Goal: Transaction & Acquisition: Purchase product/service

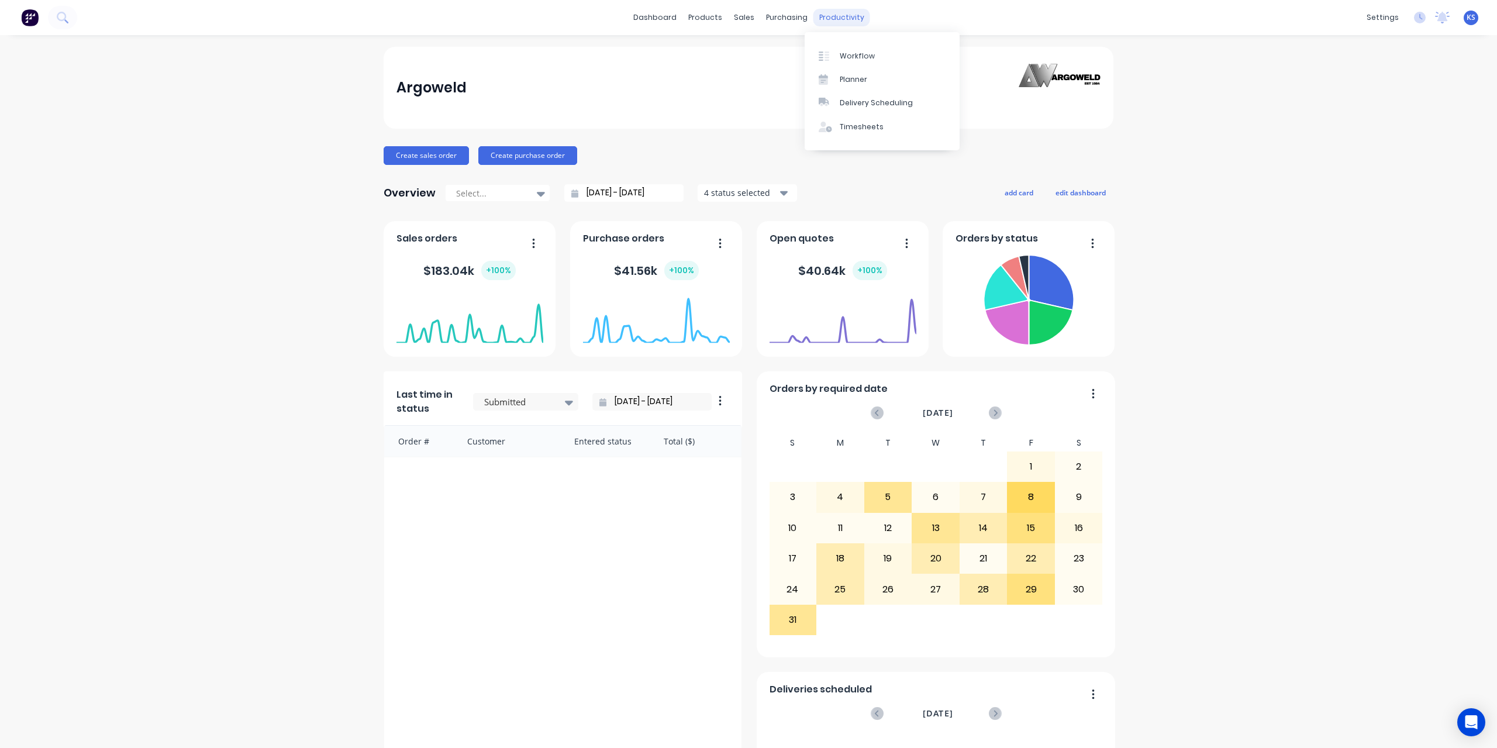
click at [845, 22] on div "productivity" at bounding box center [842, 18] width 57 height 18
click at [867, 125] on div "Timesheets" at bounding box center [862, 127] width 44 height 11
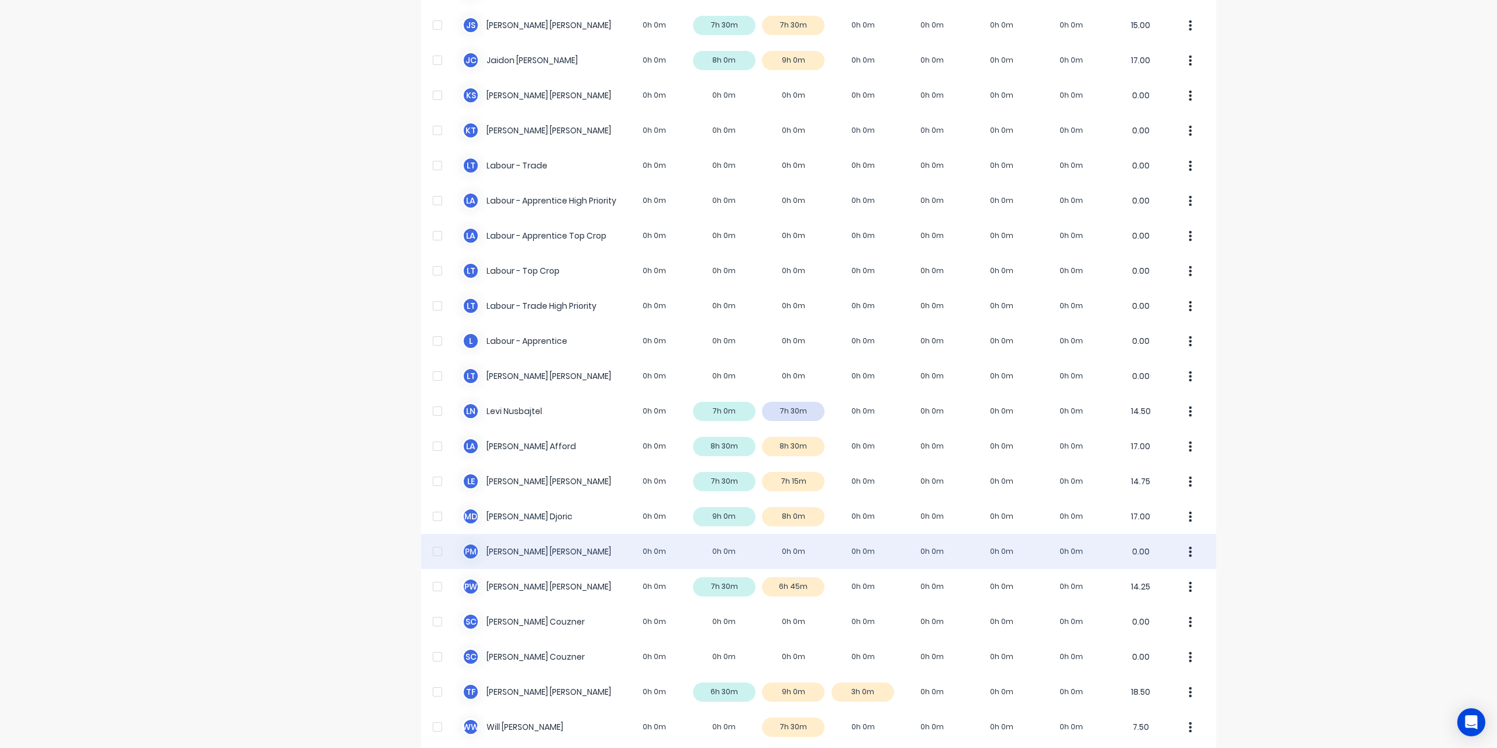
scroll to position [234, 0]
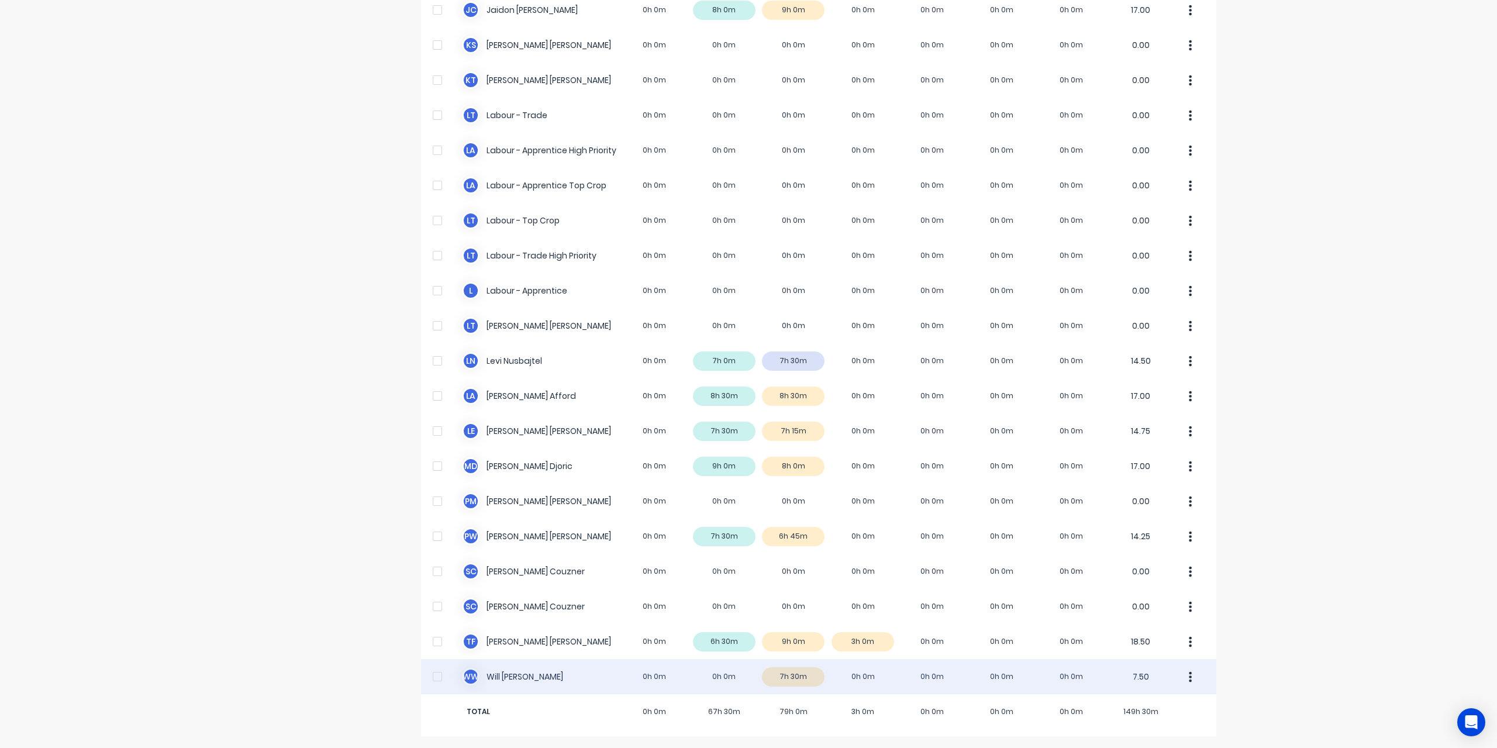
click at [483, 677] on div "W W [PERSON_NAME] 0h 0m 0h 0m 7h 30m 0h 0m 0h 0m 0h 0m 0h 0m 7.50" at bounding box center [818, 676] width 795 height 35
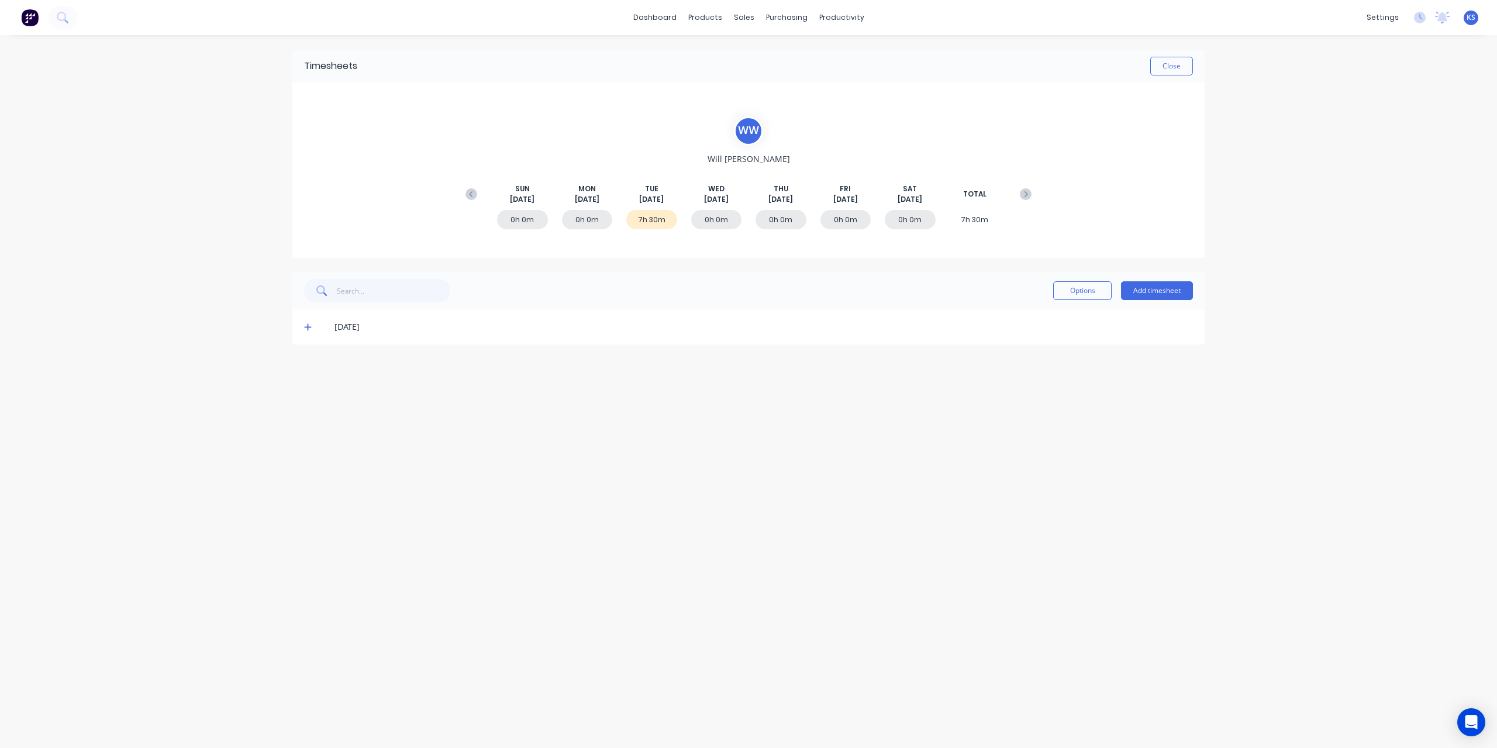
click at [307, 327] on icon at bounding box center [307, 327] width 7 height 7
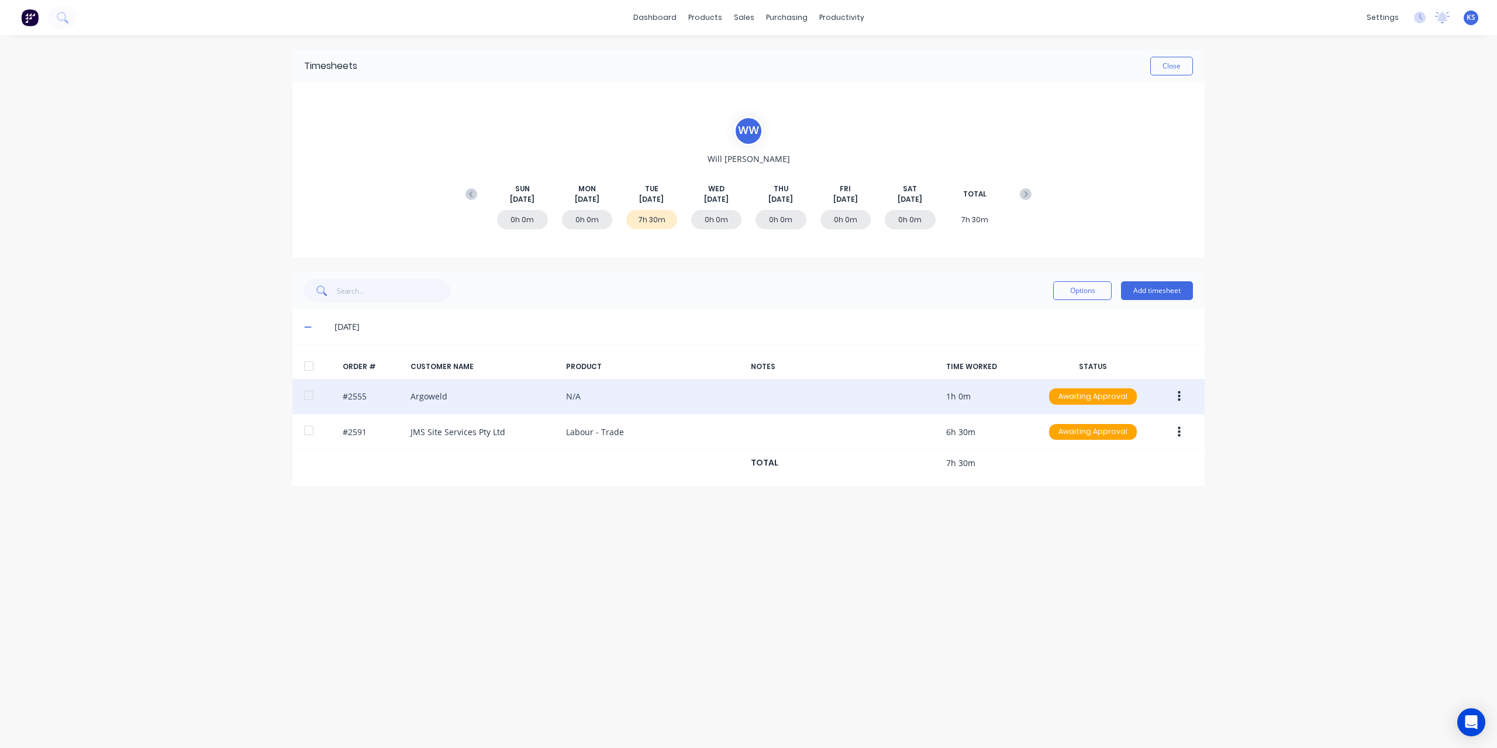
click at [1186, 399] on button "button" at bounding box center [1179, 396] width 27 height 21
click at [1118, 470] on div "Edit" at bounding box center [1138, 474] width 90 height 17
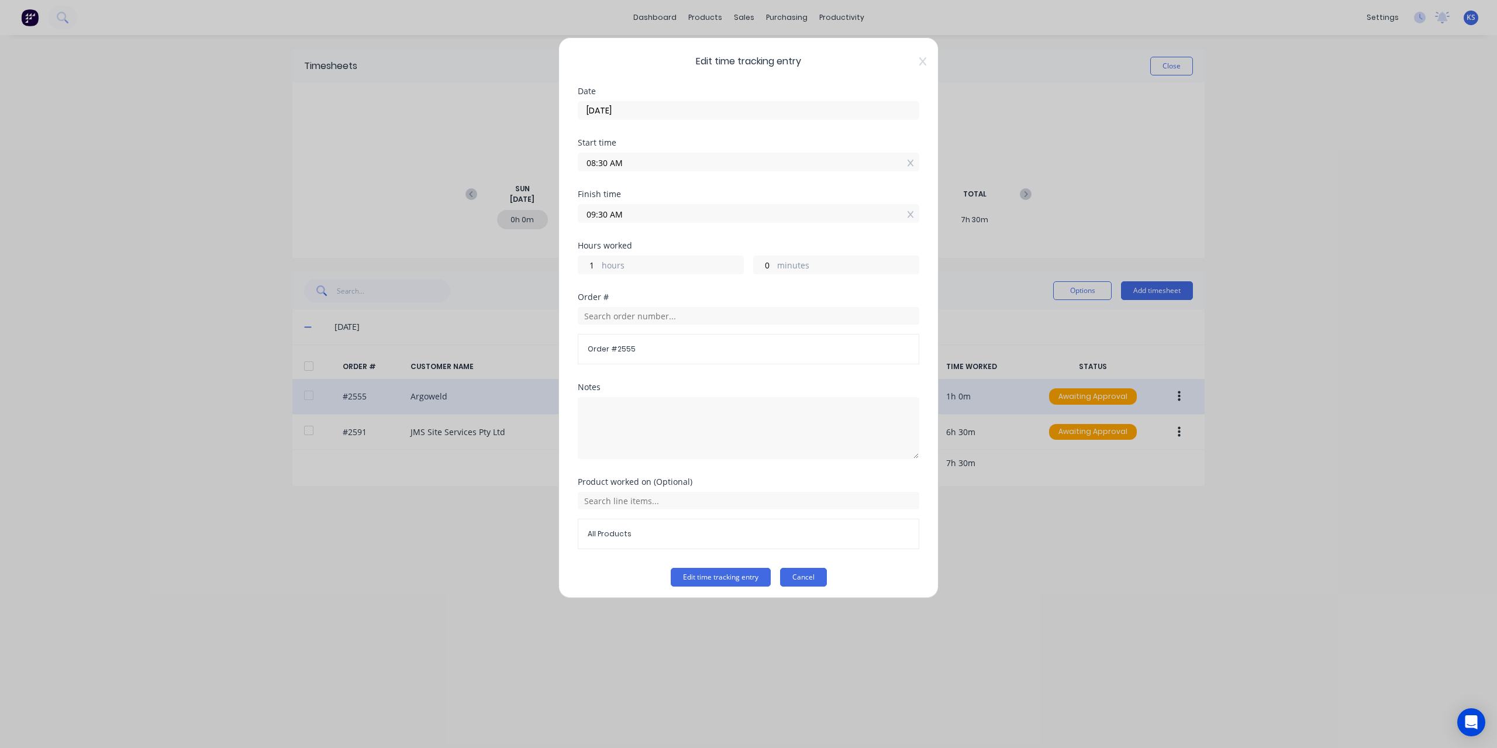
click at [807, 571] on button "Cancel" at bounding box center [803, 577] width 47 height 19
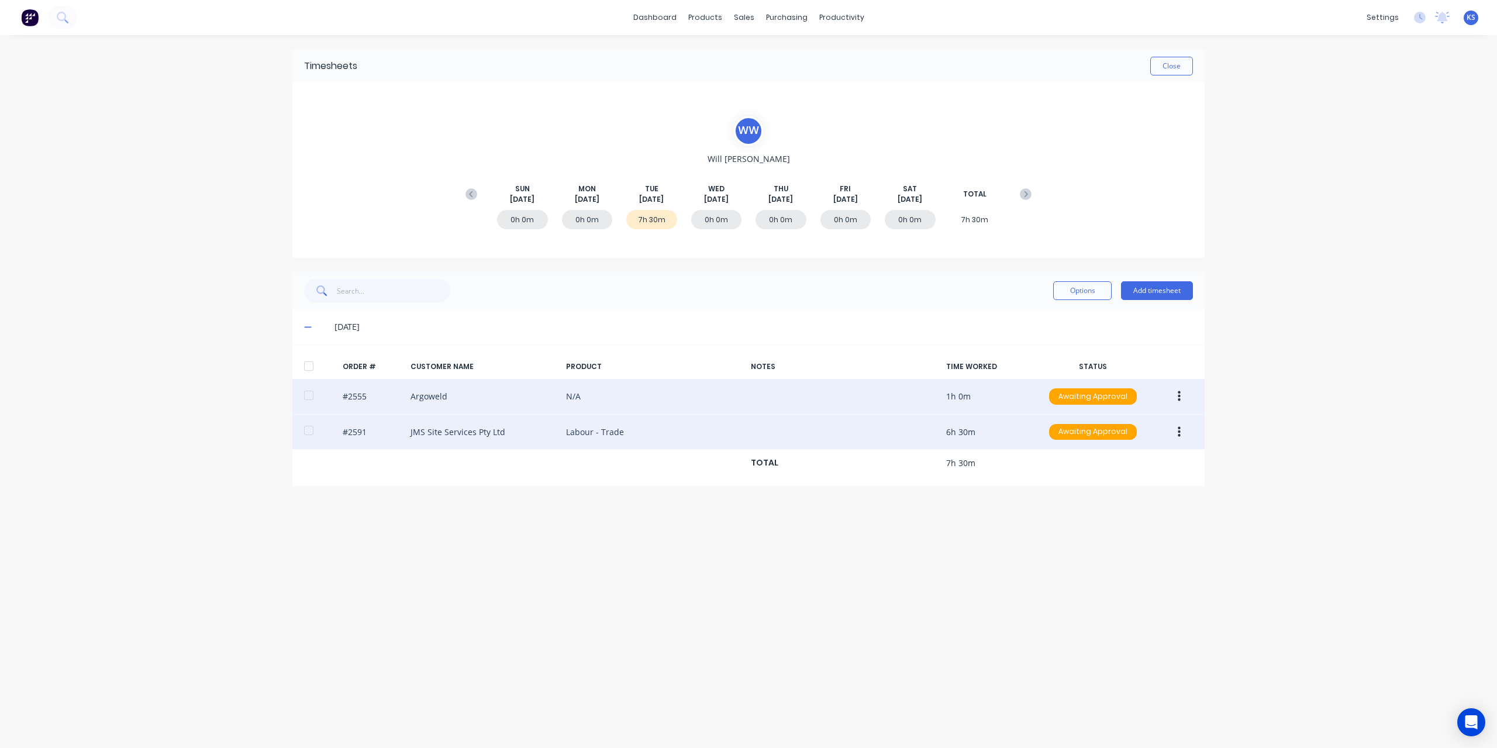
click at [1184, 439] on button "button" at bounding box center [1179, 432] width 27 height 21
click at [1122, 512] on div "Edit" at bounding box center [1138, 509] width 90 height 17
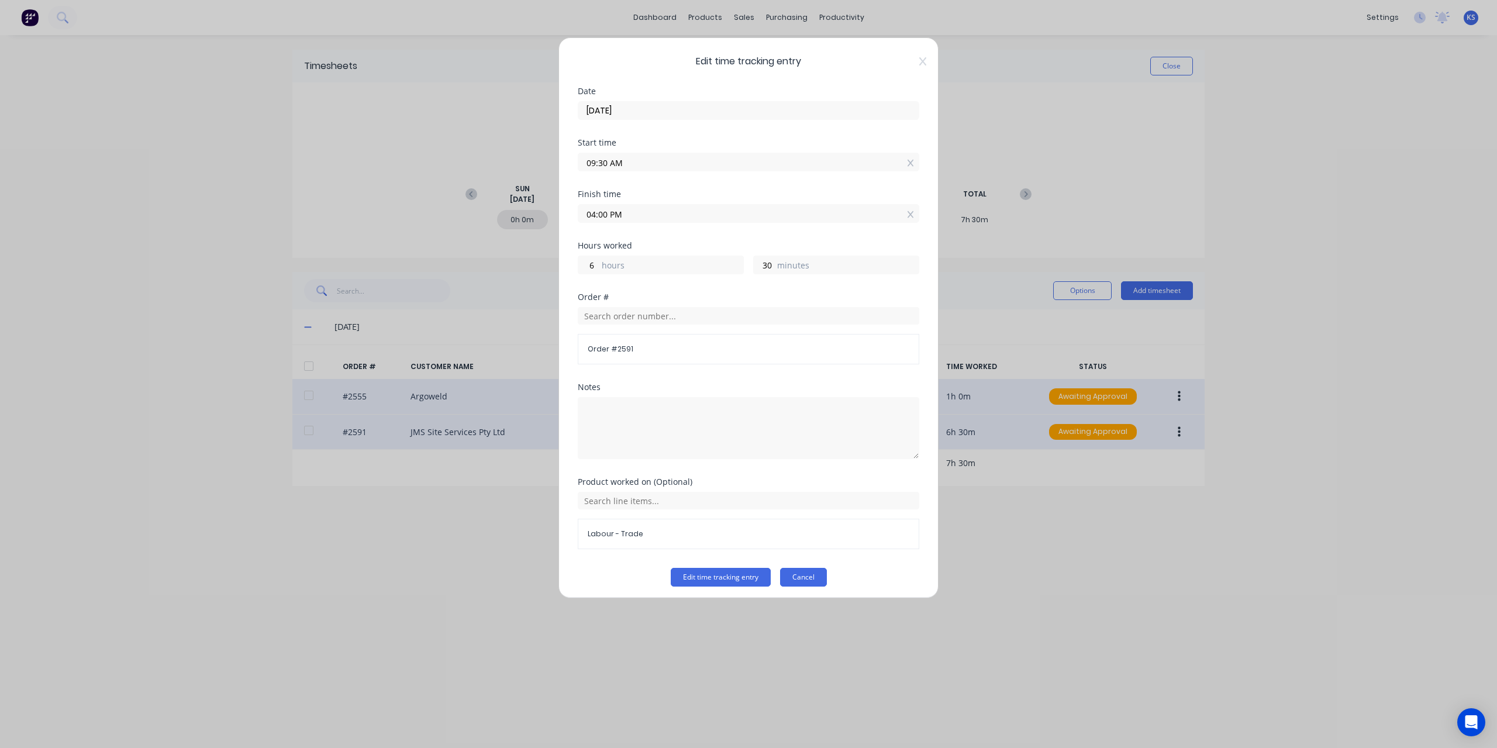
click at [815, 578] on button "Cancel" at bounding box center [803, 577] width 47 height 19
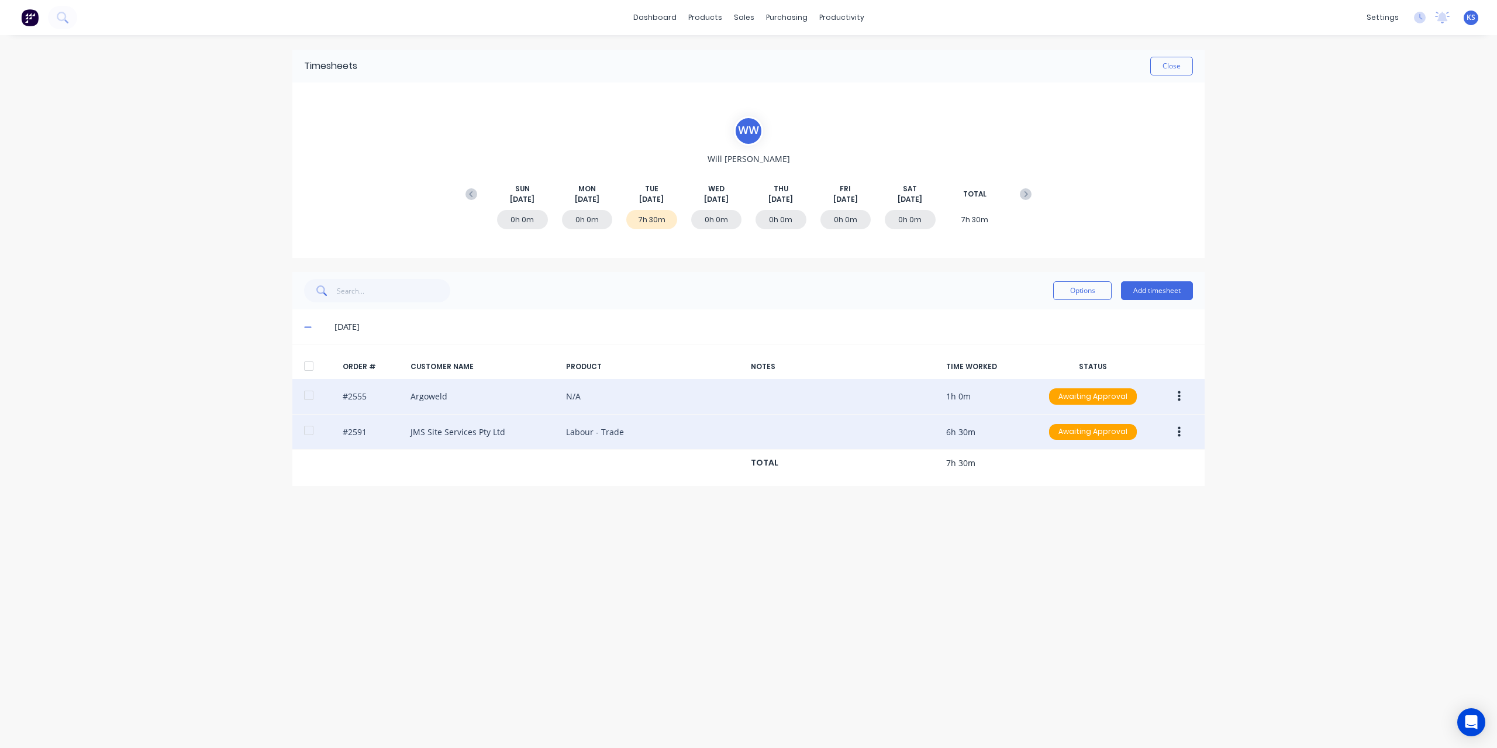
click at [1181, 397] on button "button" at bounding box center [1179, 396] width 27 height 21
click at [1096, 480] on div "Edit" at bounding box center [1138, 474] width 90 height 17
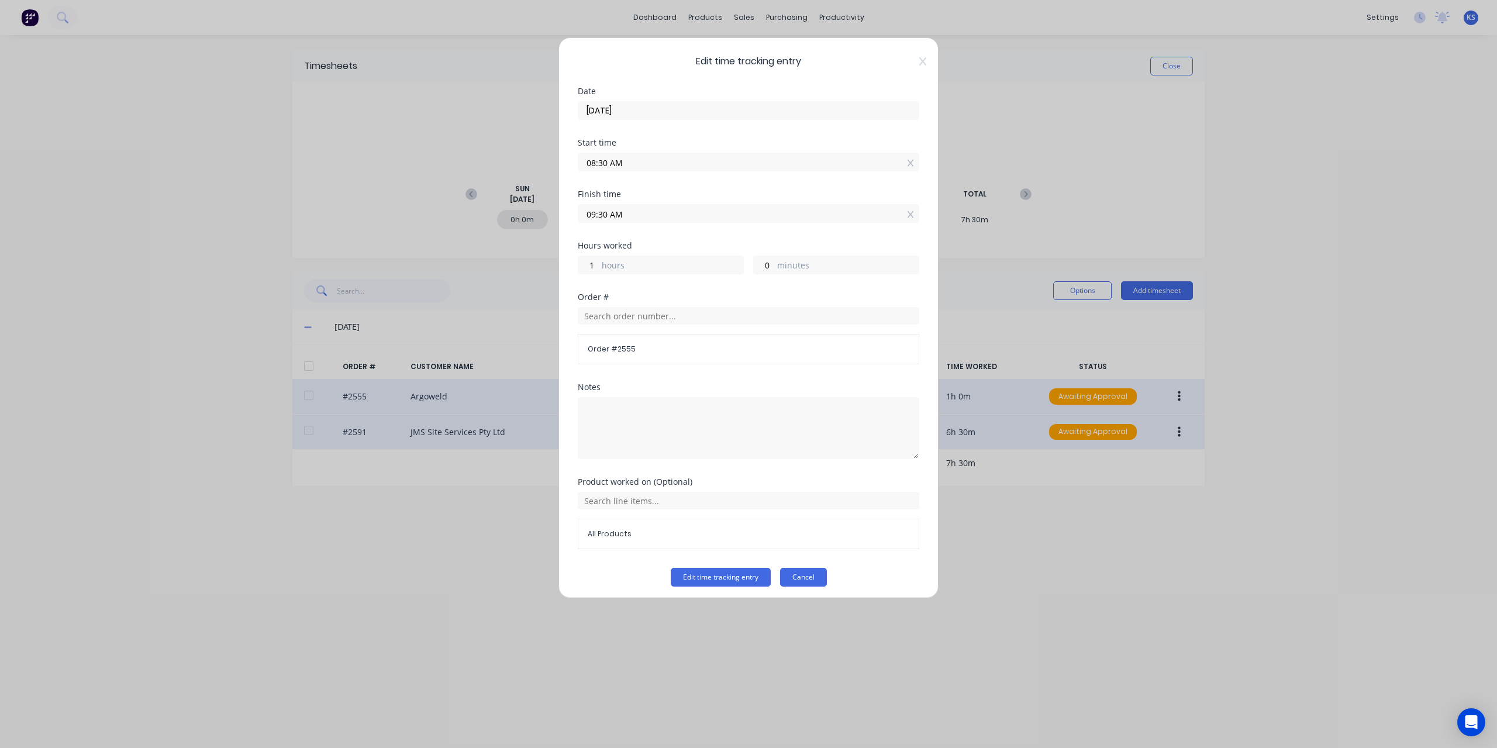
click at [796, 568] on button "Cancel" at bounding box center [803, 577] width 47 height 19
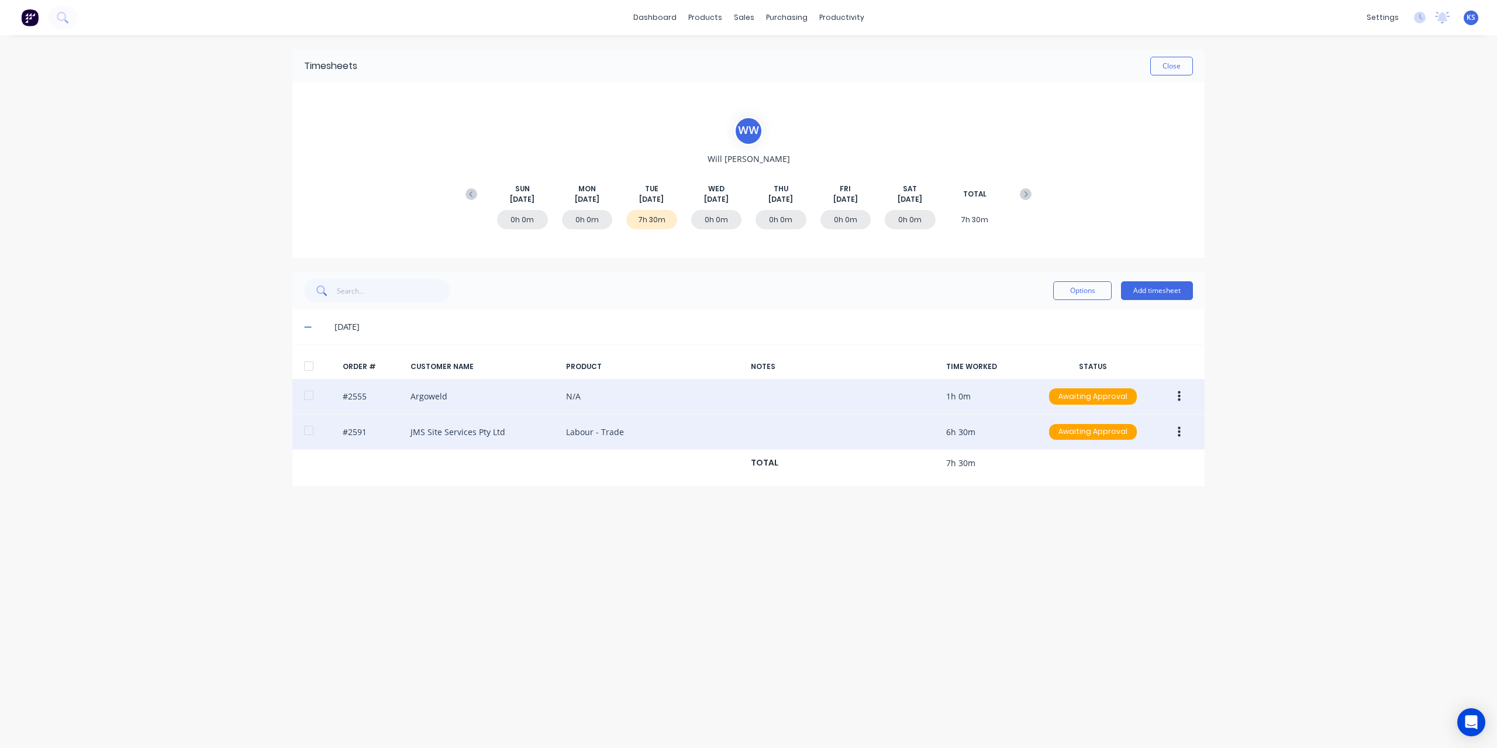
click at [1176, 54] on div "Timesheets Close" at bounding box center [748, 66] width 912 height 33
click at [1172, 64] on button "Close" at bounding box center [1171, 66] width 43 height 19
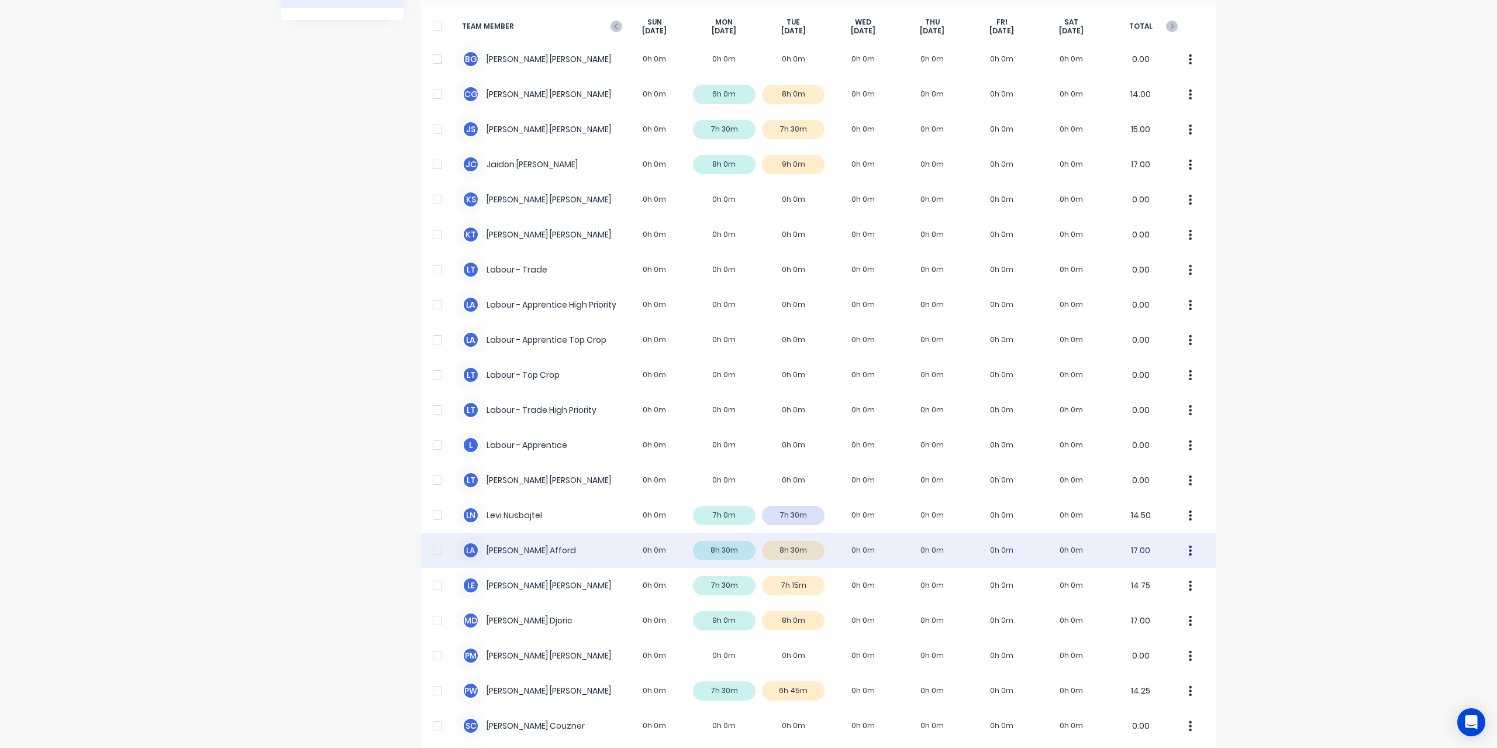
scroll to position [234, 0]
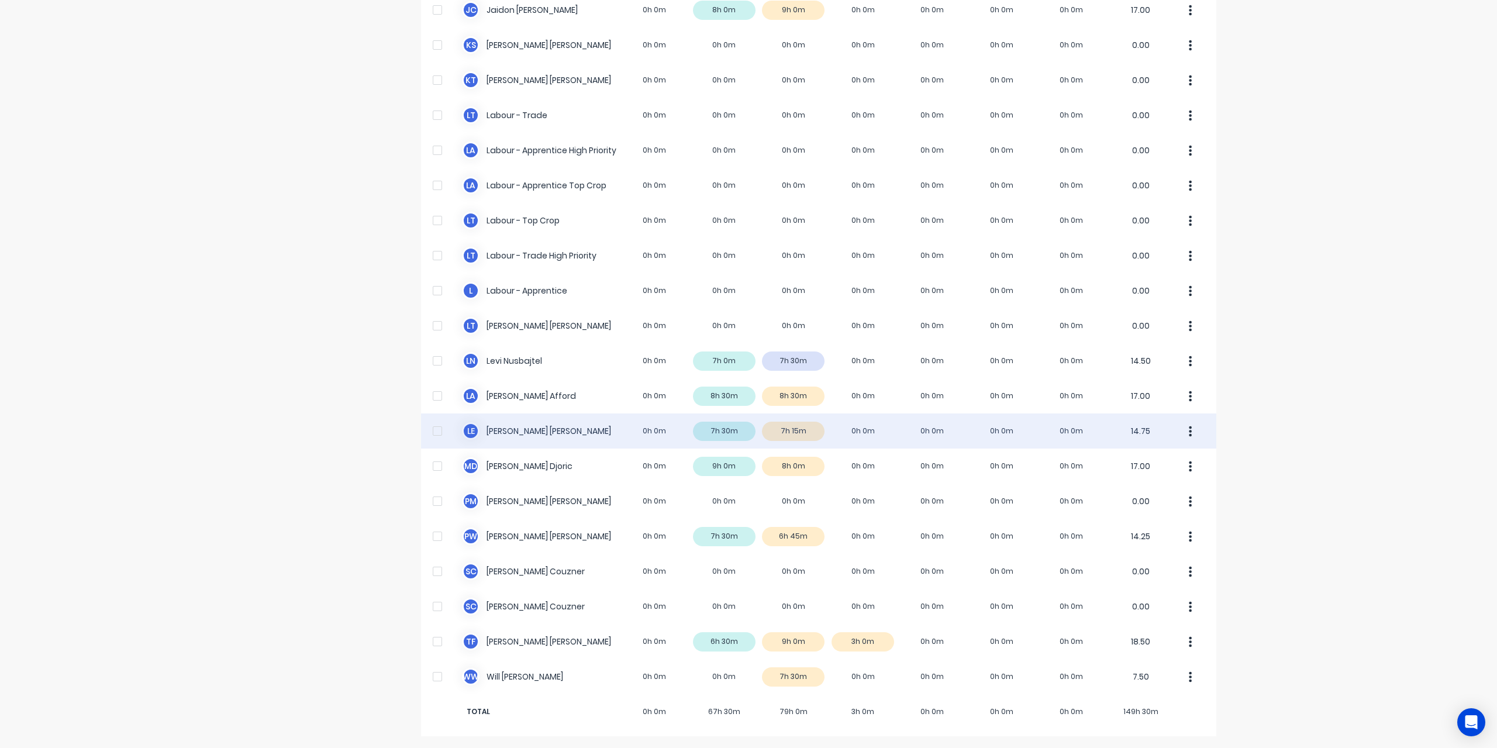
click at [784, 432] on div "L E [PERSON_NAME] 0h 0m 7h 30m 7h 15m 0h 0m 0h 0m 0h 0m 0h 0m 14.75" at bounding box center [818, 431] width 795 height 35
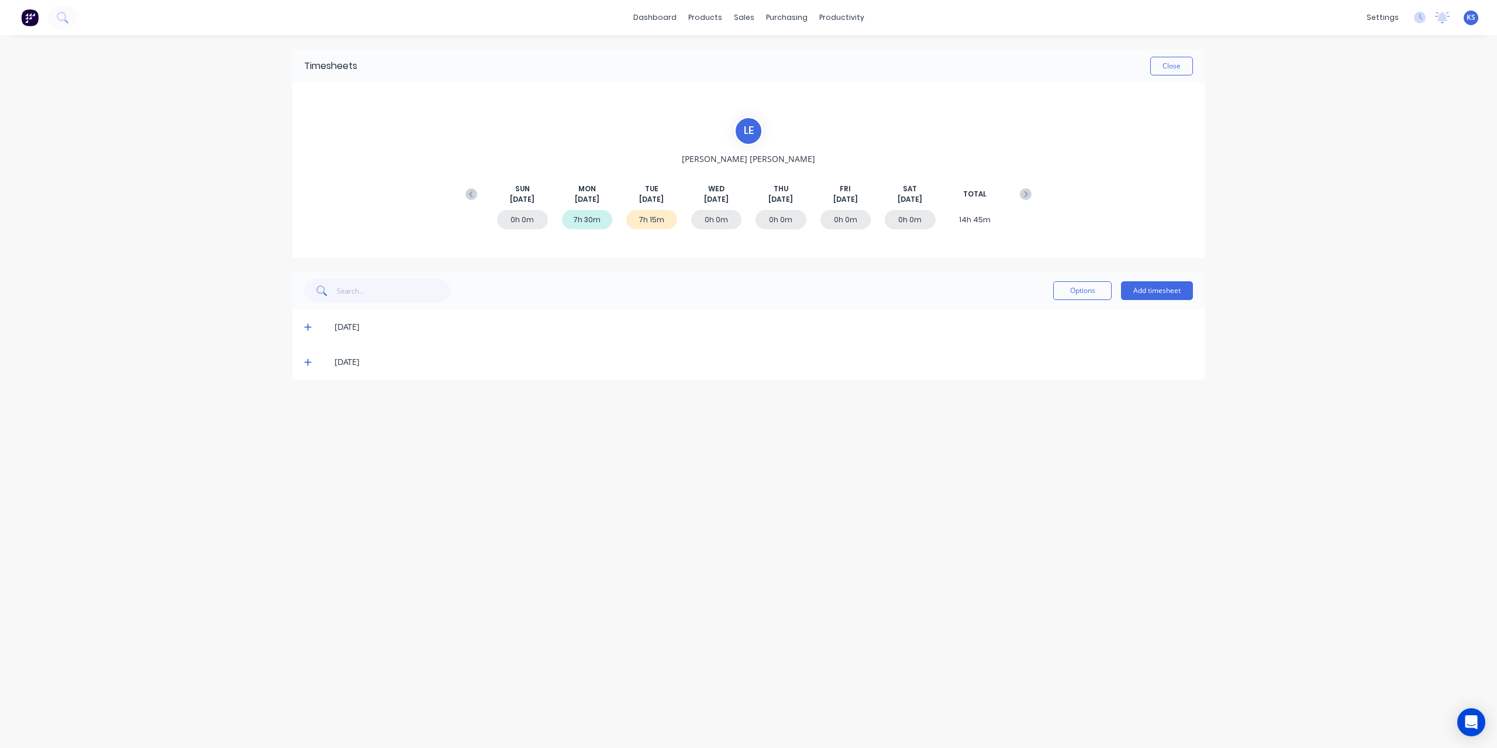
click at [306, 361] on icon at bounding box center [307, 362] width 7 height 7
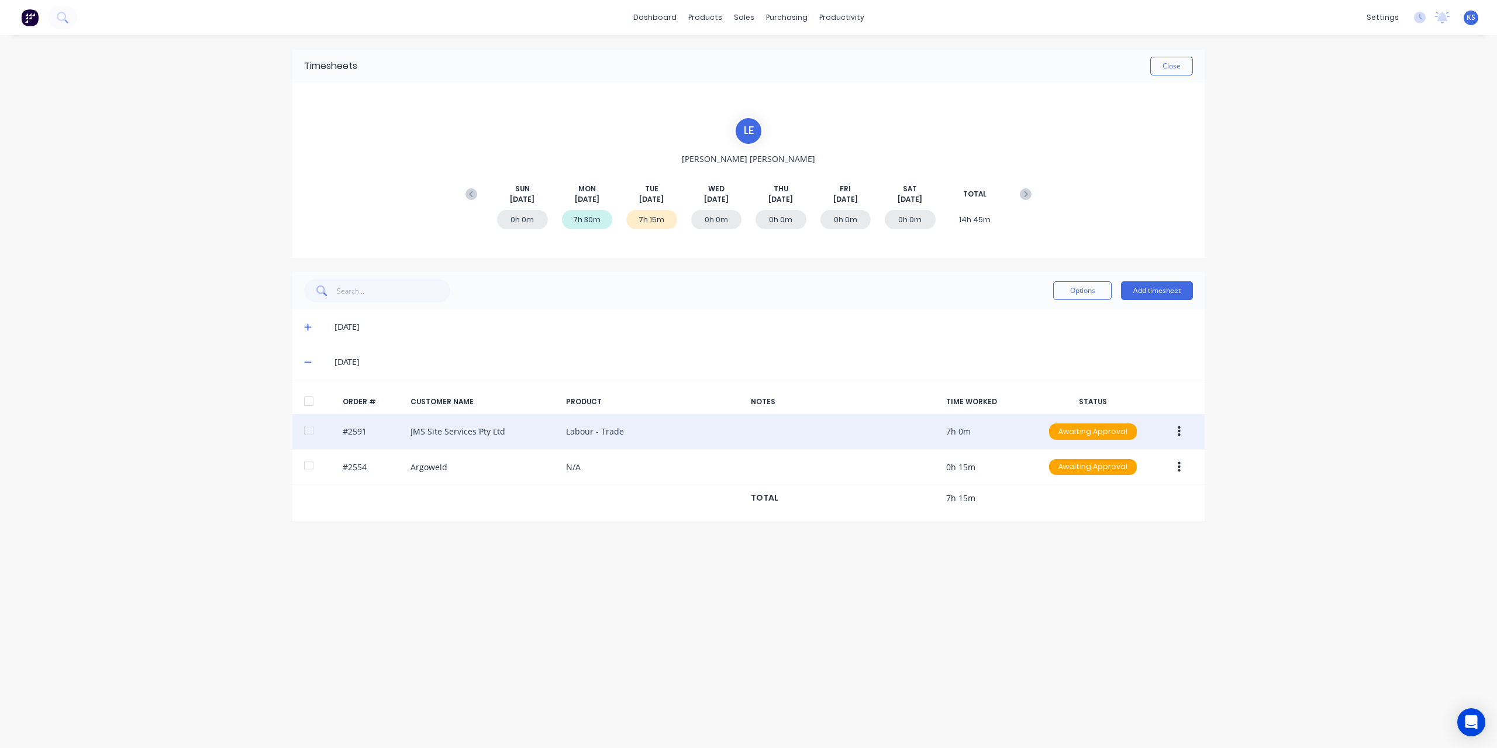
click at [1188, 434] on button "button" at bounding box center [1179, 431] width 27 height 21
click at [1133, 509] on div "Edit" at bounding box center [1138, 509] width 90 height 17
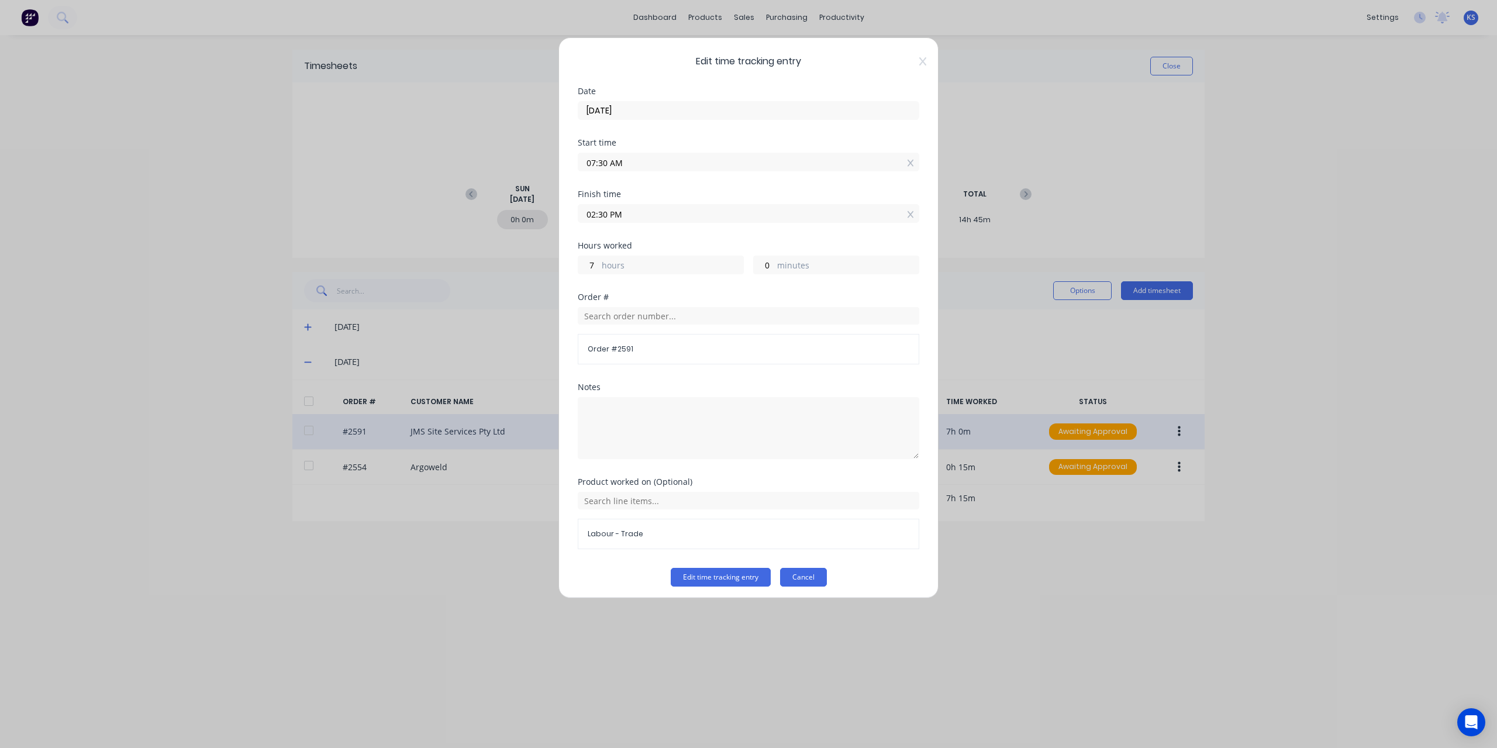
click at [812, 574] on button "Cancel" at bounding box center [803, 577] width 47 height 19
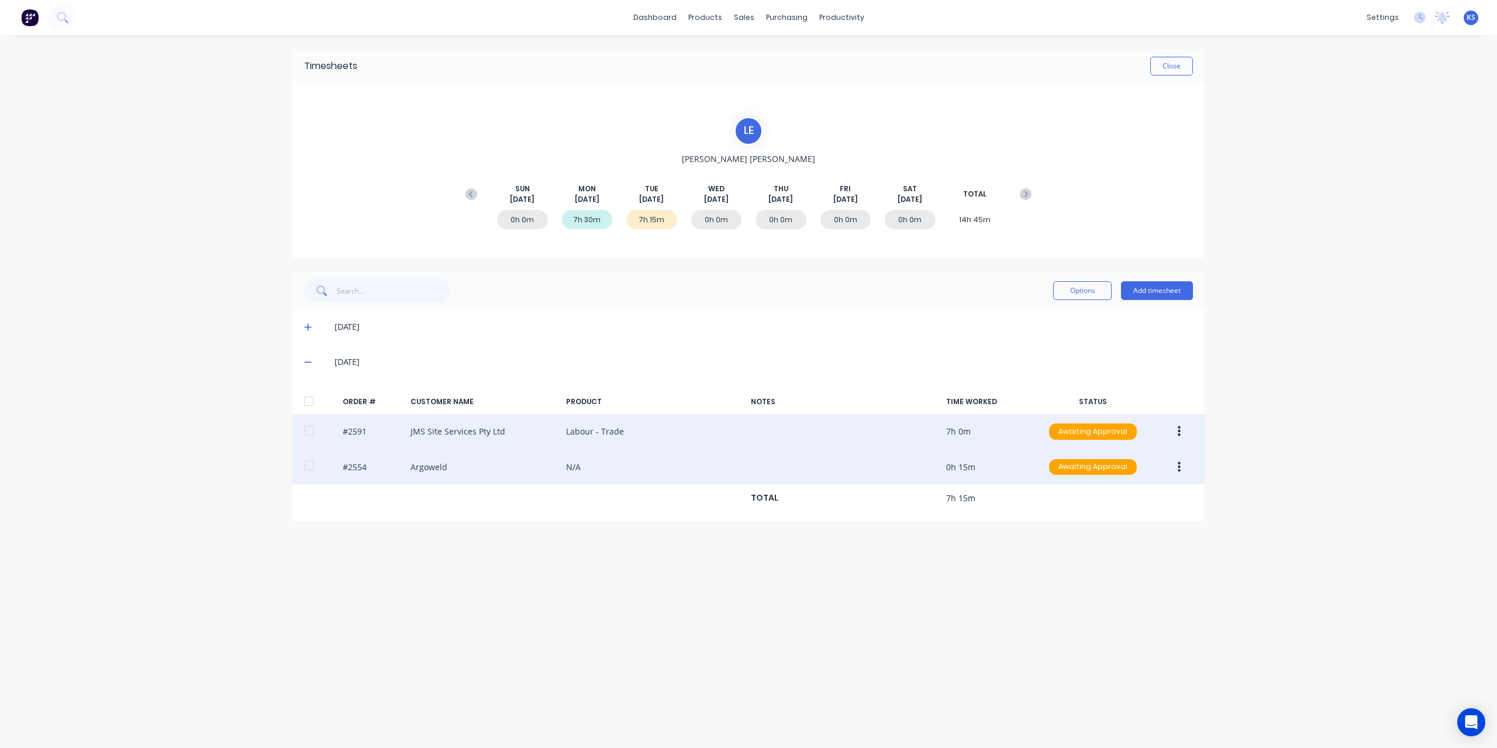
click at [1183, 474] on button "button" at bounding box center [1179, 467] width 27 height 21
click at [1103, 544] on div "Edit" at bounding box center [1138, 544] width 90 height 17
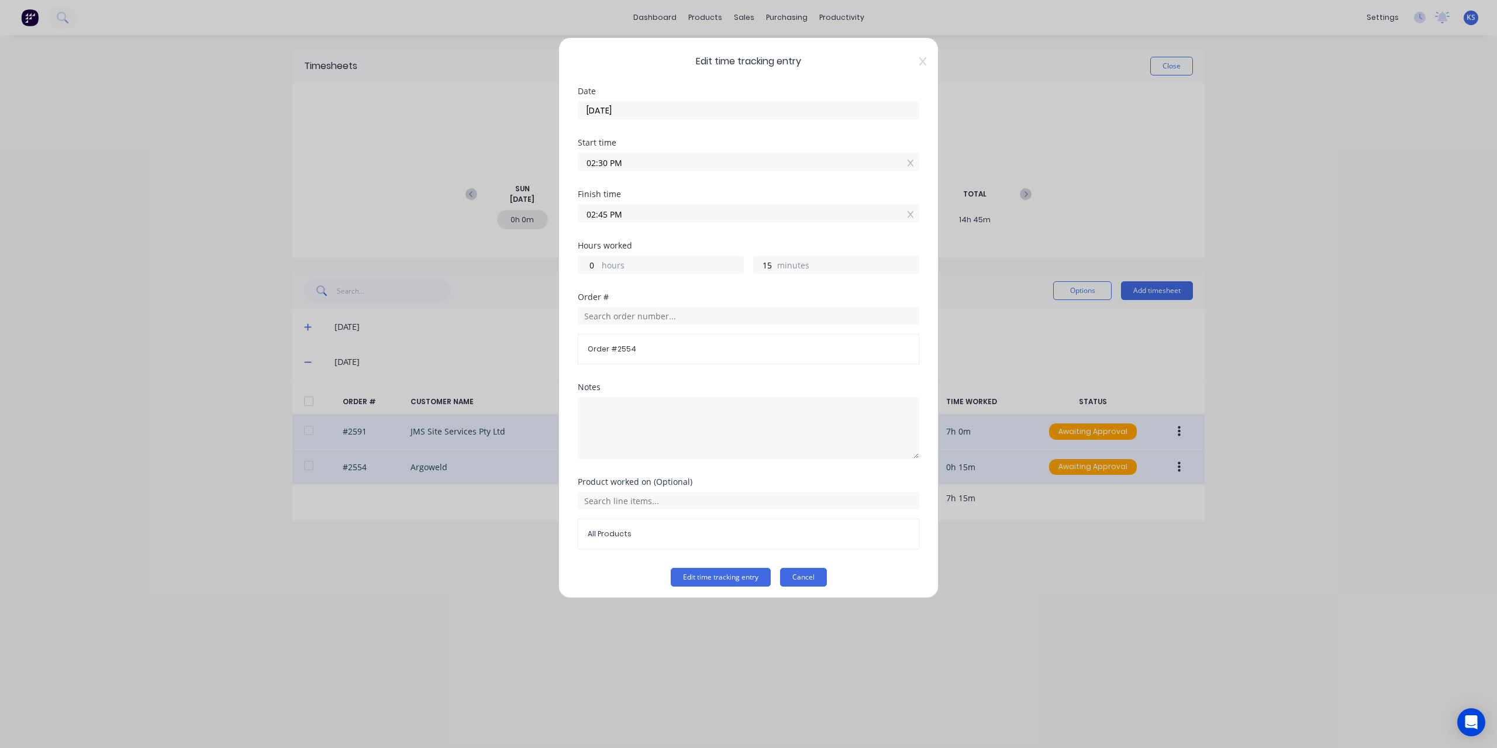
click at [804, 568] on button "Cancel" at bounding box center [803, 577] width 47 height 19
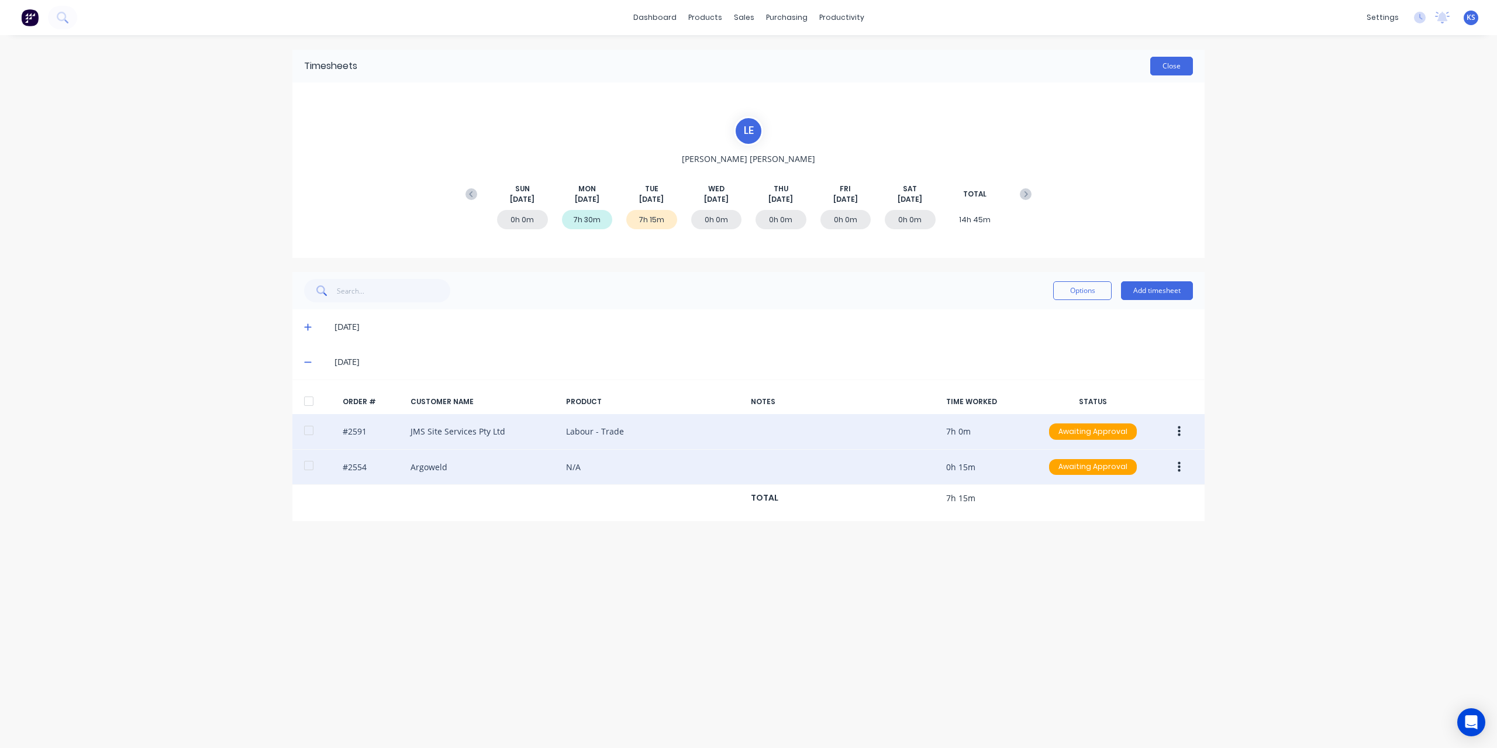
click at [1178, 66] on button "Close" at bounding box center [1171, 66] width 43 height 19
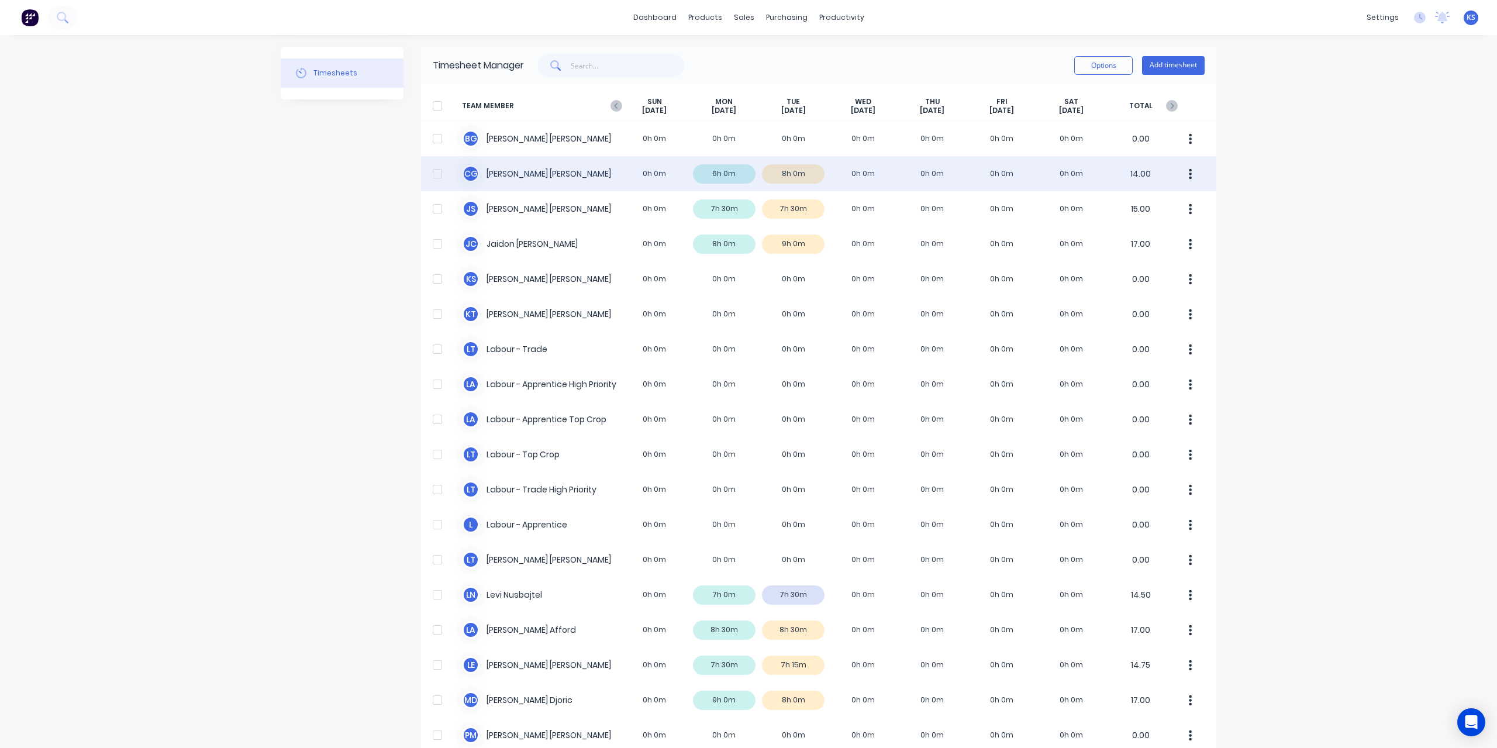
click at [524, 170] on div "C G [PERSON_NAME] 0h 0m 6h 0m 8h 0m 0h 0m 0h 0m 0h 0m 0h 0m 14.00" at bounding box center [818, 173] width 795 height 35
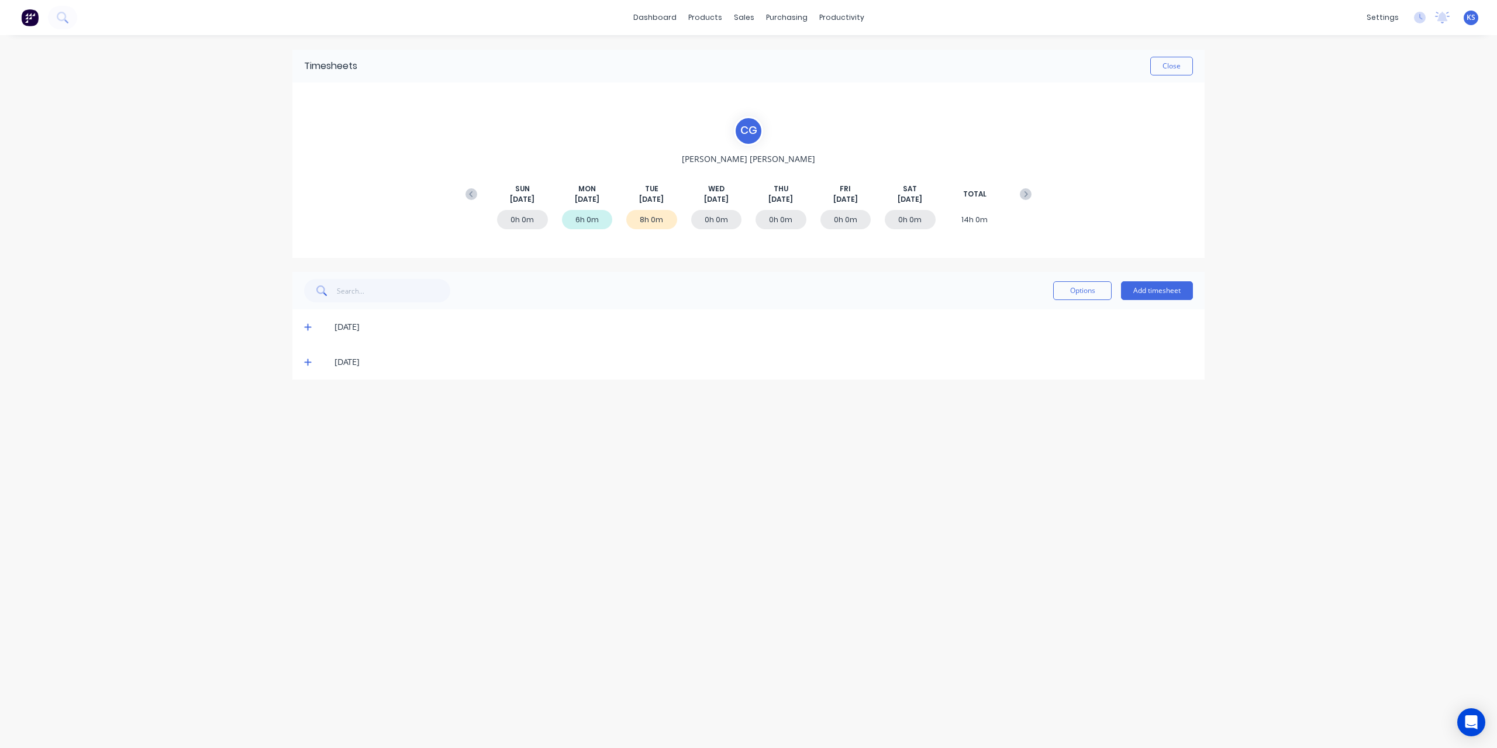
click at [308, 324] on icon at bounding box center [307, 327] width 7 height 7
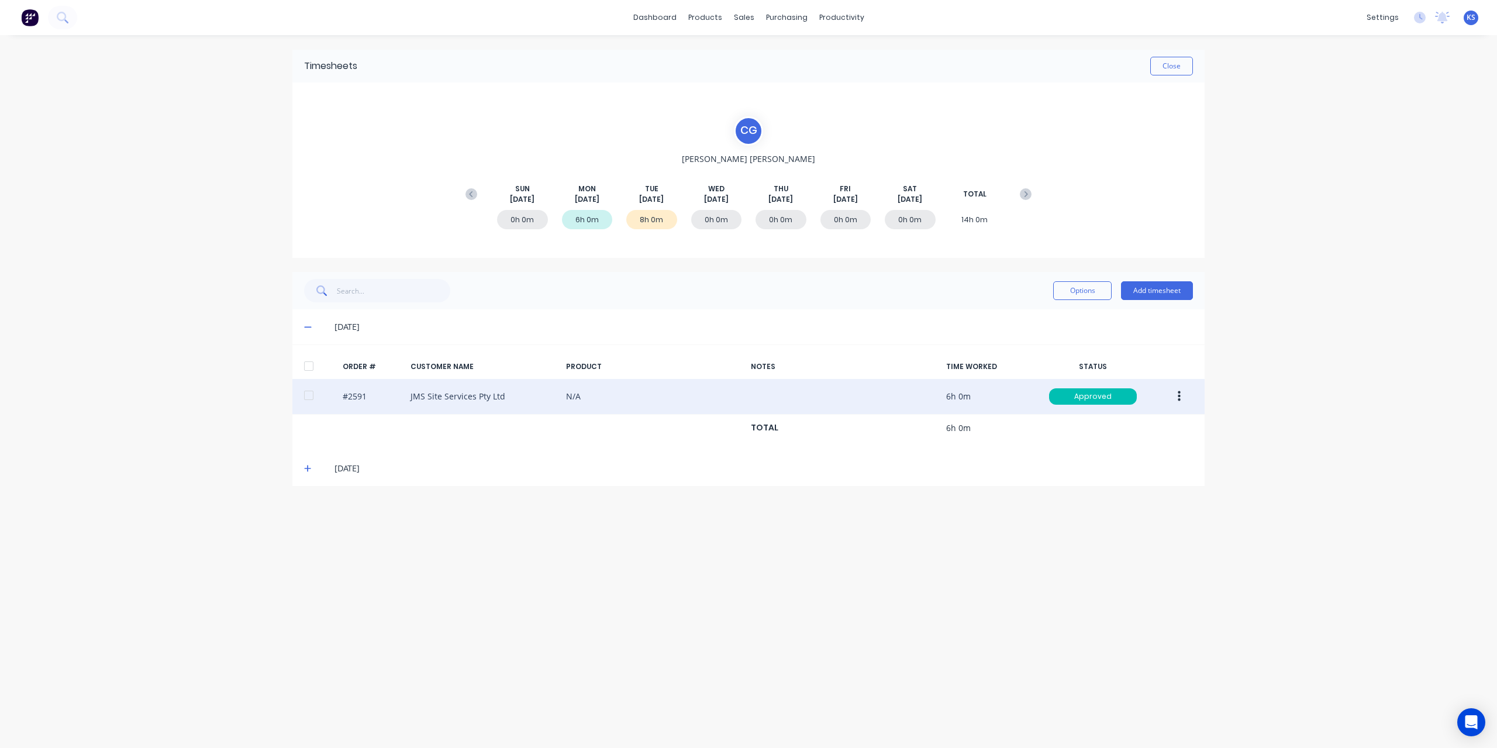
click at [1172, 396] on button "button" at bounding box center [1179, 396] width 27 height 21
click at [1111, 479] on div "Edit" at bounding box center [1138, 474] width 90 height 17
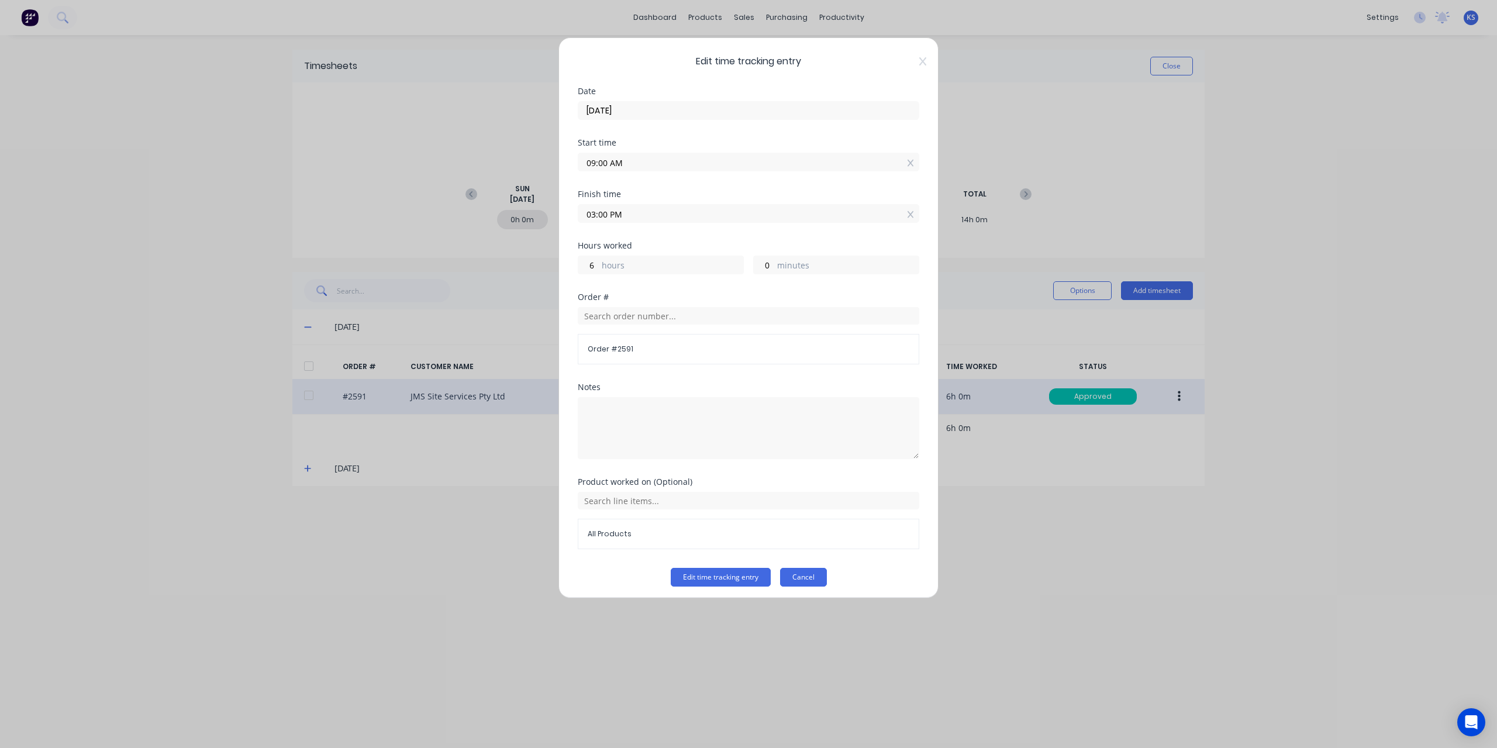
click at [801, 578] on button "Cancel" at bounding box center [803, 577] width 47 height 19
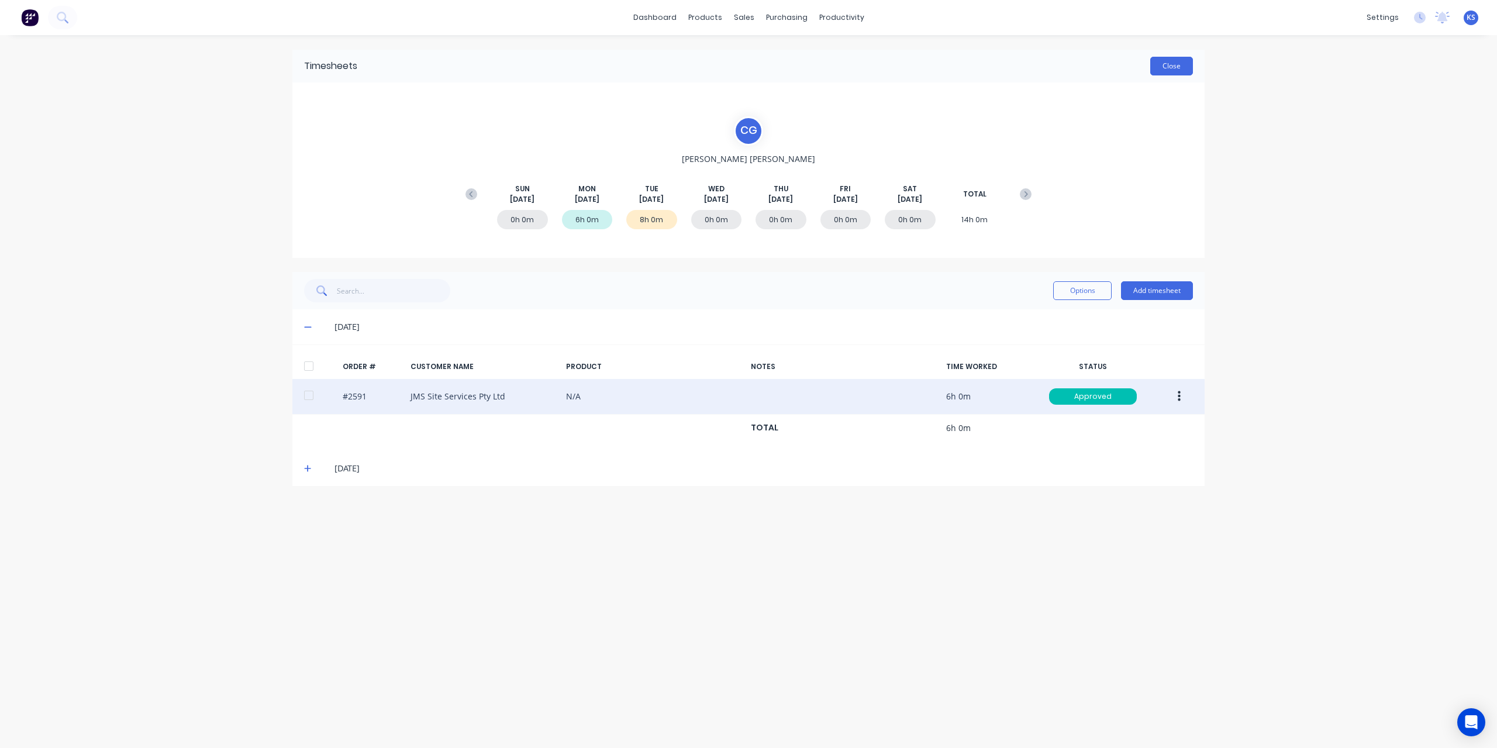
click at [1174, 73] on button "Close" at bounding box center [1171, 66] width 43 height 19
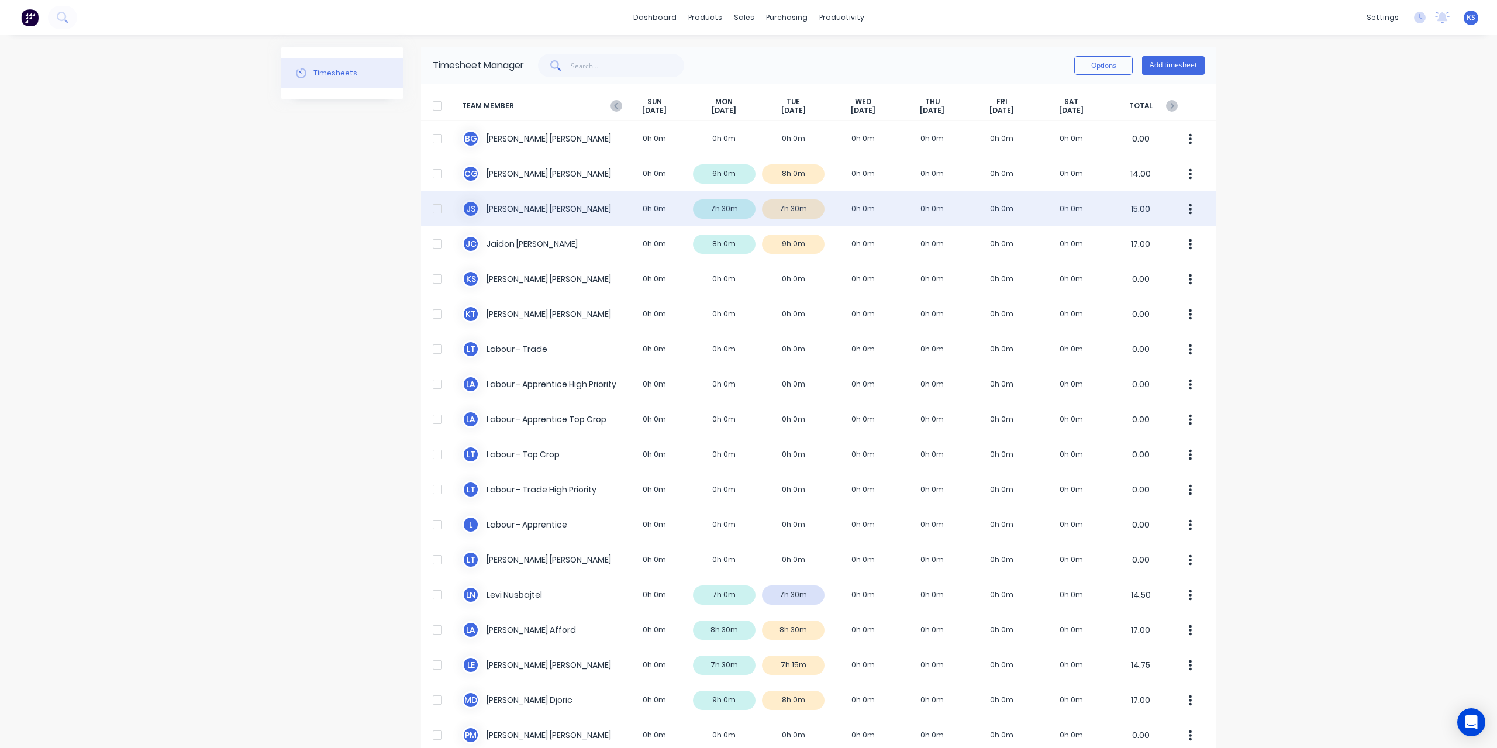
click at [530, 209] on div "J S [PERSON_NAME] 0h 0m 7h 30m 7h 30m 0h 0m 0h 0m 0h 0m 0h 0m 15.00" at bounding box center [818, 208] width 795 height 35
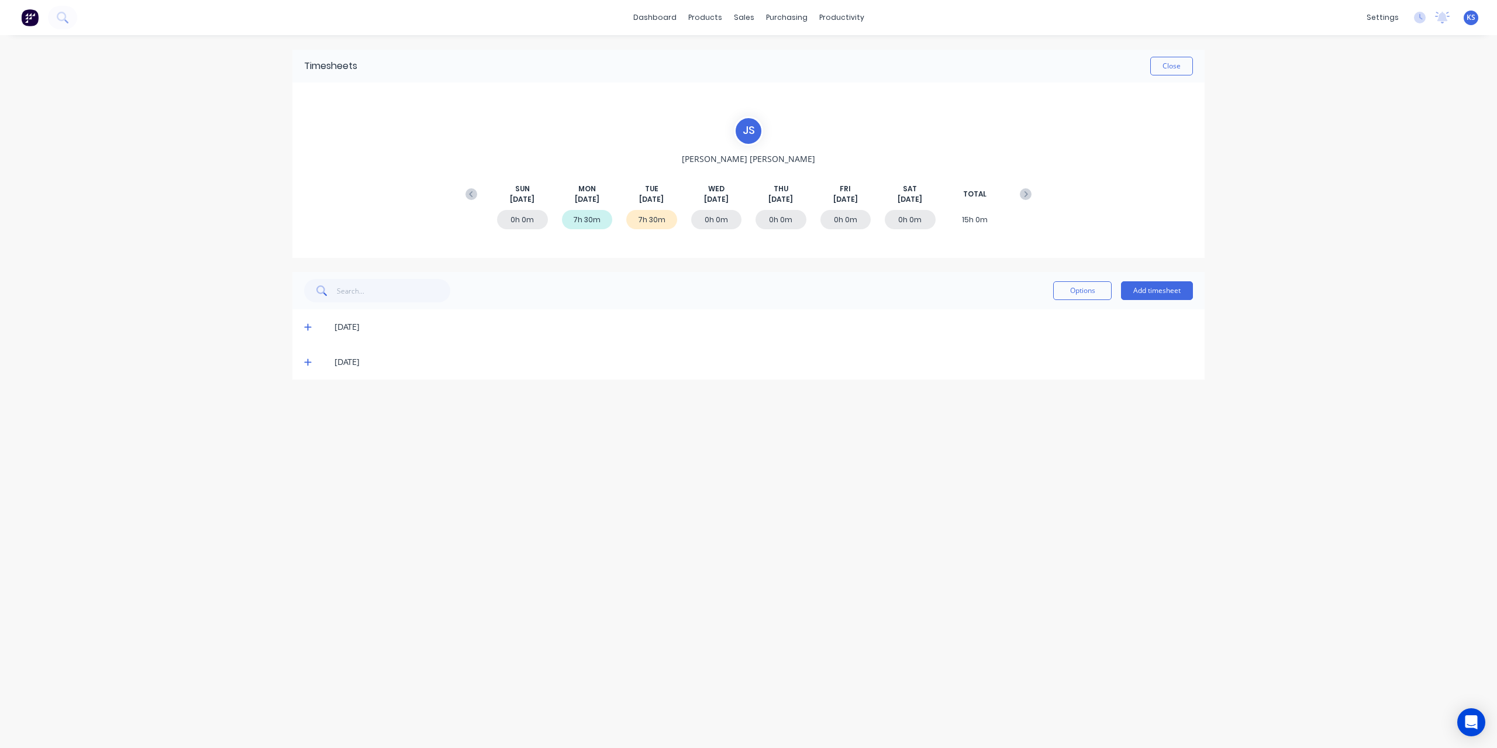
click at [304, 363] on icon at bounding box center [308, 362] width 8 height 8
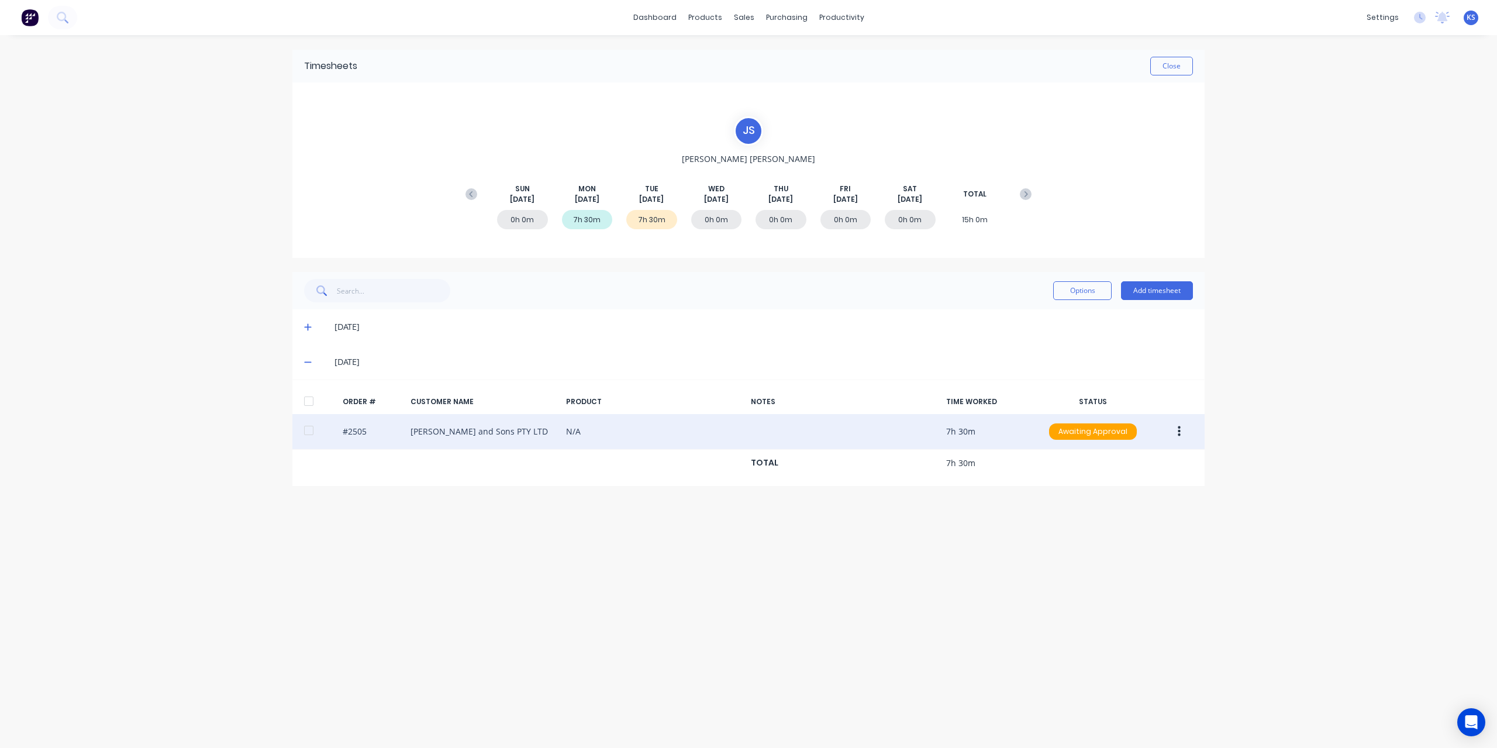
click at [1186, 426] on button "button" at bounding box center [1179, 431] width 27 height 21
click at [1109, 509] on div "Edit" at bounding box center [1138, 509] width 90 height 17
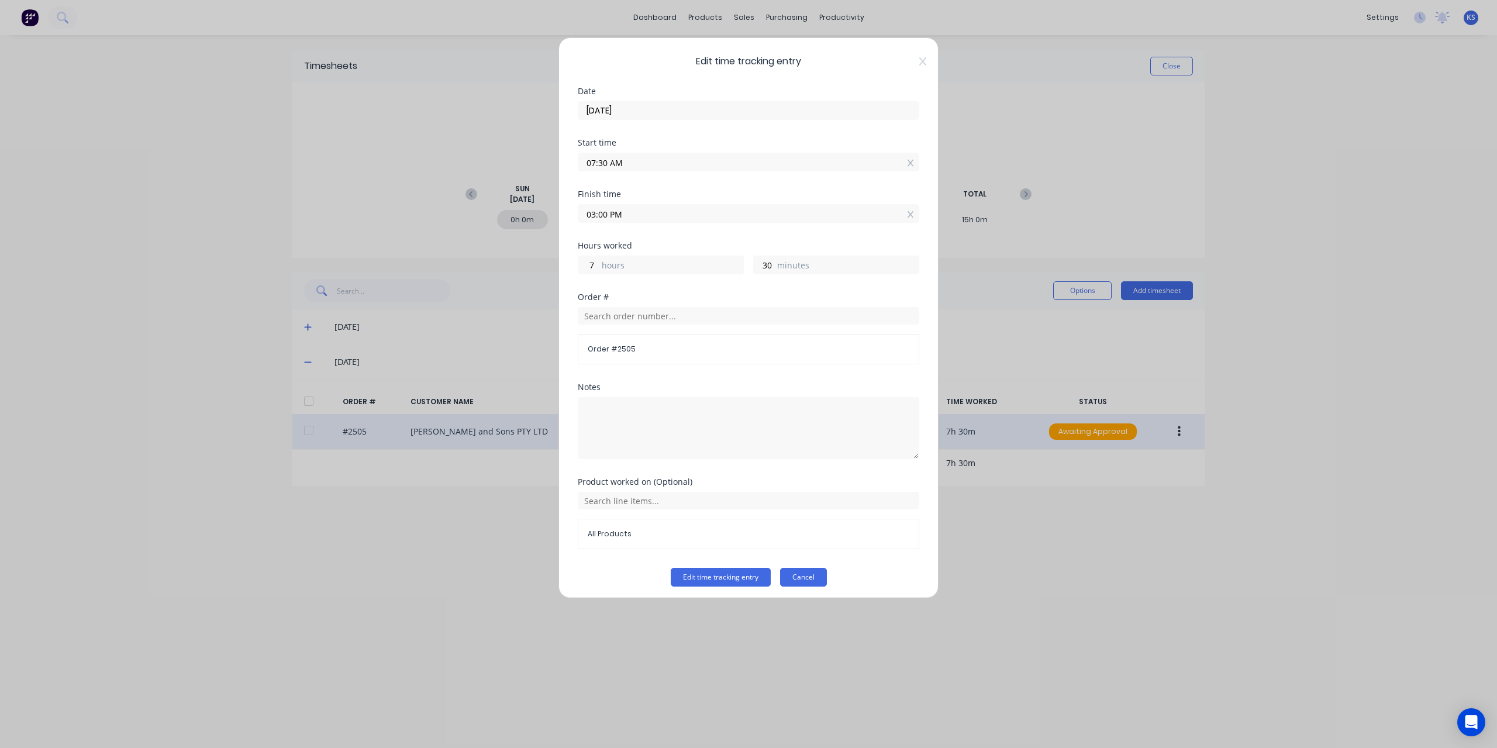
click at [796, 577] on button "Cancel" at bounding box center [803, 577] width 47 height 19
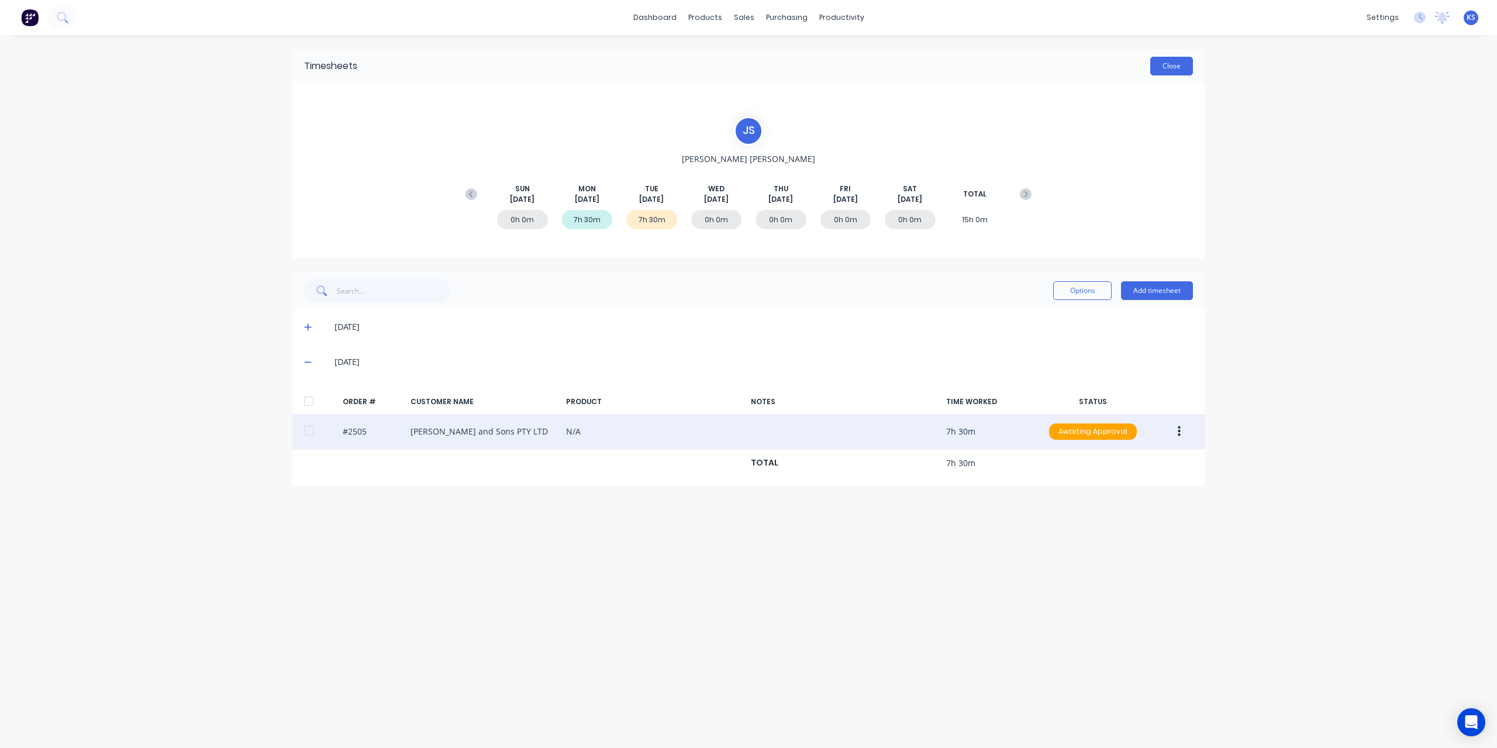
click at [1164, 65] on button "Close" at bounding box center [1171, 66] width 43 height 19
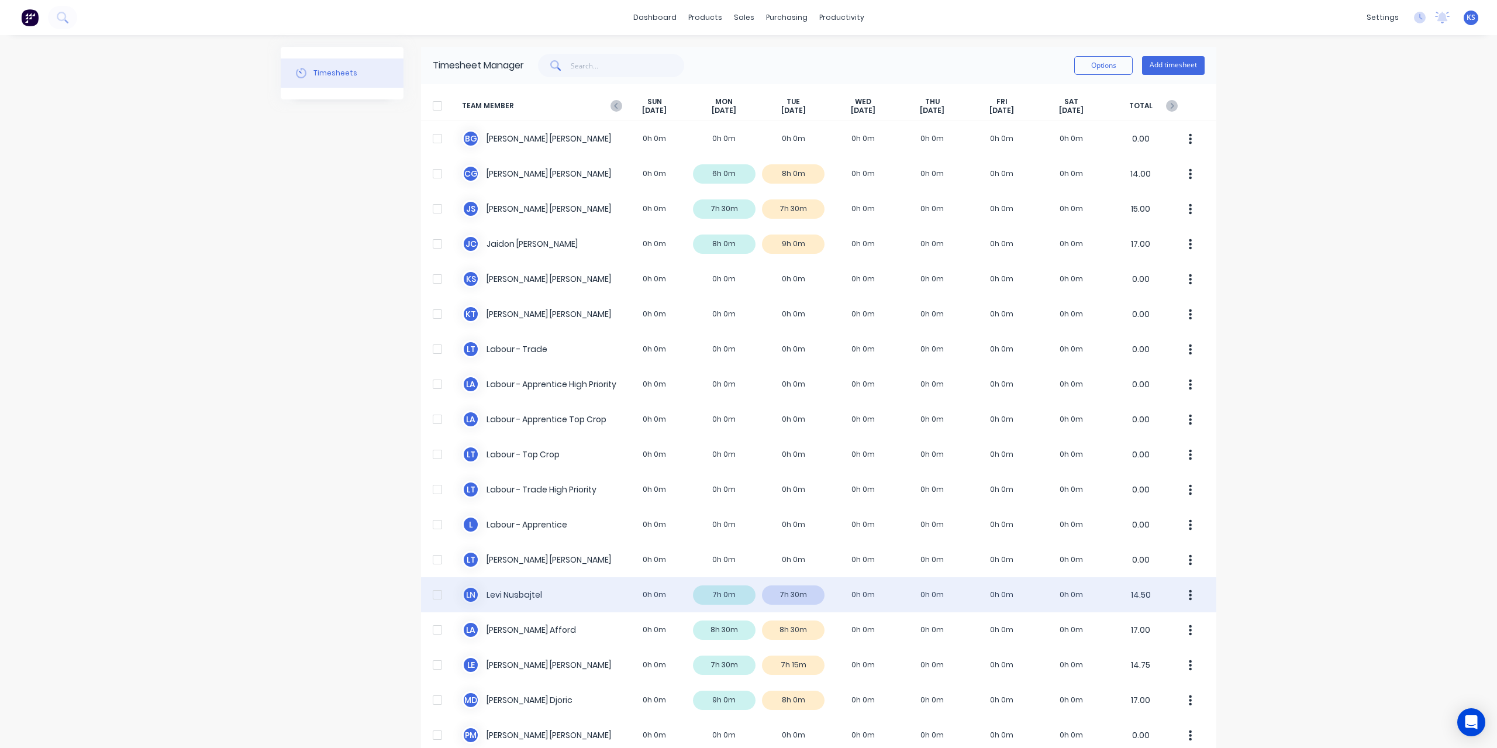
click at [731, 595] on div "[PERSON_NAME] Nusbajtel 0h 0m 7h 0m 7h 30m 0h 0m 0h 0m 0h 0m 0h 0m 14.50" at bounding box center [818, 594] width 795 height 35
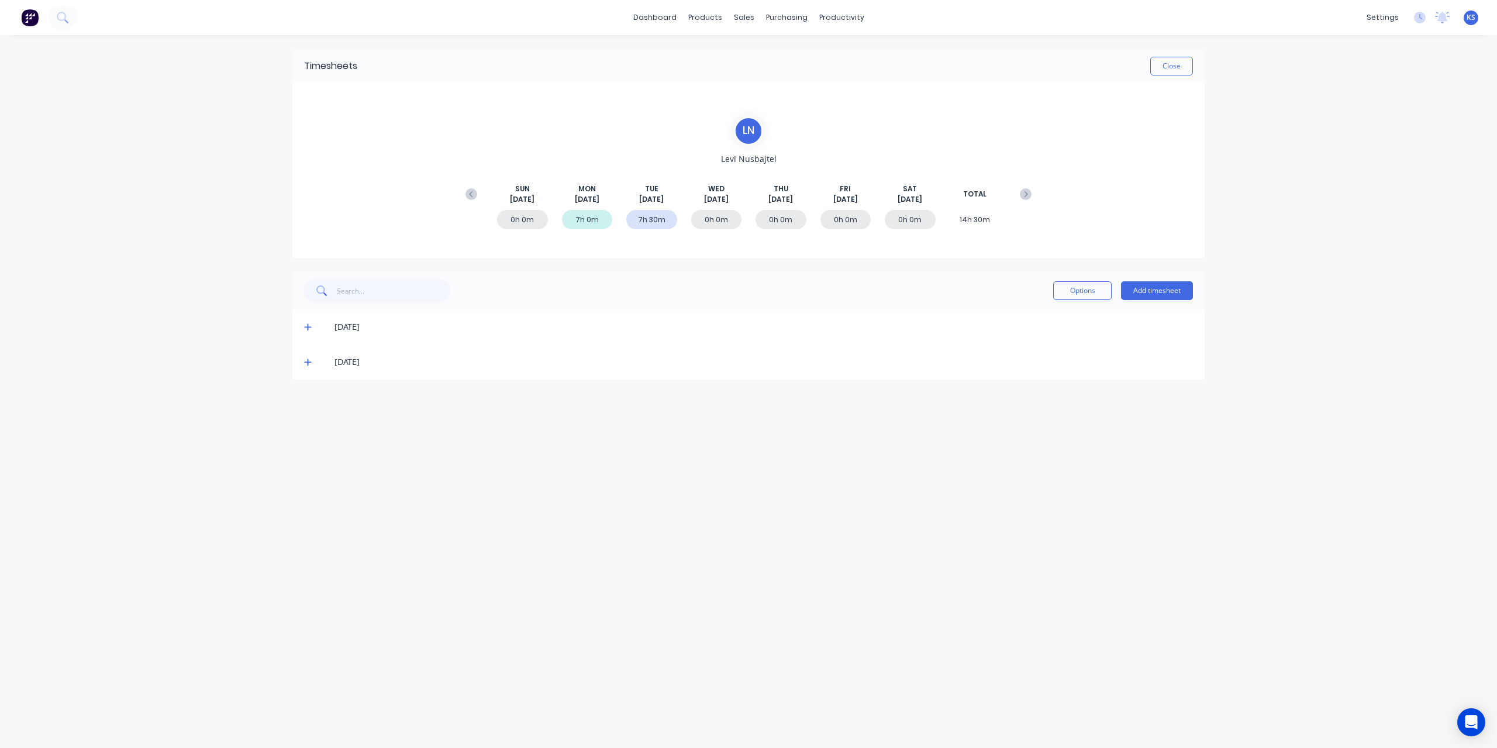
click at [311, 323] on icon at bounding box center [308, 327] width 8 height 8
click at [1186, 69] on button "Close" at bounding box center [1171, 66] width 43 height 19
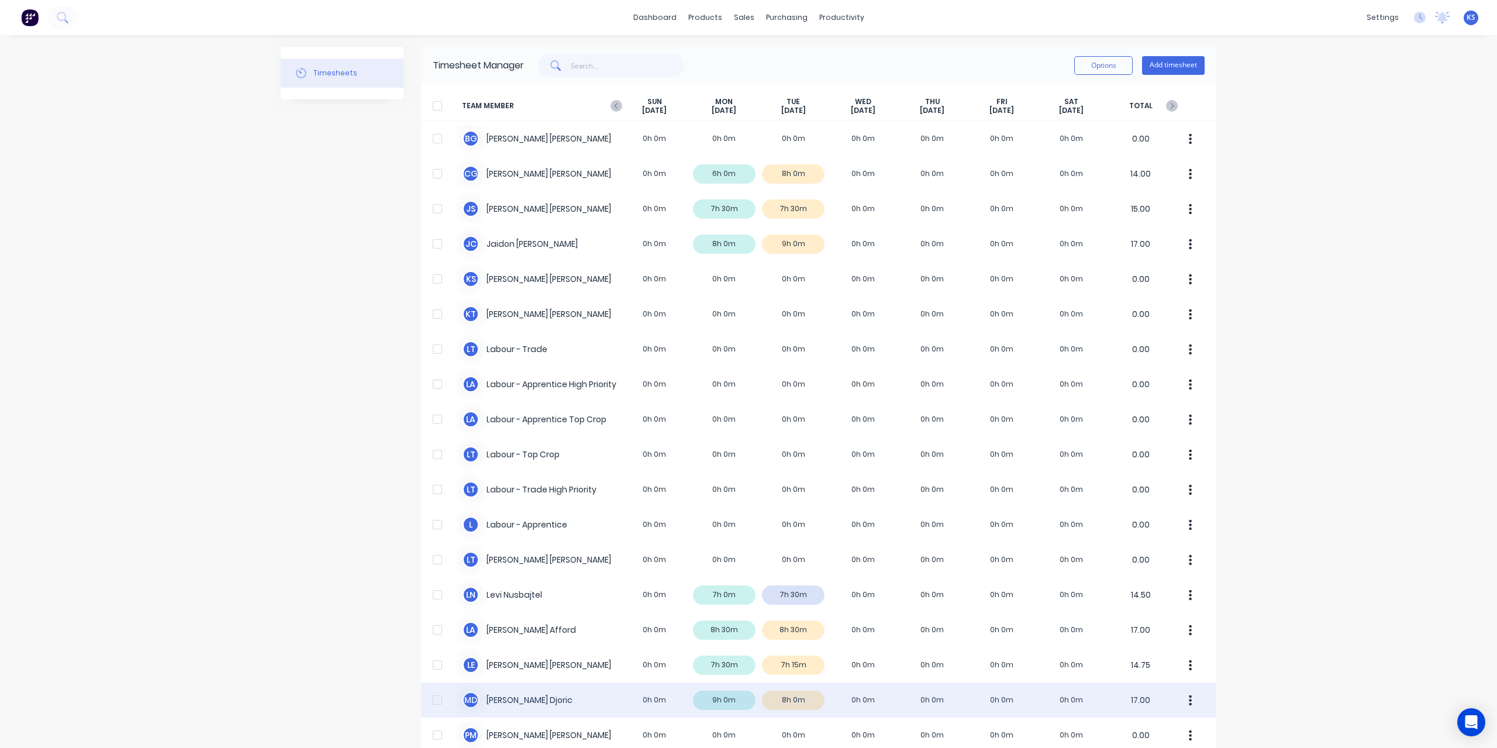
click at [517, 700] on div "M D [PERSON_NAME] 0h 0m 9h 0m 8h 0m 0h 0m 0h 0m 0h 0m 0h 0m 17.00" at bounding box center [818, 700] width 795 height 35
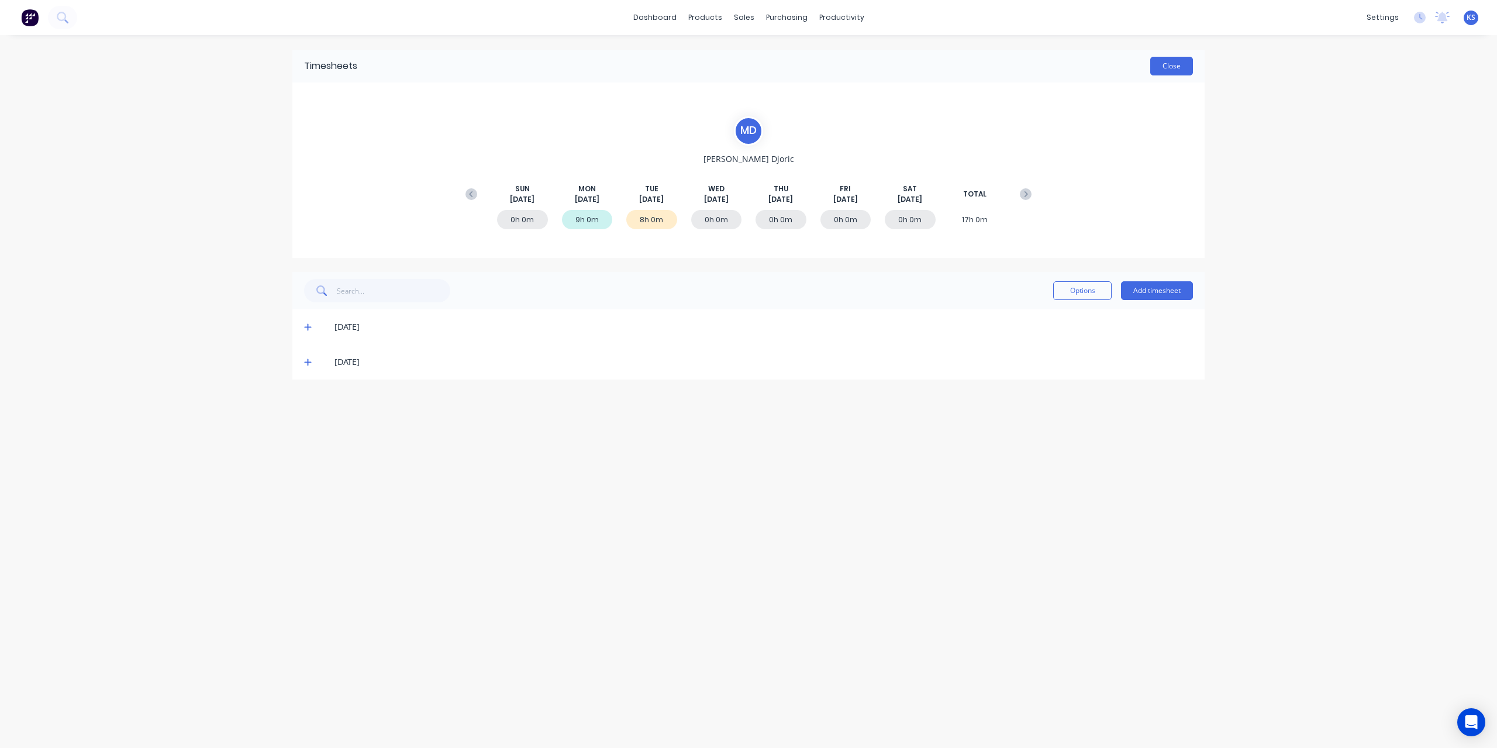
click at [1185, 70] on button "Close" at bounding box center [1171, 66] width 43 height 19
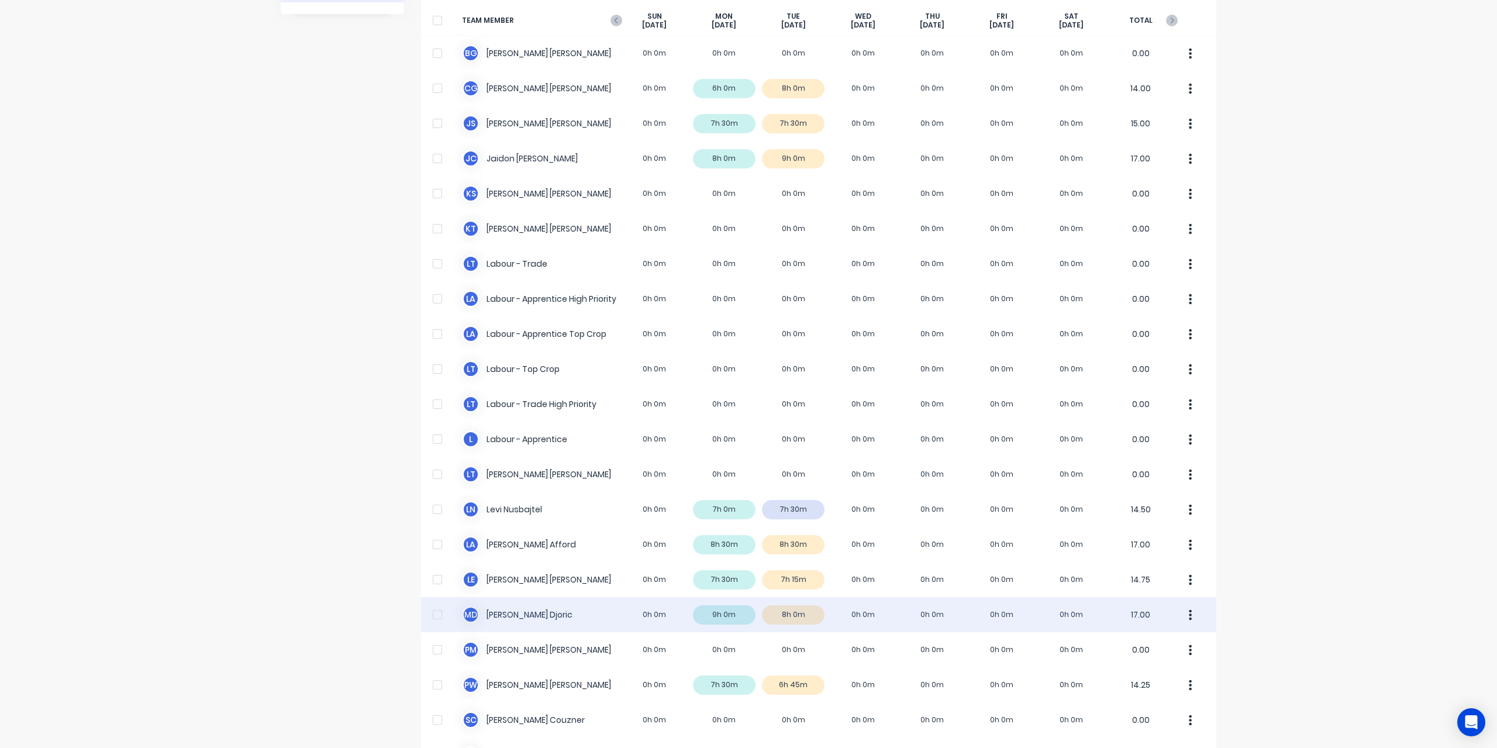
scroll to position [234, 0]
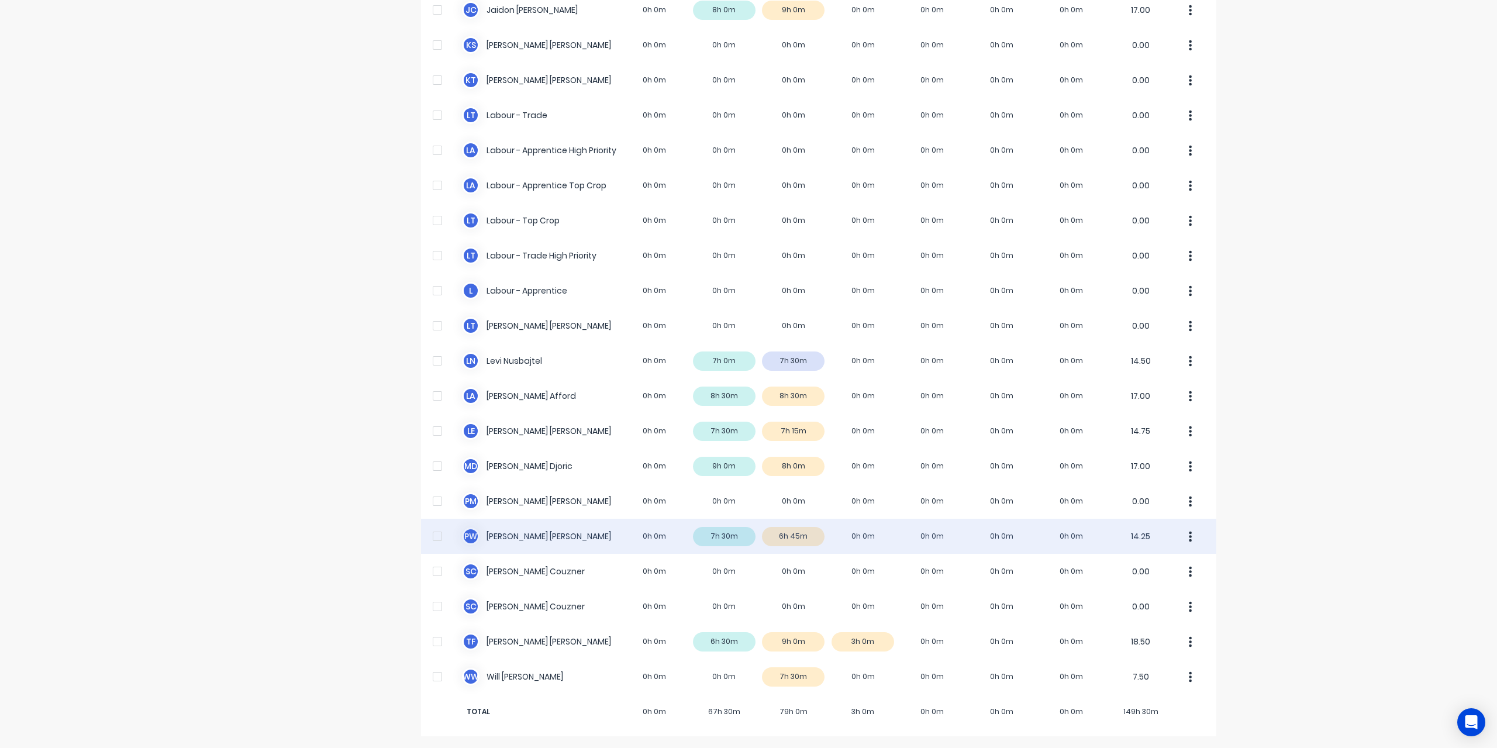
click at [777, 544] on div "P W [PERSON_NAME] 0h 0m 7h 30m 6h 45m 0h 0m 0h 0m 0h 0m 0h 0m 14.25" at bounding box center [818, 536] width 795 height 35
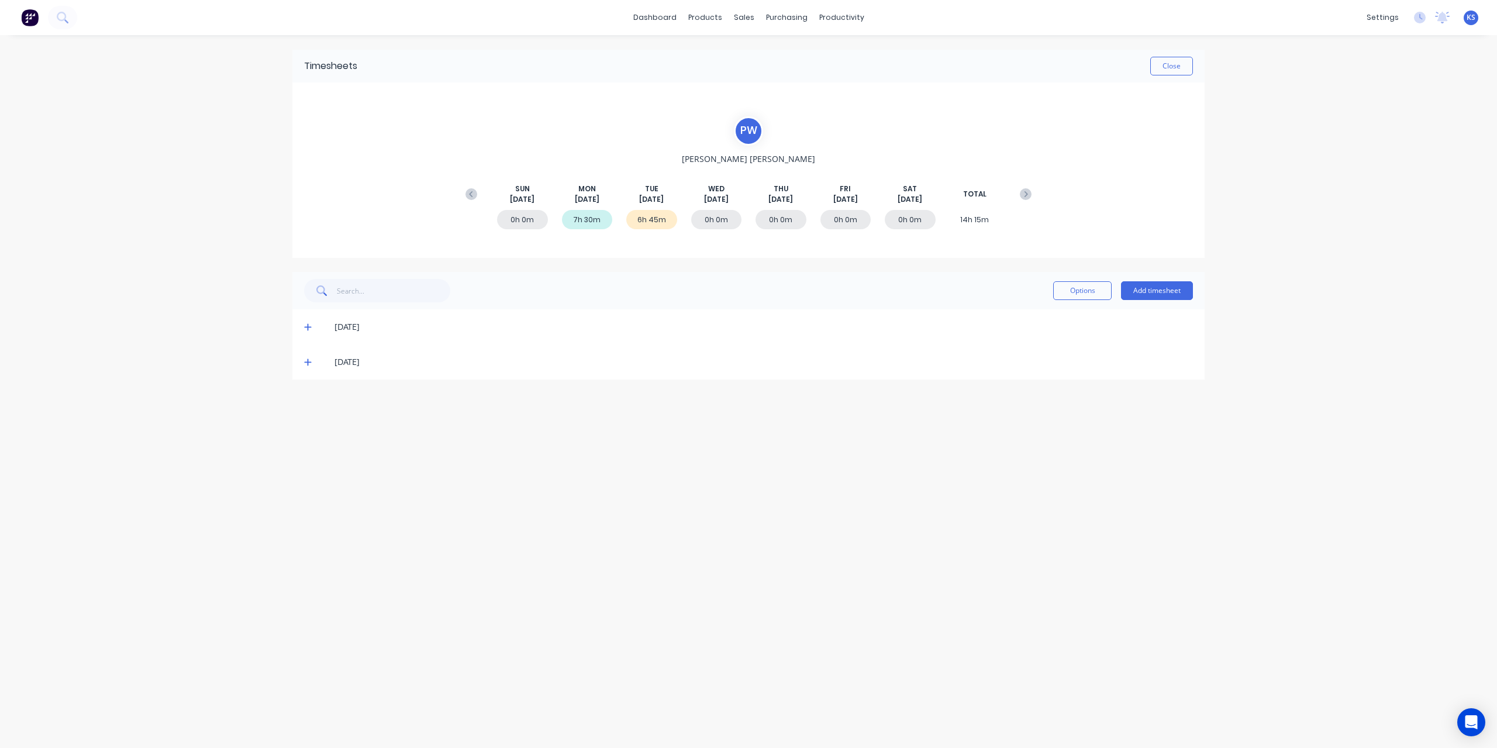
click at [301, 360] on div "[DATE]" at bounding box center [748, 361] width 912 height 35
click at [307, 361] on icon at bounding box center [307, 362] width 7 height 7
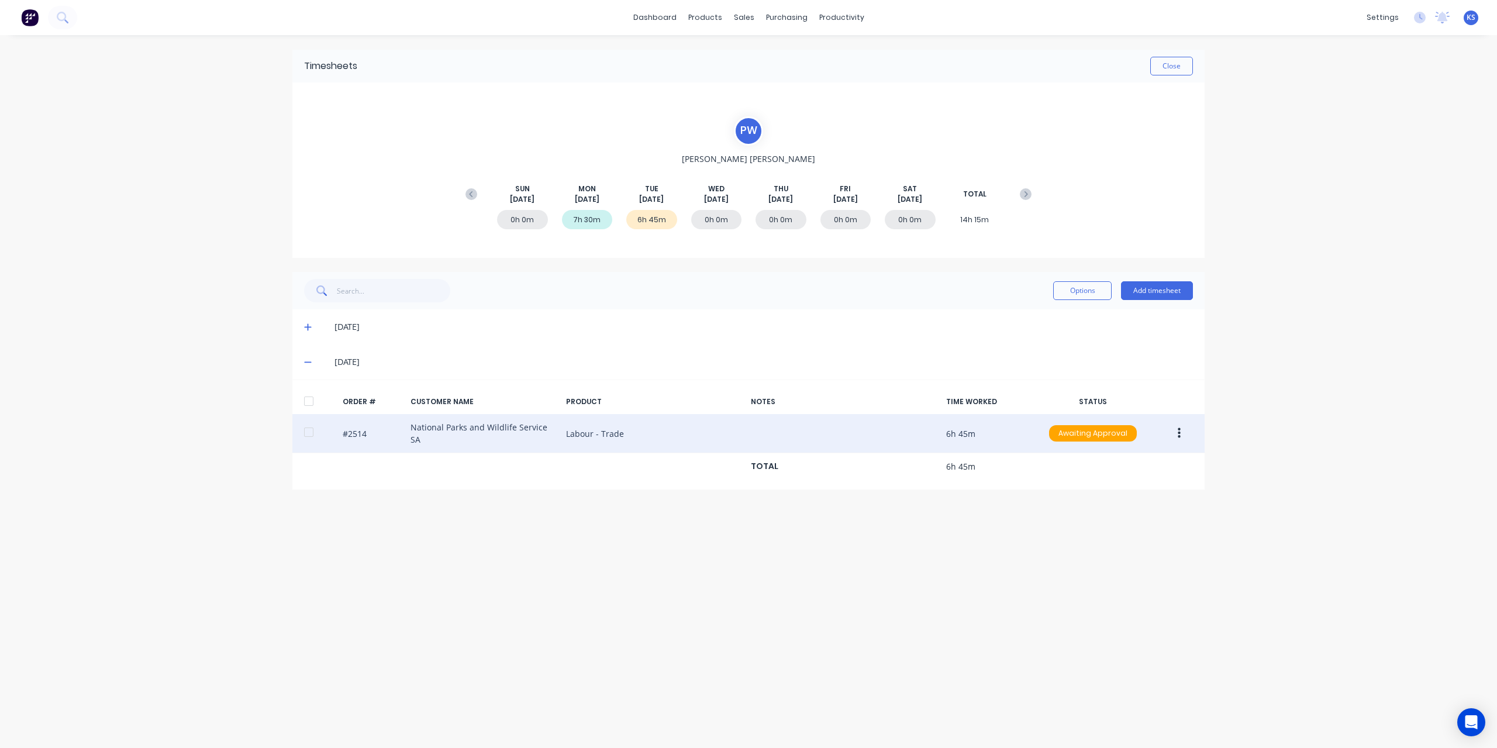
click at [1183, 430] on button "button" at bounding box center [1179, 433] width 27 height 21
click at [1141, 514] on div "Edit" at bounding box center [1138, 510] width 90 height 17
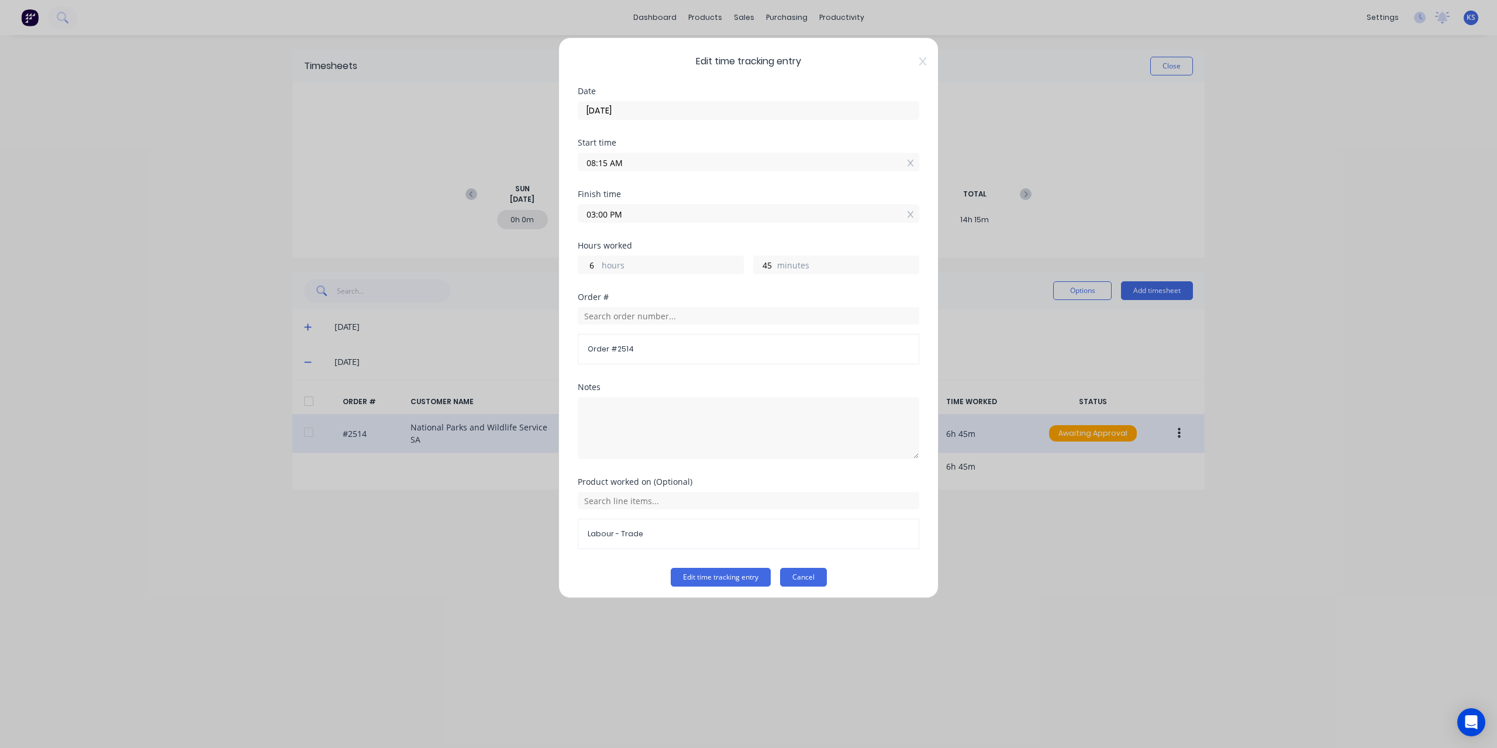
click at [798, 574] on button "Cancel" at bounding box center [803, 577] width 47 height 19
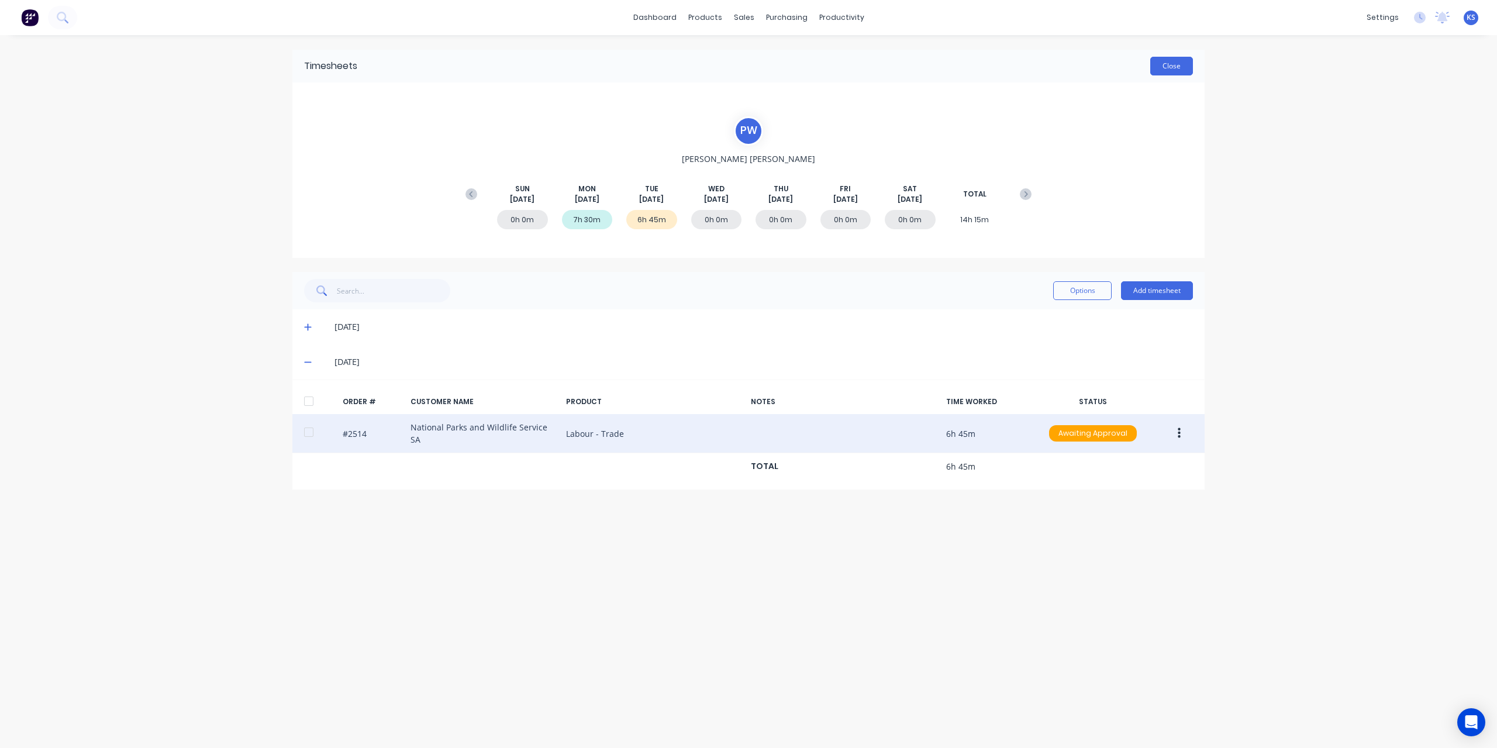
click at [1183, 66] on button "Close" at bounding box center [1171, 66] width 43 height 19
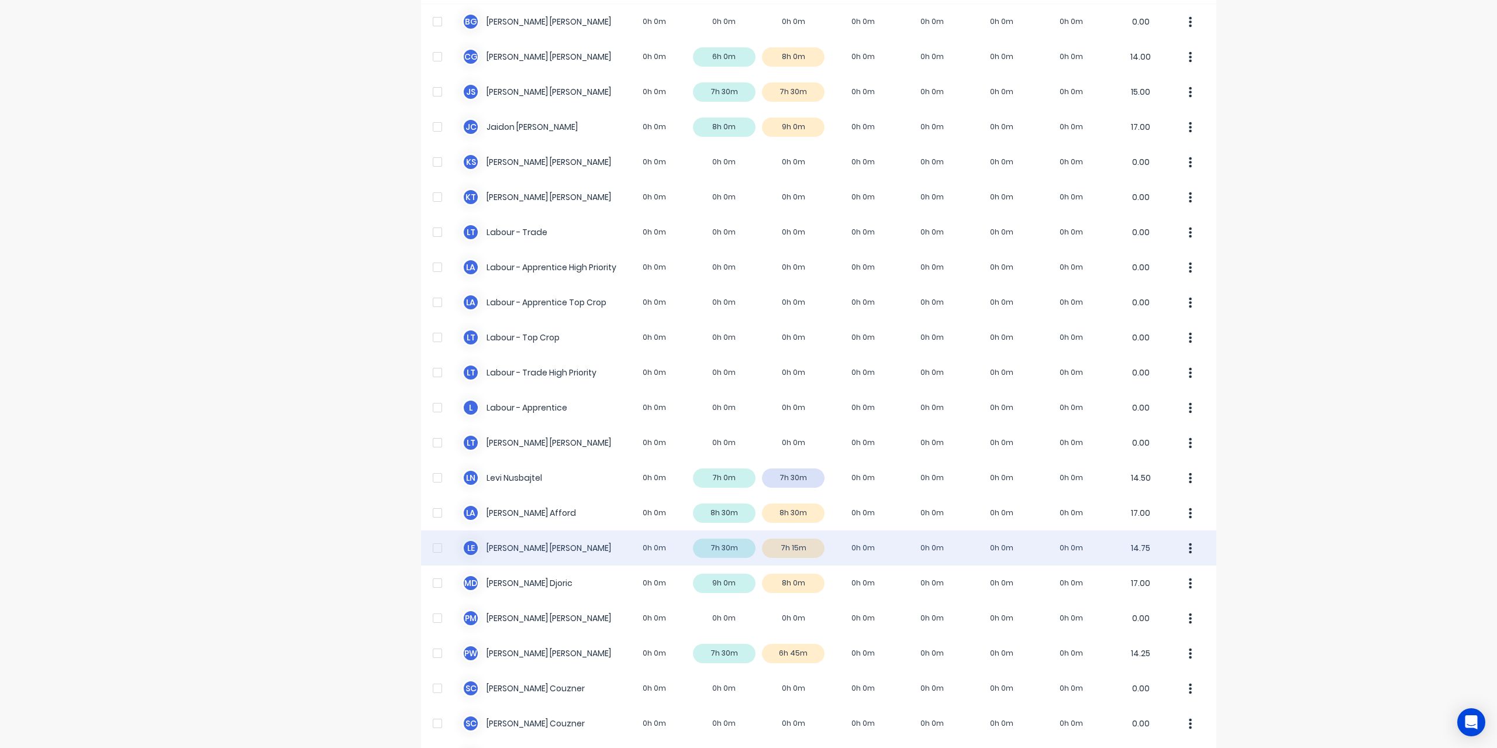
scroll to position [234, 0]
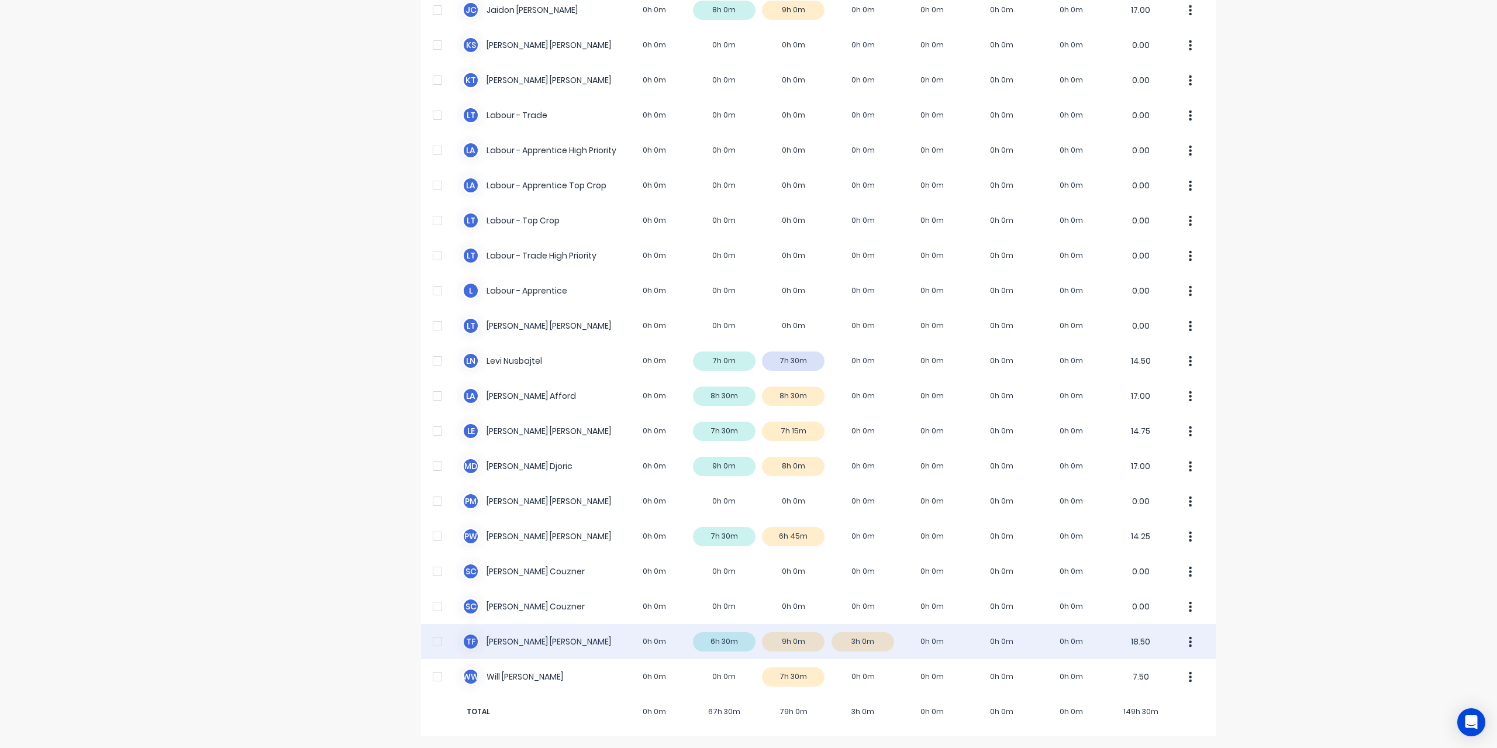
click at [518, 646] on div "T F [PERSON_NAME] 0h 0m 6h 30m 9h 0m 3h 0m 0h 0m 0h 0m 0h 0m 18.50" at bounding box center [818, 641] width 795 height 35
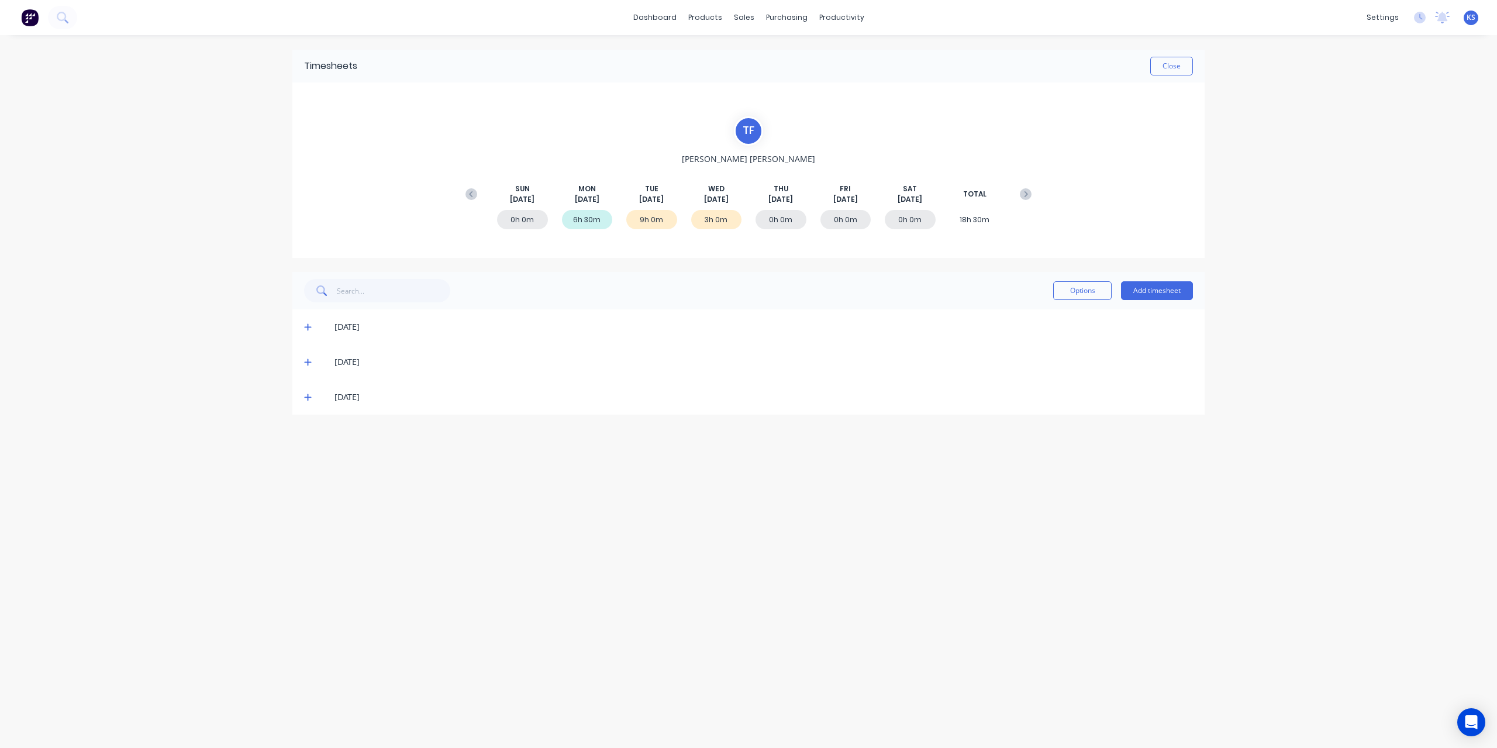
click at [309, 326] on icon at bounding box center [308, 327] width 8 height 8
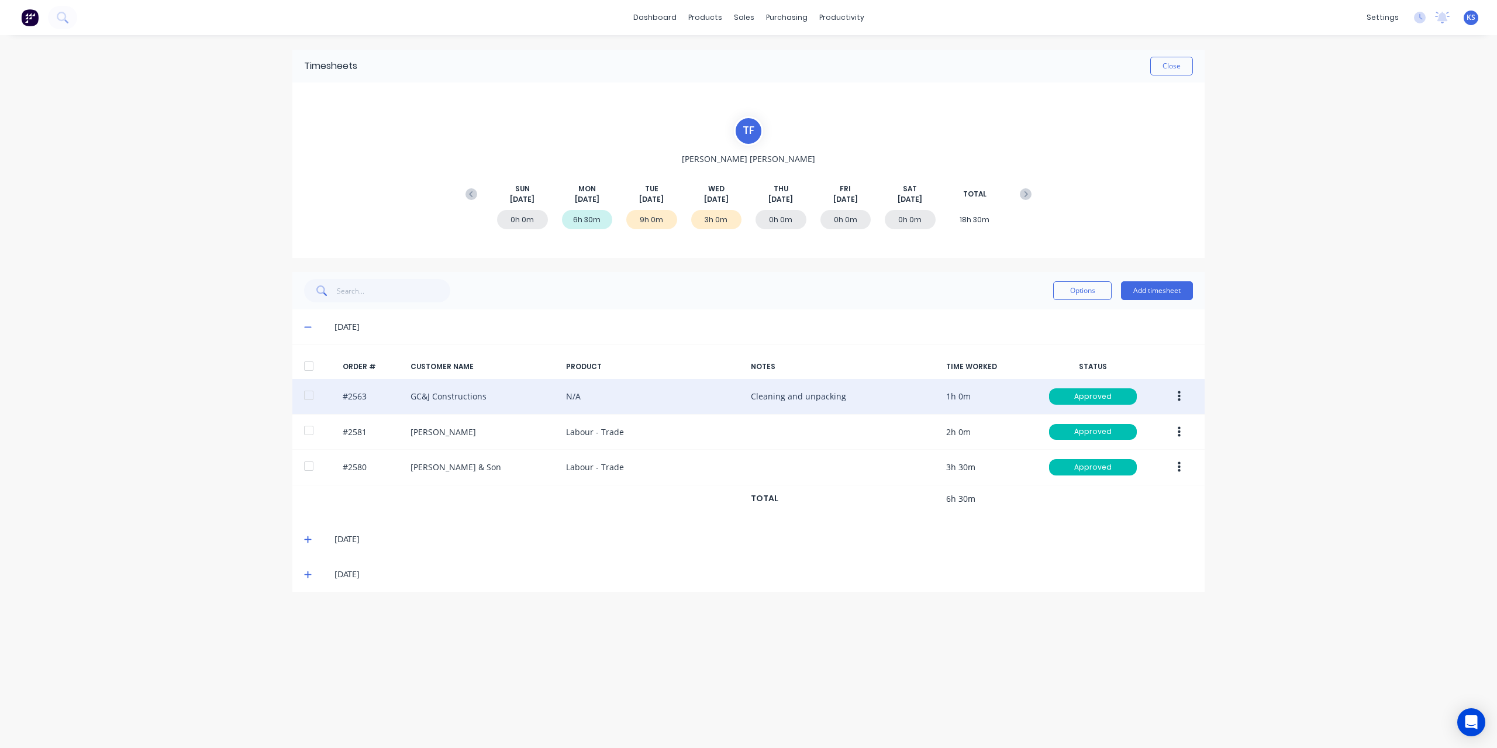
click at [1183, 400] on button "button" at bounding box center [1179, 396] width 27 height 21
click at [1123, 478] on div "Edit" at bounding box center [1138, 474] width 90 height 17
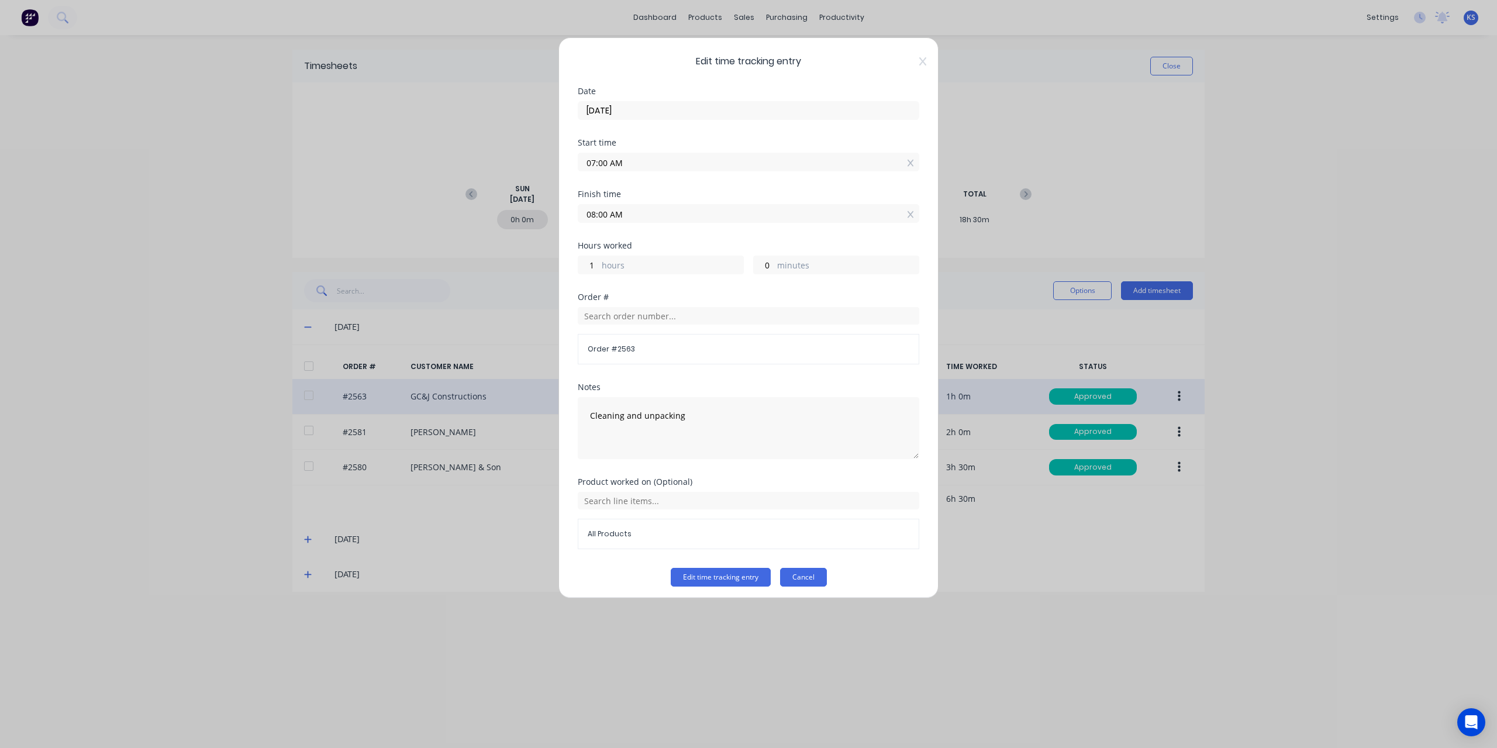
click at [811, 571] on button "Cancel" at bounding box center [803, 577] width 47 height 19
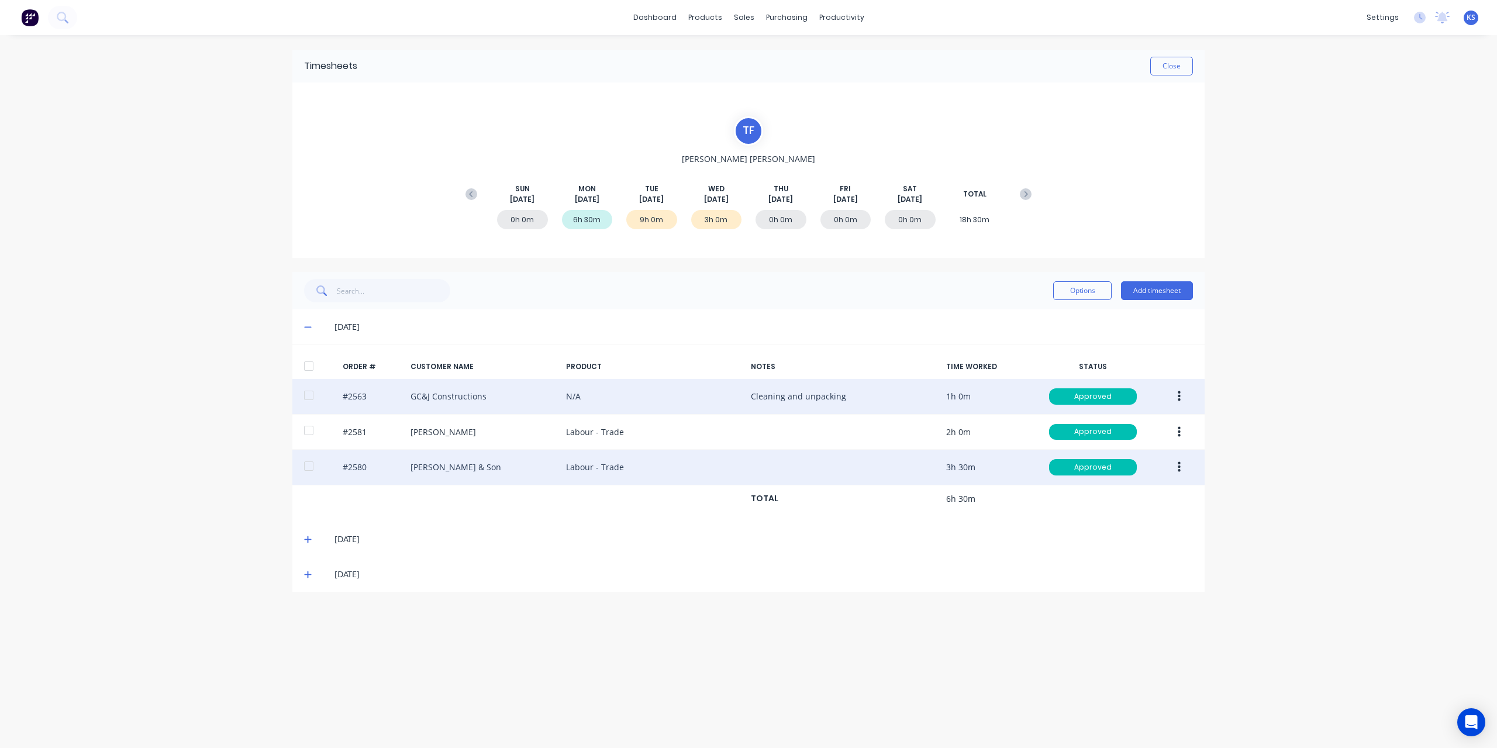
click at [1180, 462] on icon "button" at bounding box center [1179, 467] width 3 height 11
click at [1088, 540] on button "Edit" at bounding box center [1137, 544] width 111 height 23
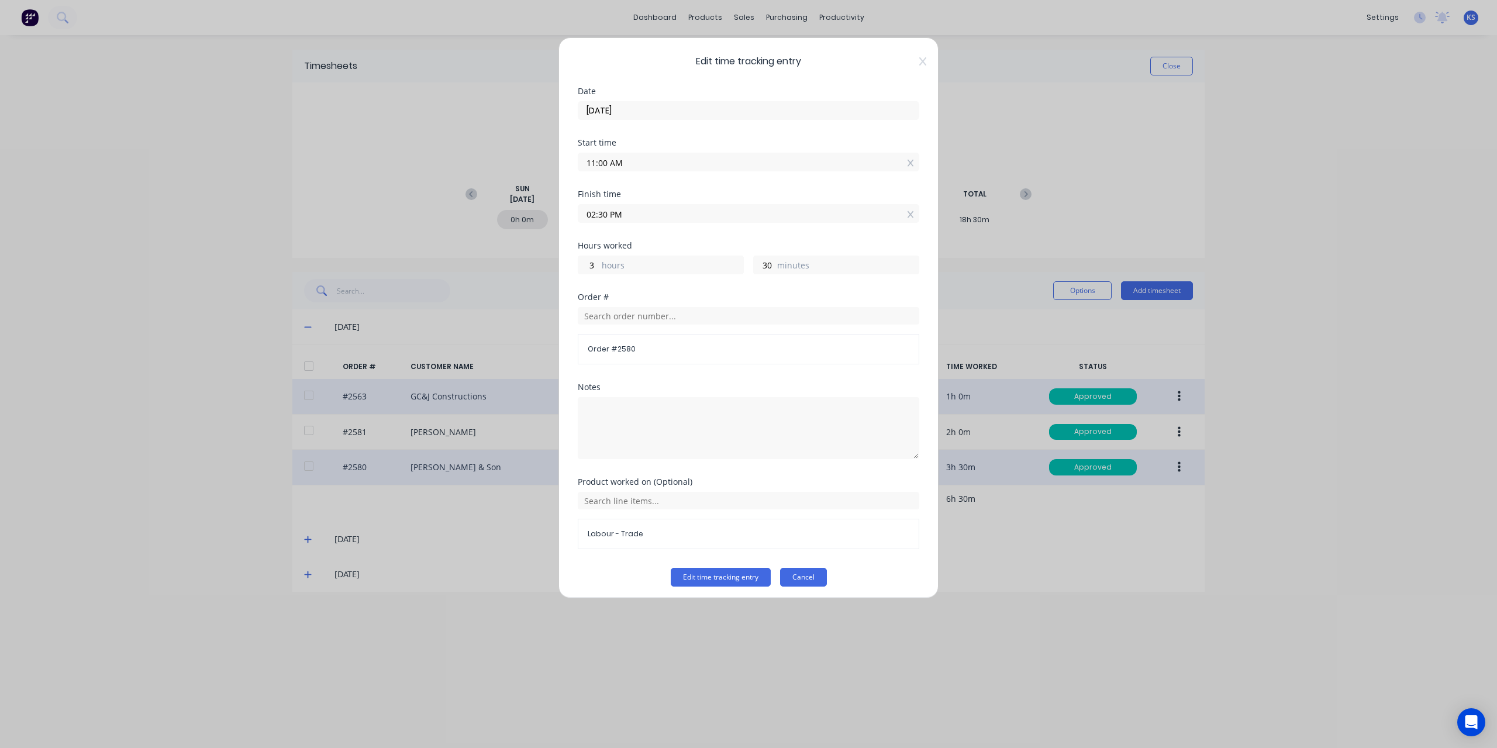
click at [807, 576] on button "Cancel" at bounding box center [803, 577] width 47 height 19
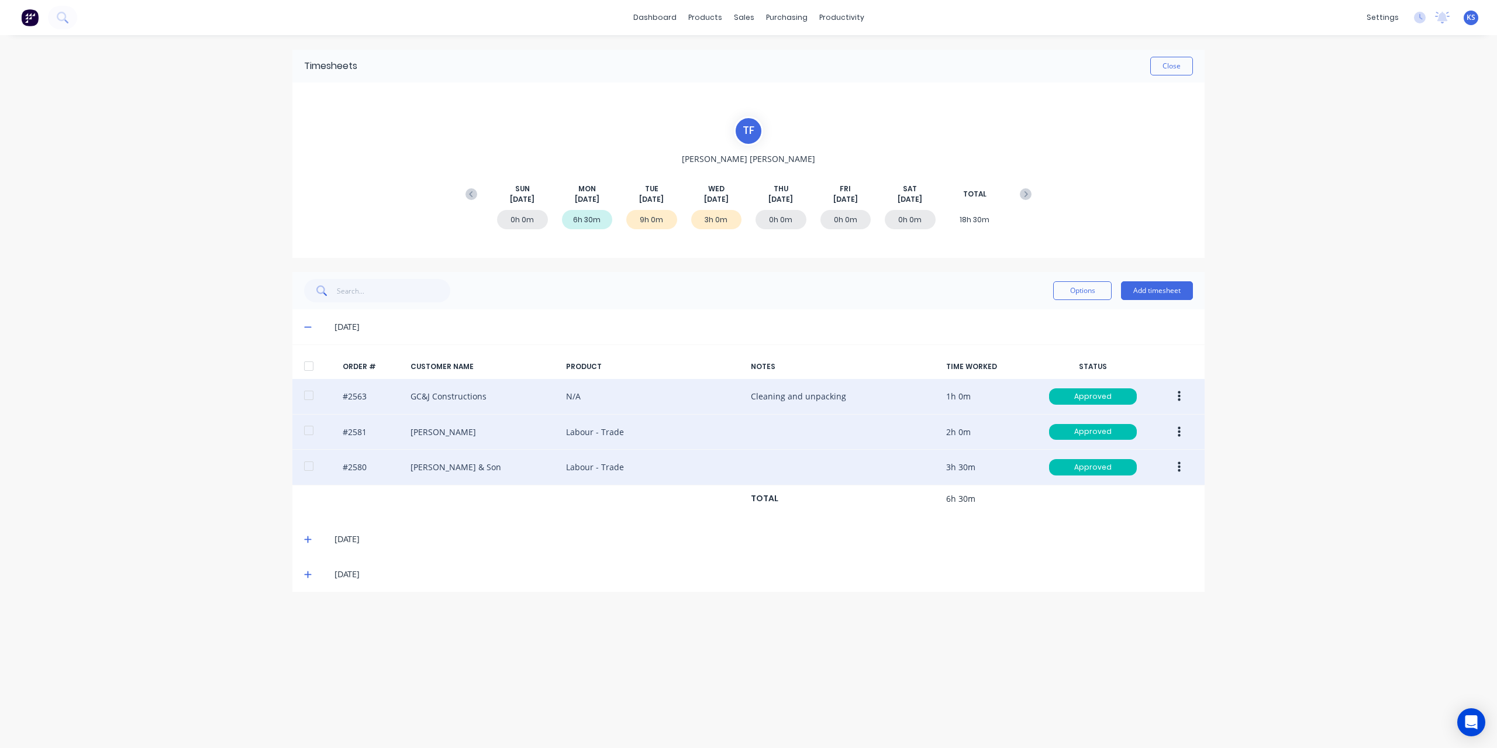
click at [1178, 429] on icon "button" at bounding box center [1179, 432] width 3 height 13
click at [1114, 507] on div "Edit" at bounding box center [1138, 509] width 90 height 17
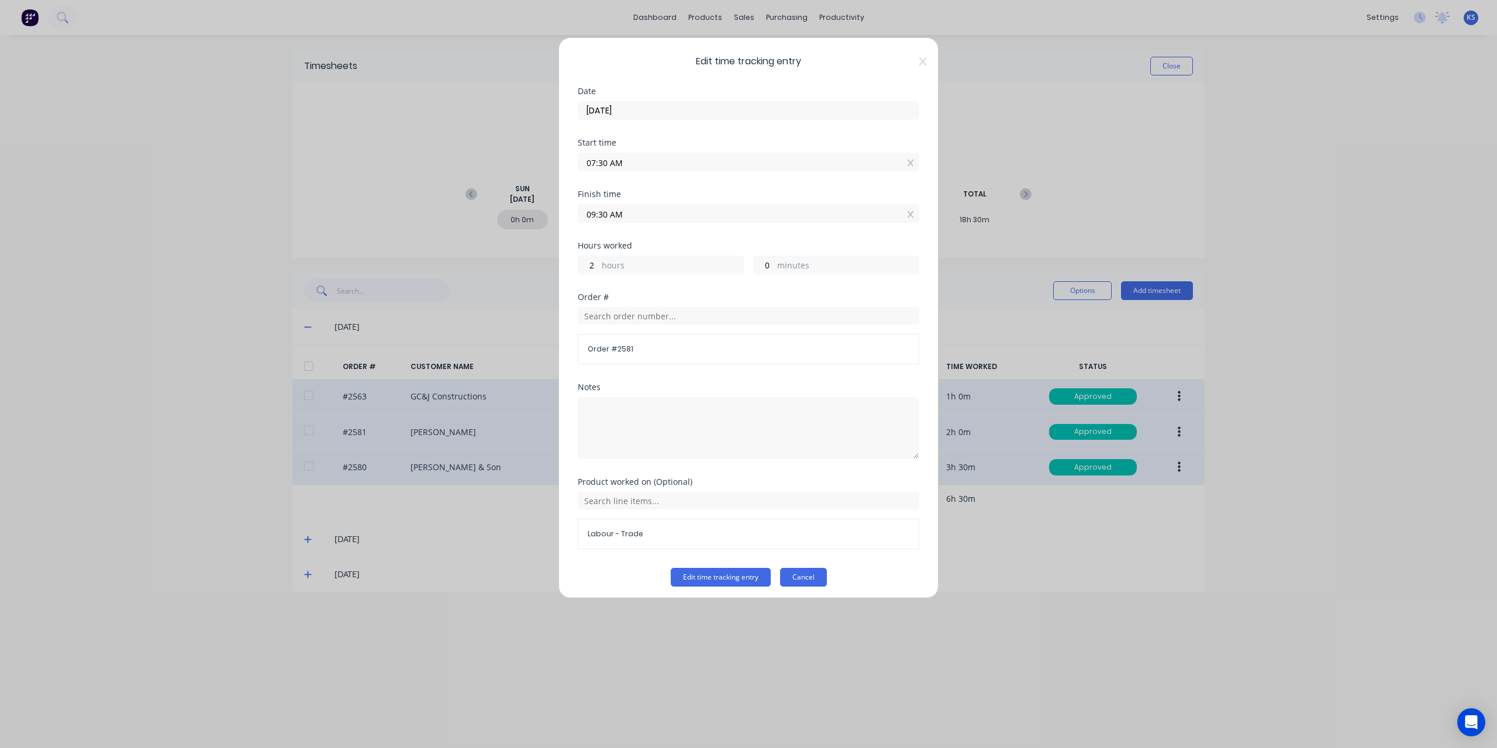
click at [809, 582] on button "Cancel" at bounding box center [803, 577] width 47 height 19
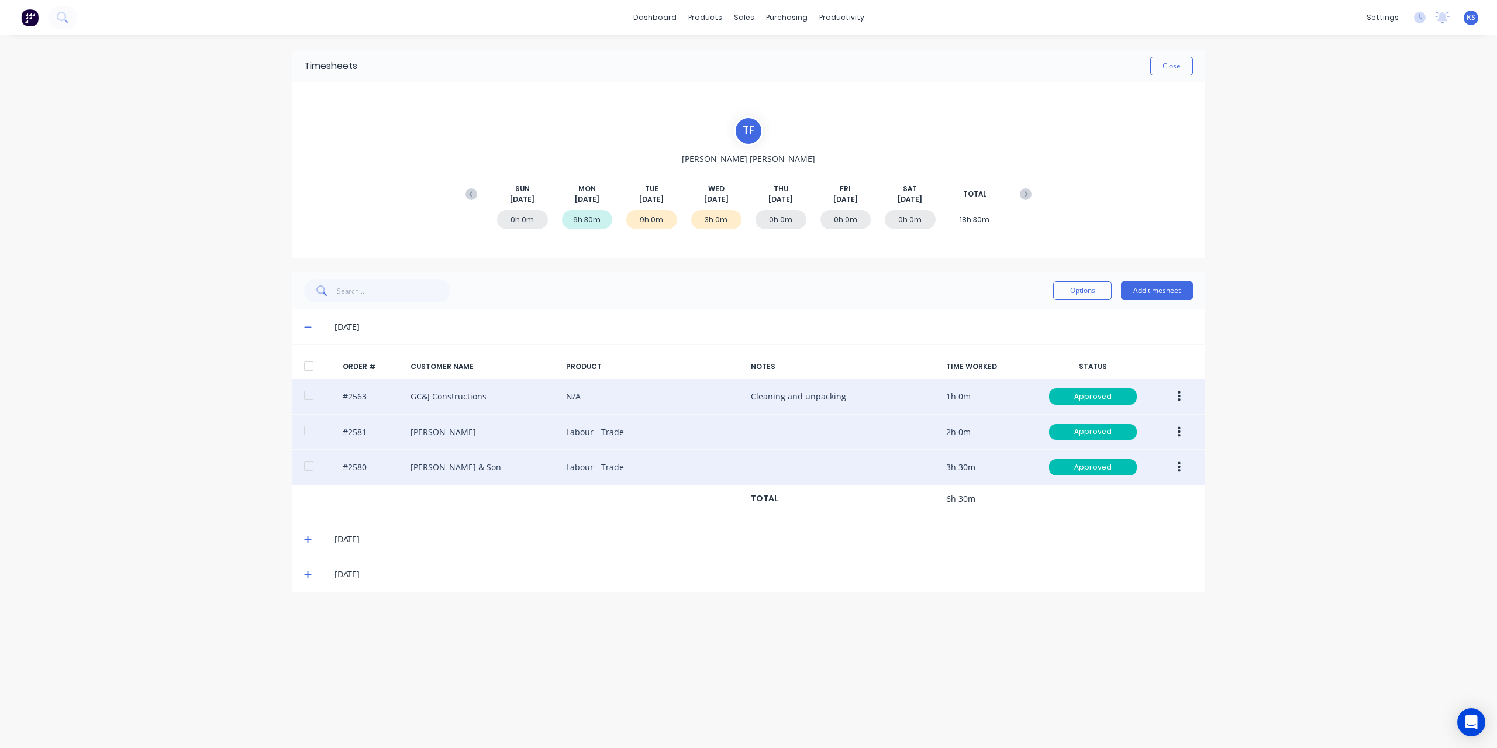
click at [1178, 462] on icon "button" at bounding box center [1179, 467] width 3 height 13
click at [1105, 536] on div "Edit" at bounding box center [1138, 544] width 90 height 17
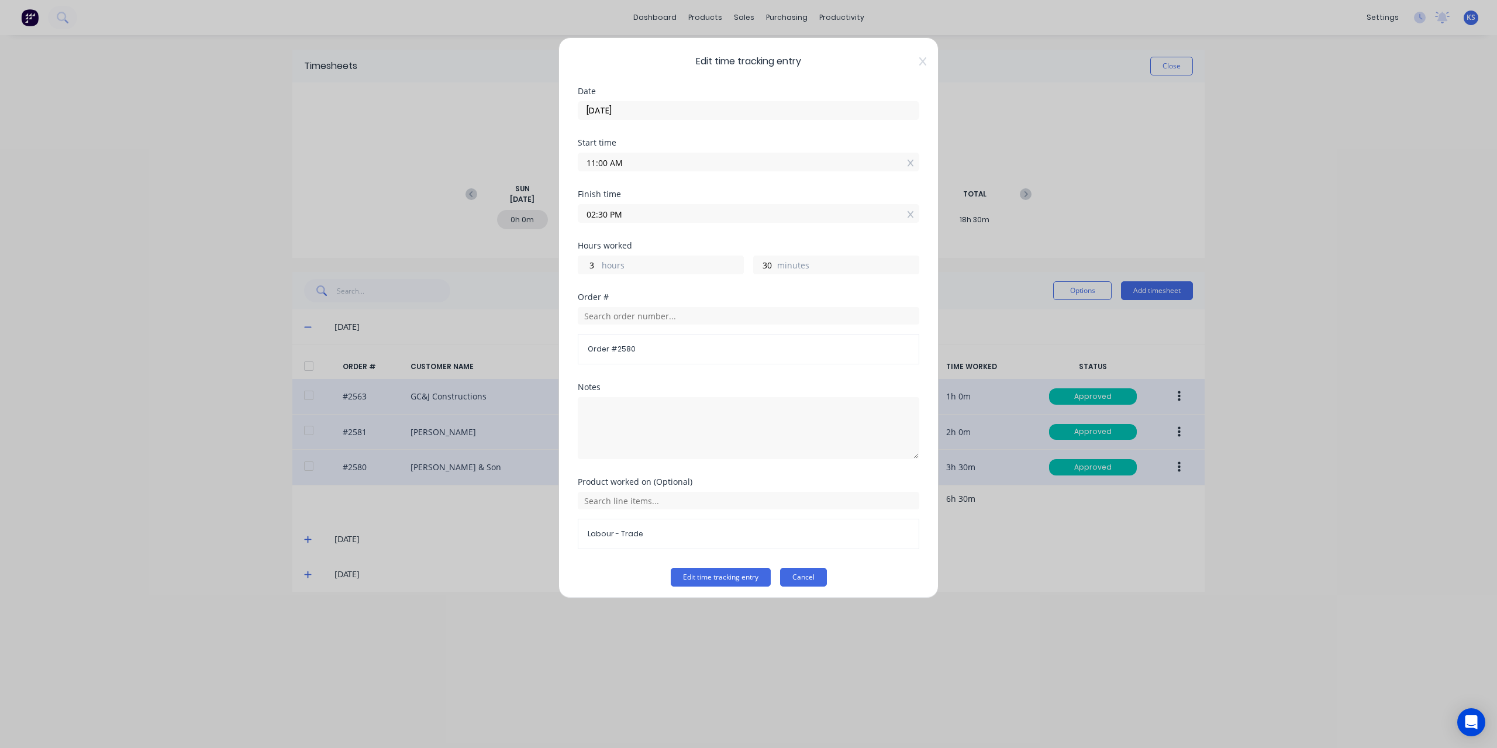
click at [809, 576] on button "Cancel" at bounding box center [803, 577] width 47 height 19
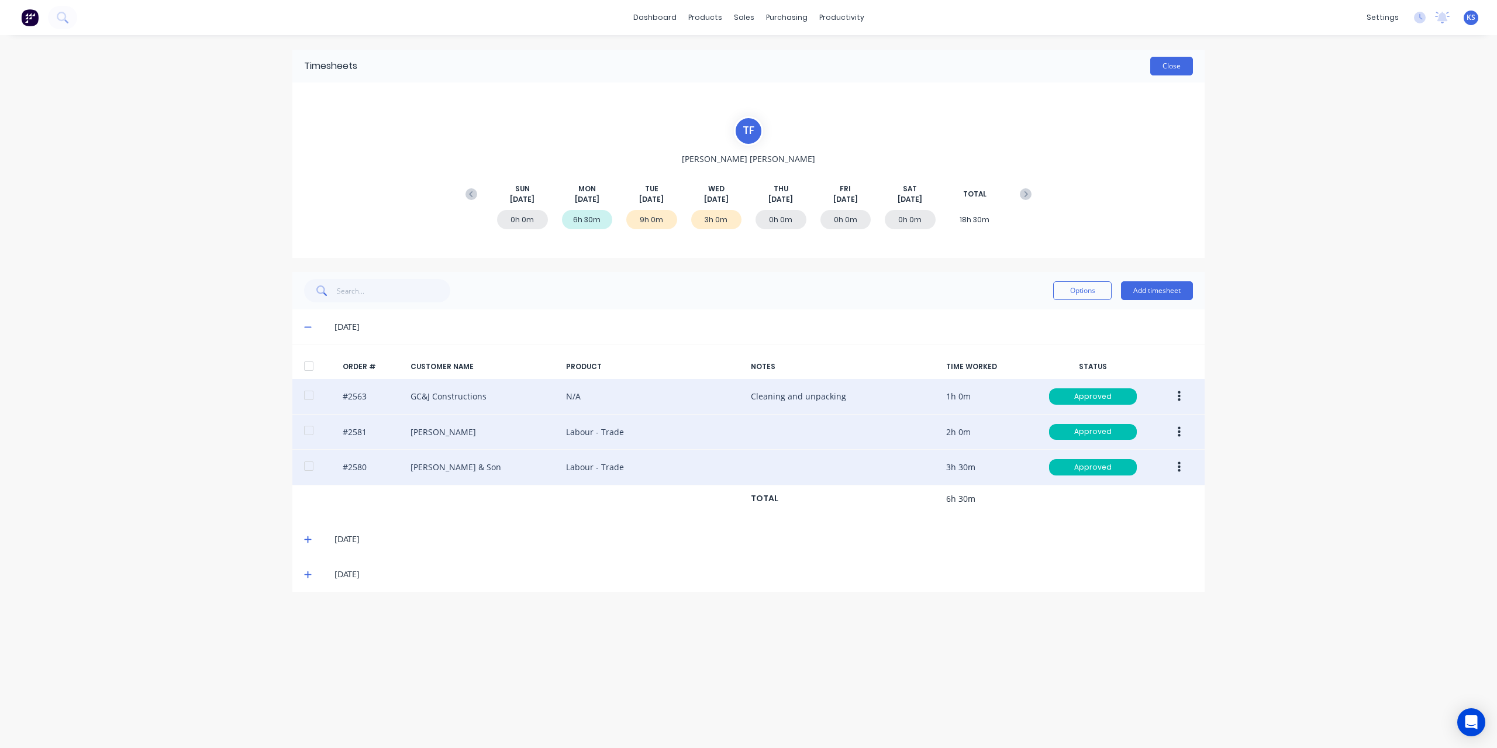
click at [1171, 60] on button "Close" at bounding box center [1171, 66] width 43 height 19
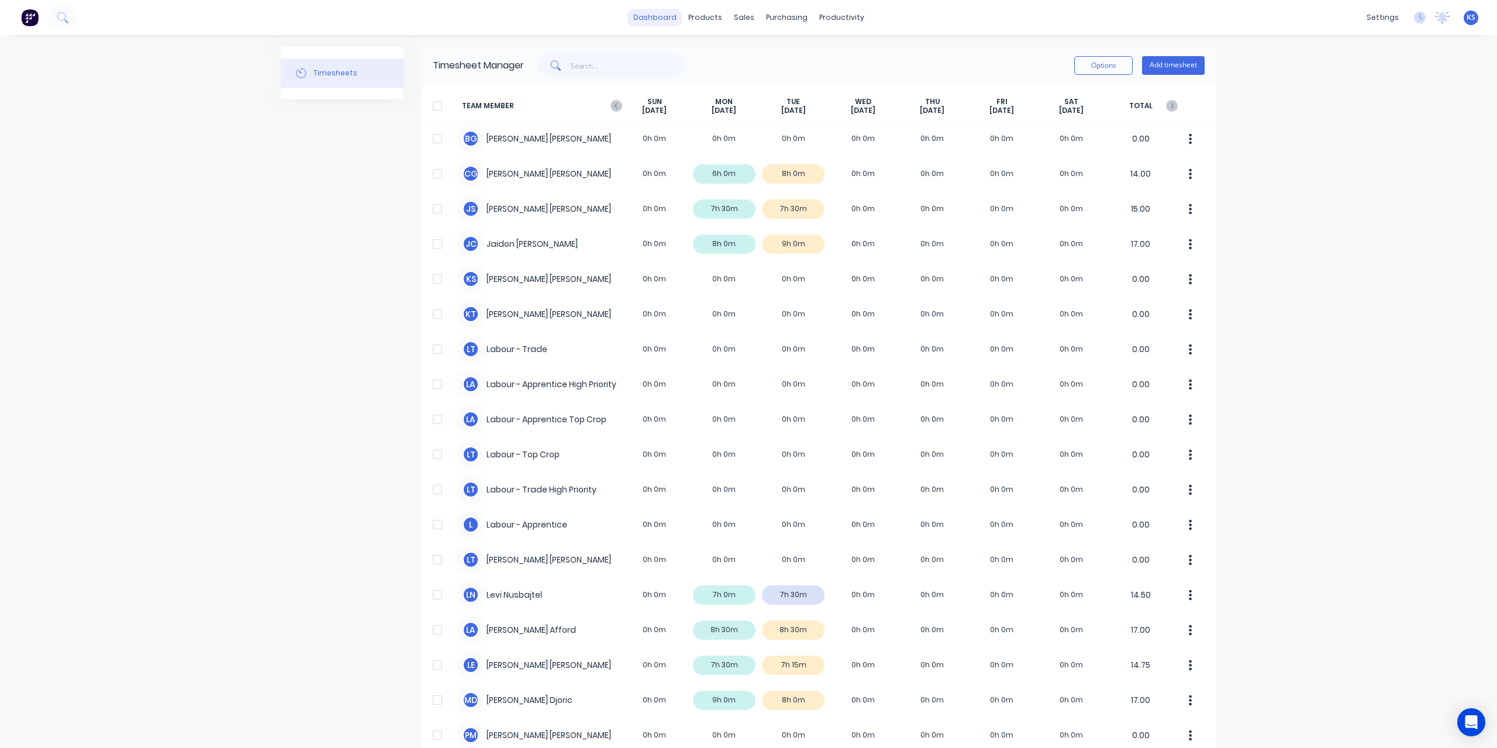
click at [647, 20] on link "dashboard" at bounding box center [655, 18] width 55 height 18
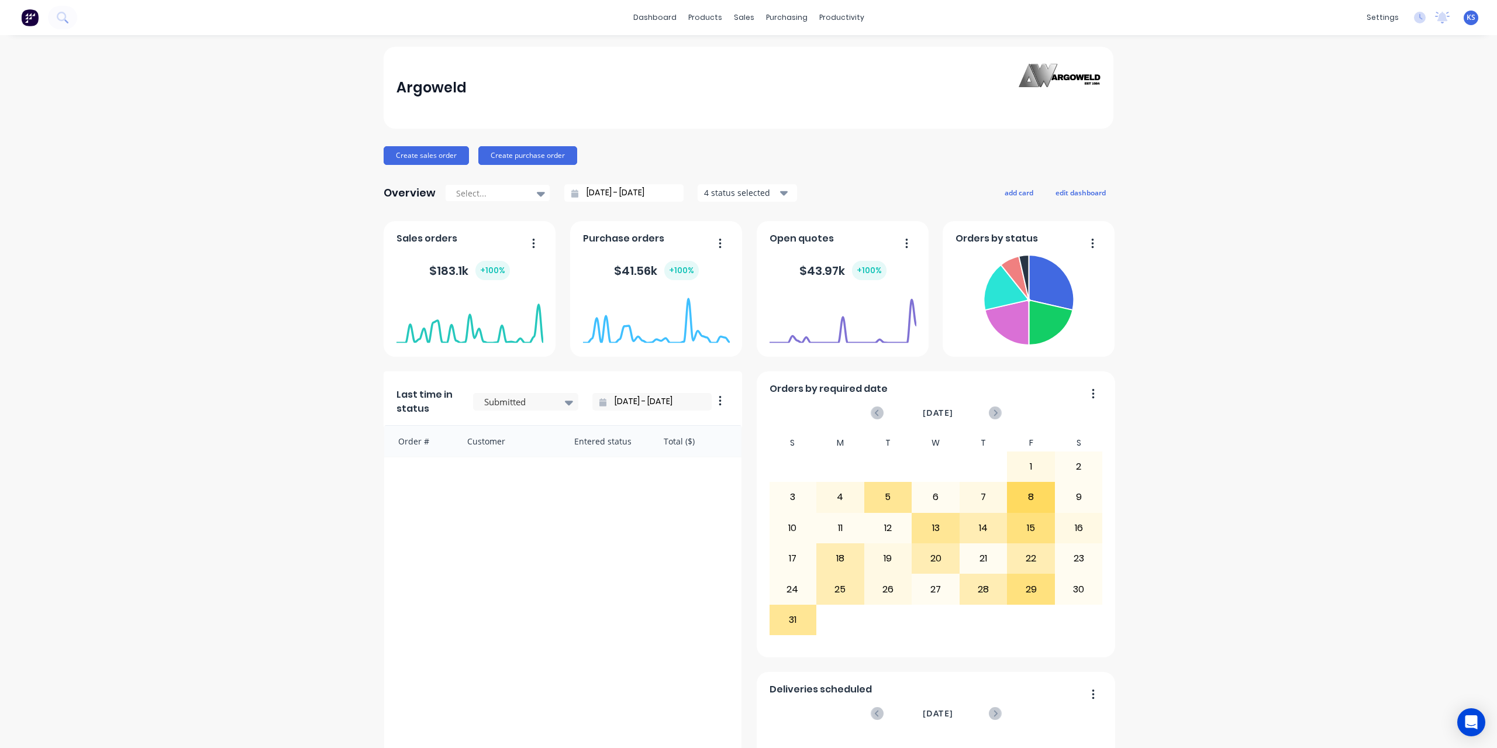
click at [532, 245] on button "button" at bounding box center [529, 244] width 25 height 18
click at [875, 126] on div "Timesheets" at bounding box center [862, 127] width 44 height 11
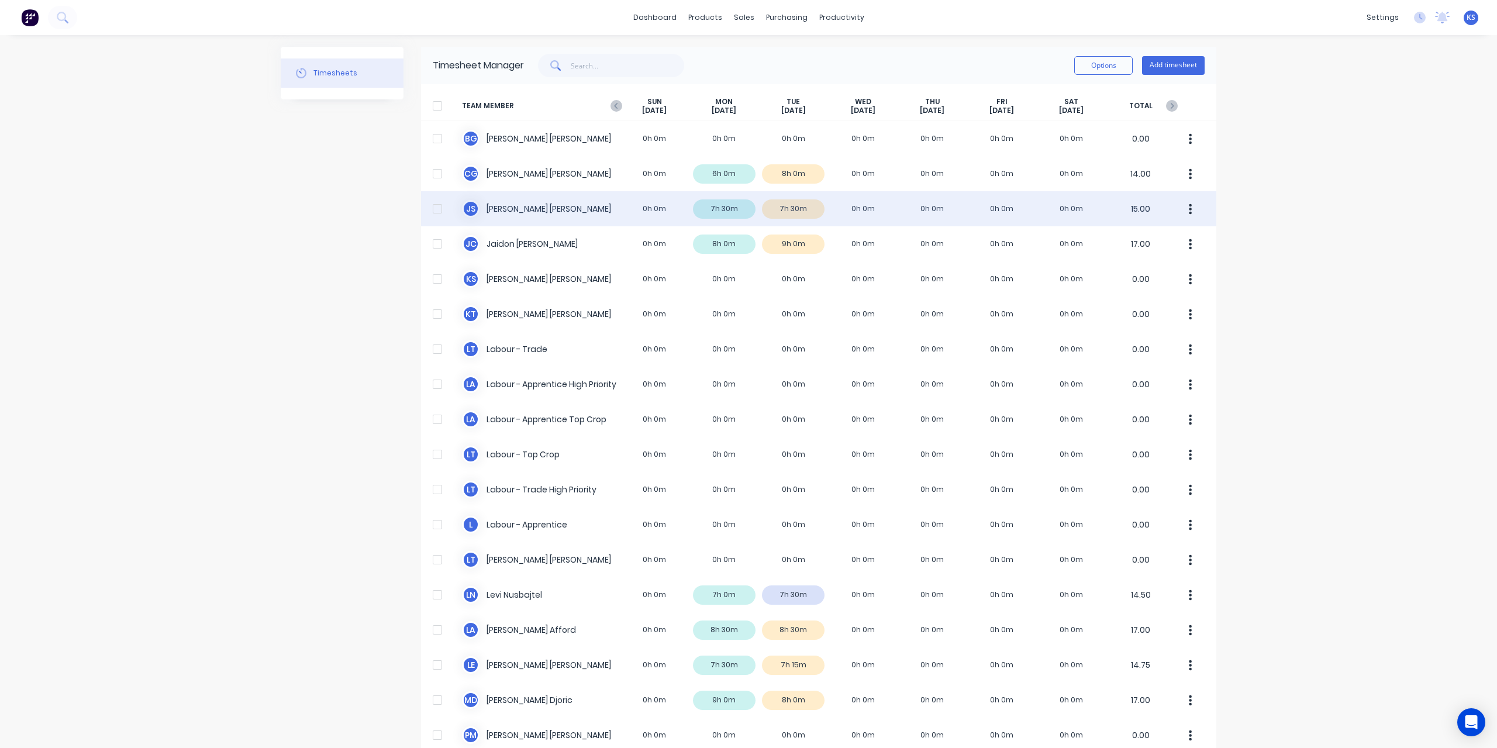
click at [521, 208] on div "J S [PERSON_NAME] 0h 0m 7h 30m 7h 30m 0h 0m 0h 0m 0h 0m 0h 0m 15.00" at bounding box center [818, 208] width 795 height 35
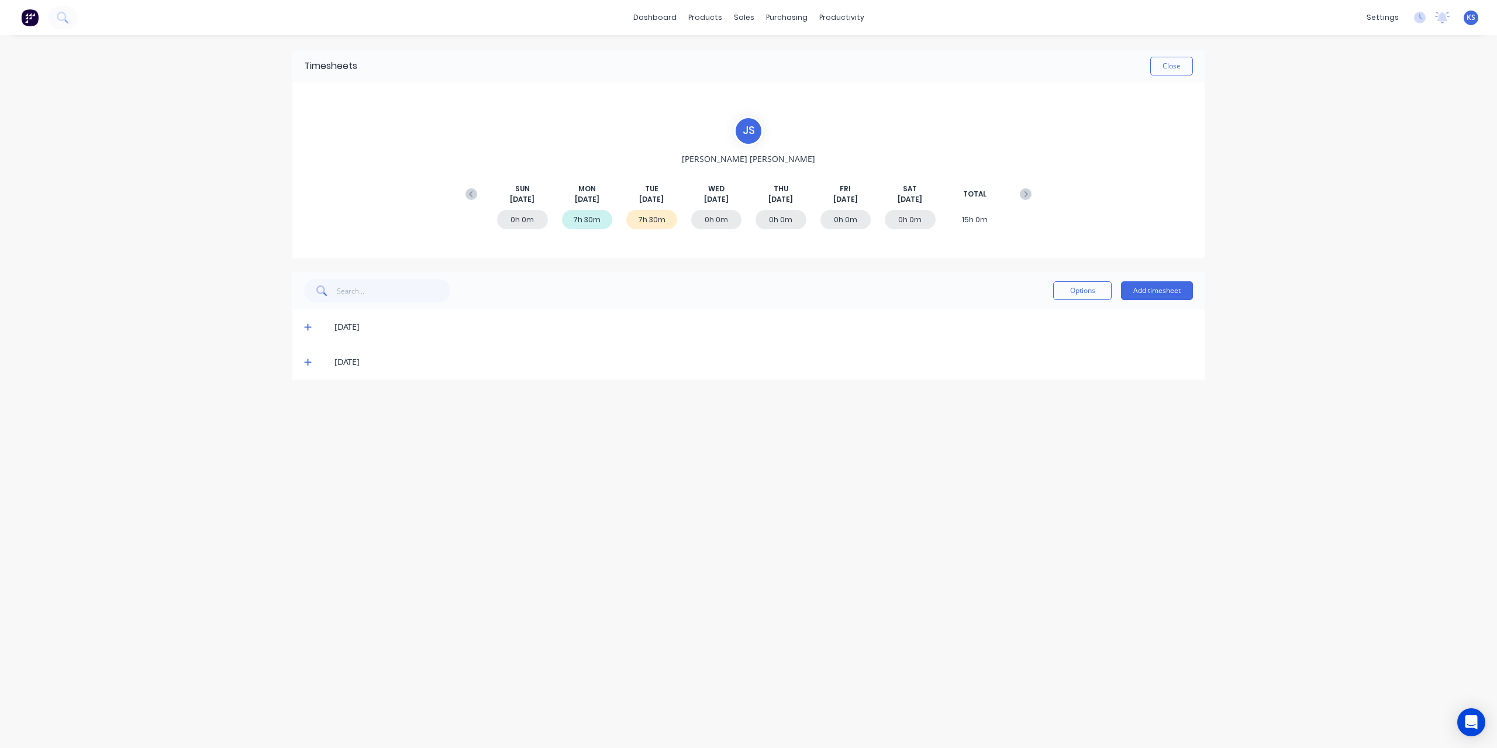
click at [304, 325] on div "[DATE]" at bounding box center [748, 326] width 912 height 35
click at [310, 327] on icon at bounding box center [308, 327] width 8 height 8
click at [1166, 67] on button "Close" at bounding box center [1171, 66] width 43 height 19
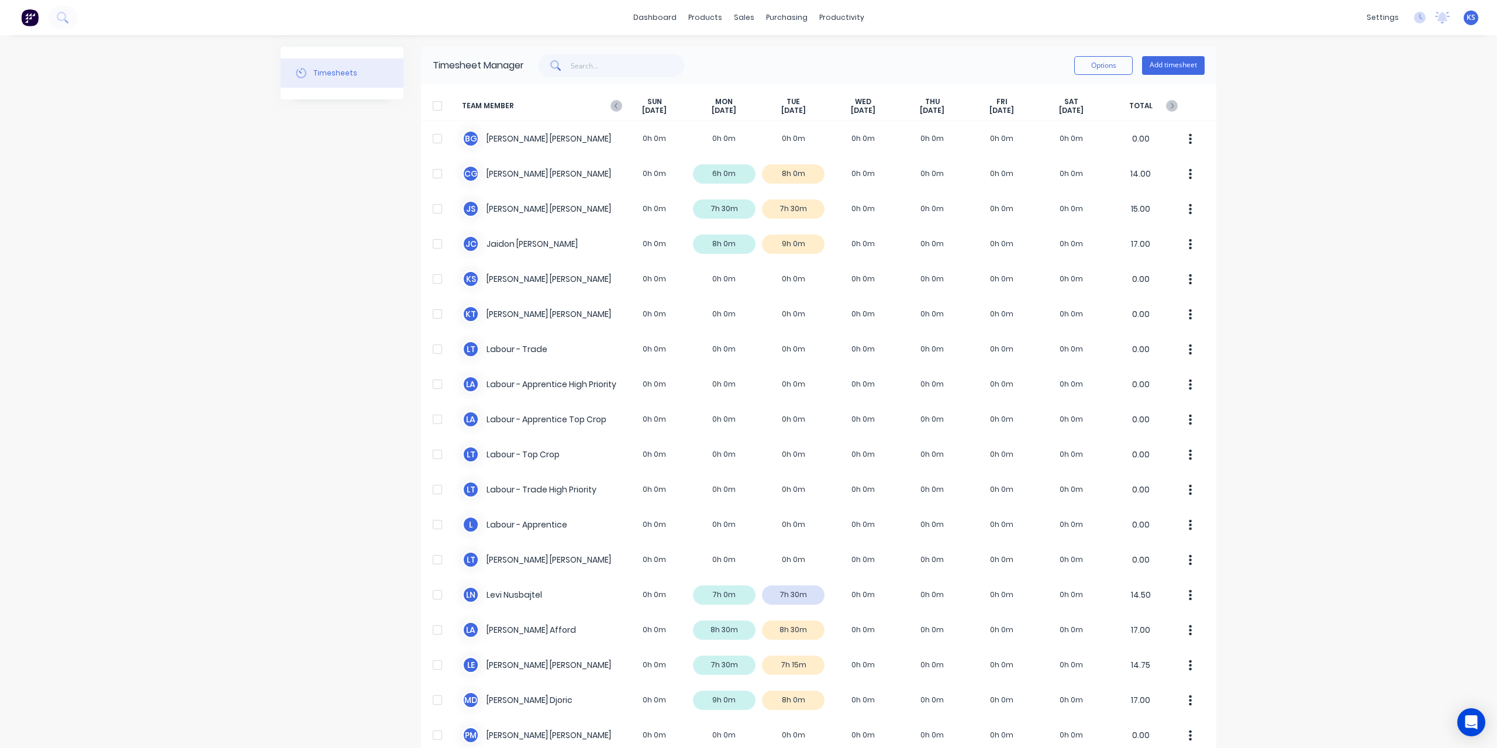
scroll to position [234, 0]
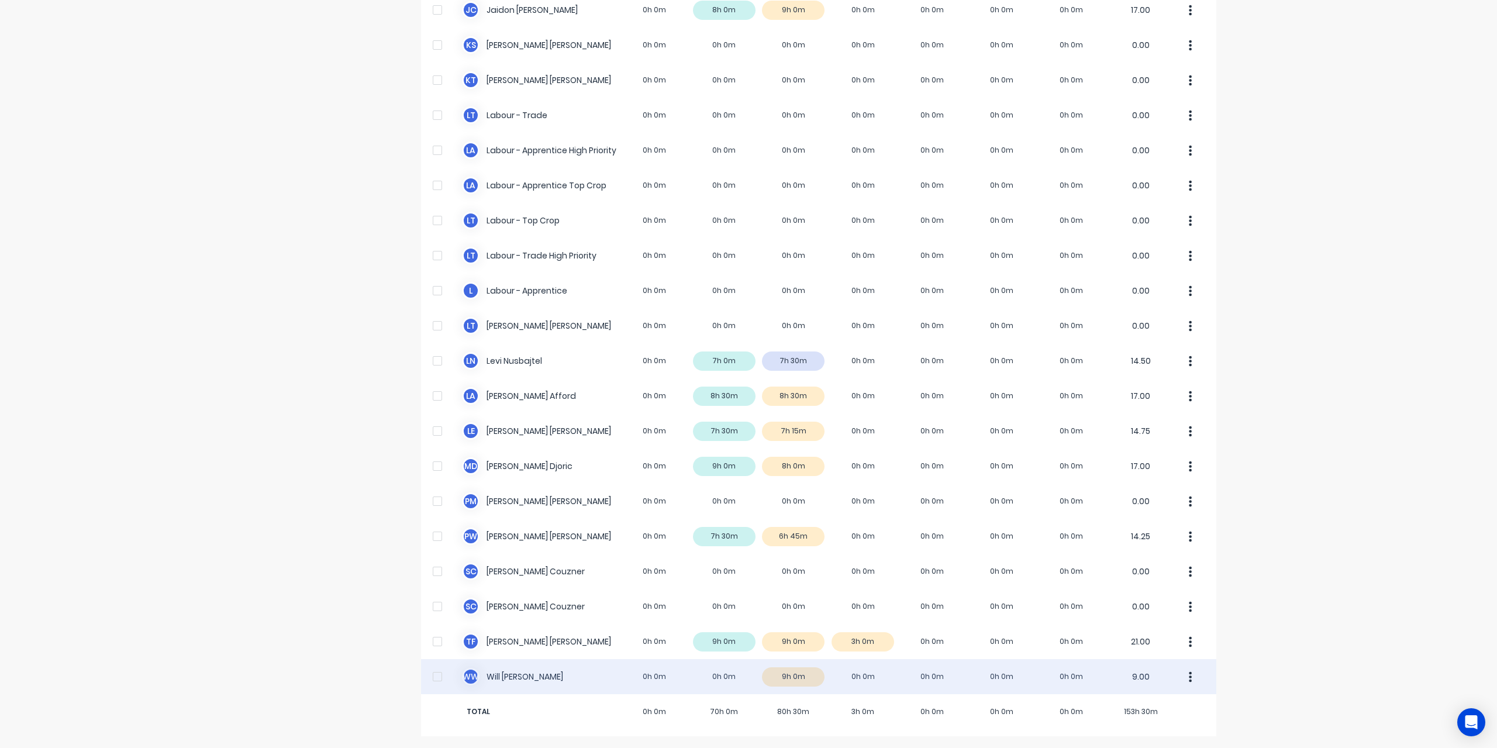
click at [504, 676] on div "W W [PERSON_NAME] 0h 0m 0h 0m 9h 0m 0h 0m 0h 0m 0h 0m 0h 0m 9.00" at bounding box center [818, 676] width 795 height 35
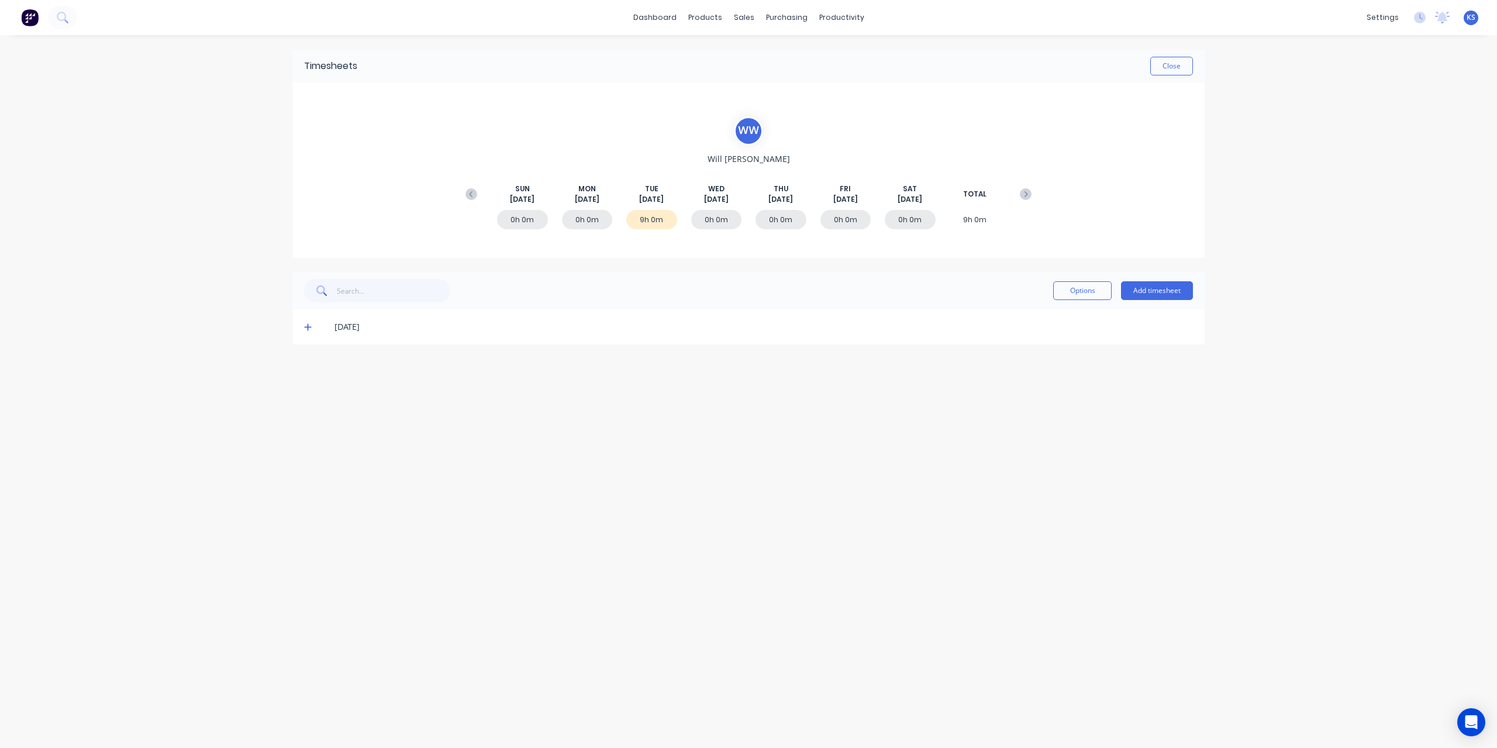
click at [306, 324] on icon at bounding box center [308, 327] width 8 height 8
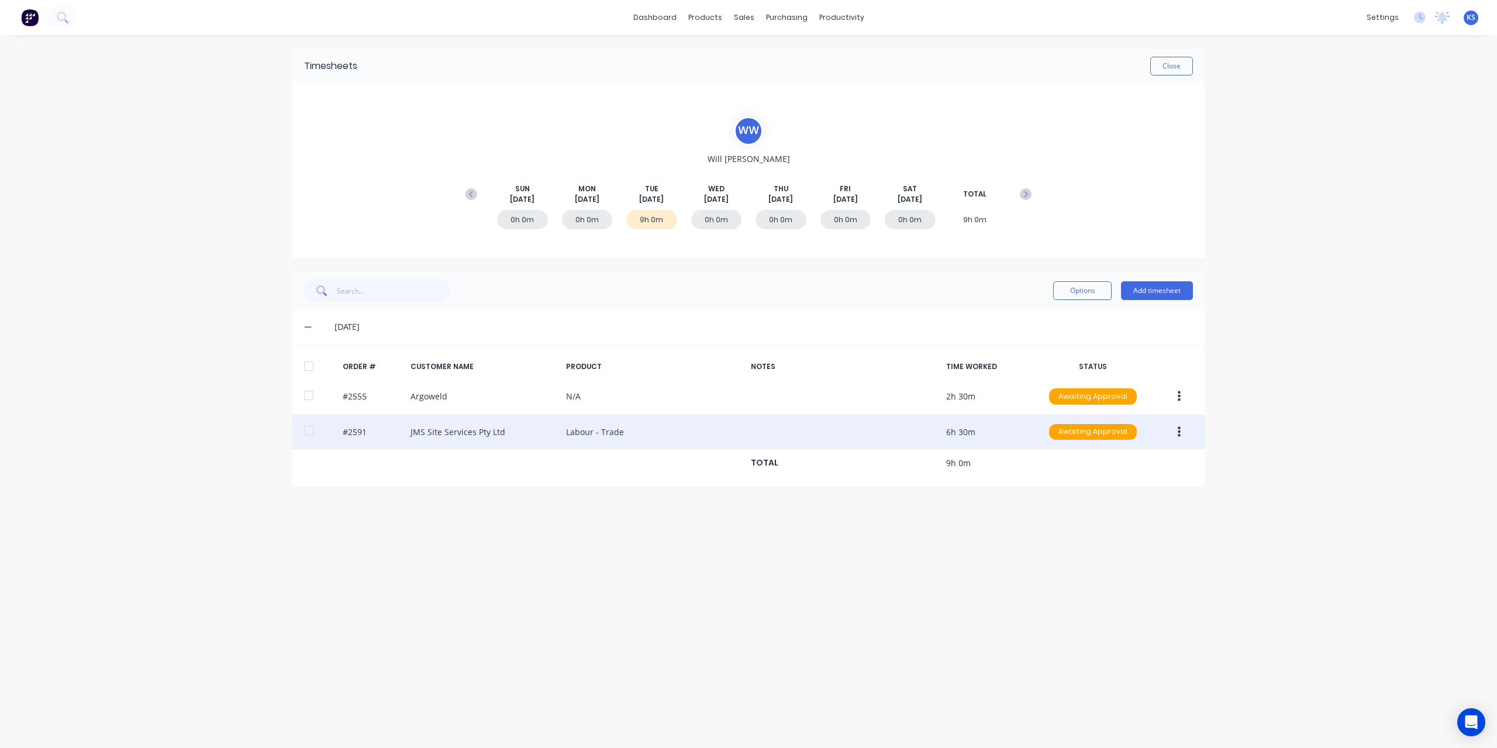
click at [1181, 428] on button "button" at bounding box center [1179, 432] width 27 height 21
click at [1087, 500] on button "Edit" at bounding box center [1137, 509] width 111 height 23
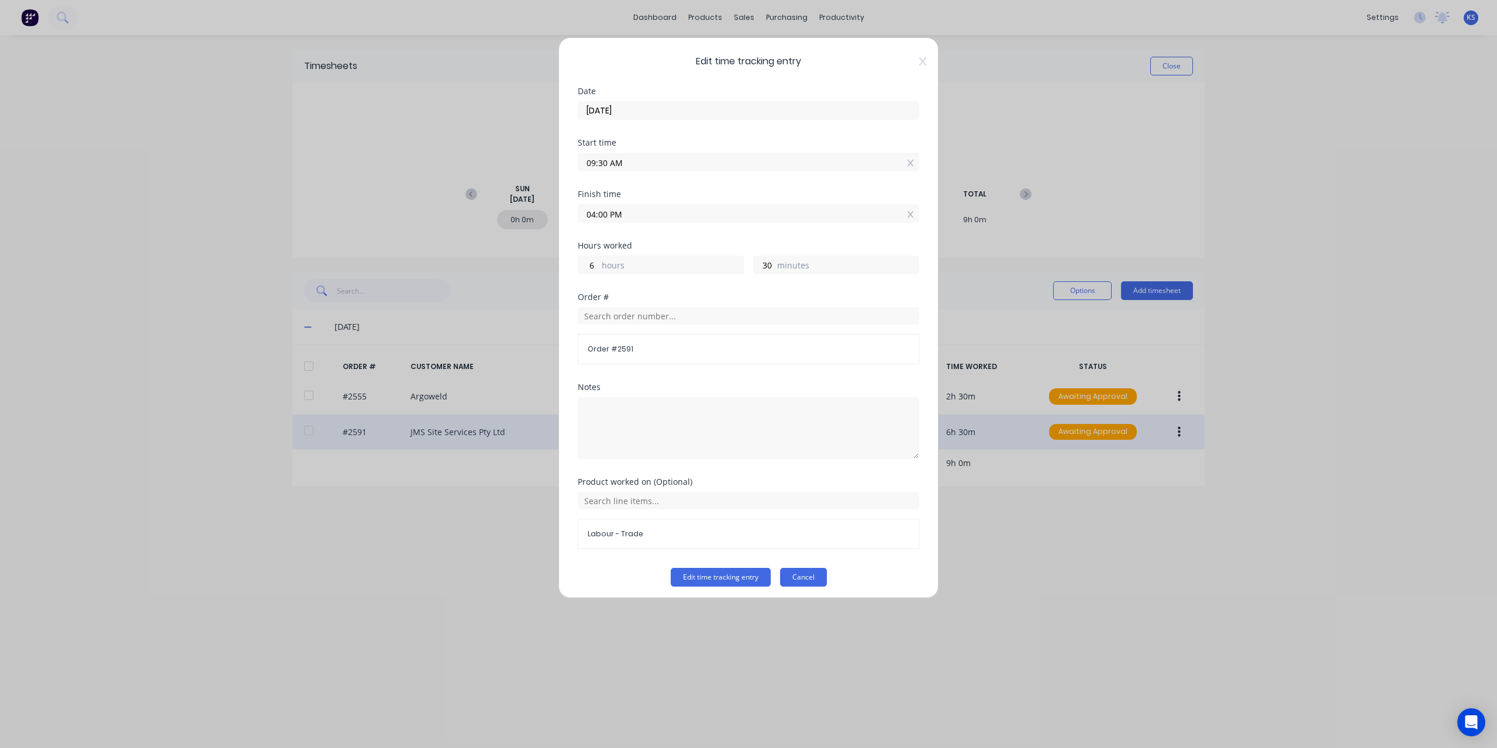
click at [810, 581] on button "Cancel" at bounding box center [803, 577] width 47 height 19
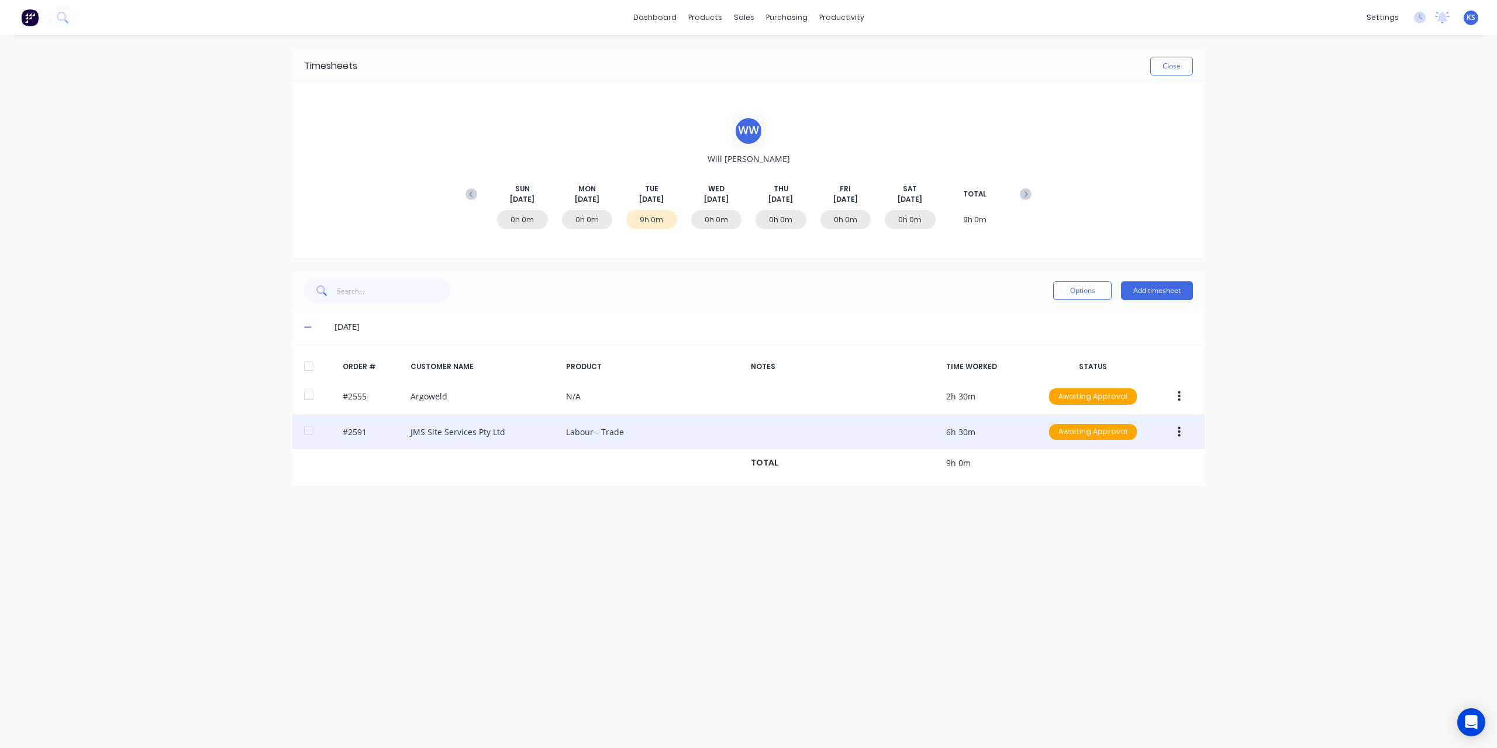
click at [310, 430] on div at bounding box center [308, 430] width 23 height 23
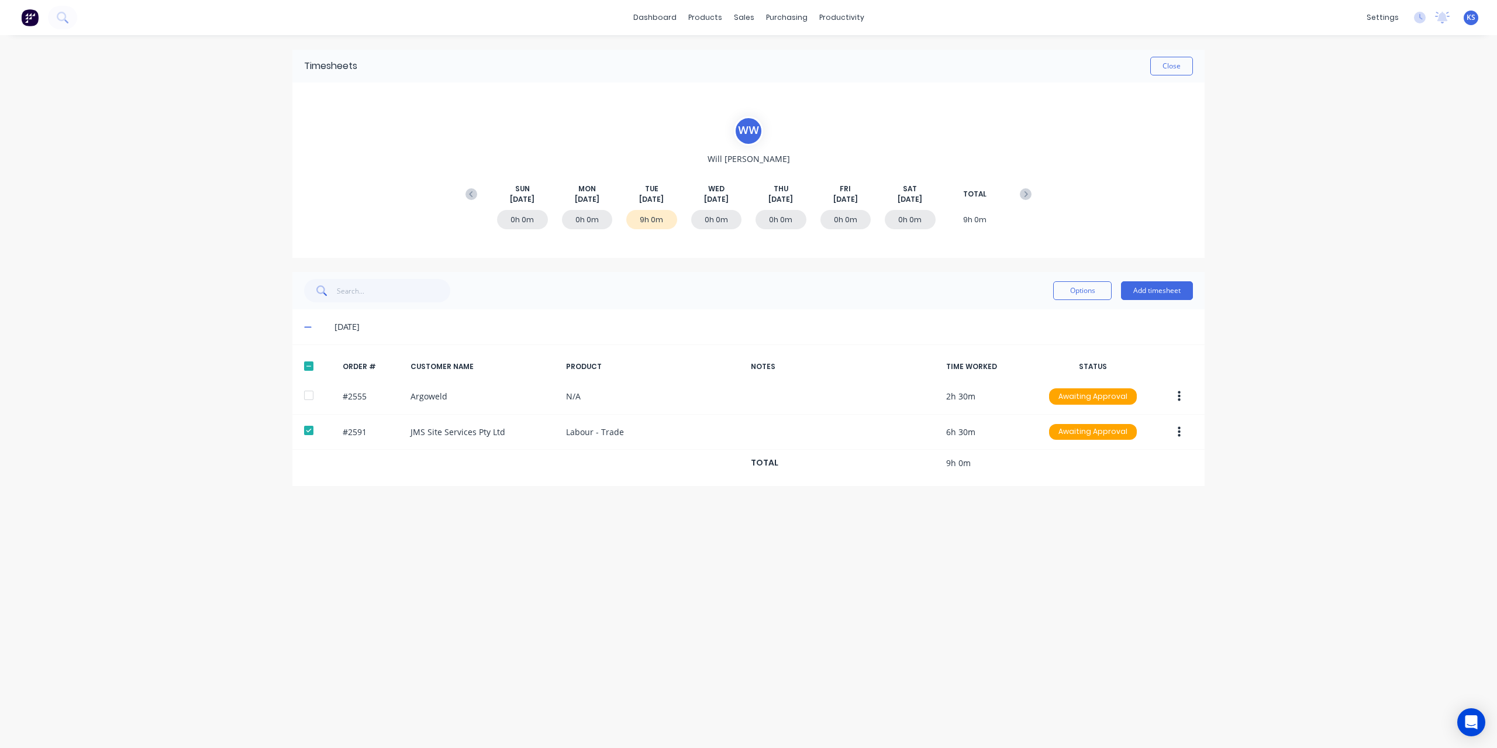
click at [1191, 435] on button "button" at bounding box center [1179, 432] width 27 height 21
click at [1151, 461] on div "Approve" at bounding box center [1138, 462] width 90 height 17
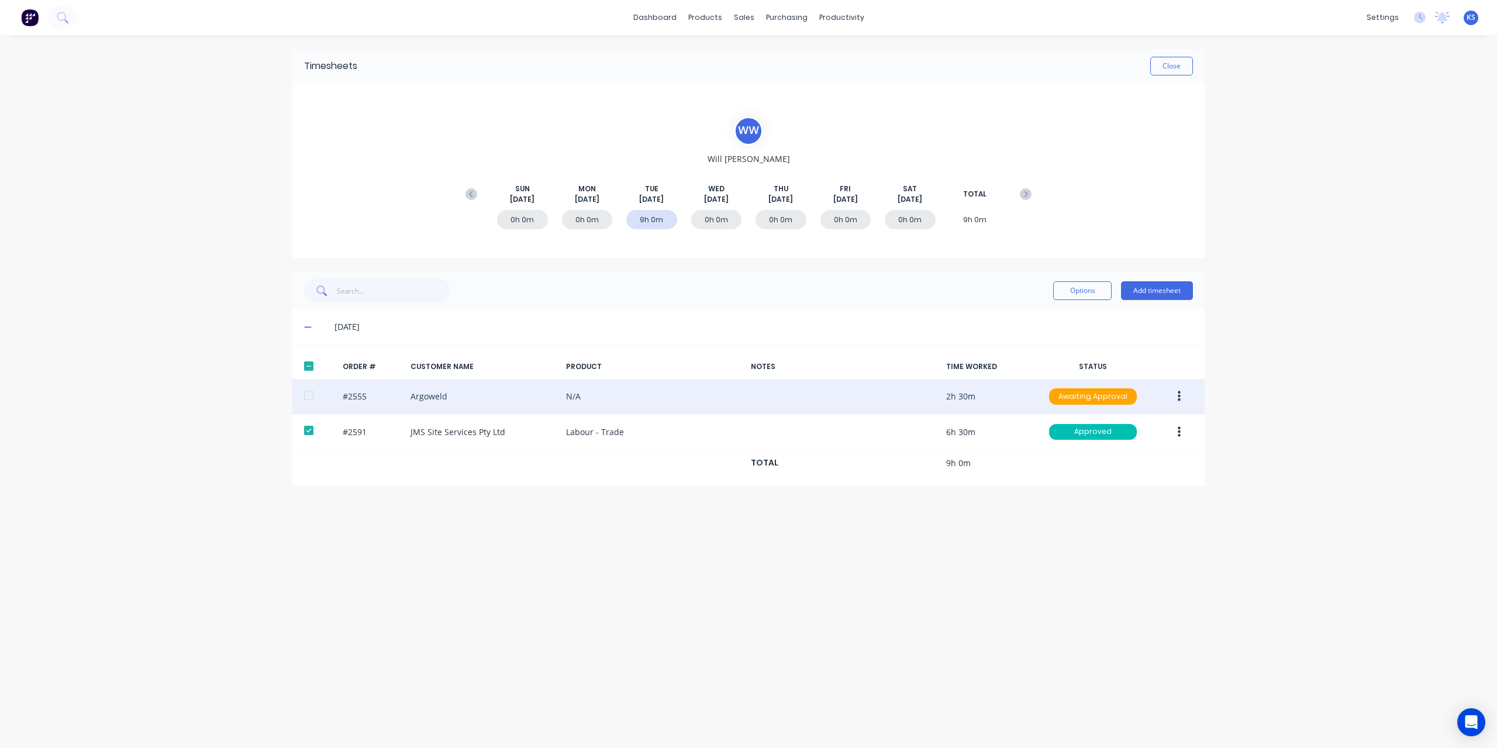
click at [1173, 399] on button "button" at bounding box center [1179, 396] width 27 height 21
click at [1096, 474] on div "Edit" at bounding box center [1138, 474] width 90 height 17
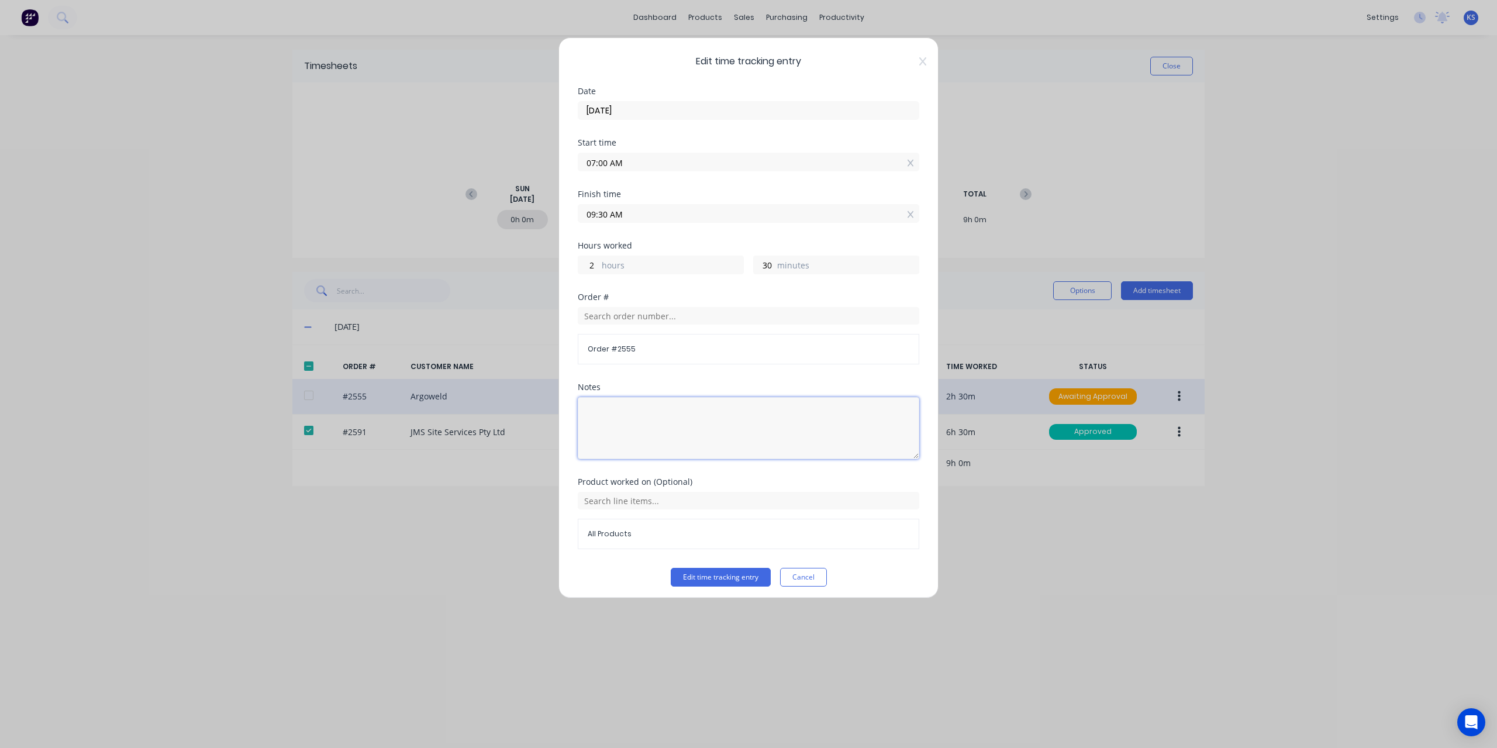
click at [643, 419] on textarea at bounding box center [749, 428] width 342 height 62
type textarea "1.5h Onboarding, Induction 1 h for Holder for Movement Board for Office"
click at [704, 576] on button "Edit time tracking entry" at bounding box center [721, 577] width 100 height 19
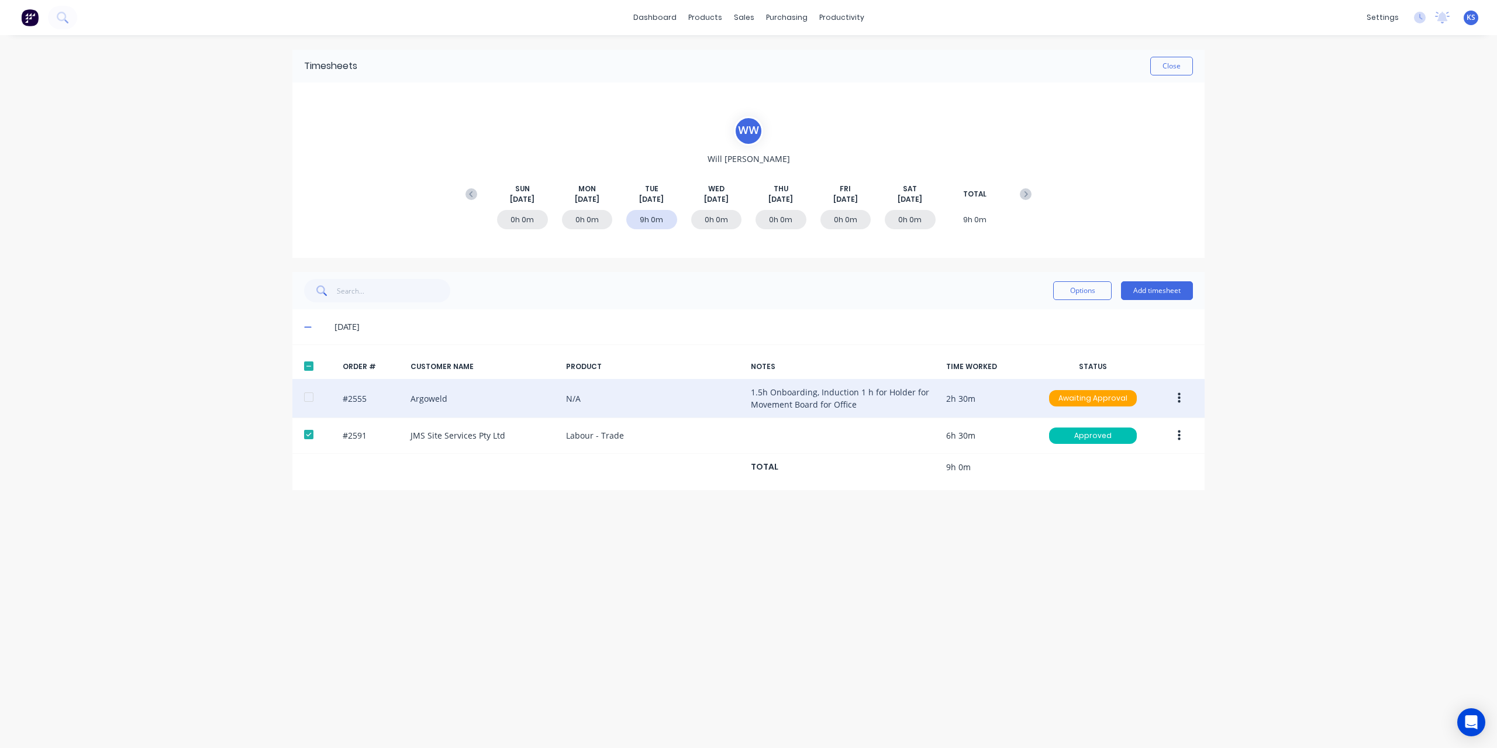
click at [1181, 398] on button "button" at bounding box center [1179, 398] width 27 height 21
click at [1154, 436] on div "Approve" at bounding box center [1138, 429] width 90 height 17
click at [1163, 68] on button "Close" at bounding box center [1171, 66] width 43 height 19
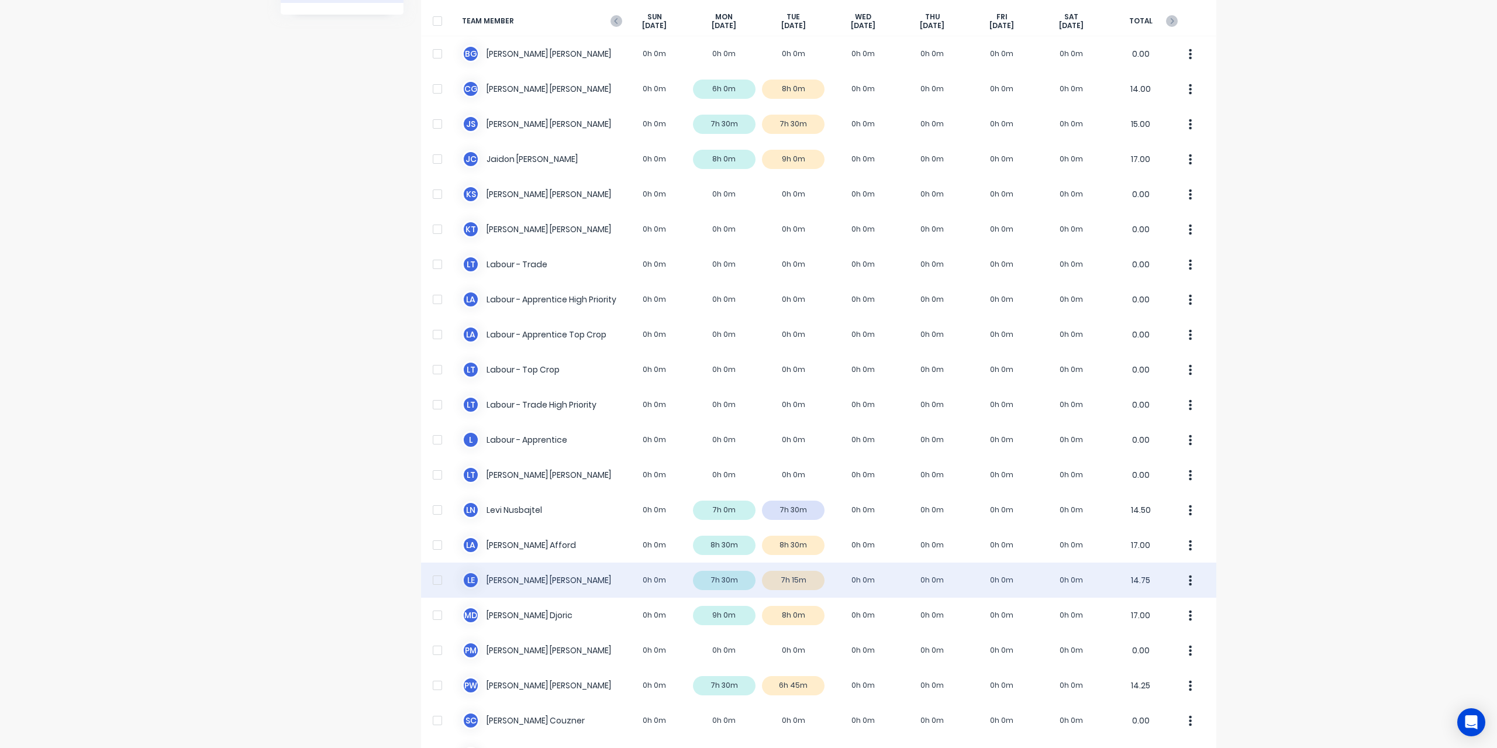
scroll to position [234, 0]
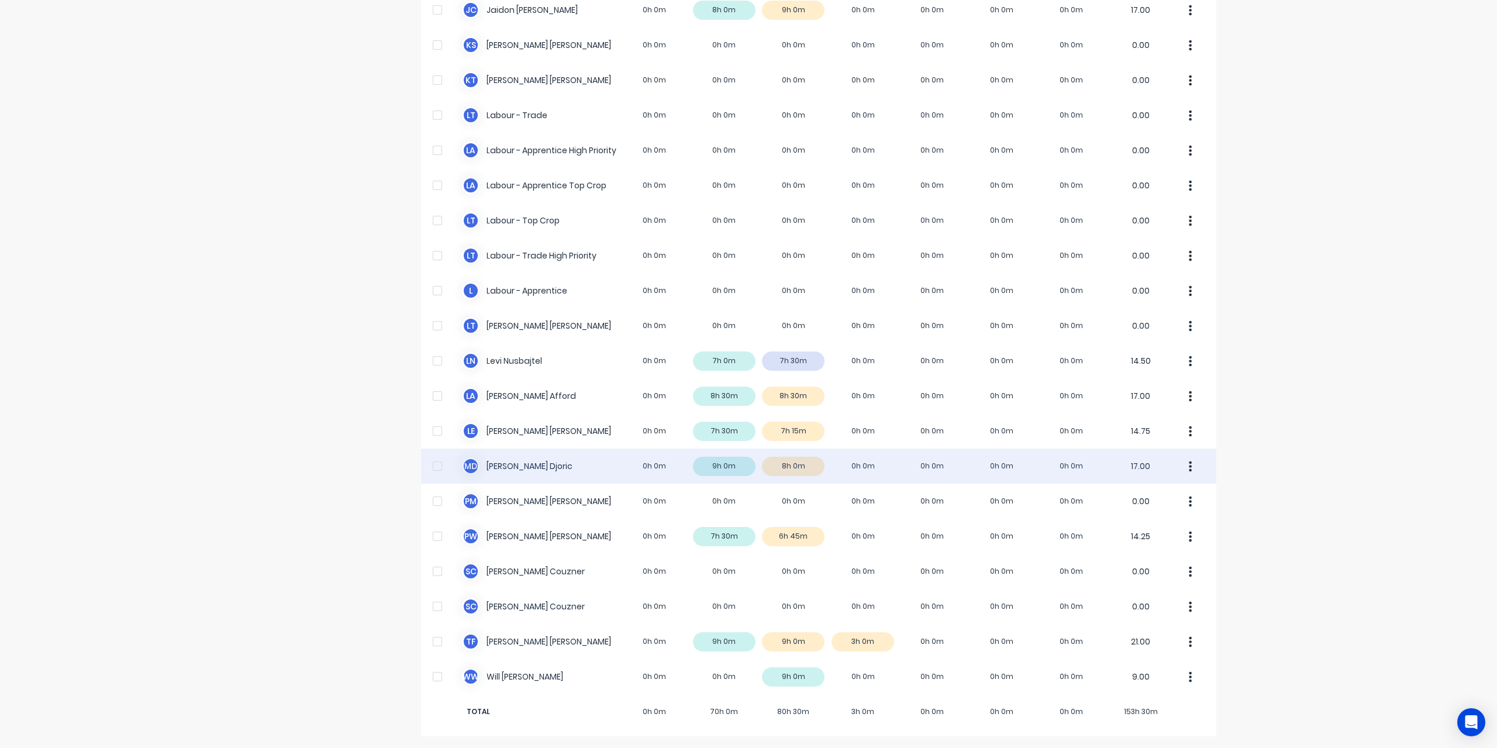
click at [505, 463] on div "M D [PERSON_NAME] 0h 0m 9h 0m 8h 0m 0h 0m 0h 0m 0h 0m 0h 0m 17.00" at bounding box center [818, 466] width 795 height 35
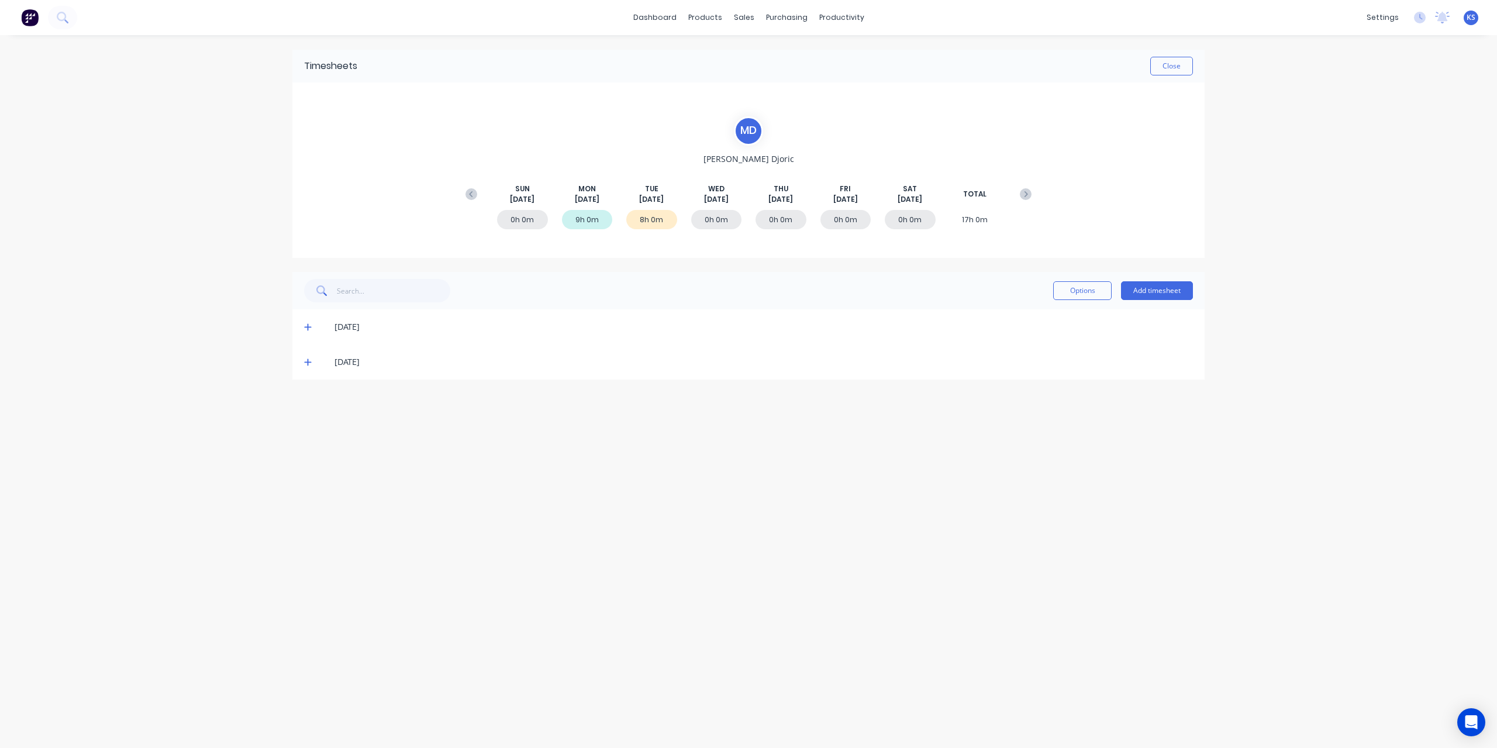
click at [307, 361] on icon at bounding box center [307, 362] width 7 height 7
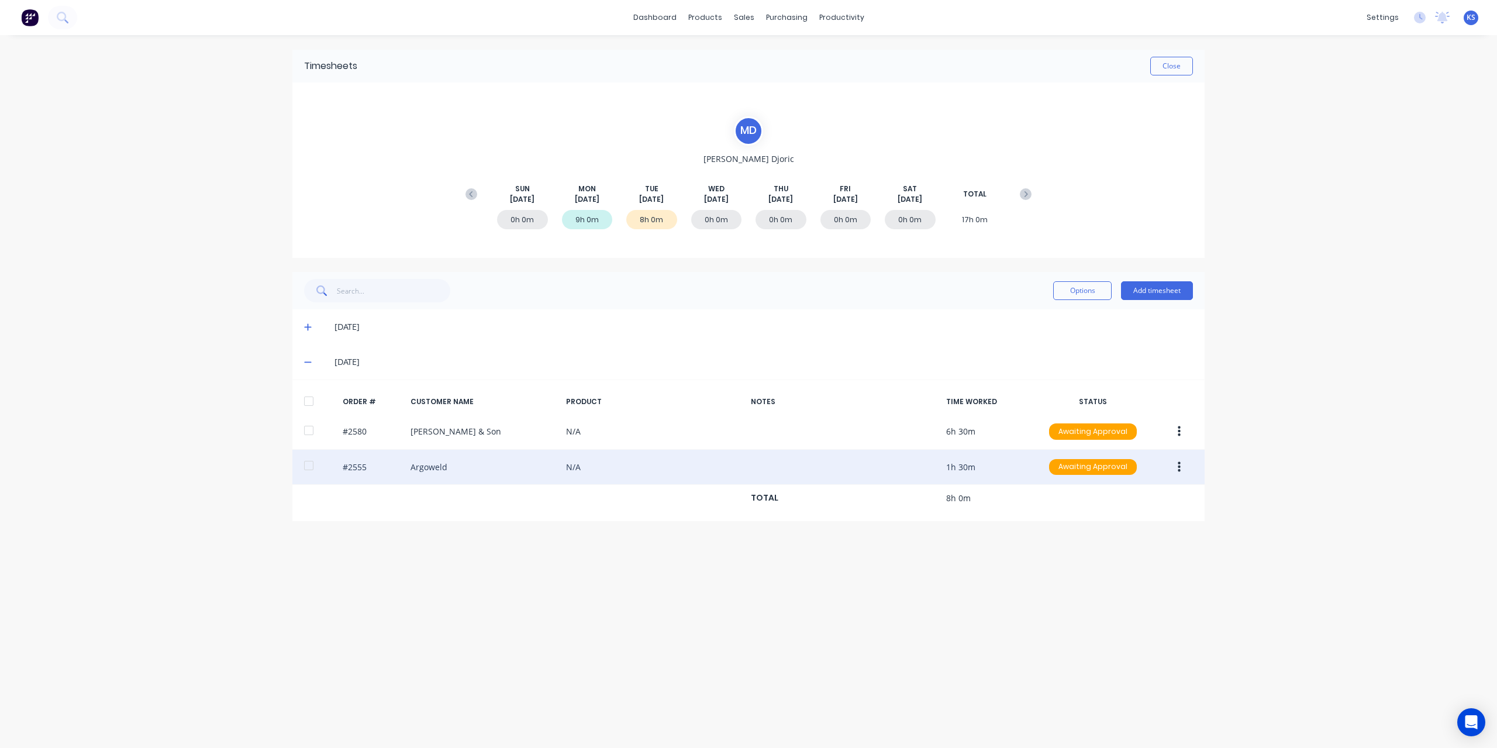
click at [1179, 471] on icon "button" at bounding box center [1179, 467] width 3 height 13
click at [1117, 540] on div "Edit" at bounding box center [1138, 544] width 90 height 17
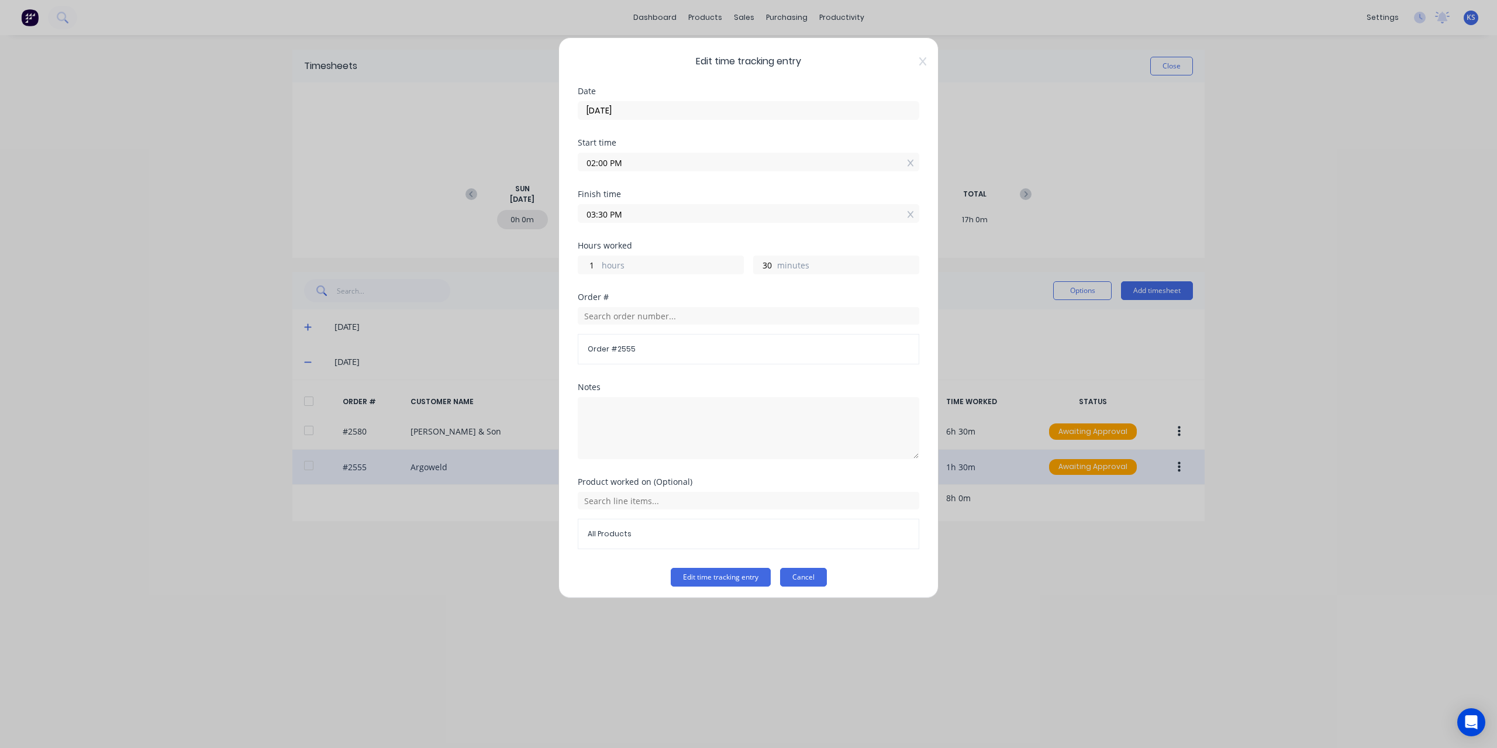
click at [807, 574] on button "Cancel" at bounding box center [803, 577] width 47 height 19
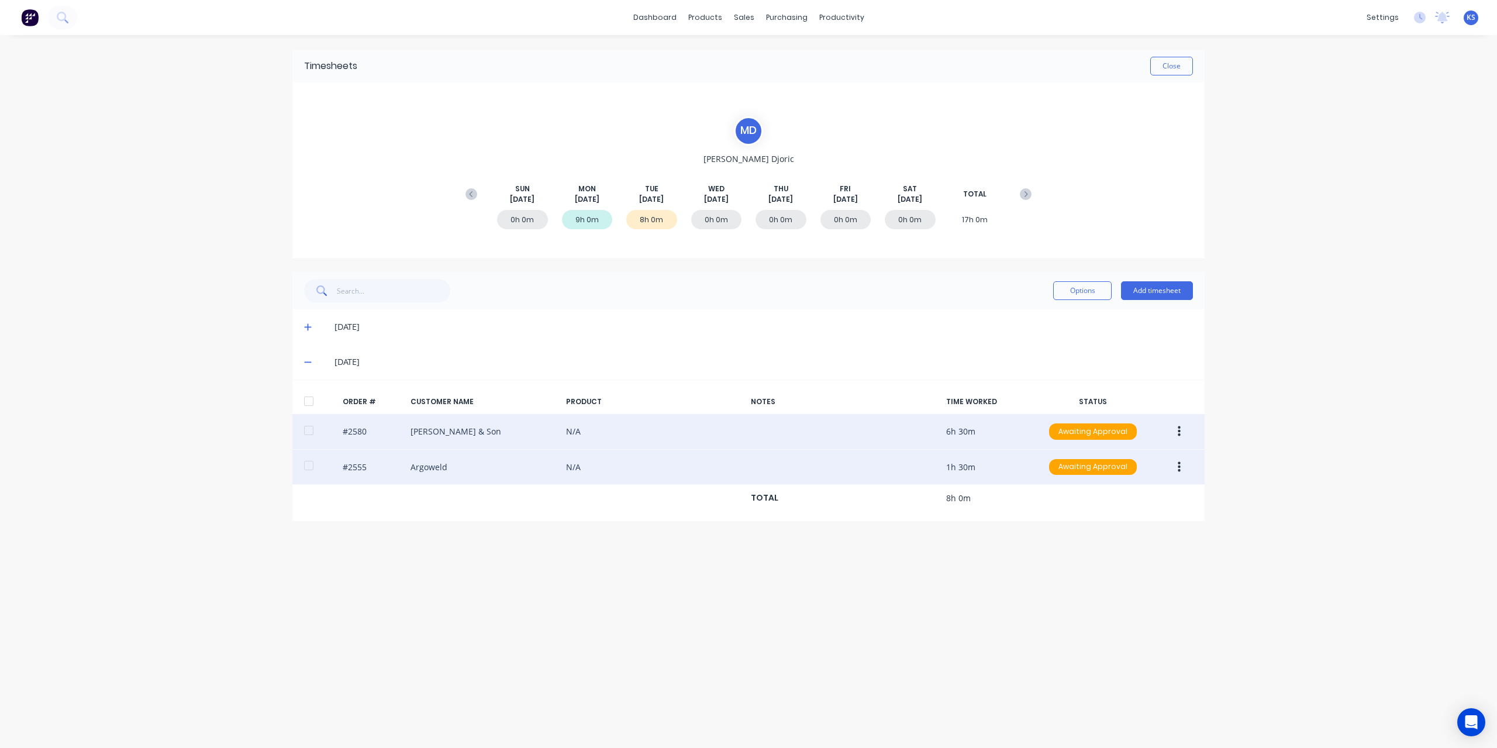
click at [311, 433] on div at bounding box center [308, 430] width 23 height 23
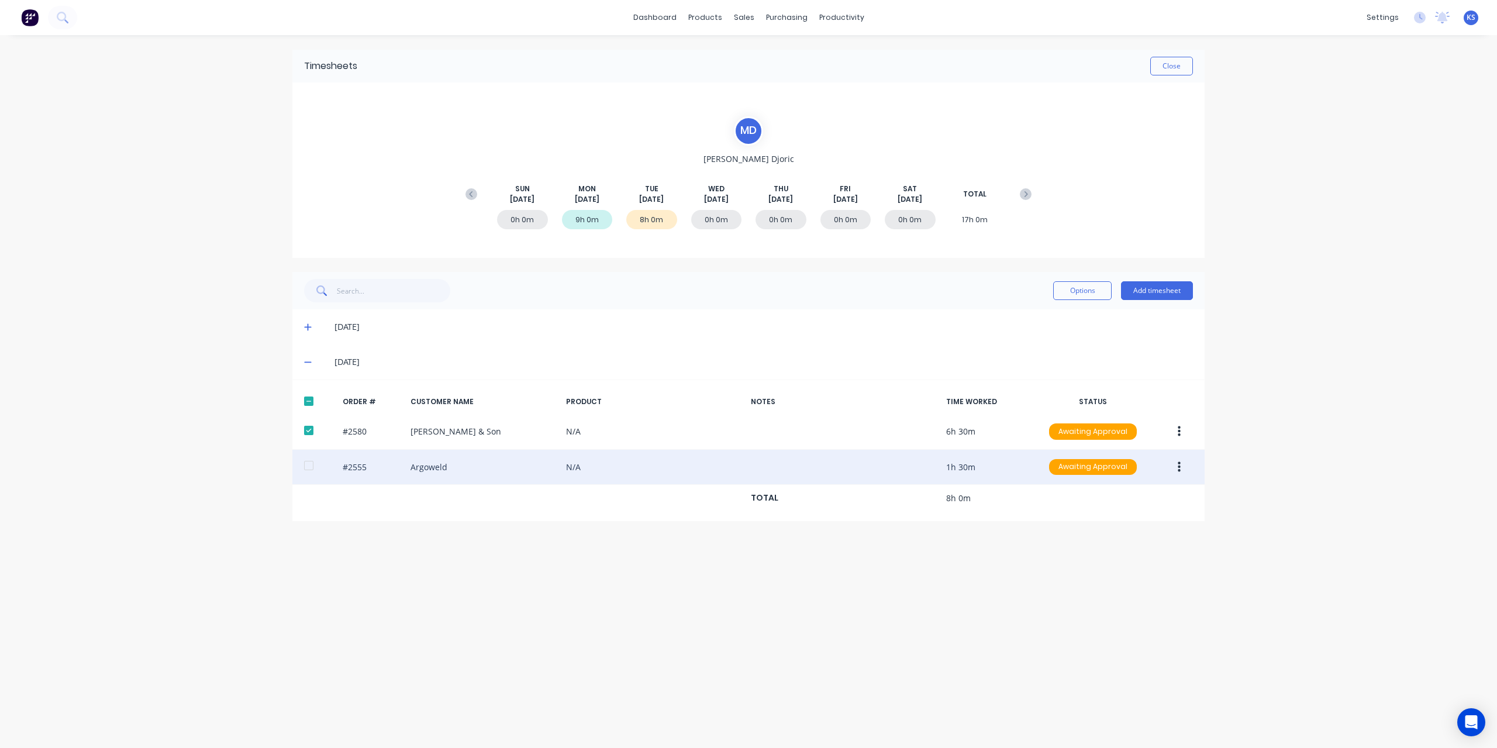
click at [309, 470] on div at bounding box center [308, 465] width 23 height 23
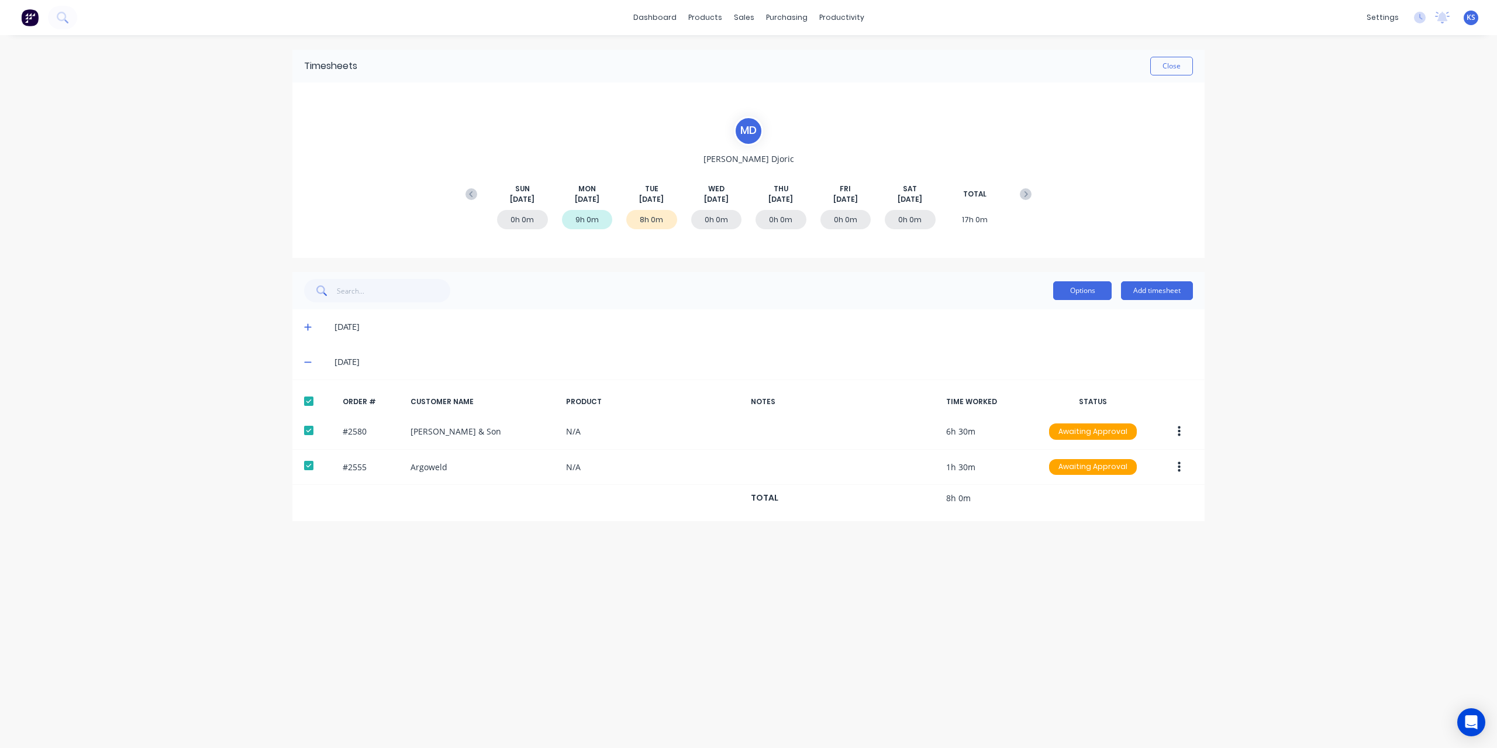
click at [1083, 285] on button "Options" at bounding box center [1082, 290] width 58 height 19
click at [1076, 319] on div "Approve" at bounding box center [1056, 320] width 90 height 17
click at [1184, 56] on div "Timesheets Close" at bounding box center [748, 66] width 912 height 33
click at [1182, 57] on button "Close" at bounding box center [1171, 66] width 43 height 19
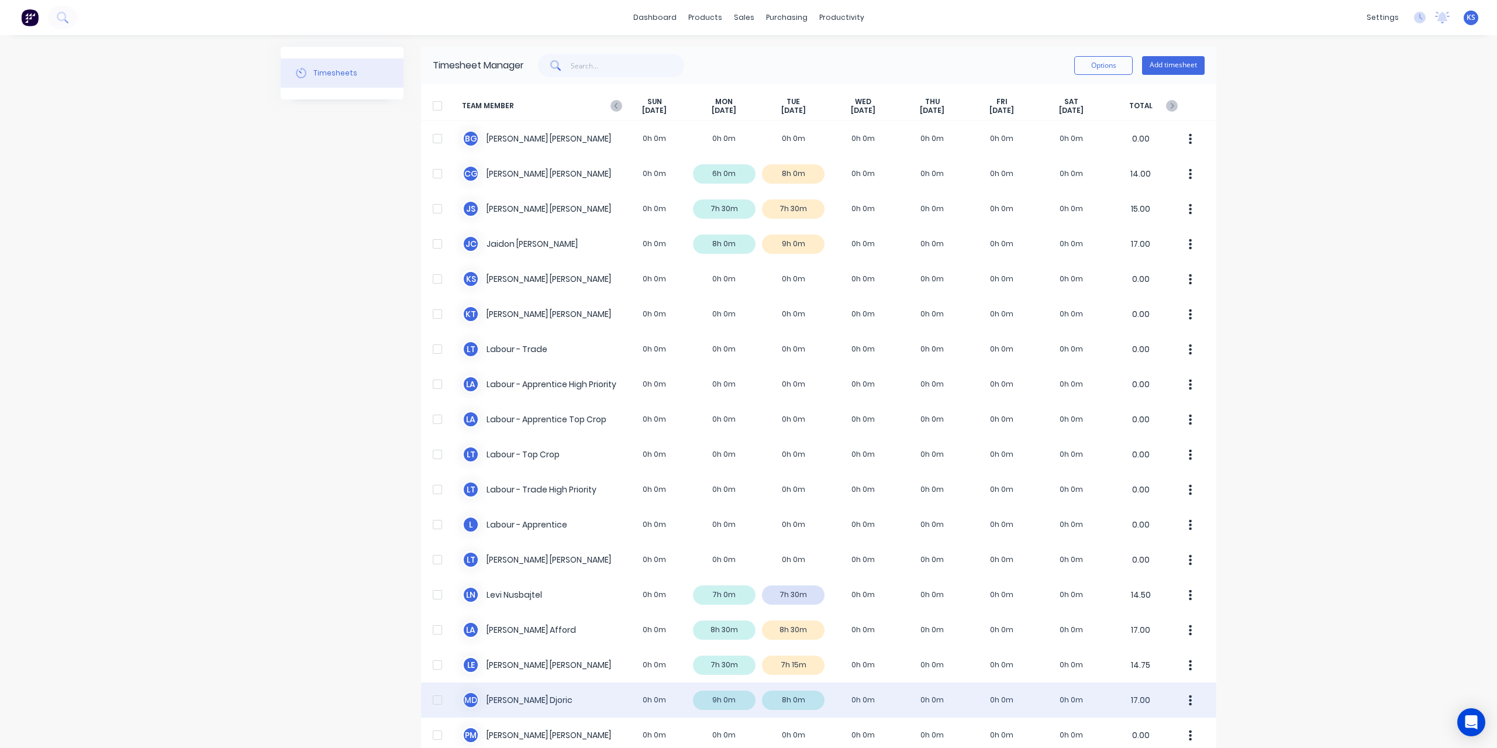
scroll to position [234, 0]
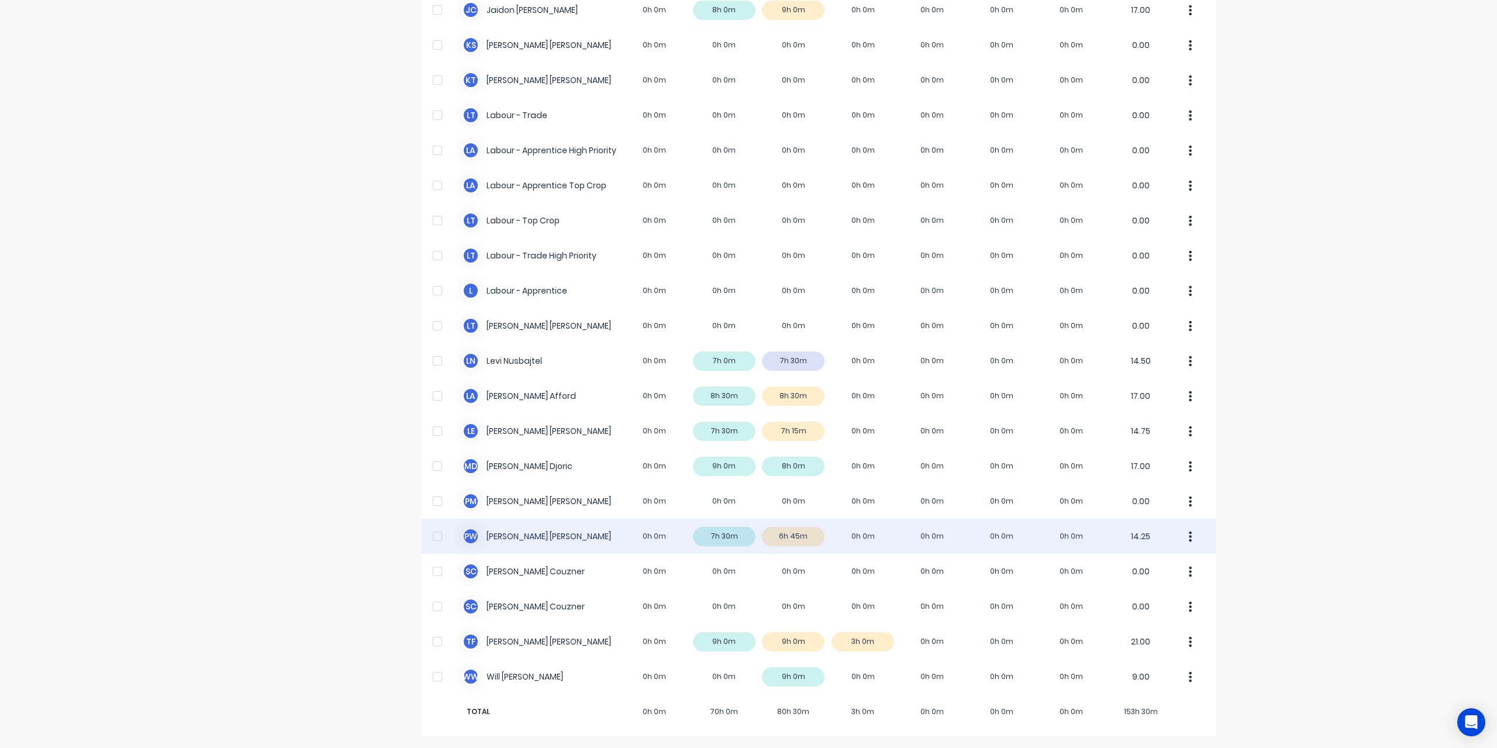
click at [521, 535] on div "P W [PERSON_NAME] 0h 0m 7h 30m 6h 45m 0h 0m 0h 0m 0h 0m 0h 0m 14.25" at bounding box center [818, 536] width 795 height 35
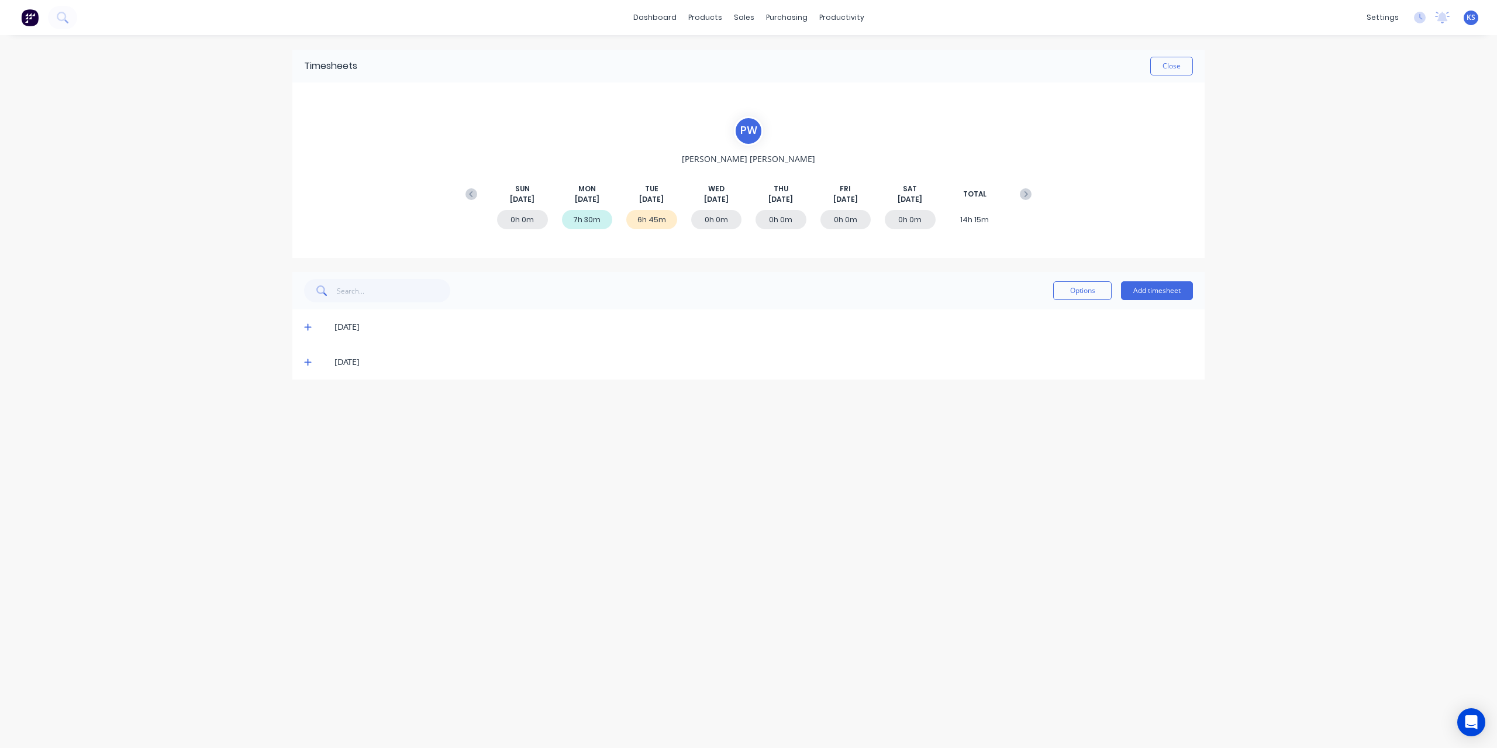
click at [306, 359] on icon at bounding box center [308, 362] width 8 height 8
click at [1069, 290] on button "Options" at bounding box center [1082, 290] width 58 height 19
click at [314, 396] on div at bounding box center [308, 401] width 23 height 23
click at [1075, 293] on button "Options" at bounding box center [1082, 290] width 58 height 19
click at [1075, 313] on div "Approve" at bounding box center [1056, 320] width 90 height 17
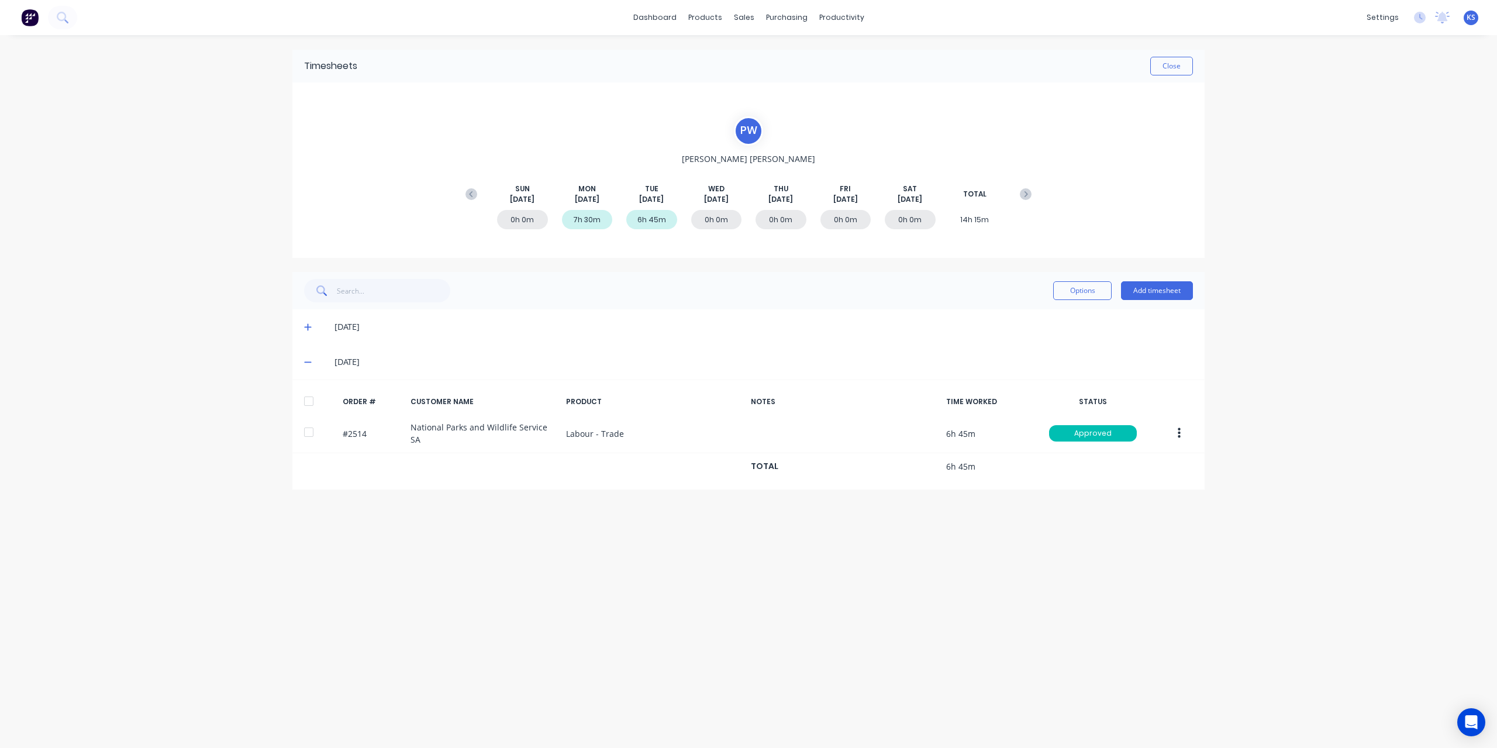
click at [1157, 51] on div "Timesheets Close" at bounding box center [748, 66] width 912 height 33
click at [1158, 67] on button "Close" at bounding box center [1171, 66] width 43 height 19
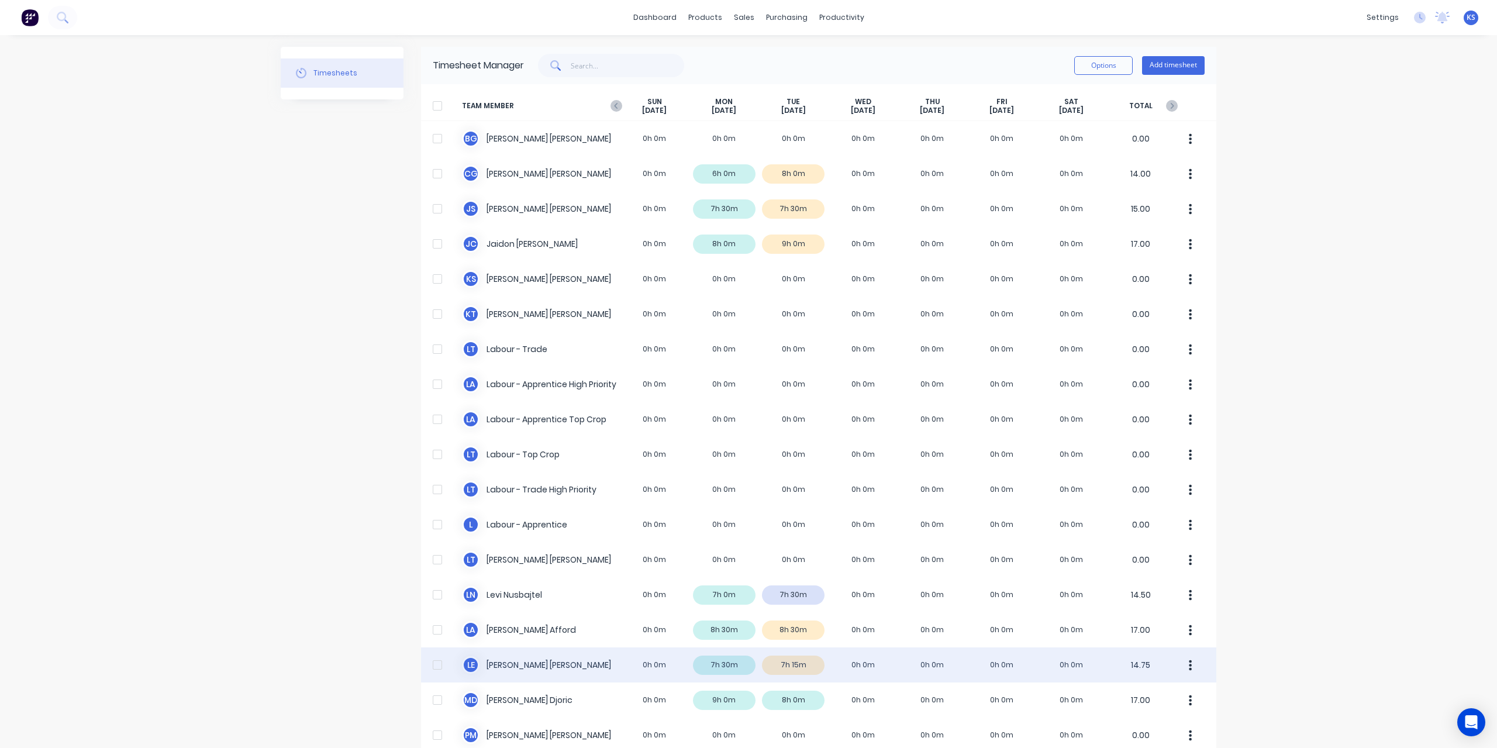
click at [498, 665] on div "L E [PERSON_NAME] 0h 0m 7h 30m 7h 15m 0h 0m 0h 0m 0h 0m 0h 0m 14.75" at bounding box center [818, 664] width 795 height 35
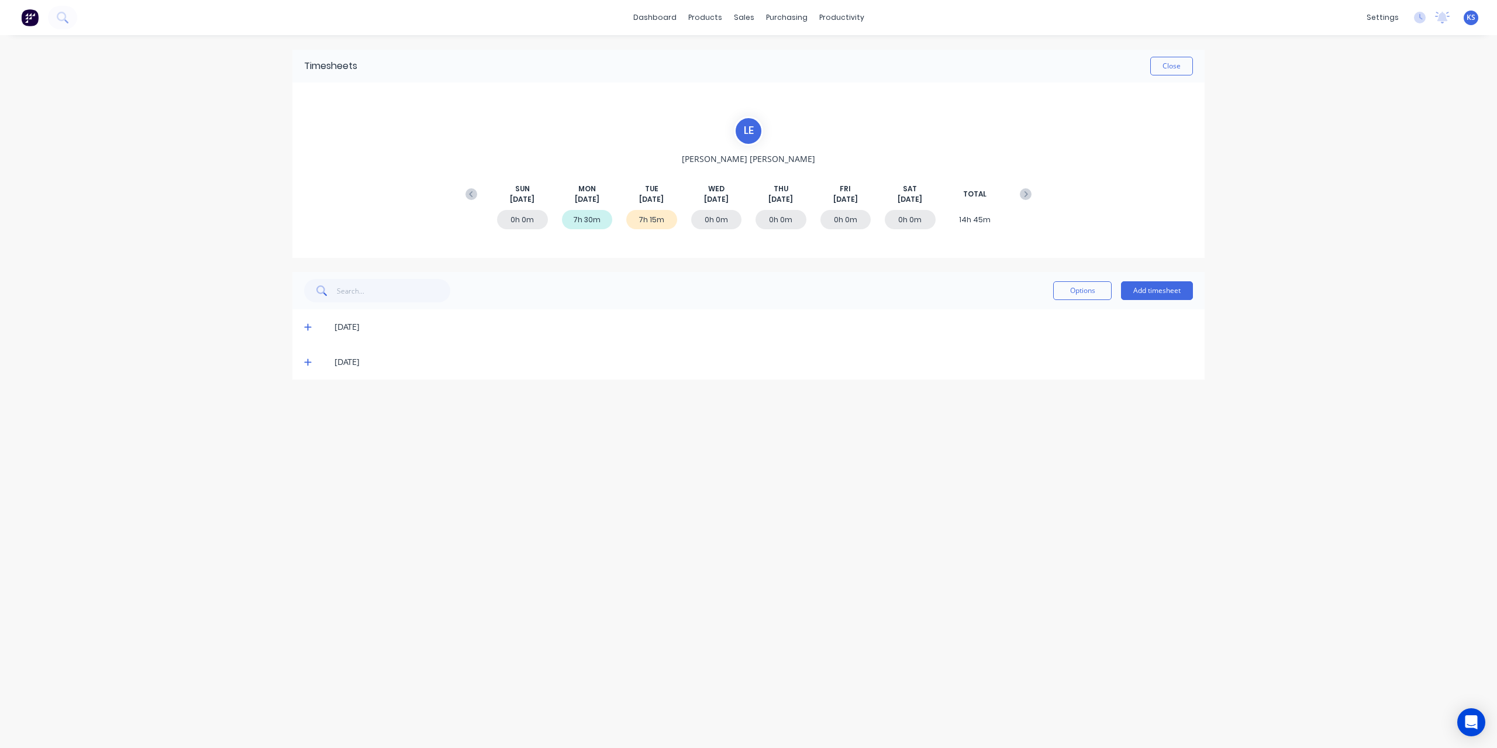
click at [308, 360] on icon at bounding box center [307, 362] width 7 height 7
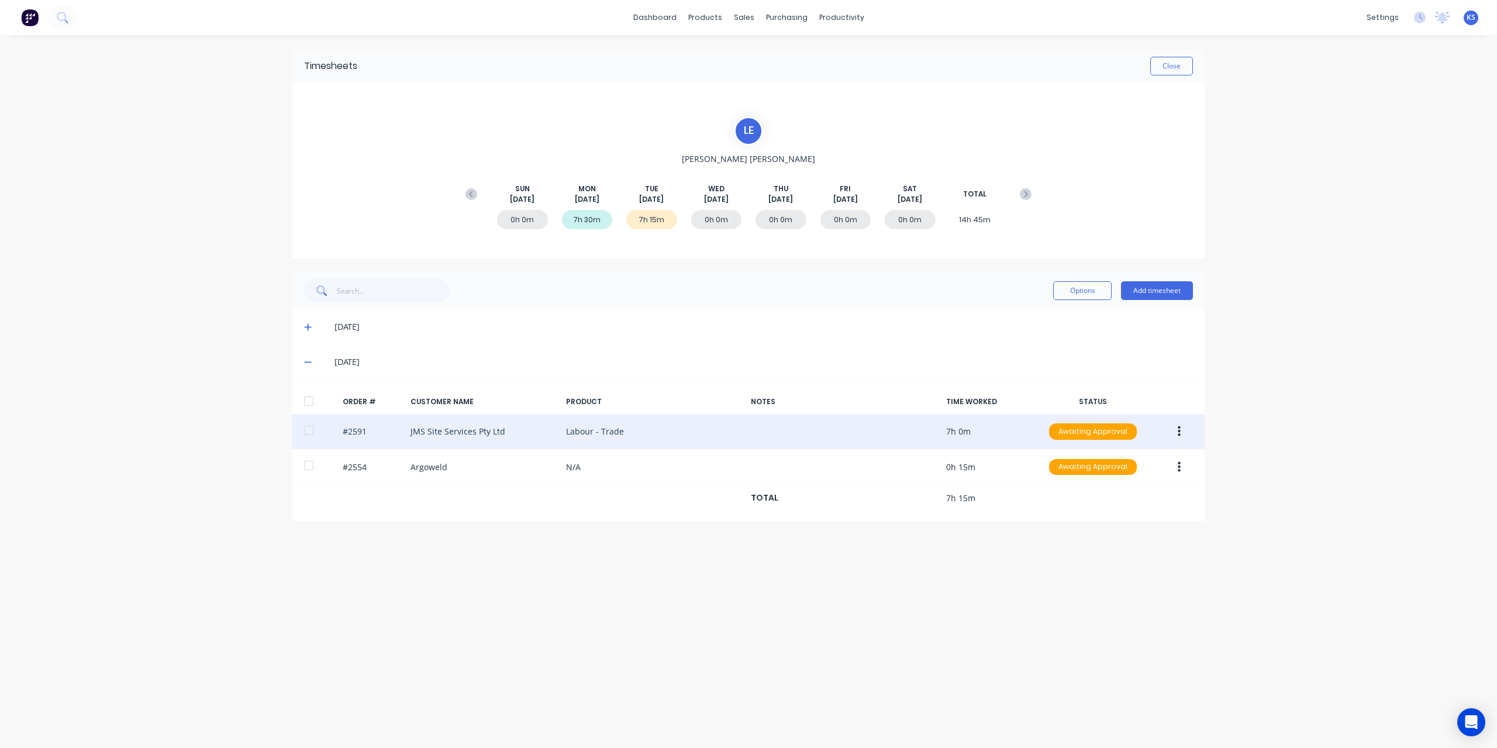
click at [1170, 430] on button "button" at bounding box center [1179, 431] width 27 height 21
click at [1112, 506] on div "Edit" at bounding box center [1138, 509] width 90 height 17
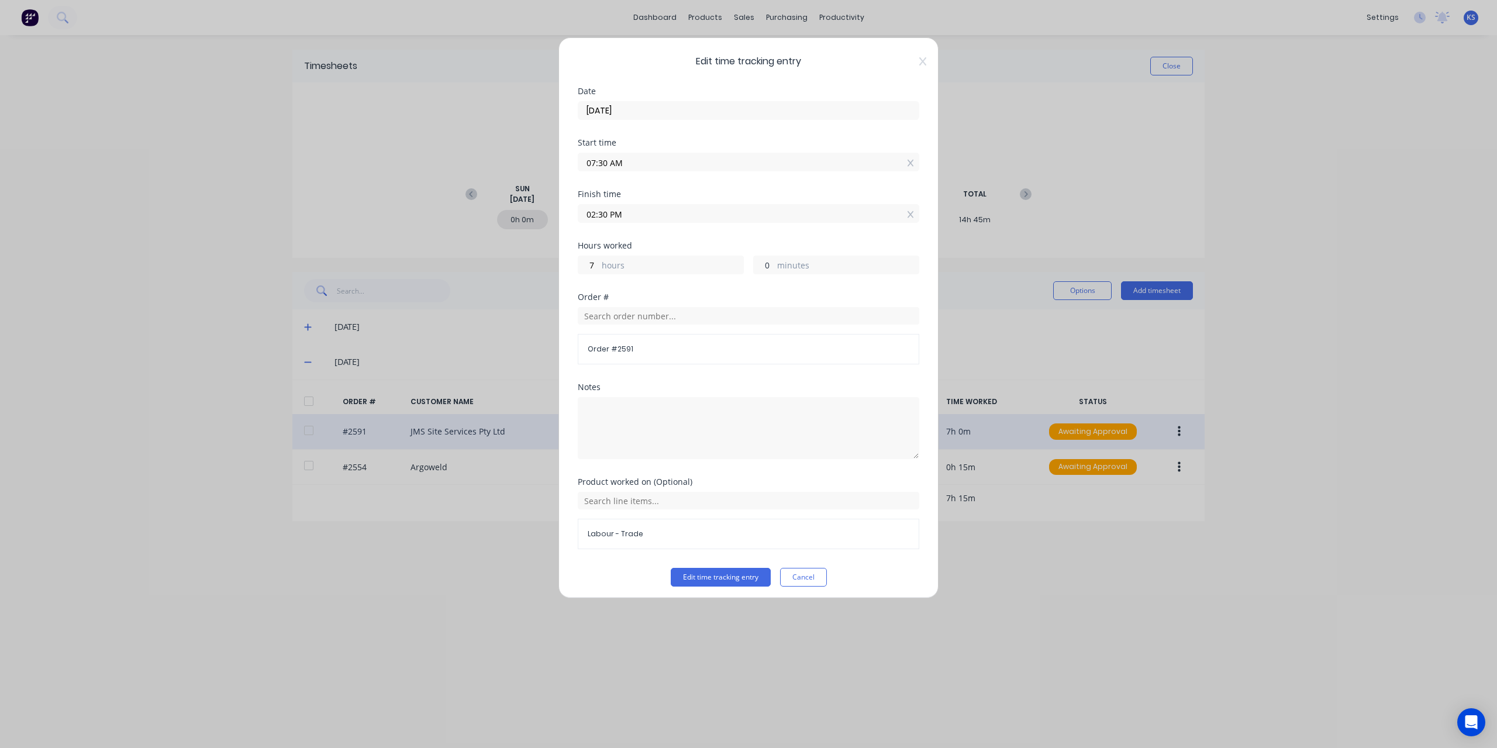
drag, startPoint x: 764, startPoint y: 261, endPoint x: 750, endPoint y: 261, distance: 14.6
click at [754, 261] on input "0" at bounding box center [764, 265] width 20 height 18
type input "15"
type input "02:45 PM"
click at [694, 576] on button "Edit time tracking entry" at bounding box center [721, 577] width 100 height 19
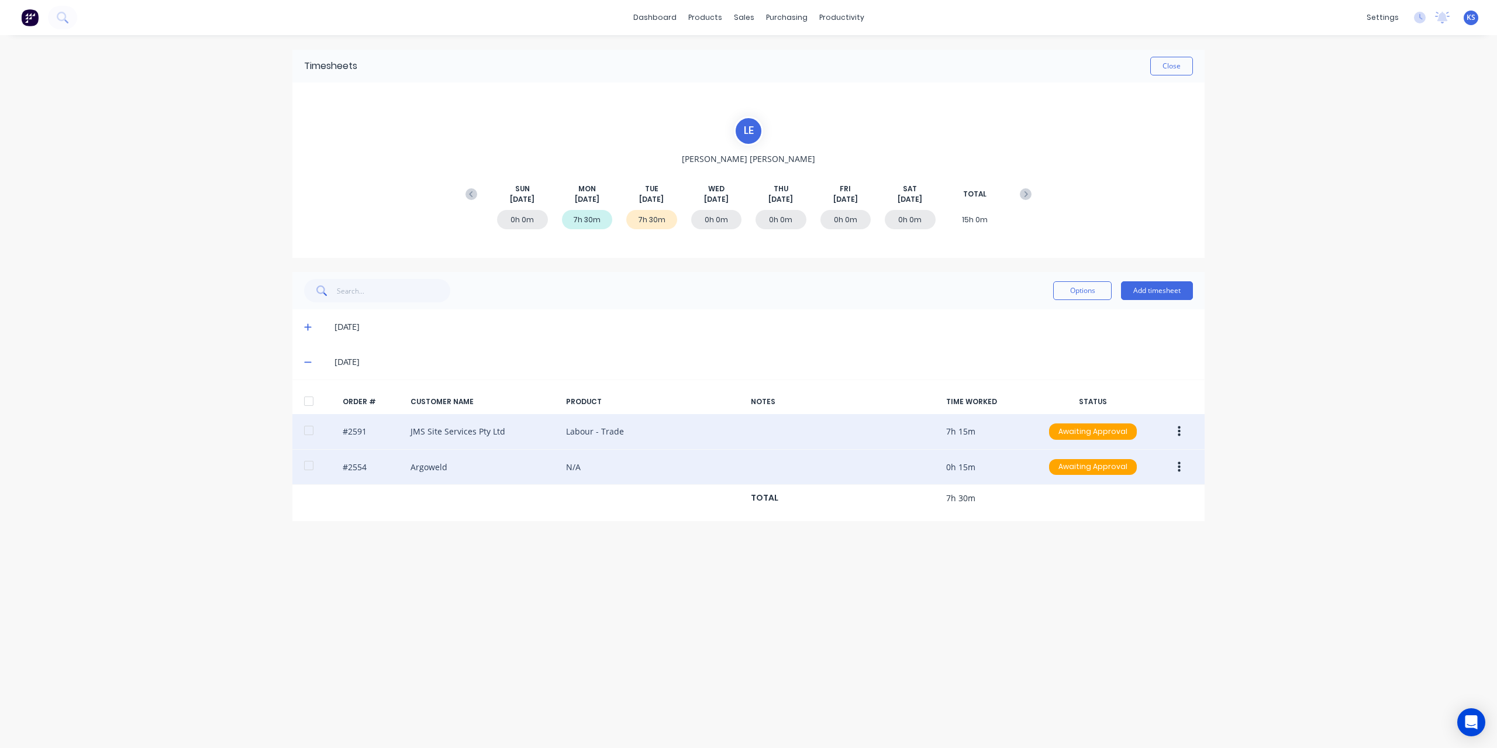
click at [1178, 466] on icon "button" at bounding box center [1179, 467] width 3 height 13
click at [1109, 541] on div "Edit" at bounding box center [1138, 544] width 90 height 17
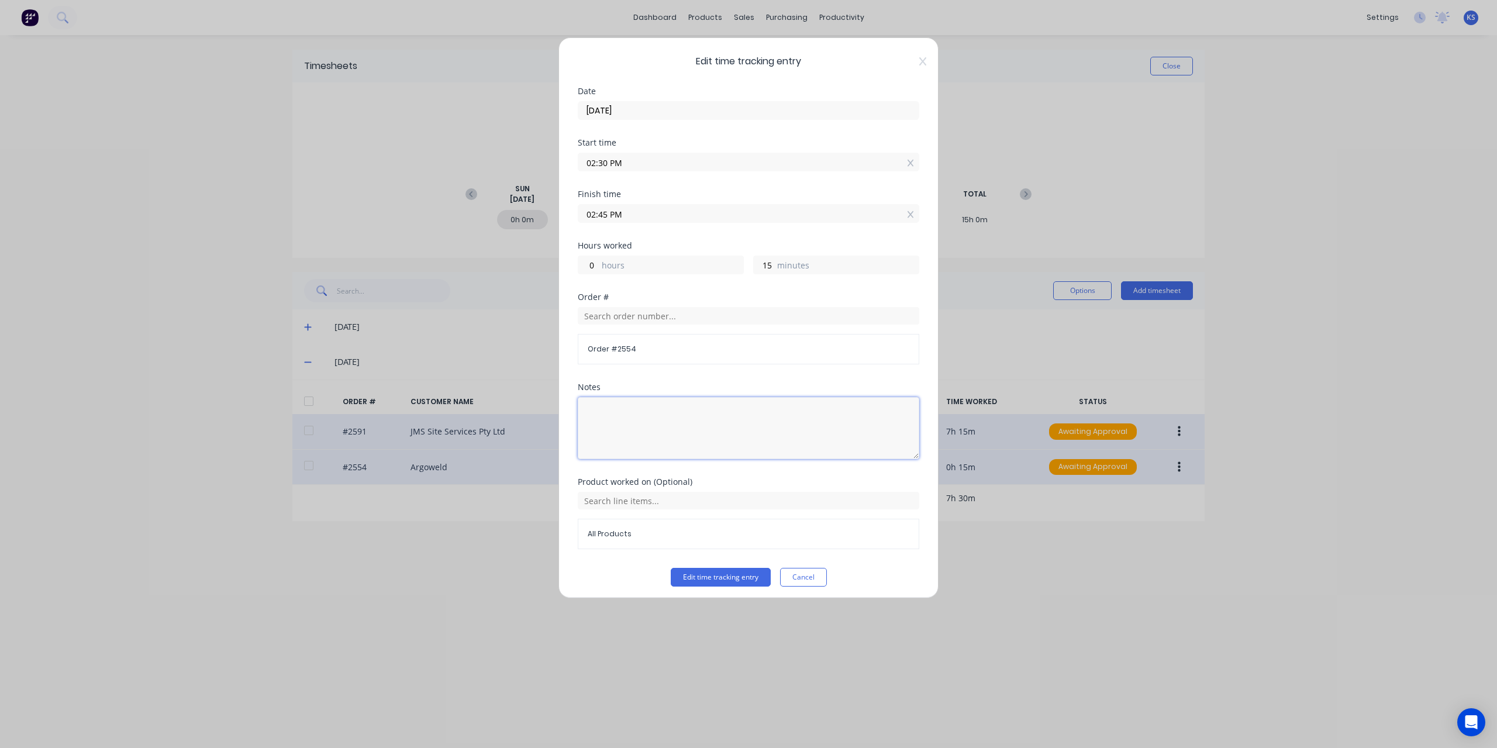
click at [625, 404] on textarea at bounding box center [749, 428] width 342 height 62
type textarea "Helping [PERSON_NAME]"
click at [720, 577] on button "Edit time tracking entry" at bounding box center [721, 577] width 100 height 19
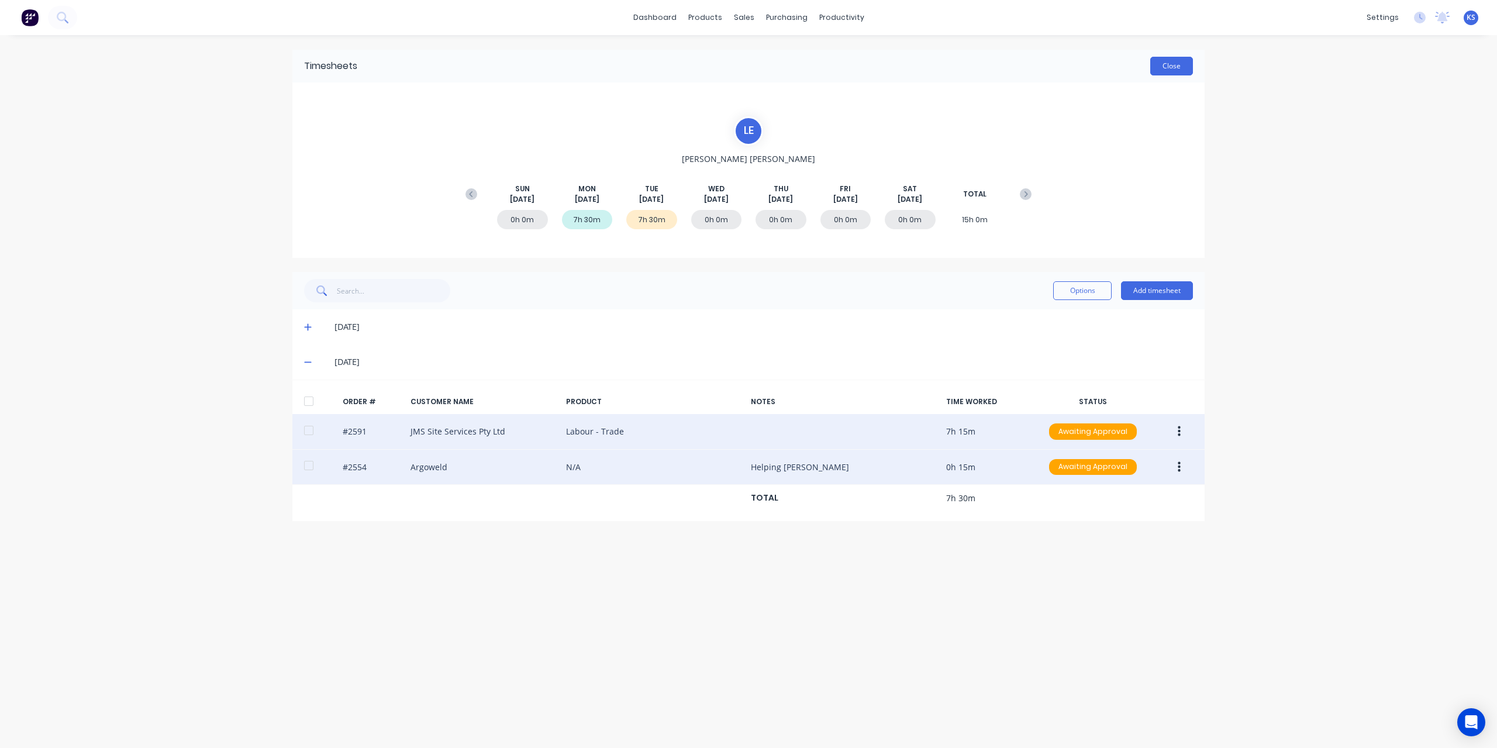
click at [1179, 71] on button "Close" at bounding box center [1171, 66] width 43 height 19
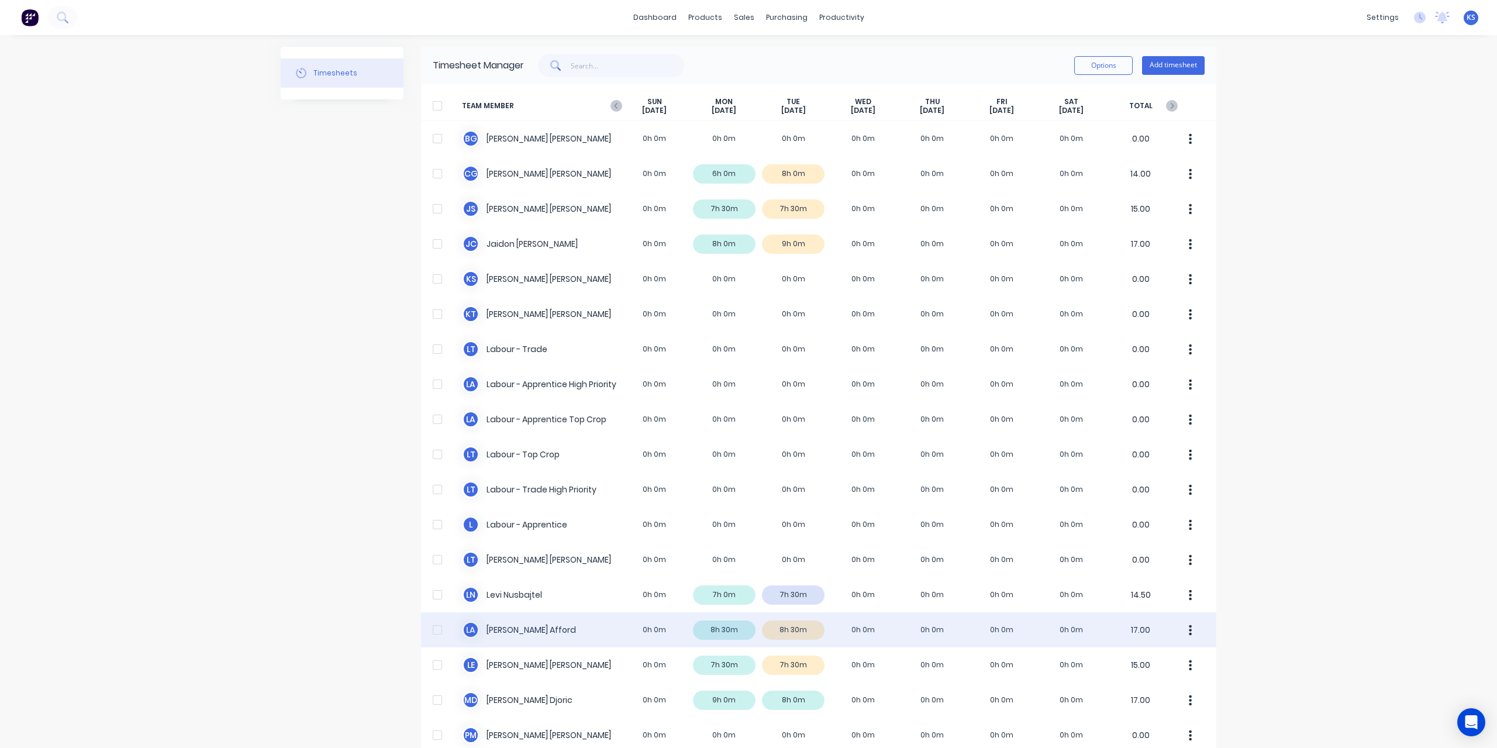
click at [504, 632] on div "[PERSON_NAME] 0h 0m 8h 30m 8h 30m 0h 0m 0h 0m 0h 0m 0h 0m 17.00" at bounding box center [818, 629] width 795 height 35
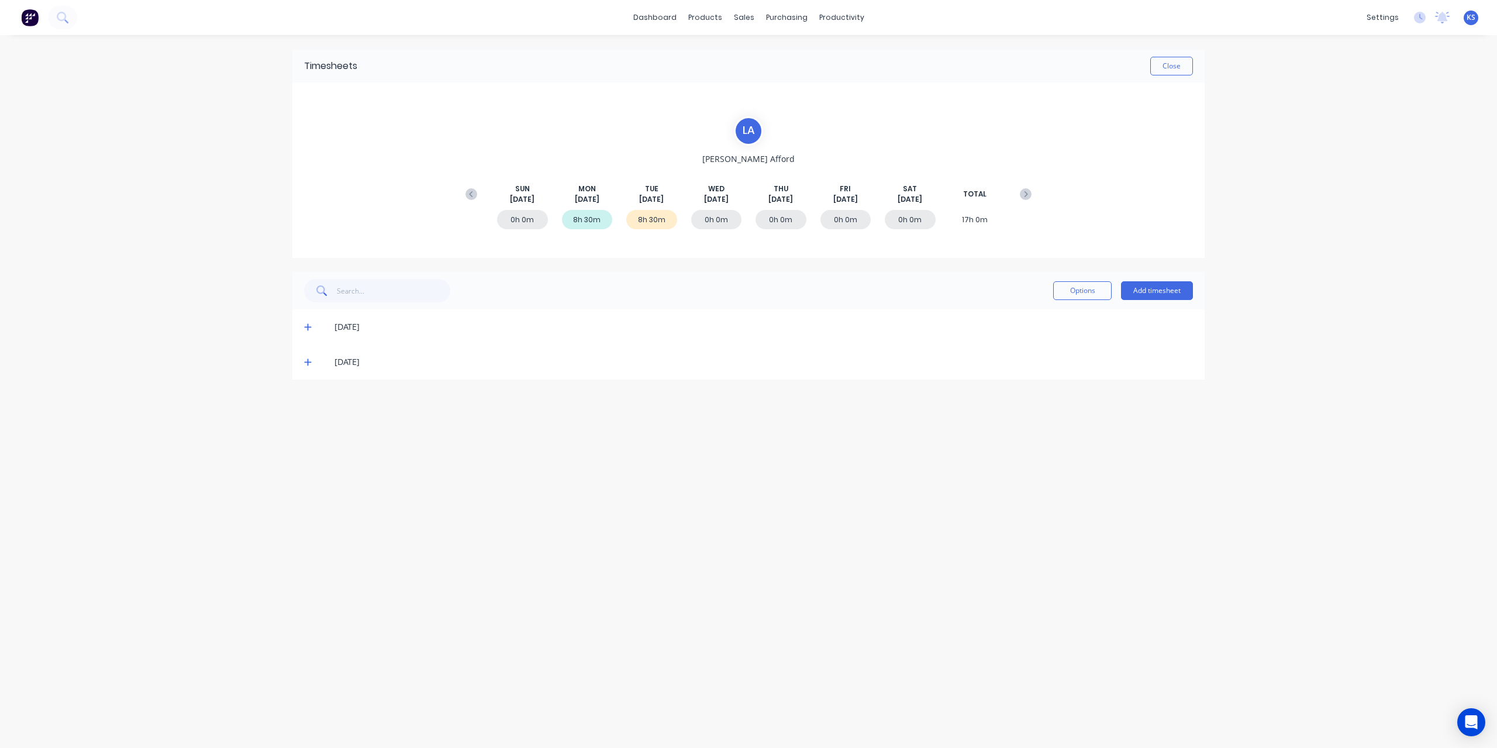
click at [304, 357] on span at bounding box center [310, 362] width 12 height 12
click at [306, 363] on icon at bounding box center [308, 362] width 8 height 8
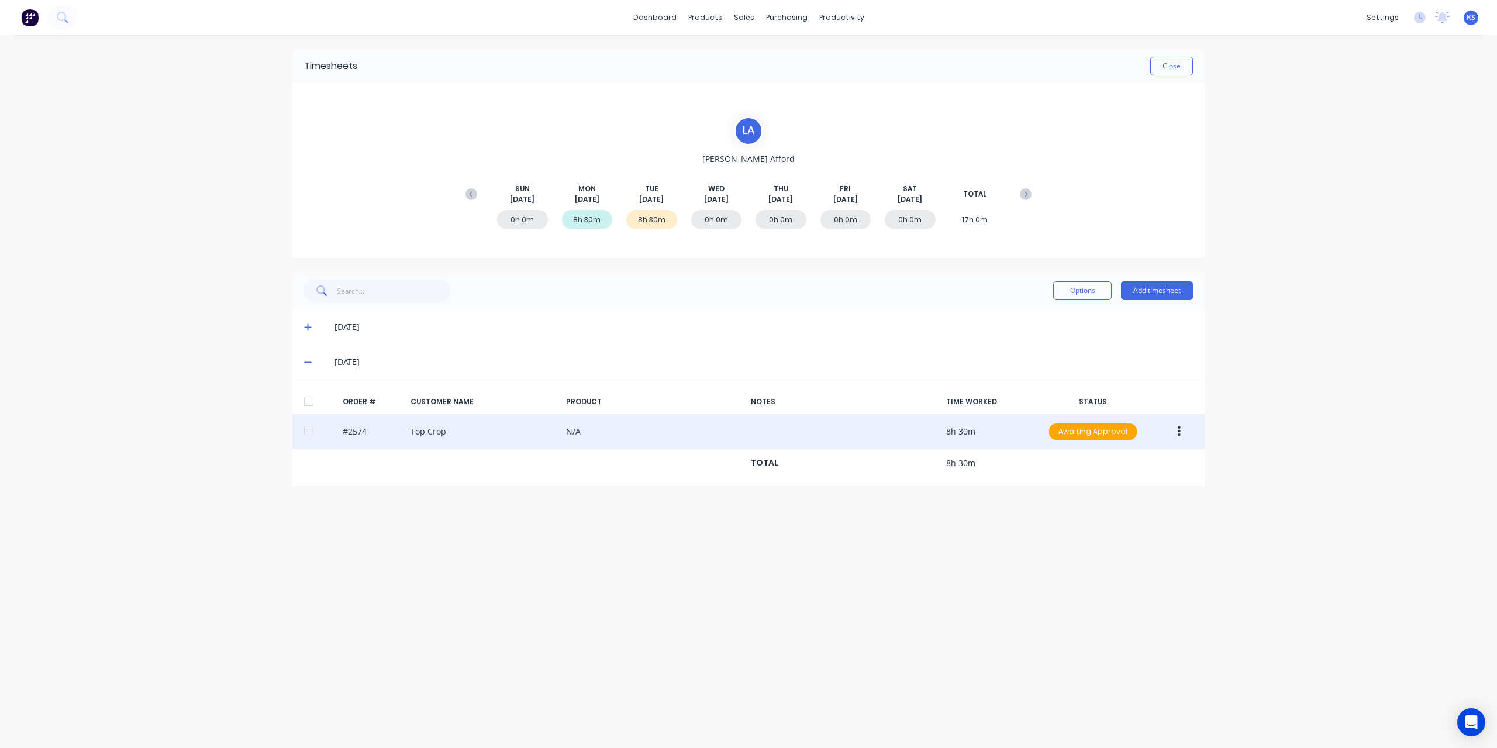
click at [306, 428] on div at bounding box center [308, 430] width 23 height 23
click at [1173, 438] on button "button" at bounding box center [1179, 431] width 27 height 21
click at [1145, 461] on div "Approve" at bounding box center [1138, 462] width 90 height 17
click at [1184, 63] on button "Close" at bounding box center [1171, 66] width 43 height 19
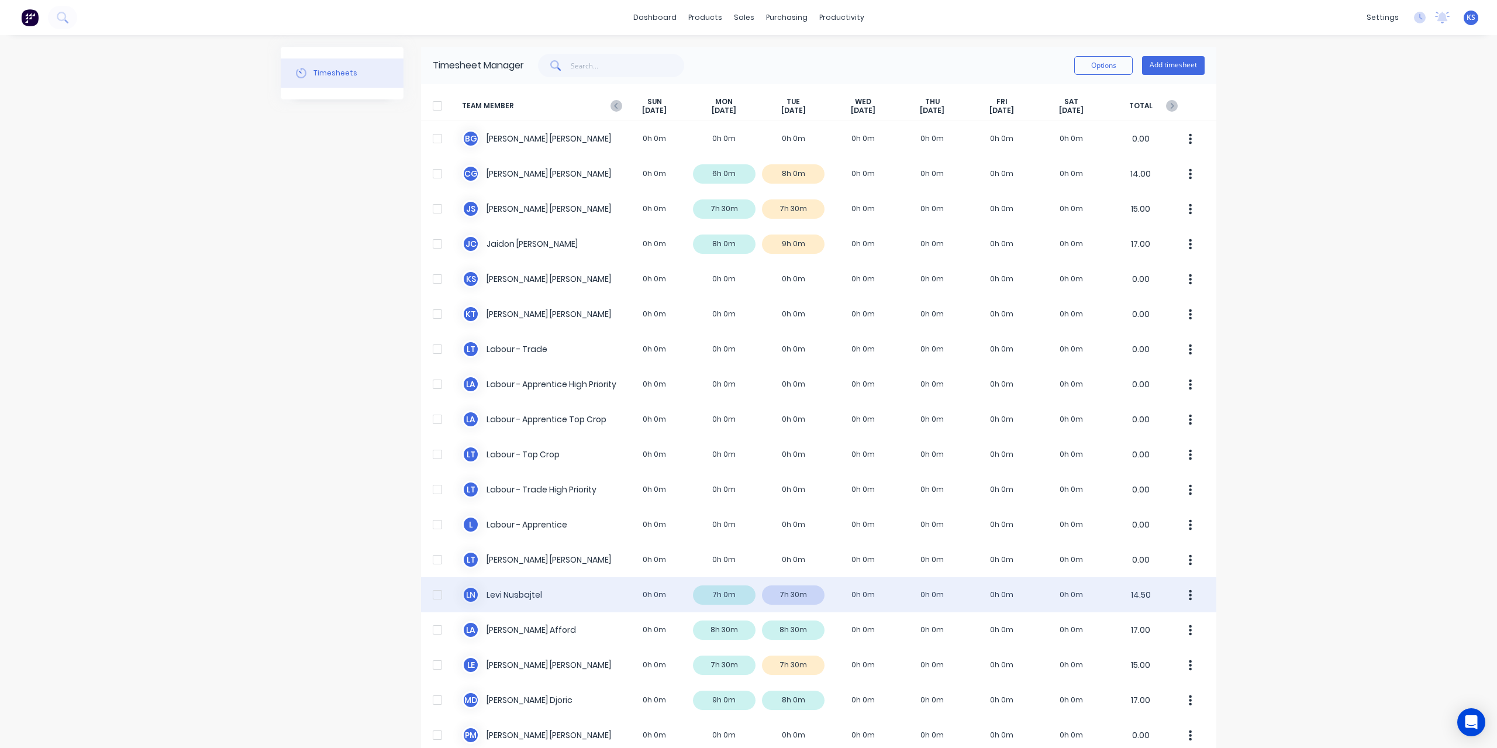
click at [507, 590] on div "[PERSON_NAME] Nusbajtel 0h 0m 7h 0m 7h 30m 0h 0m 0h 0m 0h 0m 0h 0m 14.50" at bounding box center [818, 594] width 795 height 35
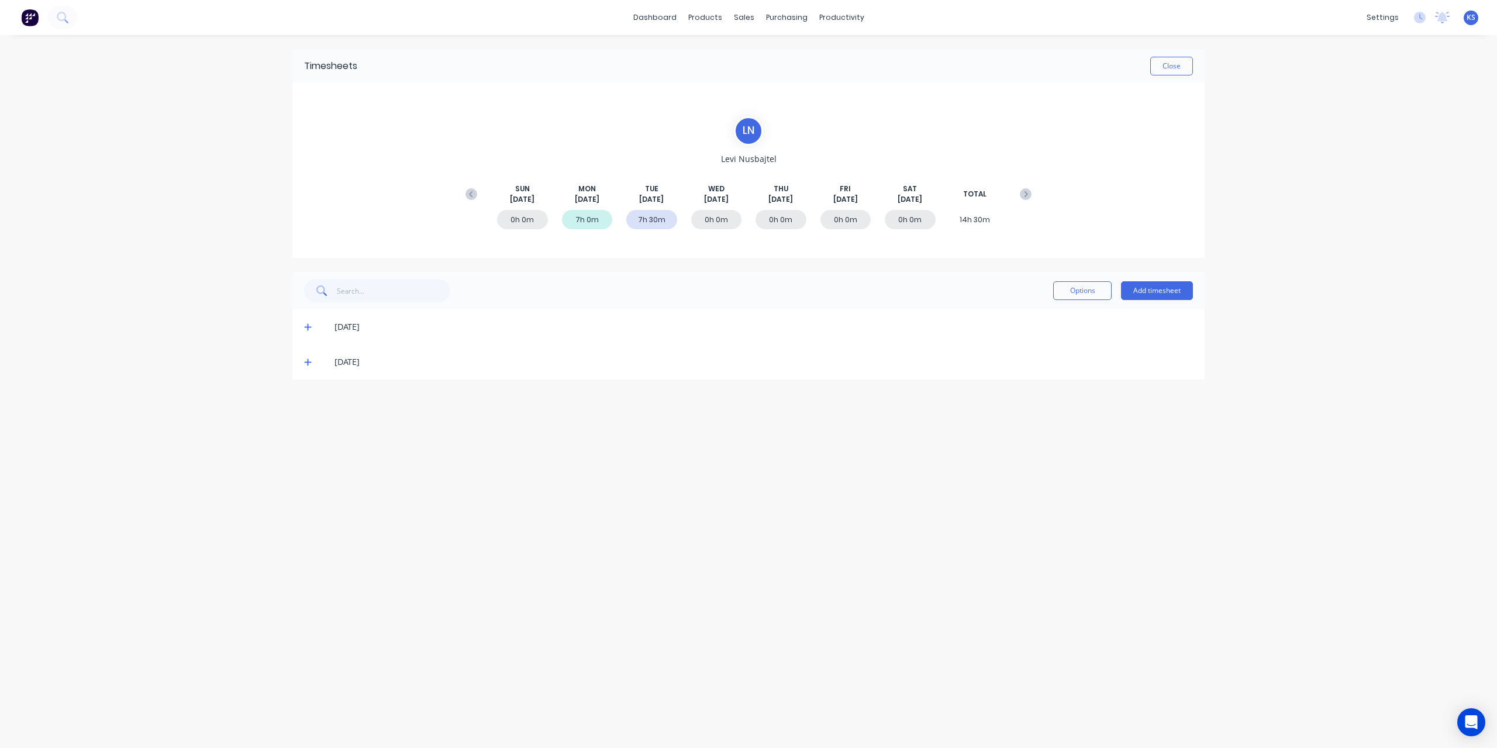
click at [311, 363] on icon at bounding box center [308, 362] width 8 height 8
click at [310, 329] on icon at bounding box center [308, 327] width 8 height 8
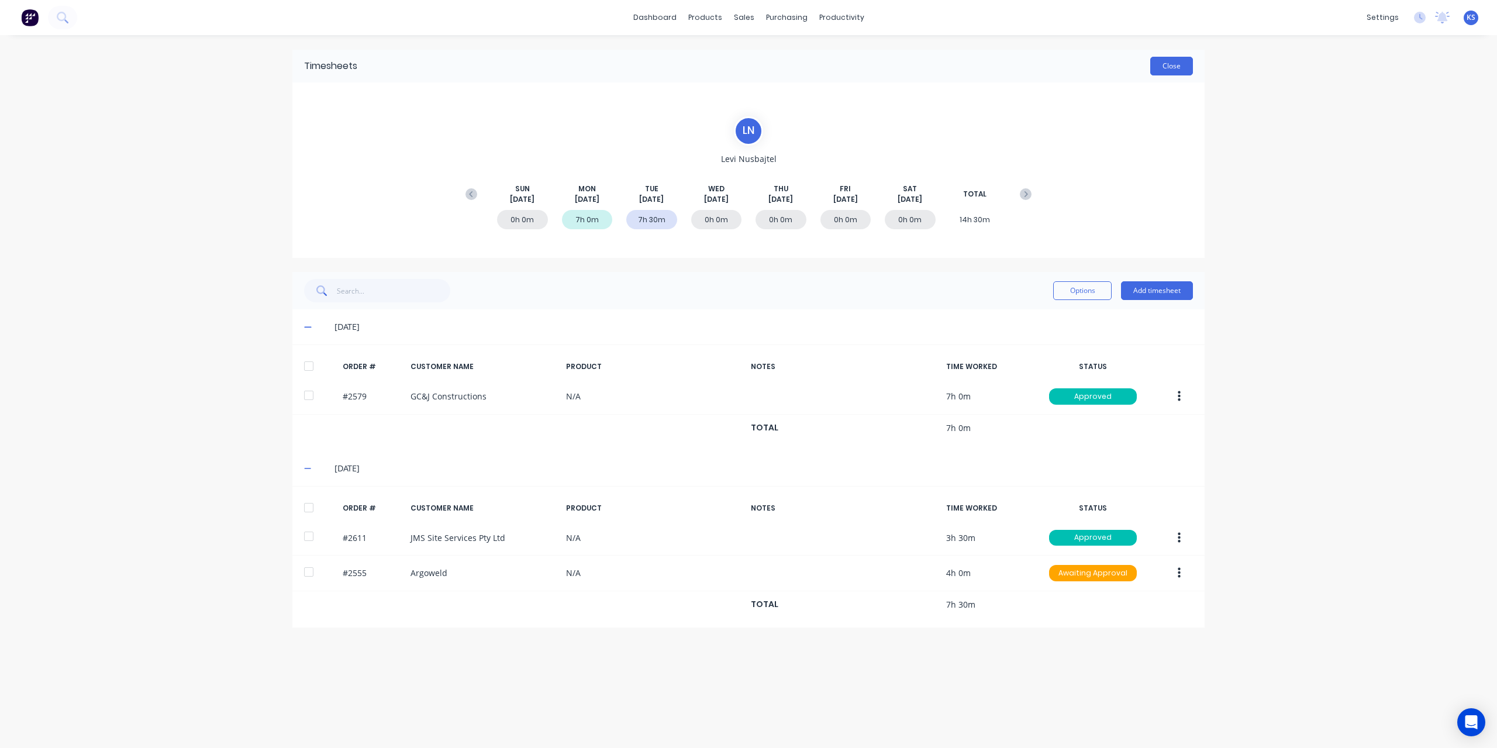
click at [1185, 74] on button "Close" at bounding box center [1171, 66] width 43 height 19
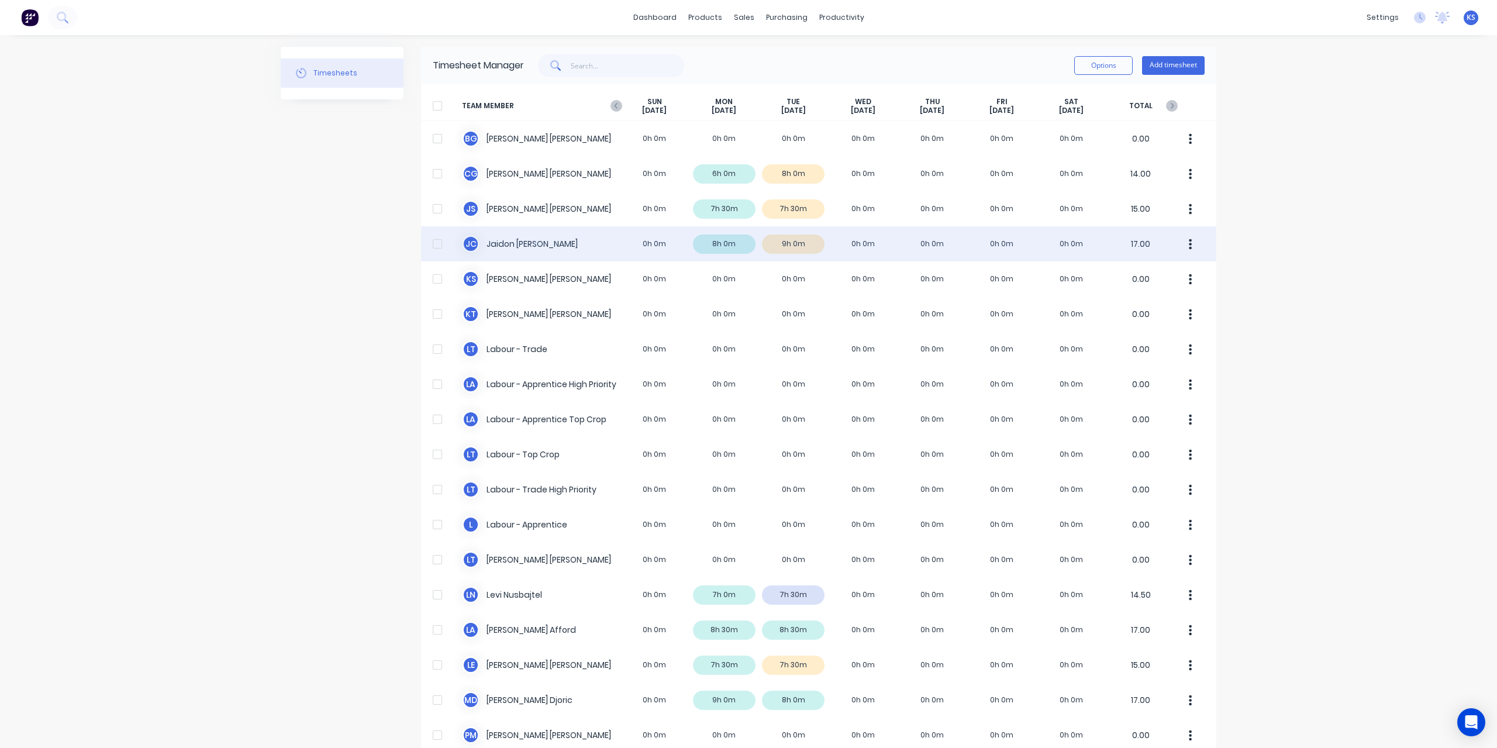
click at [517, 246] on div "[PERSON_NAME] [PERSON_NAME] 0h 0m 8h 0m 9h 0m 0h 0m 0h 0m 0h 0m 0h 0m 17.00" at bounding box center [818, 243] width 795 height 35
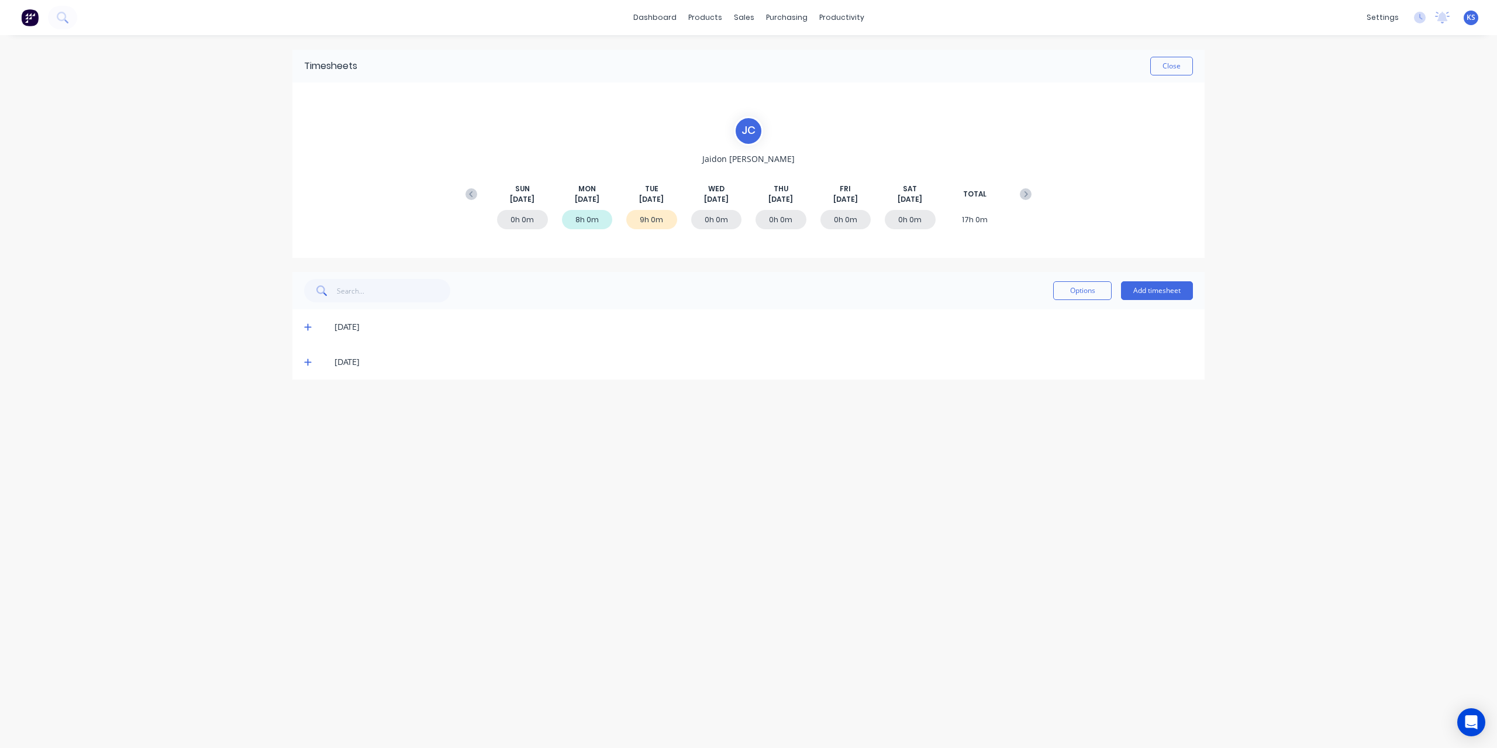
click at [313, 364] on span at bounding box center [310, 362] width 12 height 12
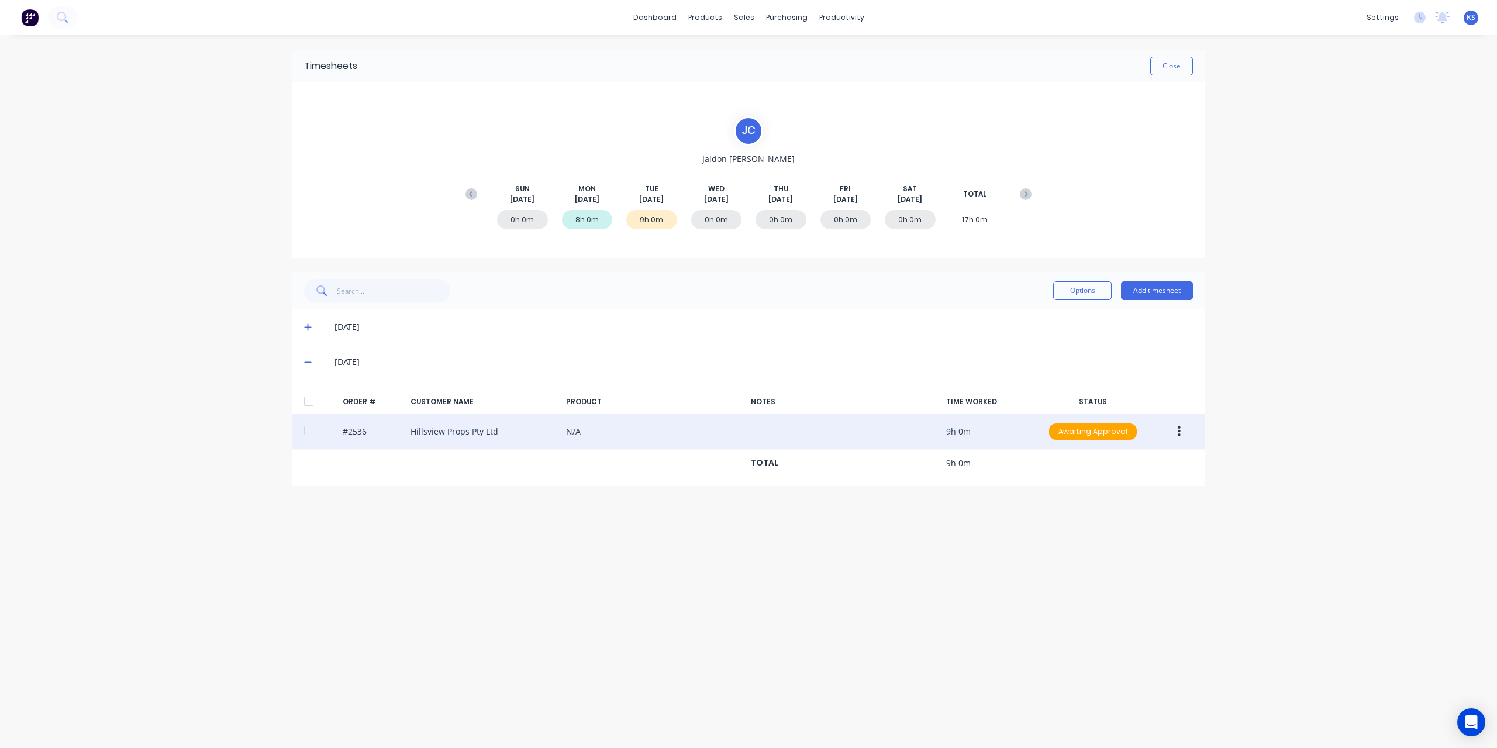
click at [313, 434] on div at bounding box center [308, 430] width 23 height 23
click at [1164, 440] on div "#2536 Hillsview Props Pty Ltd N/A 9h 0m Awaiting Approval" at bounding box center [748, 432] width 912 height 36
click at [1170, 432] on button "button" at bounding box center [1179, 431] width 27 height 21
click at [1115, 464] on div "Approve" at bounding box center [1138, 462] width 90 height 17
click at [1183, 68] on button "Close" at bounding box center [1171, 66] width 43 height 19
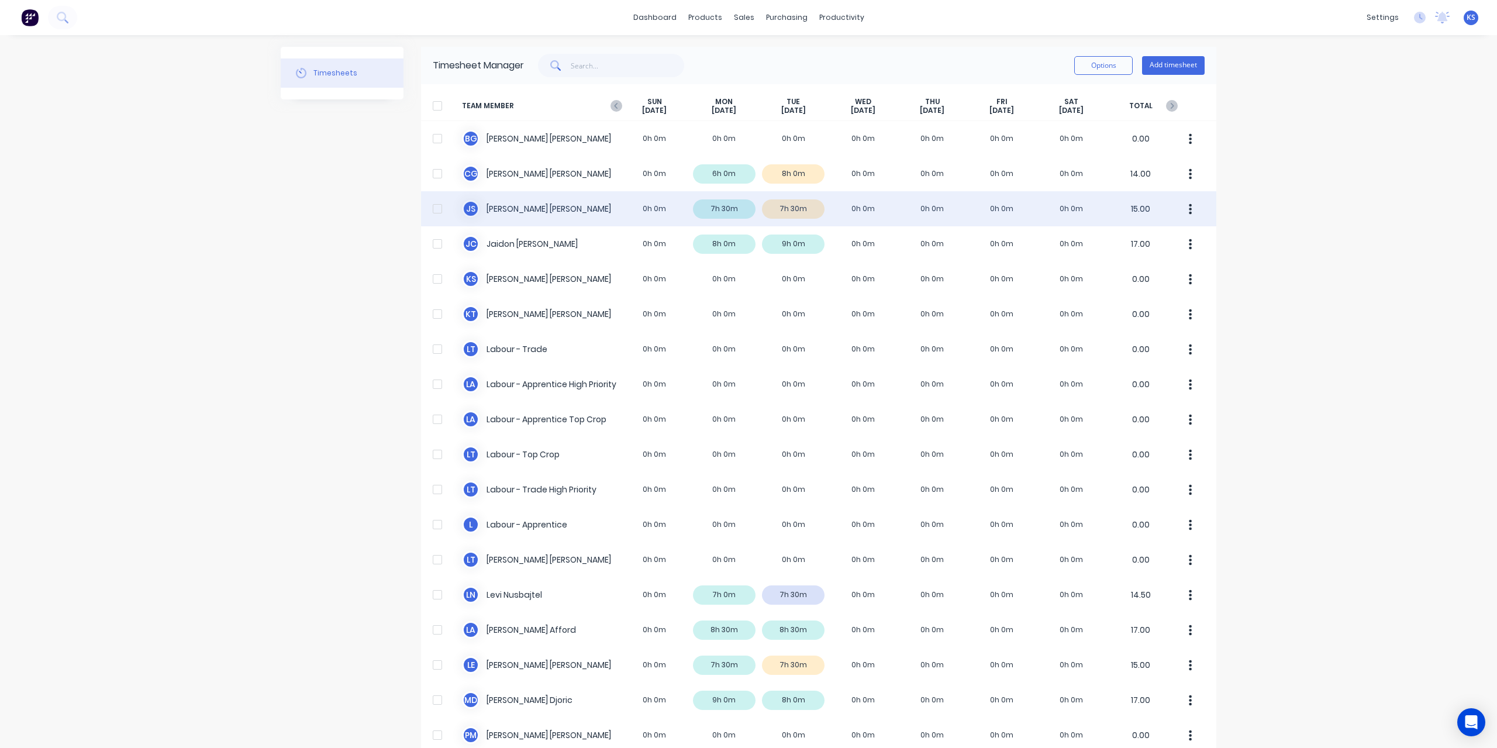
click at [529, 206] on div "J S [PERSON_NAME] 0h 0m 7h 30m 7h 30m 0h 0m 0h 0m 0h 0m 0h 0m 15.00" at bounding box center [818, 208] width 795 height 35
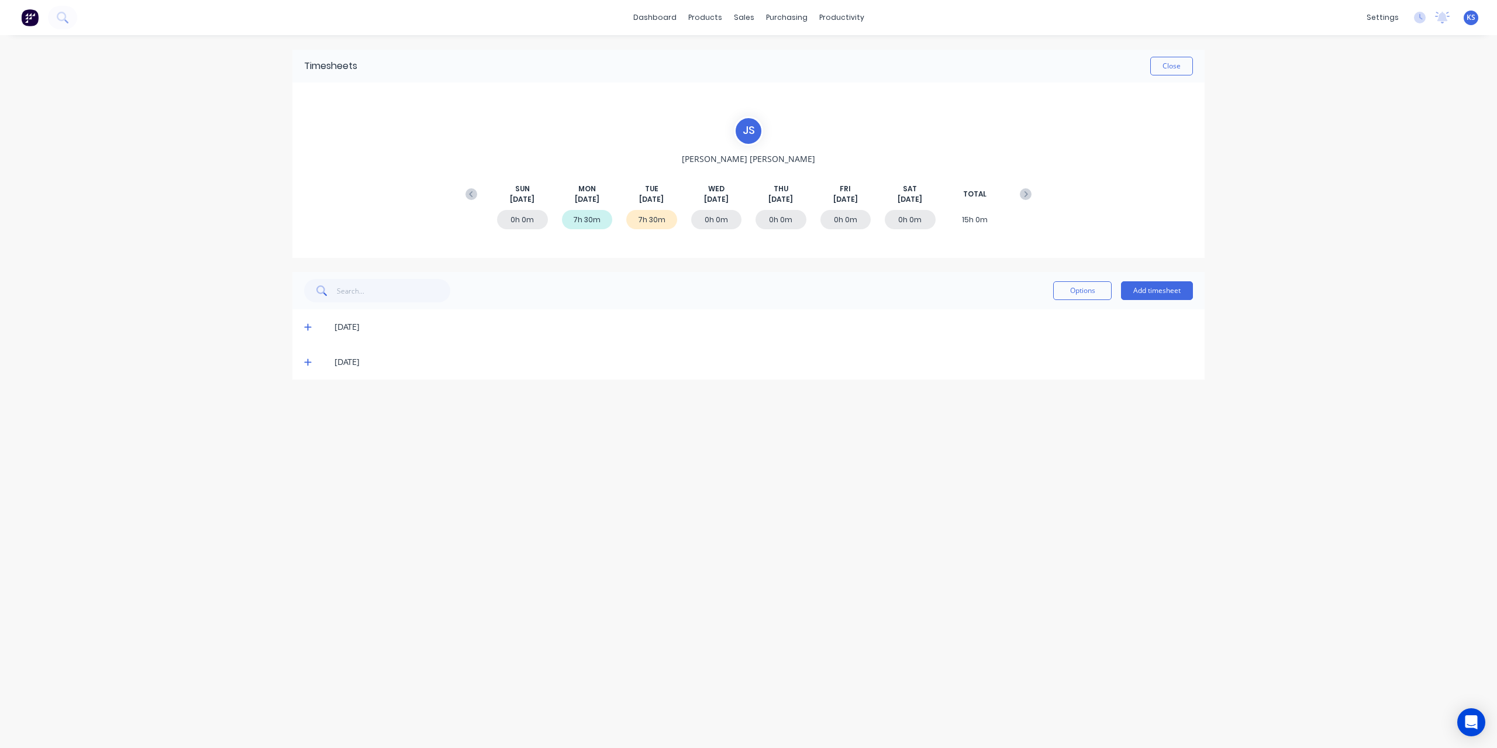
click at [311, 359] on span at bounding box center [310, 362] width 12 height 12
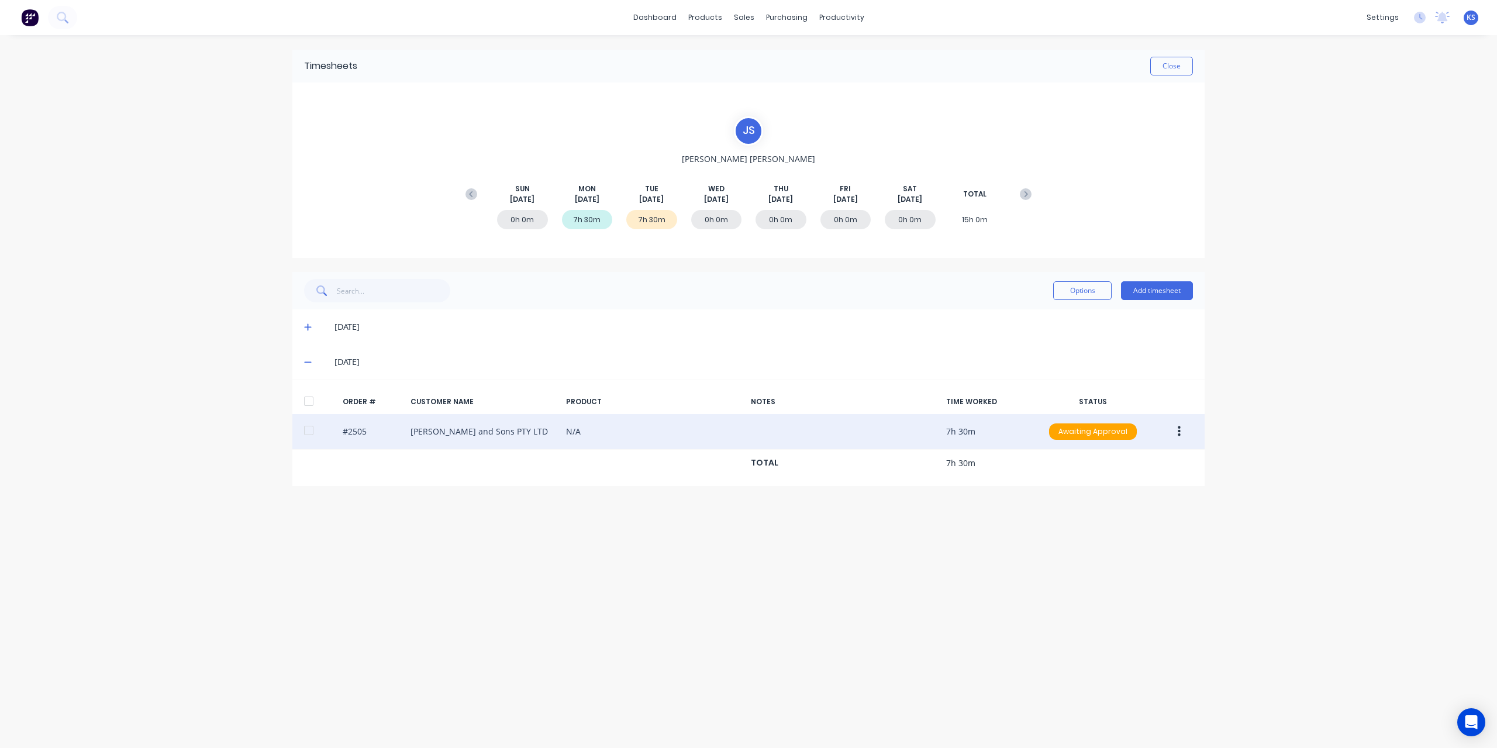
click at [1172, 428] on button "button" at bounding box center [1179, 431] width 27 height 21
click at [1113, 511] on div "Edit" at bounding box center [1138, 509] width 90 height 17
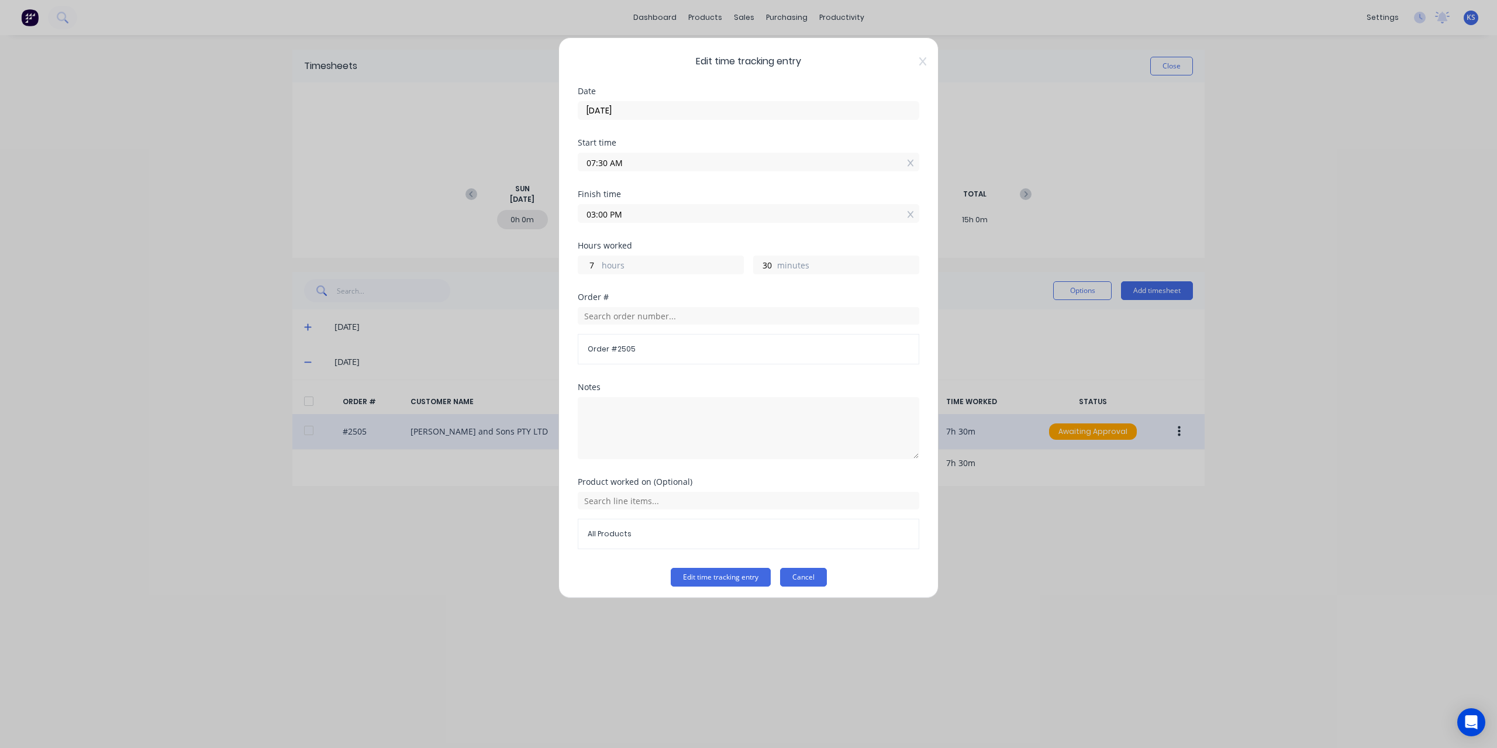
click at [798, 569] on button "Cancel" at bounding box center [803, 577] width 47 height 19
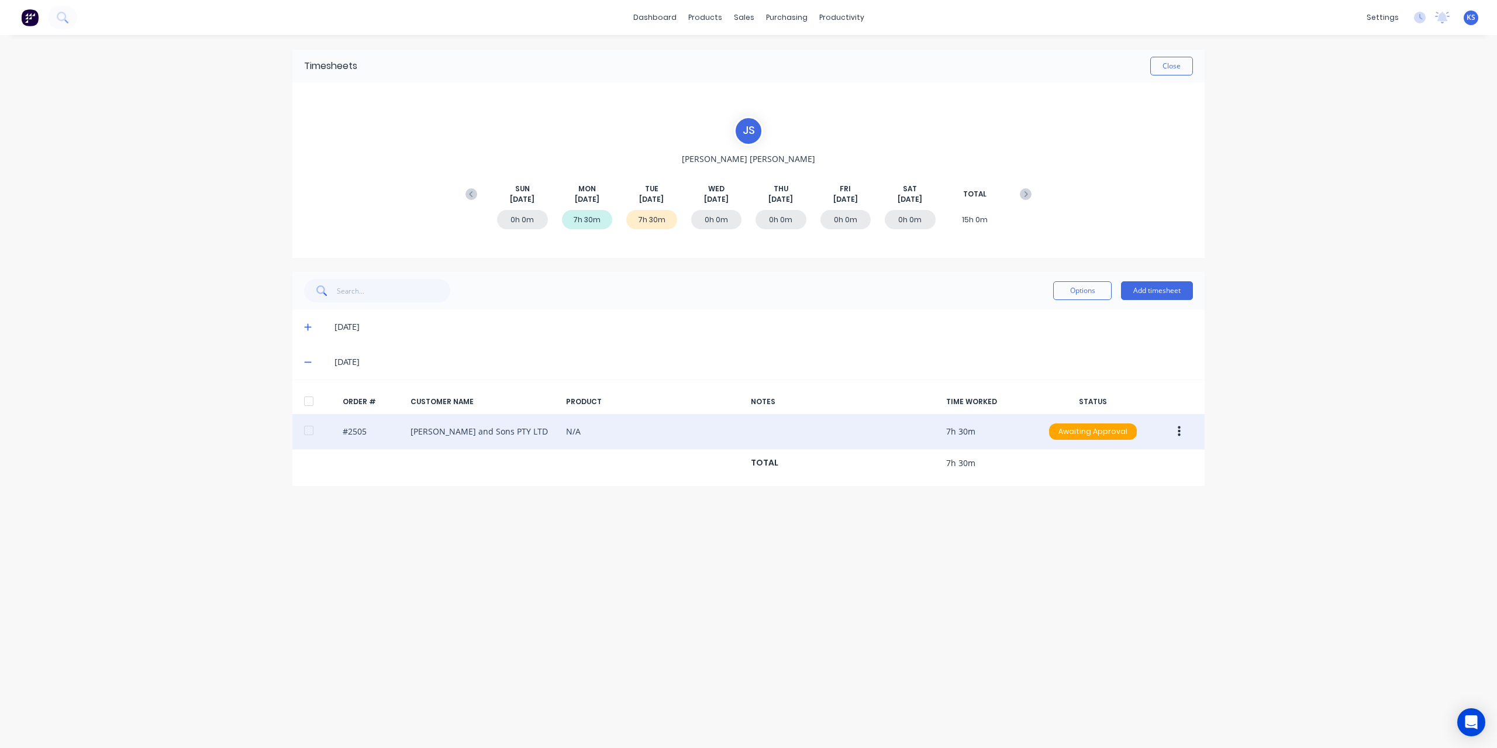
click at [1185, 431] on button "button" at bounding box center [1179, 431] width 27 height 21
click at [1107, 459] on div "Approve" at bounding box center [1138, 462] width 90 height 17
click at [1179, 65] on button "Close" at bounding box center [1171, 66] width 43 height 19
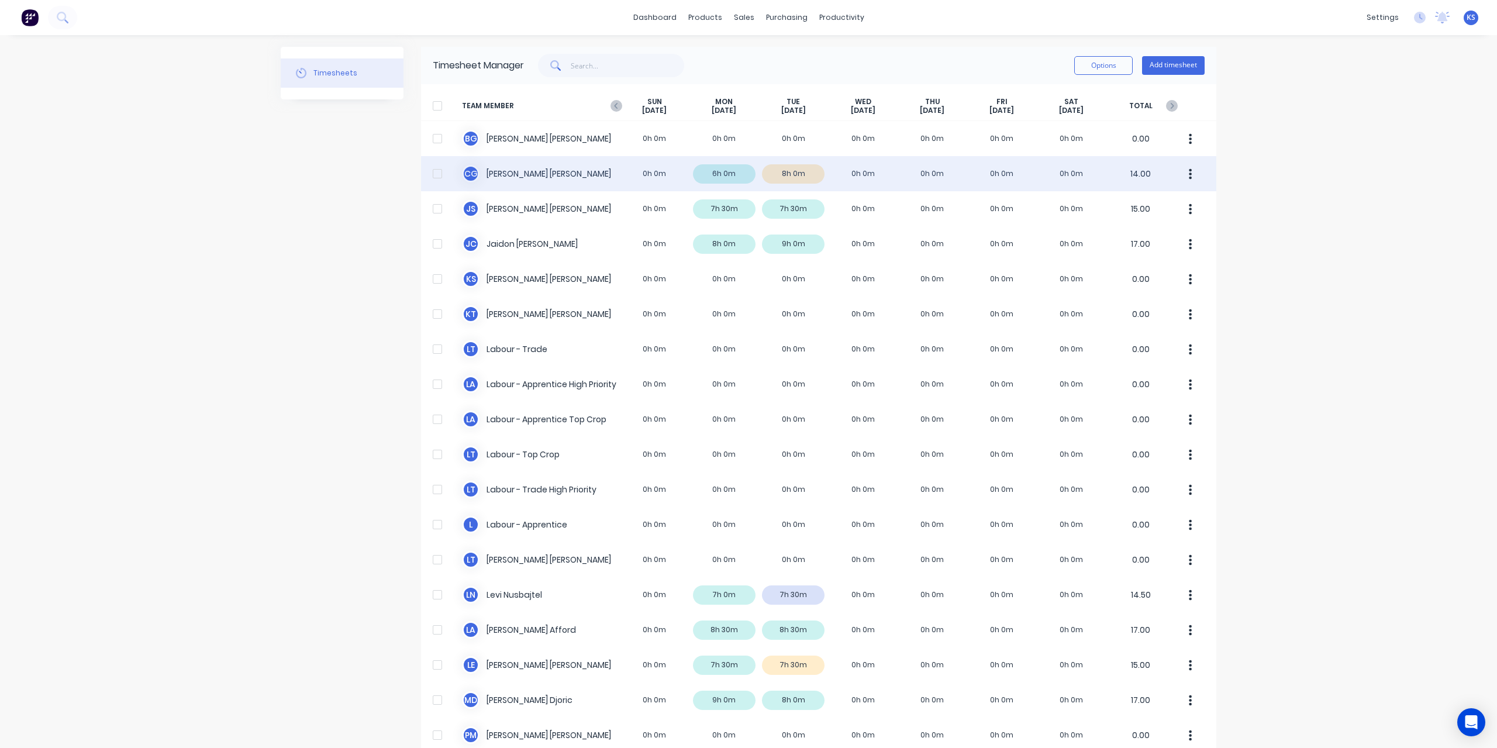
click at [521, 173] on div "C G [PERSON_NAME] 0h 0m 6h 0m 8h 0m 0h 0m 0h 0m 0h 0m 0h 0m 14.00" at bounding box center [818, 173] width 795 height 35
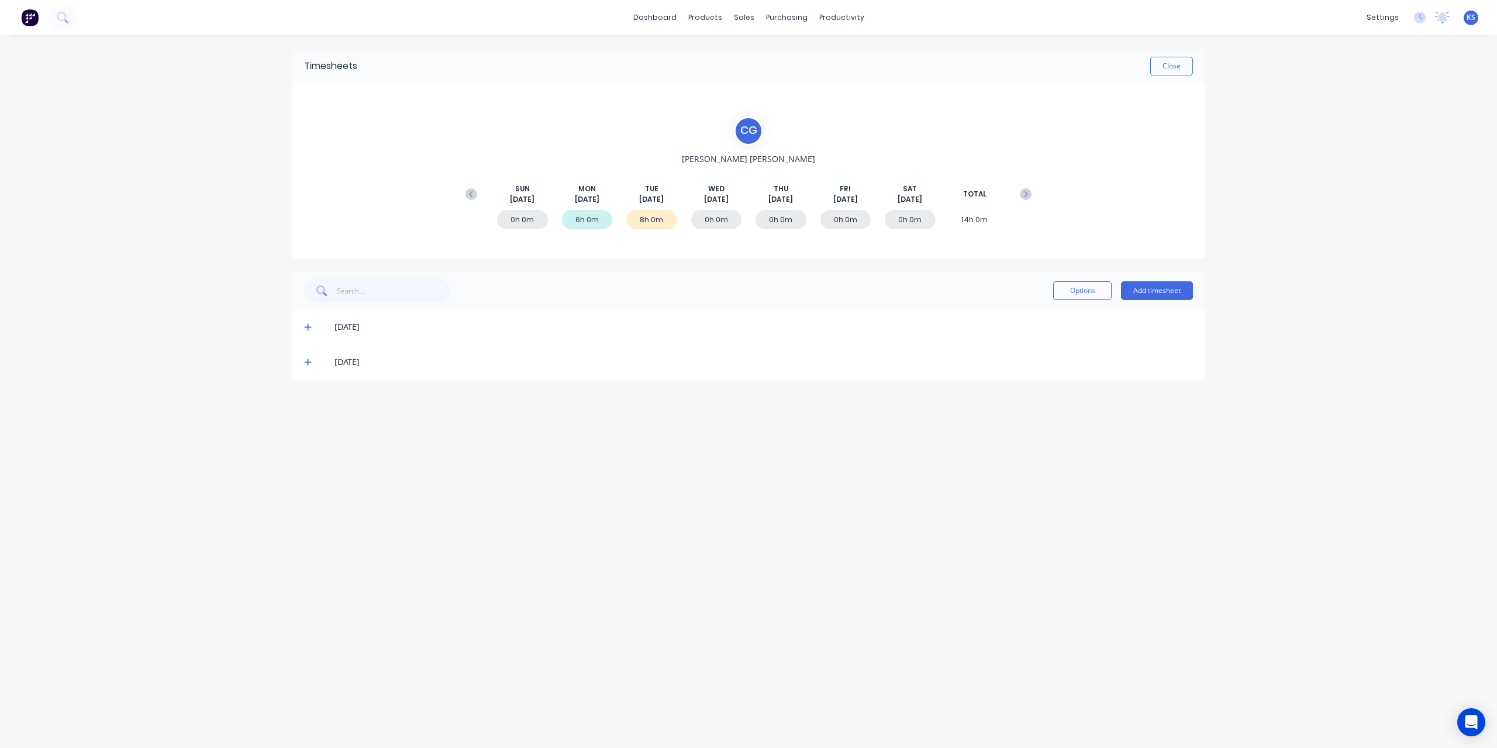
click at [298, 357] on div "[DATE]" at bounding box center [748, 361] width 912 height 35
click at [313, 359] on span at bounding box center [310, 362] width 12 height 12
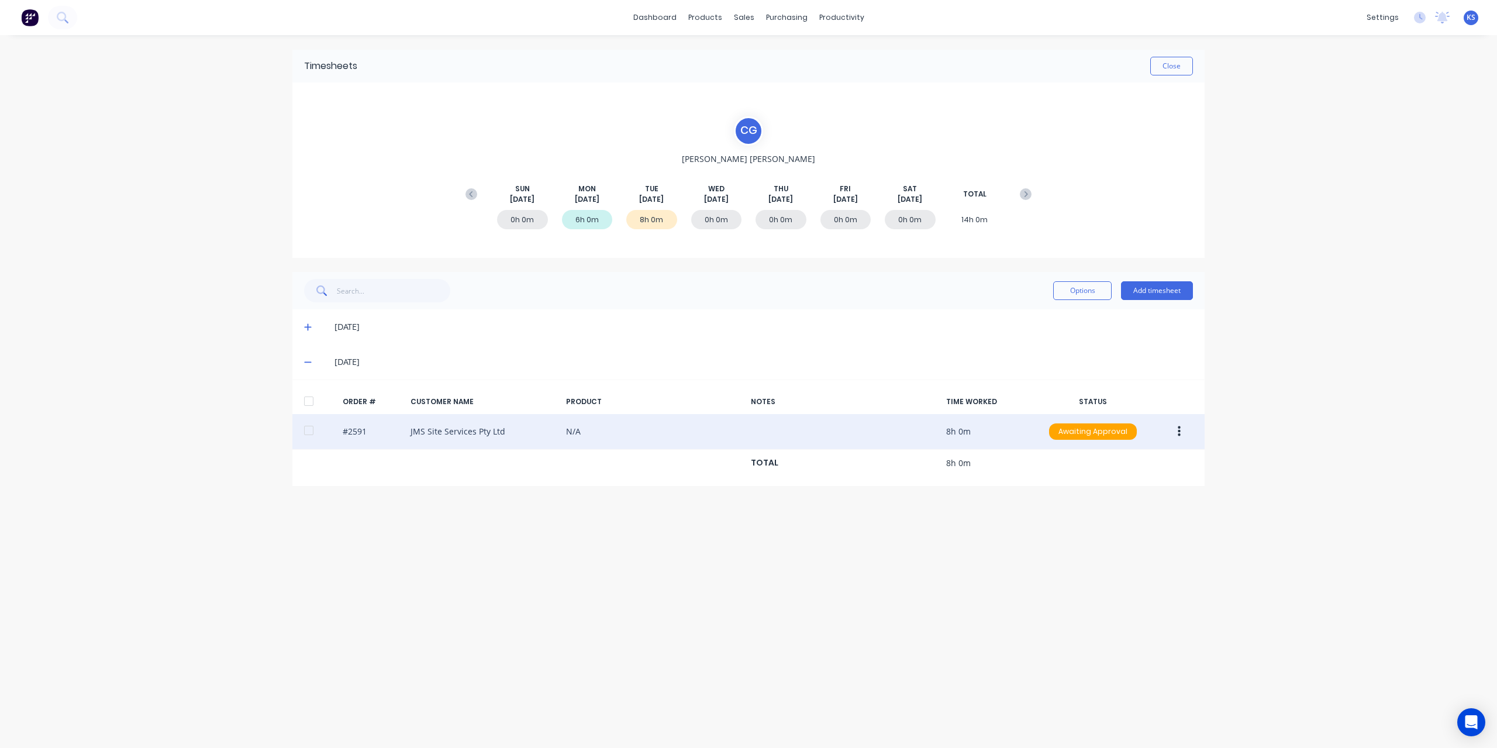
click at [1178, 429] on icon "button" at bounding box center [1179, 431] width 3 height 13
click at [1148, 467] on div "Approve" at bounding box center [1138, 462] width 90 height 17
click at [1184, 428] on button "button" at bounding box center [1179, 431] width 27 height 21
click at [1101, 509] on div "Edit" at bounding box center [1138, 509] width 90 height 17
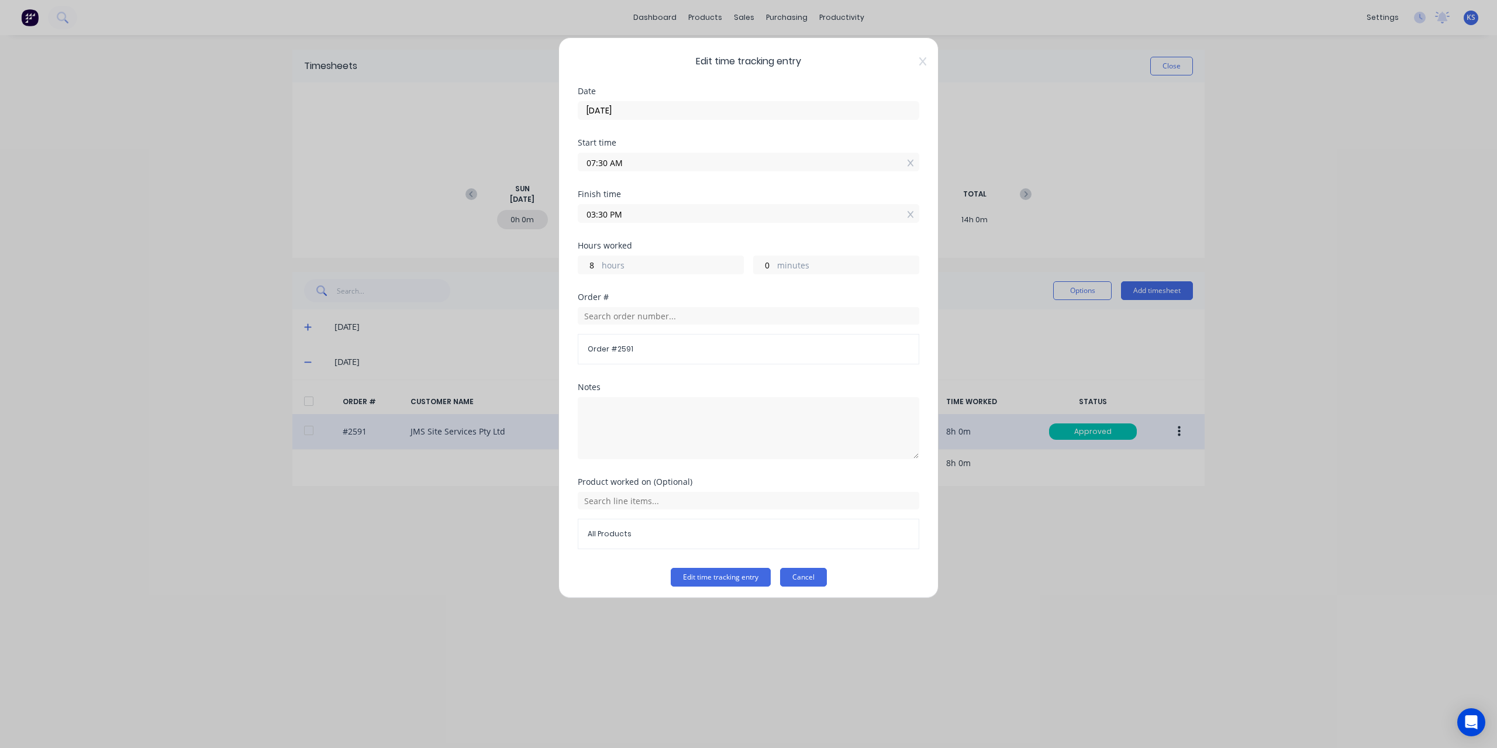
click at [802, 580] on button "Cancel" at bounding box center [803, 577] width 47 height 19
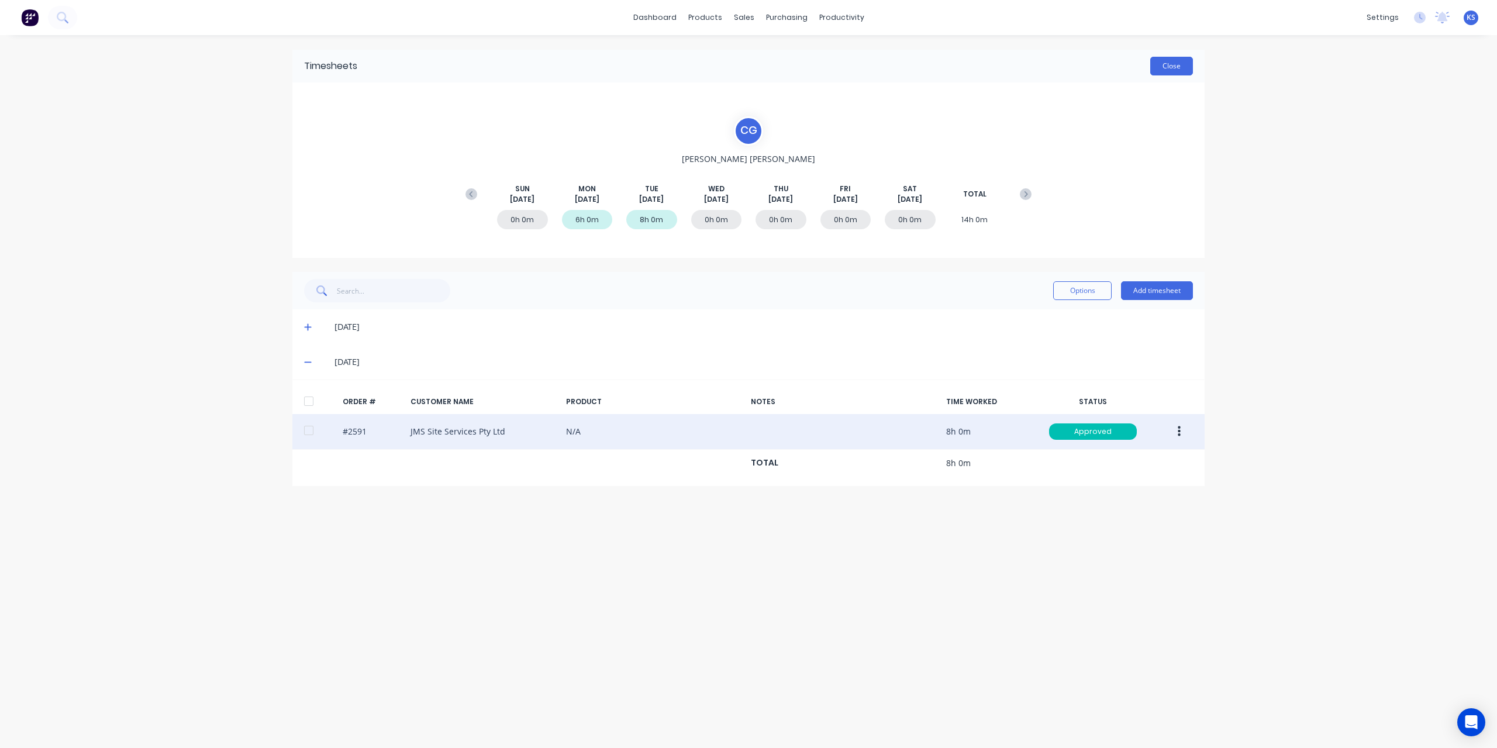
click at [1178, 61] on button "Close" at bounding box center [1171, 66] width 43 height 19
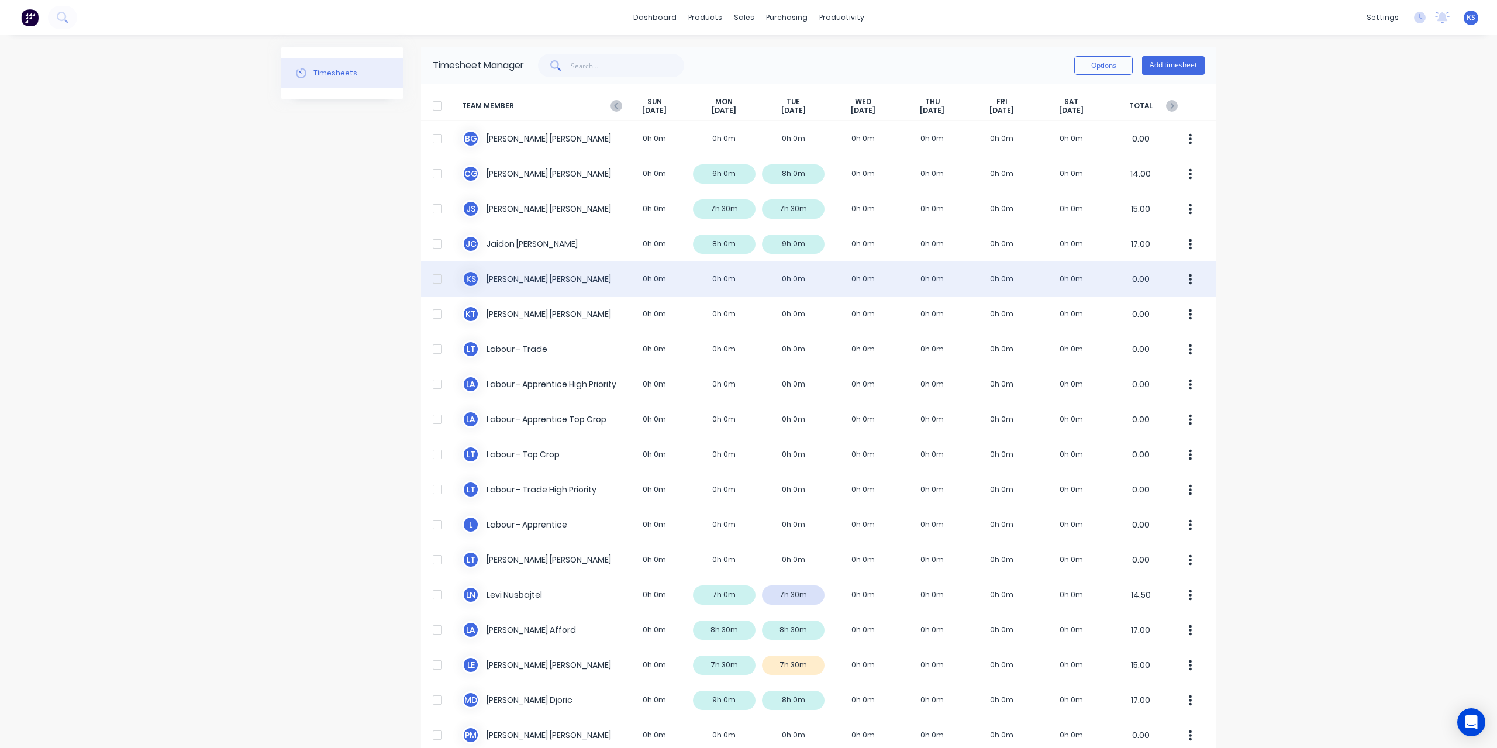
scroll to position [234, 0]
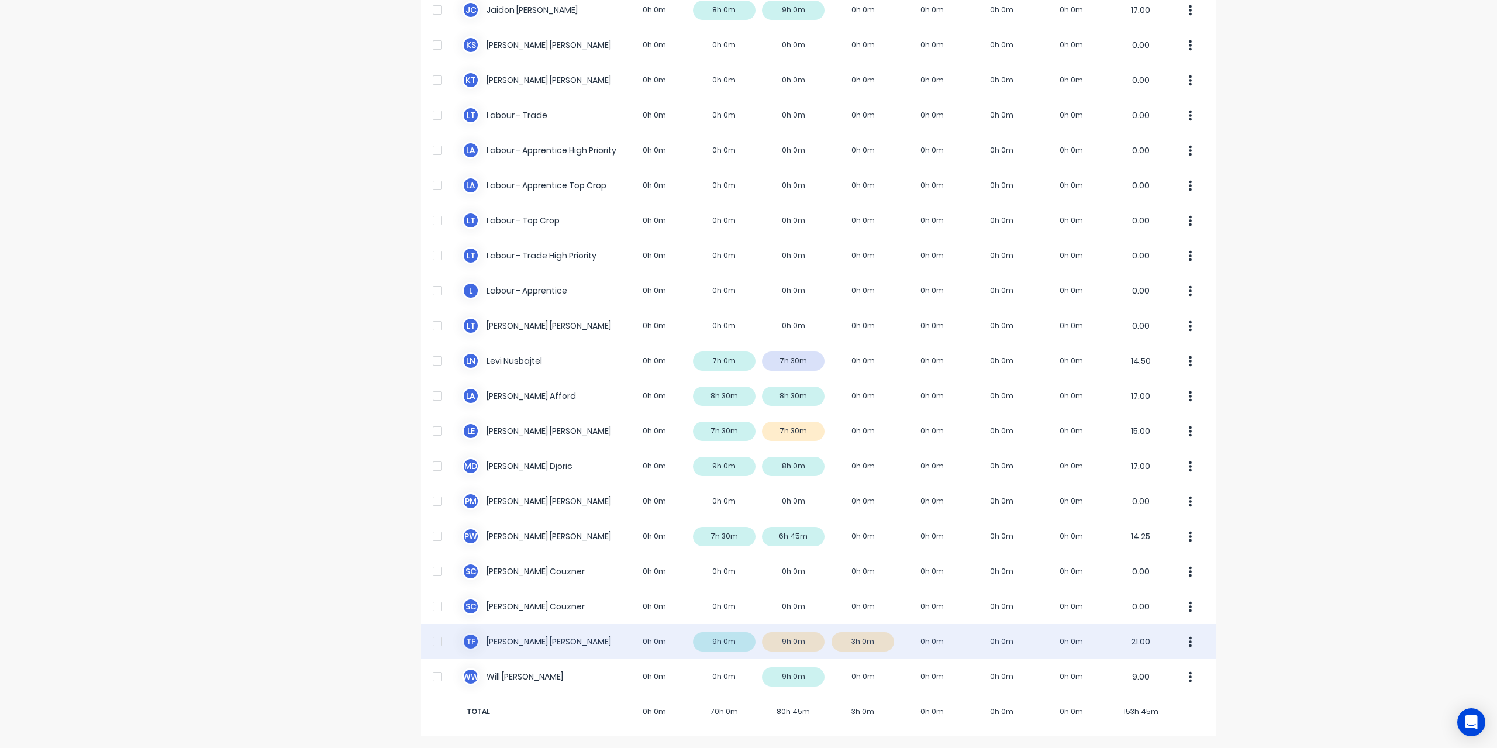
click at [512, 643] on div "T F [PERSON_NAME] 0h 0m 9h 0m 9h 0m 3h 0m 0h 0m 0h 0m 0h 0m 21.00" at bounding box center [818, 641] width 795 height 35
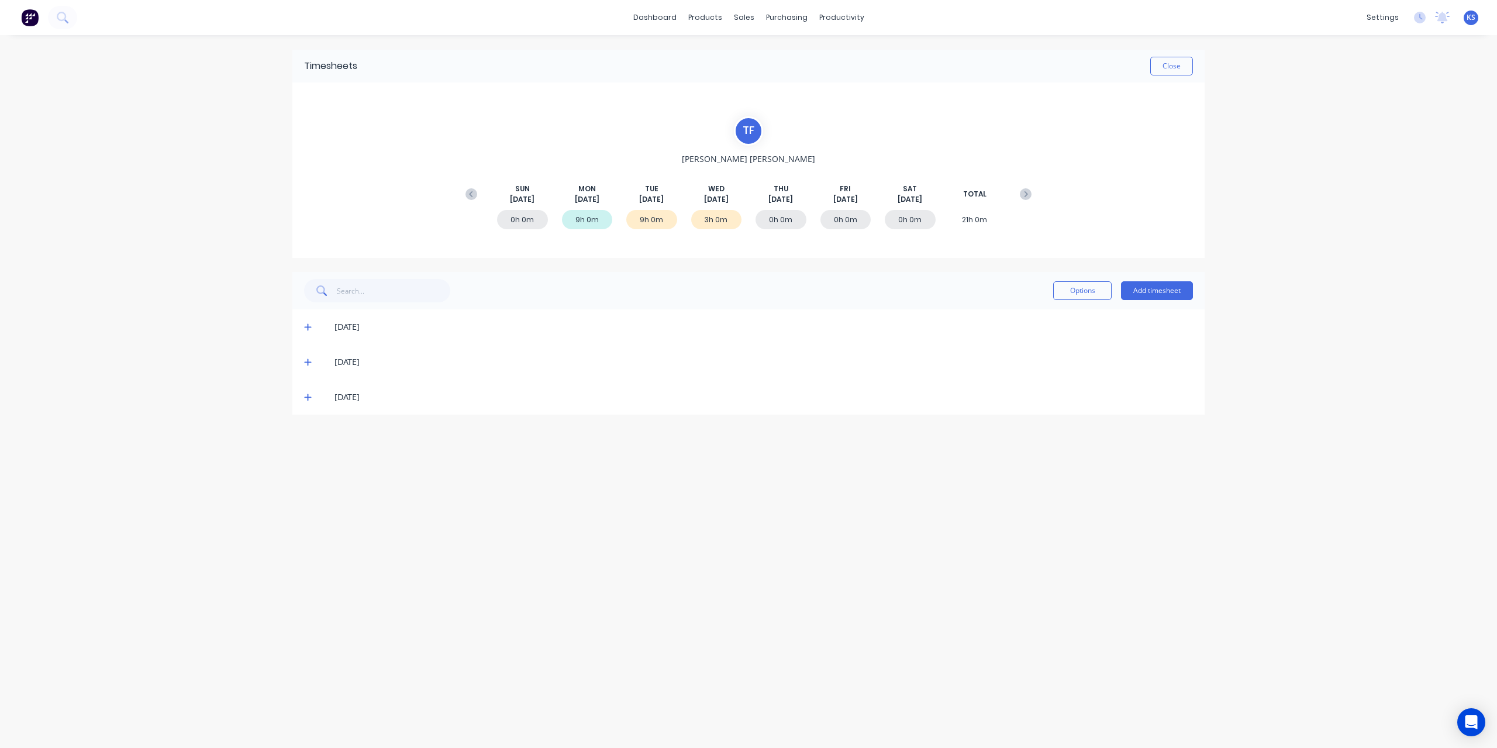
click at [308, 360] on icon at bounding box center [308, 362] width 8 height 8
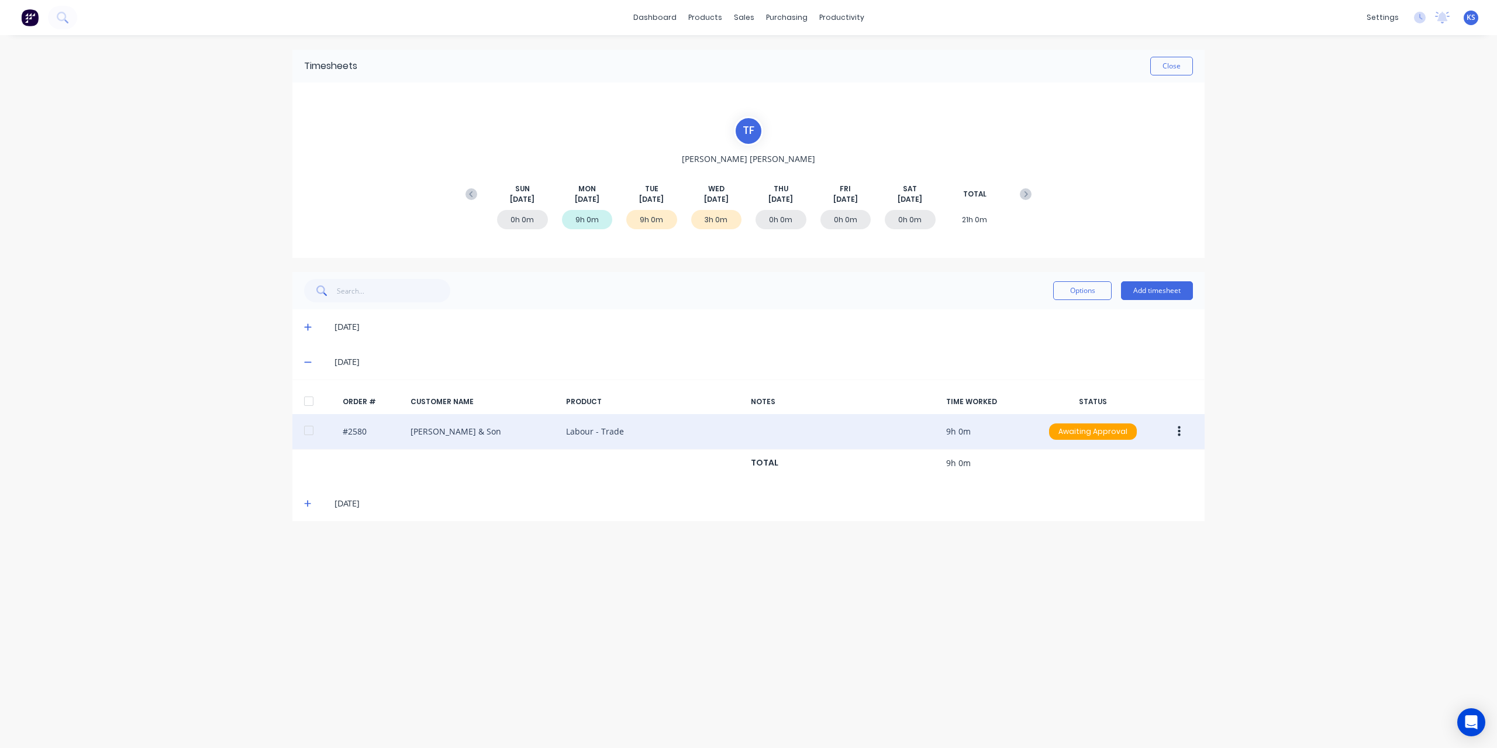
click at [1176, 430] on button "button" at bounding box center [1179, 431] width 27 height 21
click at [1100, 456] on div "Approve" at bounding box center [1138, 462] width 90 height 17
click at [305, 499] on icon at bounding box center [308, 503] width 8 height 8
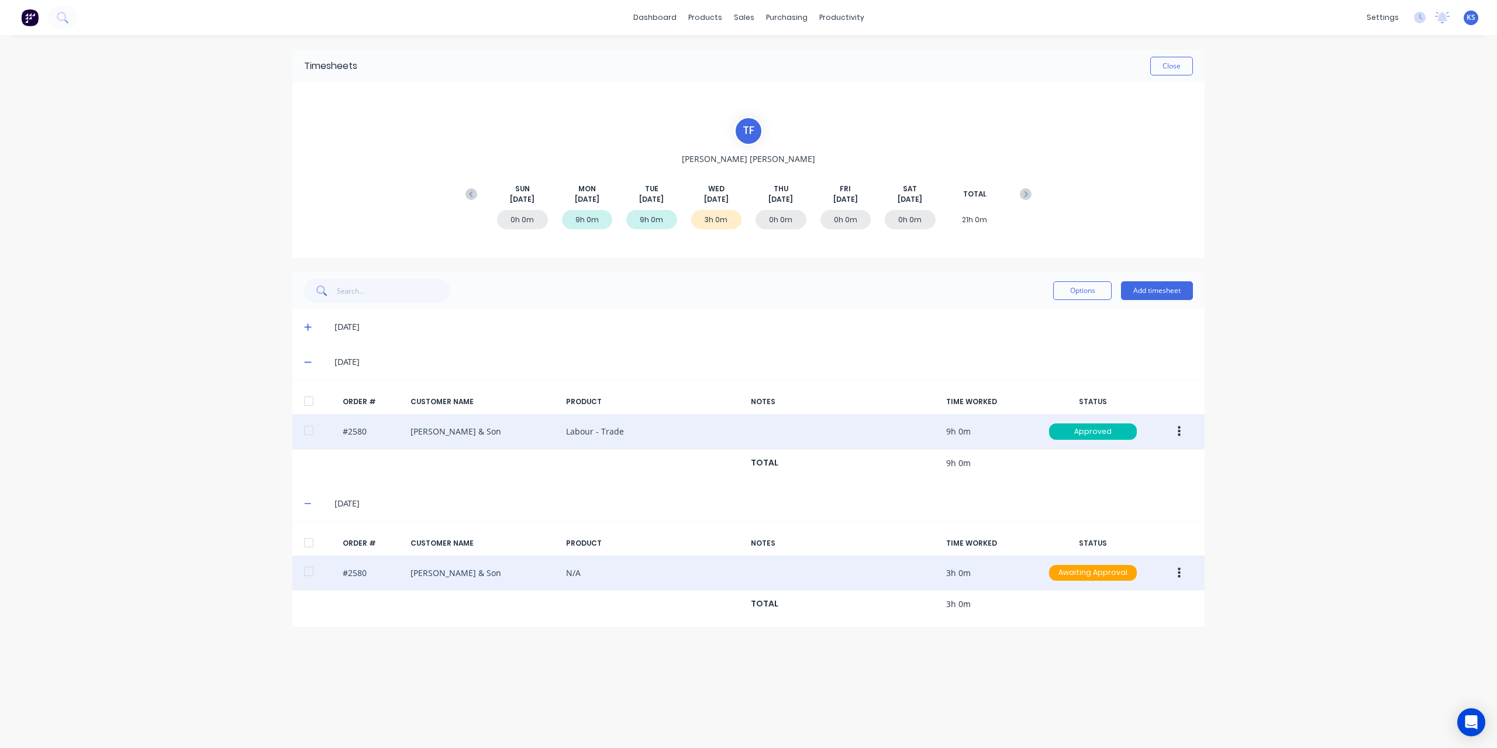
click at [319, 571] on div at bounding box center [308, 571] width 23 height 23
click at [1203, 568] on div "#2580 [PERSON_NAME] & Son N/A 3h 0m Awaiting Approval" at bounding box center [748, 574] width 912 height 36
click at [1191, 570] on button "button" at bounding box center [1179, 573] width 27 height 21
click at [1115, 602] on div "Approve" at bounding box center [1138, 603] width 90 height 17
click at [1287, 216] on div "dashboard products sales purchasing productivity dashboard products Product Cat…" at bounding box center [748, 374] width 1497 height 748
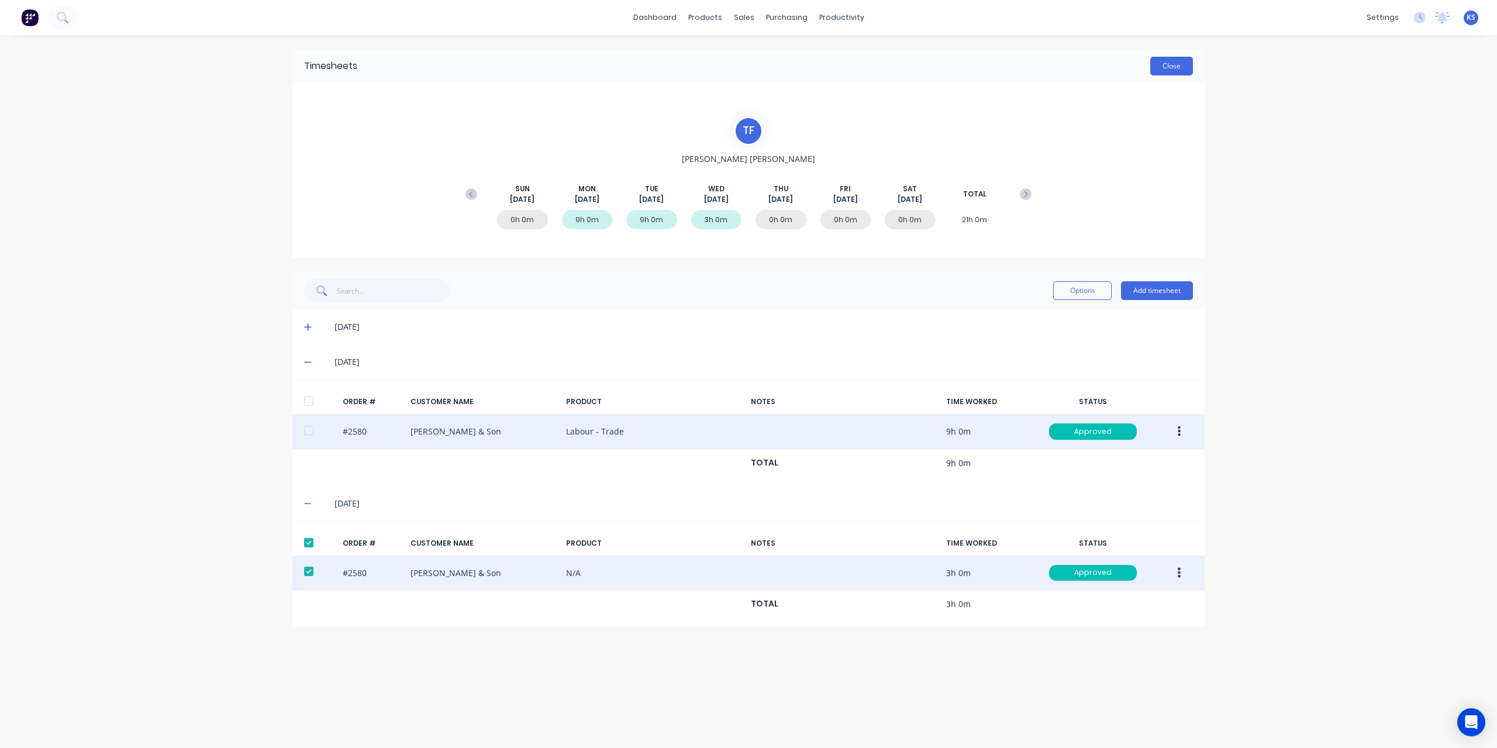
click at [1186, 73] on button "Close" at bounding box center [1171, 66] width 43 height 19
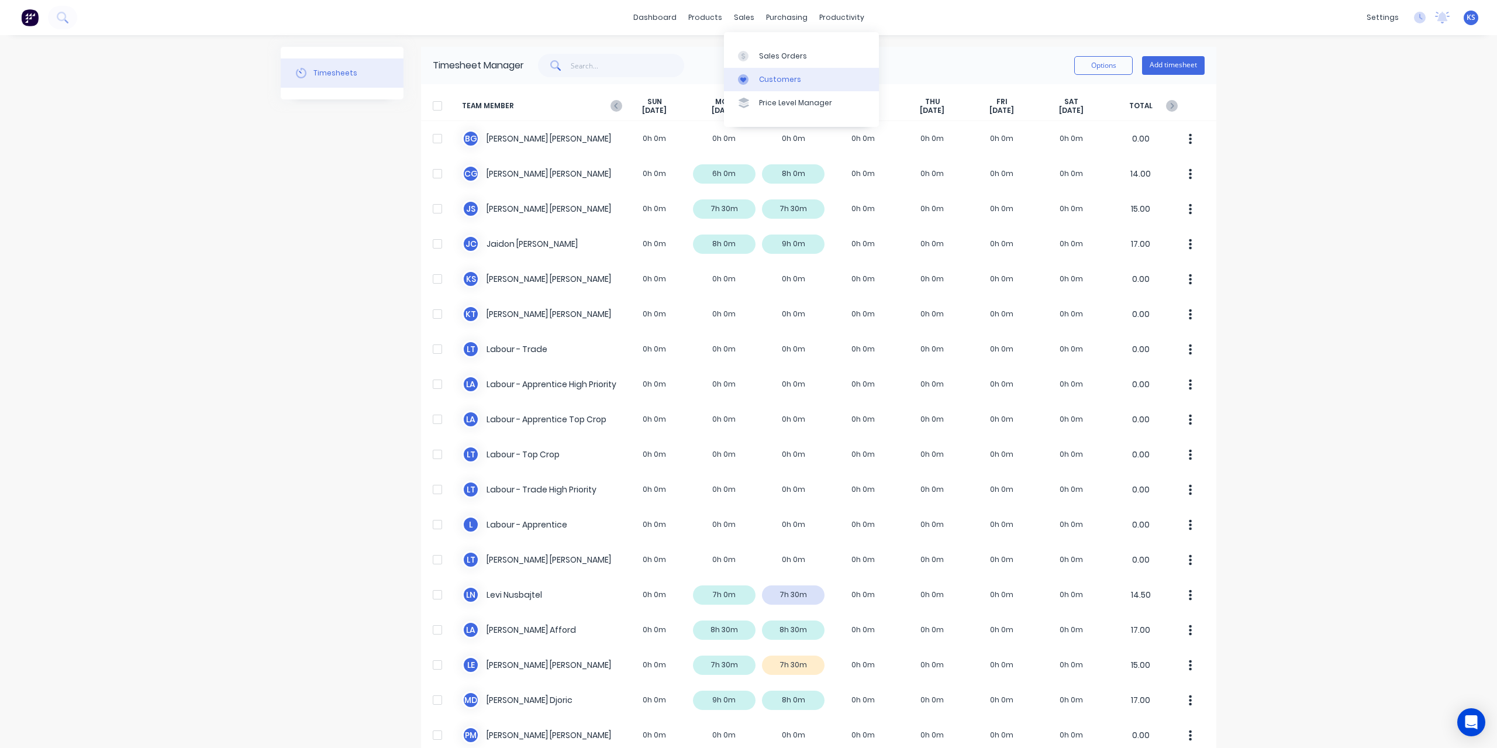
click at [767, 77] on div "Customers" at bounding box center [780, 79] width 42 height 11
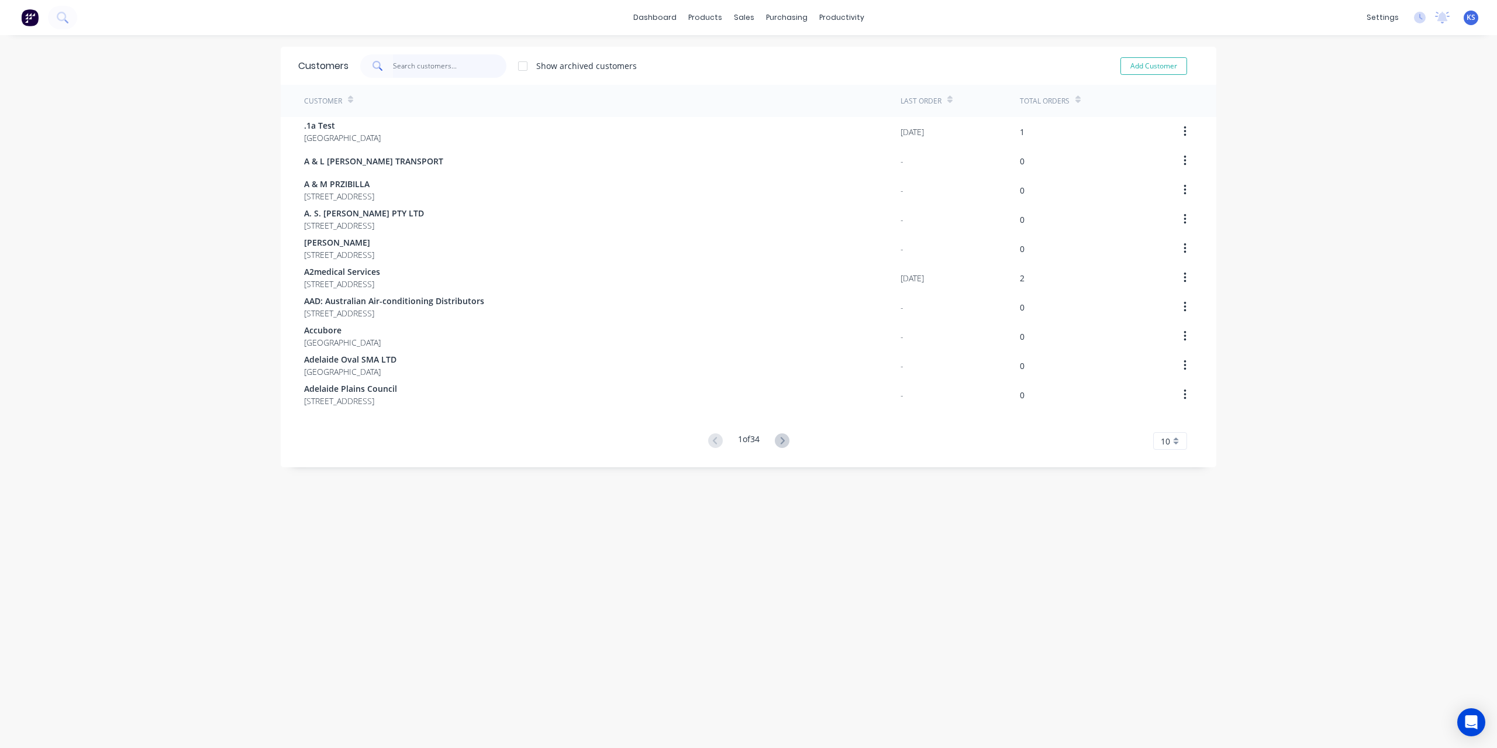
click at [439, 68] on input "text" at bounding box center [450, 65] width 114 height 23
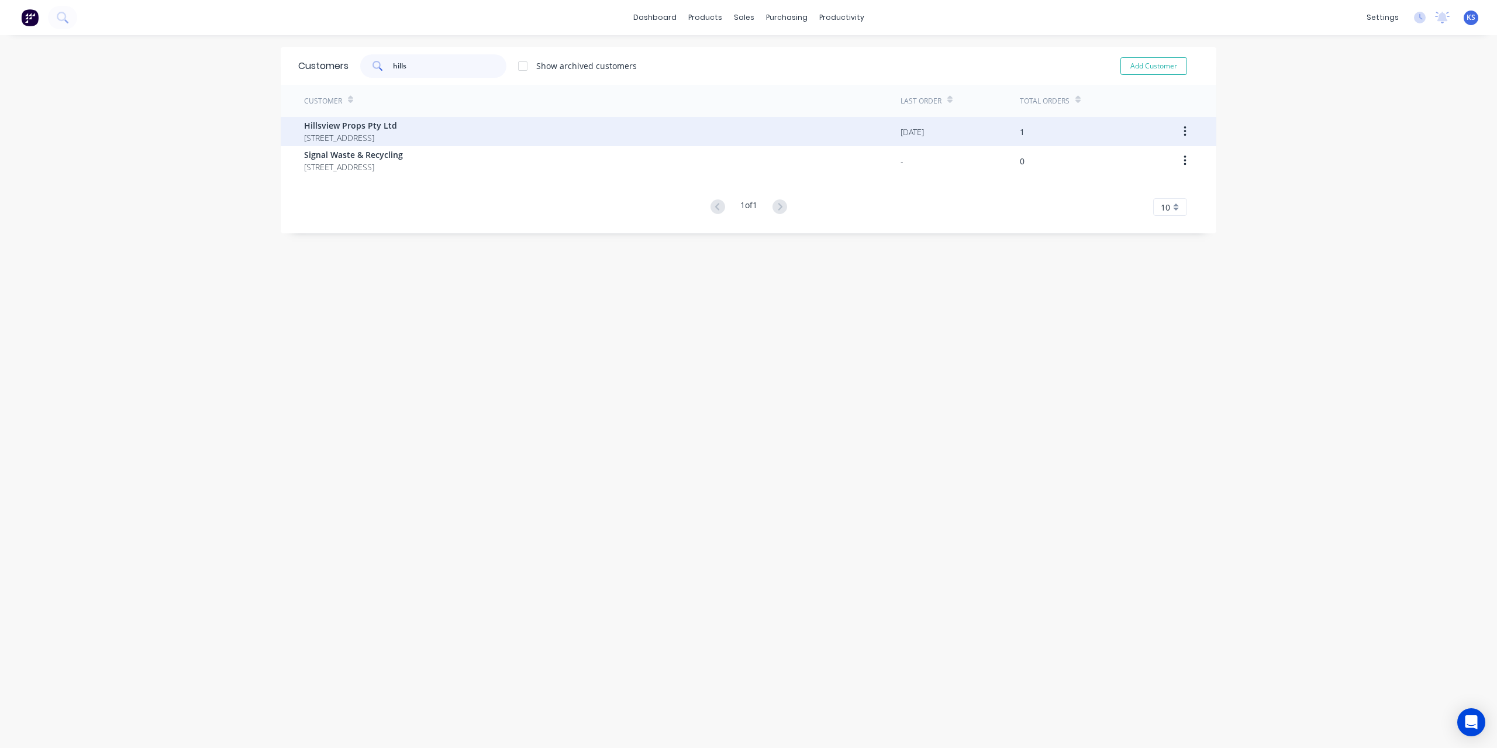
type input "hills"
click at [434, 126] on div "Hillsview Props Pty Ltd [STREET_ADDRESS]" at bounding box center [602, 131] width 597 height 29
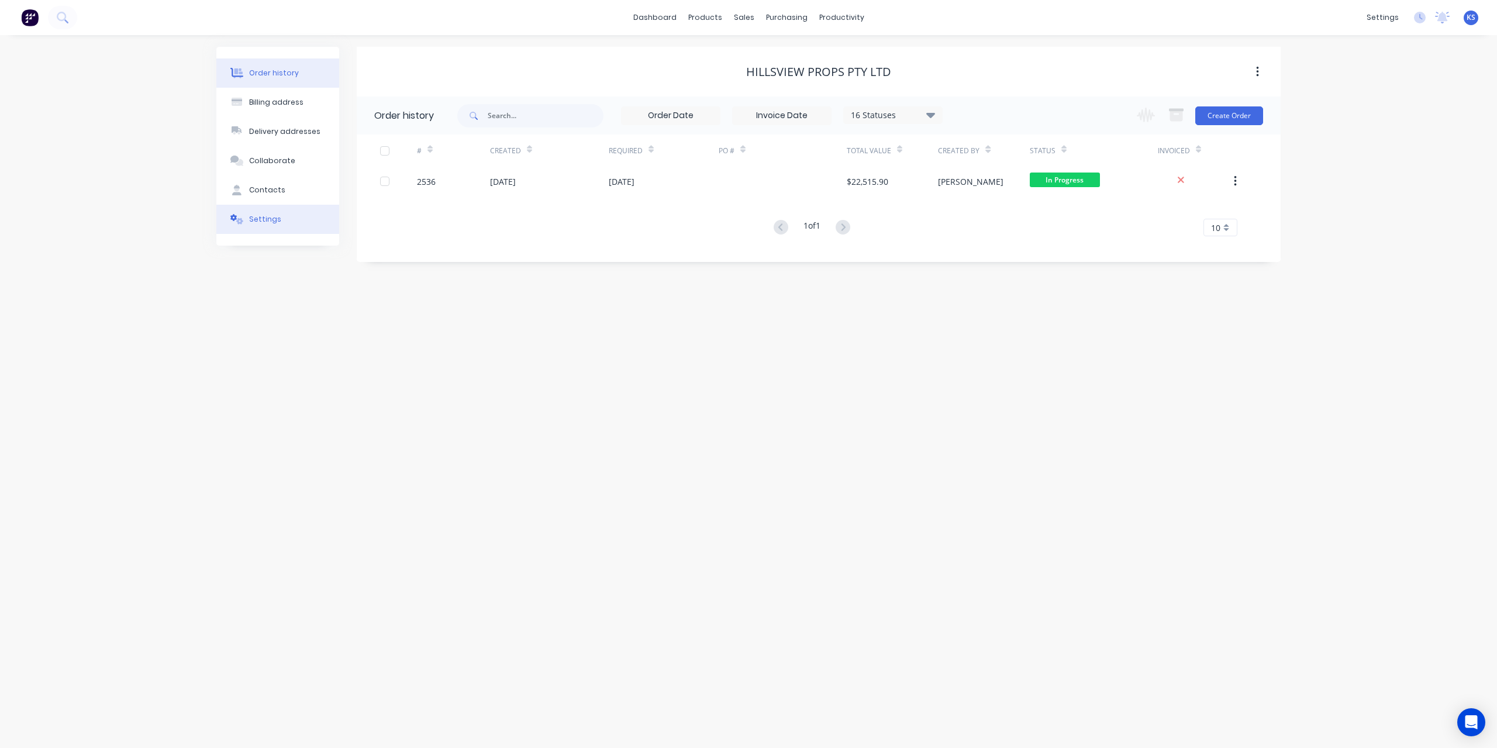
click at [272, 215] on div "Settings" at bounding box center [265, 219] width 32 height 11
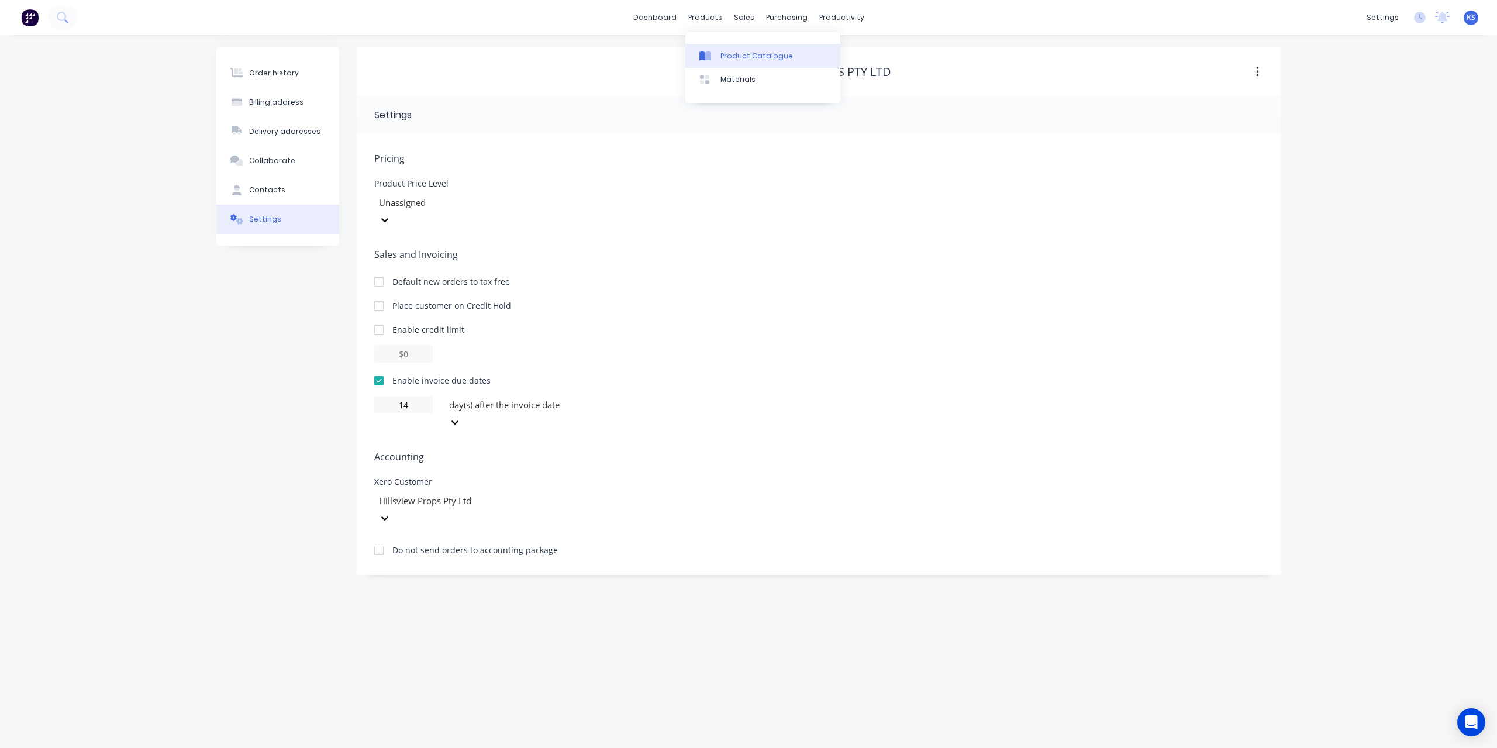
click at [724, 61] on link "Product Catalogue" at bounding box center [762, 55] width 155 height 23
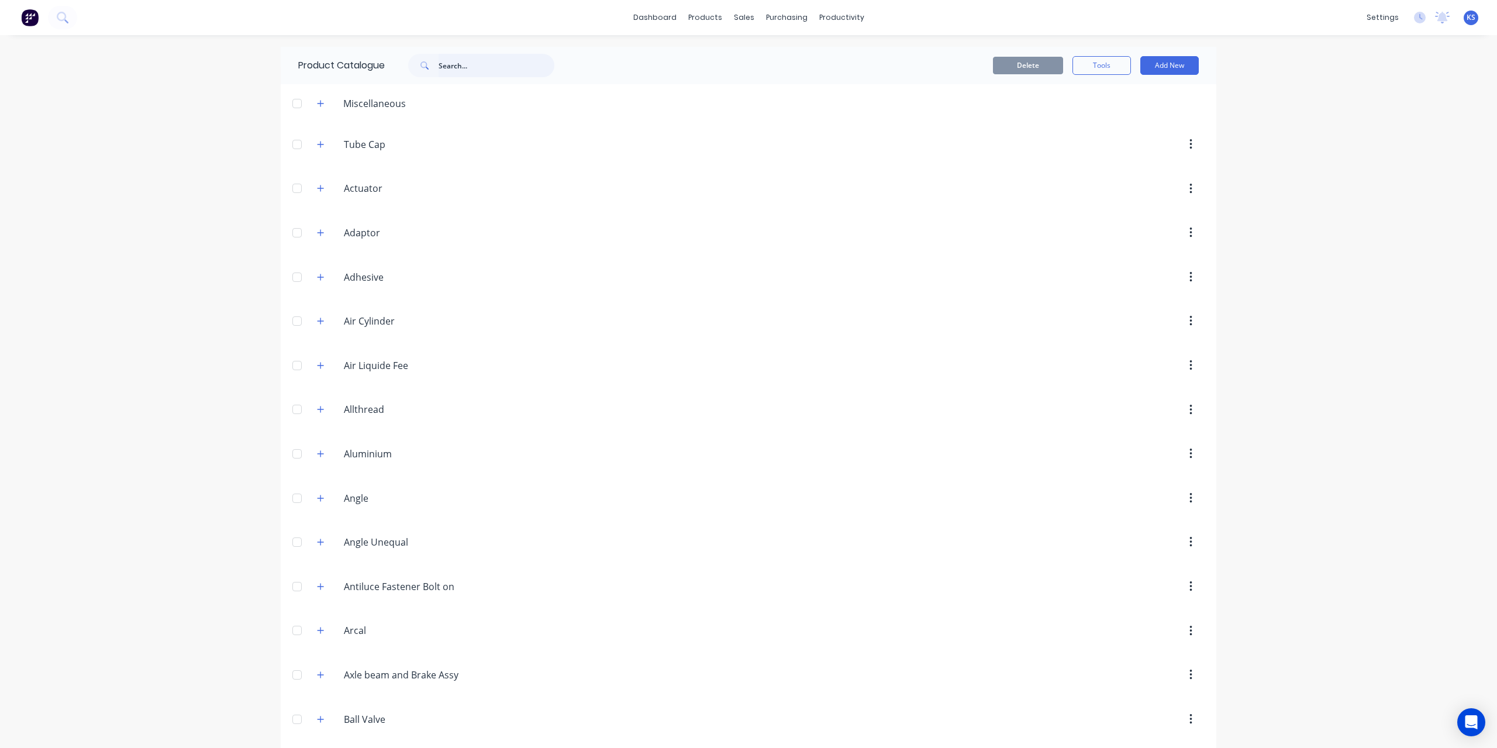
click at [441, 64] on input "text" at bounding box center [497, 65] width 116 height 23
type input "sheet"
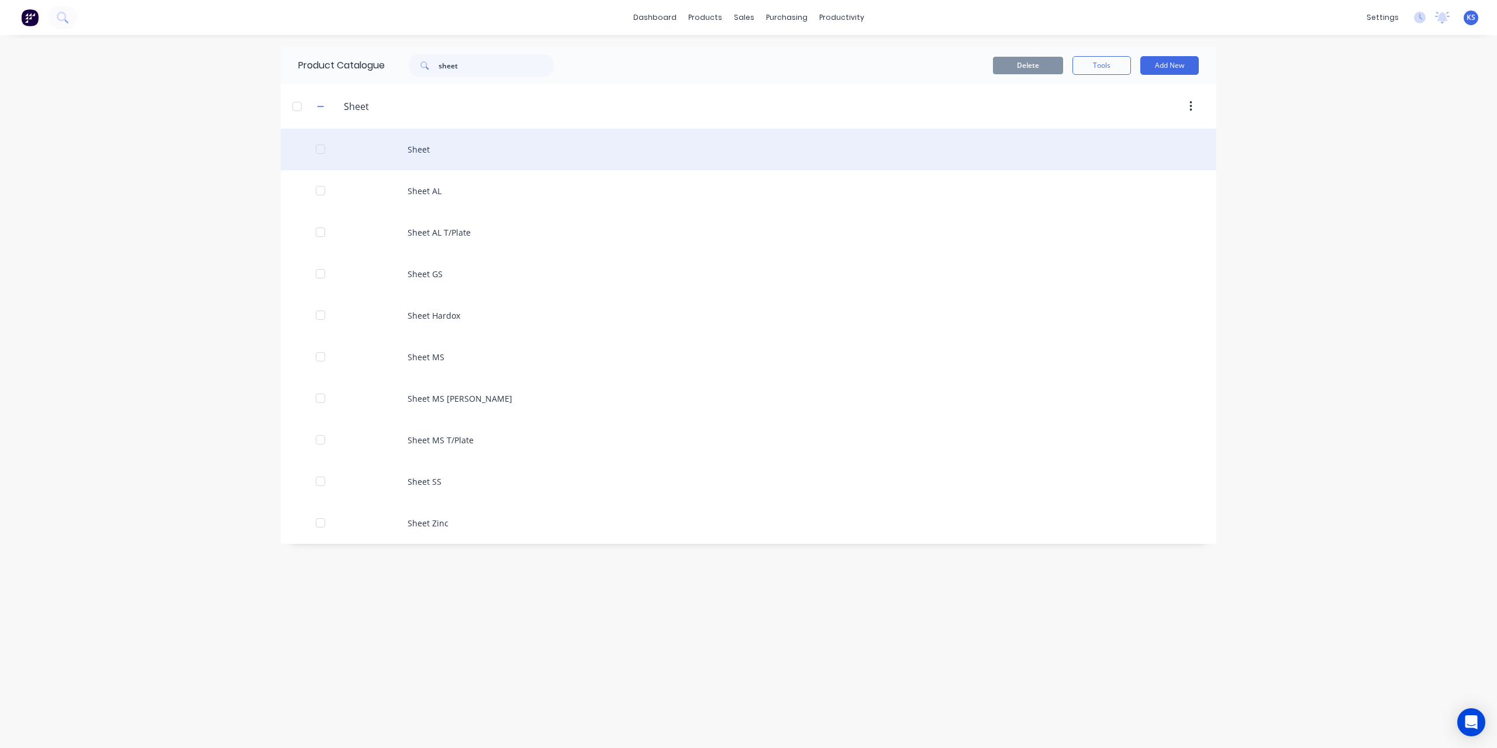
click at [414, 151] on div "Sheet" at bounding box center [749, 150] width 936 height 42
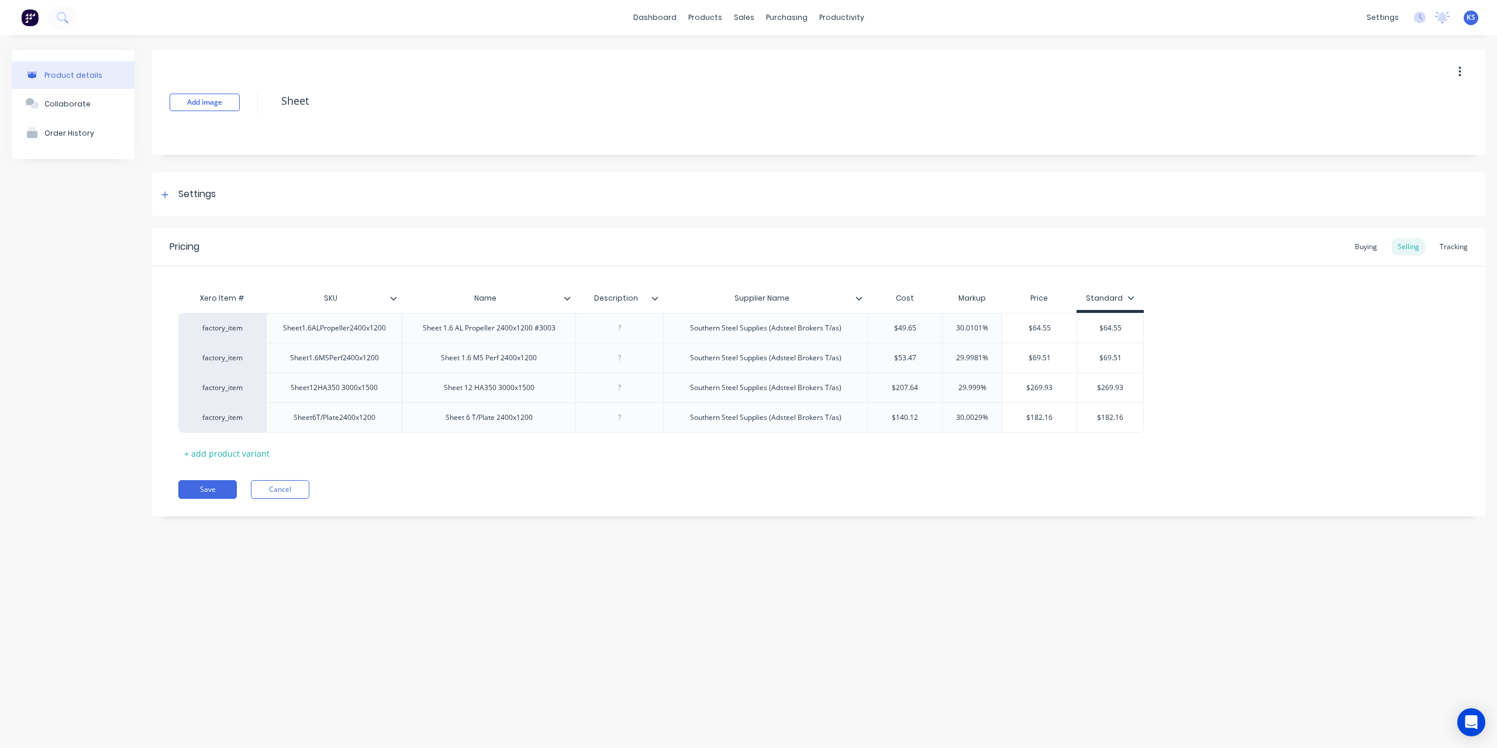
type input "Supplier Name"
click at [856, 302] on input "Supplier Name" at bounding box center [761, 298] width 197 height 11
click at [861, 300] on icon at bounding box center [859, 298] width 7 height 7
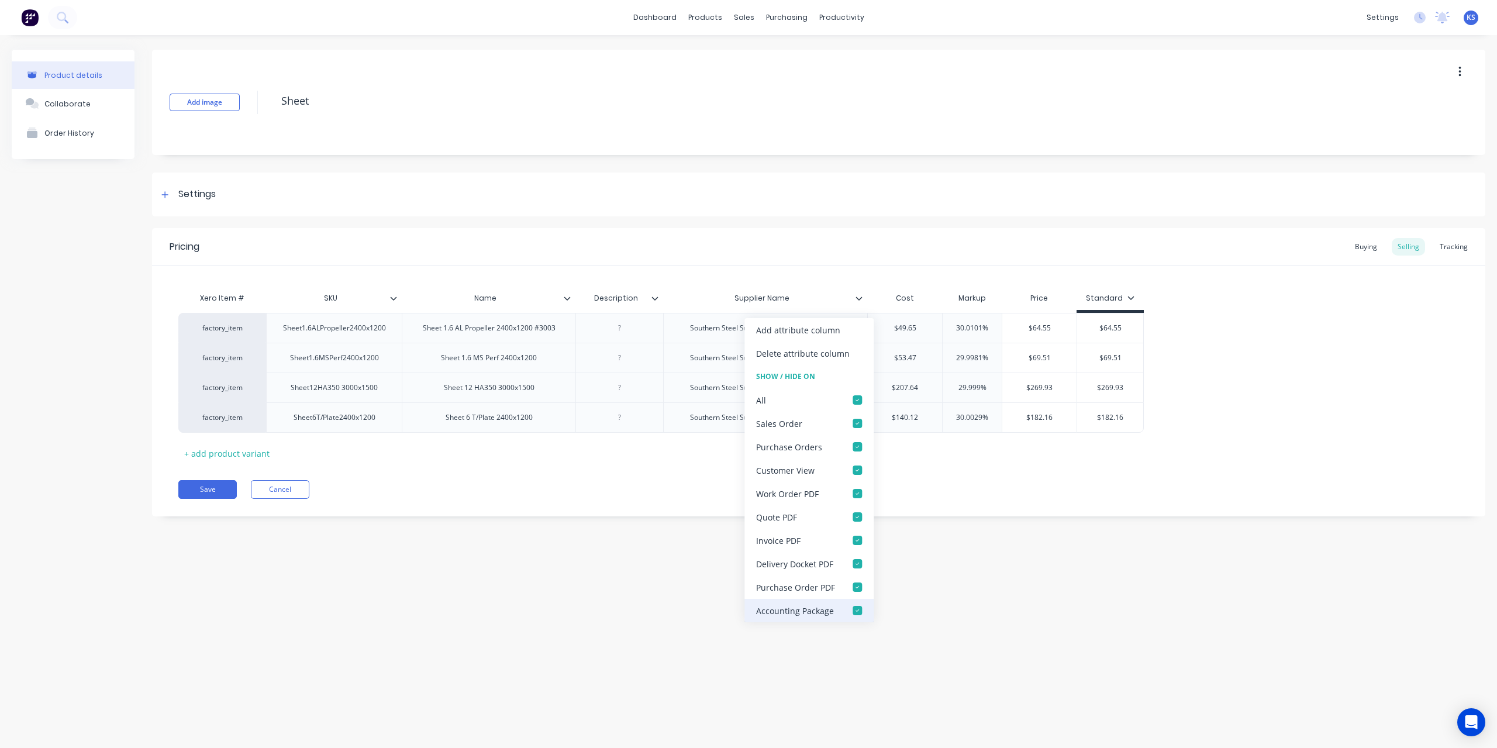
click at [853, 608] on div at bounding box center [857, 610] width 23 height 23
click at [855, 563] on div at bounding box center [857, 563] width 23 height 23
click at [857, 543] on div at bounding box center [857, 540] width 23 height 23
click at [856, 519] on div at bounding box center [857, 516] width 23 height 23
click at [854, 471] on div at bounding box center [857, 470] width 23 height 23
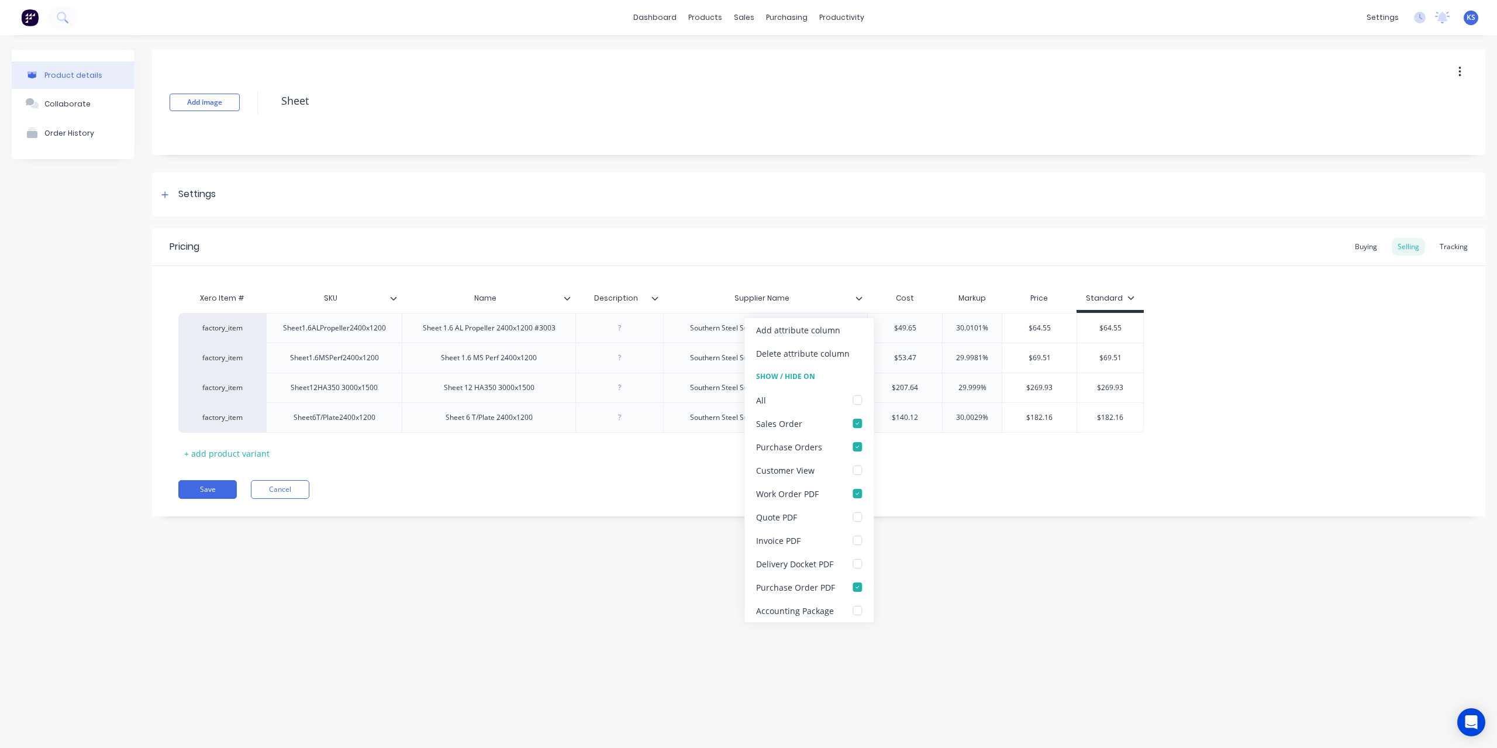
click at [769, 247] on div "Pricing Buying Selling Tracking" at bounding box center [819, 247] width 1334 height 38
click at [862, 302] on div at bounding box center [863, 298] width 7 height 11
click at [862, 297] on icon at bounding box center [859, 299] width 6 height 4
click at [853, 399] on div at bounding box center [857, 399] width 23 height 23
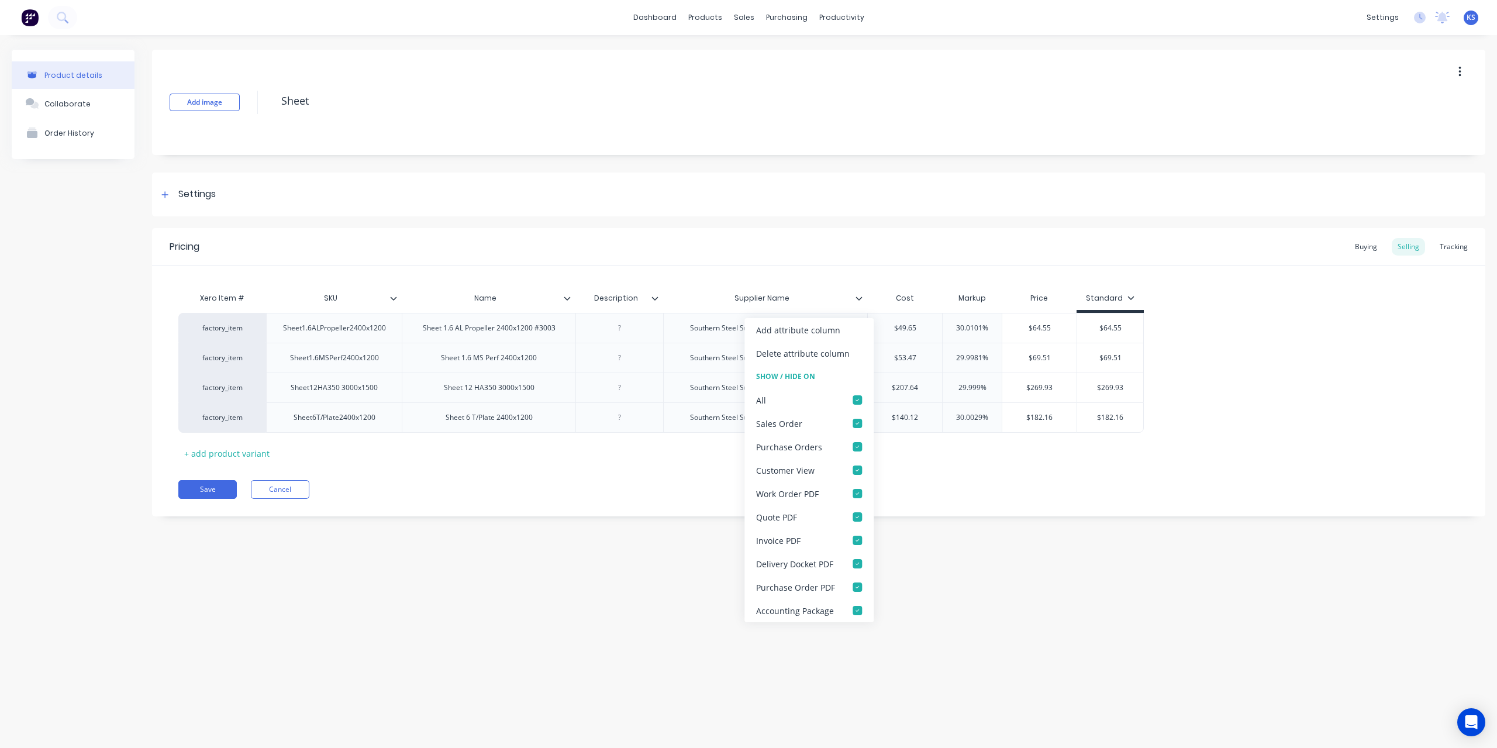
click at [715, 254] on div "Pricing Buying Selling Tracking" at bounding box center [819, 247] width 1334 height 38
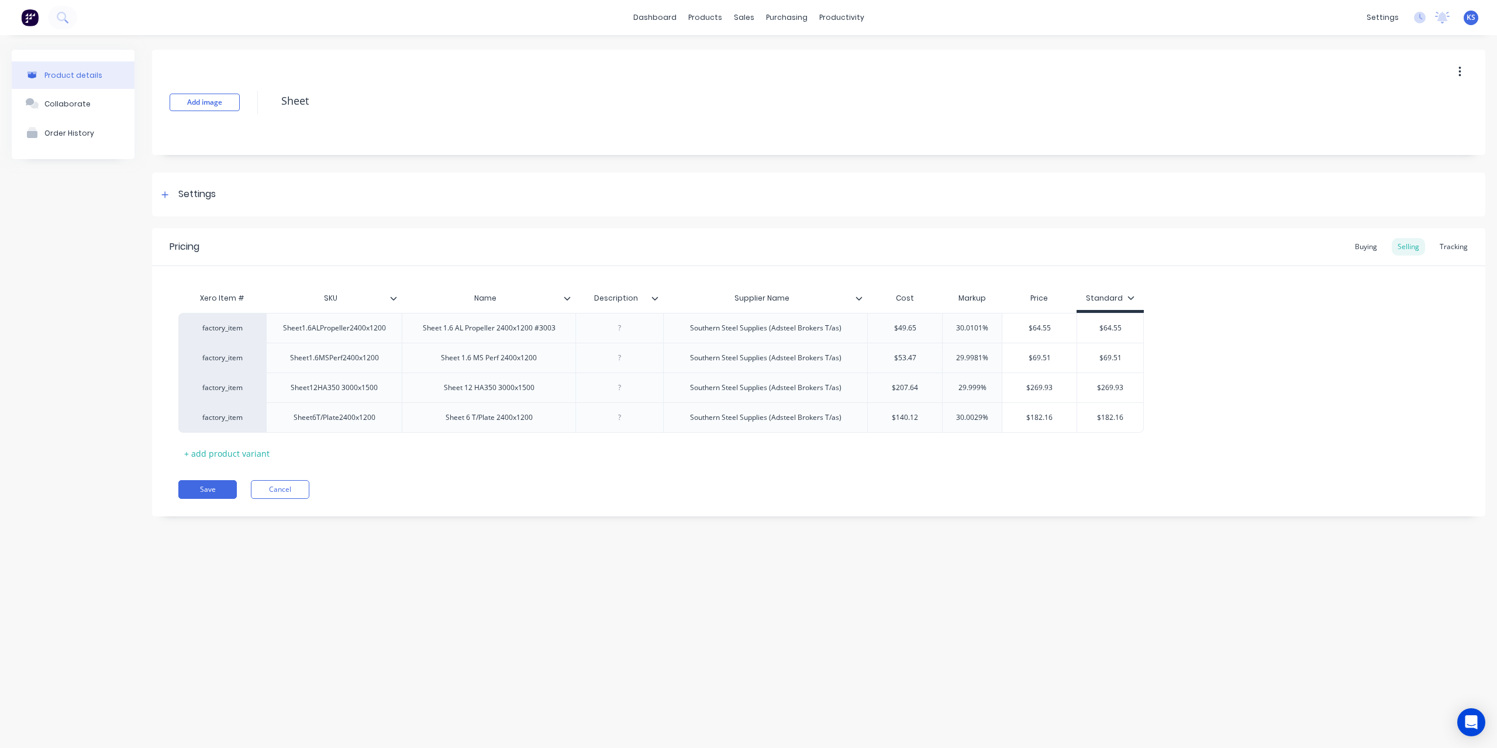
click at [859, 305] on div "Supplier Name" at bounding box center [761, 298] width 197 height 29
type input "Supplier Name"
click at [860, 303] on div at bounding box center [863, 298] width 7 height 11
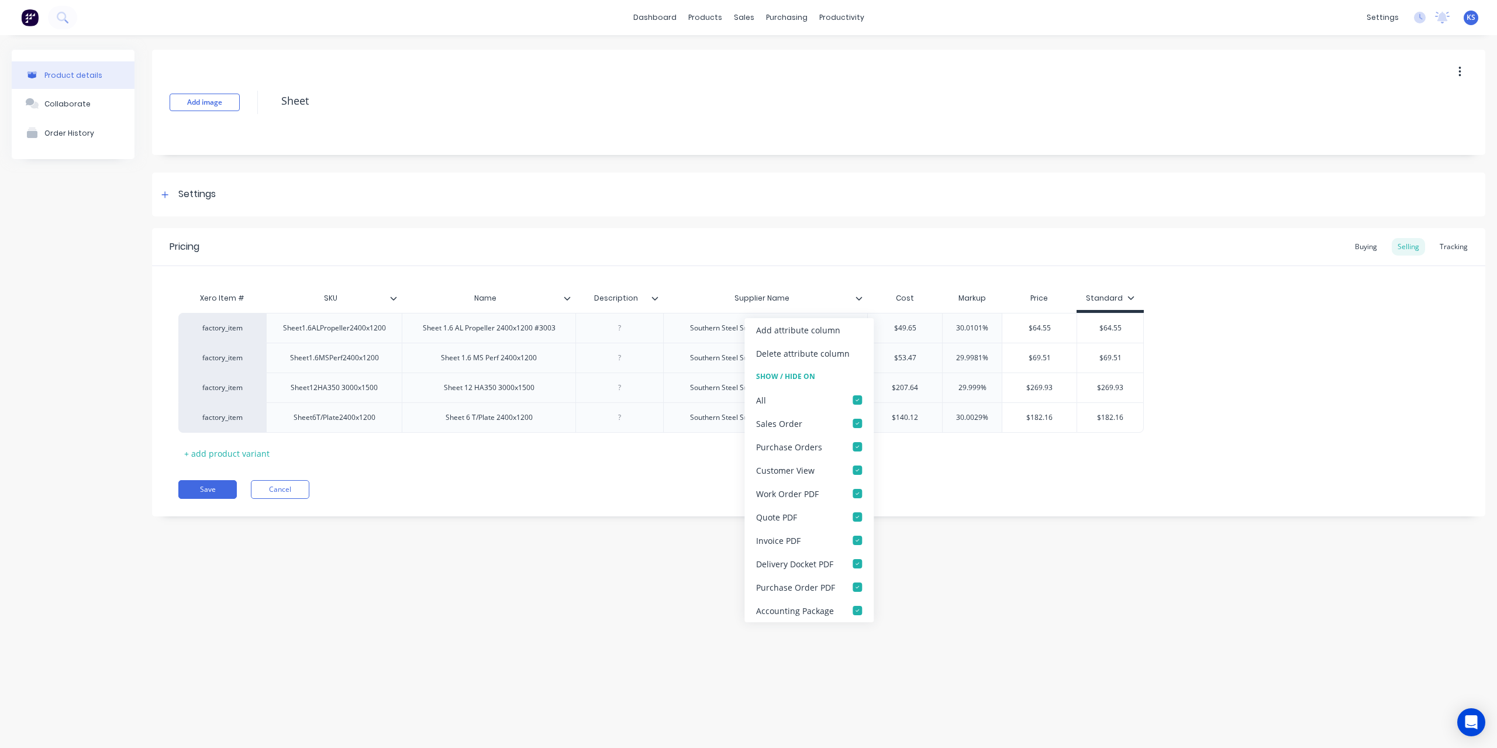
click at [861, 303] on div at bounding box center [863, 298] width 7 height 11
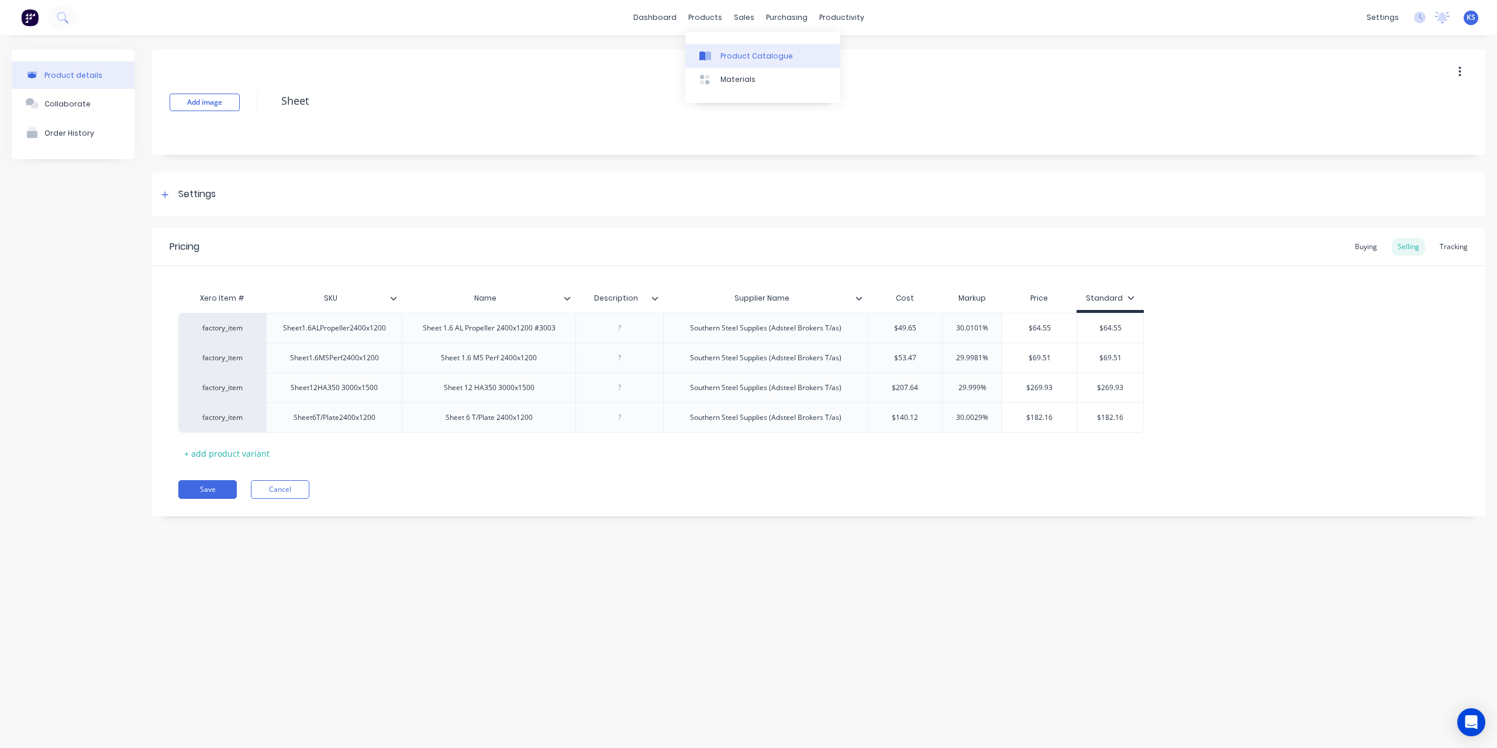
click at [723, 49] on link "Product Catalogue" at bounding box center [762, 55] width 155 height 23
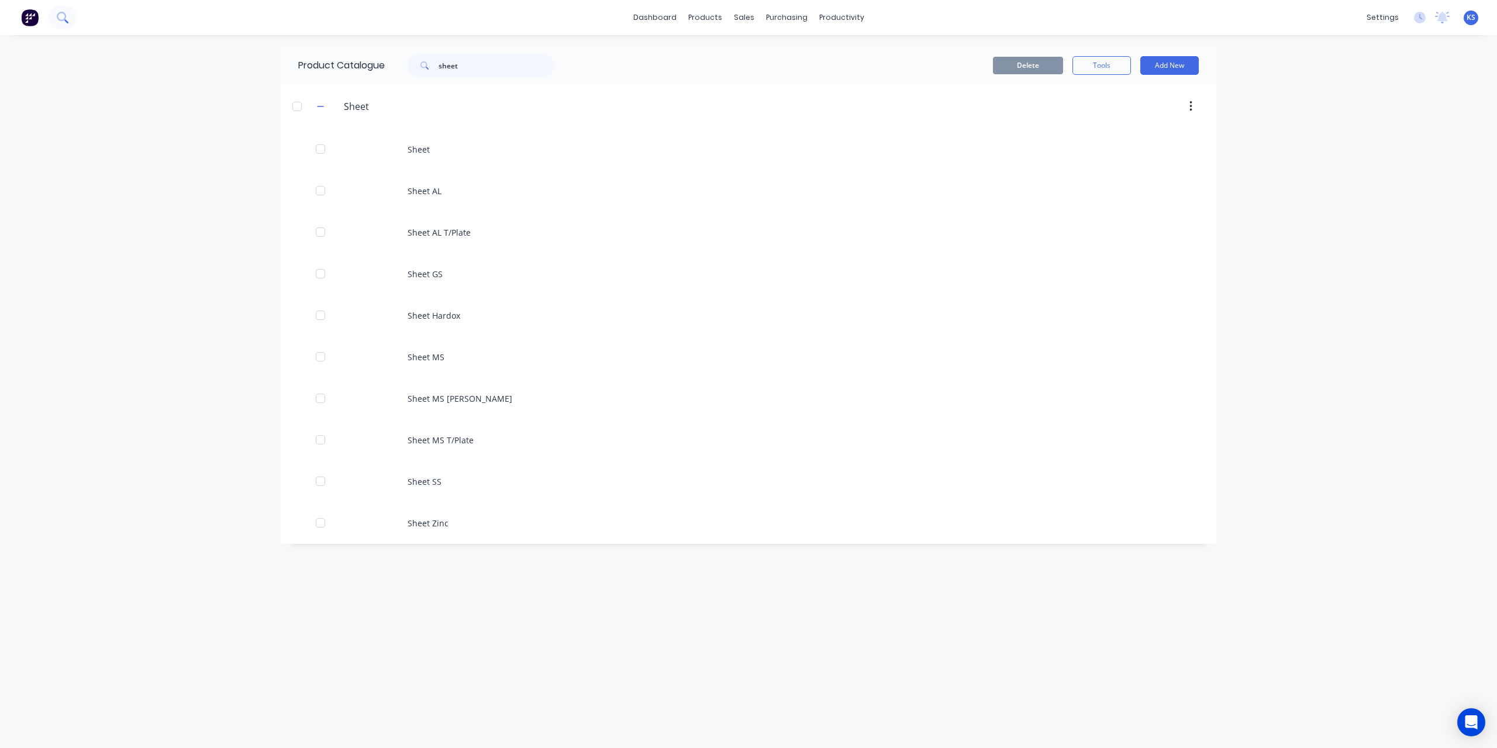
click at [70, 15] on button at bounding box center [62, 17] width 29 height 23
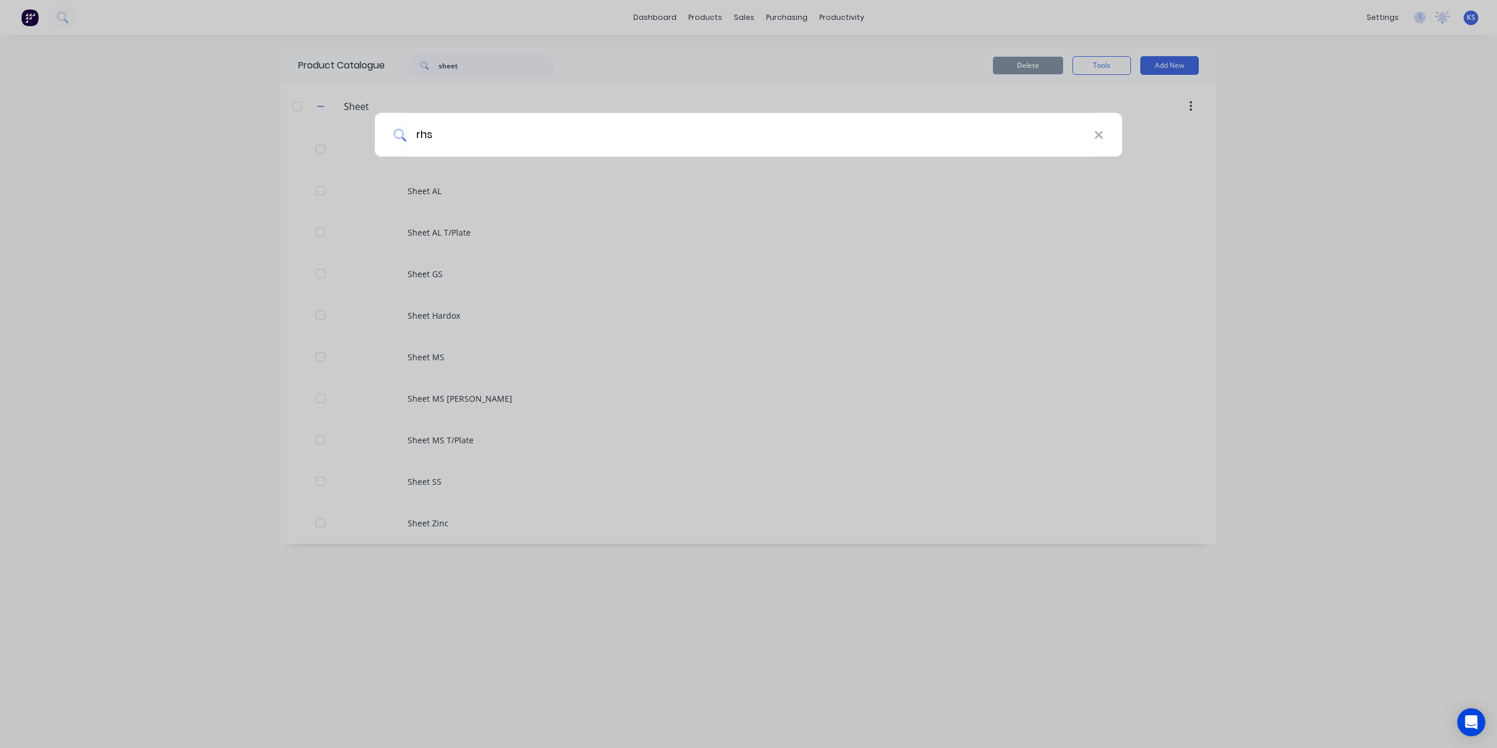
type input "rhs"
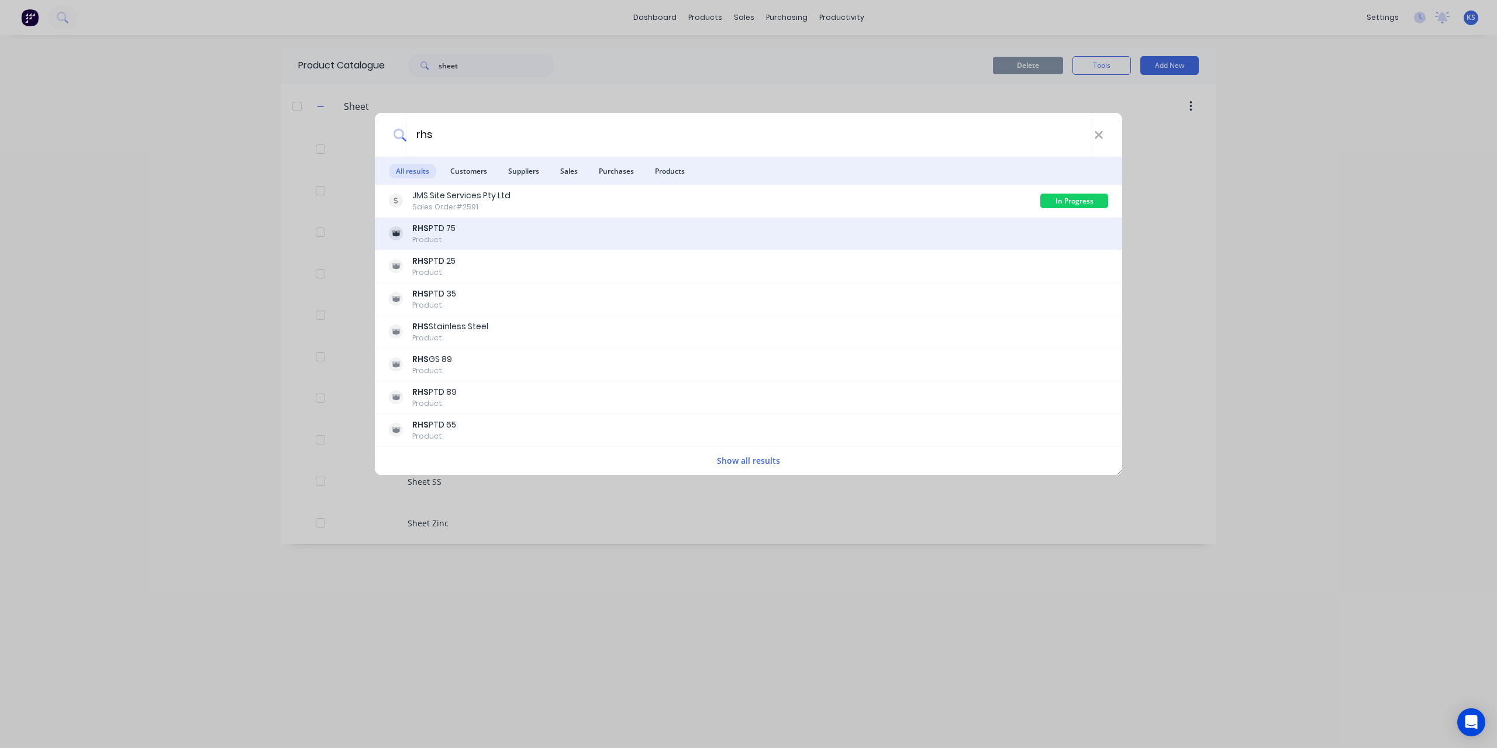
click at [426, 226] on b "RHS" at bounding box center [420, 228] width 16 height 12
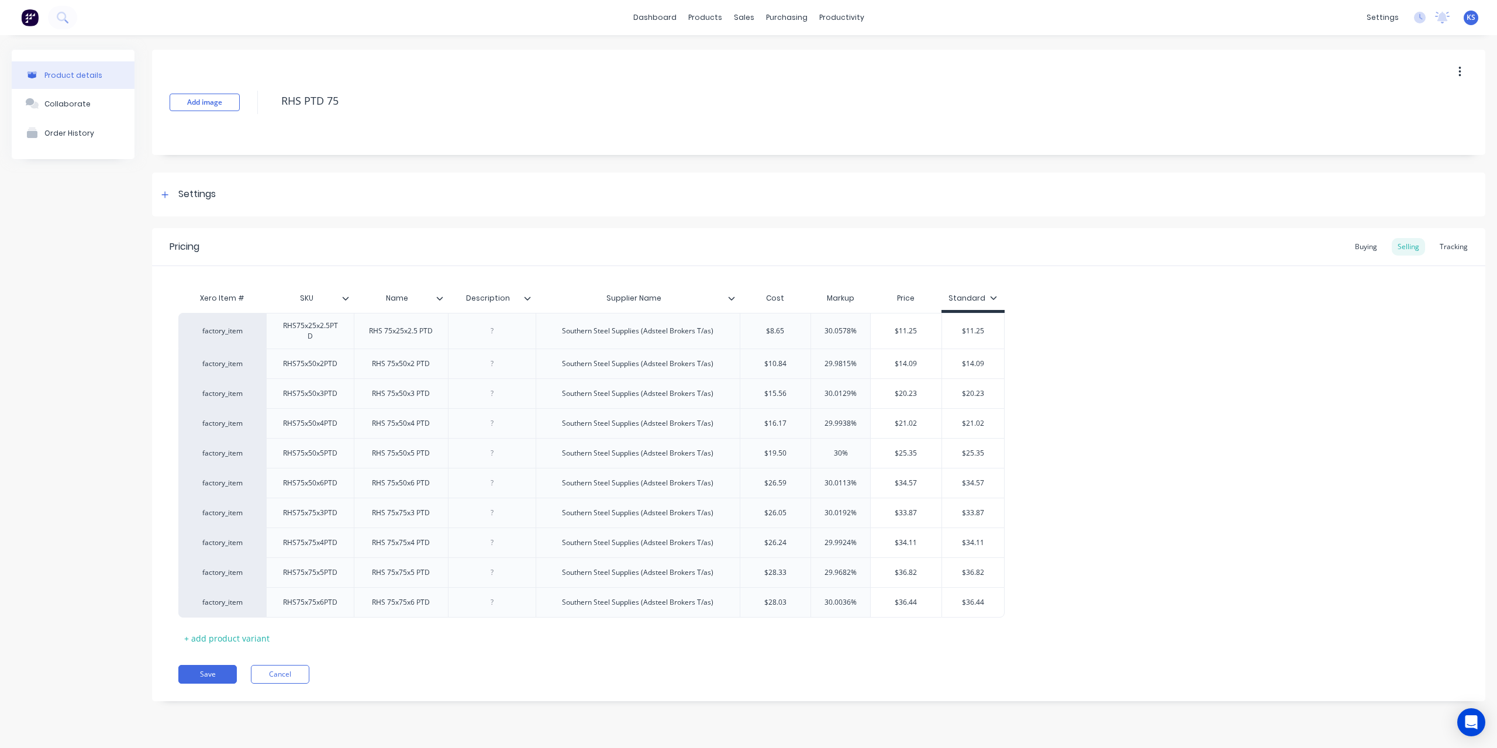
click at [731, 297] on icon at bounding box center [731, 298] width 7 height 7
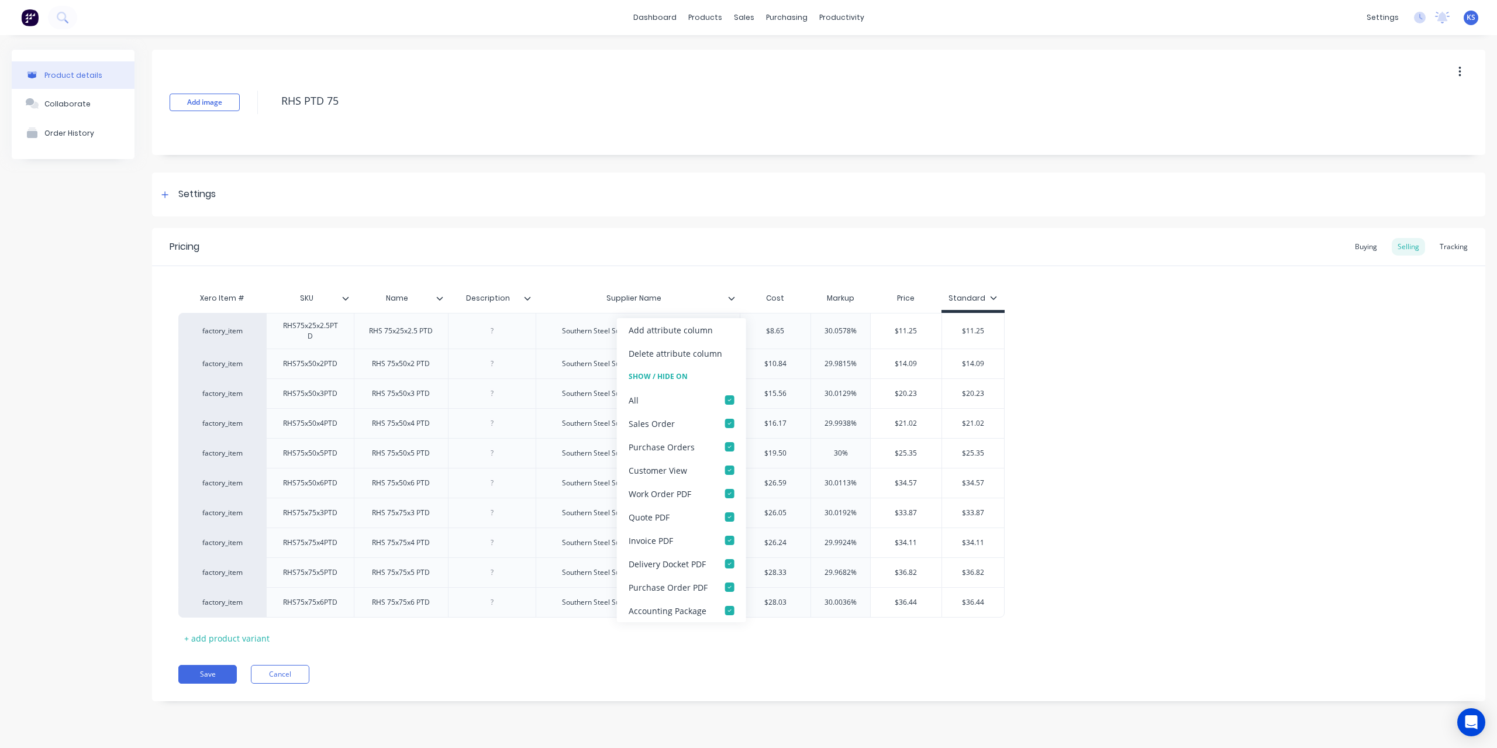
click at [731, 297] on icon at bounding box center [731, 298] width 7 height 7
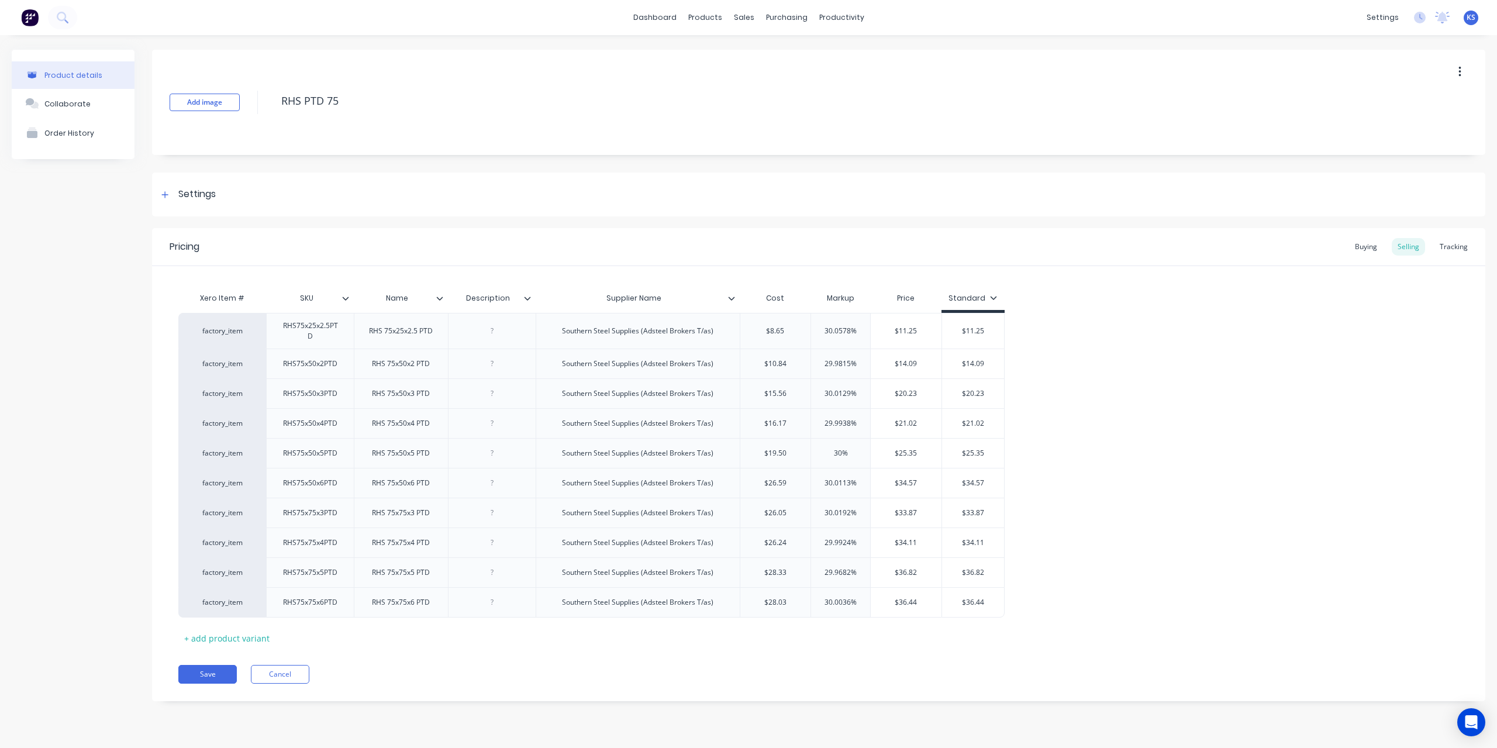
click at [731, 297] on icon at bounding box center [731, 298] width 7 height 7
click at [666, 14] on link "dashboard" at bounding box center [655, 18] width 55 height 18
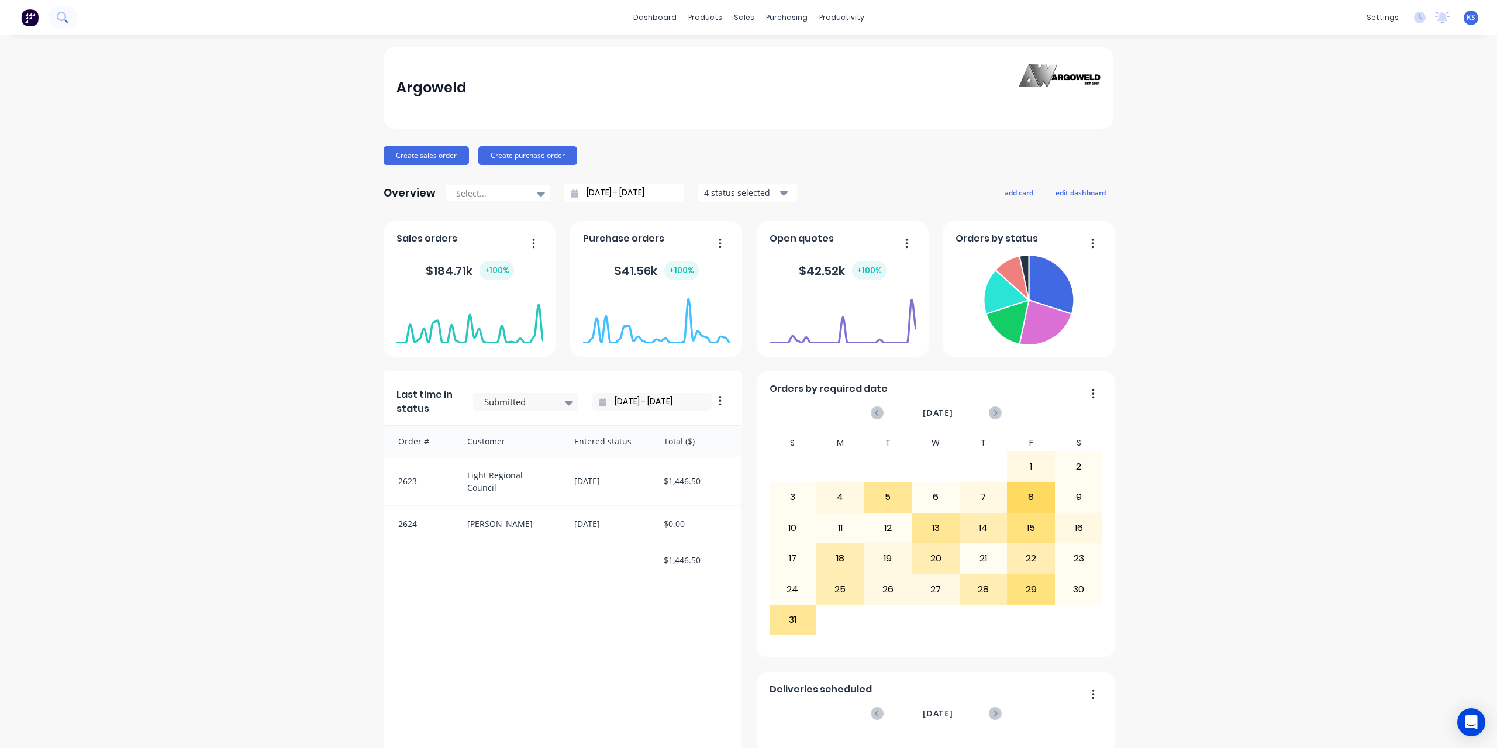
click at [67, 23] on icon at bounding box center [66, 21] width 4 height 4
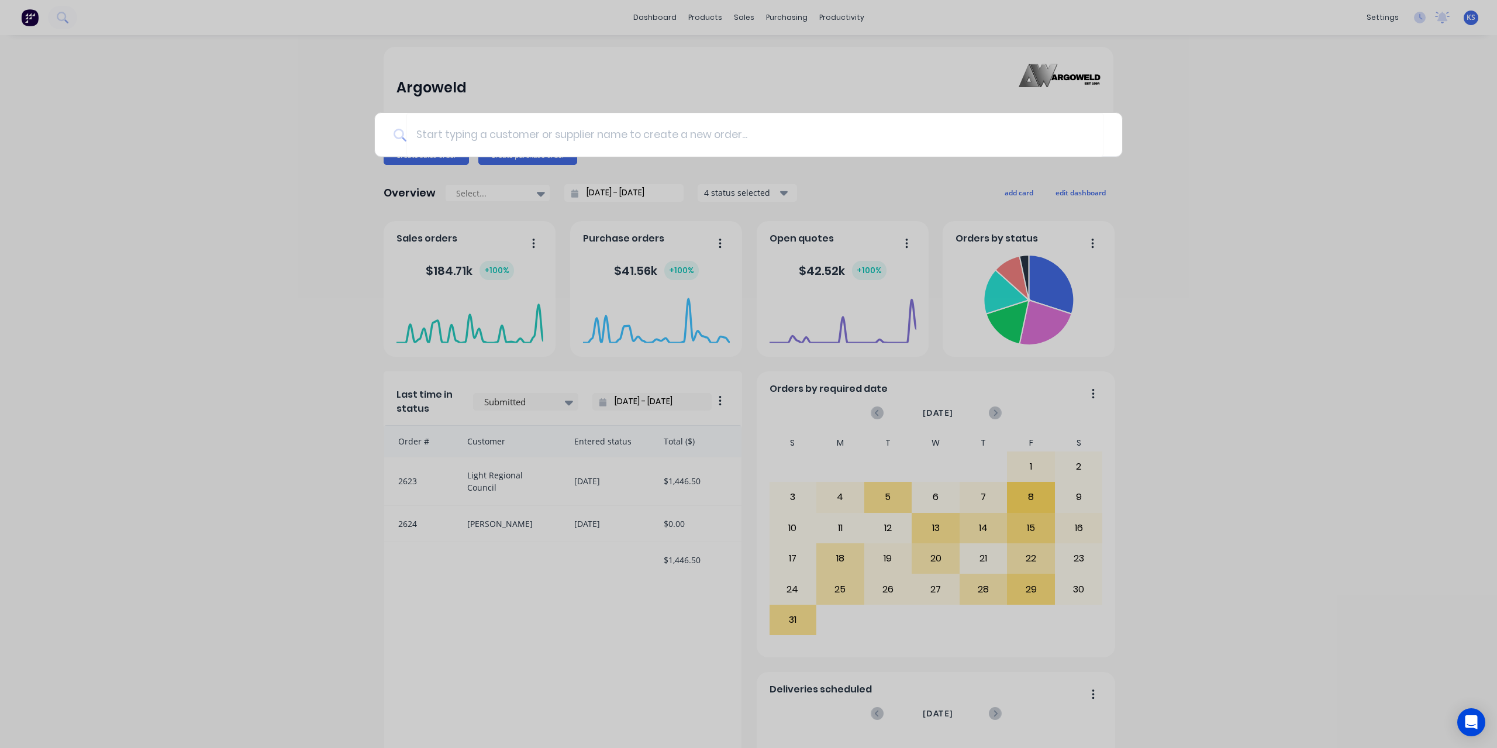
click at [155, 78] on div at bounding box center [748, 374] width 1497 height 748
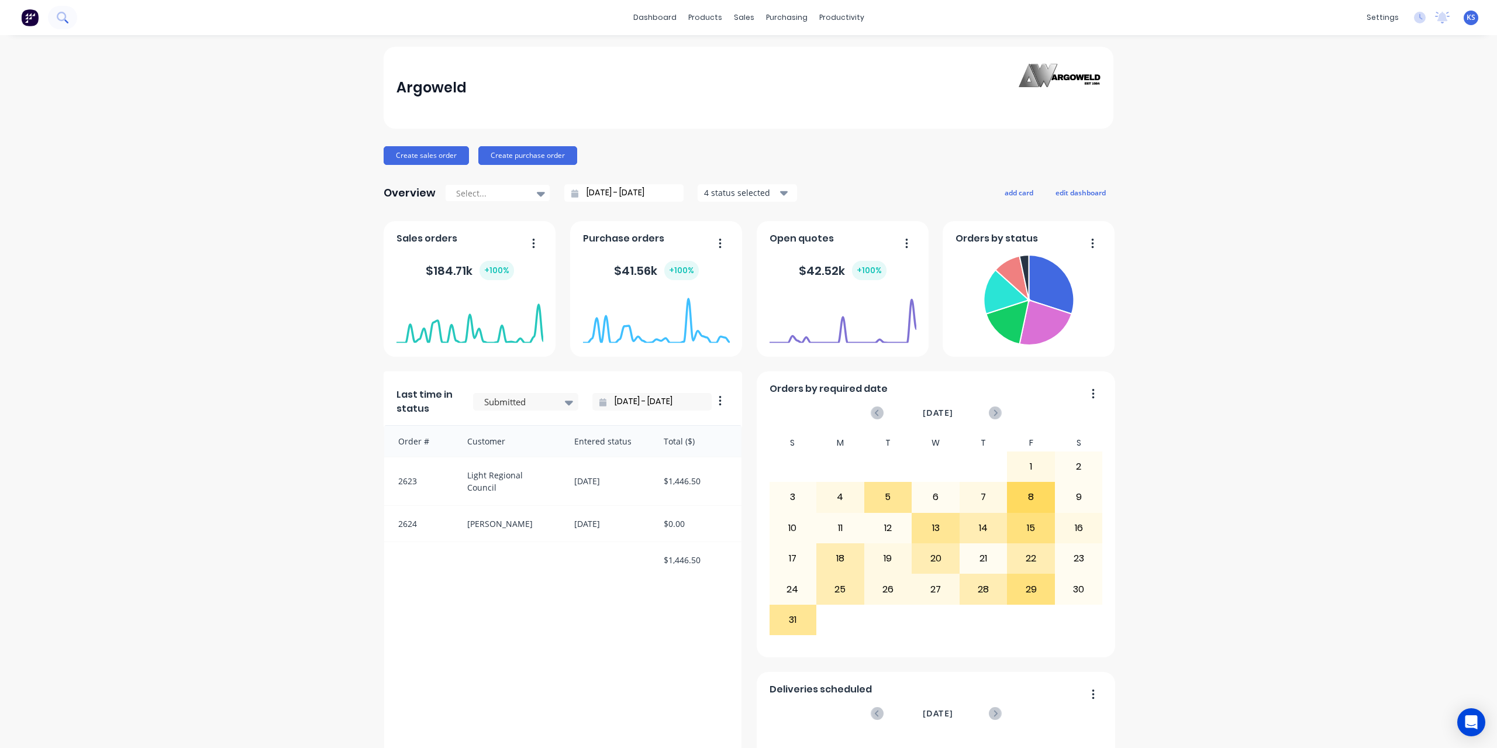
click at [66, 15] on icon at bounding box center [61, 16] width 9 height 9
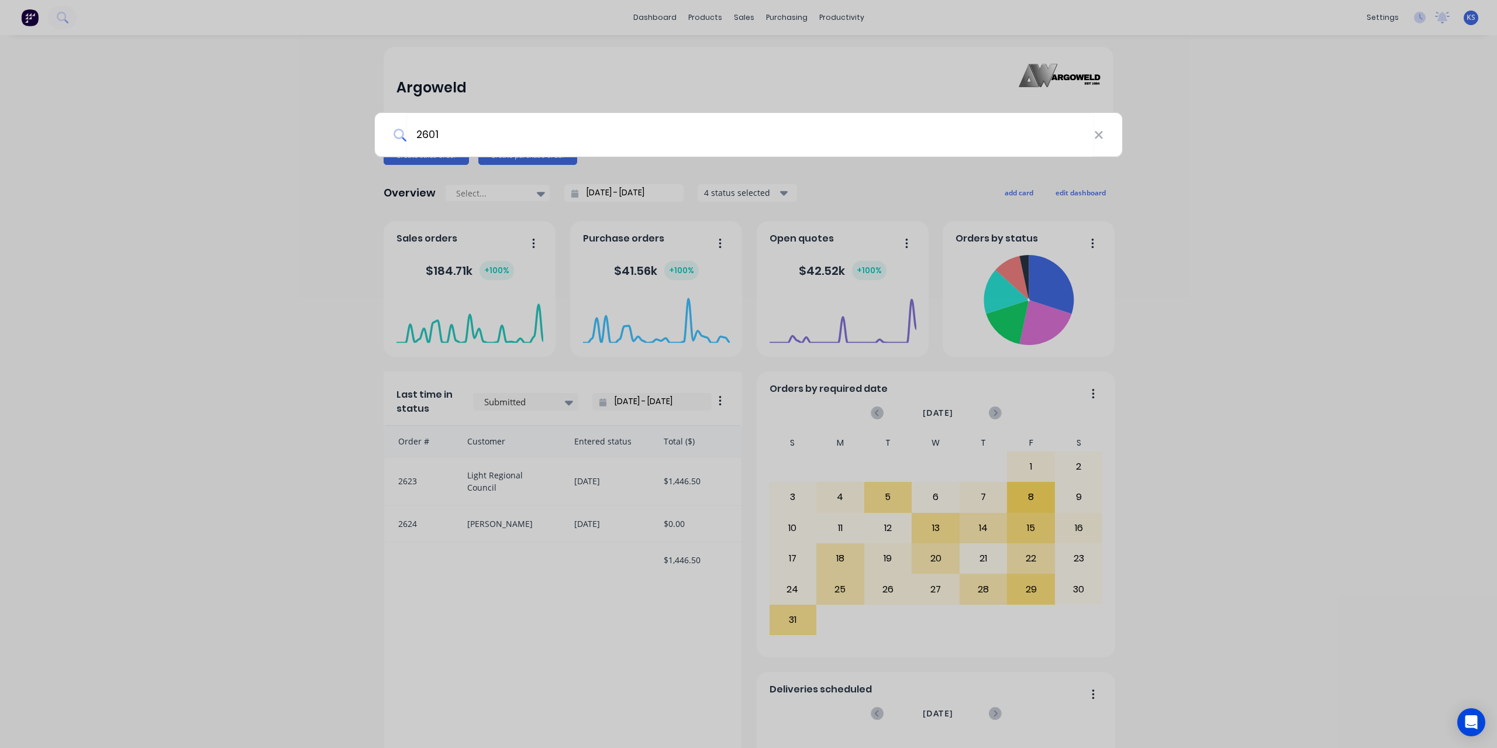
type input "2601"
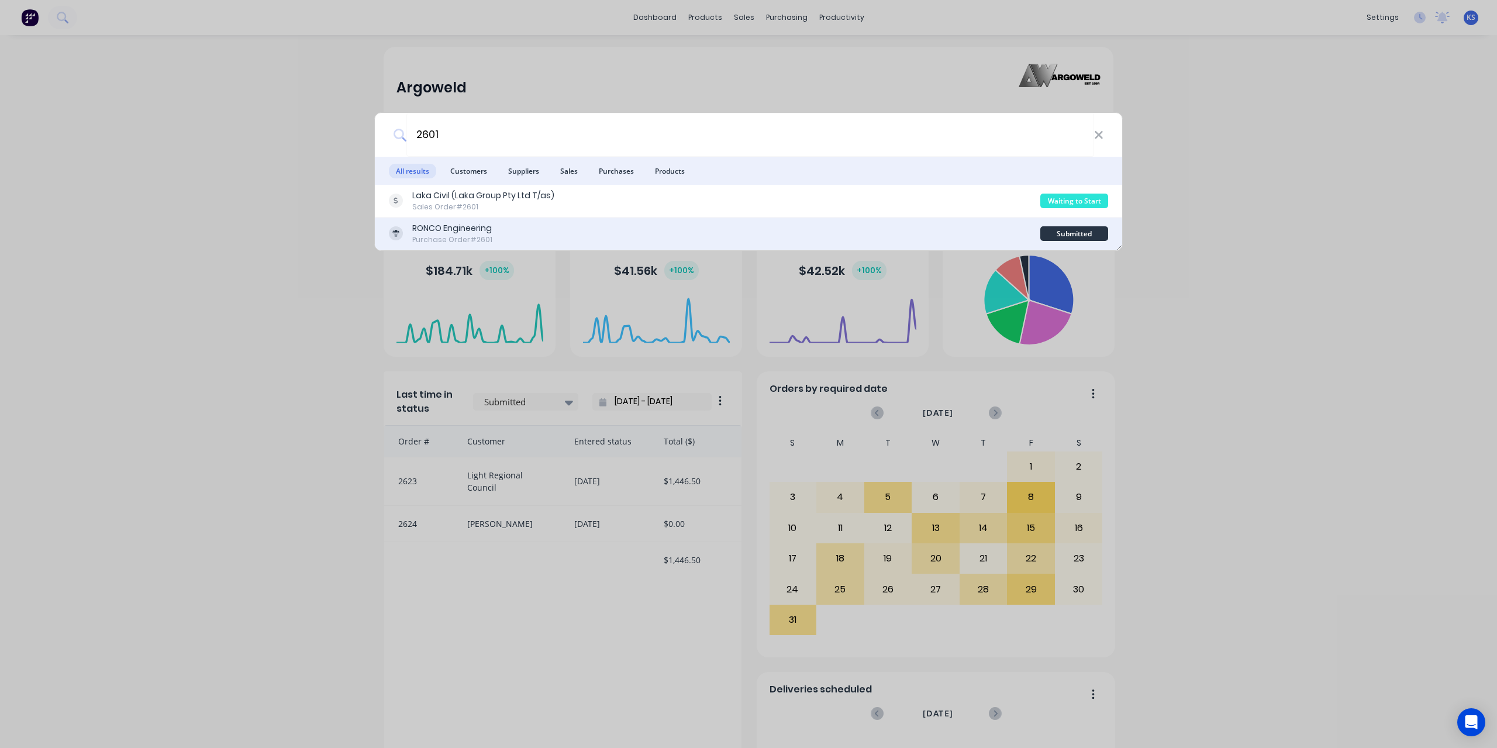
click at [457, 230] on div "RONCO Engineering" at bounding box center [452, 228] width 80 height 12
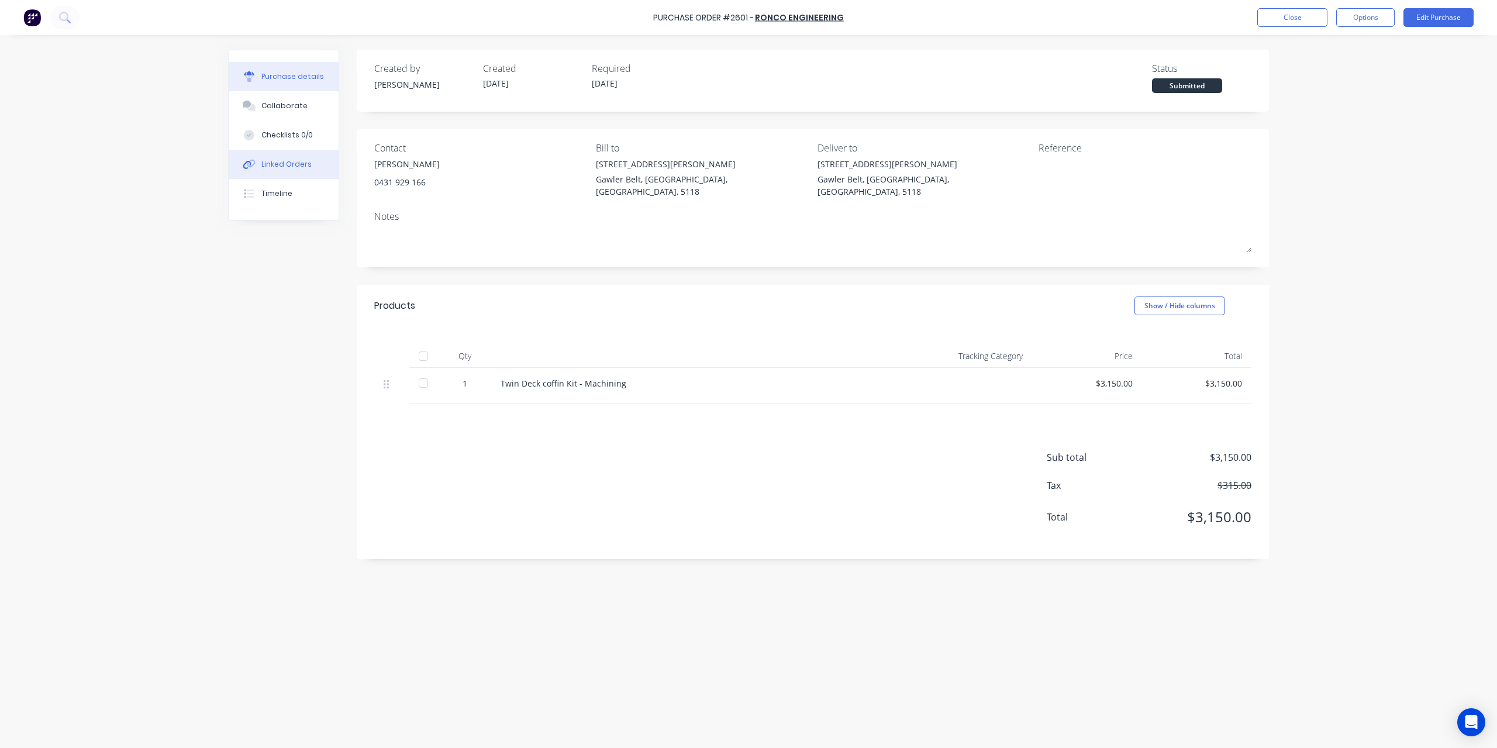
click at [293, 167] on div "Linked Orders" at bounding box center [286, 164] width 50 height 11
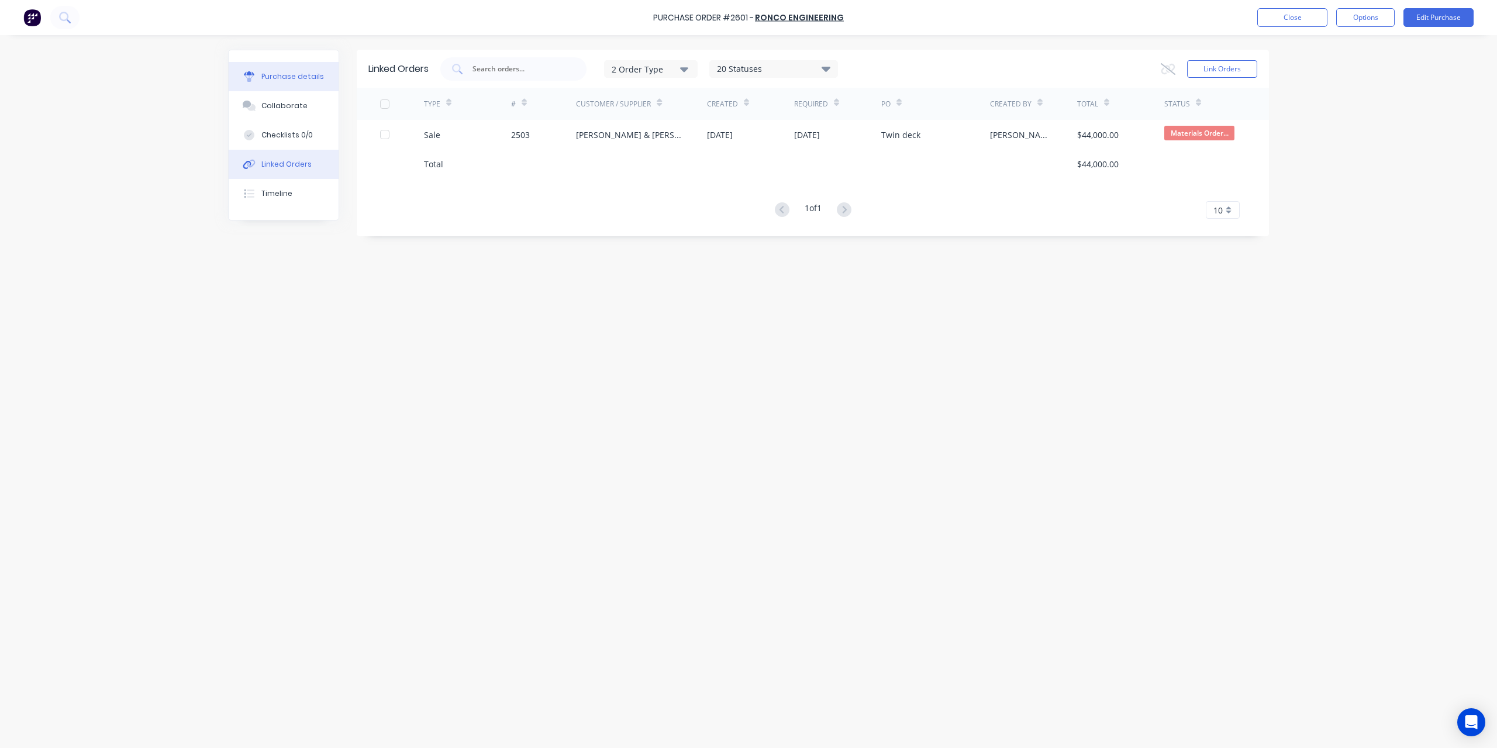
click at [269, 75] on div "Purchase details" at bounding box center [292, 76] width 63 height 11
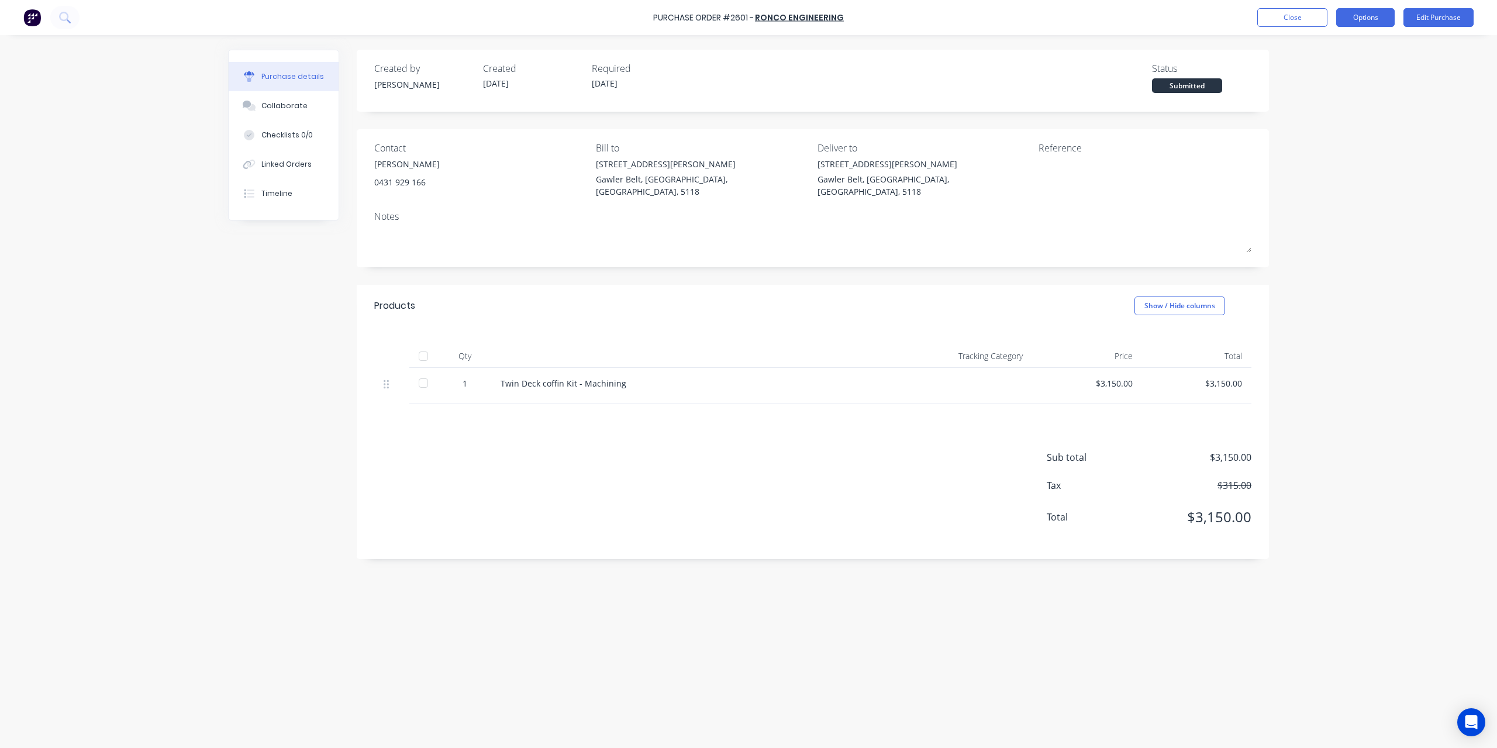
click at [1379, 12] on button "Options" at bounding box center [1365, 17] width 58 height 19
click at [1338, 70] on div "Convert to Bill" at bounding box center [1339, 71] width 90 height 17
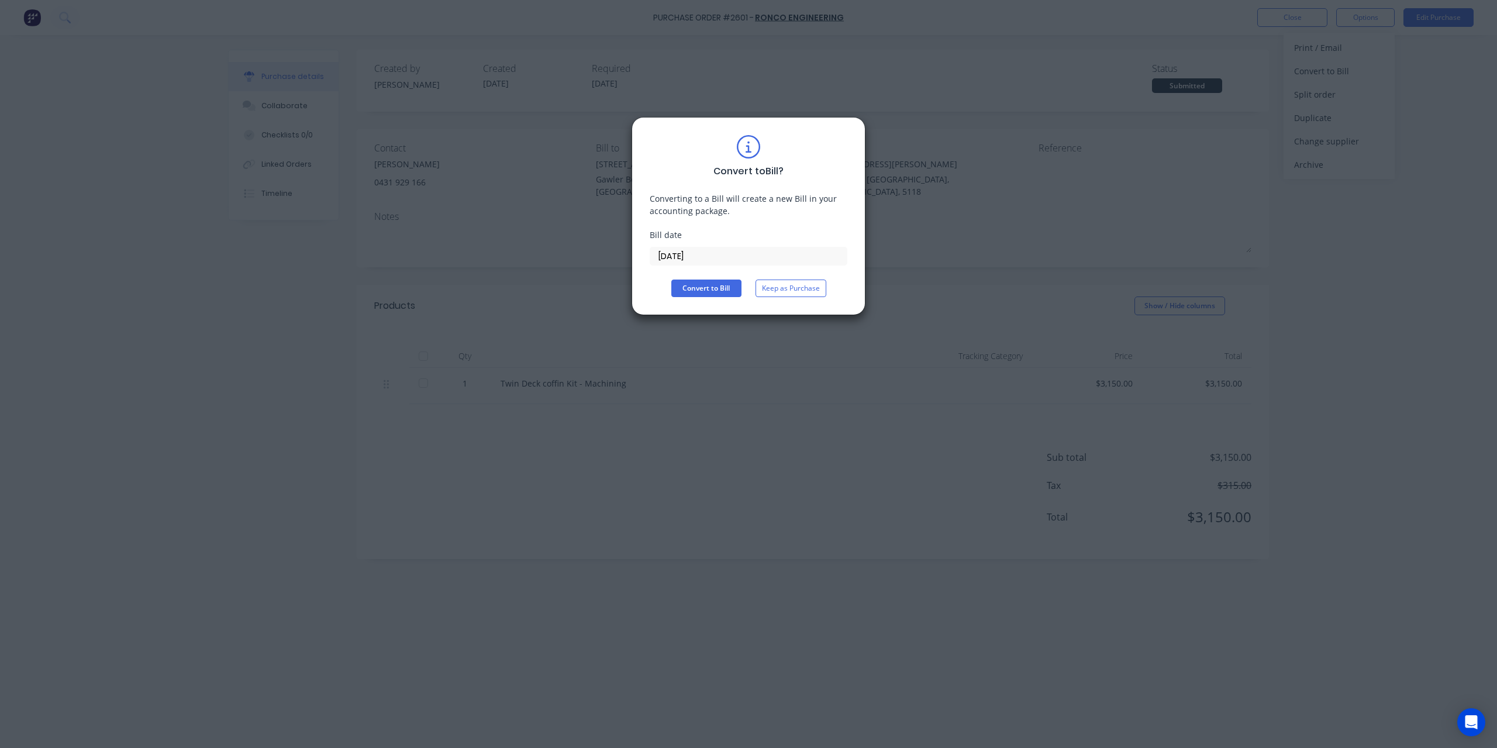
click at [724, 247] on label "[DATE]" at bounding box center [749, 256] width 198 height 19
click at [724, 247] on input "[DATE]" at bounding box center [748, 256] width 197 height 18
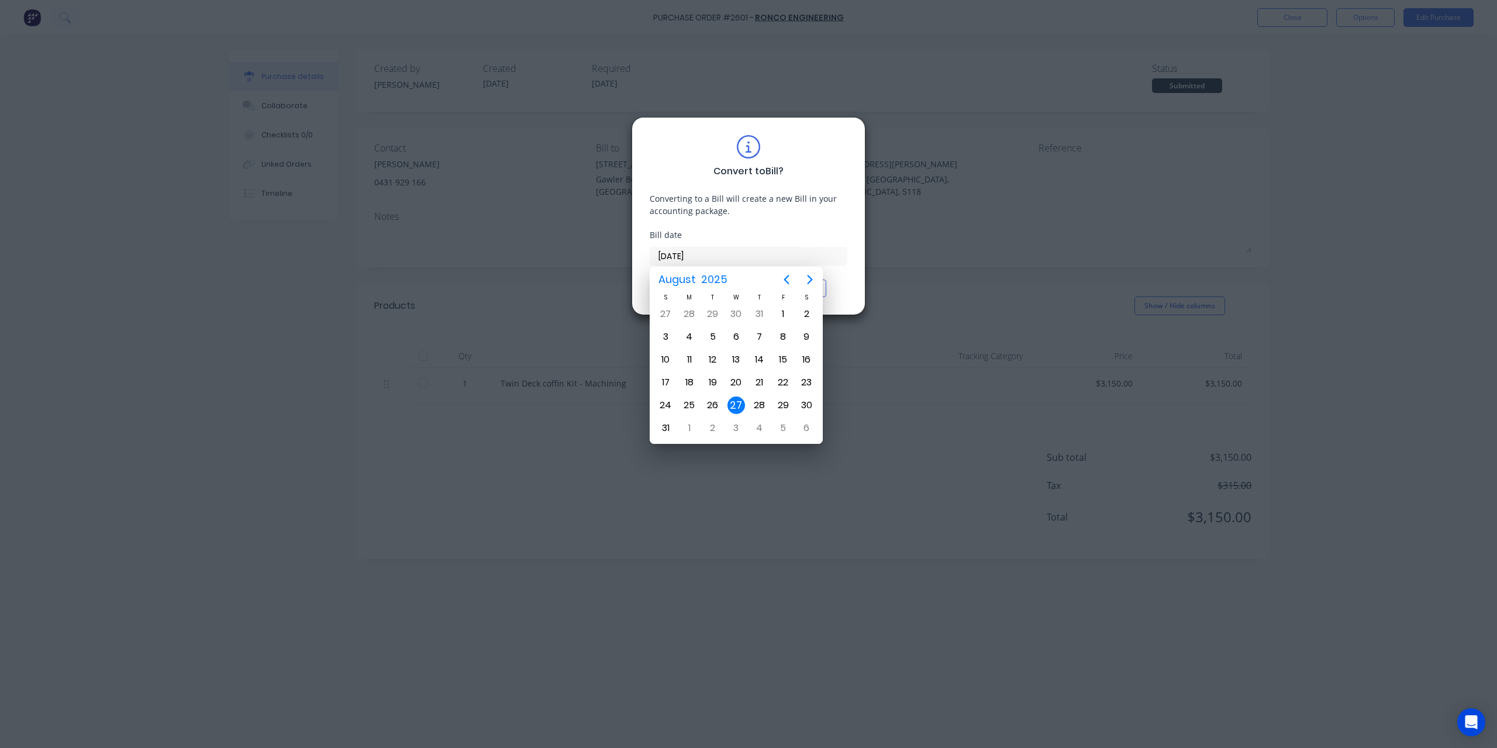
click at [719, 253] on input "[DATE]" at bounding box center [748, 256] width 197 height 18
click at [716, 403] on div "26" at bounding box center [713, 406] width 18 height 18
type input "[DATE]"
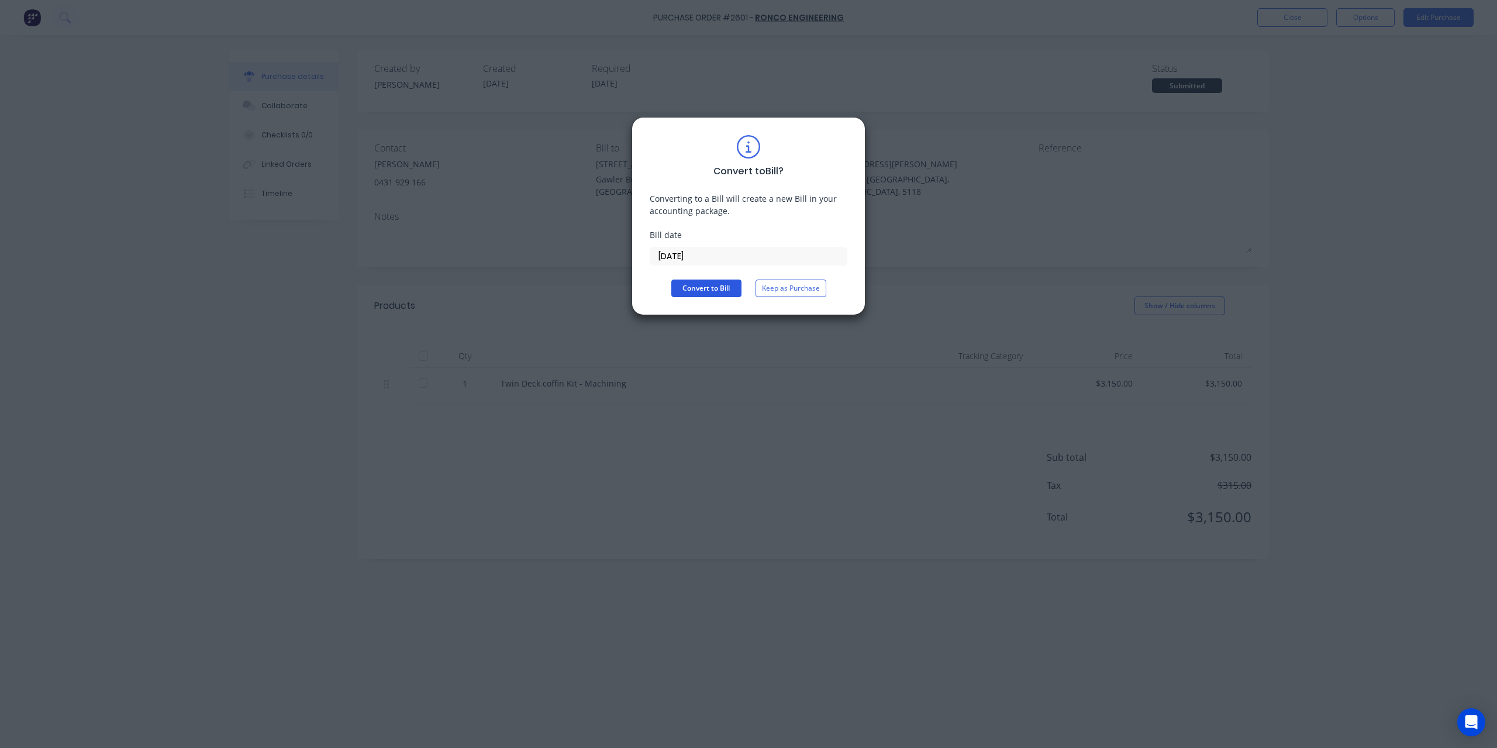
click at [696, 293] on button "Convert to Bill" at bounding box center [706, 289] width 70 height 18
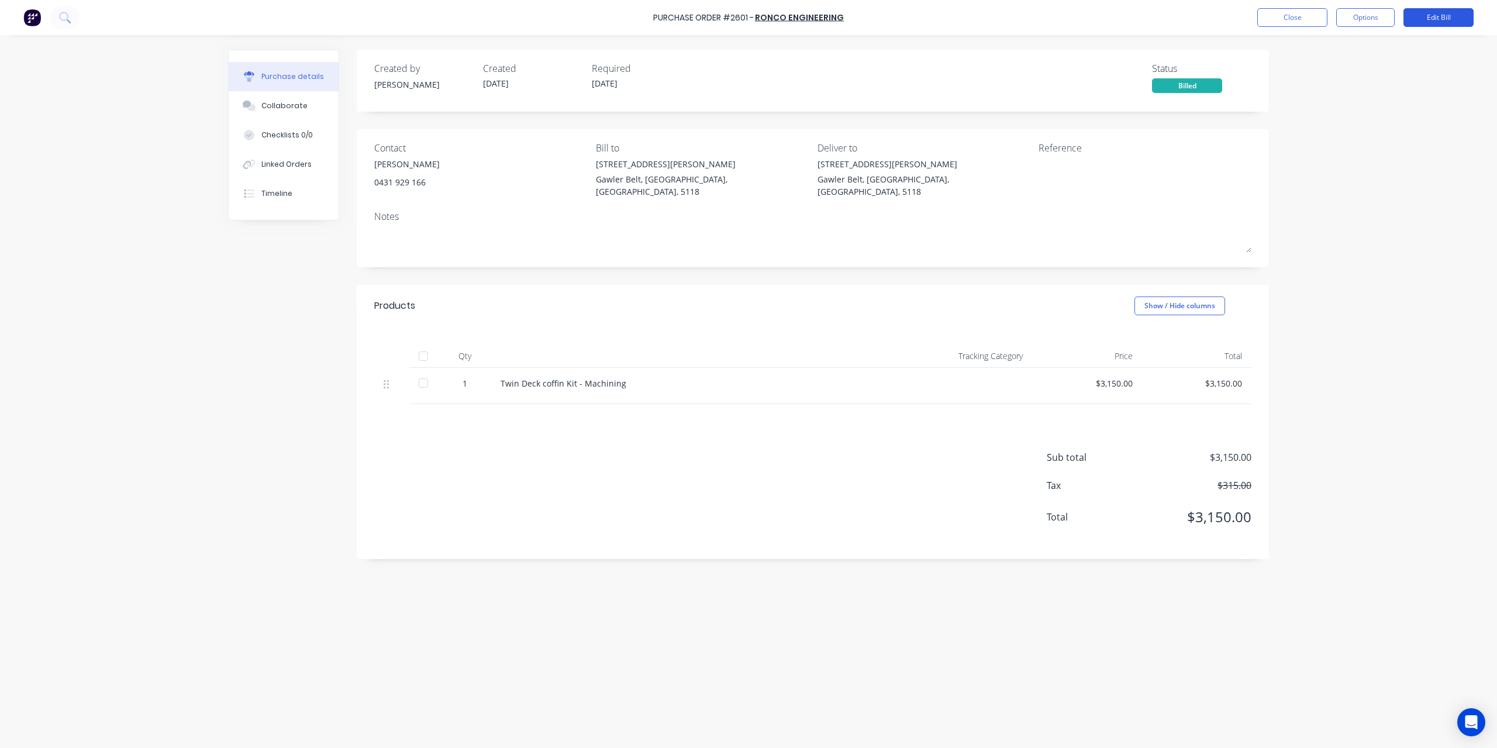
click at [1458, 17] on button "Edit Bill" at bounding box center [1439, 17] width 70 height 19
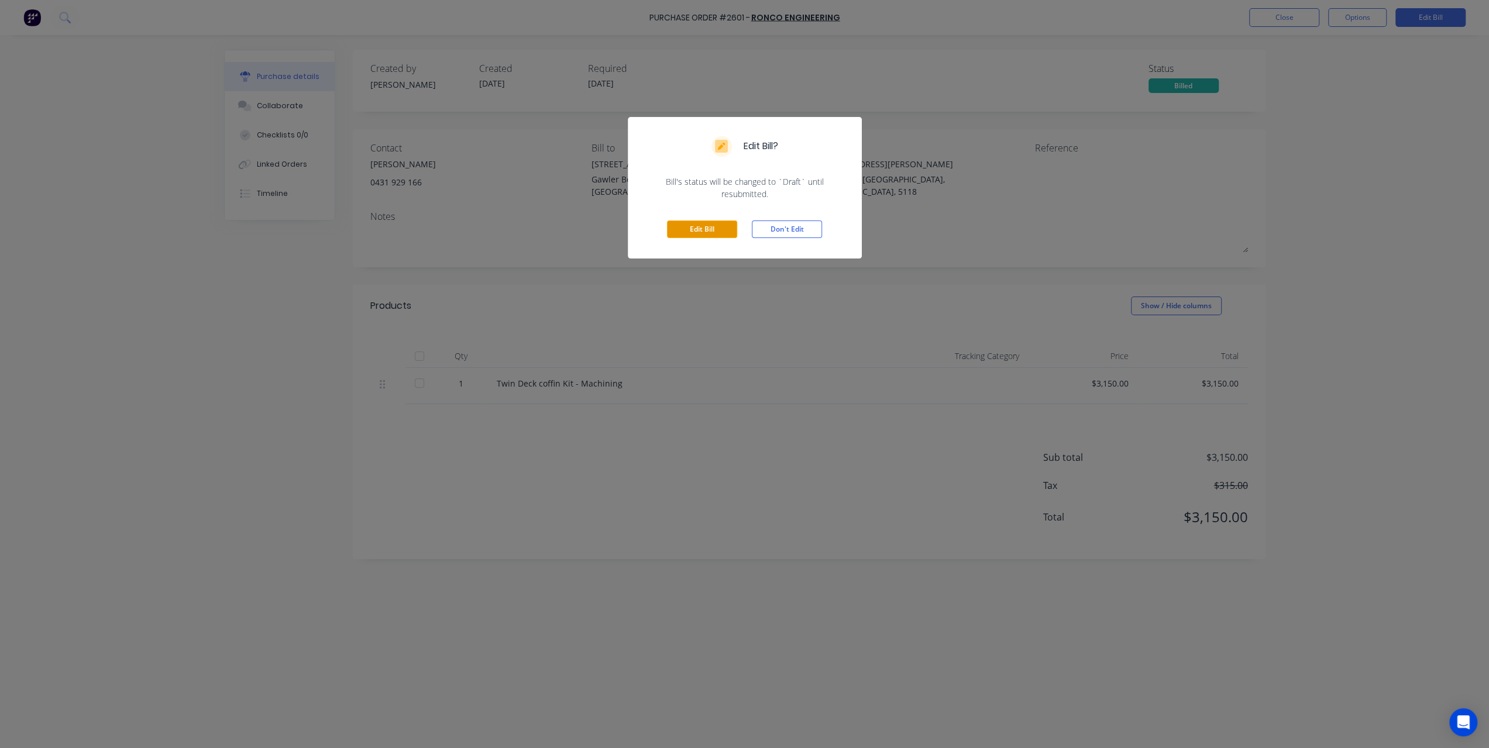
click at [723, 222] on button "Edit Bill" at bounding box center [702, 229] width 70 height 18
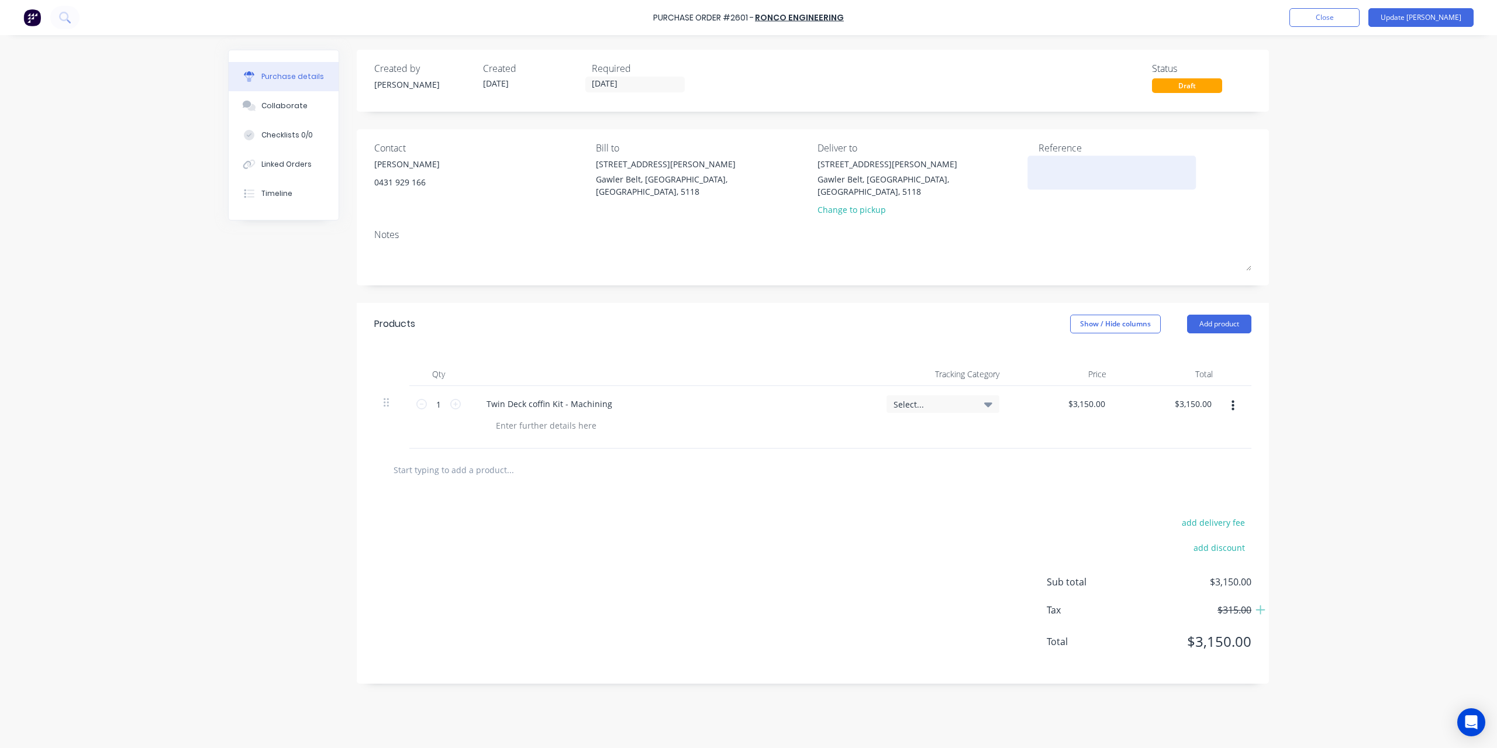
click at [1100, 184] on div at bounding box center [1112, 172] width 146 height 29
click at [1080, 171] on textarea at bounding box center [1112, 171] width 146 height 26
type textarea "793"
click at [1421, 18] on button "Update [PERSON_NAME]" at bounding box center [1421, 17] width 105 height 19
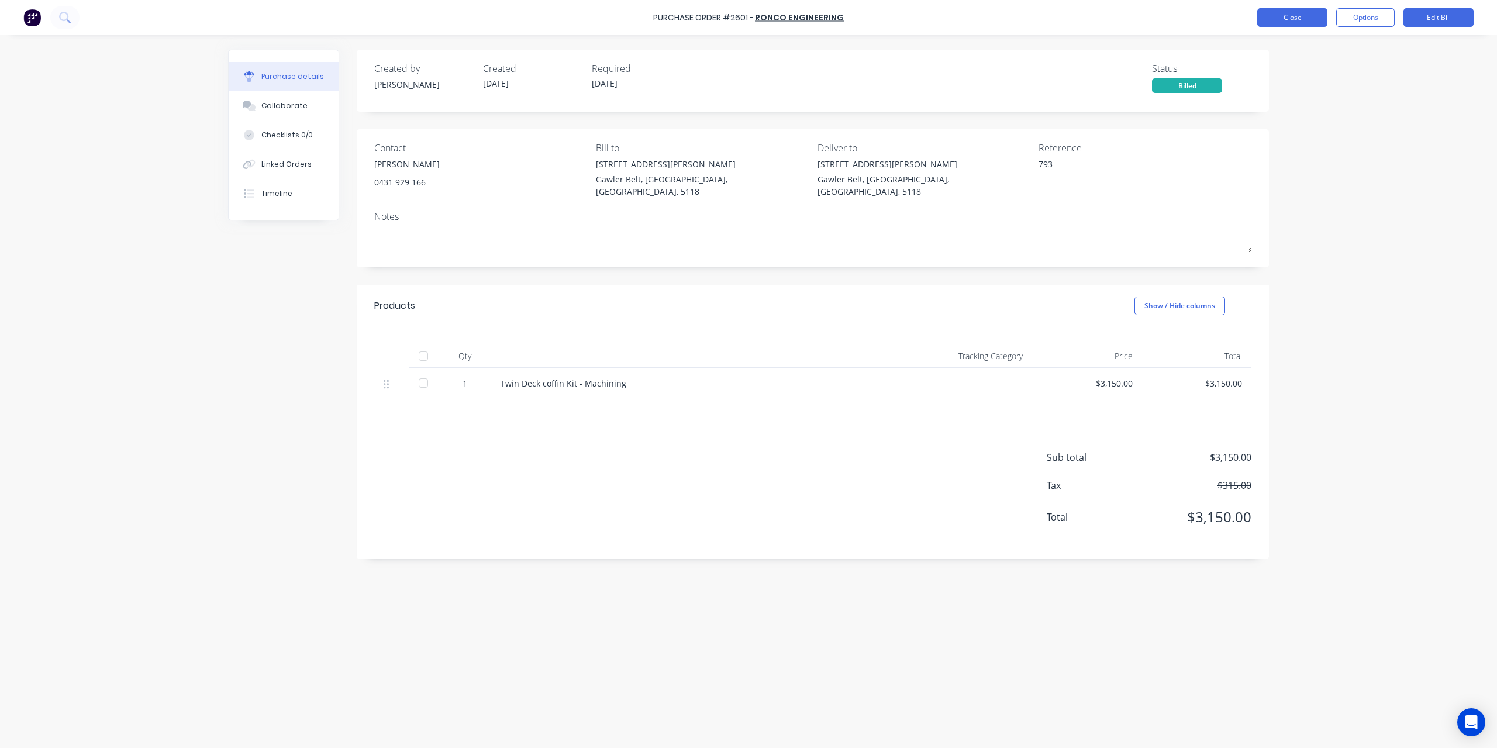
click at [1279, 20] on button "Close" at bounding box center [1292, 17] width 70 height 19
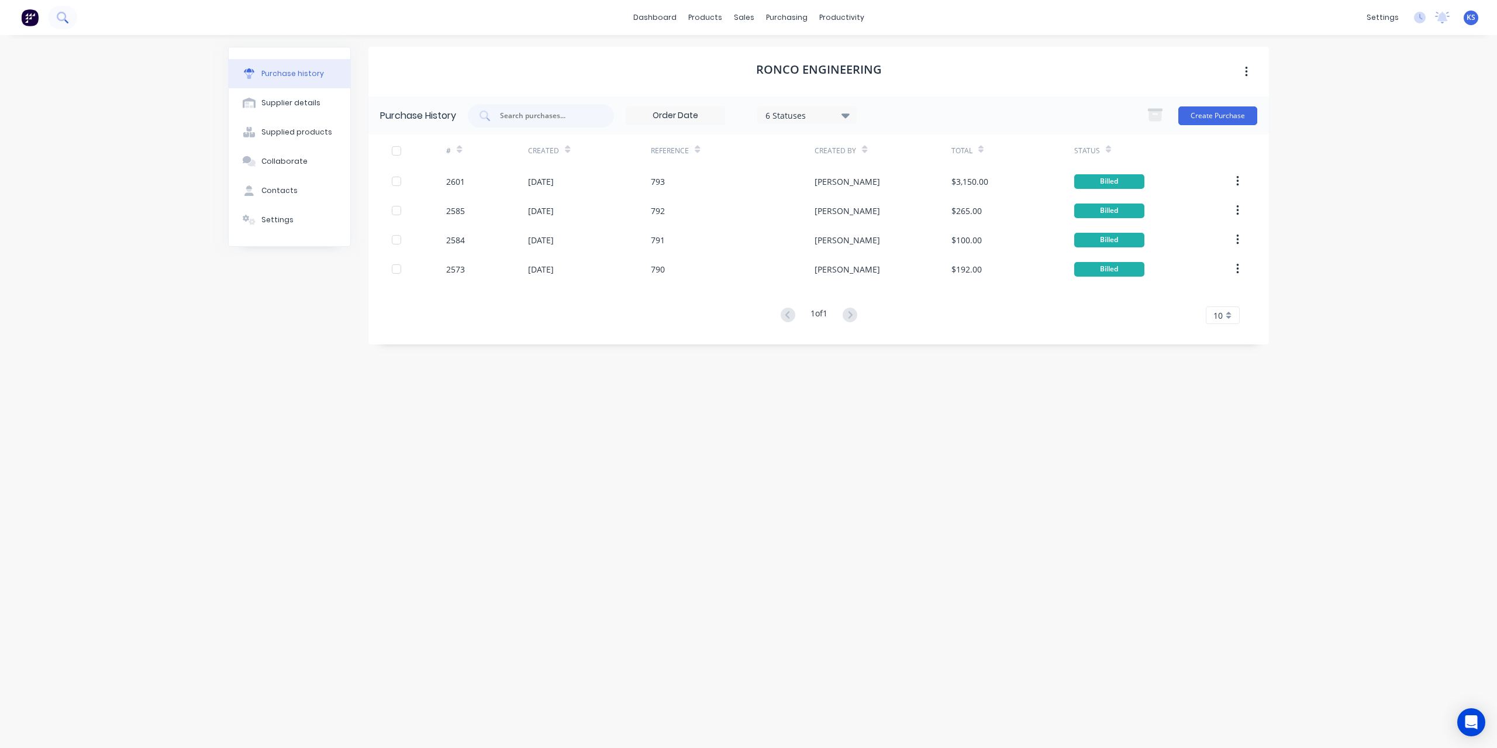
click at [67, 15] on icon at bounding box center [62, 17] width 11 height 11
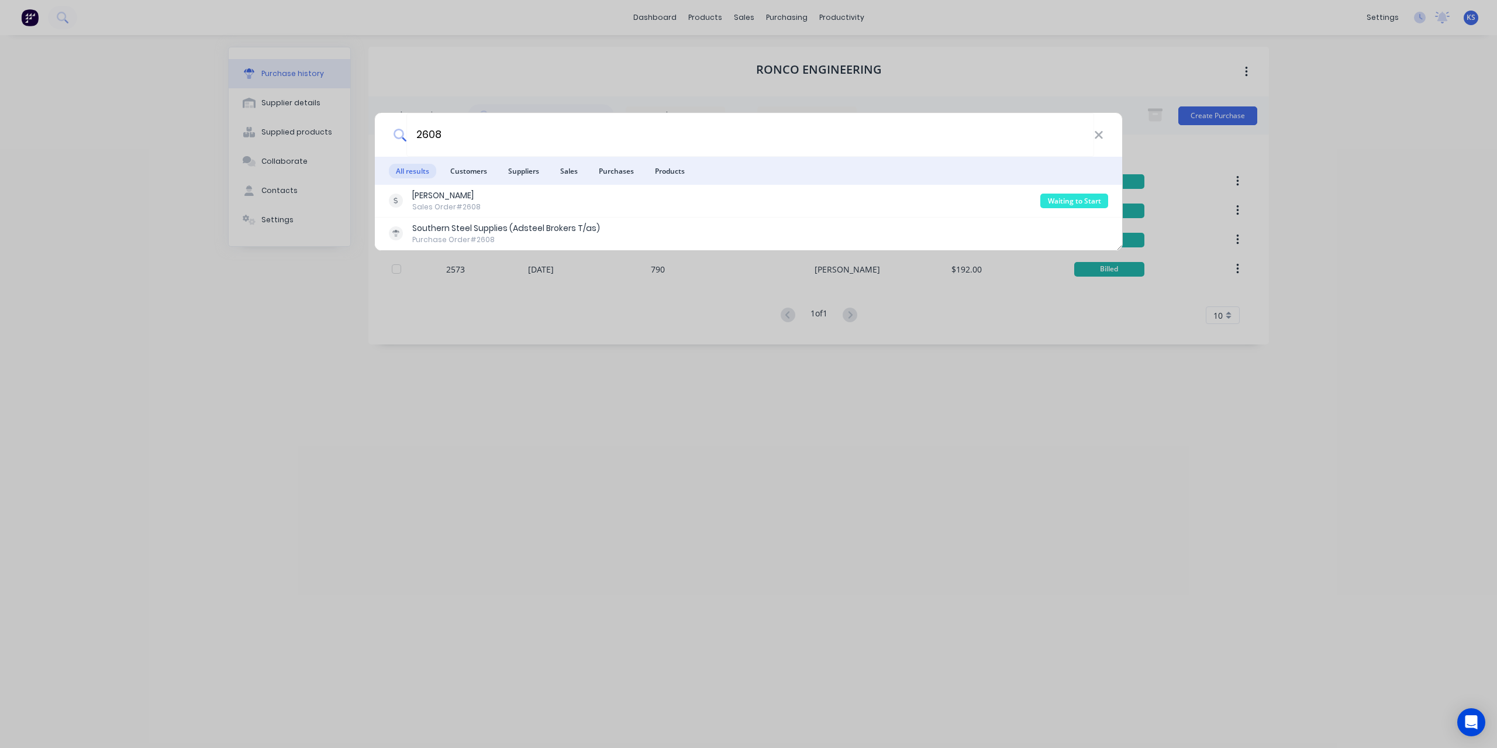
type input "2608"
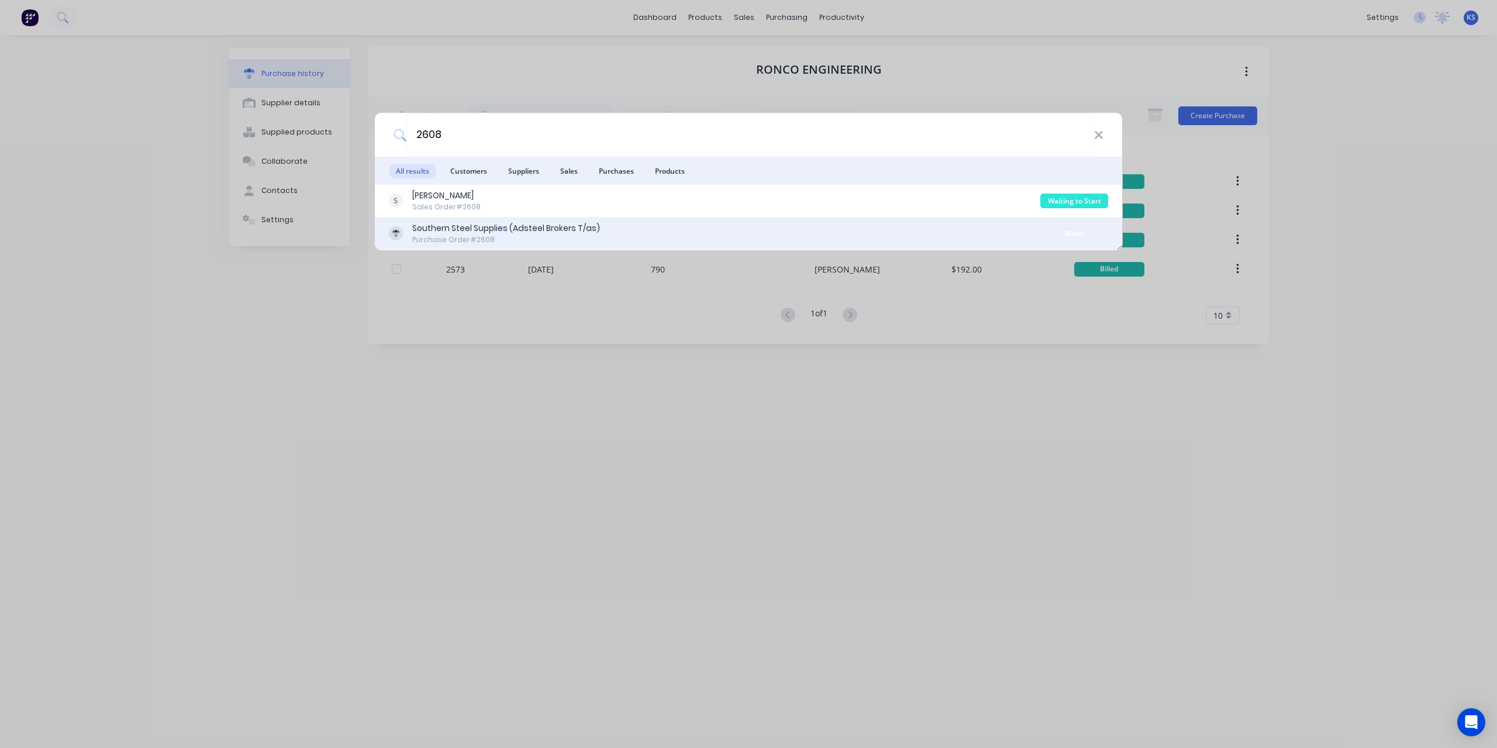
click at [447, 240] on div "Purchase Order #2608" at bounding box center [506, 240] width 188 height 11
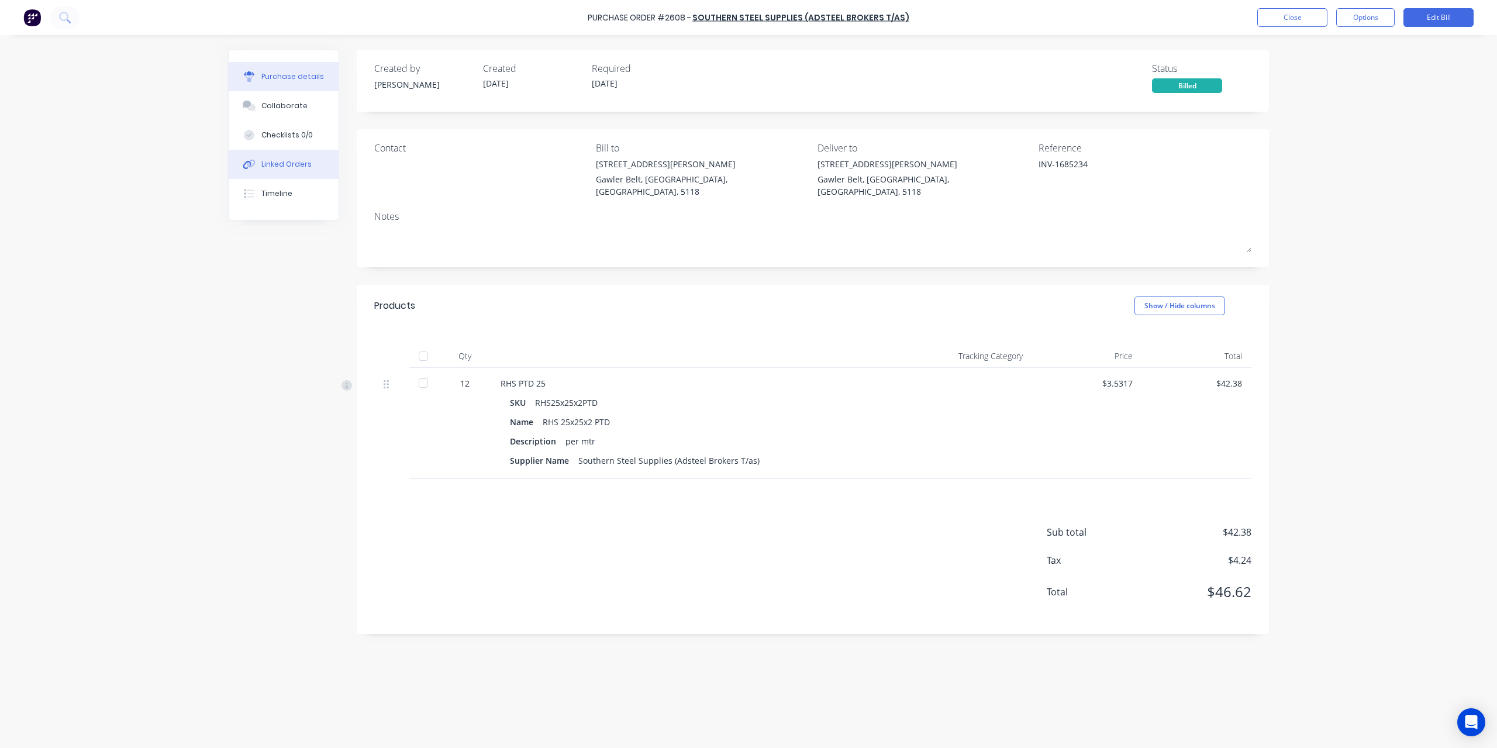
click at [312, 167] on button "Linked Orders" at bounding box center [284, 164] width 110 height 29
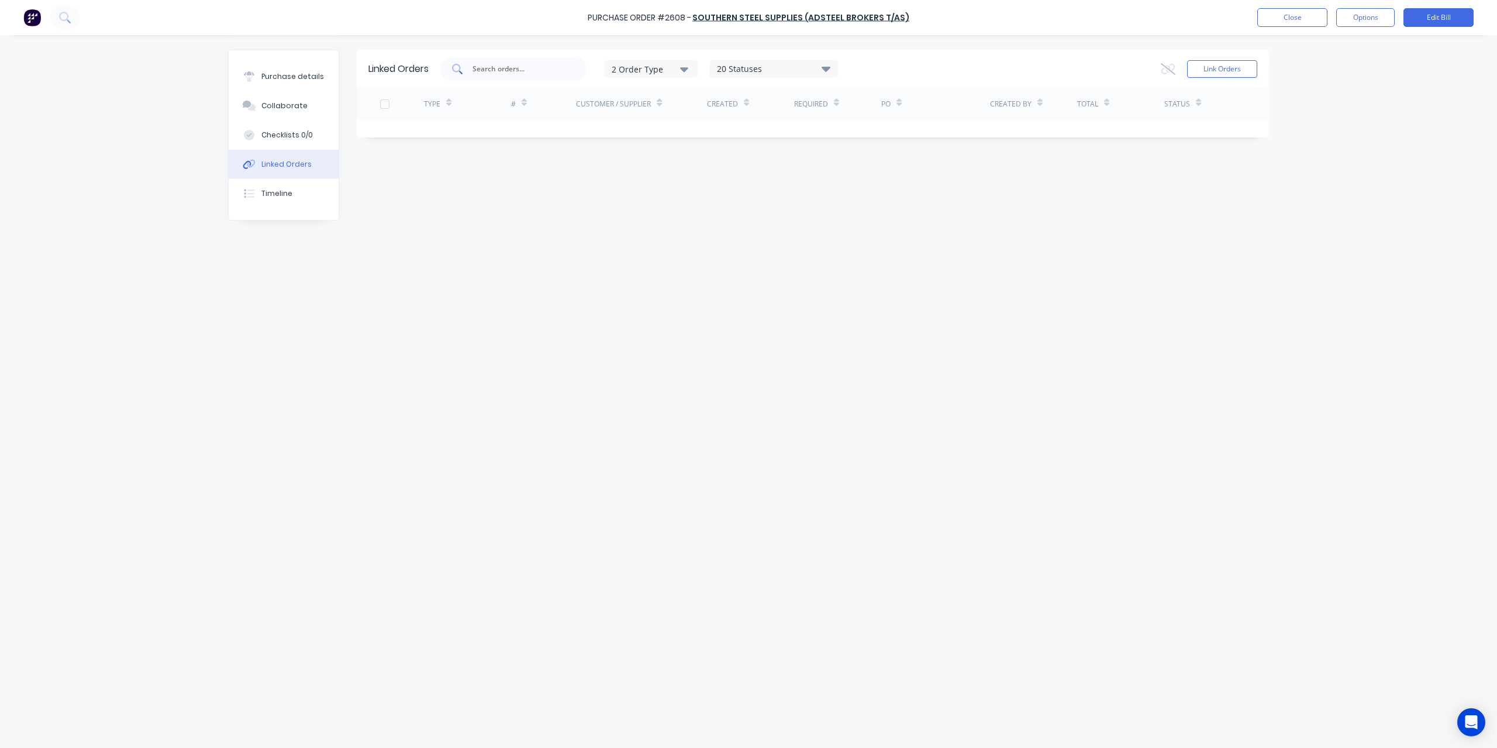
click at [488, 78] on div at bounding box center [513, 68] width 146 height 23
click at [1214, 68] on button "Link Orders" at bounding box center [1222, 69] width 70 height 18
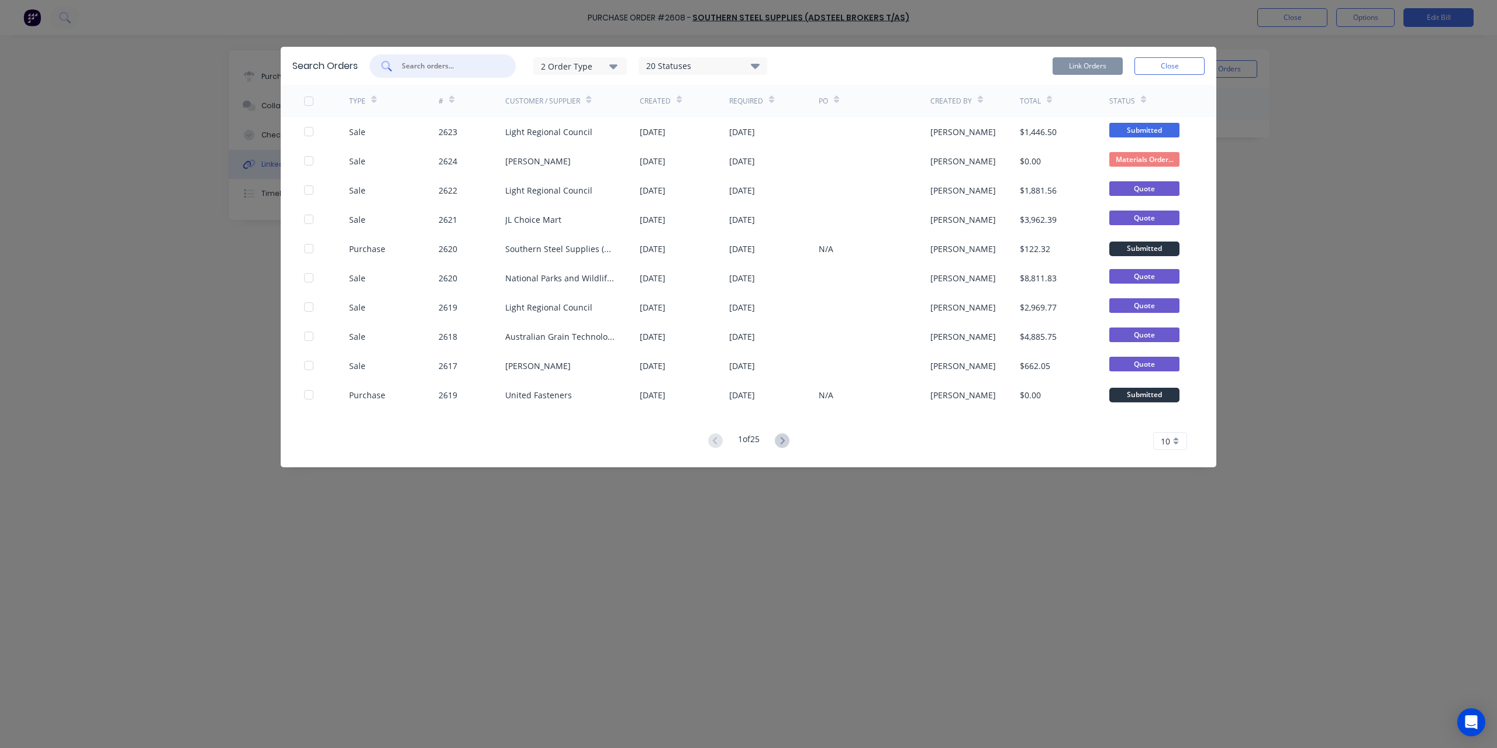
click at [458, 67] on input "text" at bounding box center [449, 66] width 97 height 12
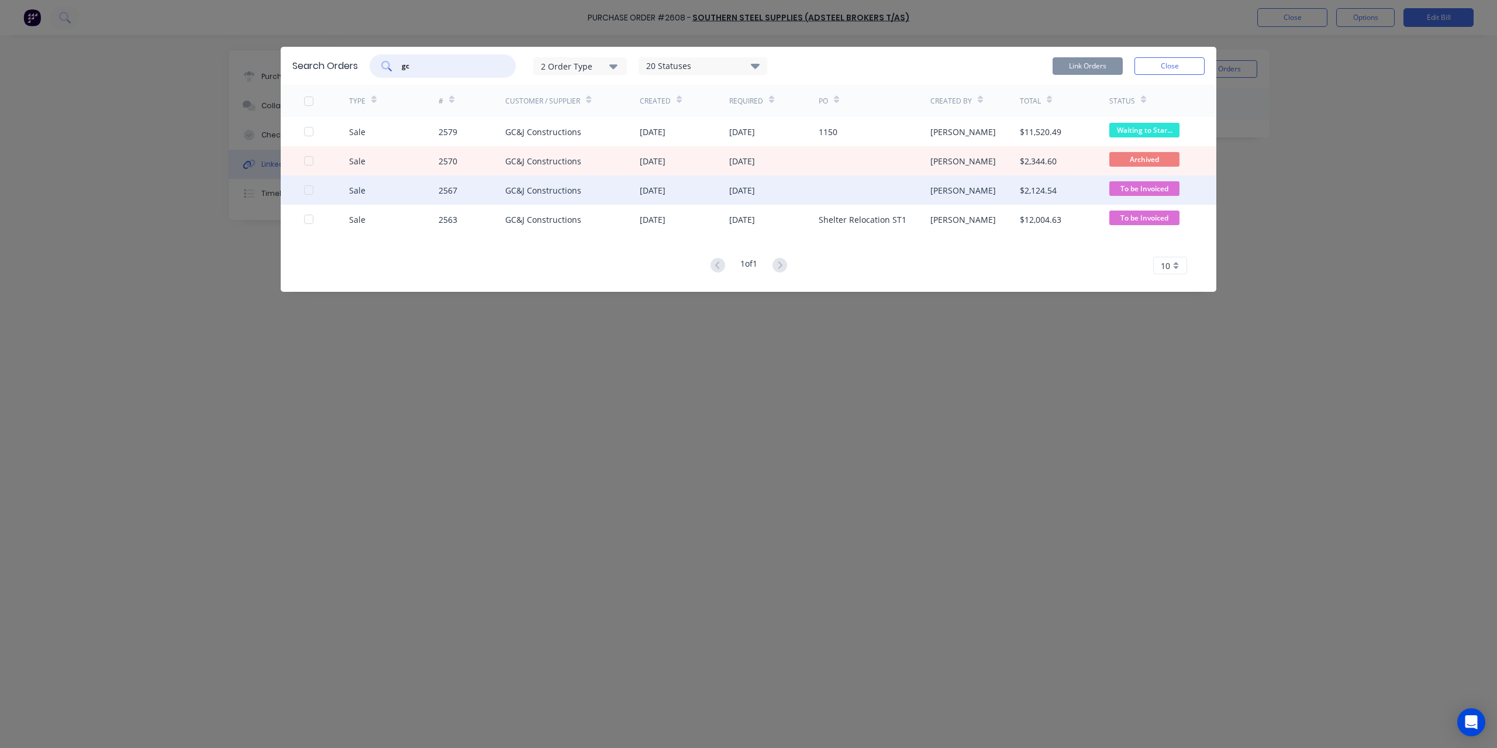
click at [310, 191] on div at bounding box center [308, 189] width 23 height 23
type input "gc"
click at [1107, 63] on button "Link Orders" at bounding box center [1088, 66] width 70 height 18
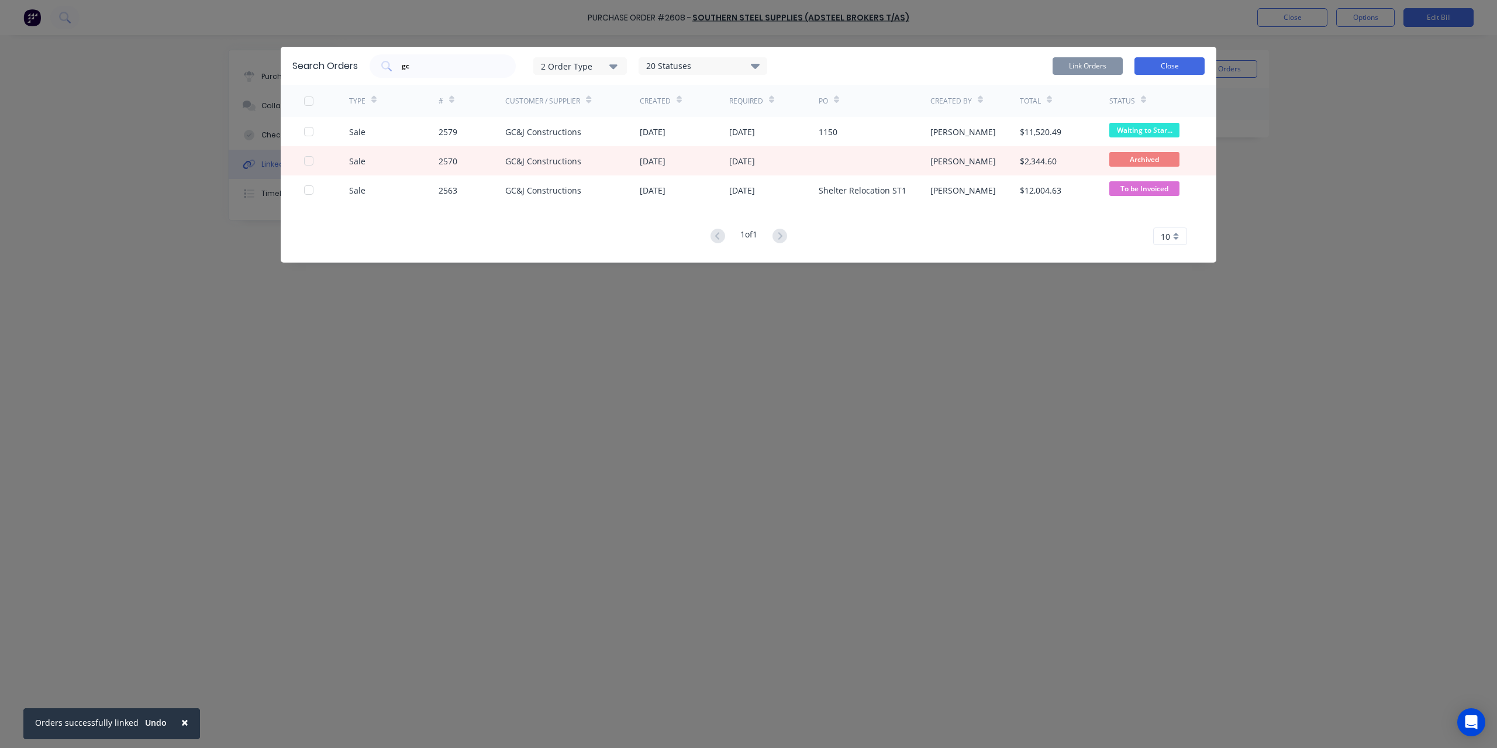
click at [1194, 67] on button "Close" at bounding box center [1170, 66] width 70 height 18
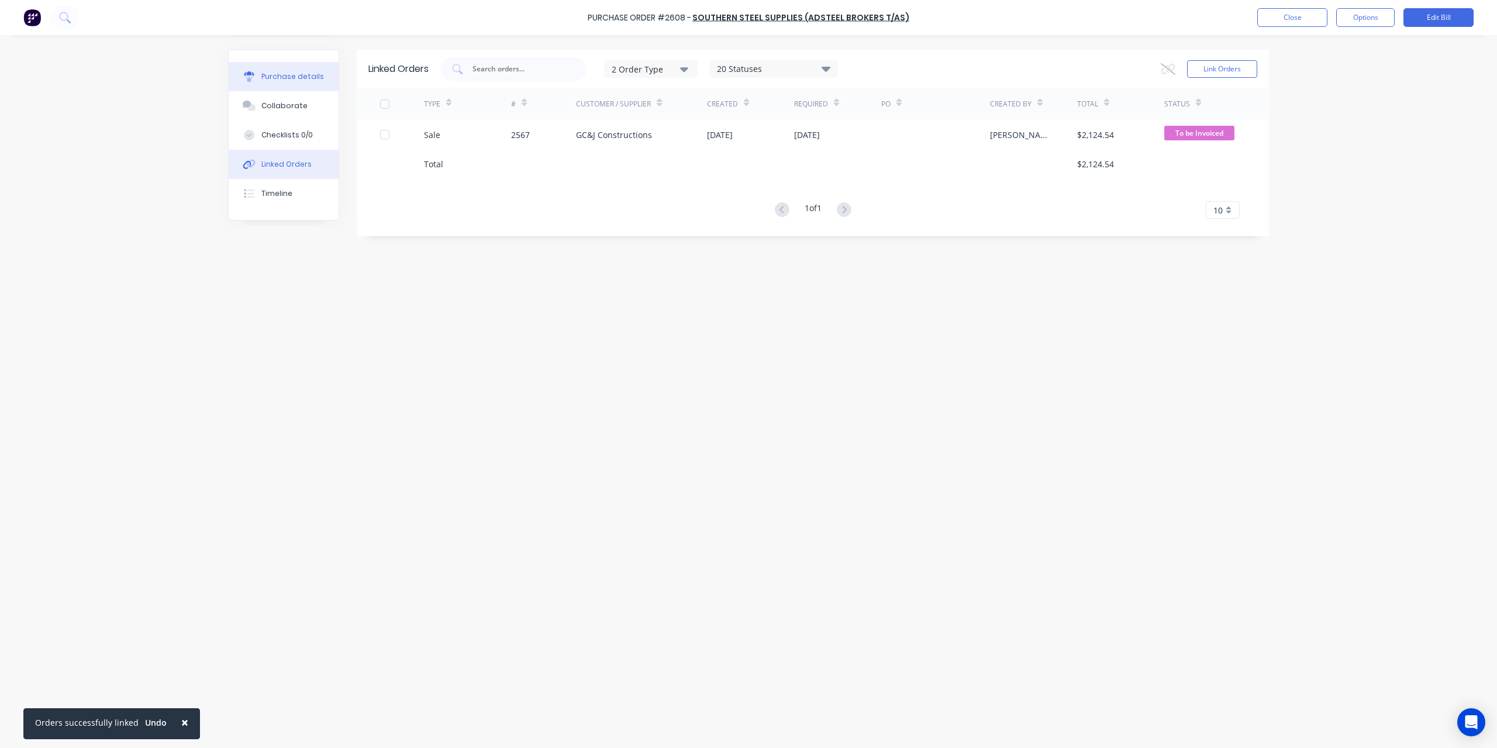
click at [301, 78] on div "Purchase details" at bounding box center [292, 76] width 63 height 11
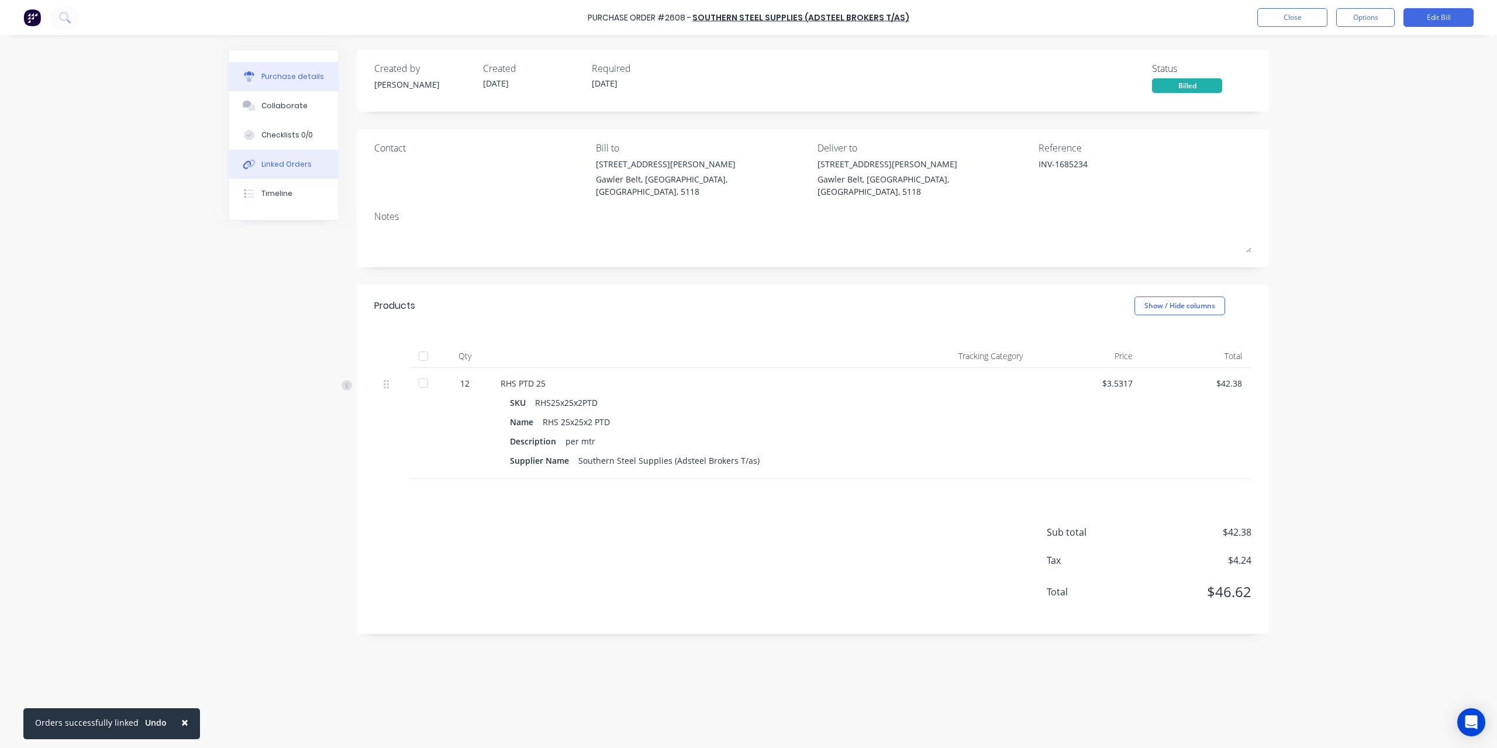
click at [289, 156] on button "Linked Orders" at bounding box center [284, 164] width 110 height 29
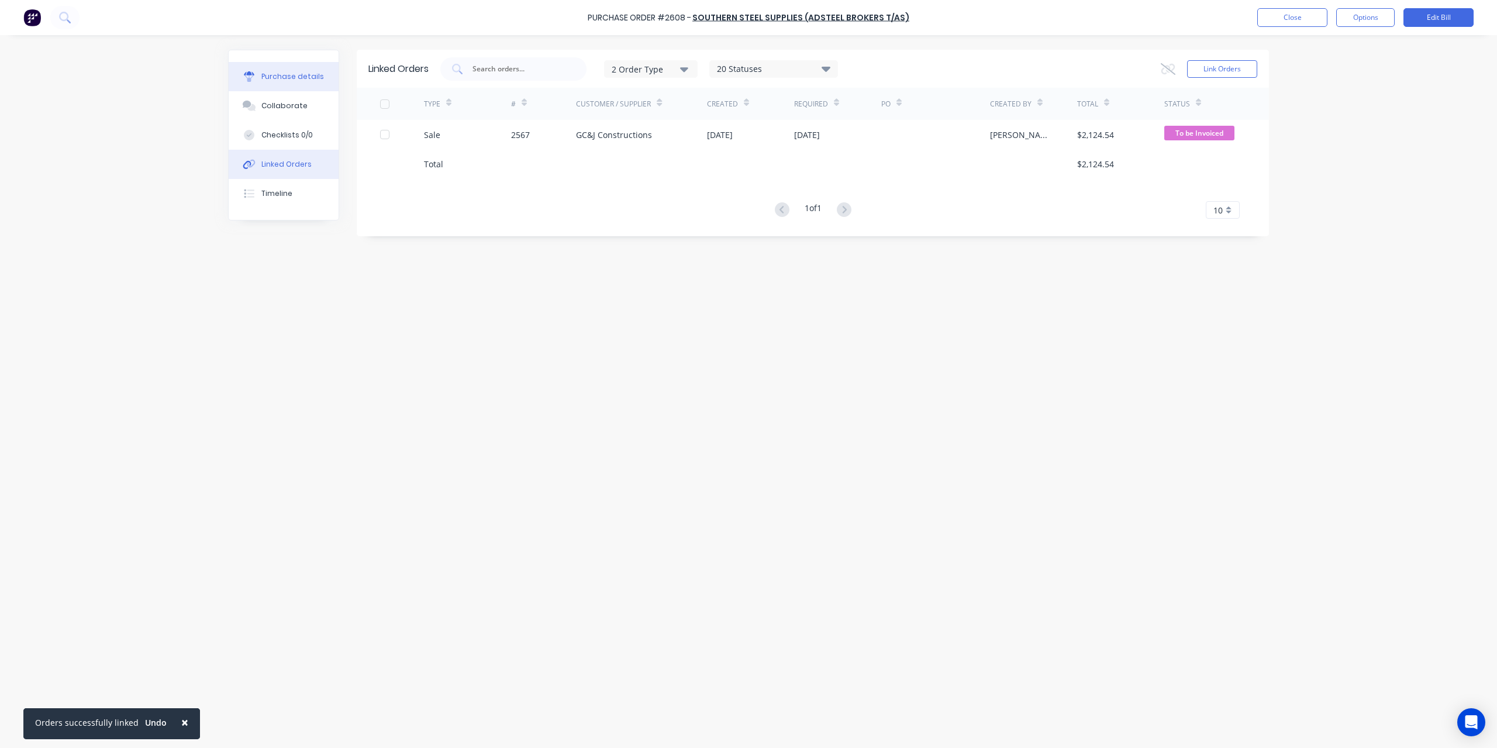
click at [298, 71] on div "Purchase details" at bounding box center [292, 76] width 63 height 11
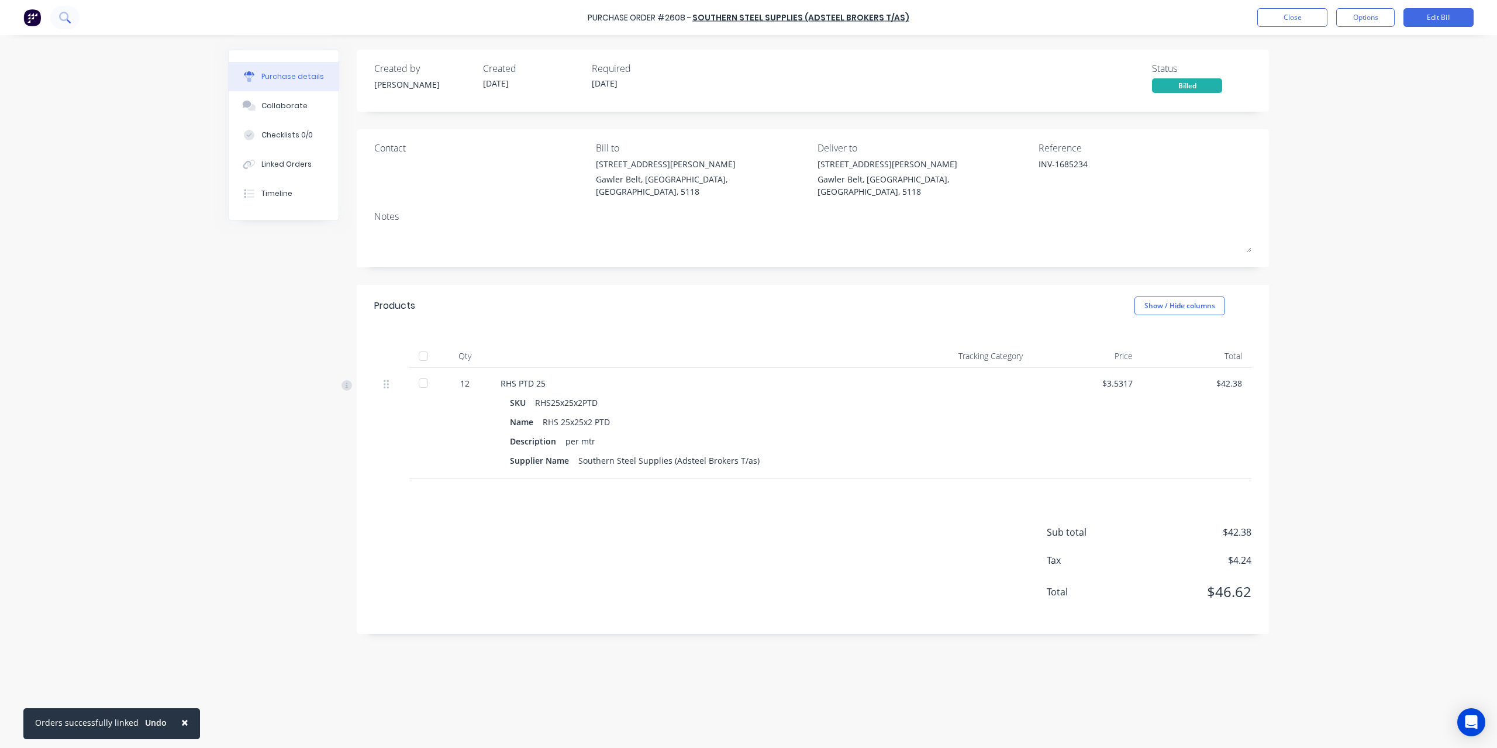
click at [66, 18] on icon at bounding box center [64, 17] width 11 height 11
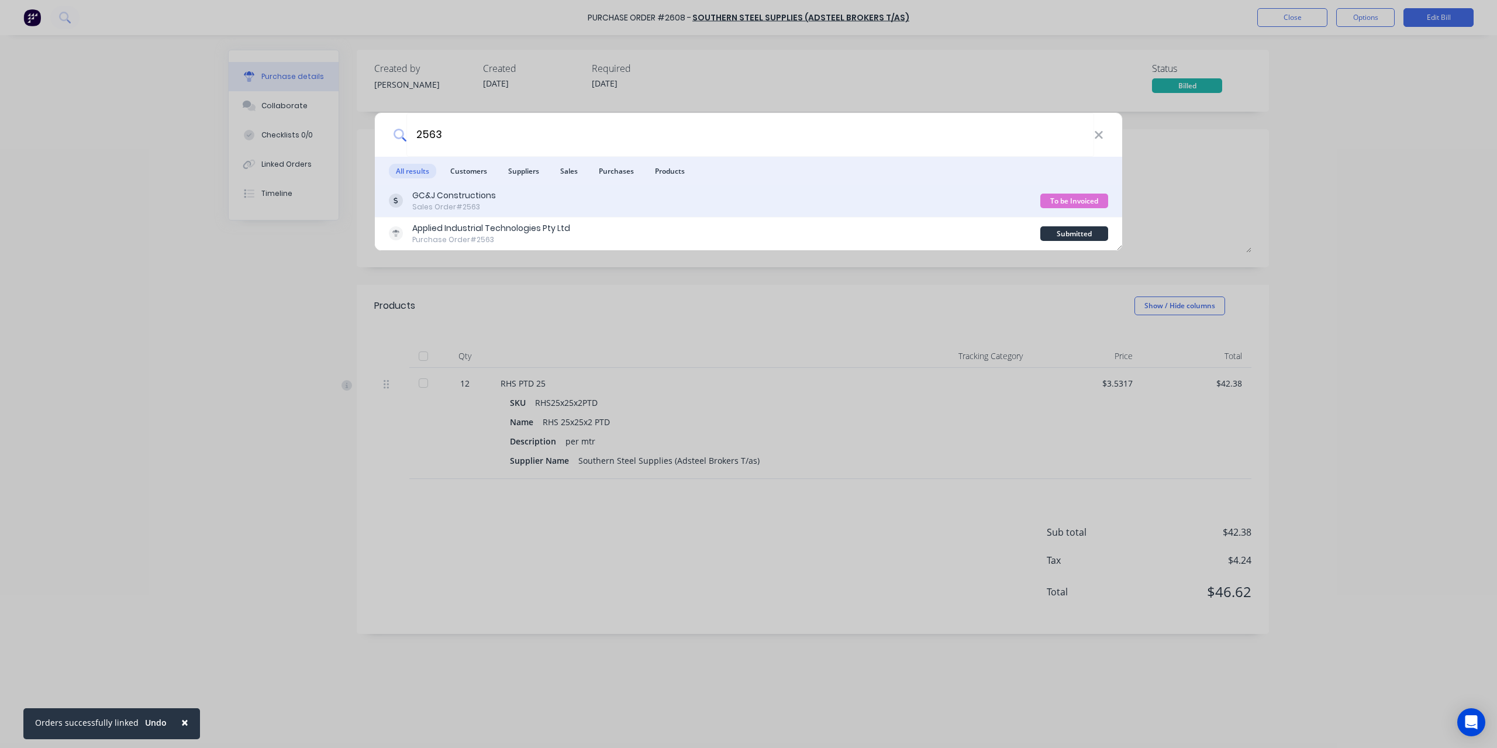
type input "2563"
click at [442, 198] on div "GC&J Constructions" at bounding box center [454, 195] width 84 height 12
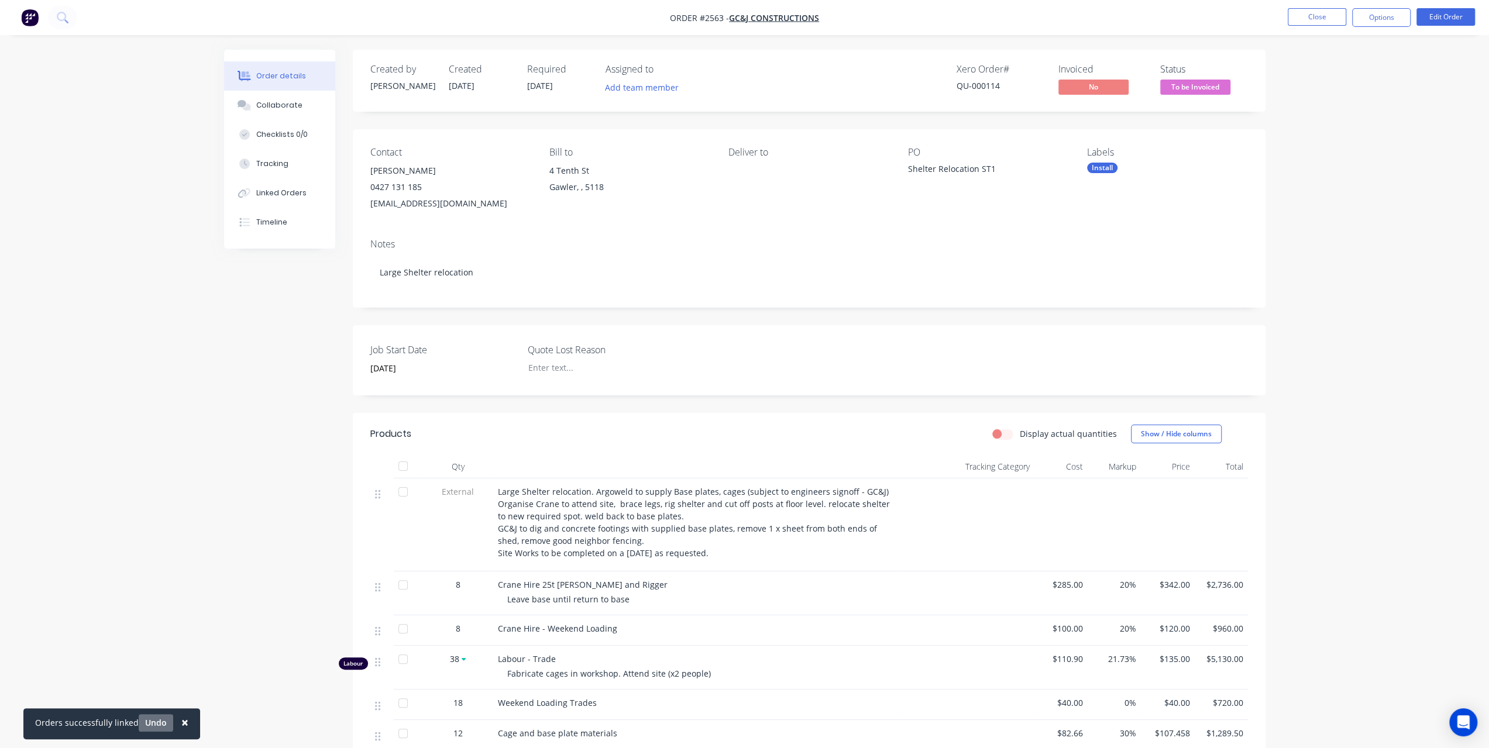
click at [155, 727] on button "Undo" at bounding box center [156, 723] width 35 height 18
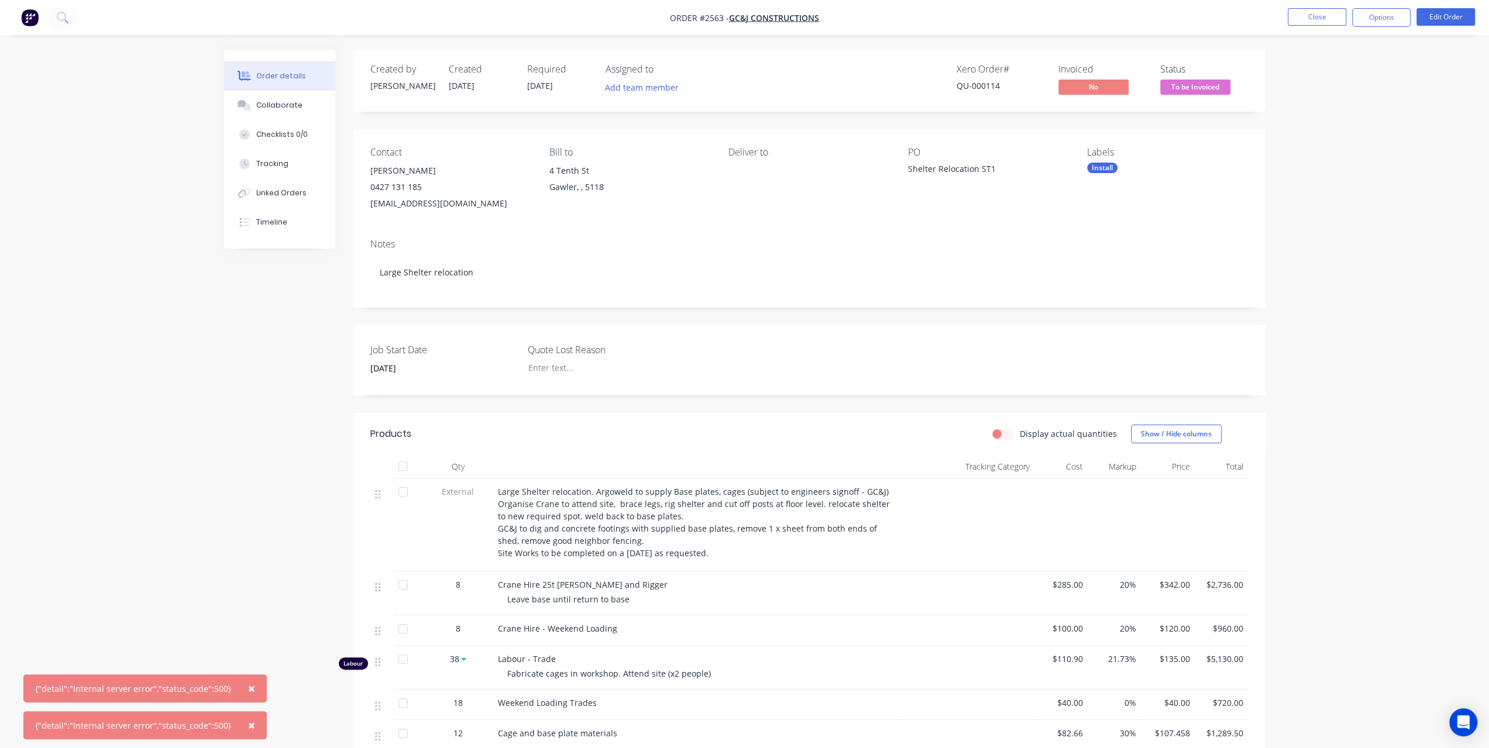
click at [248, 686] on span "×" at bounding box center [251, 688] width 7 height 16
click at [248, 726] on span "×" at bounding box center [251, 725] width 7 height 16
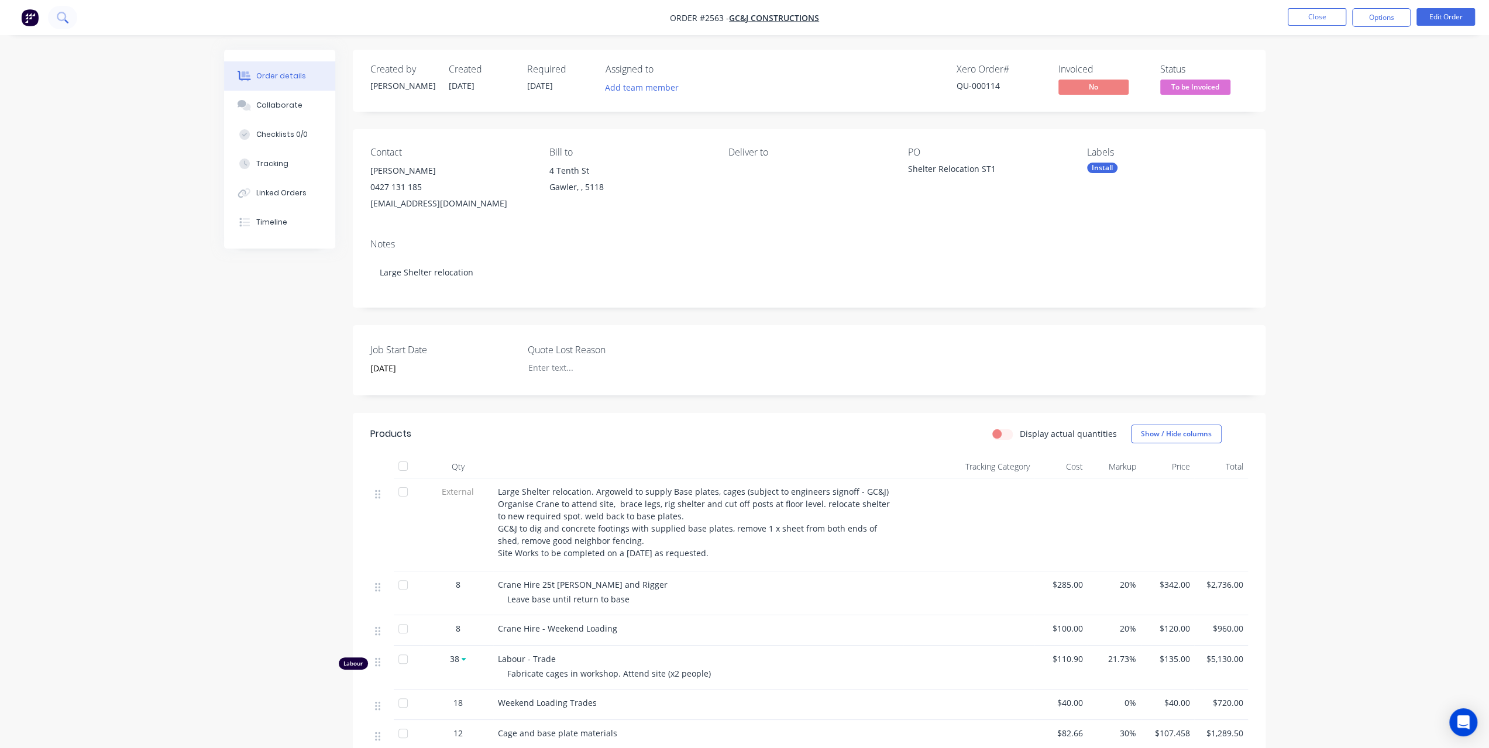
click at [64, 29] on button at bounding box center [62, 17] width 29 height 23
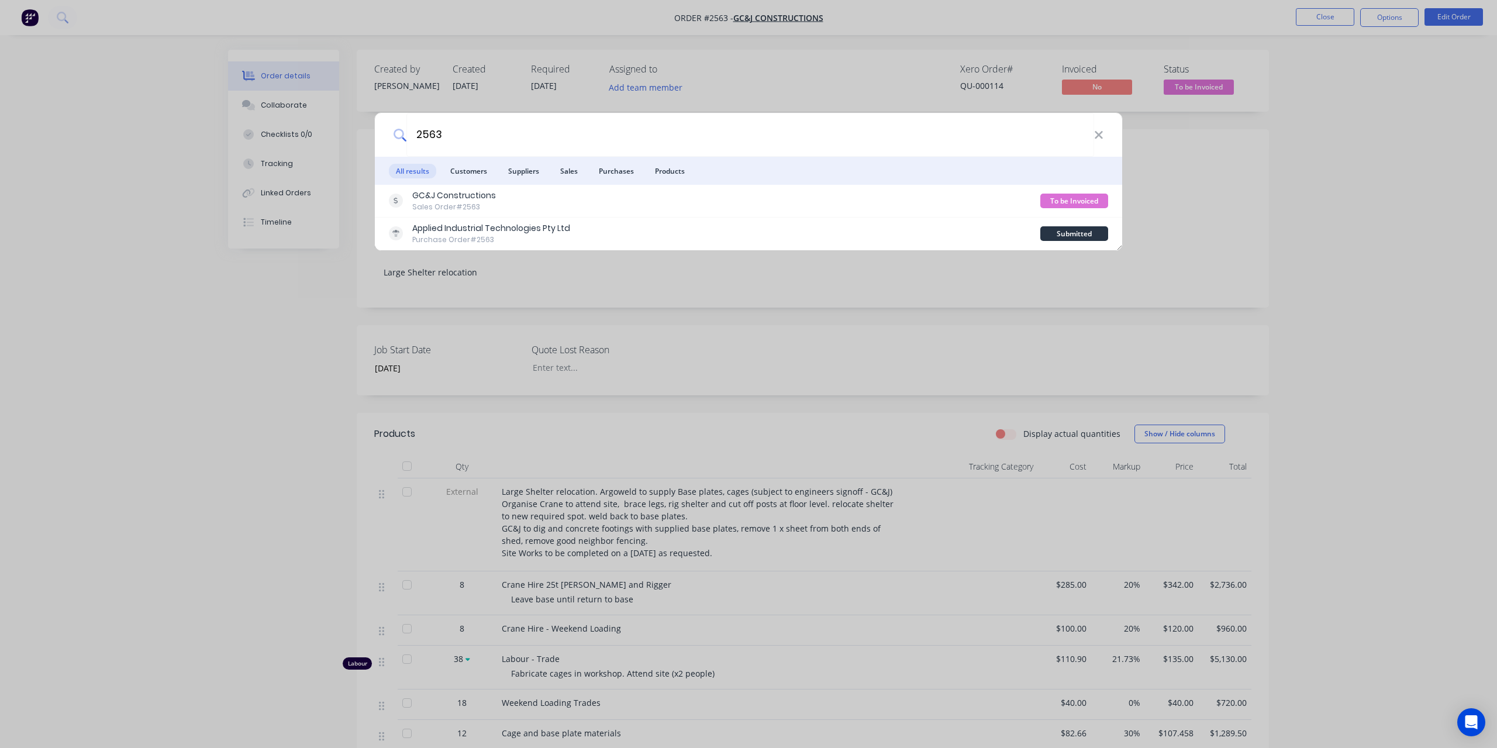
type input "2563"
click at [198, 313] on div "2563 All results Customers Suppliers Sales Purchases Products GC&J Construction…" at bounding box center [748, 374] width 1497 height 748
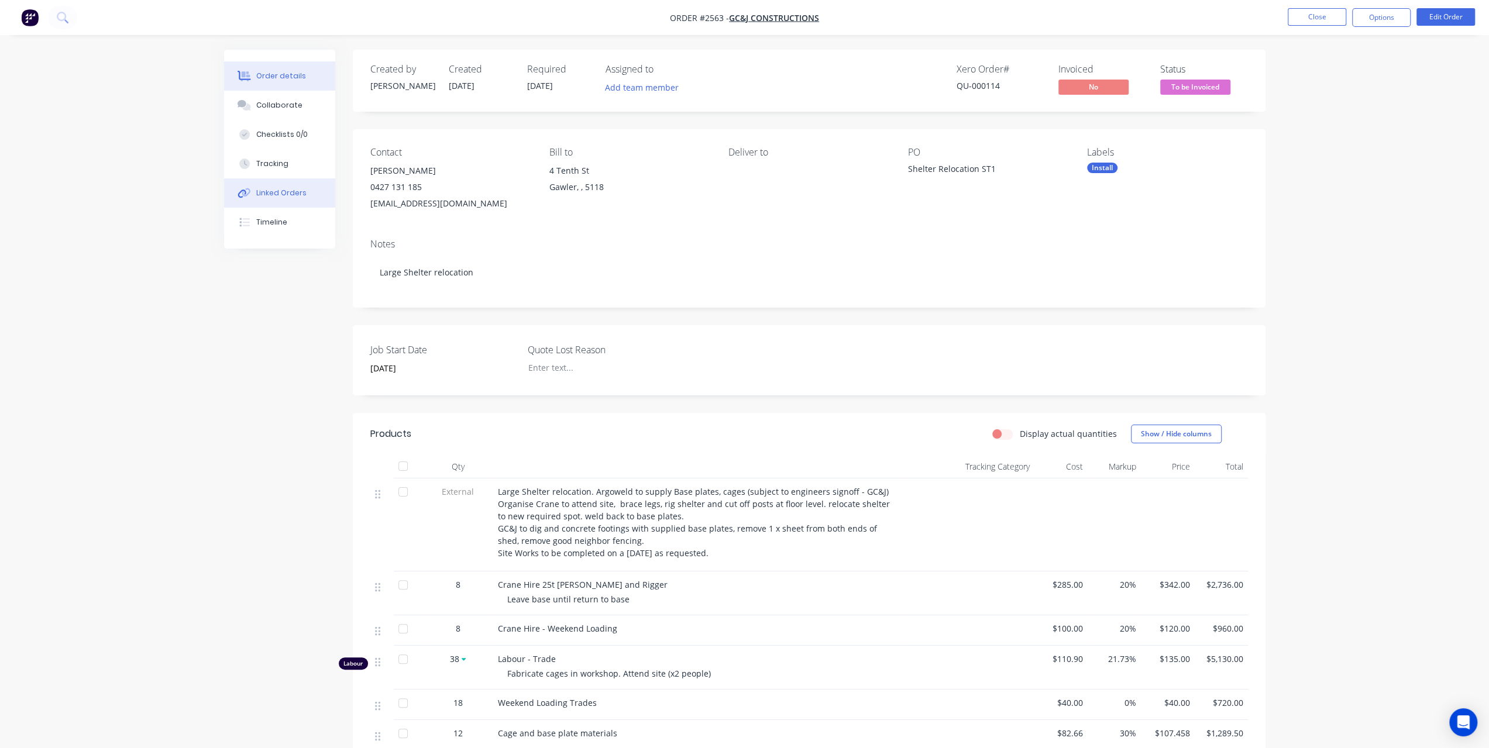
click at [287, 199] on button "Linked Orders" at bounding box center [279, 192] width 111 height 29
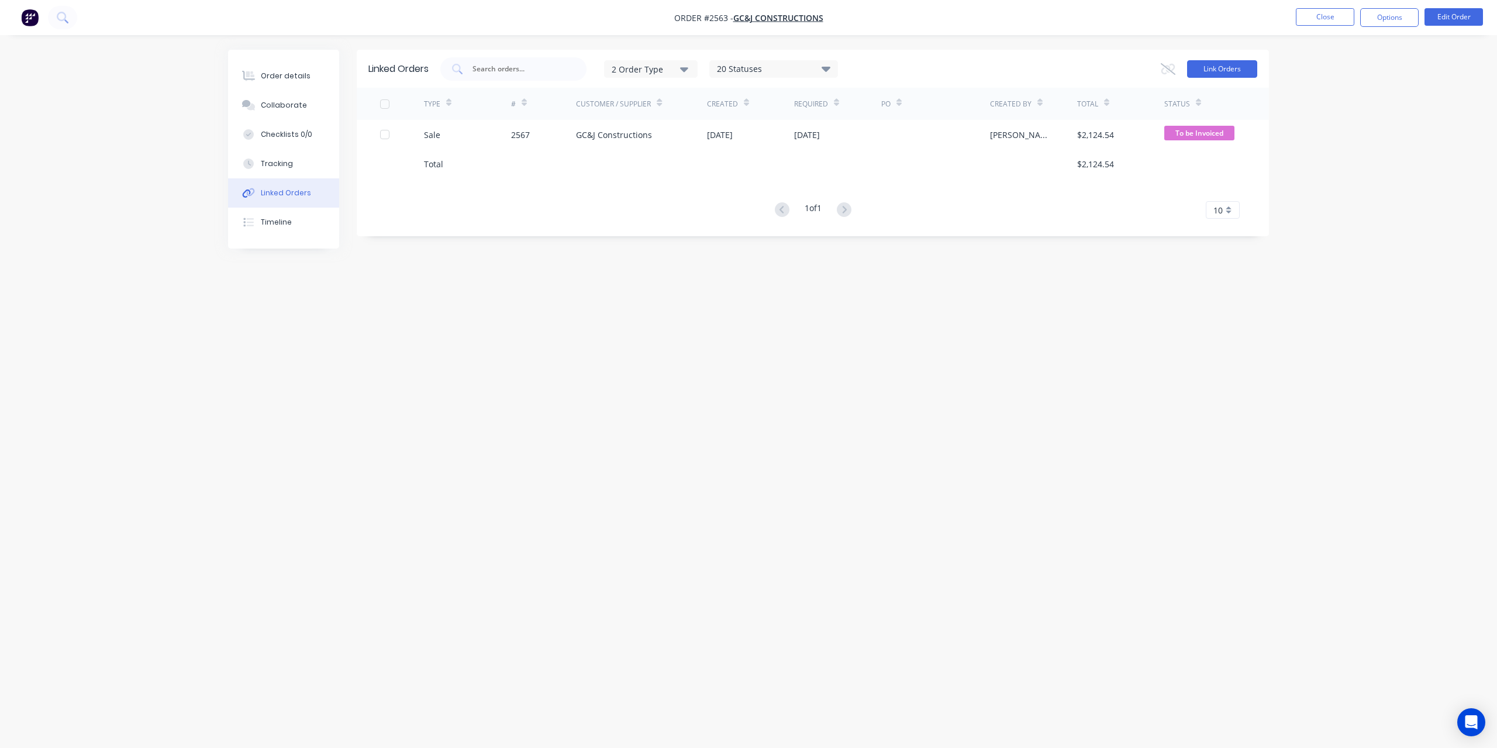
click at [1237, 73] on button "Link Orders" at bounding box center [1222, 69] width 70 height 18
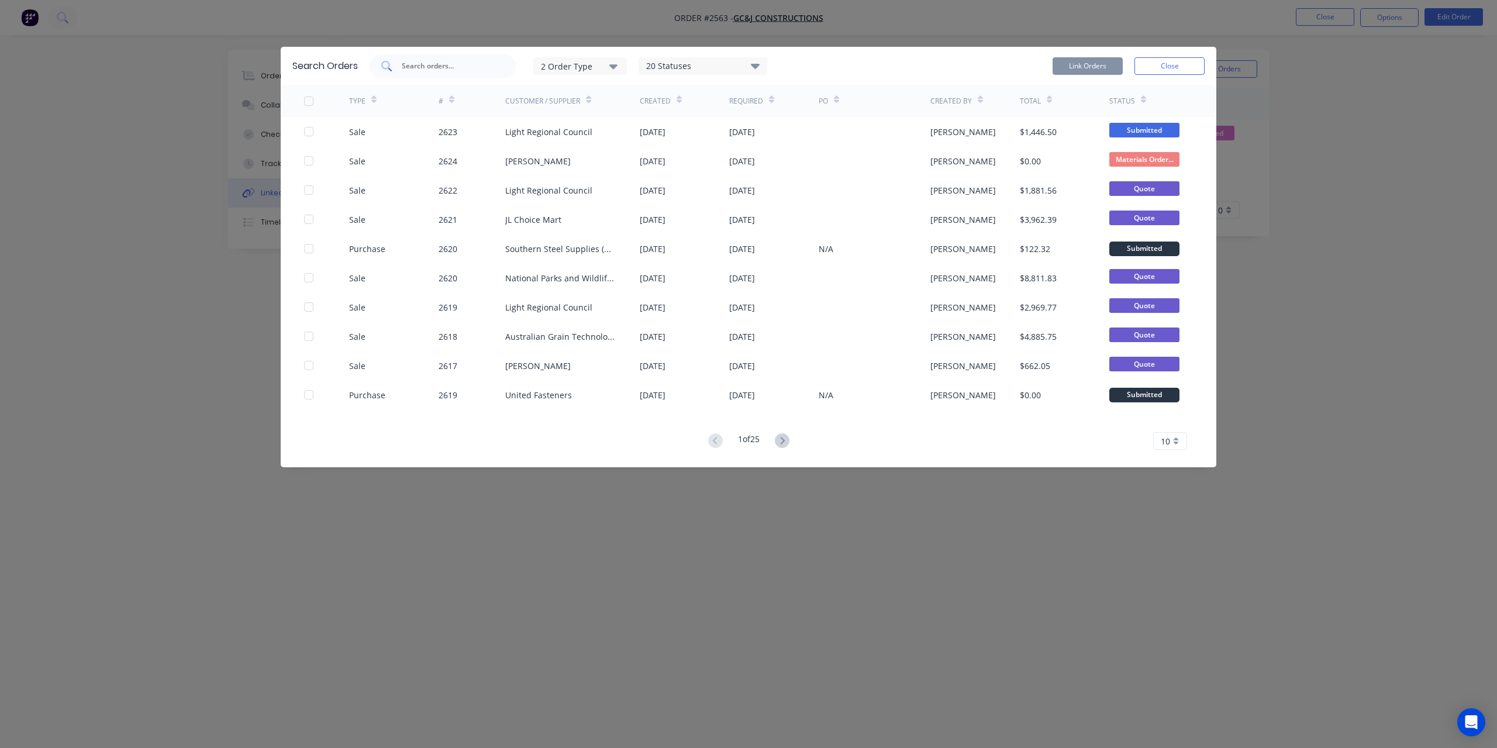
click at [418, 69] on input "text" at bounding box center [449, 66] width 97 height 12
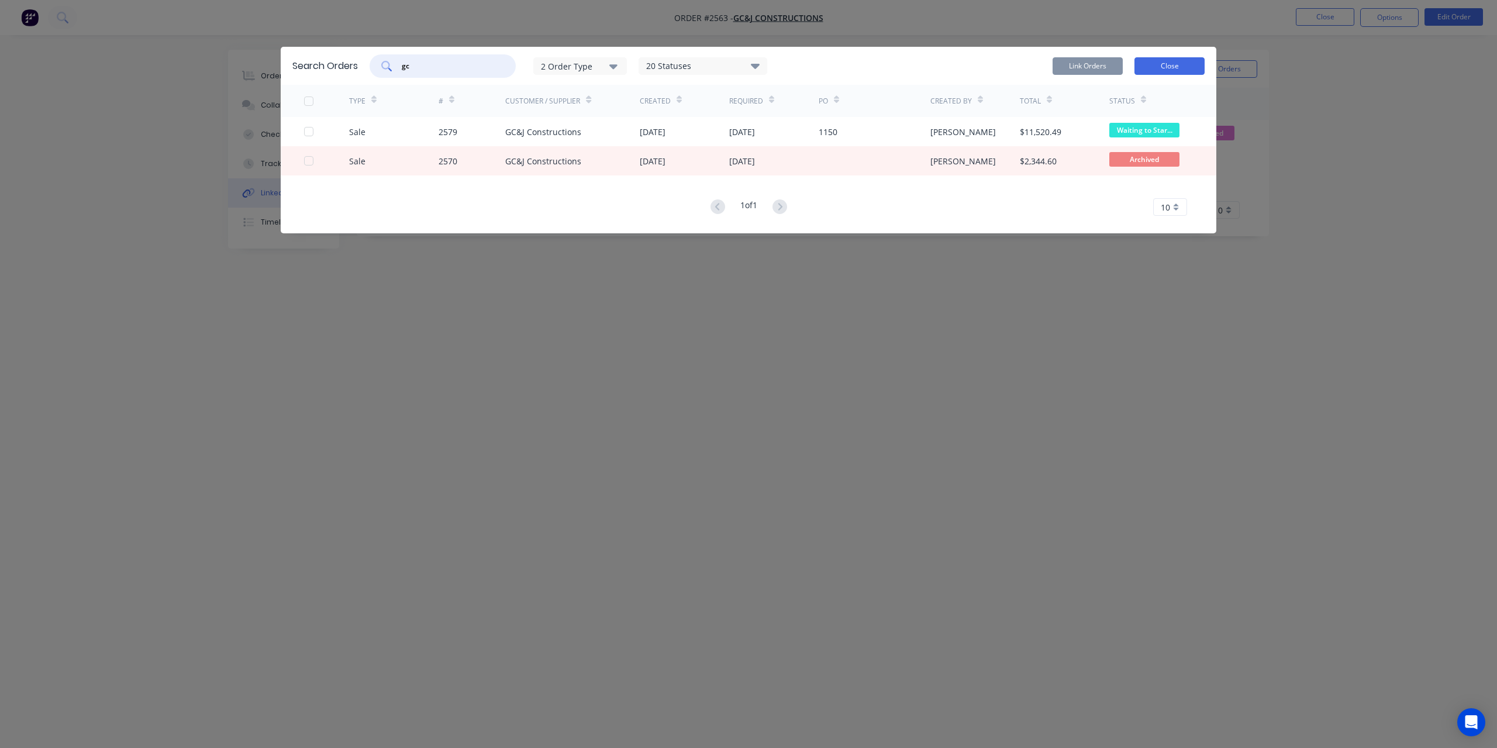
type input "gc"
click at [1190, 68] on button "Close" at bounding box center [1170, 66] width 70 height 18
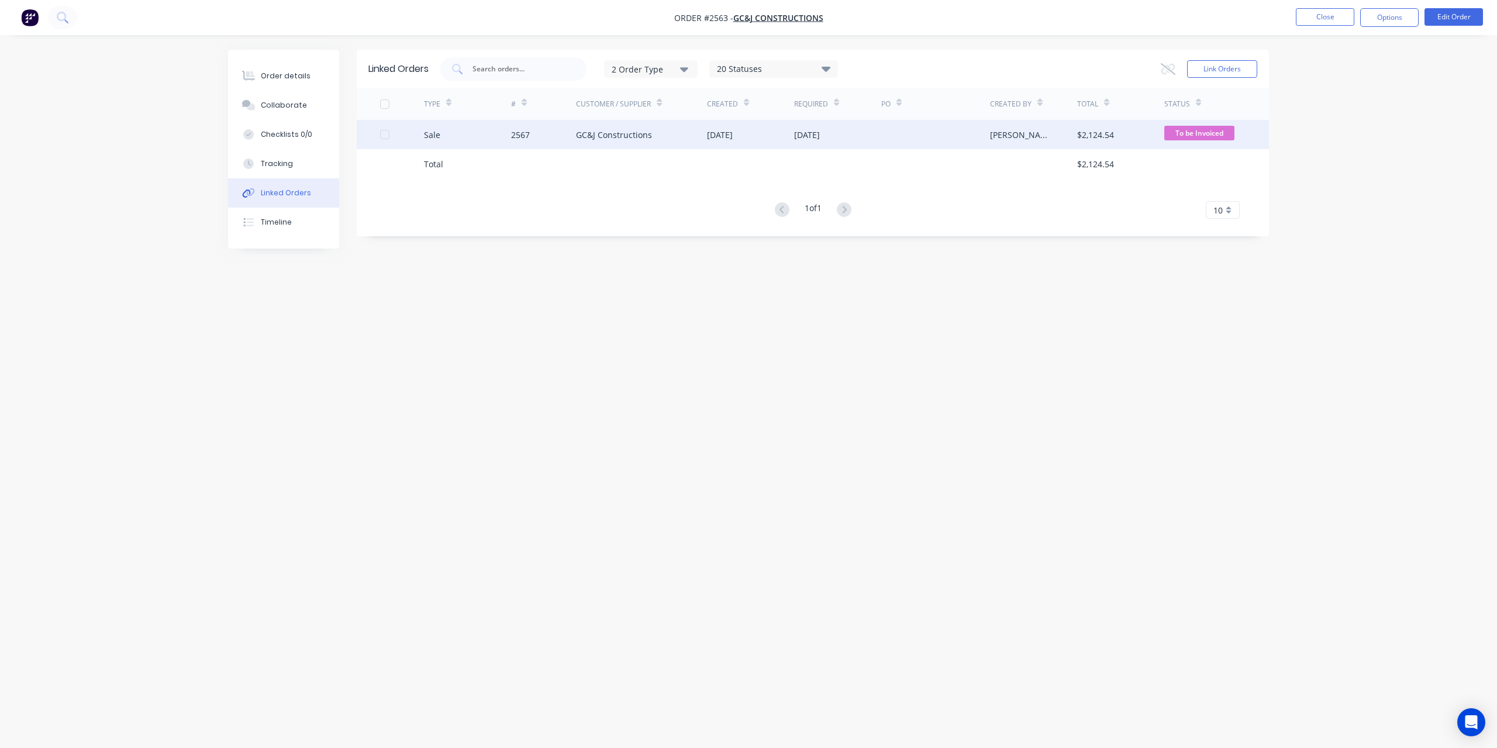
click at [377, 131] on div "Sale 2567 GC&J Constructions [DATE] [DATE] [PERSON_NAME] $2,124.54 To be Invoic…" at bounding box center [813, 134] width 912 height 29
click at [380, 134] on div at bounding box center [384, 134] width 23 height 23
click at [1169, 68] on icon at bounding box center [1168, 69] width 15 height 12
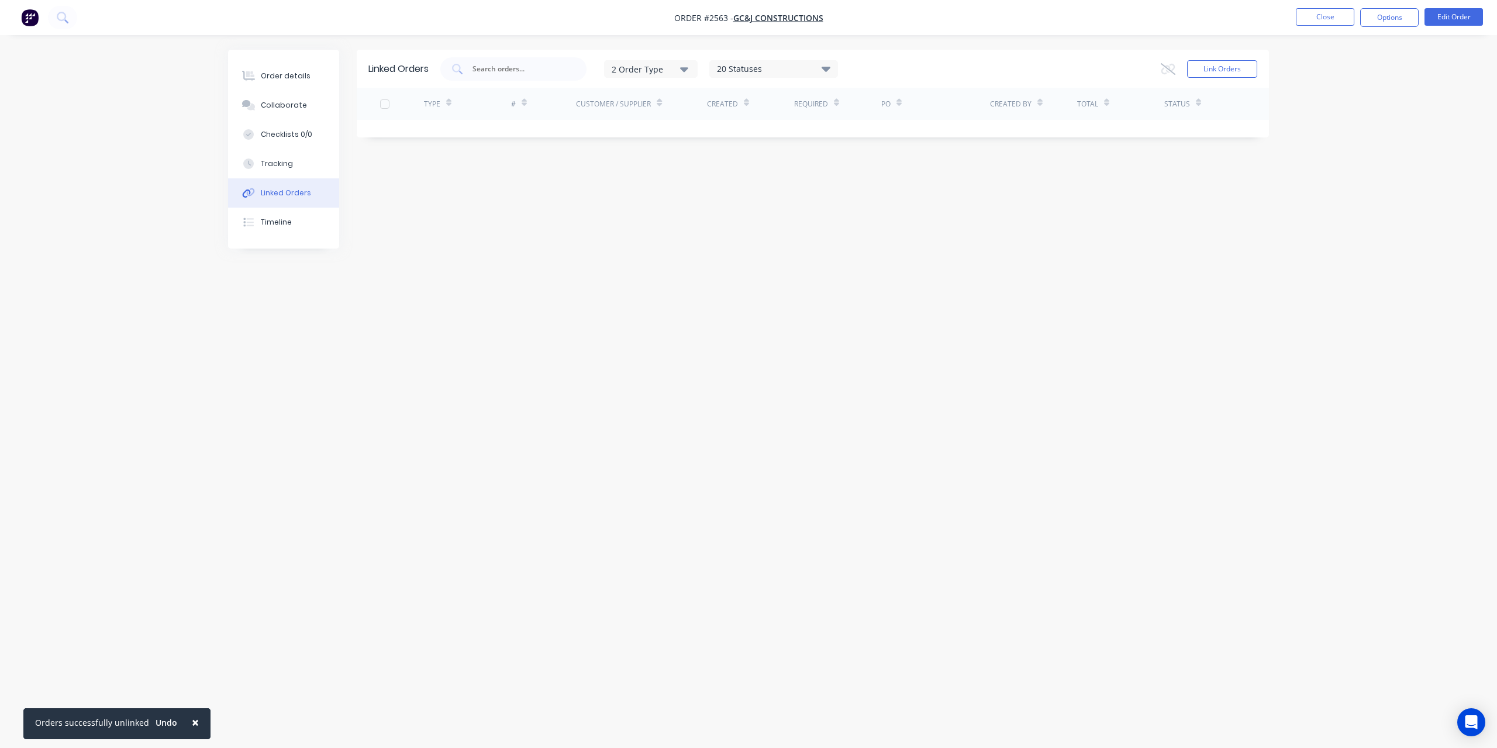
click at [464, 411] on div "Linked Orders 2 Order Type 20 Statuses Sales Order Status All Archived Draft Qu…" at bounding box center [748, 352] width 1041 height 604
click at [264, 73] on div "Order details" at bounding box center [286, 76] width 50 height 11
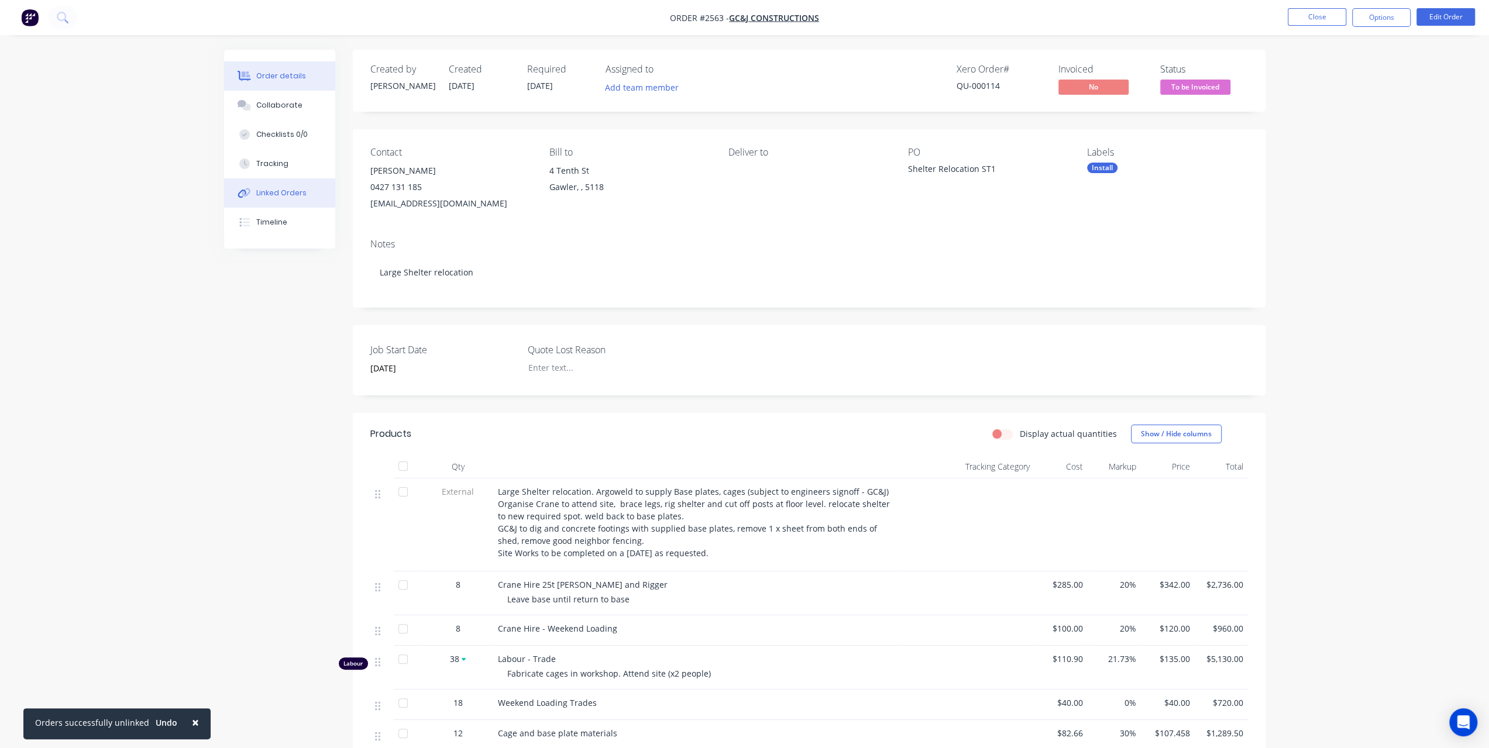
click at [273, 187] on button "Linked Orders" at bounding box center [279, 192] width 111 height 29
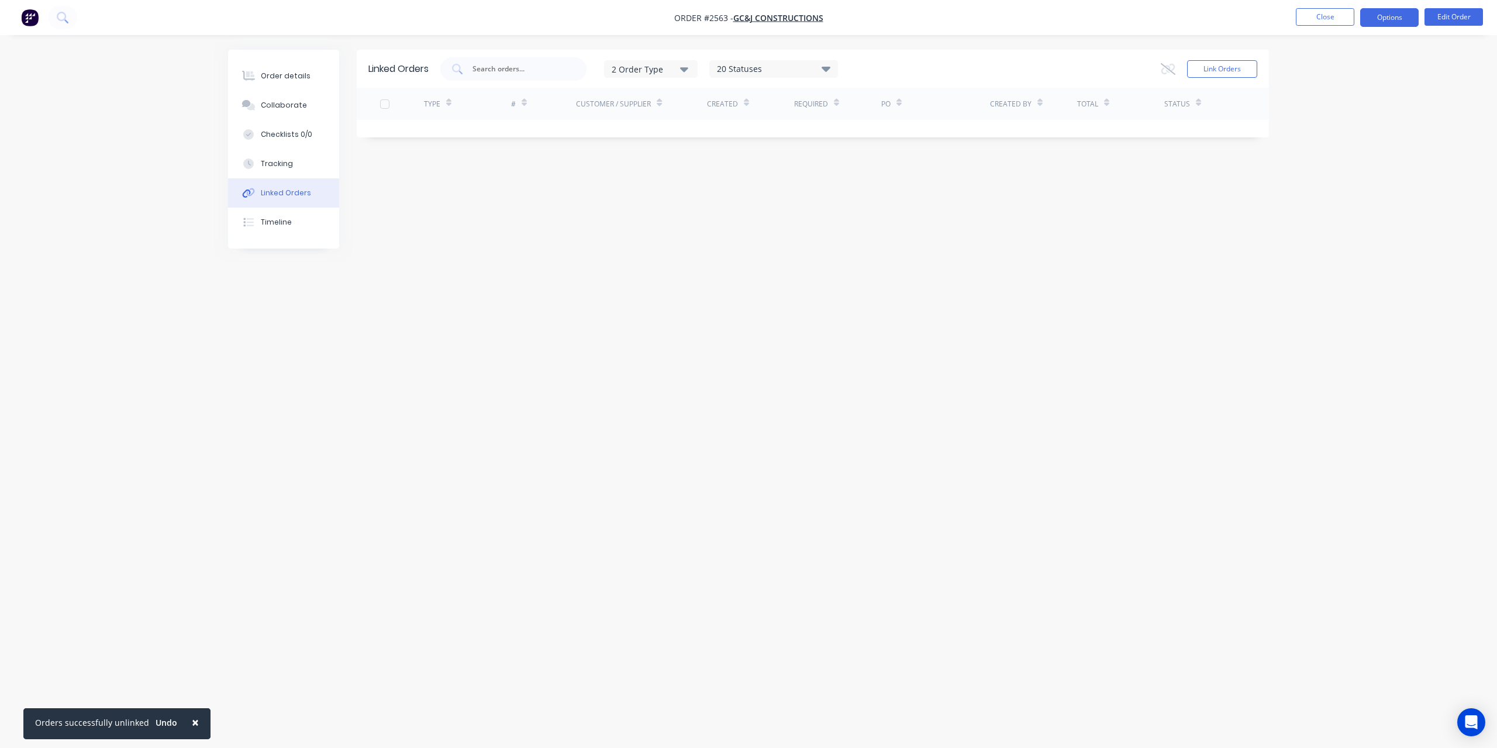
click at [1408, 21] on button "Options" at bounding box center [1389, 17] width 58 height 19
click at [98, 108] on div "Order details Collaborate Checklists 0/0 Tracking Linked Orders Timeline Order …" at bounding box center [748, 374] width 1497 height 748
click at [56, 17] on button at bounding box center [62, 17] width 29 height 23
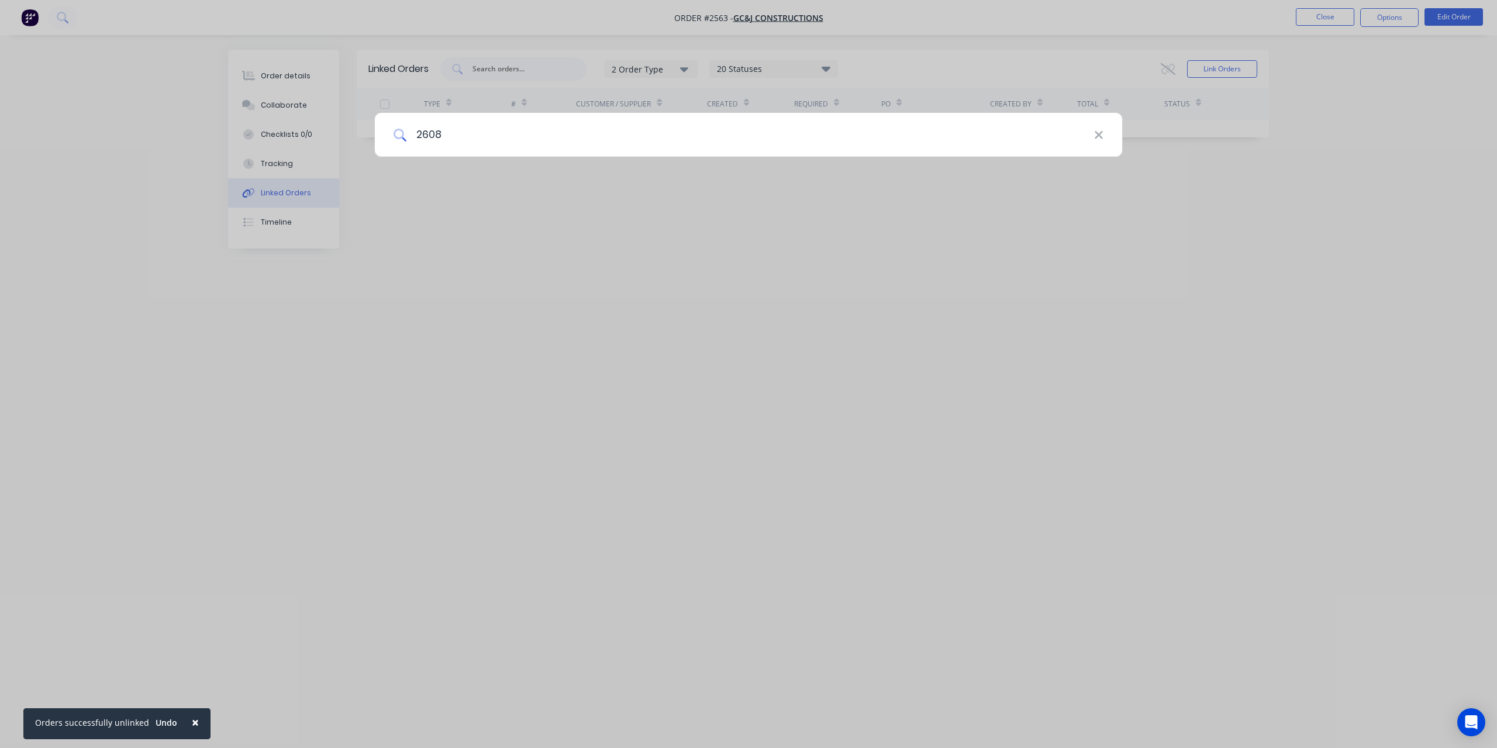
type input "2608"
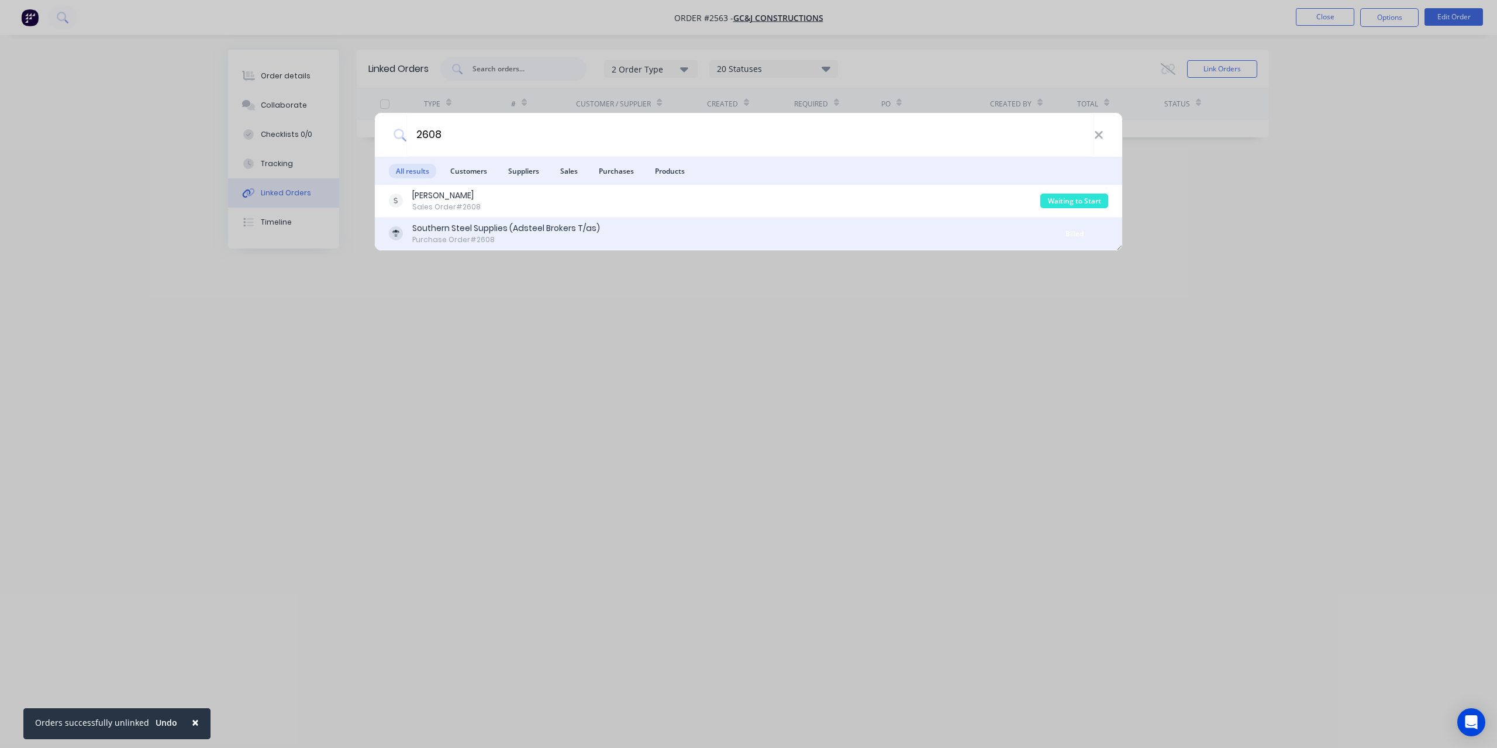
click at [432, 226] on div "Southern Steel Supplies (Adsteel Brokers T/as)" at bounding box center [506, 228] width 188 height 12
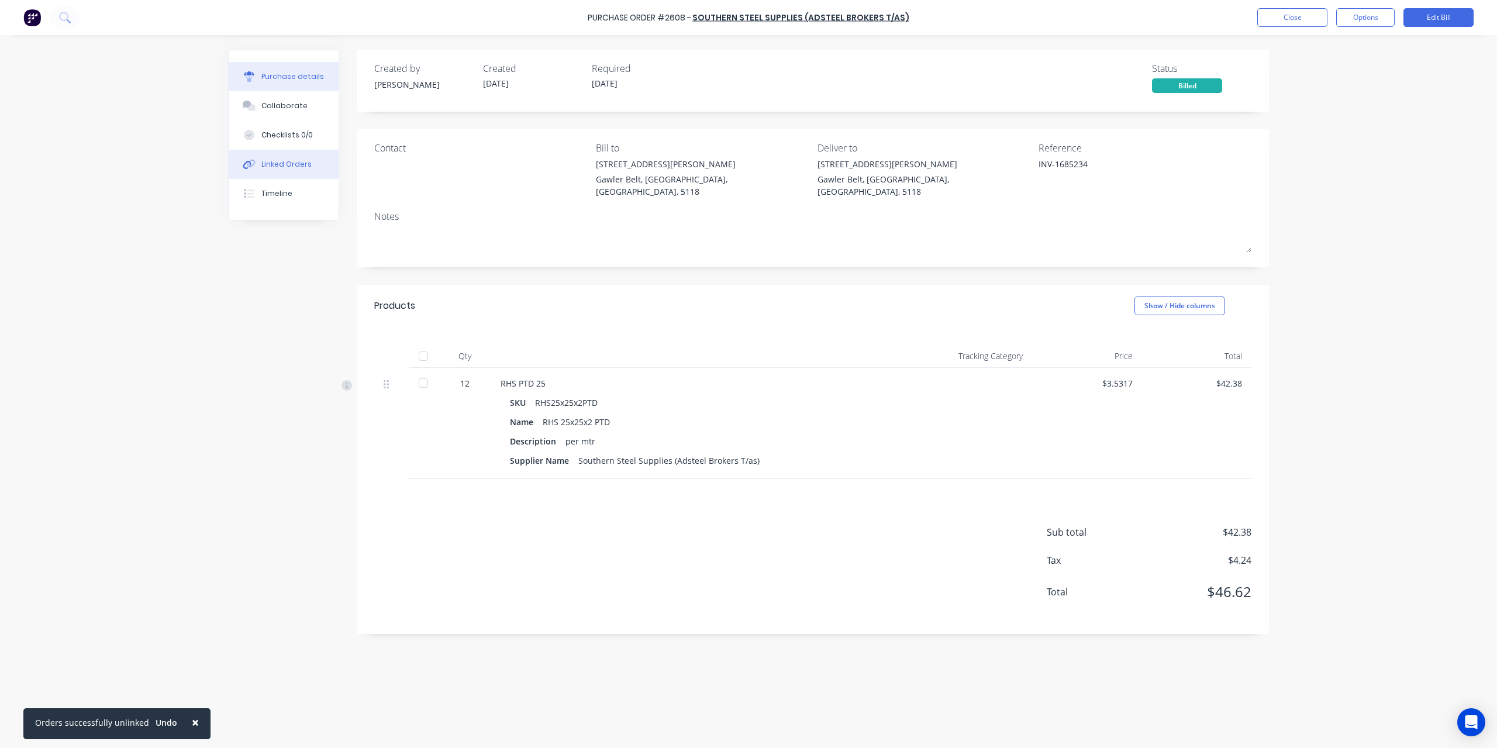
click at [280, 166] on div "Linked Orders" at bounding box center [286, 164] width 50 height 11
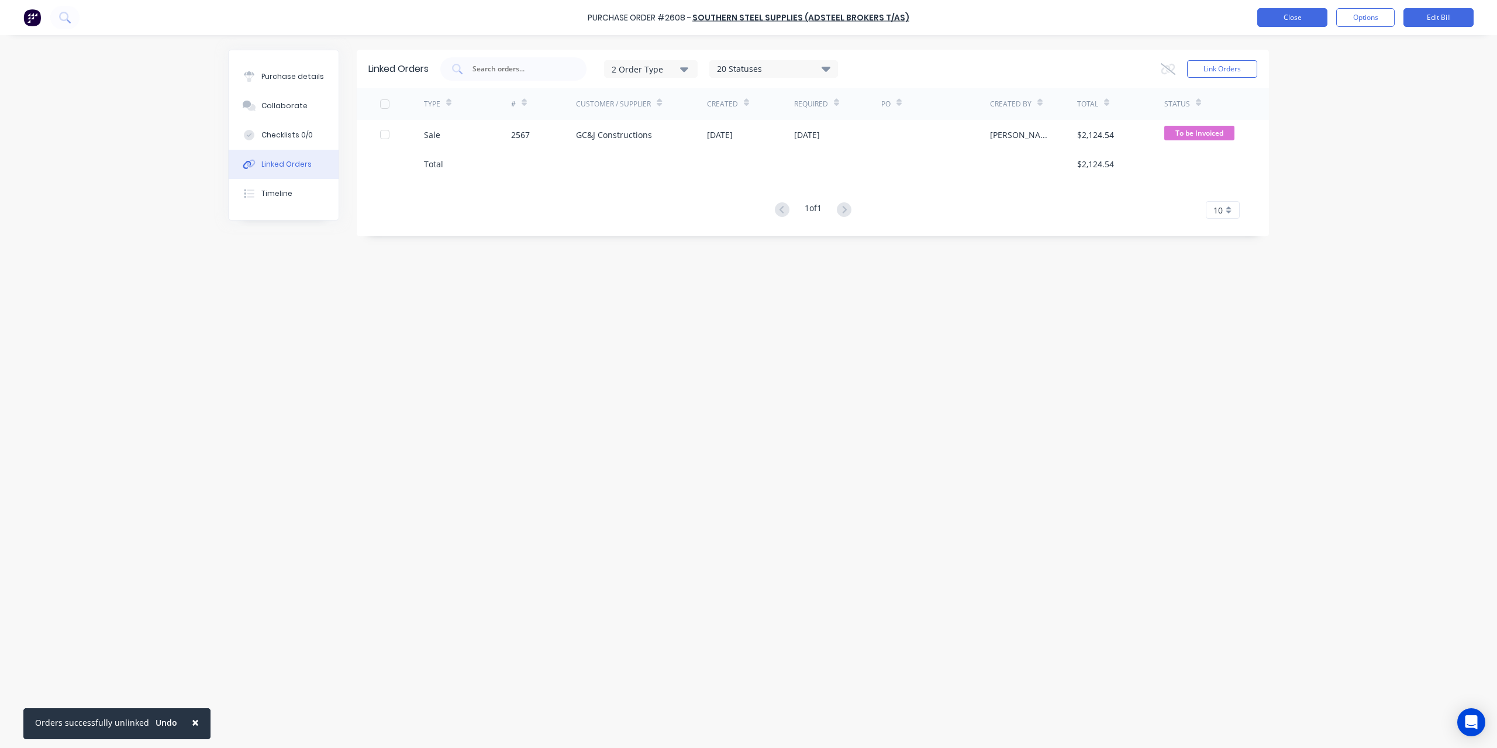
click at [1312, 15] on button "Close" at bounding box center [1292, 17] width 70 height 19
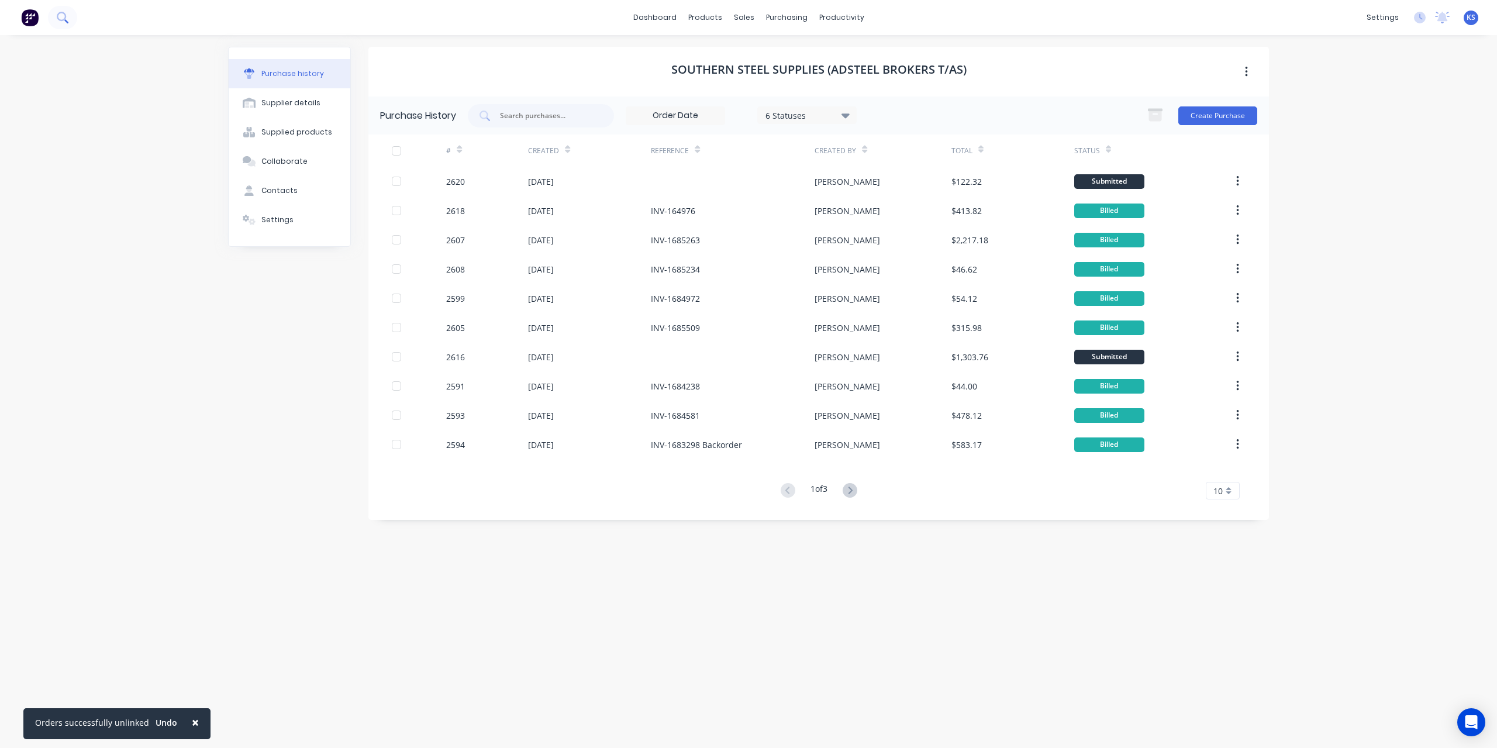
click at [58, 18] on icon at bounding box center [61, 16] width 9 height 9
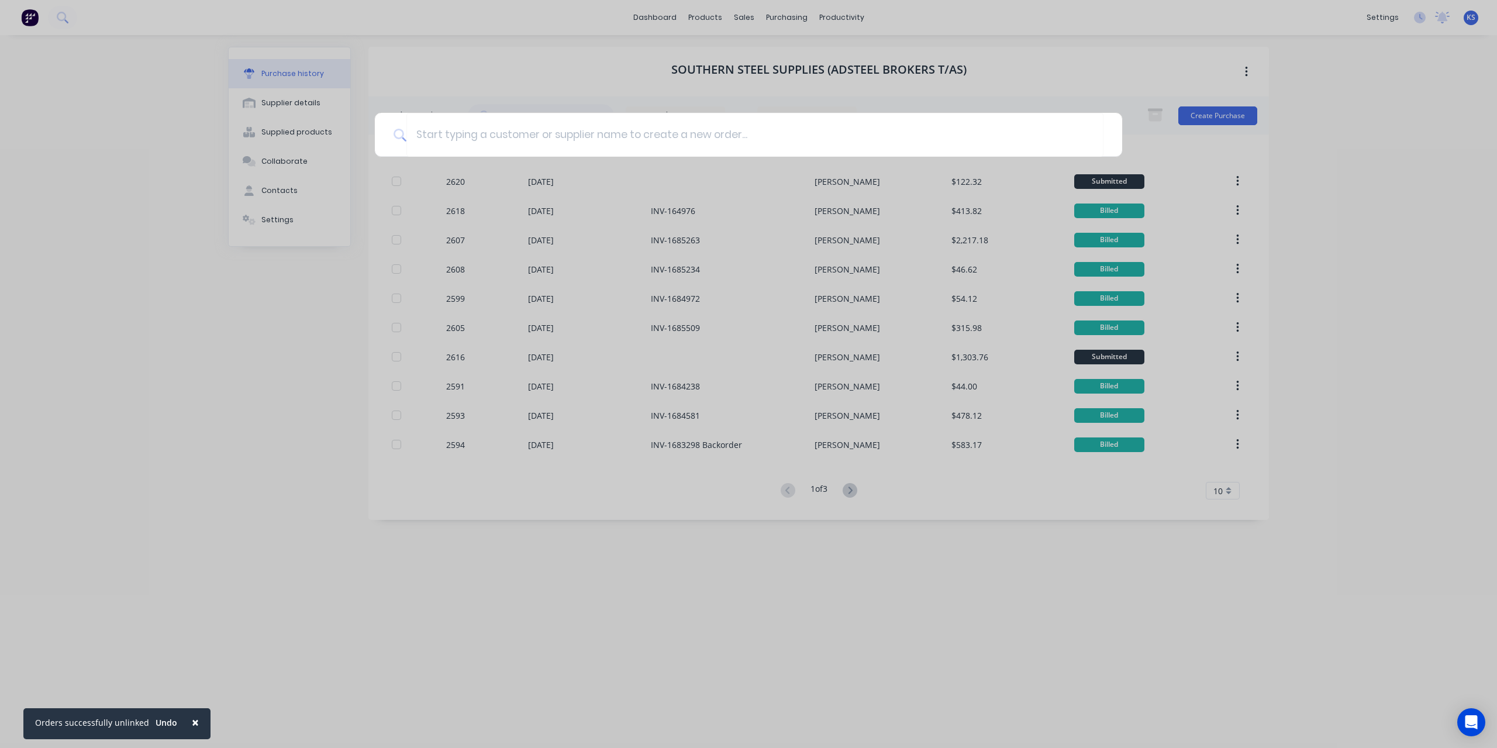
click at [1407, 76] on div at bounding box center [748, 374] width 1497 height 748
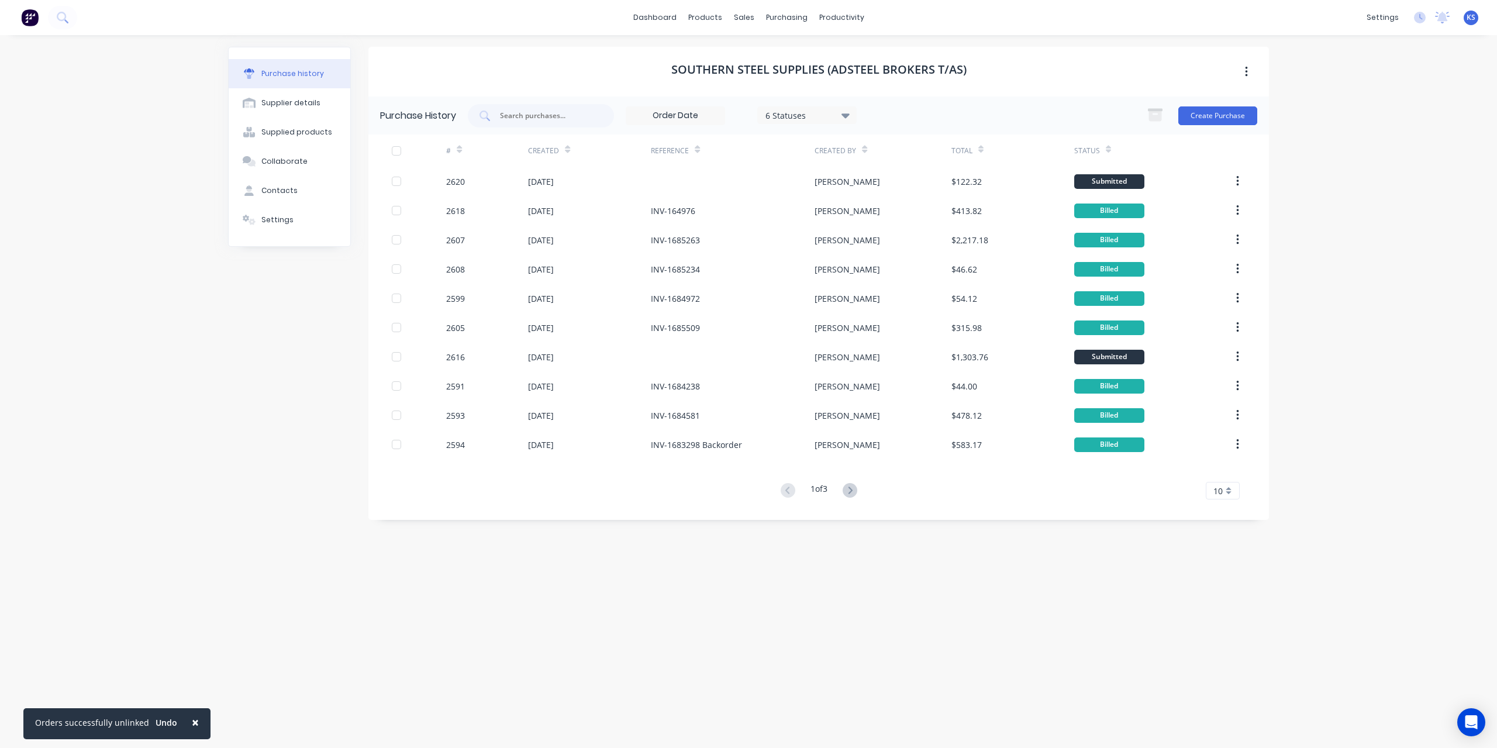
click at [680, 28] on div "dashboard products sales purchasing productivity dashboard products Product Cat…" at bounding box center [748, 17] width 1497 height 35
click at [677, 26] on link "dashboard" at bounding box center [655, 18] width 55 height 18
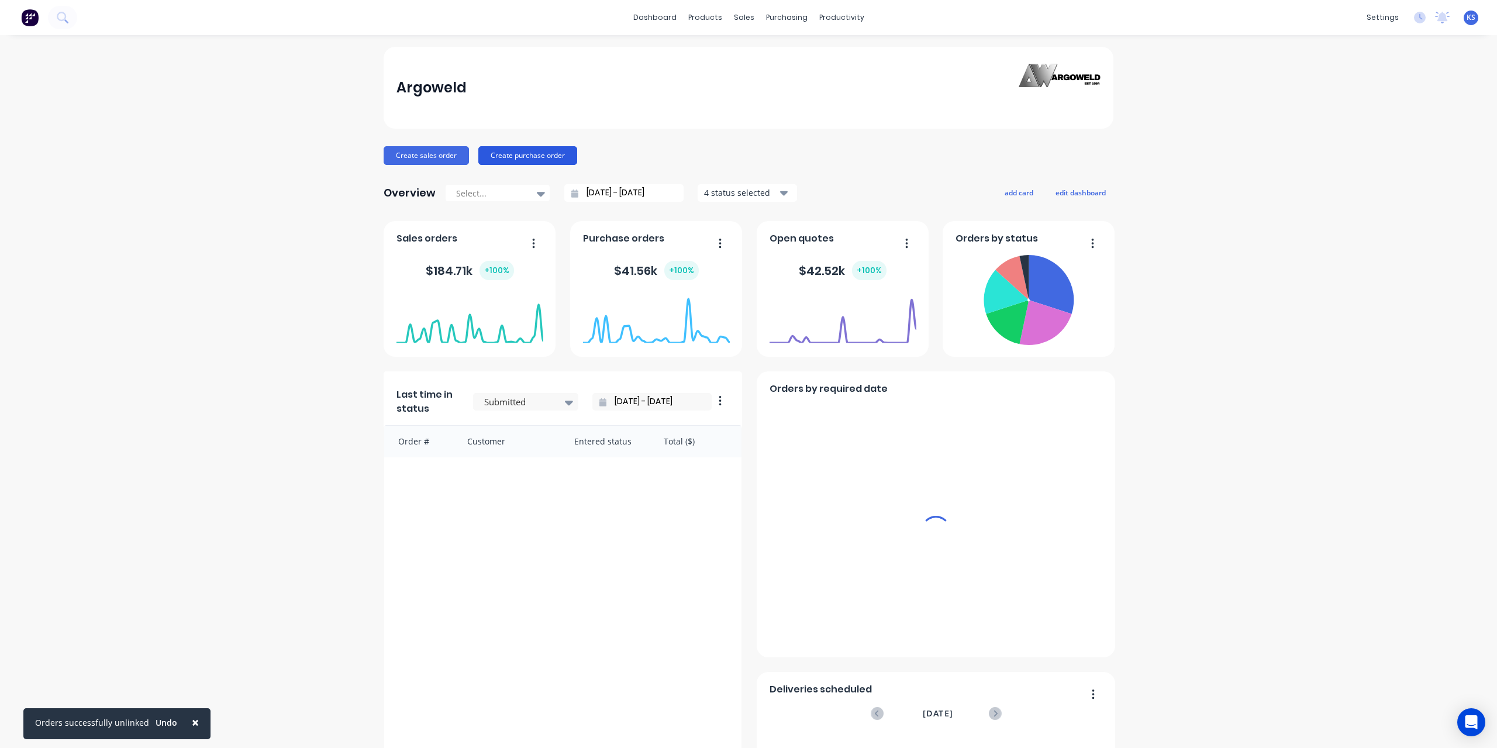
click at [494, 154] on button "Create purchase order" at bounding box center [527, 155] width 99 height 19
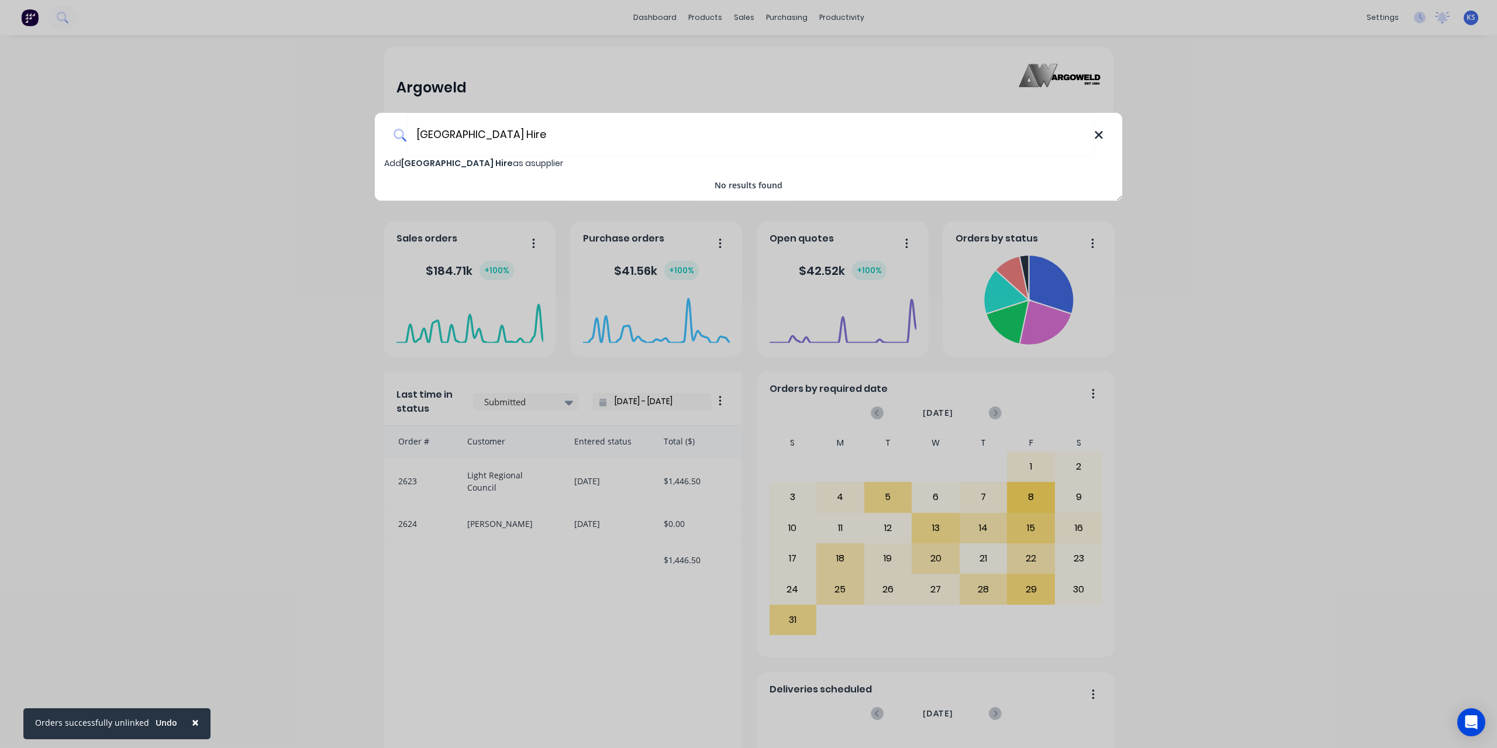
type input "[GEOGRAPHIC_DATA] Hire"
click at [1102, 135] on icon at bounding box center [1098, 135] width 9 height 13
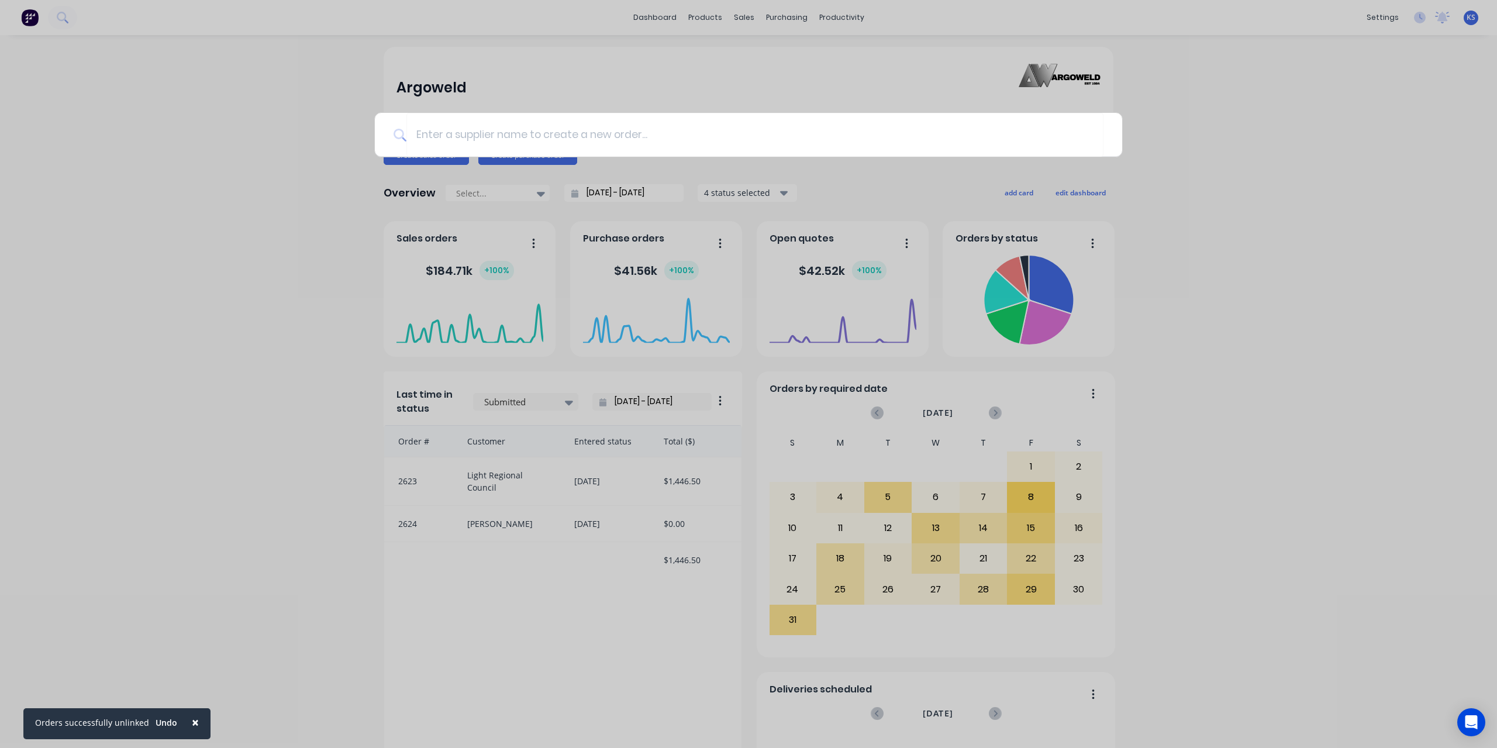
click at [1367, 102] on div at bounding box center [748, 374] width 1497 height 748
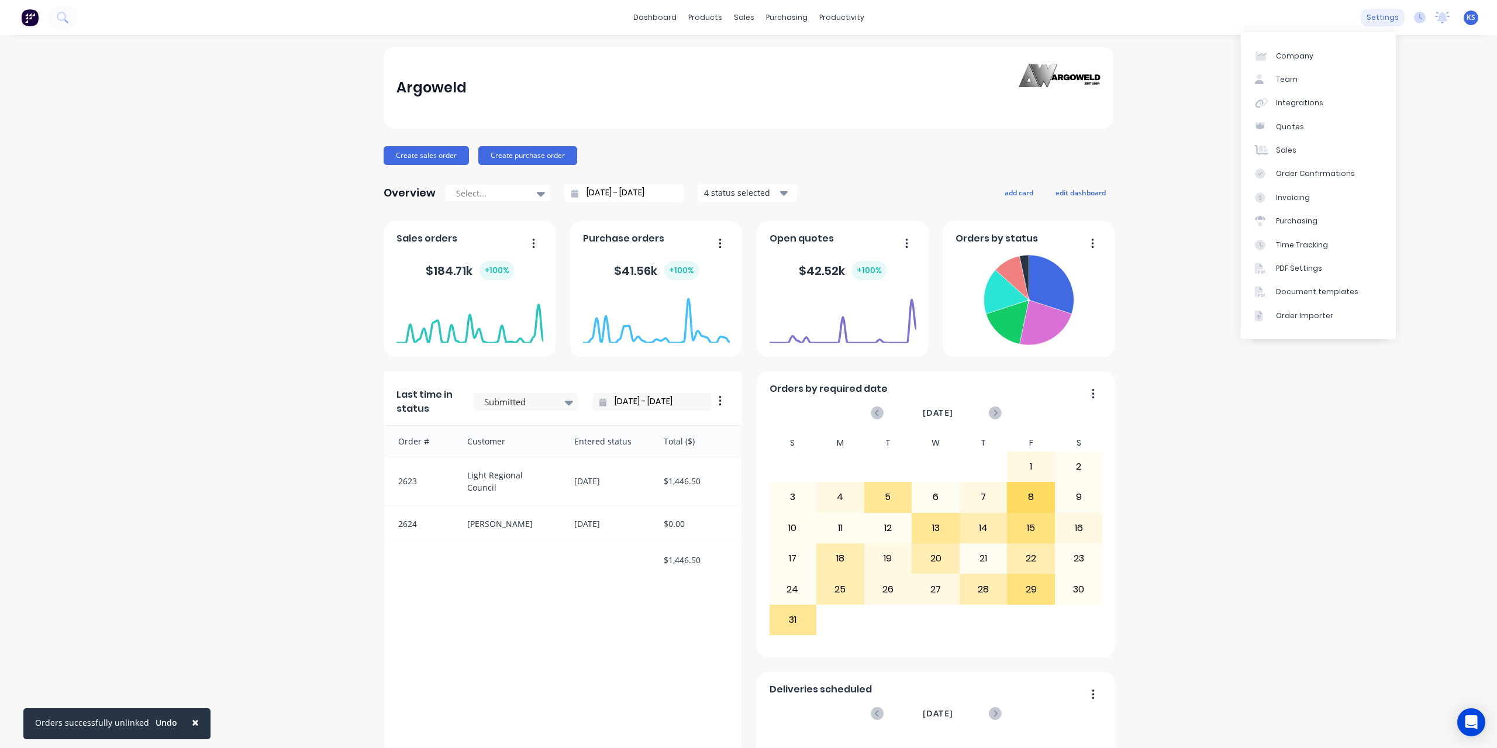
click at [1384, 19] on div "settings" at bounding box center [1383, 18] width 44 height 18
click at [1318, 98] on div "Integrations" at bounding box center [1299, 103] width 47 height 11
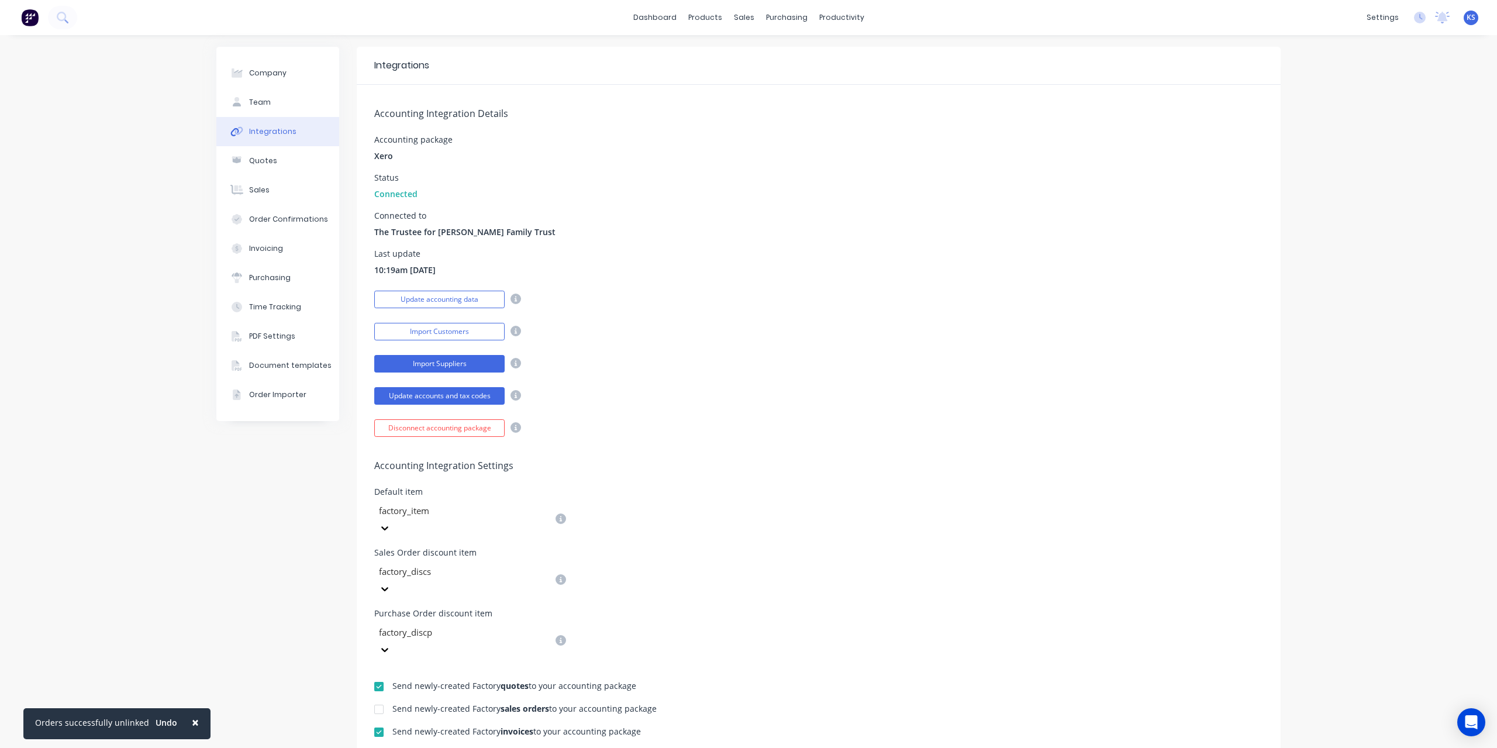
click at [442, 364] on button "Import Suppliers" at bounding box center [439, 364] width 130 height 18
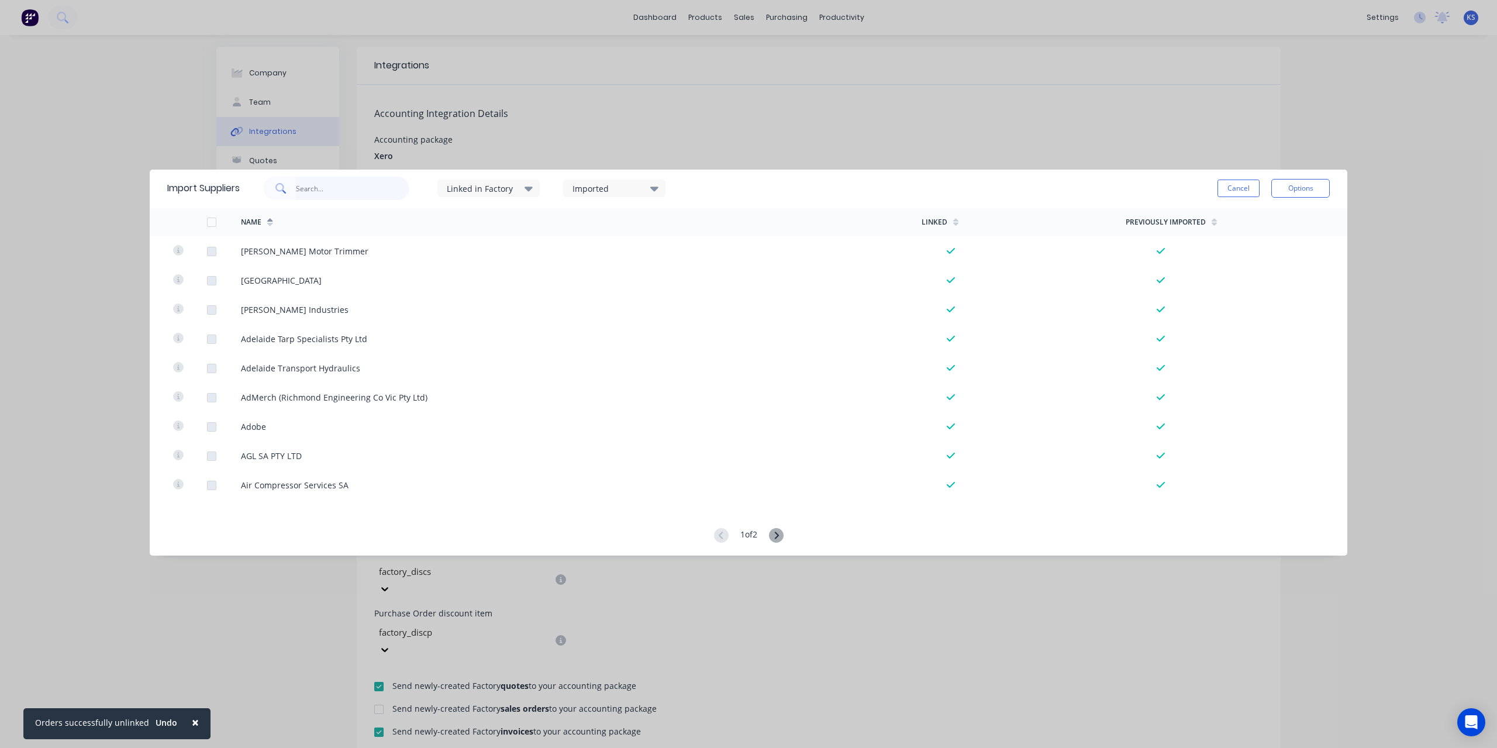
click at [299, 185] on input "text" at bounding box center [353, 188] width 114 height 23
type input "bar"
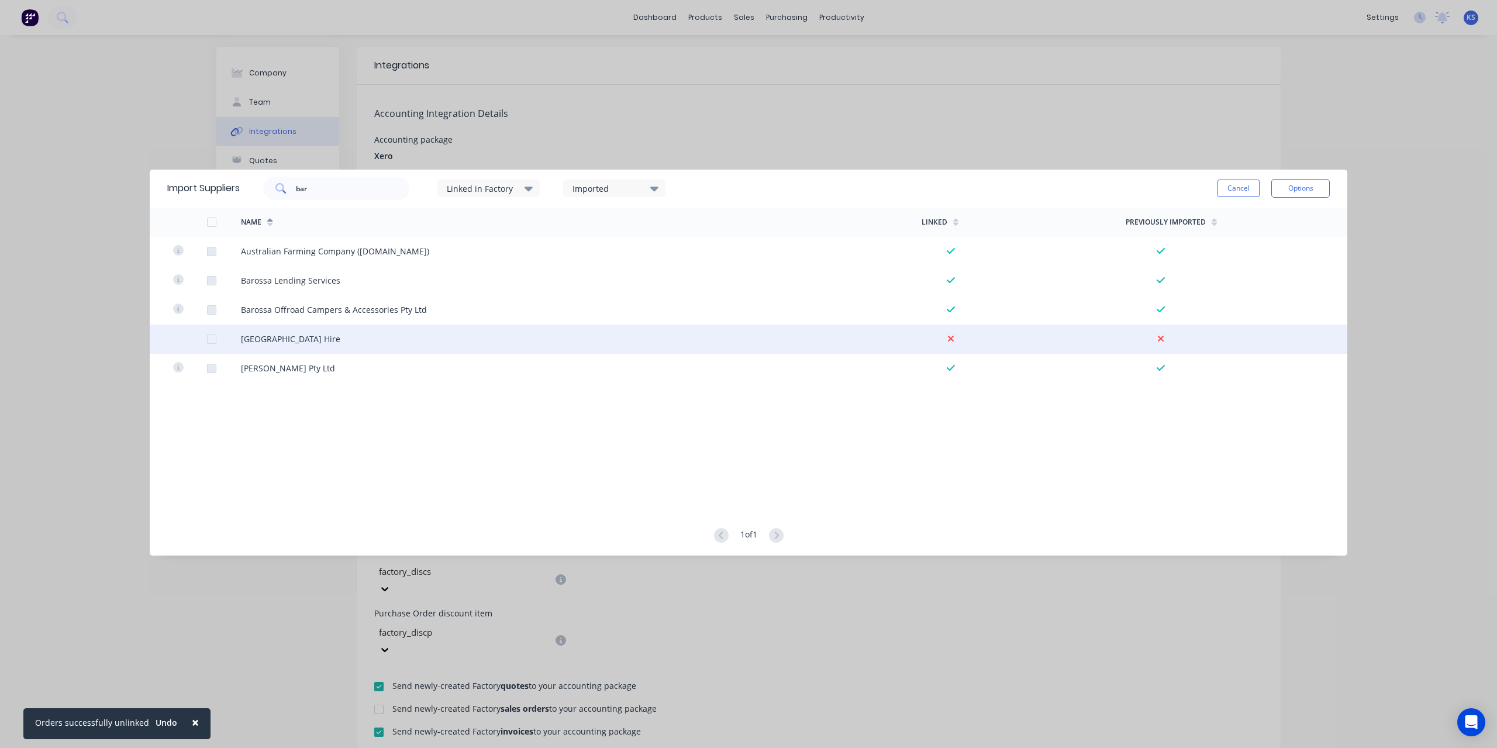
click at [208, 337] on div at bounding box center [211, 339] width 23 height 23
click at [1305, 193] on button "Options" at bounding box center [1301, 188] width 58 height 19
click at [1281, 220] on div "Import selected suppliers" at bounding box center [1274, 220] width 90 height 29
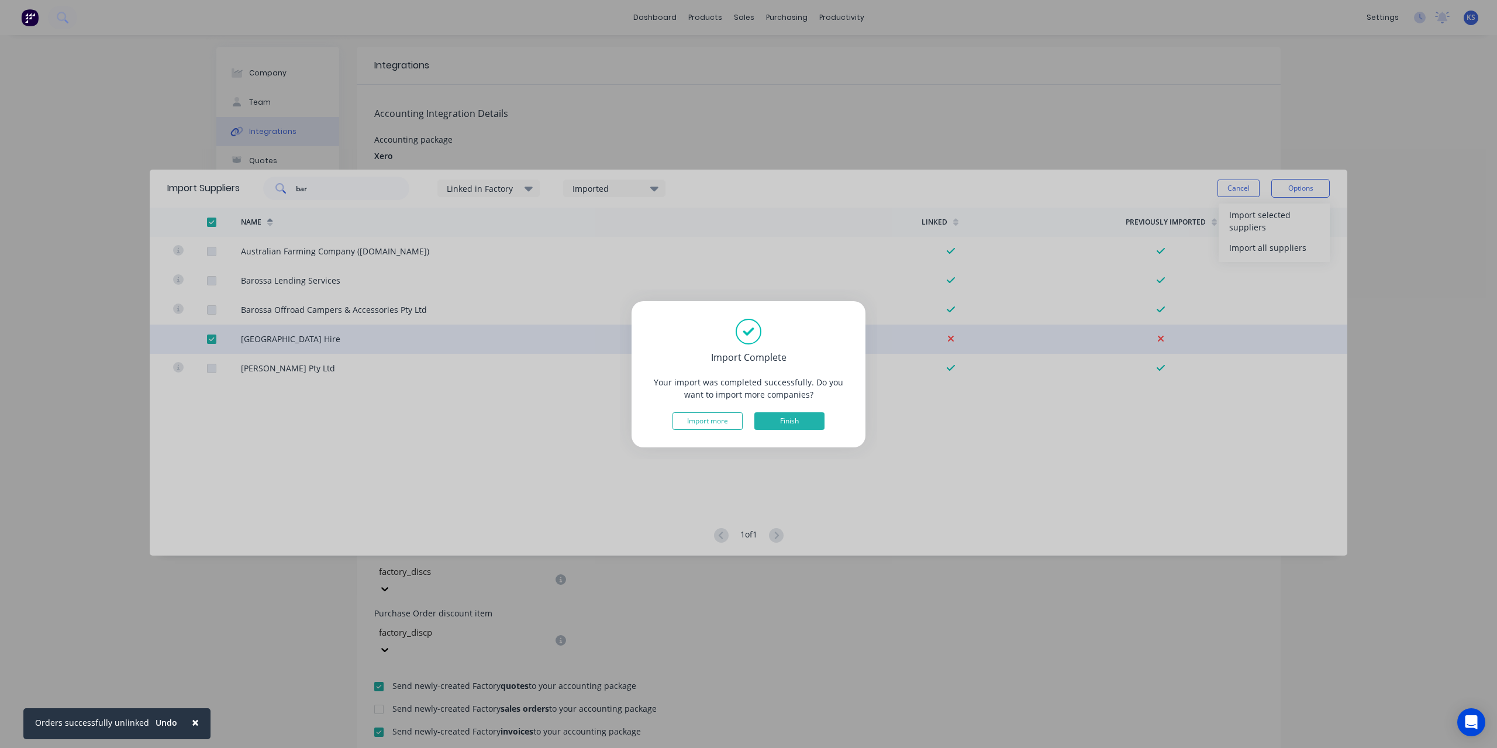
click at [782, 420] on button "Finish" at bounding box center [789, 421] width 70 height 18
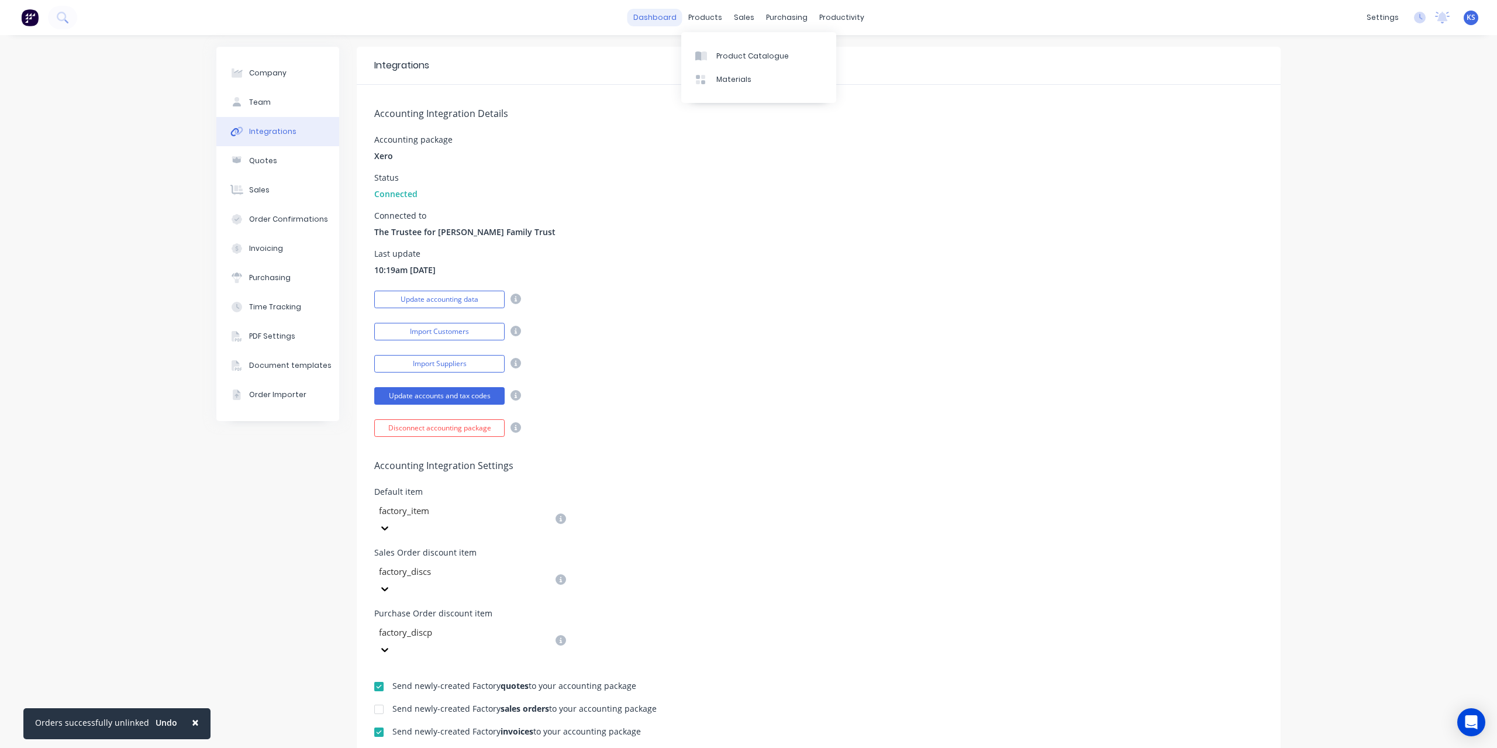
click at [653, 18] on link "dashboard" at bounding box center [655, 18] width 55 height 18
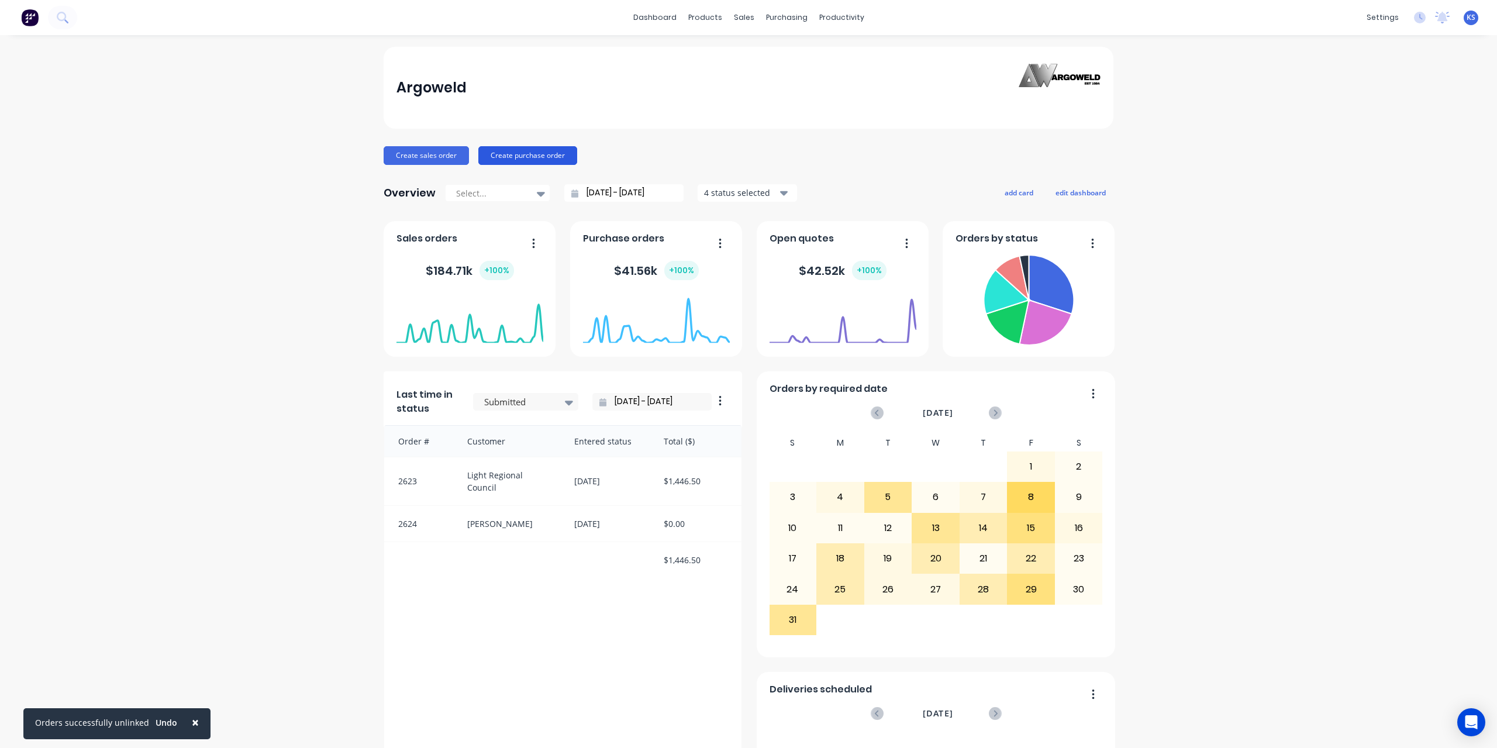
click at [518, 159] on button "Create purchase order" at bounding box center [527, 155] width 99 height 19
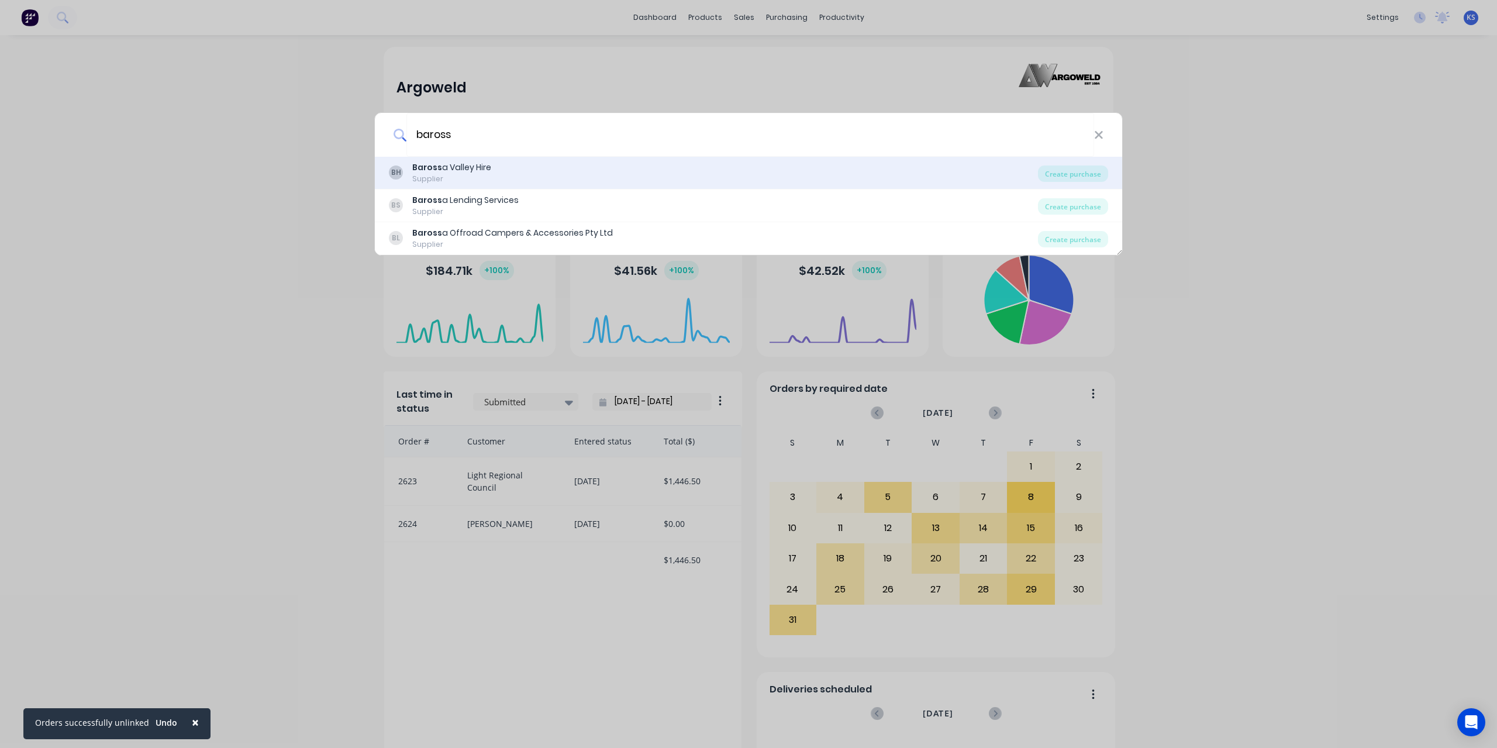
type input "baross"
click at [455, 175] on div "Supplier" at bounding box center [451, 179] width 79 height 11
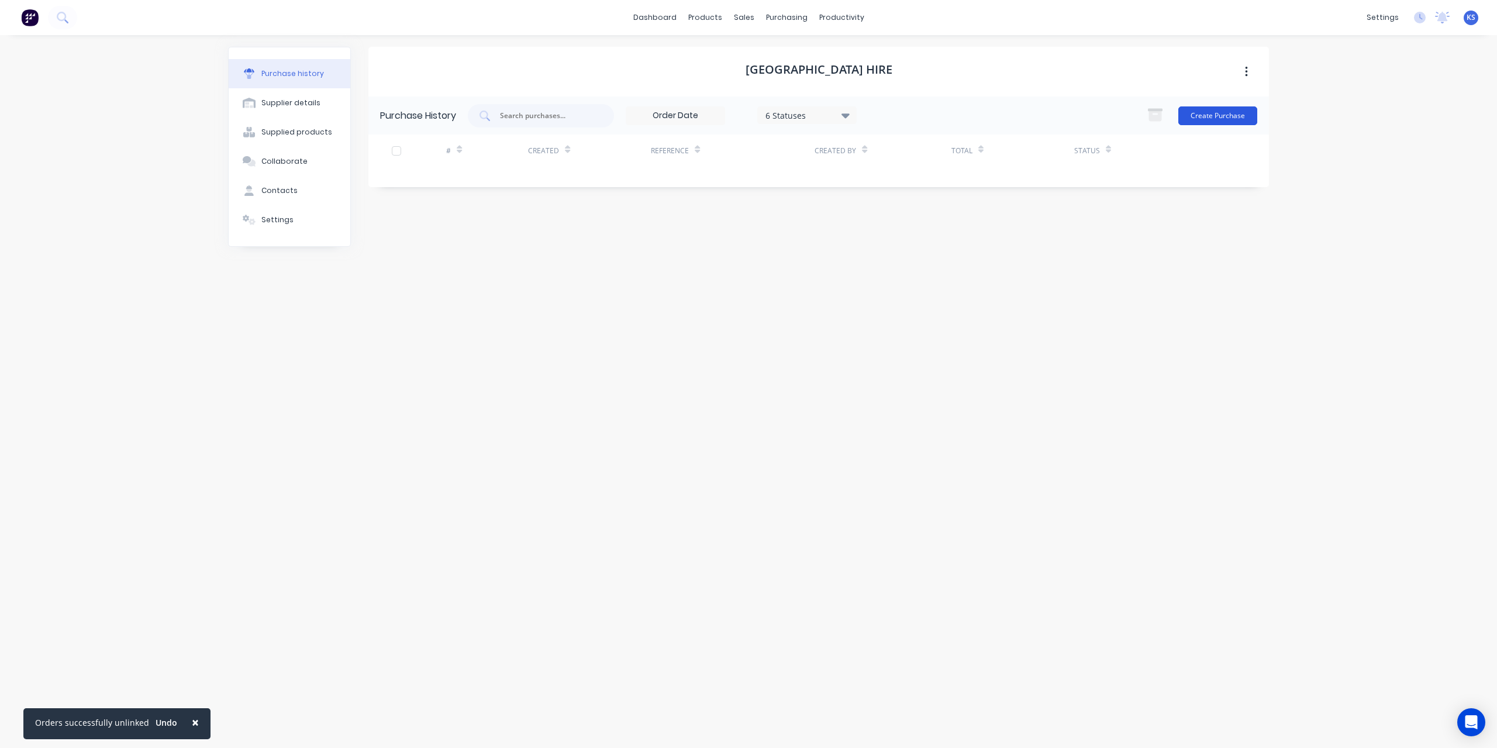
click at [1218, 114] on button "Create Purchase" at bounding box center [1218, 115] width 79 height 19
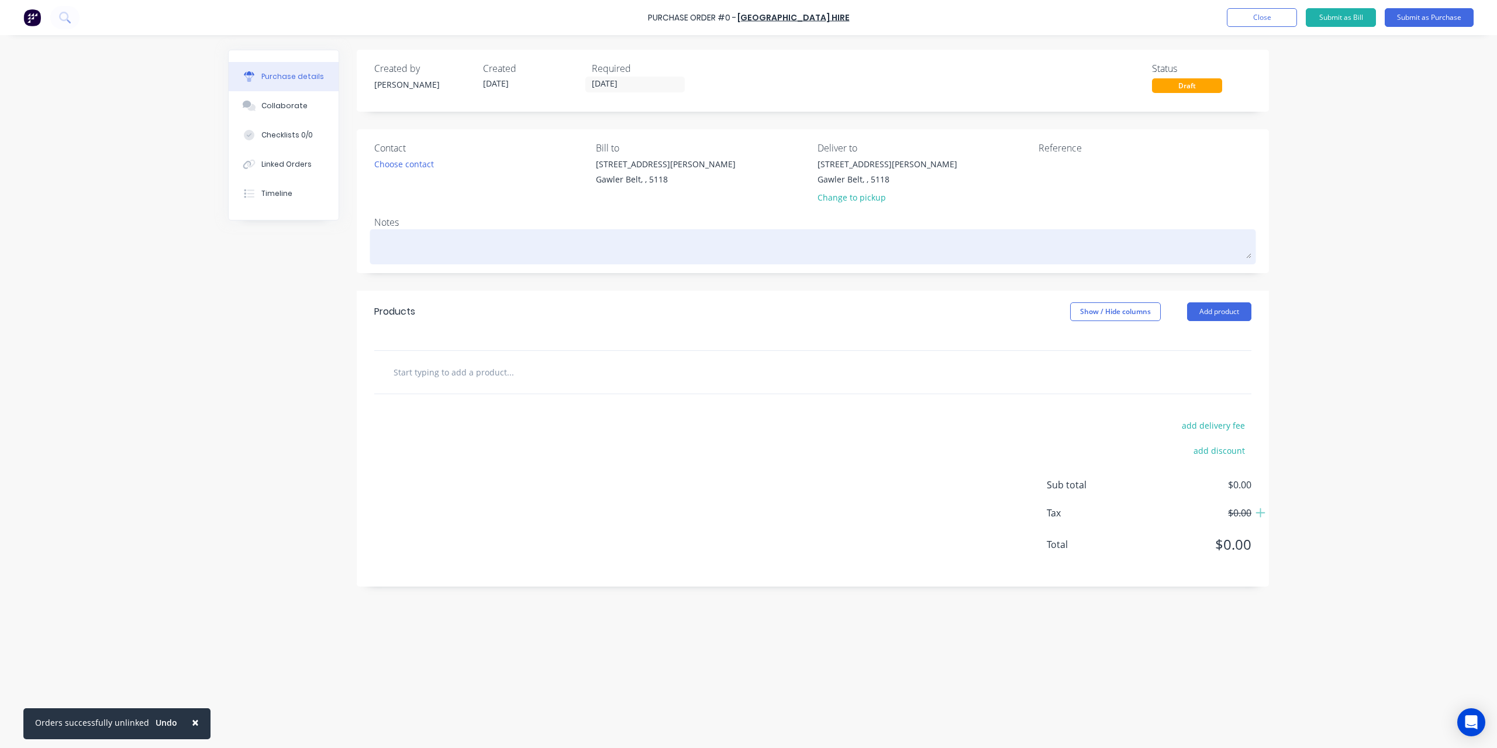
click at [404, 244] on textarea at bounding box center [812, 245] width 877 height 26
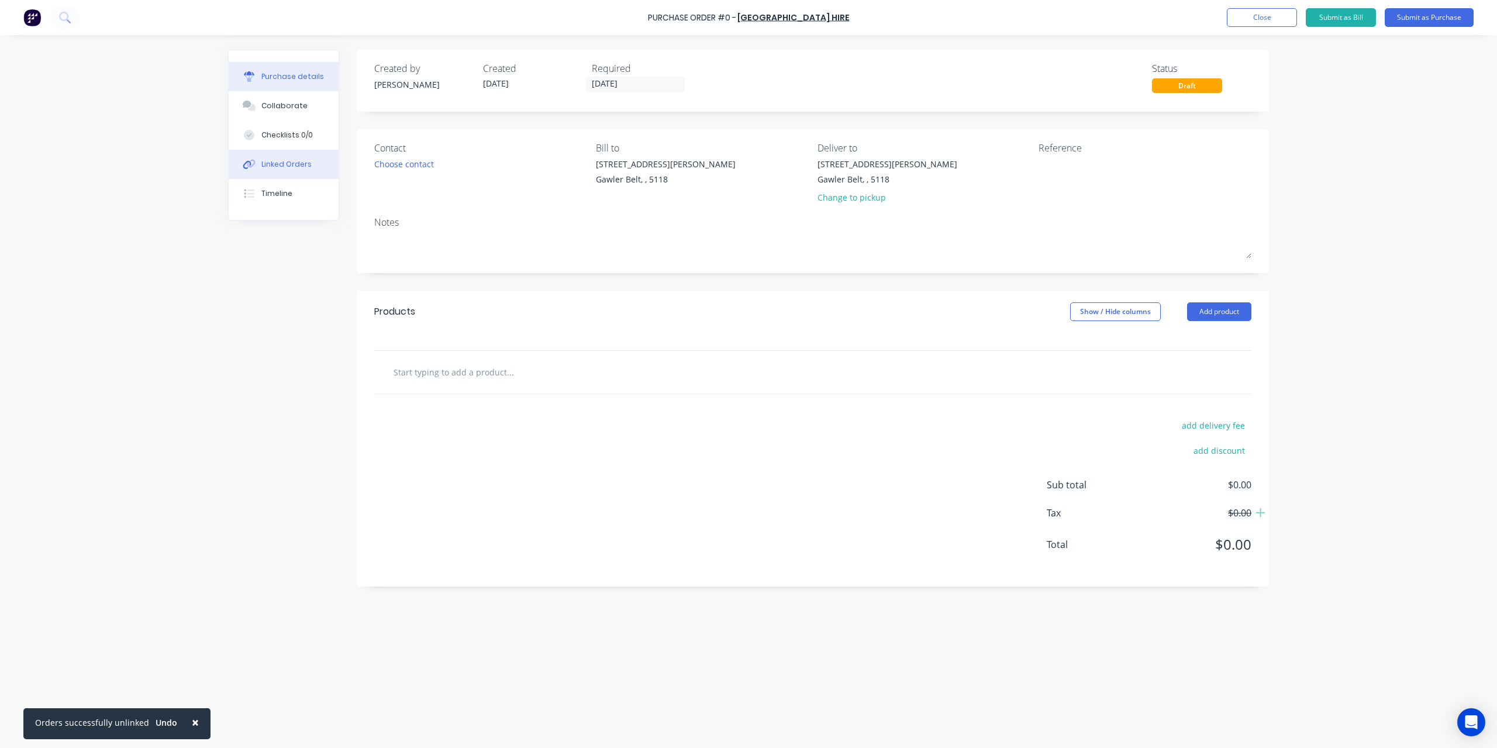
click at [262, 172] on button "Linked Orders" at bounding box center [284, 164] width 110 height 29
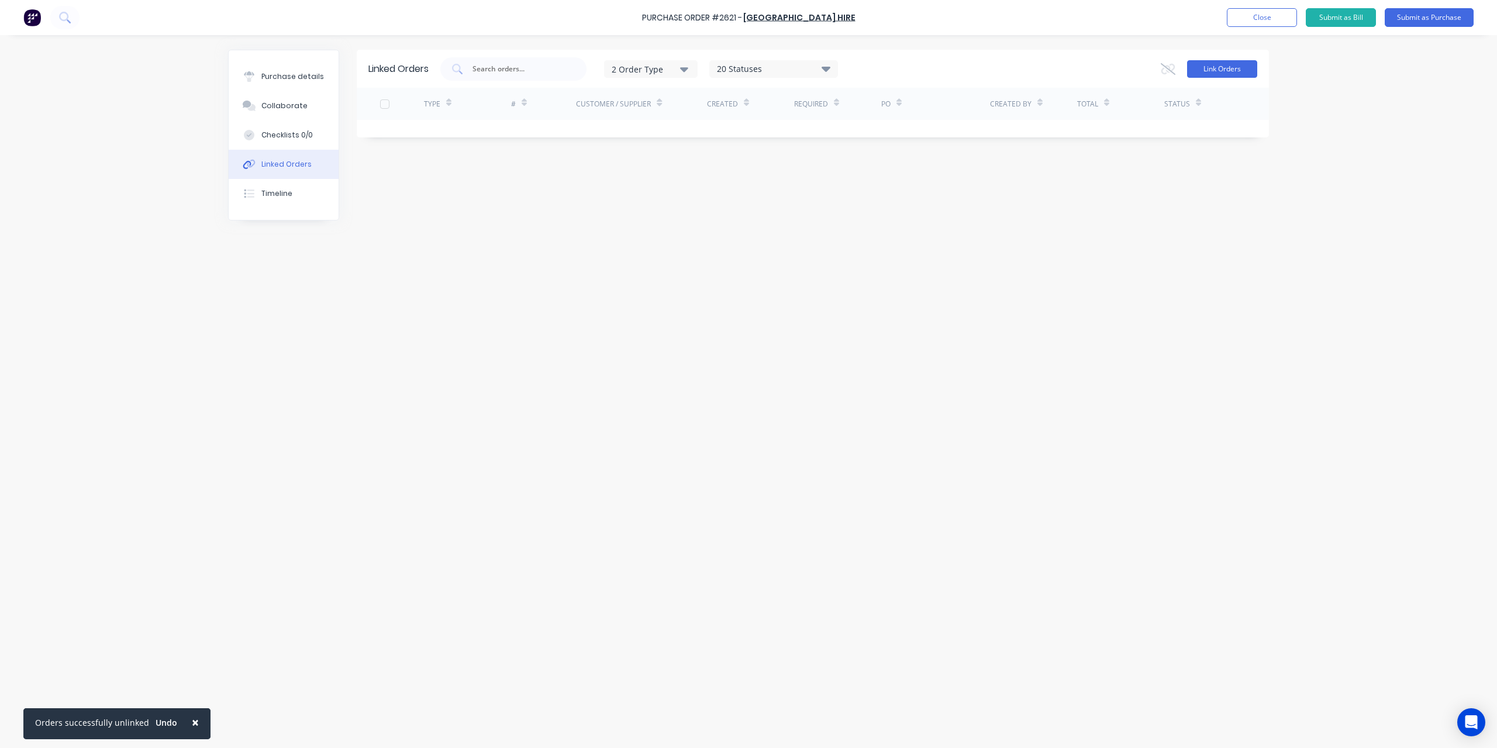
click at [1208, 71] on button "Link Orders" at bounding box center [1222, 69] width 70 height 18
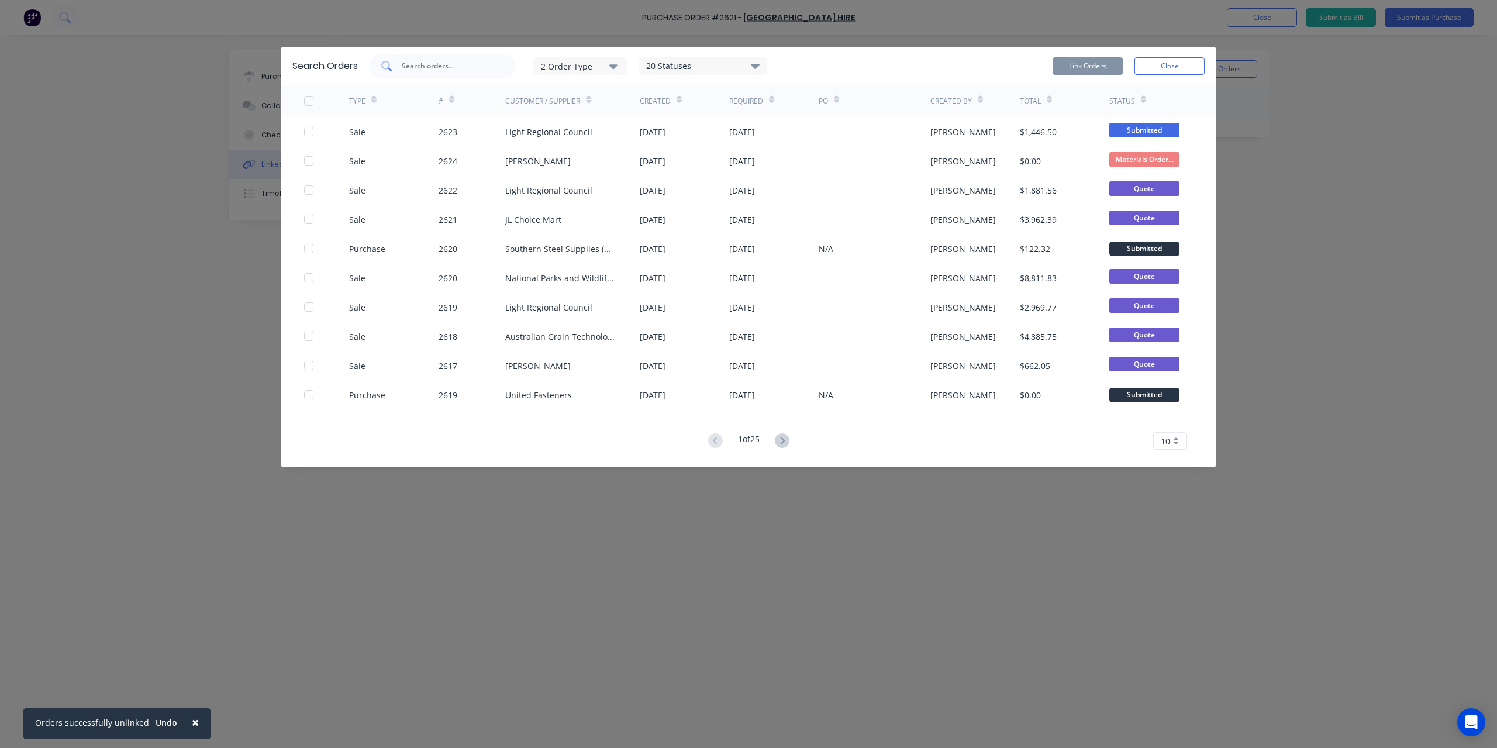
click at [474, 67] on input "text" at bounding box center [449, 66] width 97 height 12
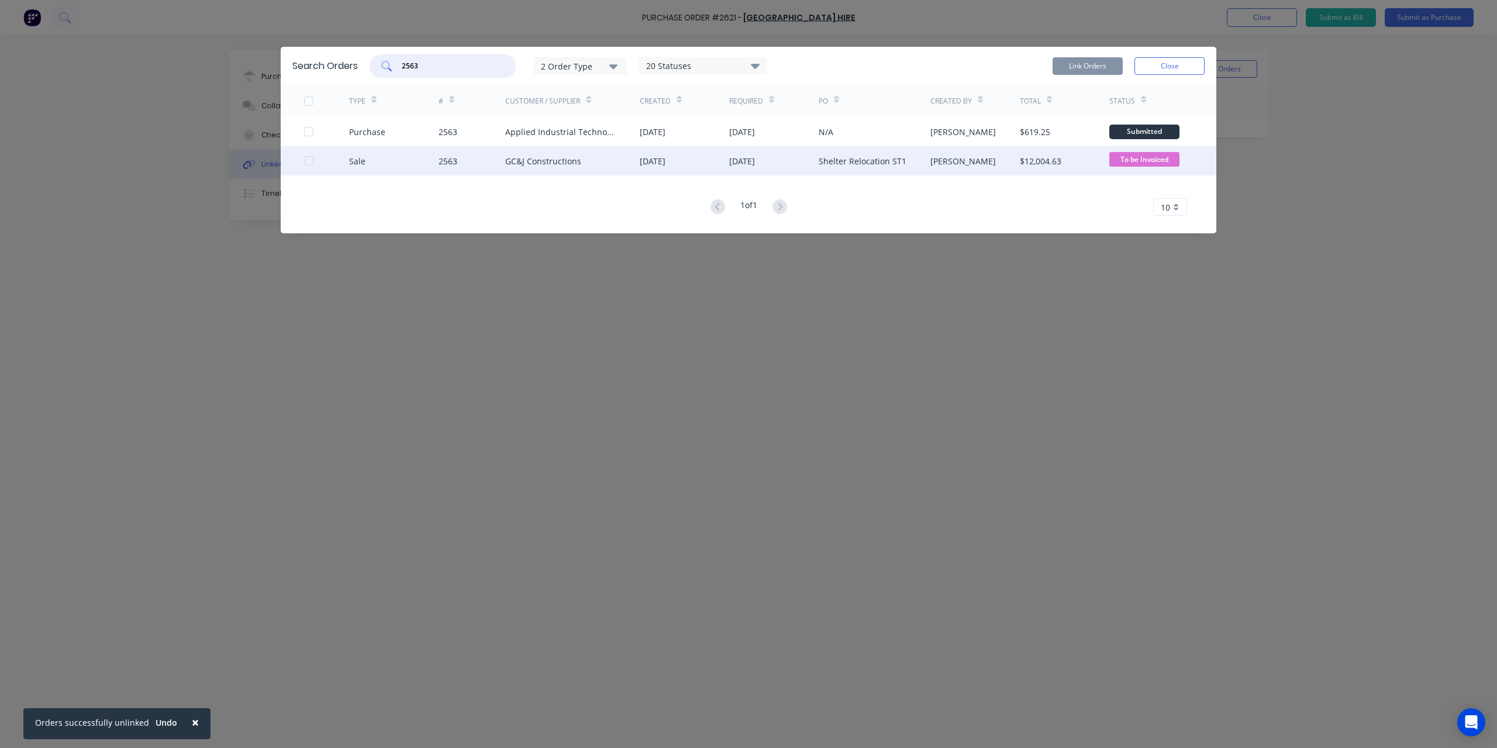
type input "2563"
click at [301, 163] on div "Sale 2563 GC&J Constructions [DATE] [DATE] Shelter Relocation ST1 [PERSON_NAME]…" at bounding box center [749, 160] width 936 height 29
click at [306, 160] on div at bounding box center [308, 160] width 23 height 23
click at [1105, 66] on button "Link Orders" at bounding box center [1088, 66] width 70 height 18
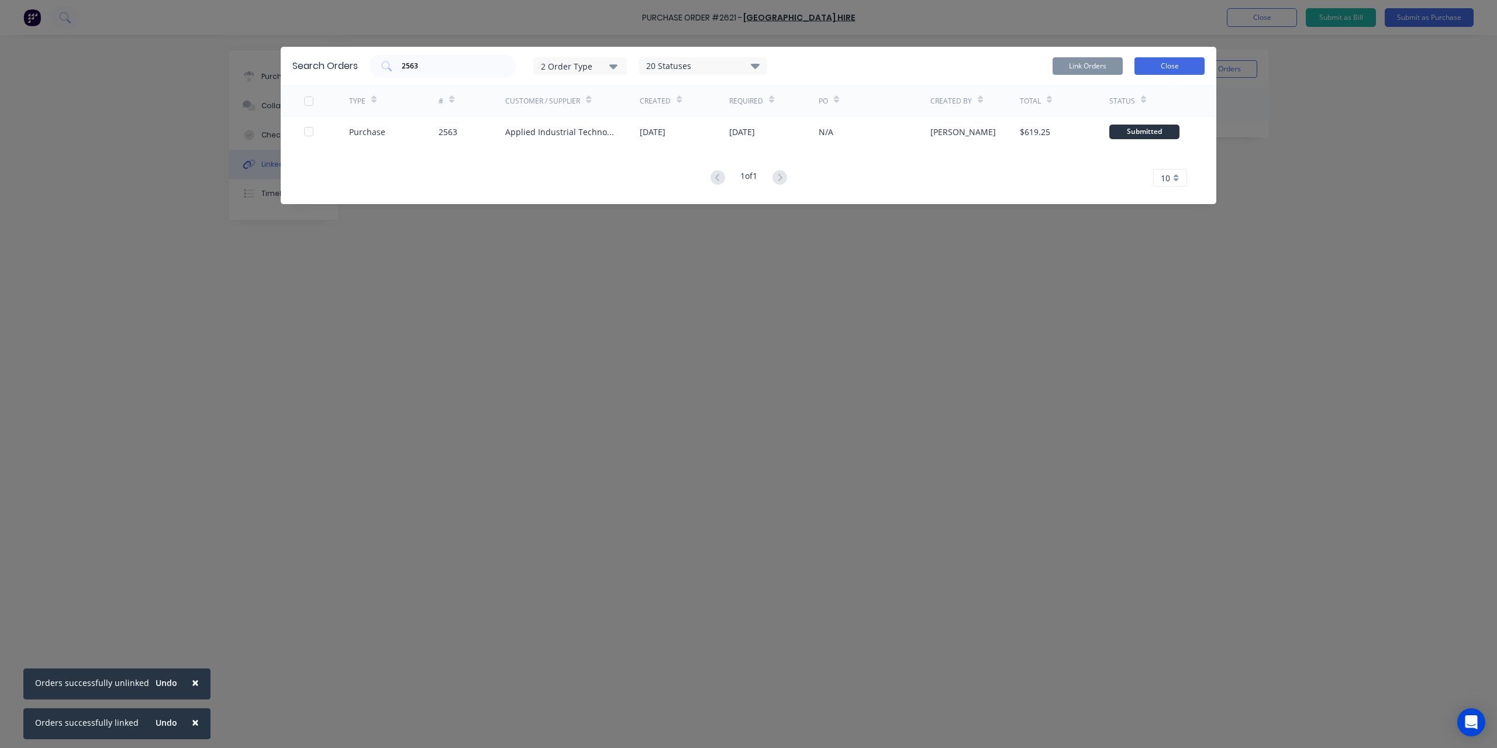
click at [1173, 70] on button "Close" at bounding box center [1170, 66] width 70 height 18
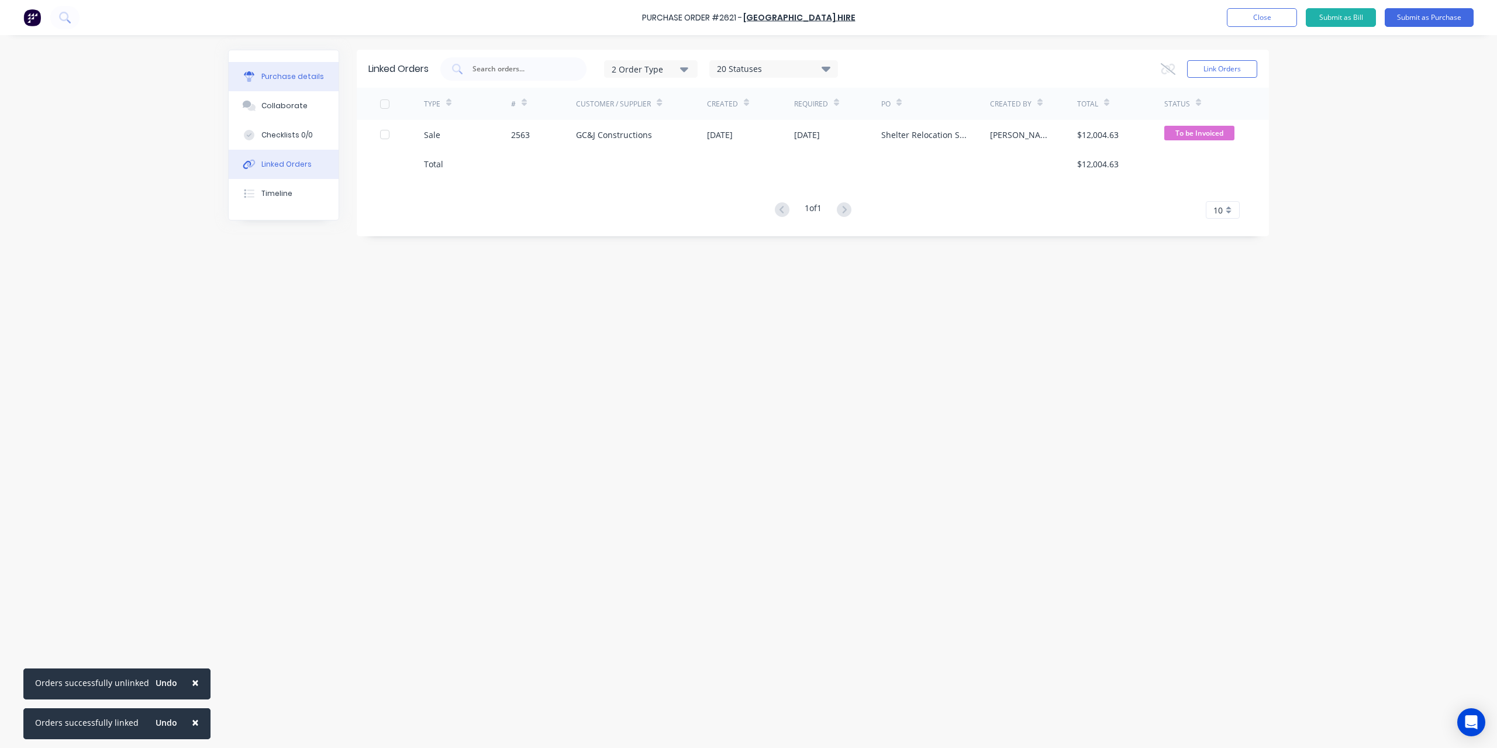
click at [299, 78] on div "Purchase details" at bounding box center [292, 76] width 63 height 11
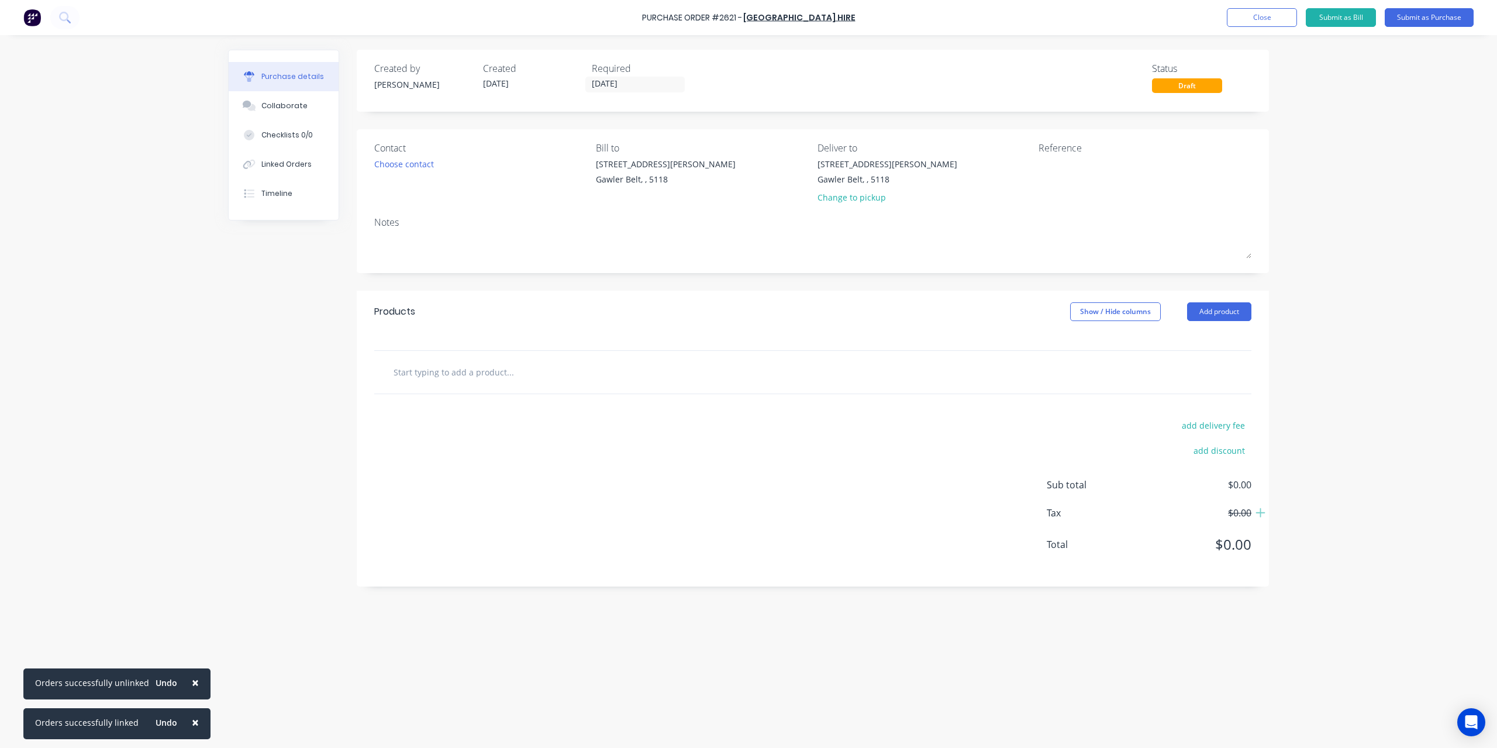
click at [428, 371] on input "text" at bounding box center [510, 371] width 234 height 23
type input "H"
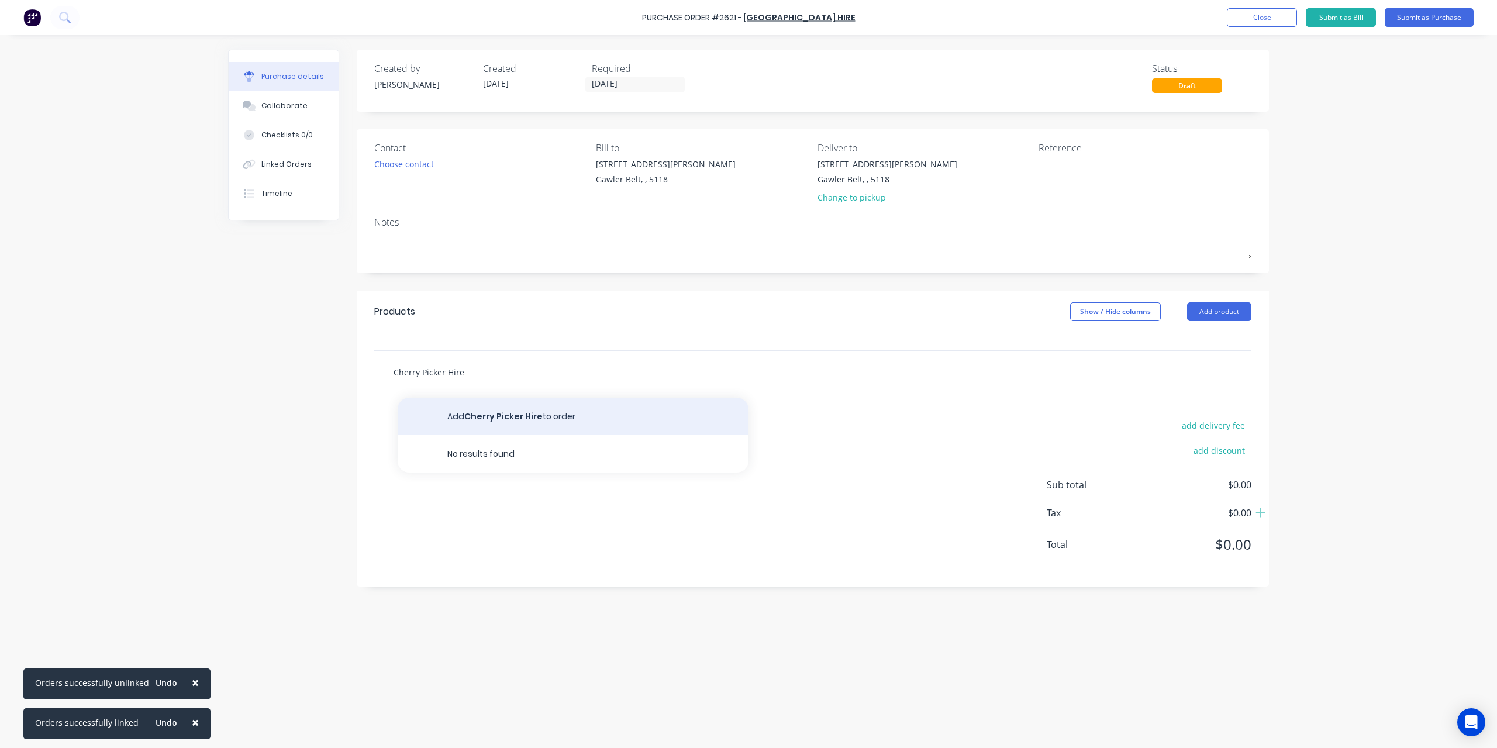
type input "Cherry Picker Hire"
click at [489, 415] on button "Add Cherry Picker Hire to order" at bounding box center [573, 416] width 351 height 37
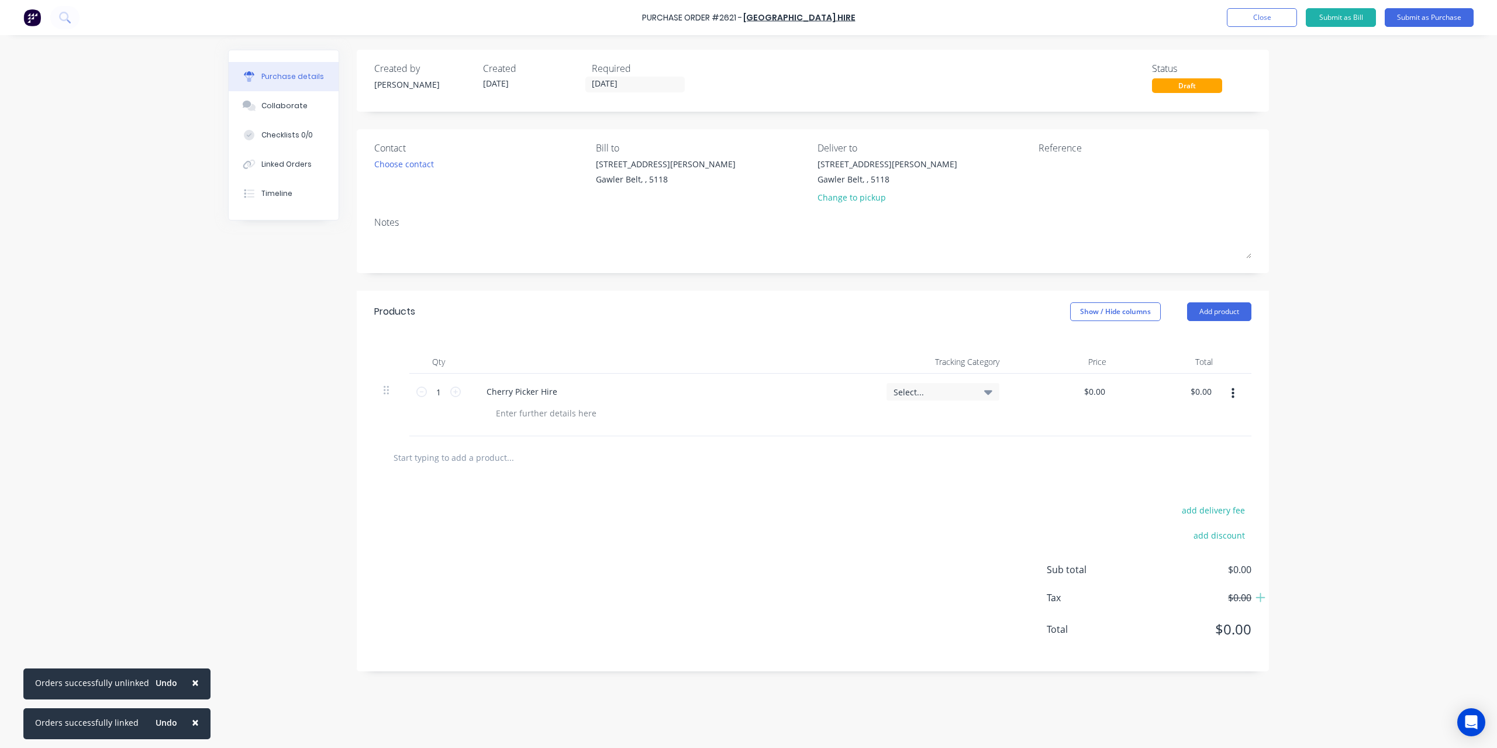
click at [1068, 390] on div "$0.00 $0.00" at bounding box center [1062, 405] width 107 height 63
click at [1094, 388] on input "0.00" at bounding box center [1094, 391] width 27 height 17
type input "$396.24"
type input "396.2400"
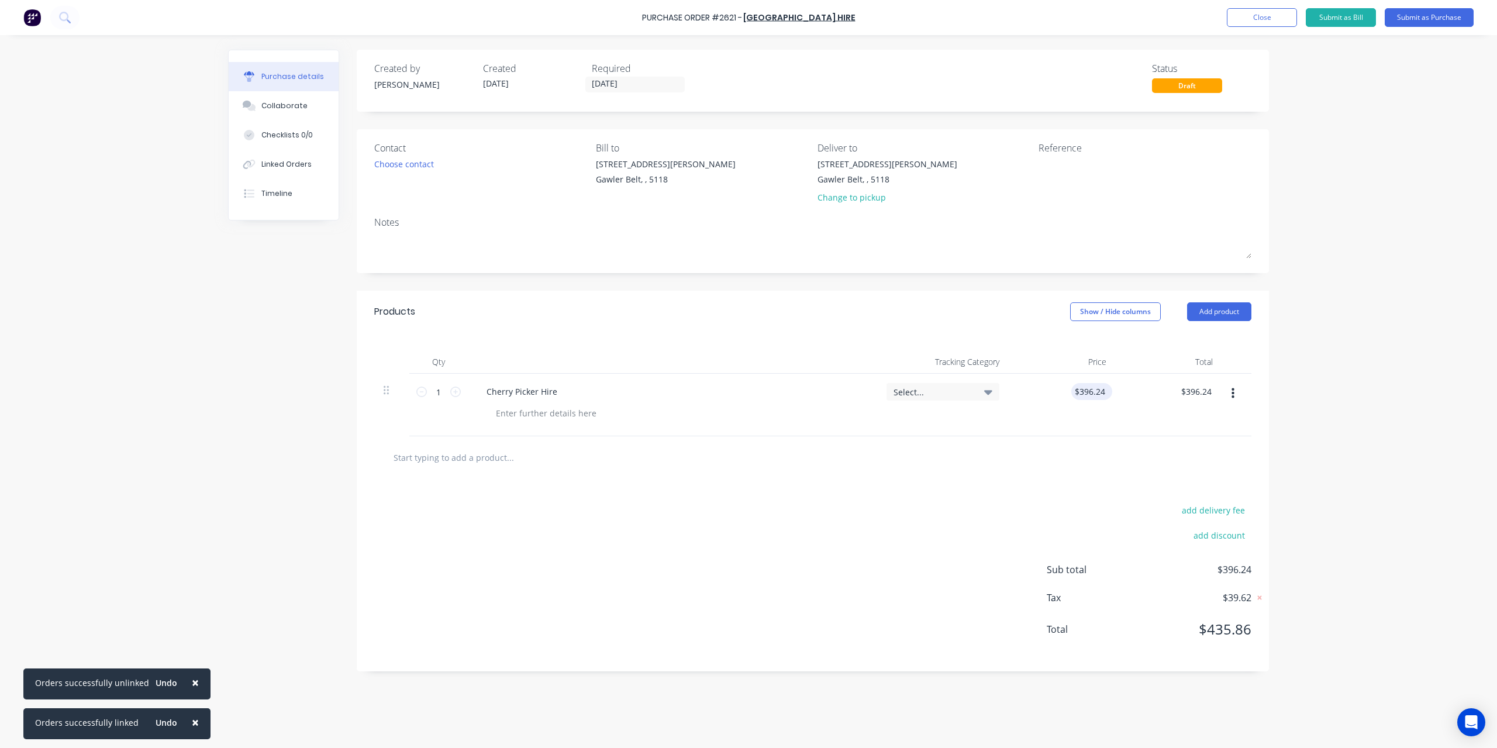
type input "$396.24"
click at [1089, 390] on input "396.2400" at bounding box center [1089, 391] width 36 height 17
drag, startPoint x: 1107, startPoint y: 391, endPoint x: 1028, endPoint y: 391, distance: 78.4
click at [1028, 391] on div "396.2400 396.2400" at bounding box center [1062, 405] width 107 height 63
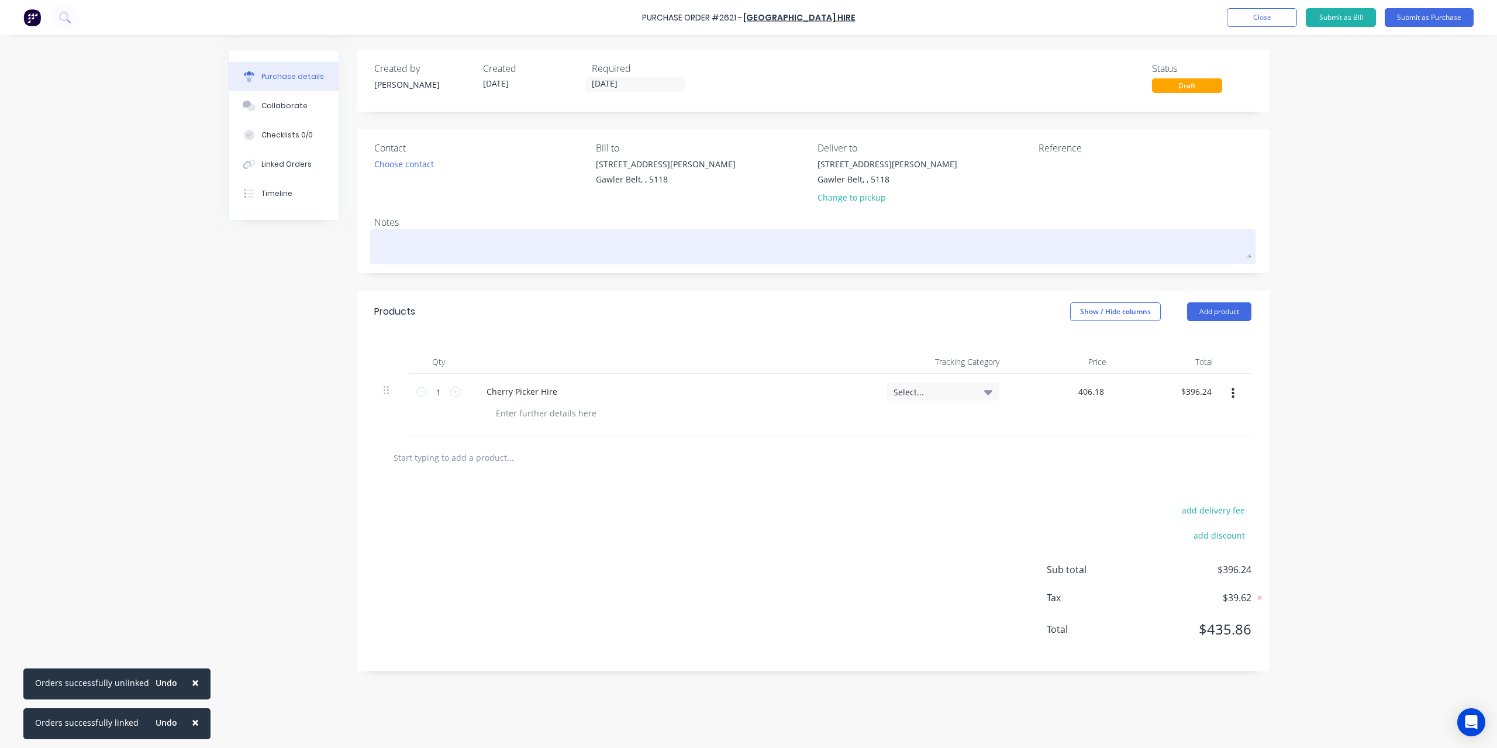
type input "$396.24"
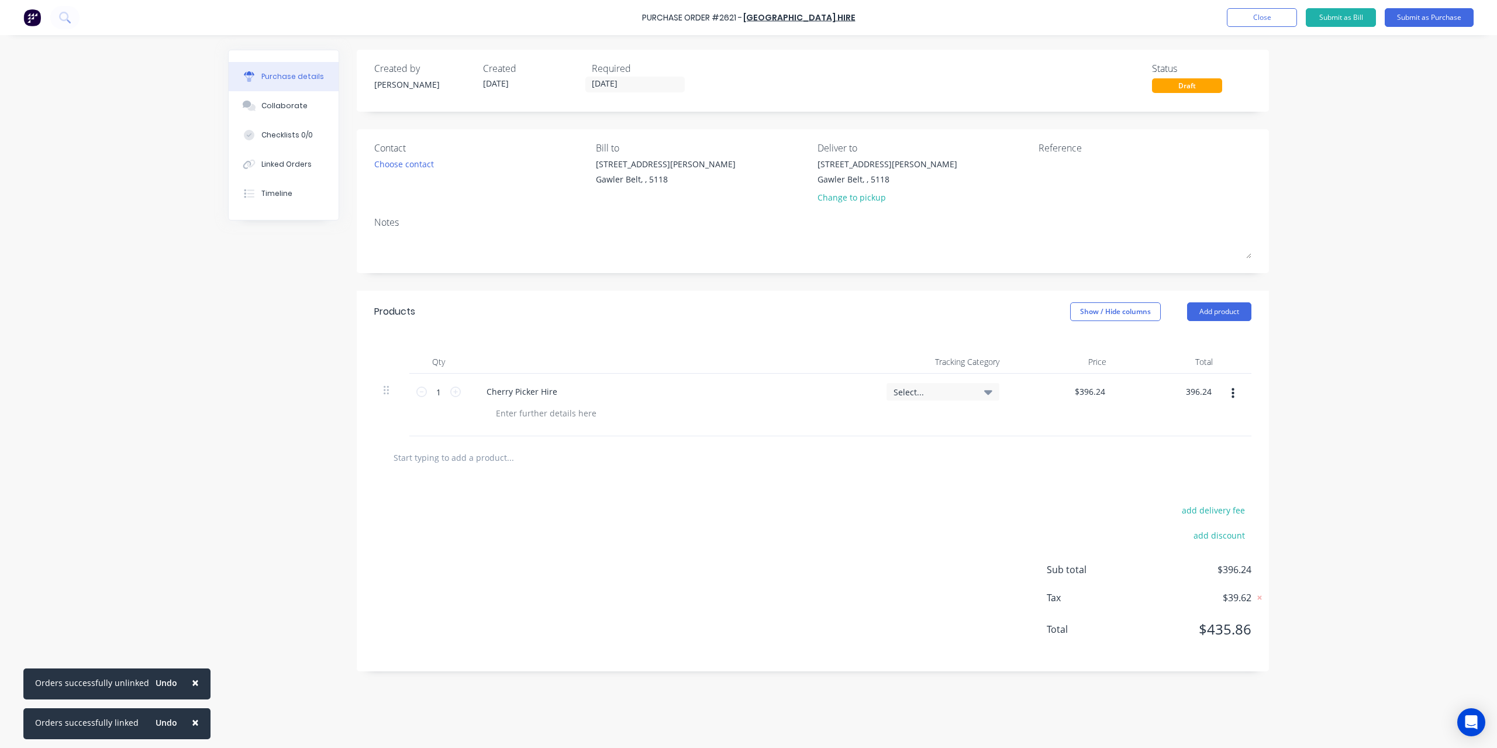
type input "$396.24"
click at [1088, 392] on input "$396.24" at bounding box center [1089, 391] width 36 height 17
type input "396.2400"
type input "$396.24"
drag, startPoint x: 1105, startPoint y: 391, endPoint x: 1050, endPoint y: 387, distance: 55.2
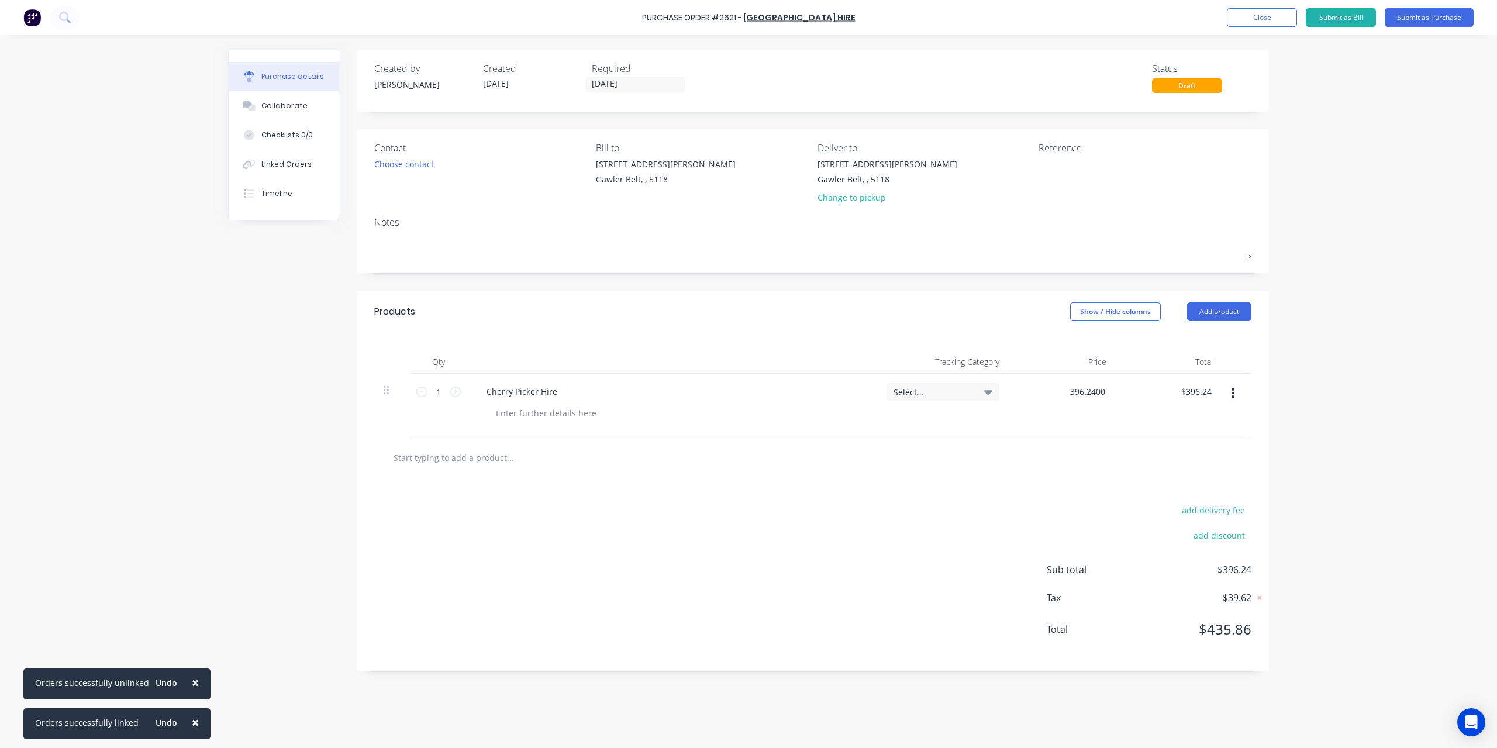
click at [1050, 387] on div "396.2400 396.2400" at bounding box center [1062, 405] width 107 height 63
type input "$406.18"
click at [1069, 172] on textarea at bounding box center [1112, 171] width 146 height 26
type textarea "184122"
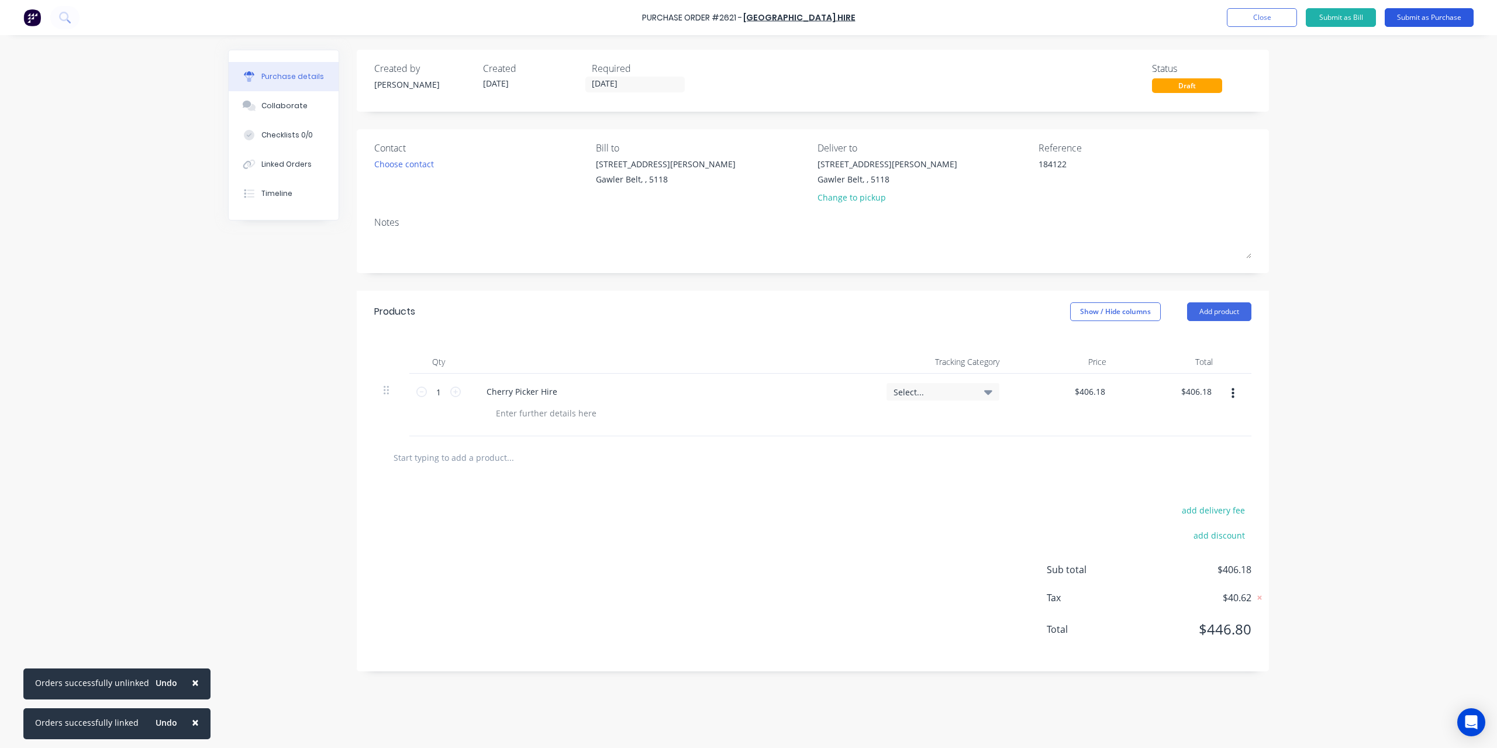
click at [1412, 21] on button "Submit as Purchase" at bounding box center [1429, 17] width 89 height 19
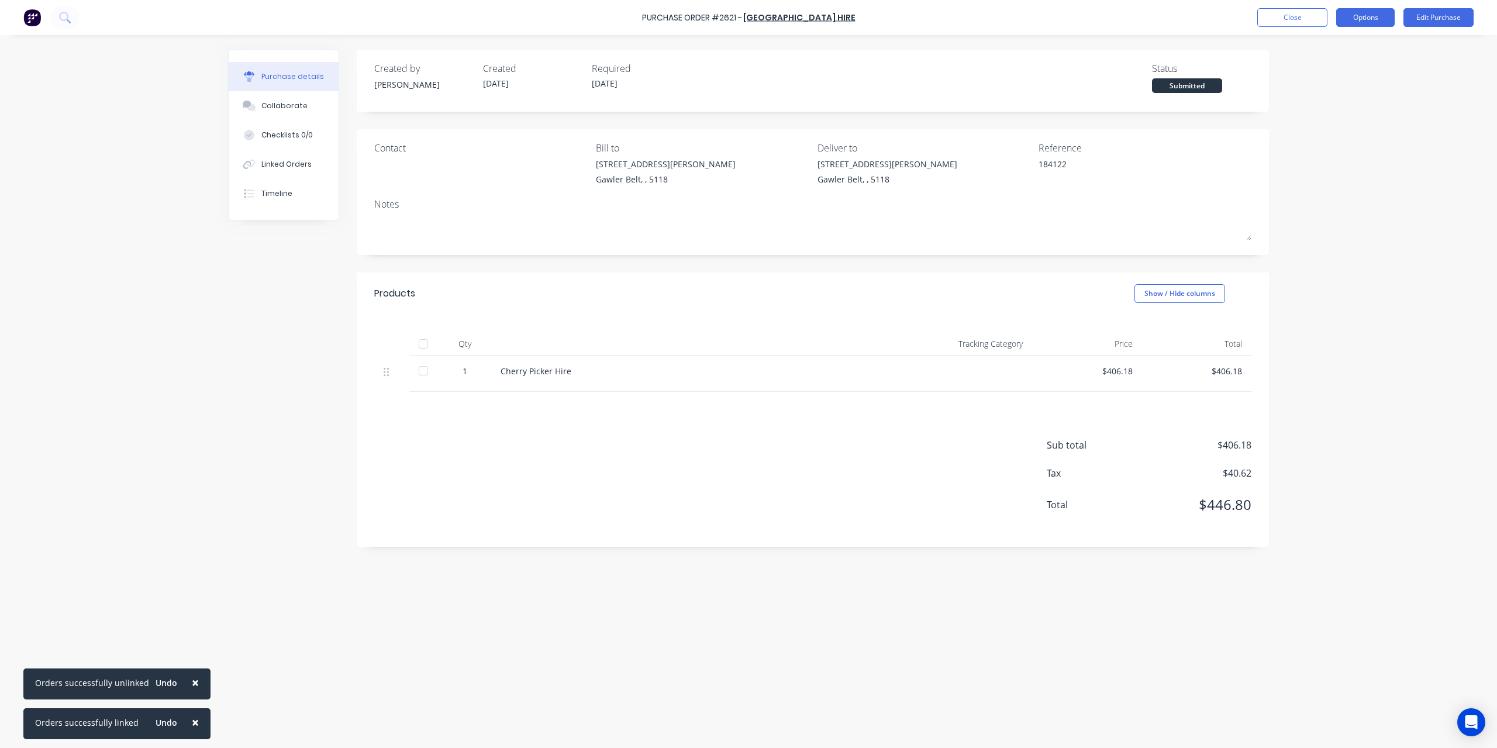
click at [1376, 19] on button "Options" at bounding box center [1365, 17] width 58 height 19
click at [1339, 64] on div "Convert to Bill" at bounding box center [1339, 71] width 90 height 17
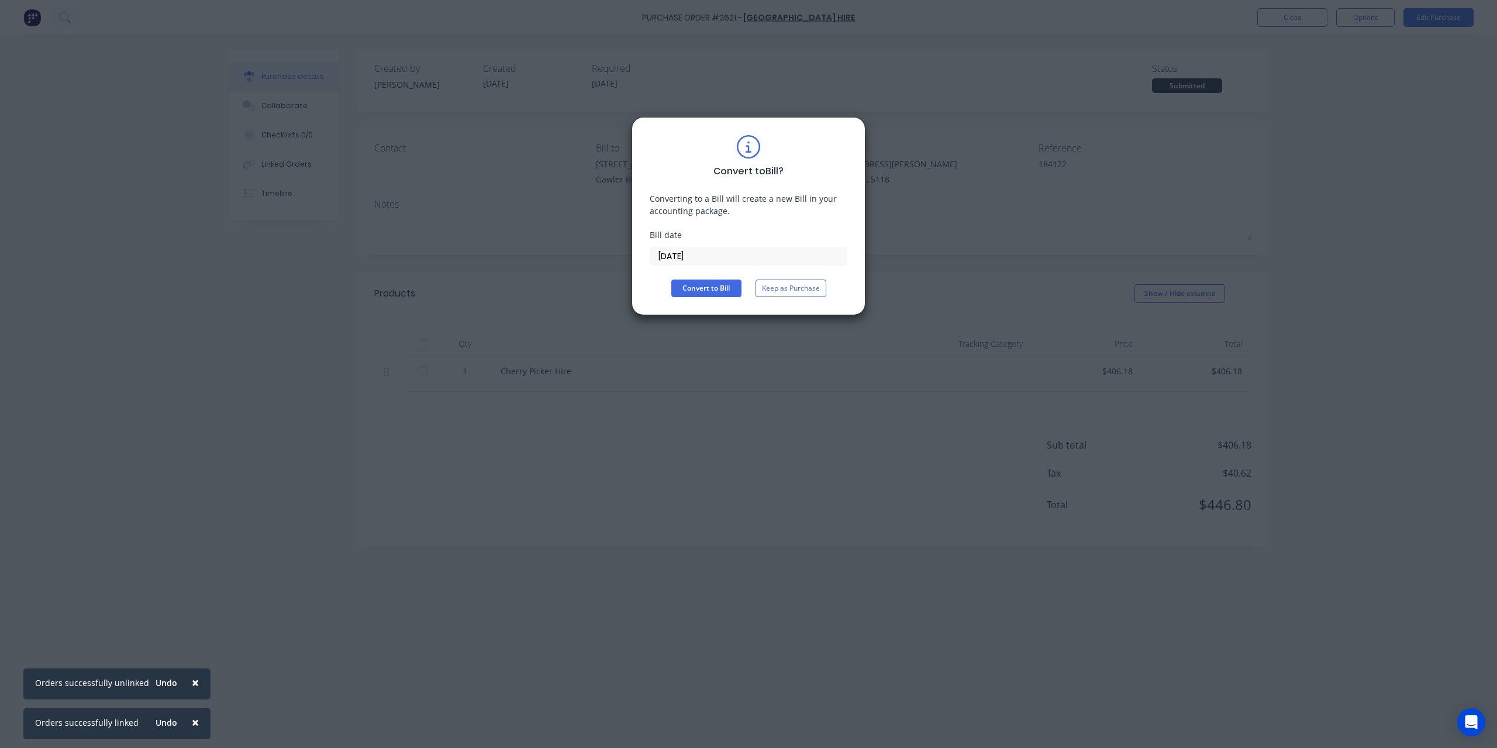
click at [732, 257] on input "[DATE]" at bounding box center [748, 256] width 197 height 18
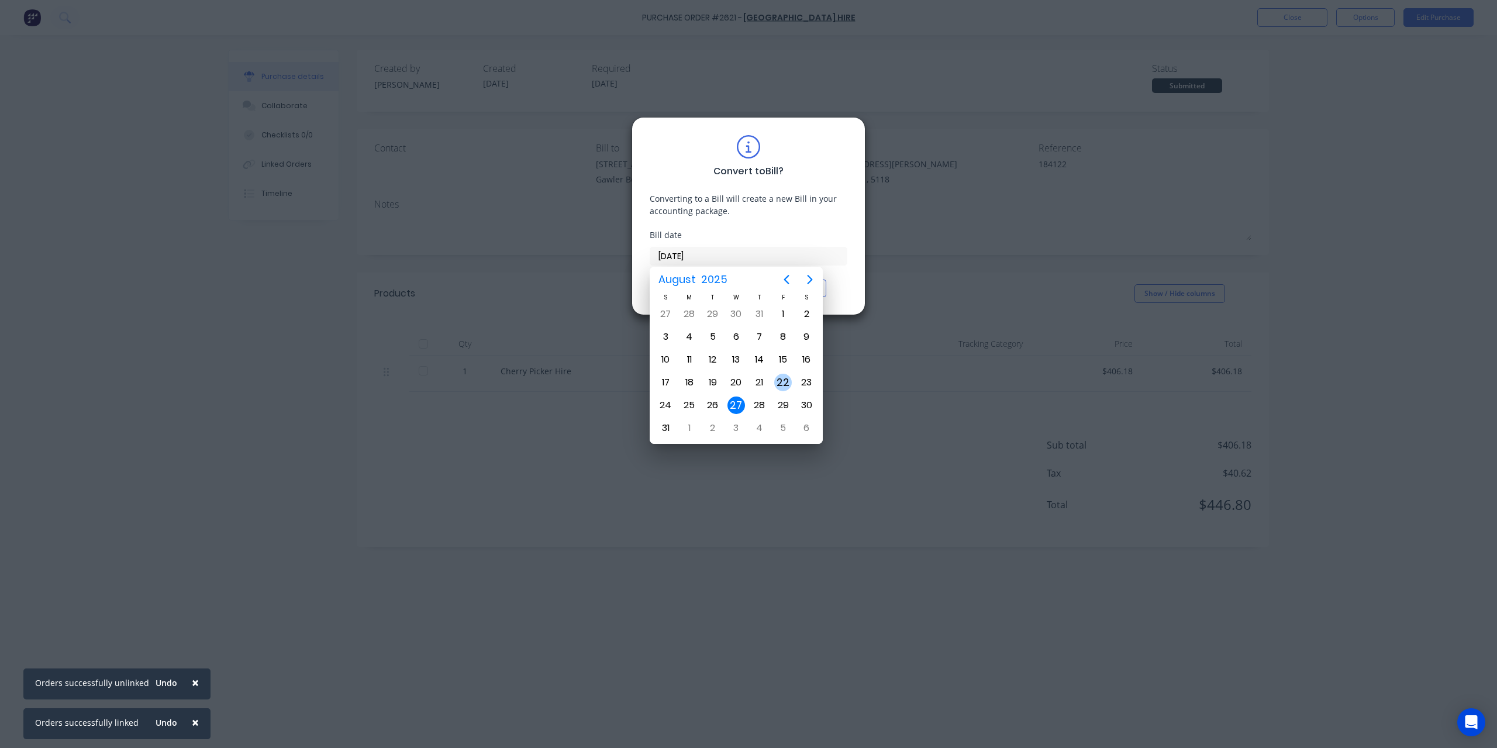
click at [784, 382] on div "22" at bounding box center [783, 383] width 18 height 18
type input "[DATE]"
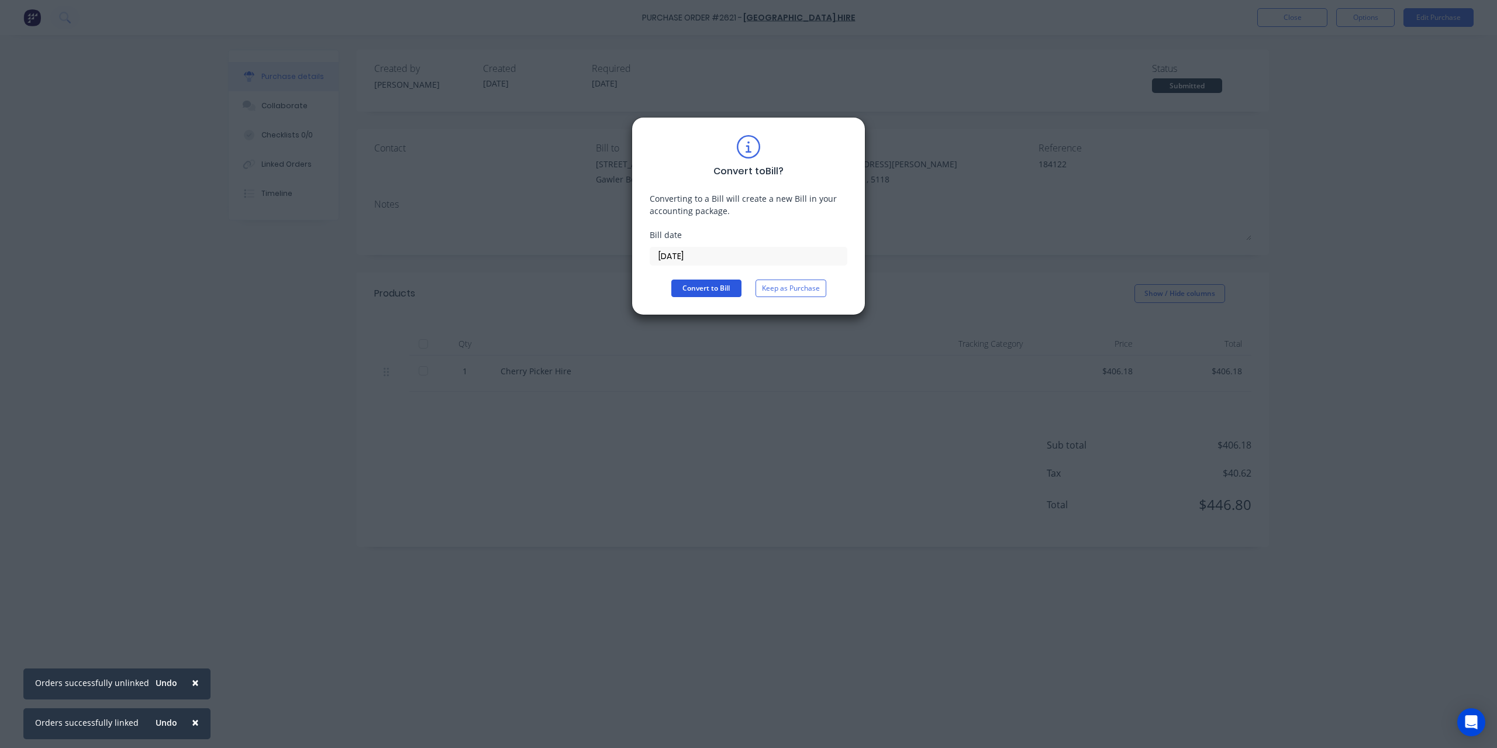
click at [703, 282] on button "Convert to Bill" at bounding box center [706, 289] width 70 height 18
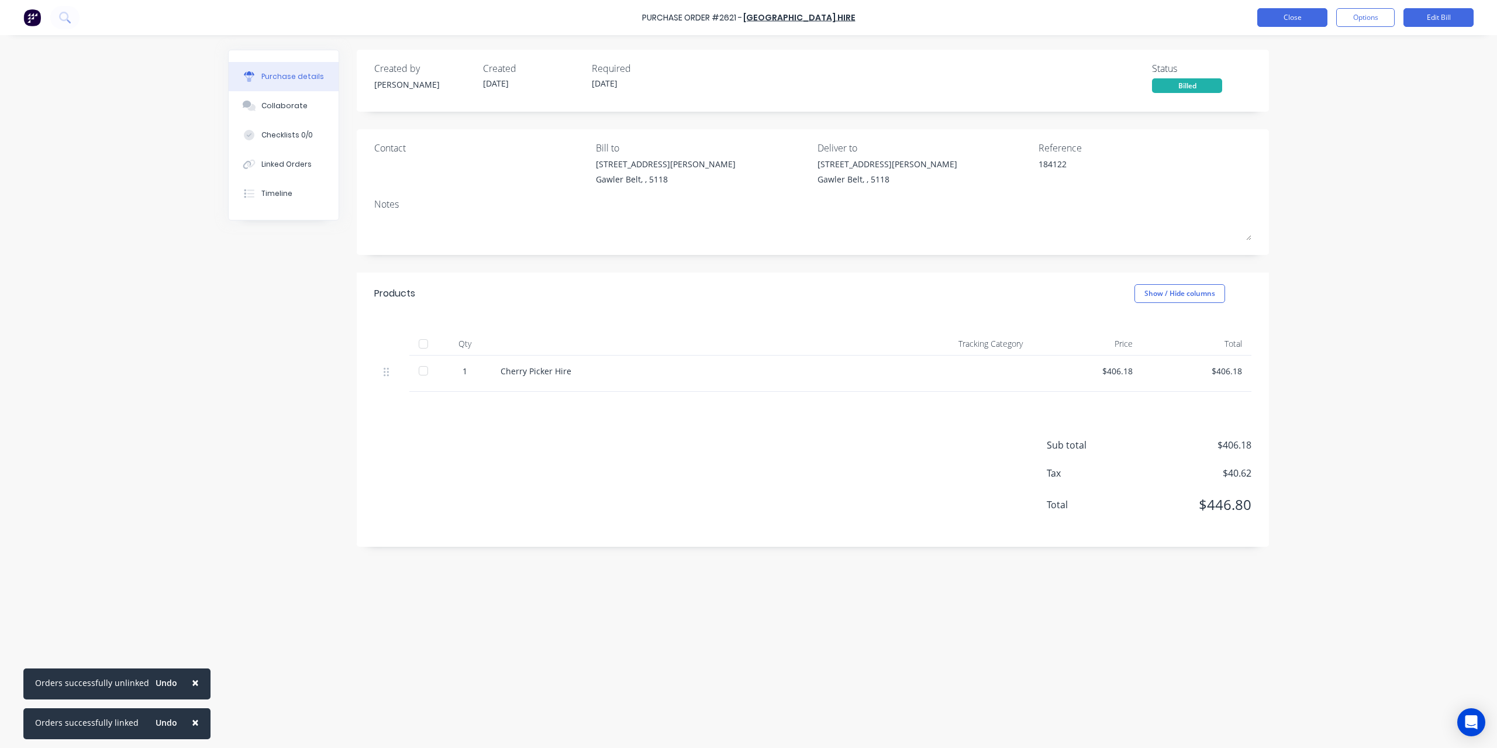
click at [1317, 18] on button "Close" at bounding box center [1292, 17] width 70 height 19
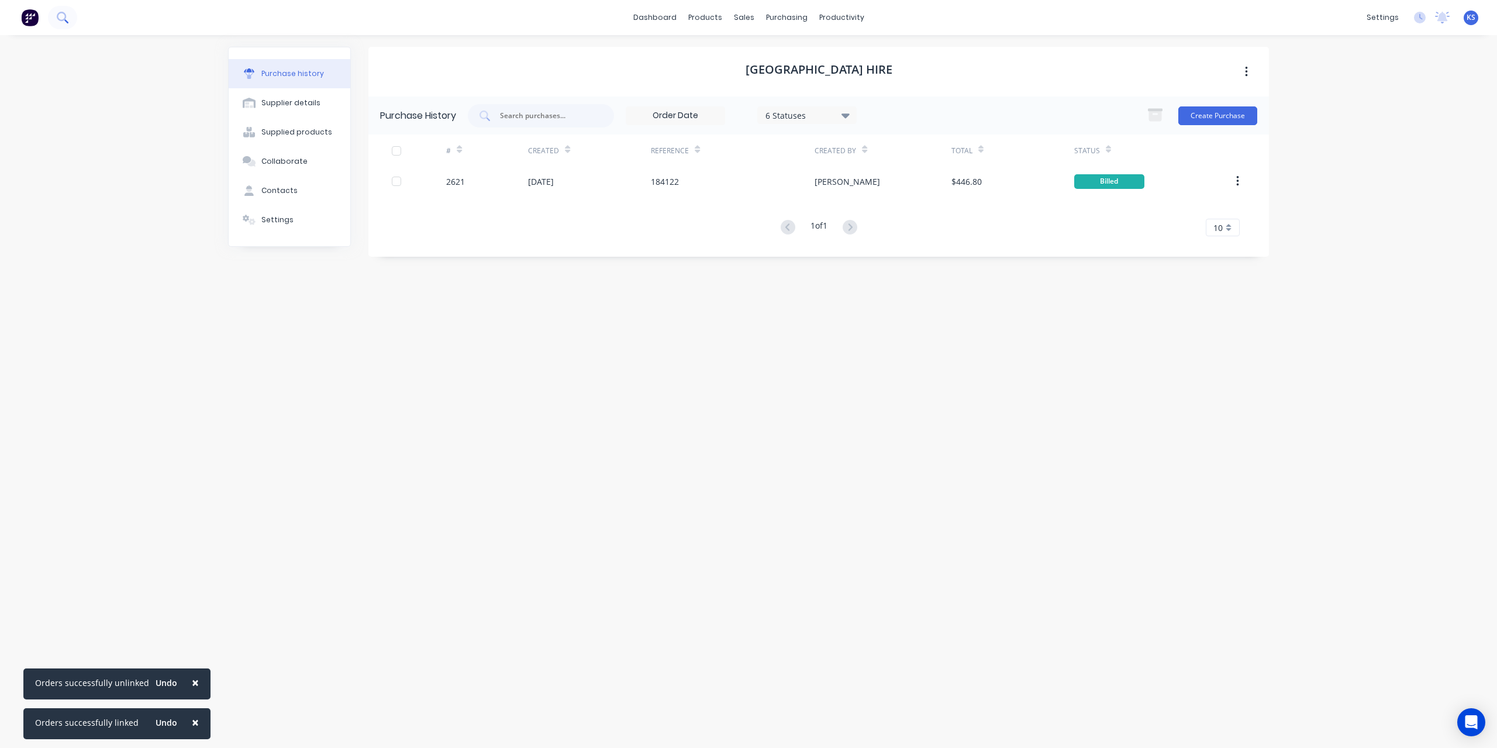
click at [66, 20] on icon at bounding box center [66, 21] width 4 height 4
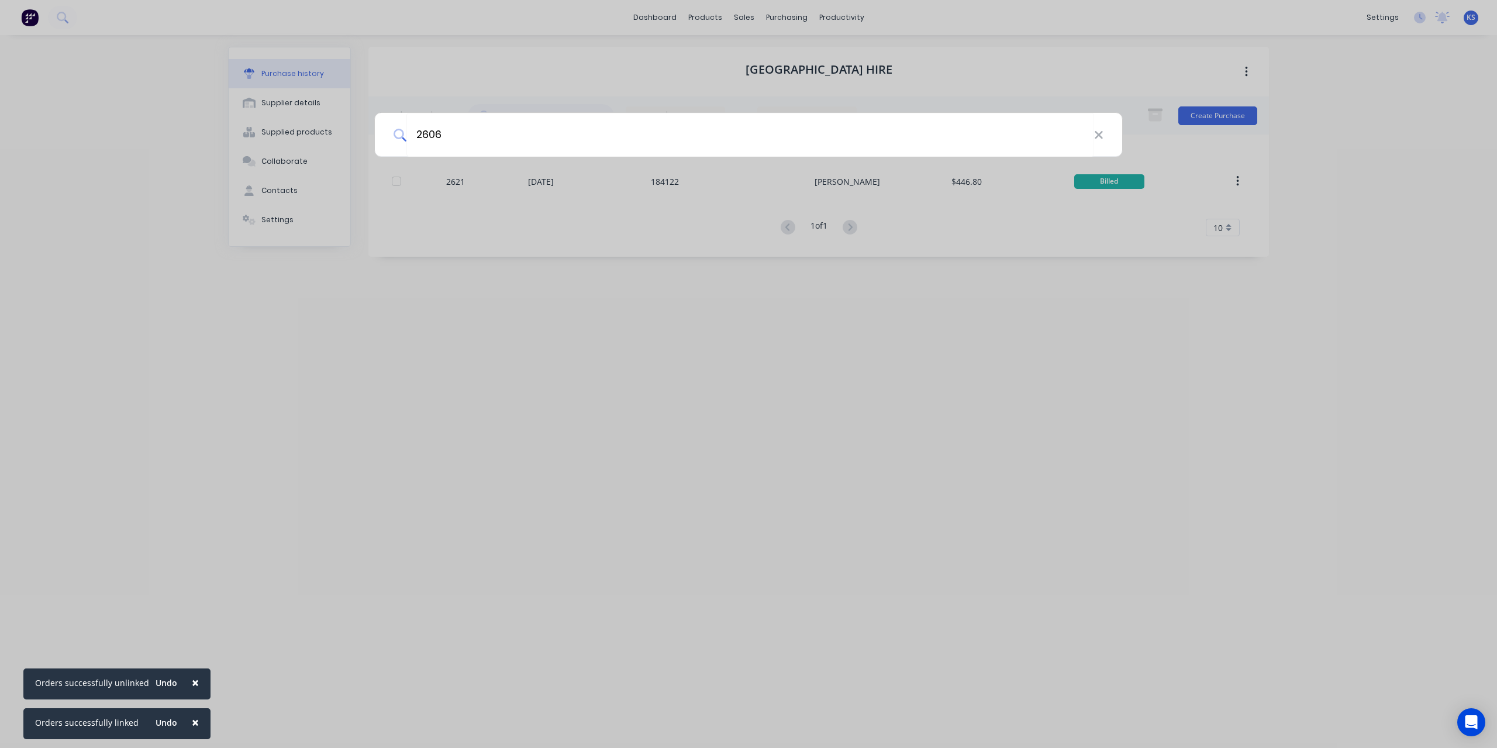
type input "2606"
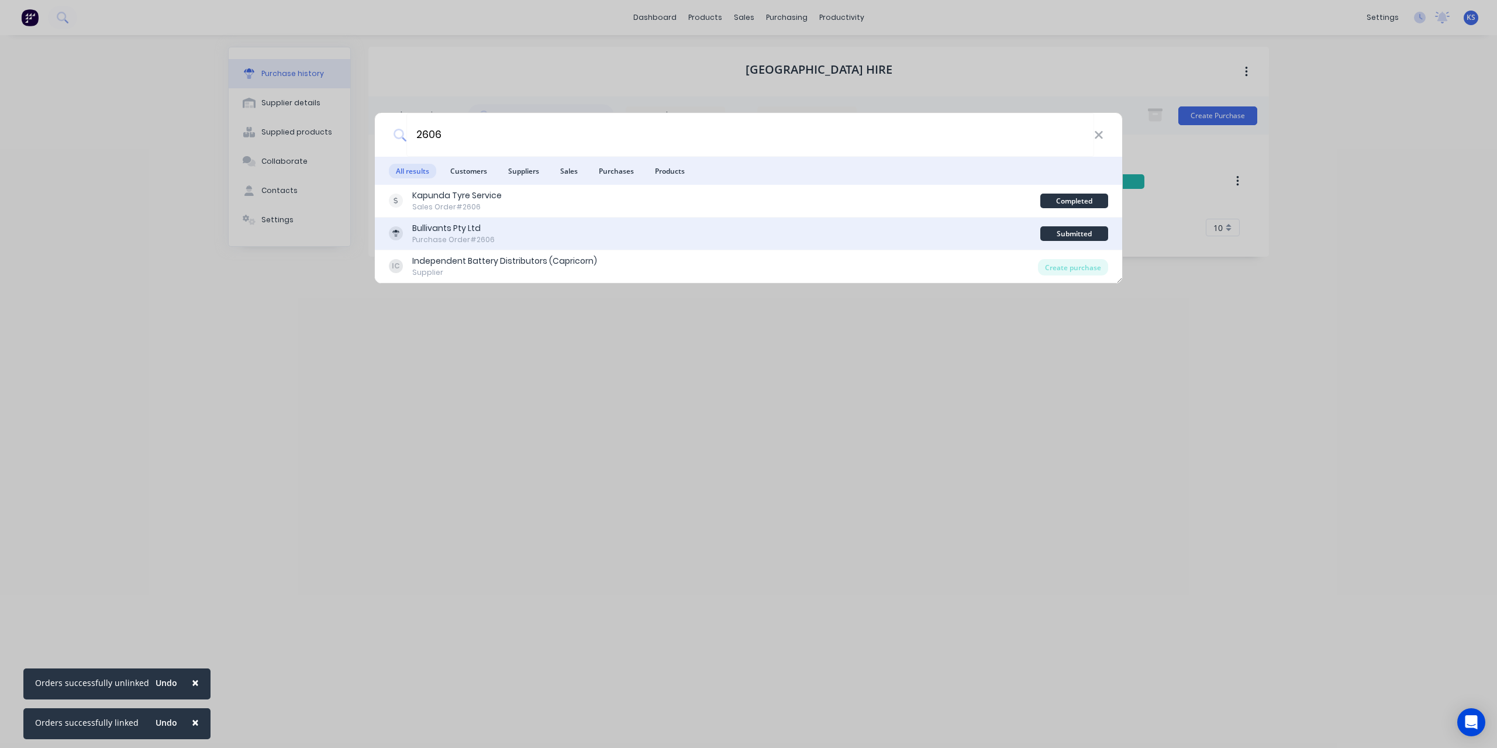
click at [453, 237] on div "Purchase Order #2606" at bounding box center [453, 240] width 82 height 11
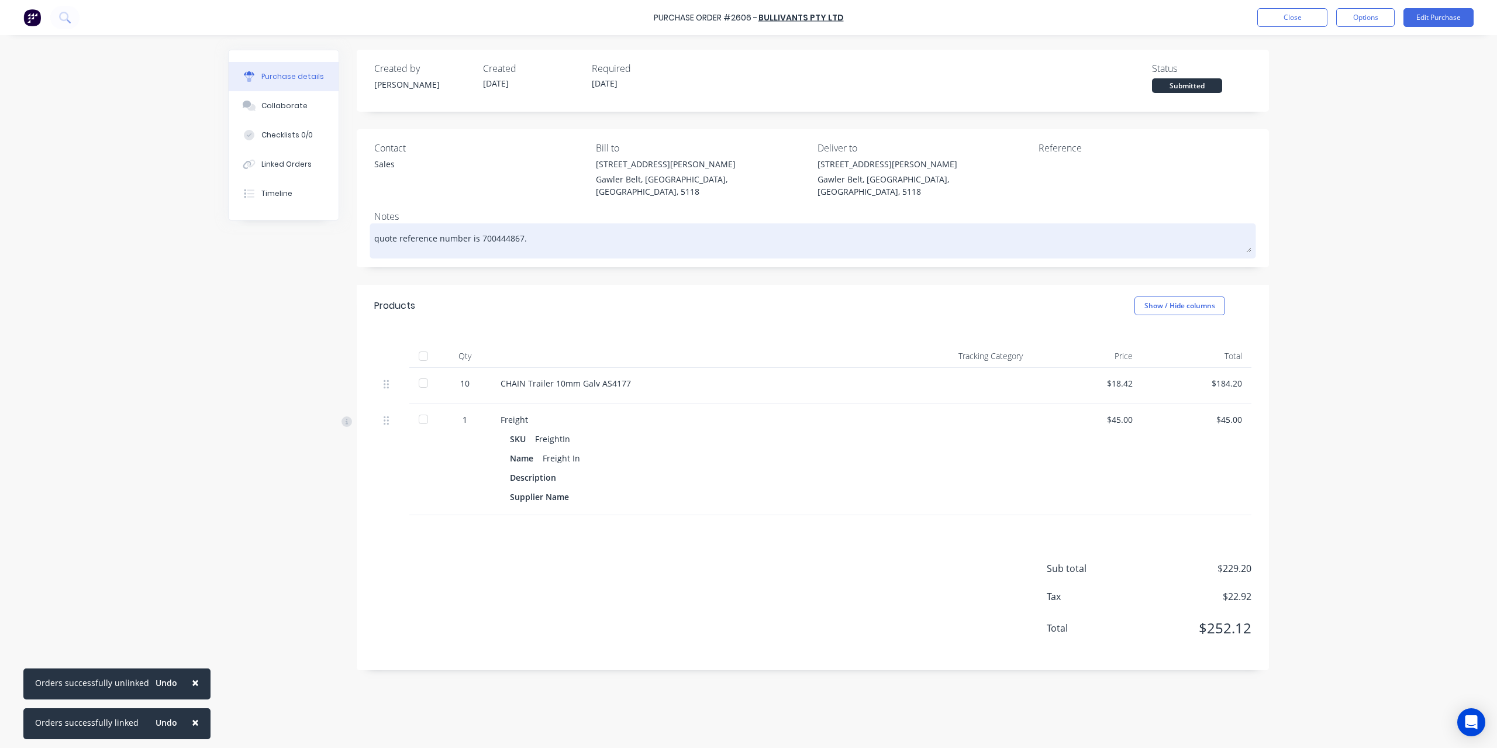
click at [574, 230] on textarea "quote reference number is 700444867." at bounding box center [812, 239] width 877 height 26
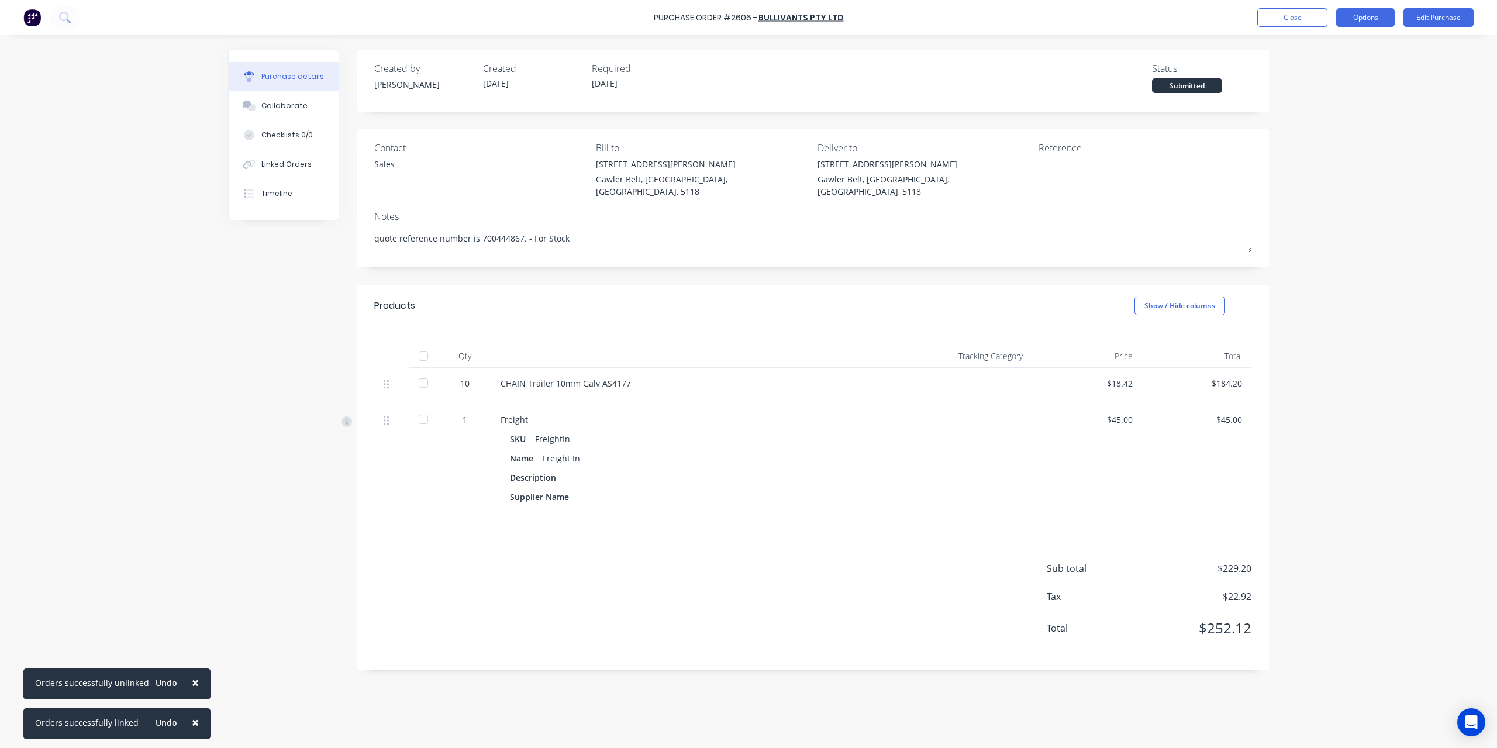
type textarea "quote reference number is 700444867. - For Stock"
click at [1370, 23] on button "Options" at bounding box center [1365, 17] width 58 height 19
click at [1356, 68] on div "Convert to Bill" at bounding box center [1339, 71] width 90 height 17
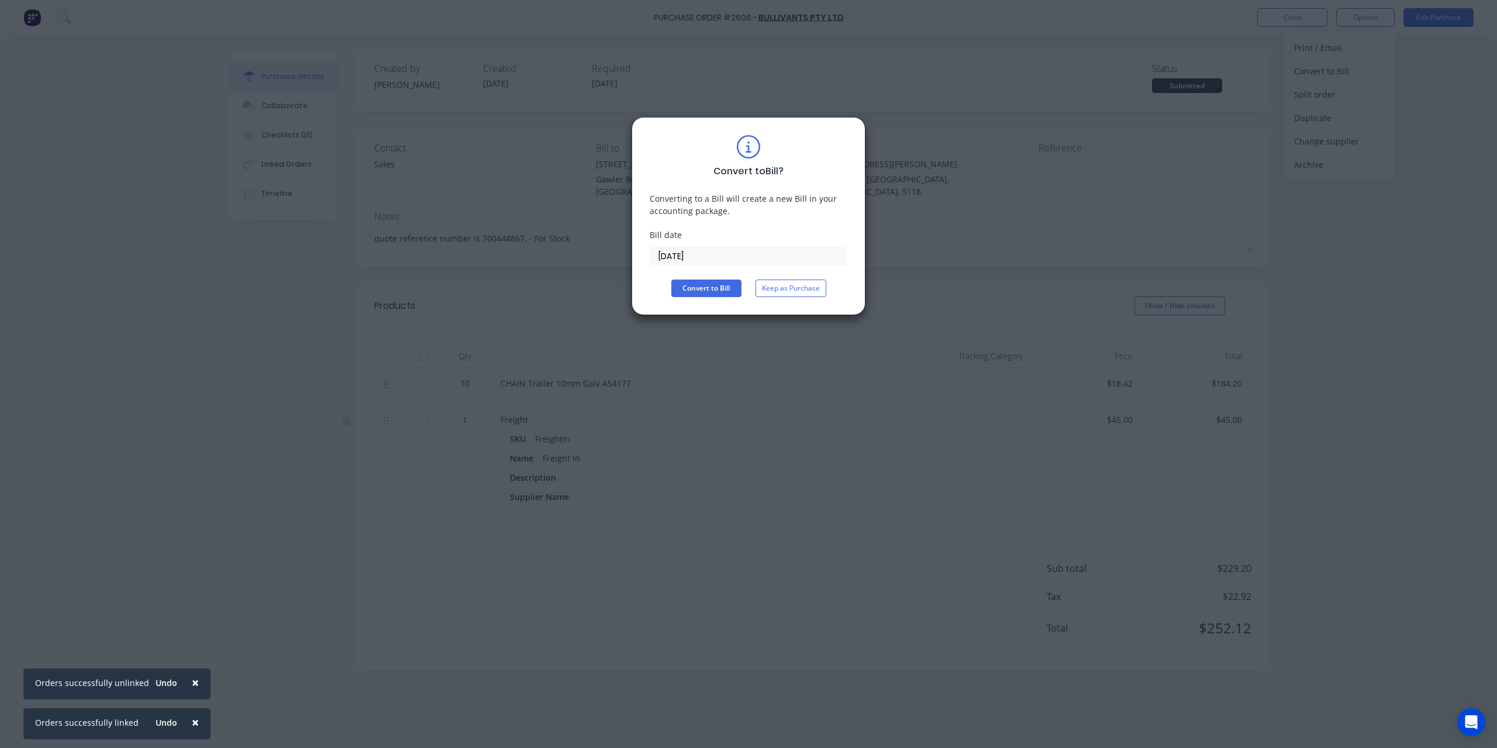
click at [712, 252] on input "[DATE]" at bounding box center [748, 256] width 197 height 18
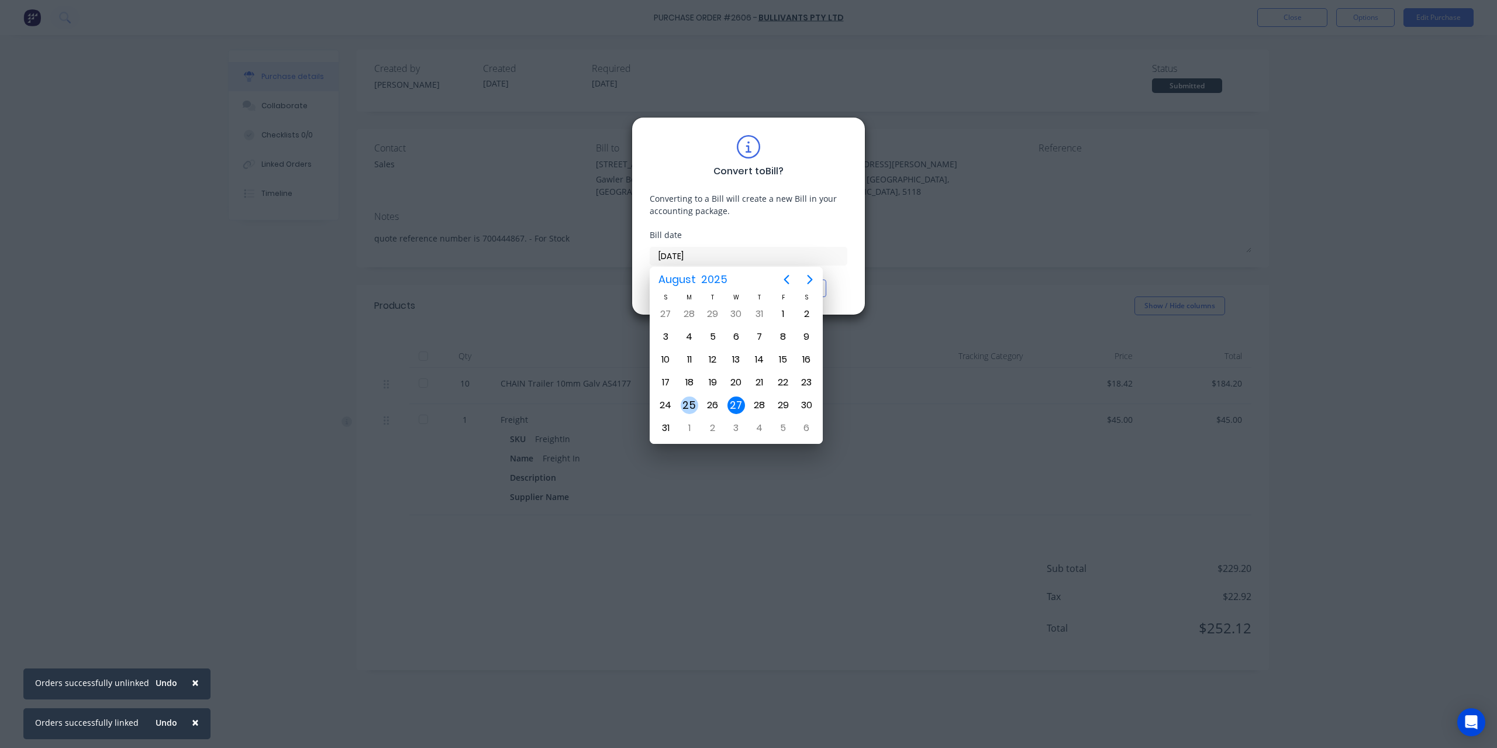
click at [685, 400] on div "25" at bounding box center [690, 406] width 18 height 18
type input "[DATE]"
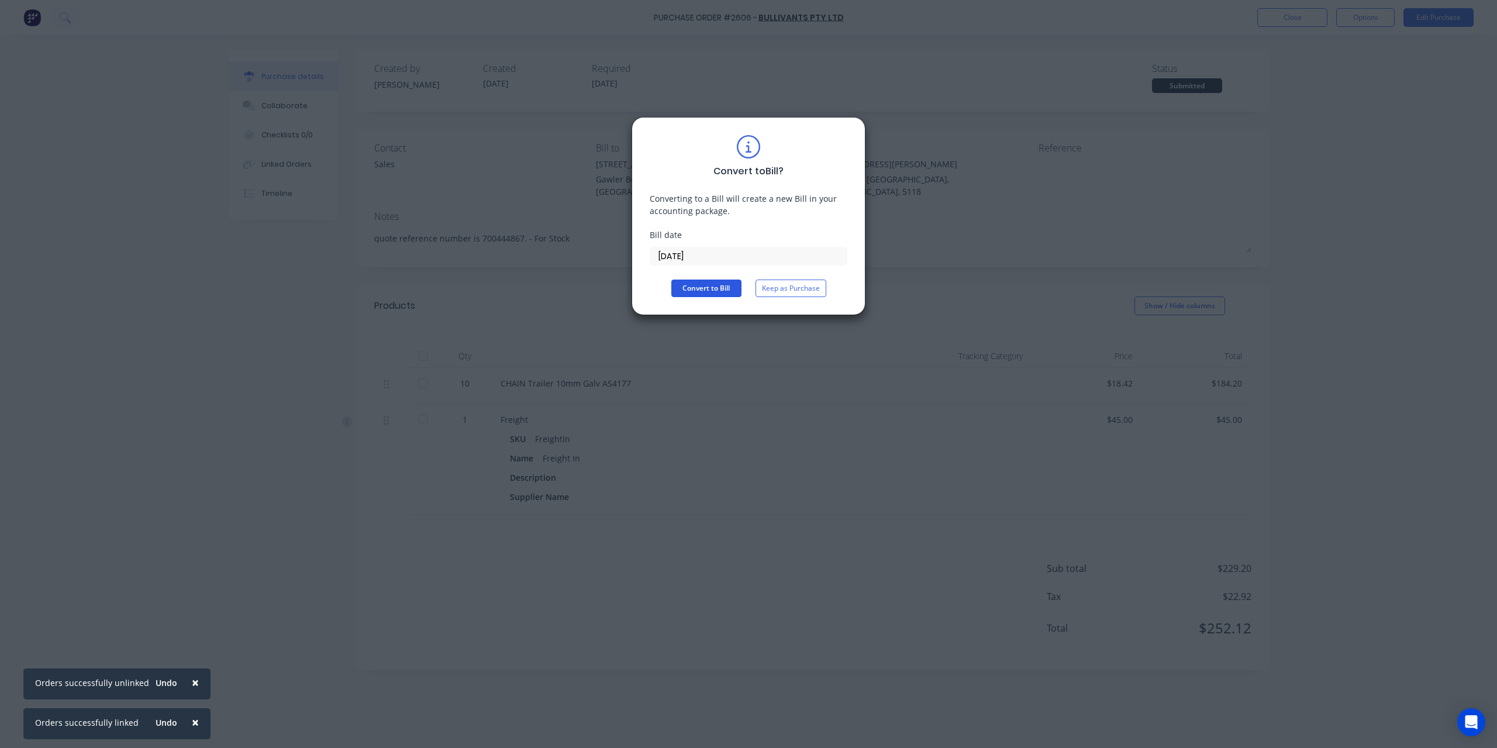
click at [702, 287] on button "Convert to Bill" at bounding box center [706, 289] width 70 height 18
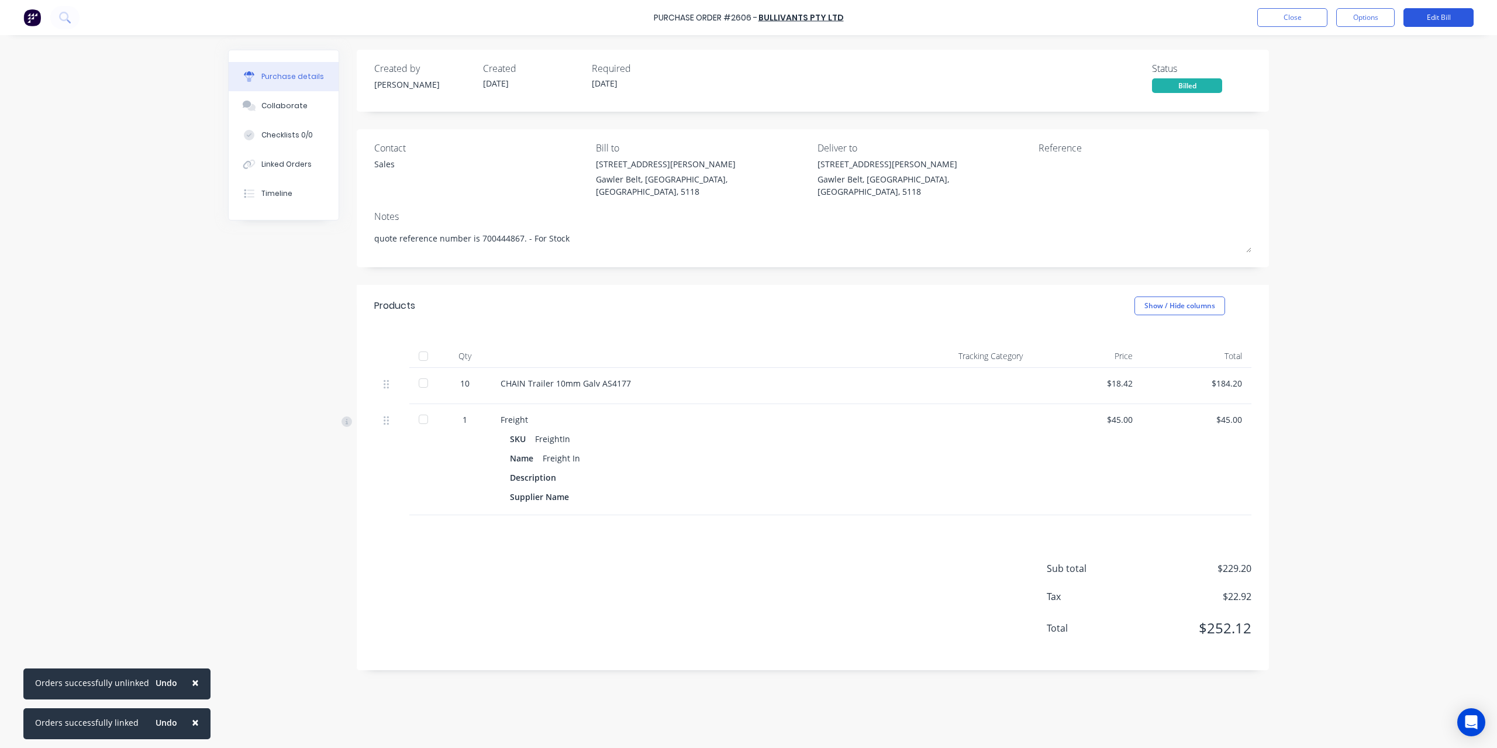
click at [1454, 17] on button "Edit Bill" at bounding box center [1439, 17] width 70 height 19
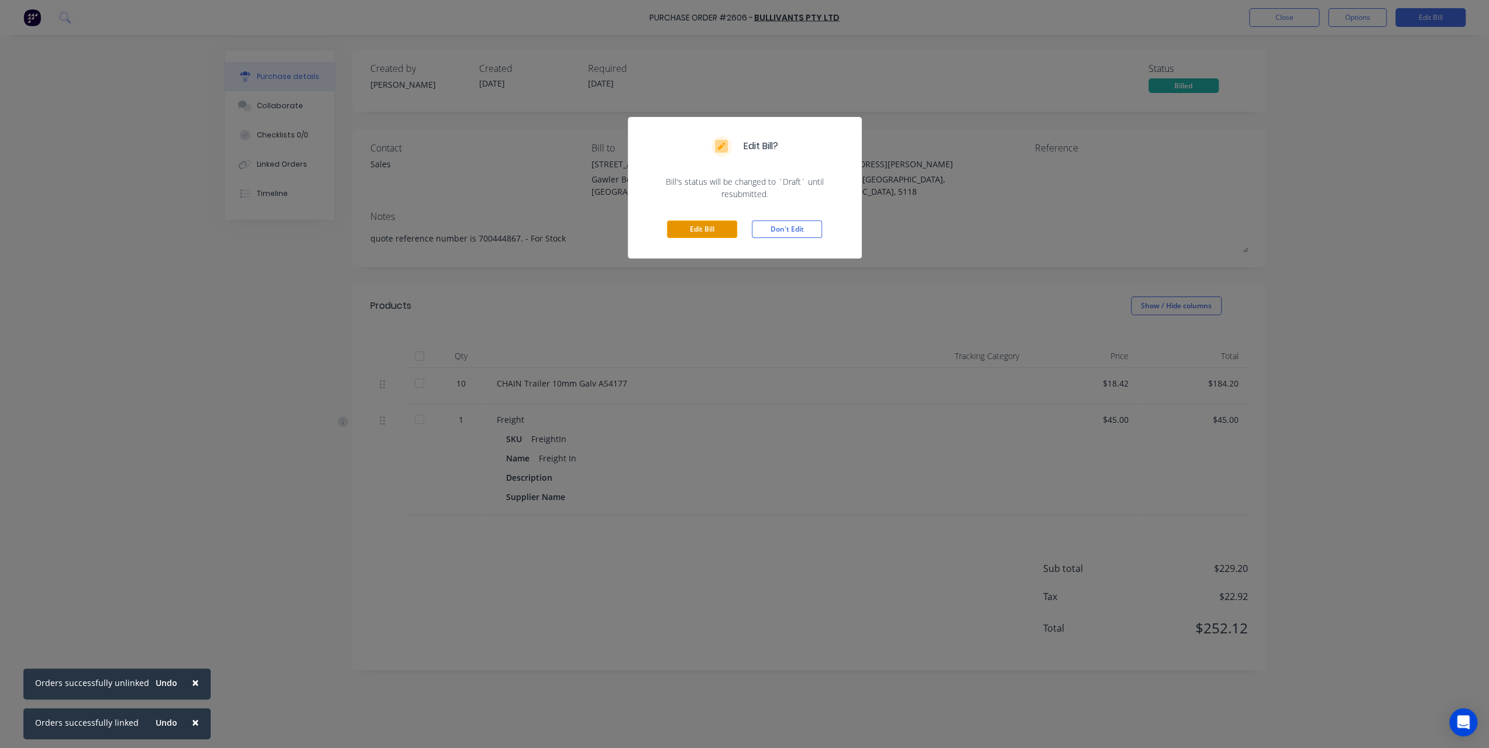
click at [711, 226] on button "Edit Bill" at bounding box center [702, 229] width 70 height 18
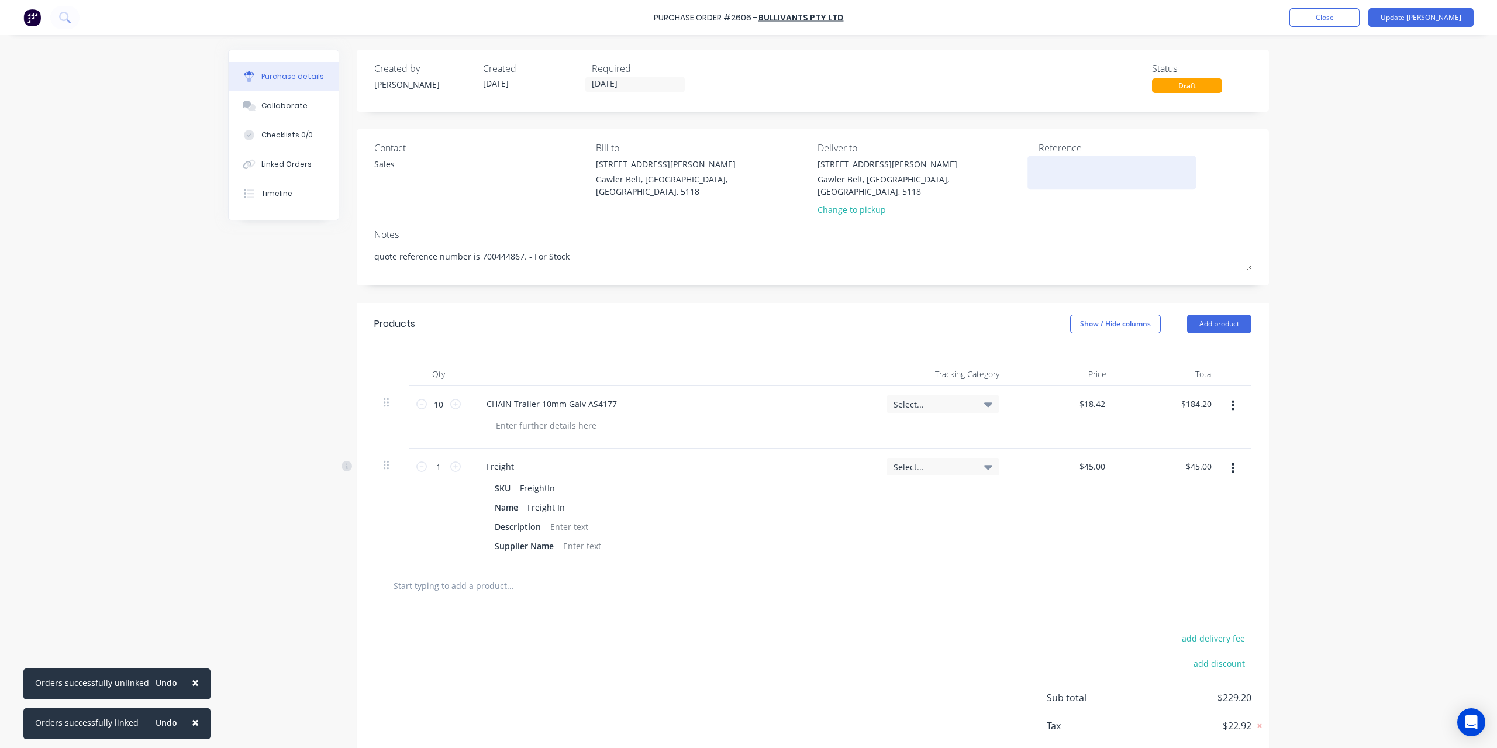
click at [1081, 173] on textarea at bounding box center [1112, 171] width 146 height 26
type textarea "401505873"
click at [1429, 11] on button "Update [PERSON_NAME]" at bounding box center [1421, 17] width 105 height 19
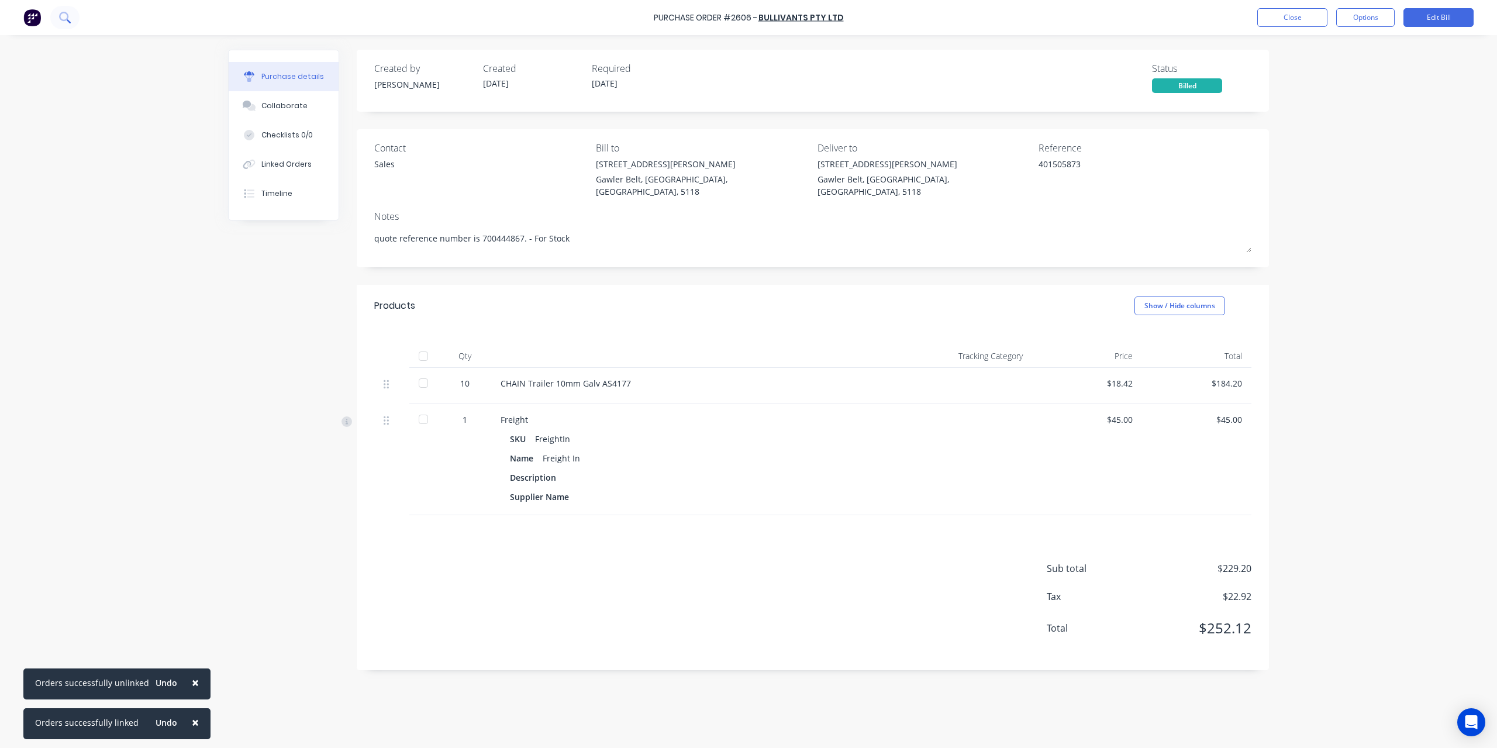
click at [69, 22] on icon at bounding box center [69, 21] width 4 height 4
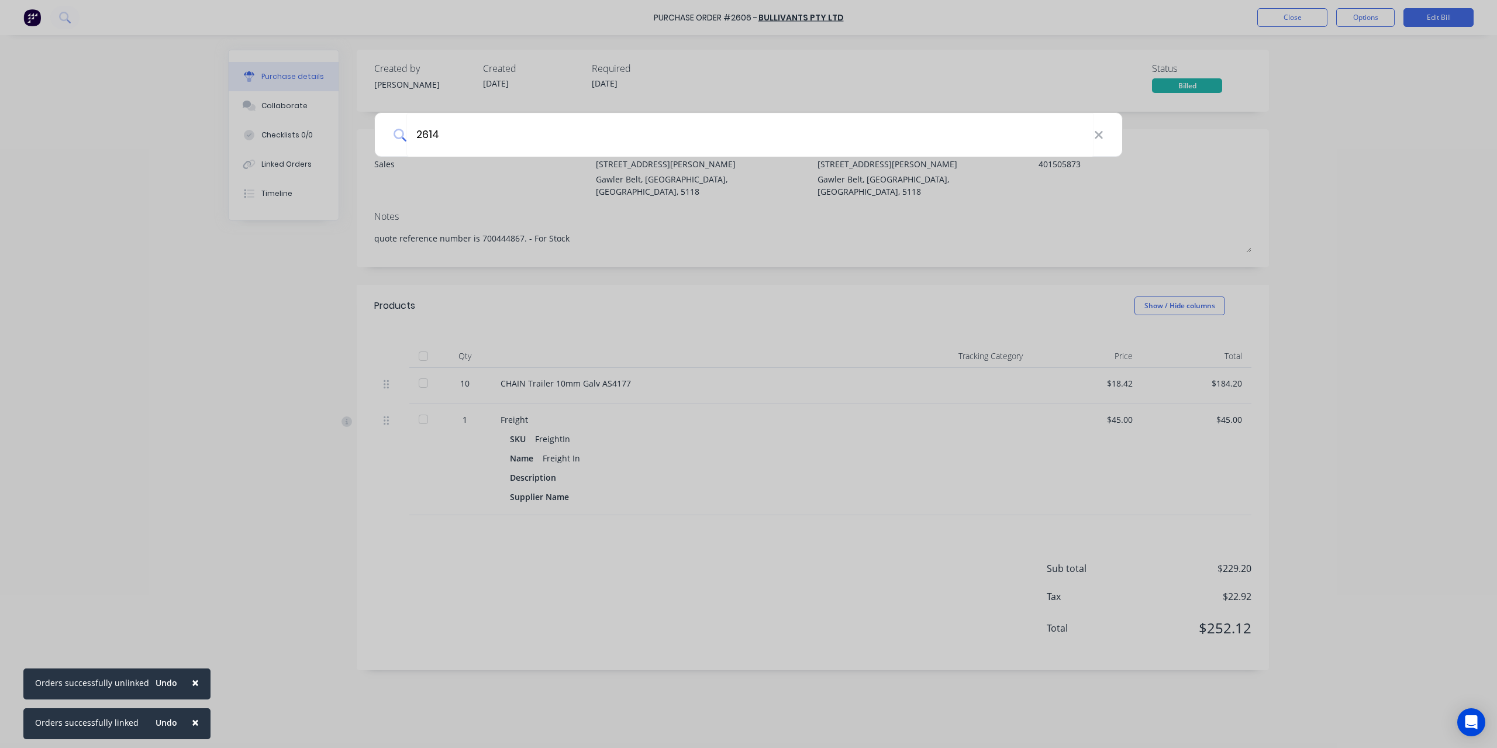
type input "2614"
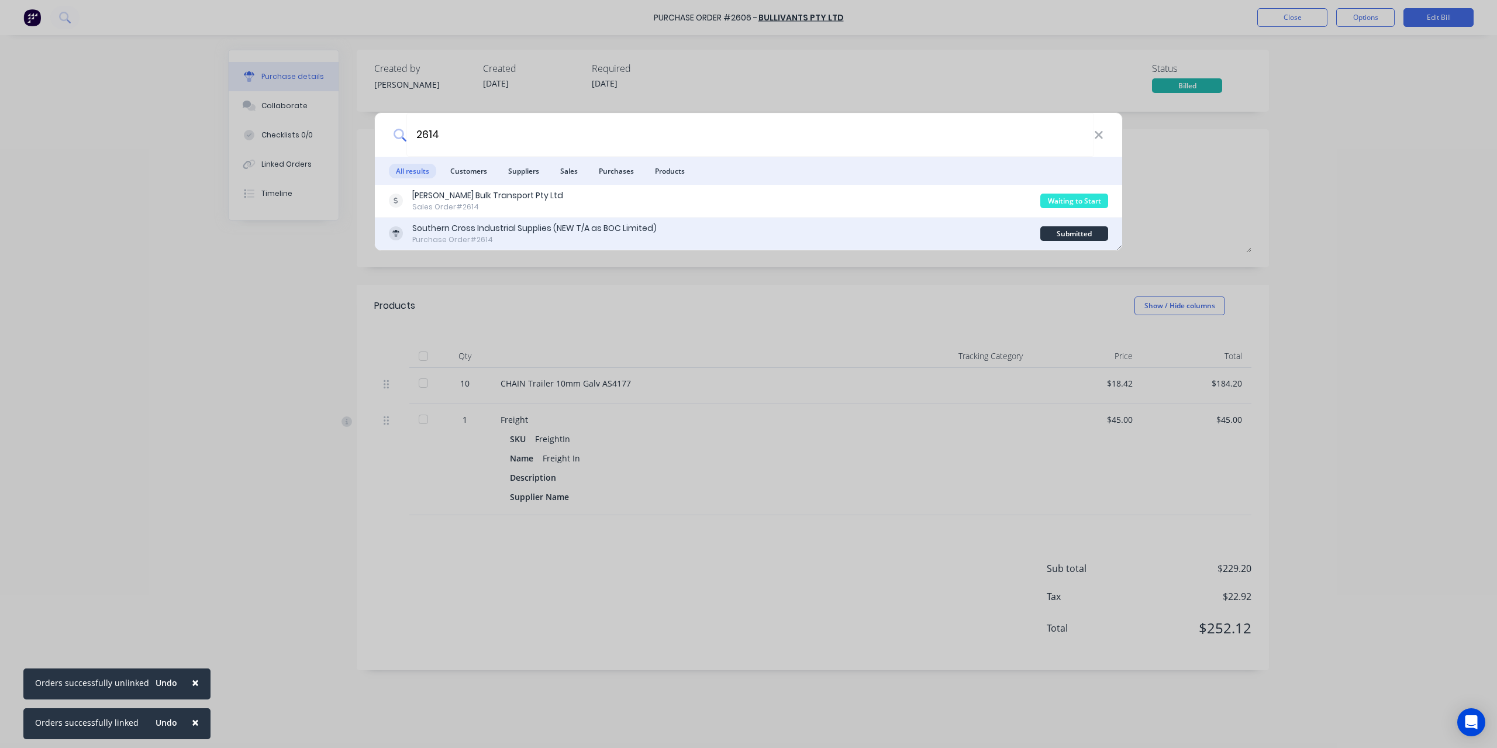
click at [445, 237] on div "Purchase Order #2614" at bounding box center [534, 240] width 244 height 11
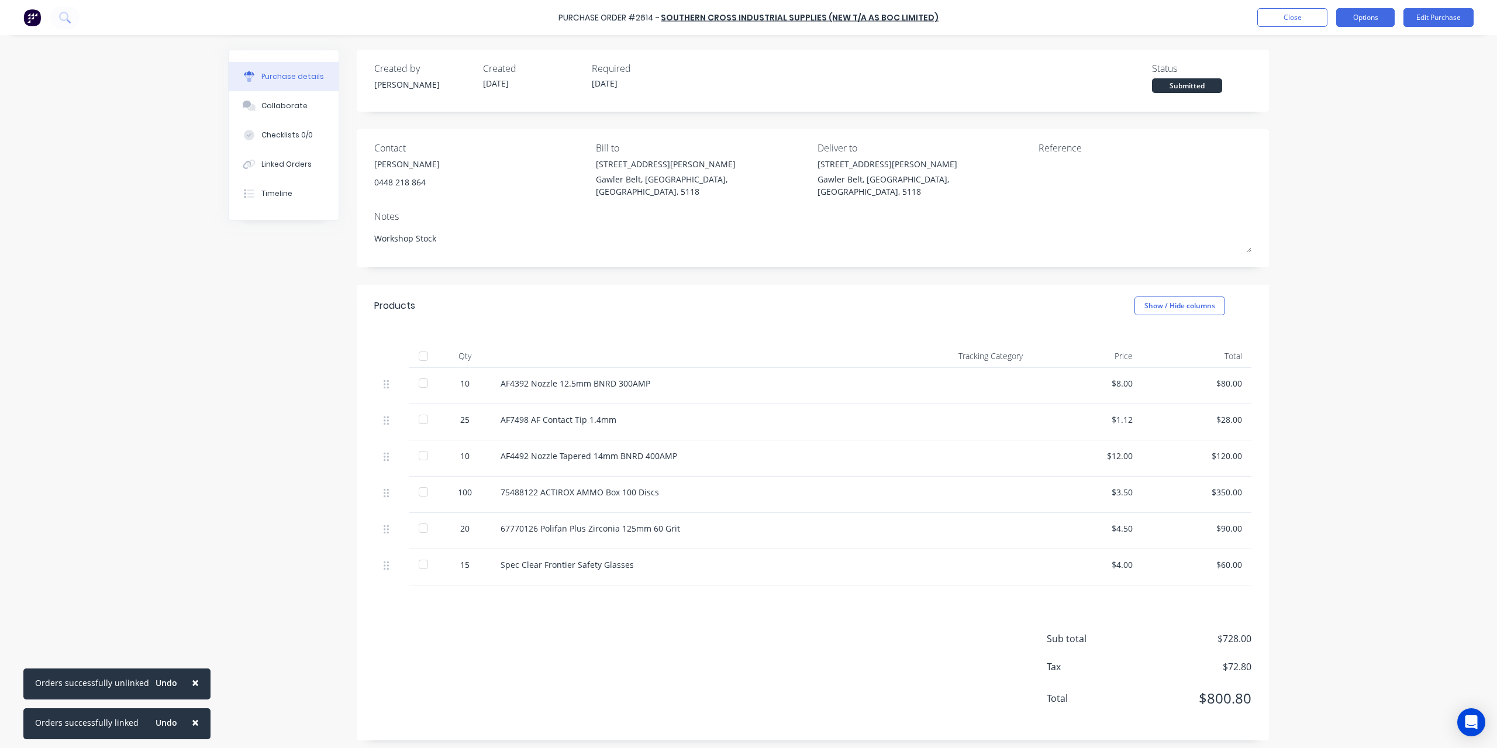
click at [1368, 20] on button "Options" at bounding box center [1365, 17] width 58 height 19
click at [1472, 126] on div "× Orders successfully unlinked Undo × Orders successfully linked Undo Purchase …" at bounding box center [748, 374] width 1497 height 748
click at [1312, 15] on button "Close" at bounding box center [1292, 17] width 70 height 19
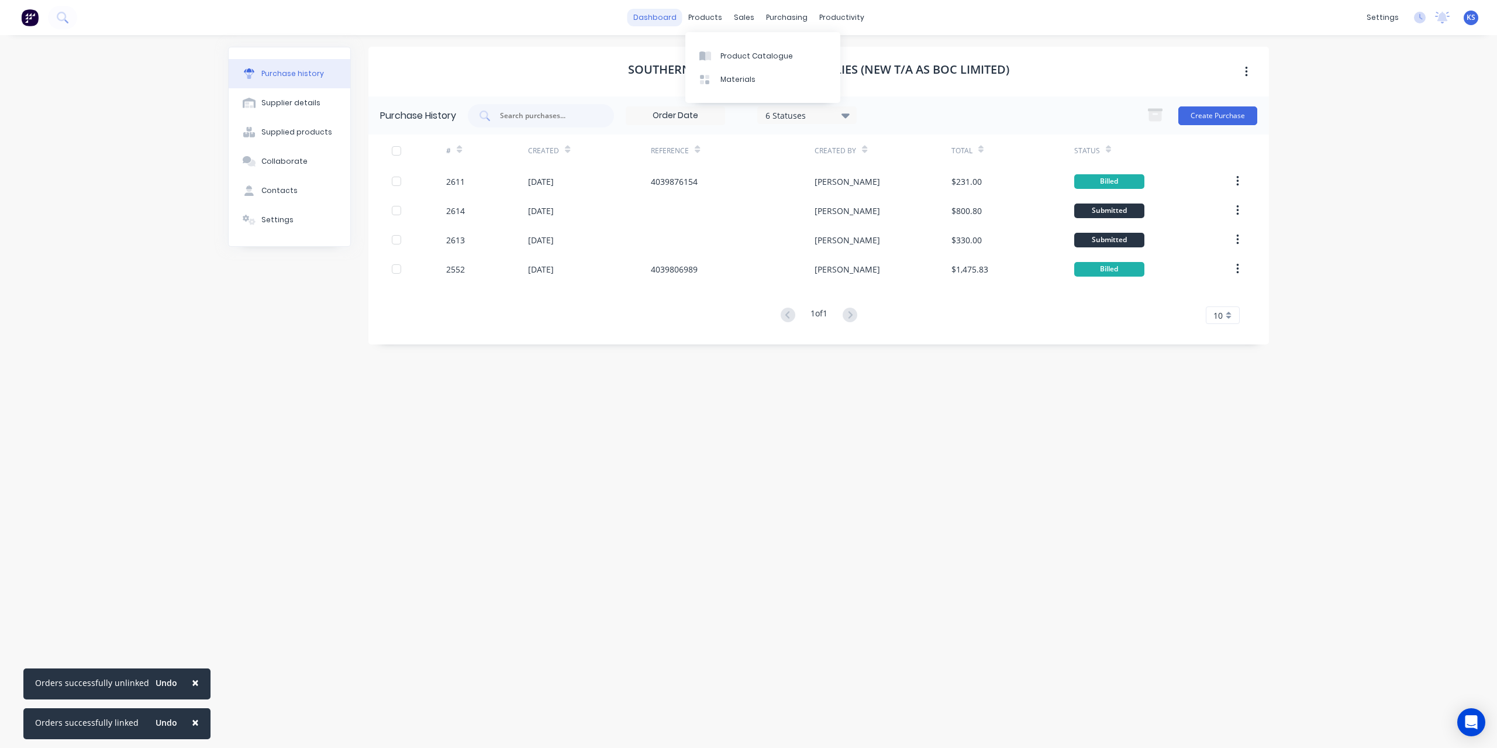
click at [656, 17] on link "dashboard" at bounding box center [655, 18] width 55 height 18
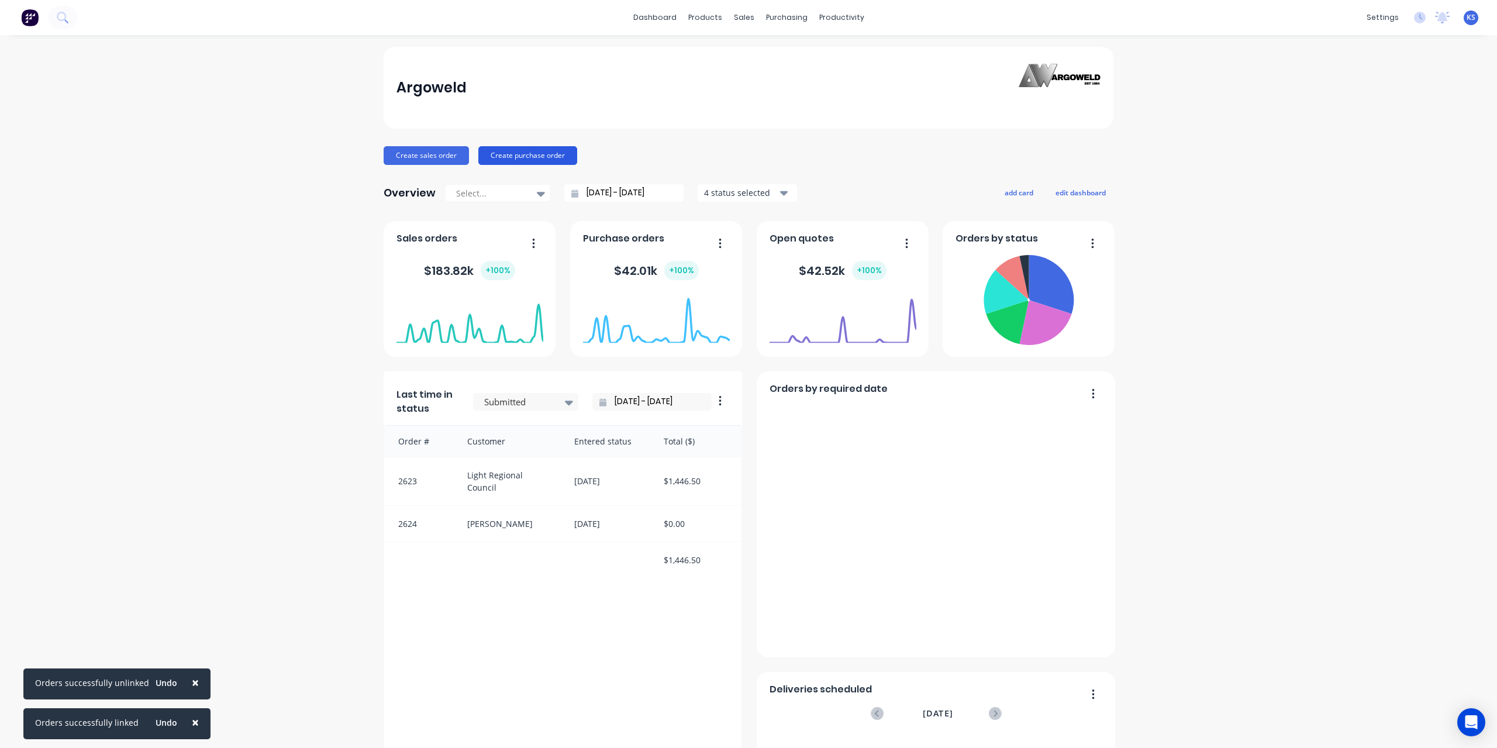
click at [512, 156] on button "Create purchase order" at bounding box center [527, 155] width 99 height 19
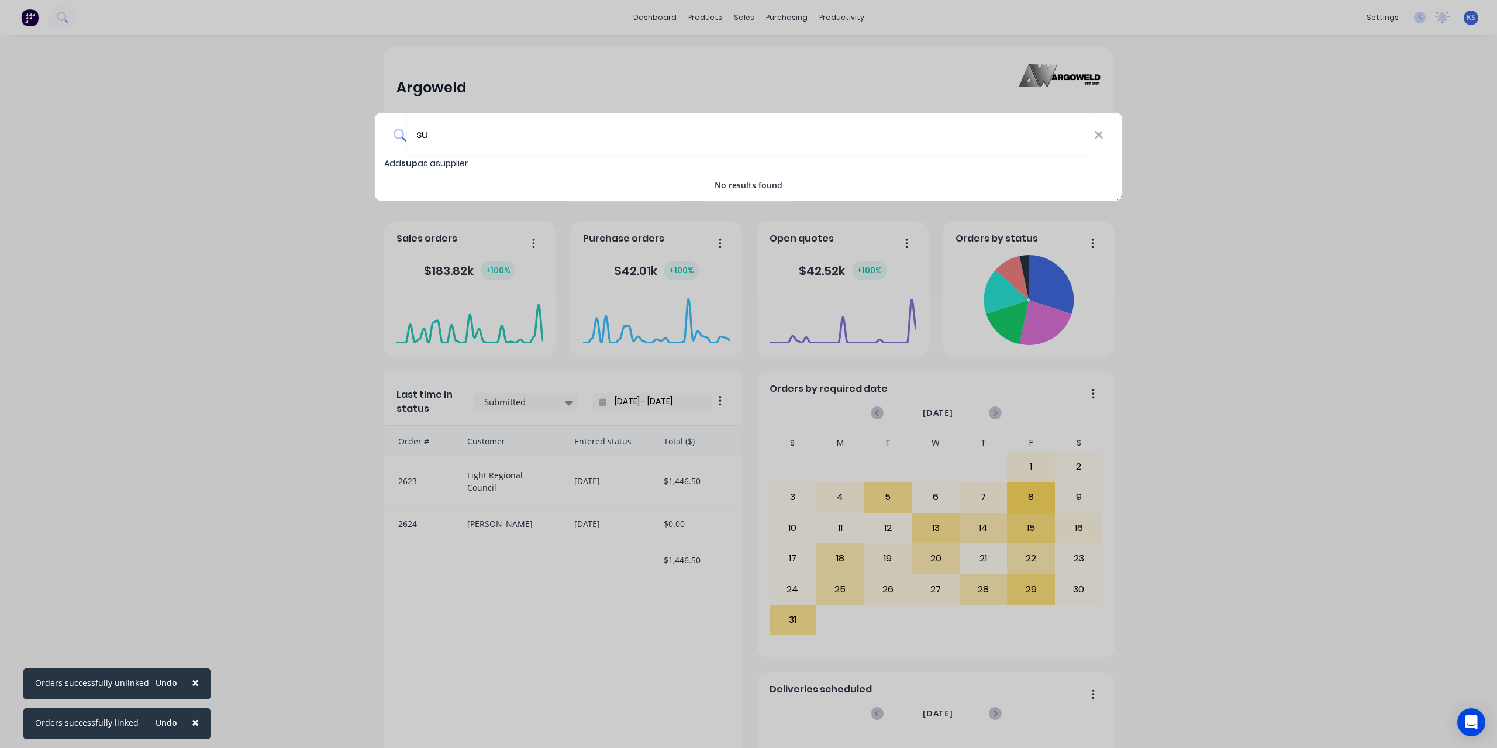
type input "s"
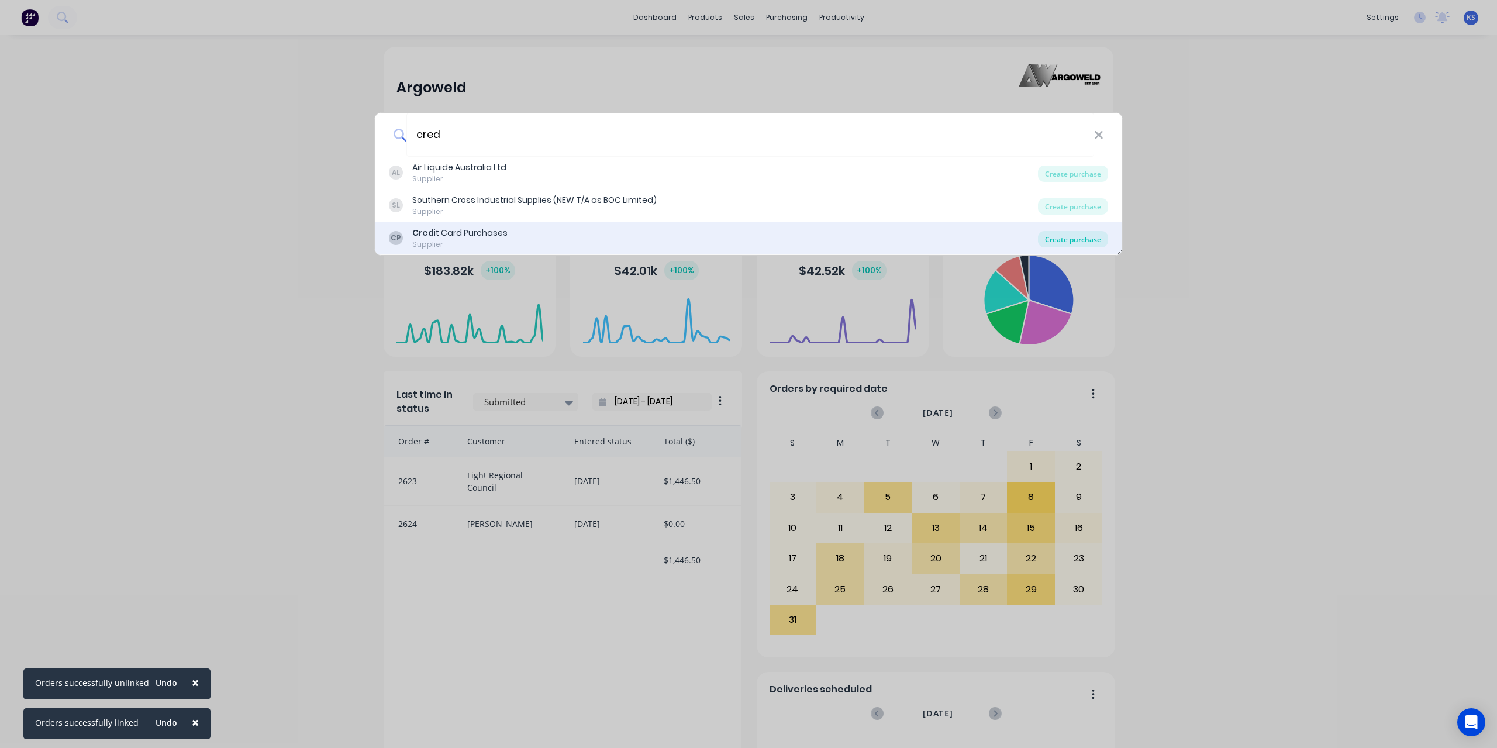
type input "cred"
click at [1069, 243] on div "Create purchase" at bounding box center [1073, 239] width 70 height 16
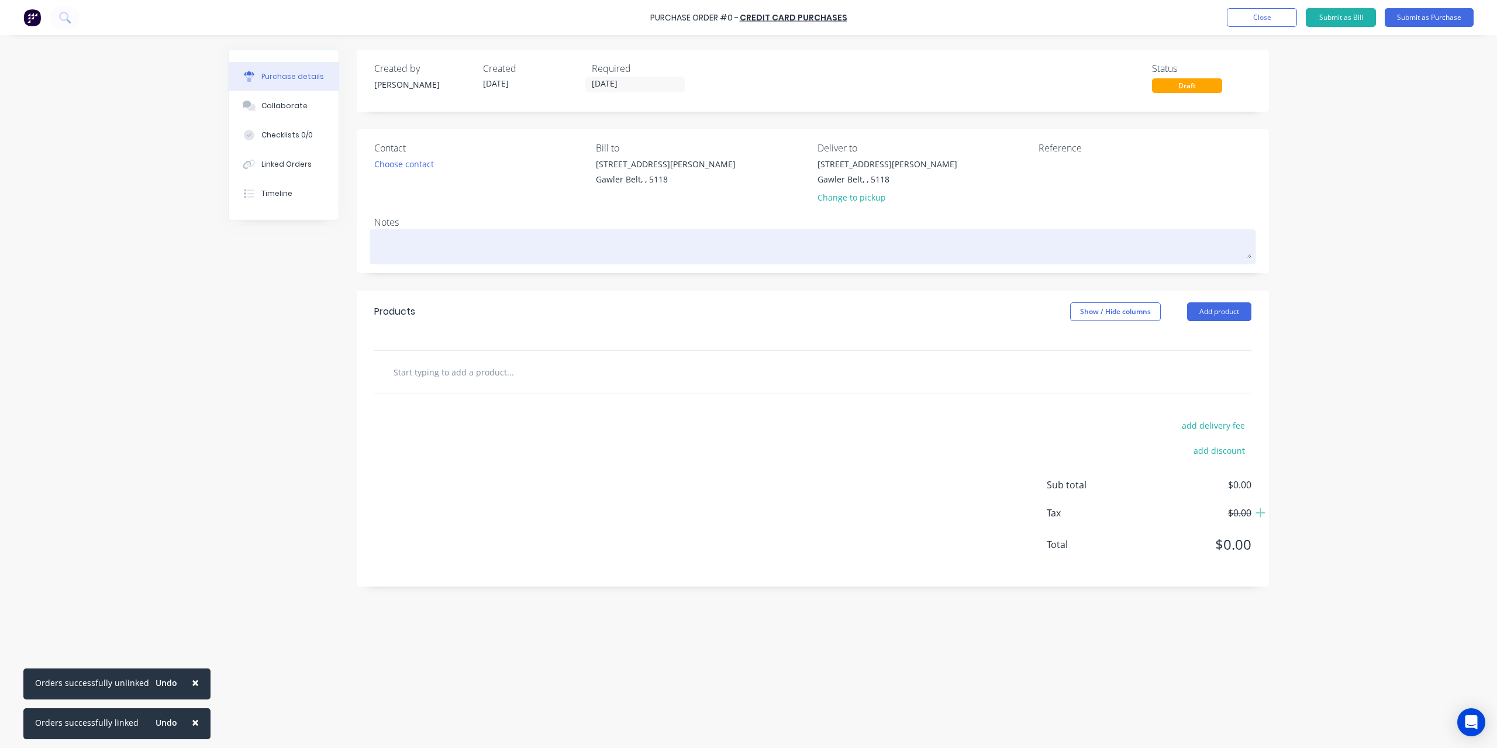
click at [394, 241] on textarea at bounding box center [812, 245] width 877 height 26
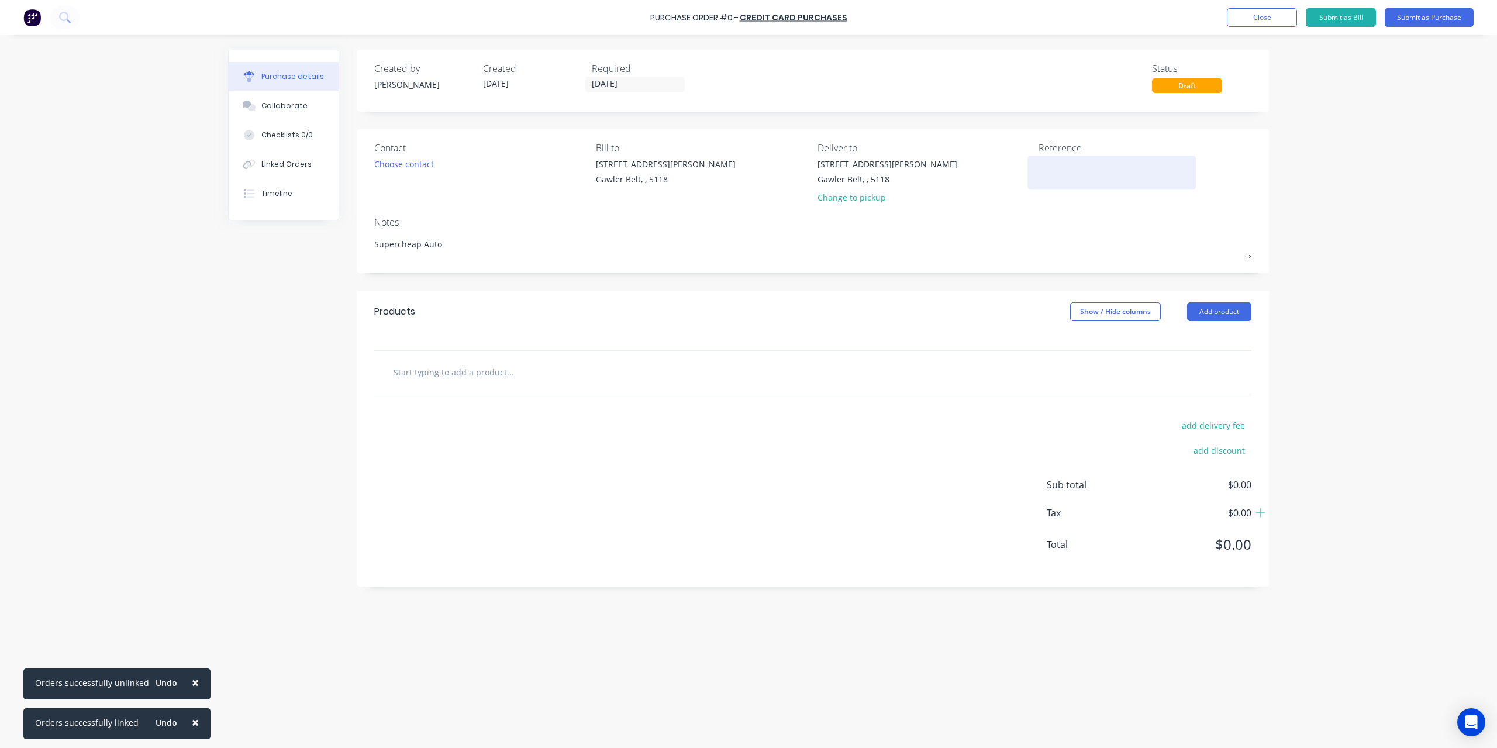
type textarea "Supercheap Auto"
click at [1057, 164] on textarea at bounding box center [1112, 171] width 146 height 26
type textarea "29098"
click at [525, 370] on input "text" at bounding box center [510, 371] width 234 height 23
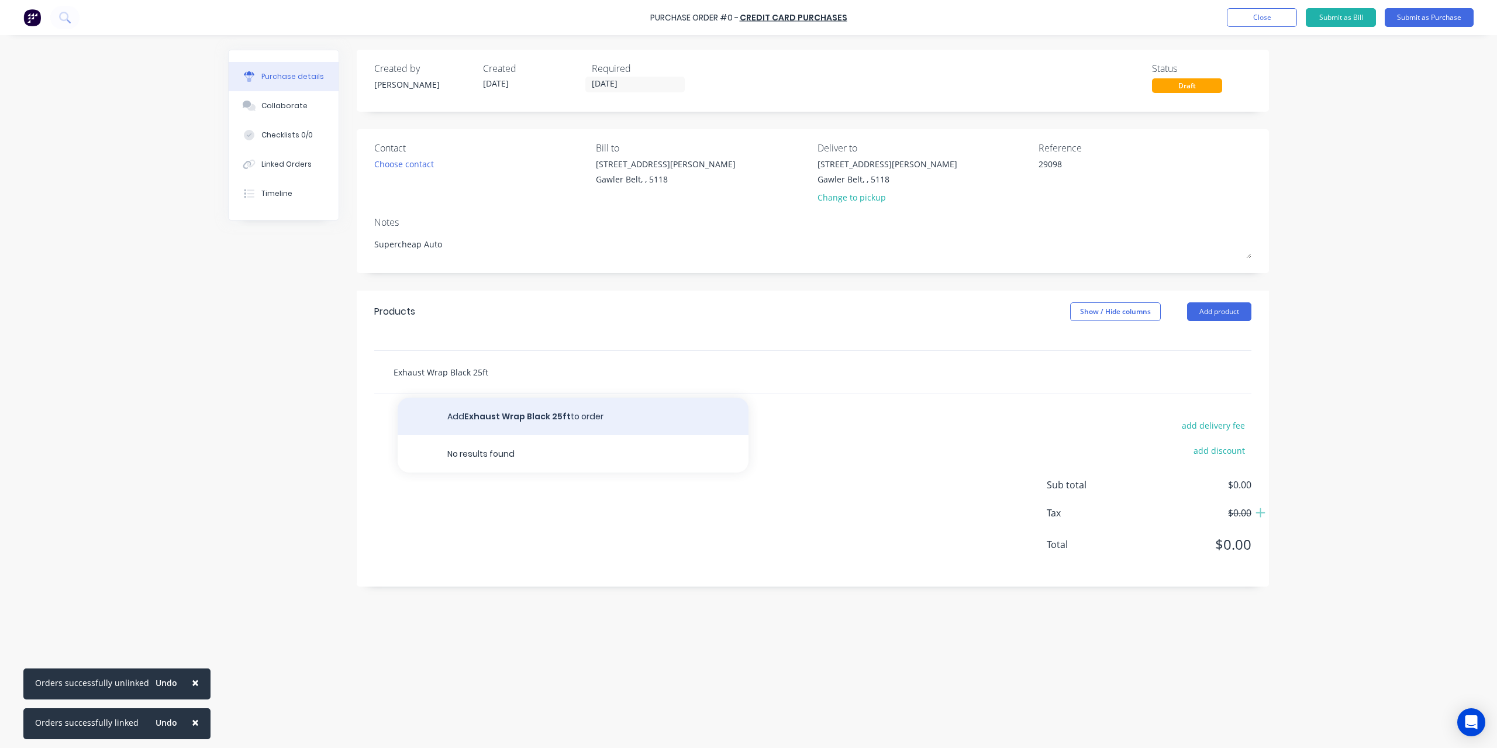
type input "Exhaust Wrap Black 25ft"
click at [516, 415] on button "Add Exhaust Wrap Black 25ft to order" at bounding box center [573, 416] width 351 height 37
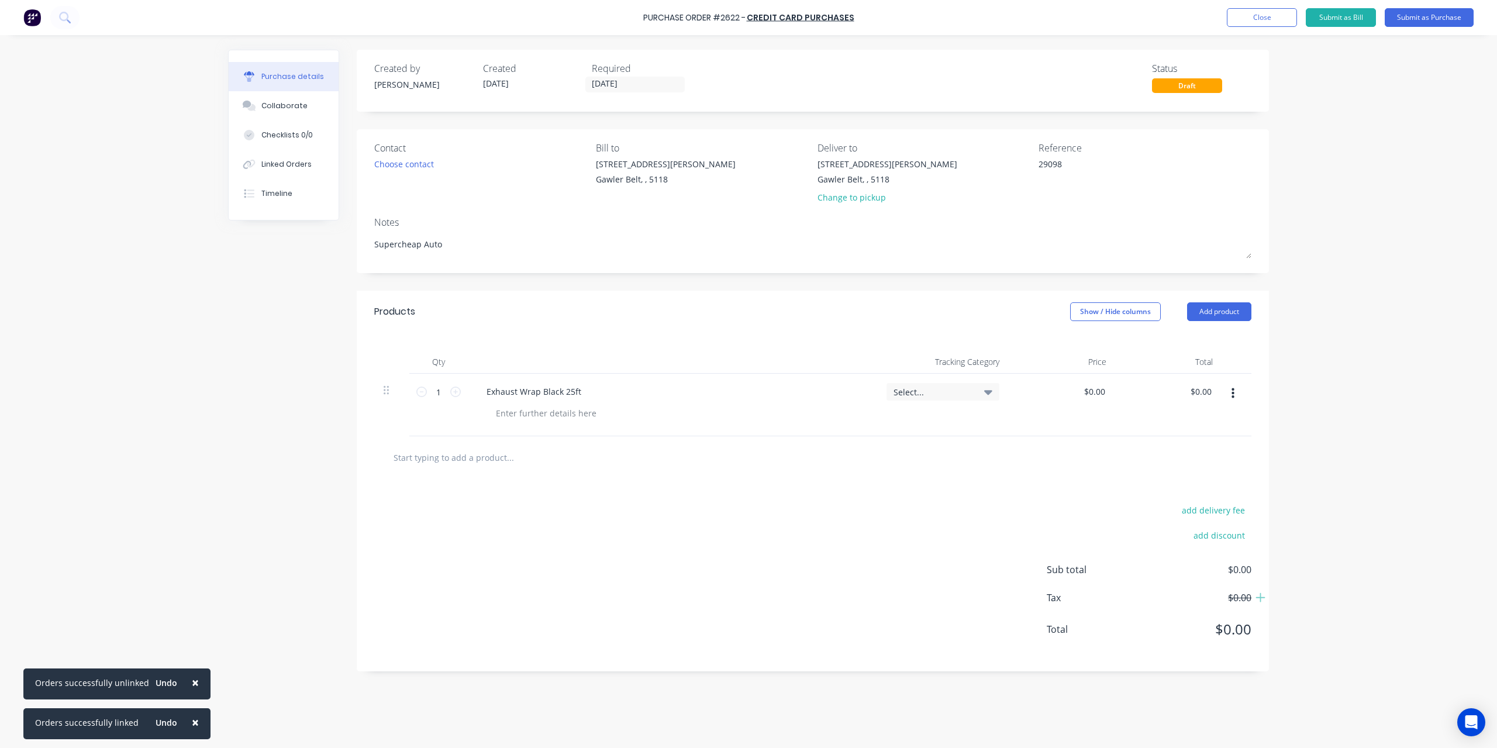
click at [507, 458] on input "text" at bounding box center [510, 457] width 234 height 23
type input "a"
type input "CA"
click at [421, 461] on input "CA" at bounding box center [510, 457] width 234 height 23
drag, startPoint x: 416, startPoint y: 455, endPoint x: 348, endPoint y: 454, distance: 68.4
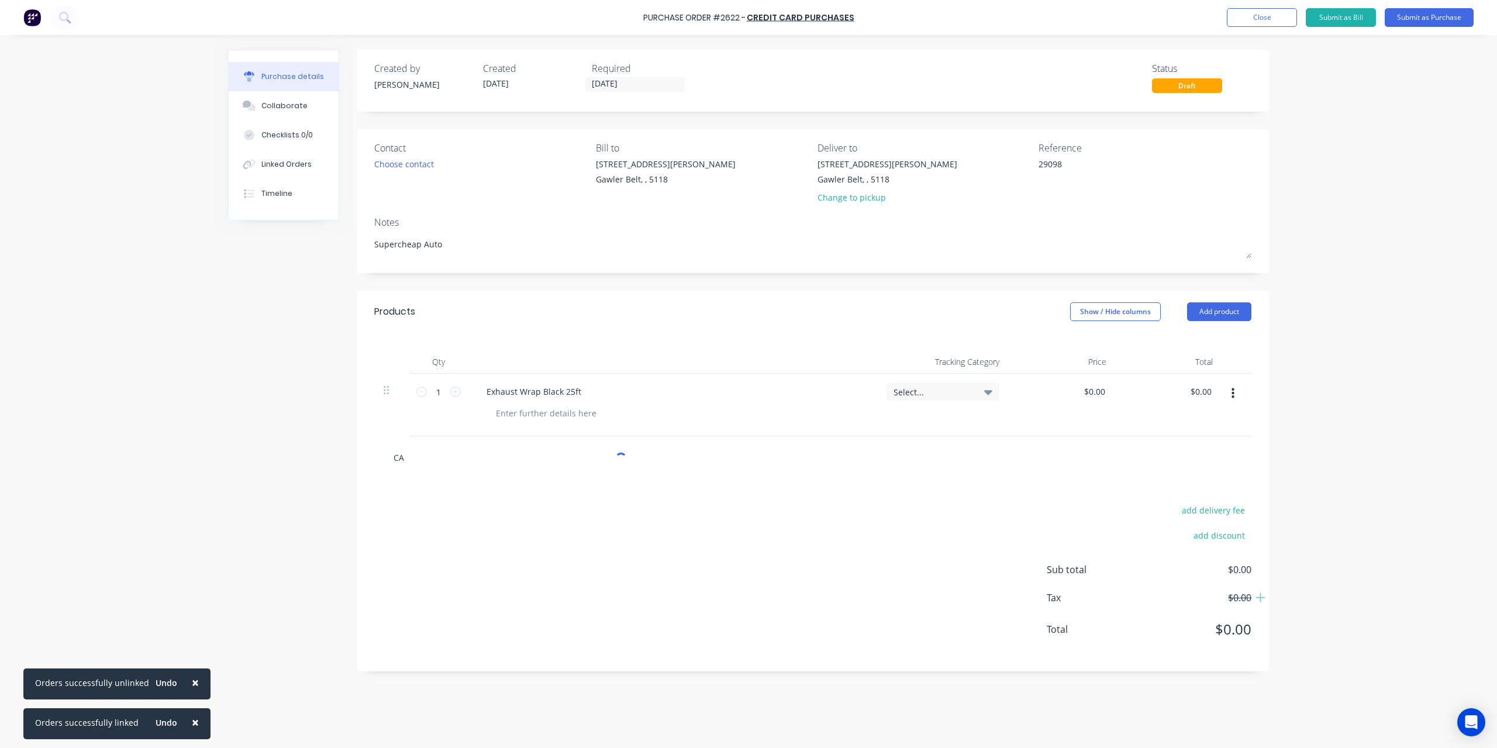
click at [348, 454] on div "Created by [PERSON_NAME] Created [DATE] Required [DATE] Status Draft Contact Ch…" at bounding box center [748, 389] width 1041 height 678
type input "Cable Ties"
click at [498, 505] on button "Add Cable Ties to order" at bounding box center [573, 501] width 351 height 37
click at [1103, 395] on input "0.0000" at bounding box center [1094, 391] width 27 height 17
click at [1114, 390] on div "$0.00 $0.00" at bounding box center [1062, 405] width 107 height 63
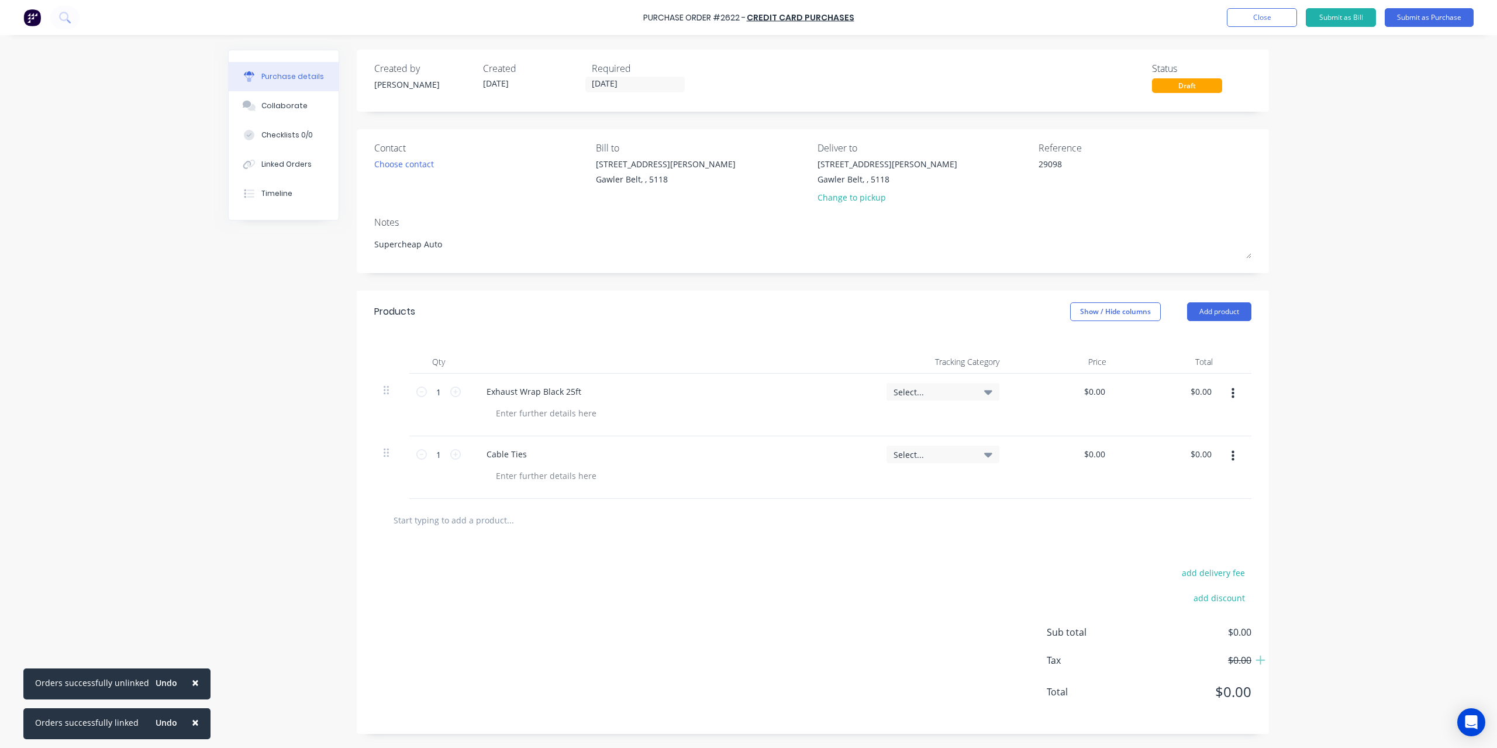
drag, startPoint x: 1109, startPoint y: 390, endPoint x: 988, endPoint y: 387, distance: 120.5
click at [988, 387] on div "1 1 Exhaust Wrap Black 25ft Select... $0.00 $0.00 $0.00 $0.00" at bounding box center [812, 405] width 877 height 63
click at [1117, 385] on div "$0.00 $0.00" at bounding box center [1169, 405] width 107 height 63
click at [1100, 392] on input "0" at bounding box center [1094, 391] width 27 height 17
type input "0"
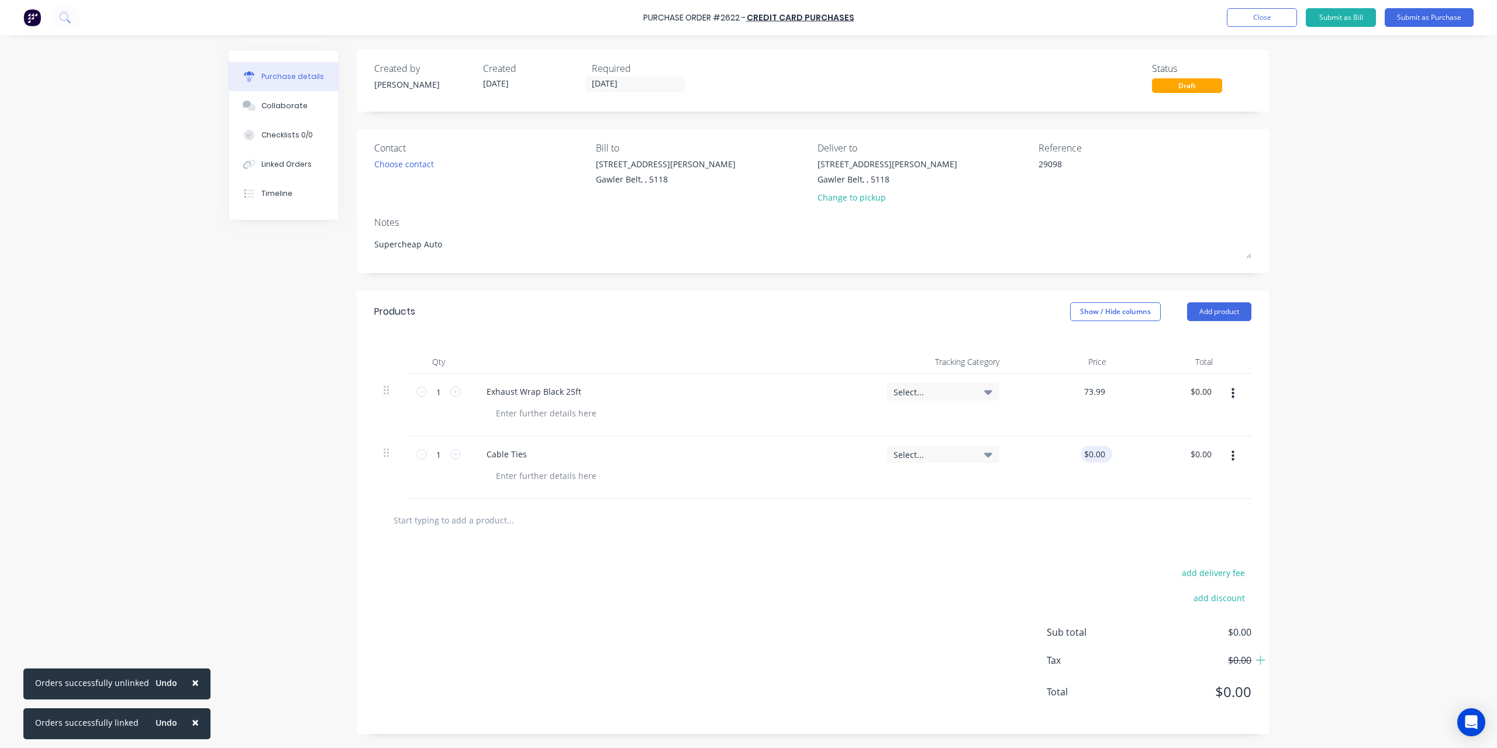
type input "$73.99"
click at [1088, 457] on input "0.00" at bounding box center [1094, 454] width 27 height 17
type input "$21.99"
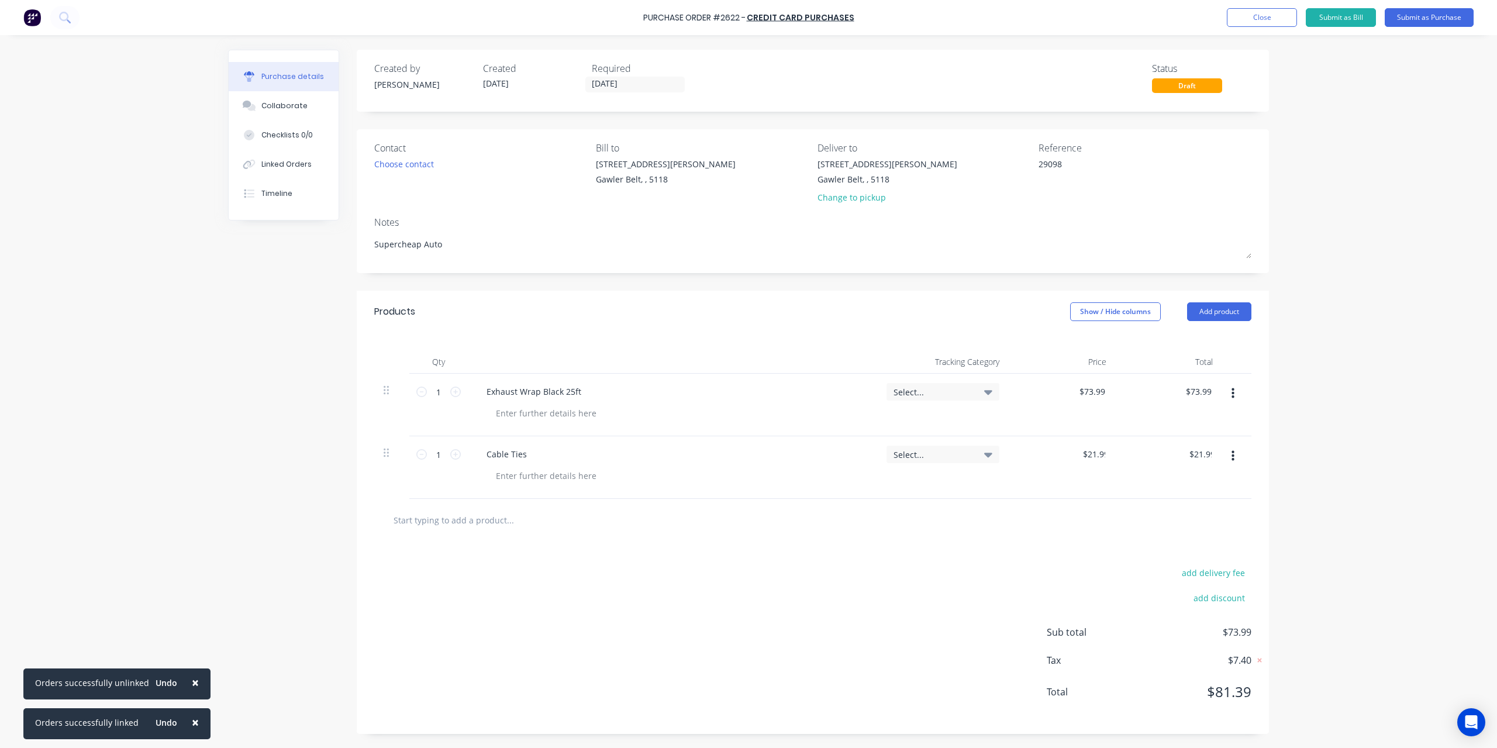
click at [1111, 511] on div at bounding box center [813, 519] width 859 height 23
click at [1241, 662] on span "$9.60" at bounding box center [1193, 660] width 117 height 14
click at [267, 169] on div "Linked Orders" at bounding box center [286, 164] width 50 height 11
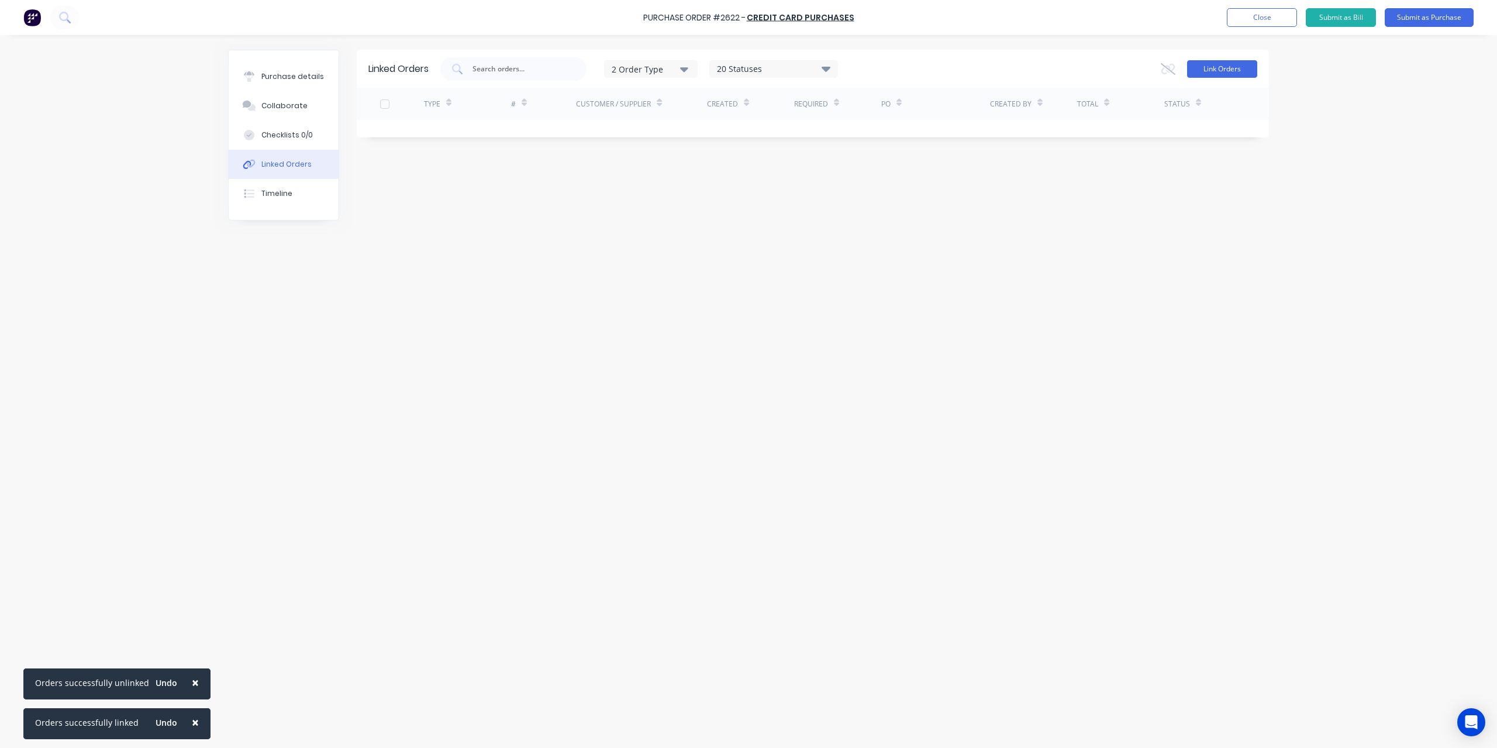
click at [1224, 66] on button "Link Orders" at bounding box center [1222, 69] width 70 height 18
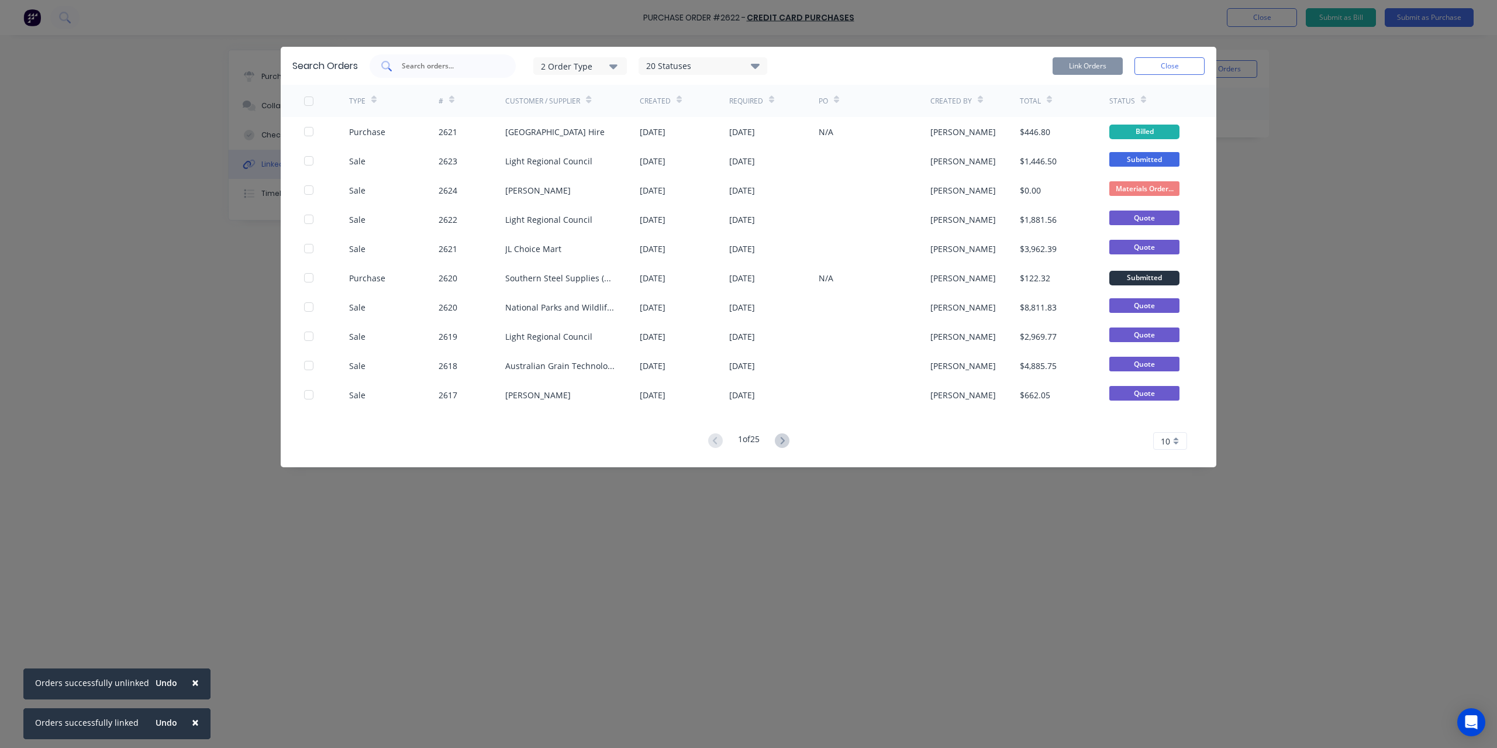
click at [477, 60] on input "text" at bounding box center [449, 66] width 97 height 12
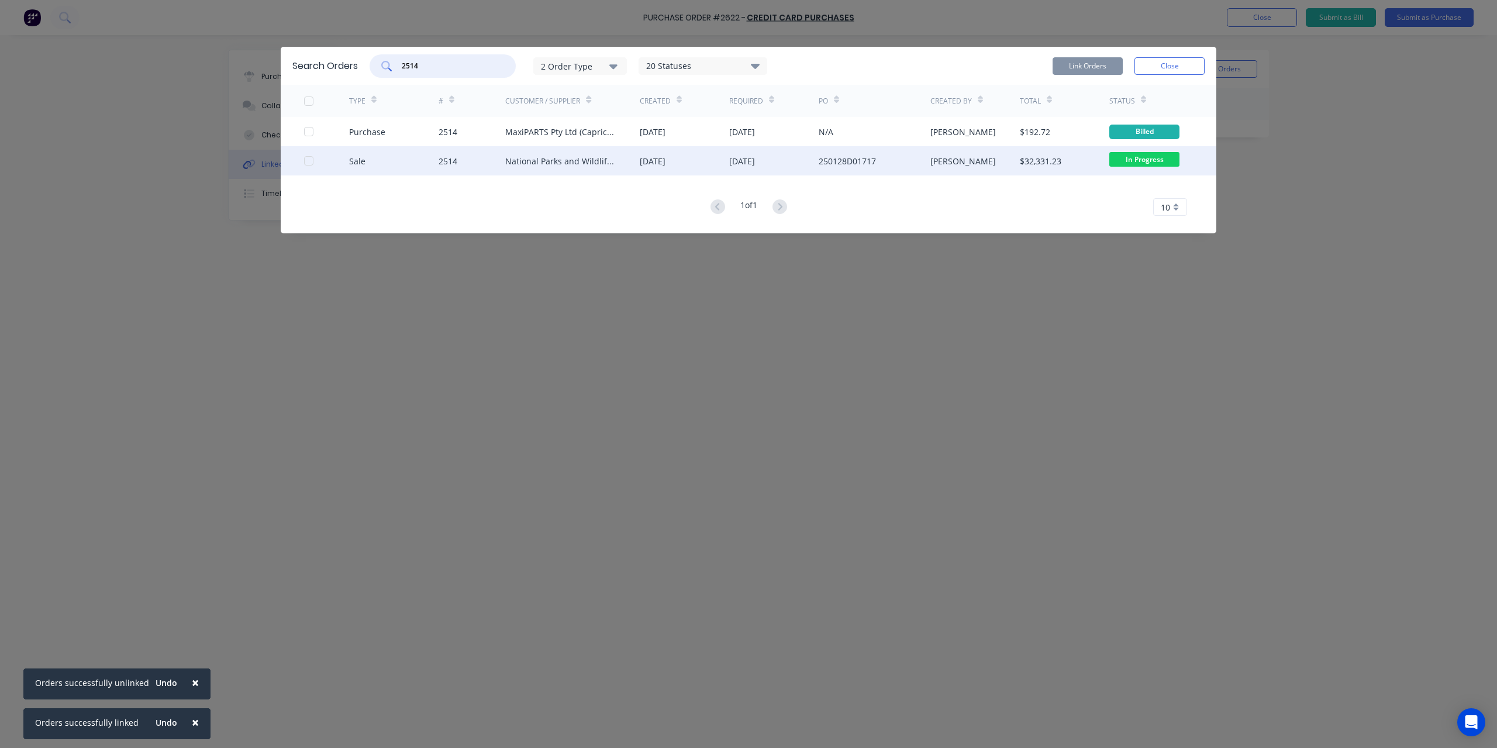
click at [309, 162] on div at bounding box center [308, 160] width 23 height 23
type input "2514"
click at [1104, 60] on button "Link Orders" at bounding box center [1088, 66] width 70 height 18
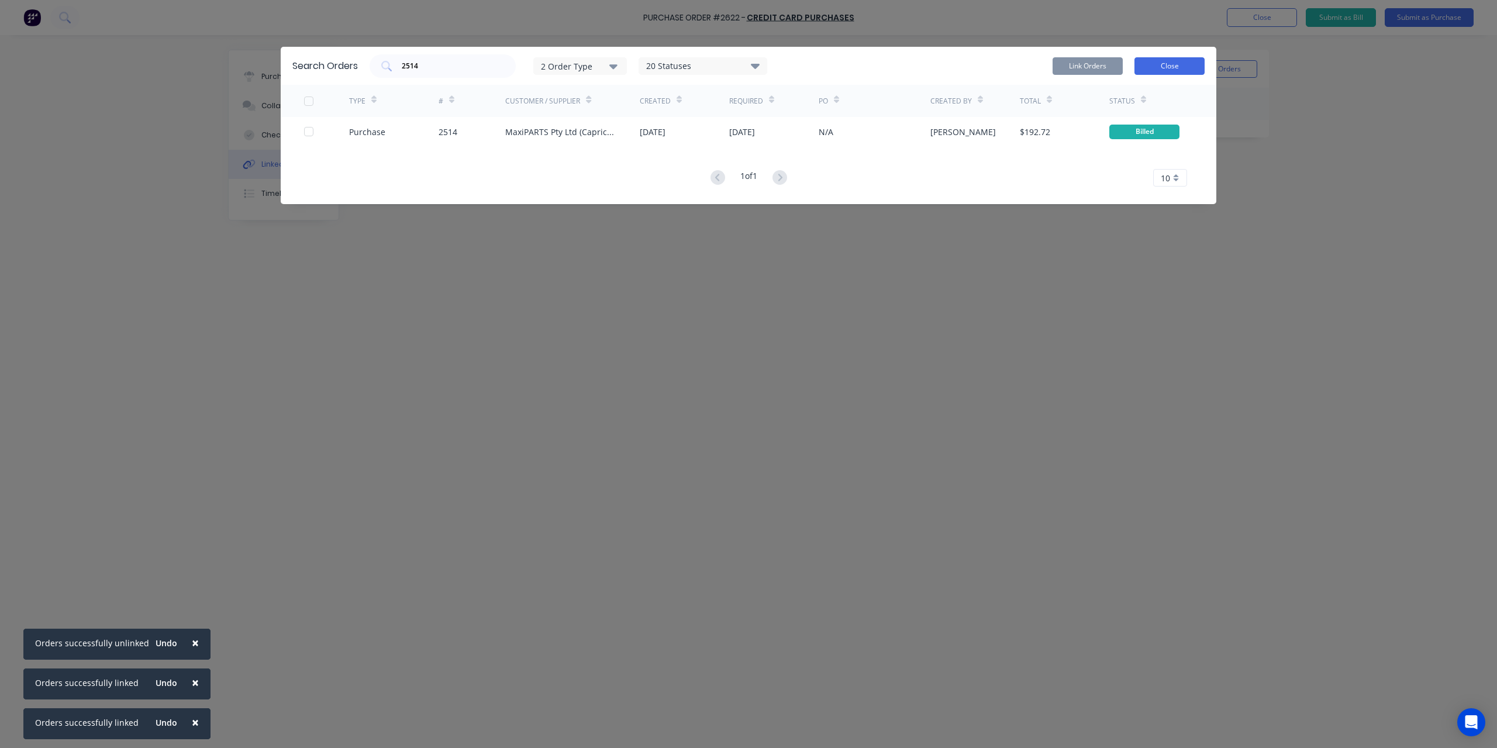
click at [1152, 58] on button "Close" at bounding box center [1170, 66] width 70 height 18
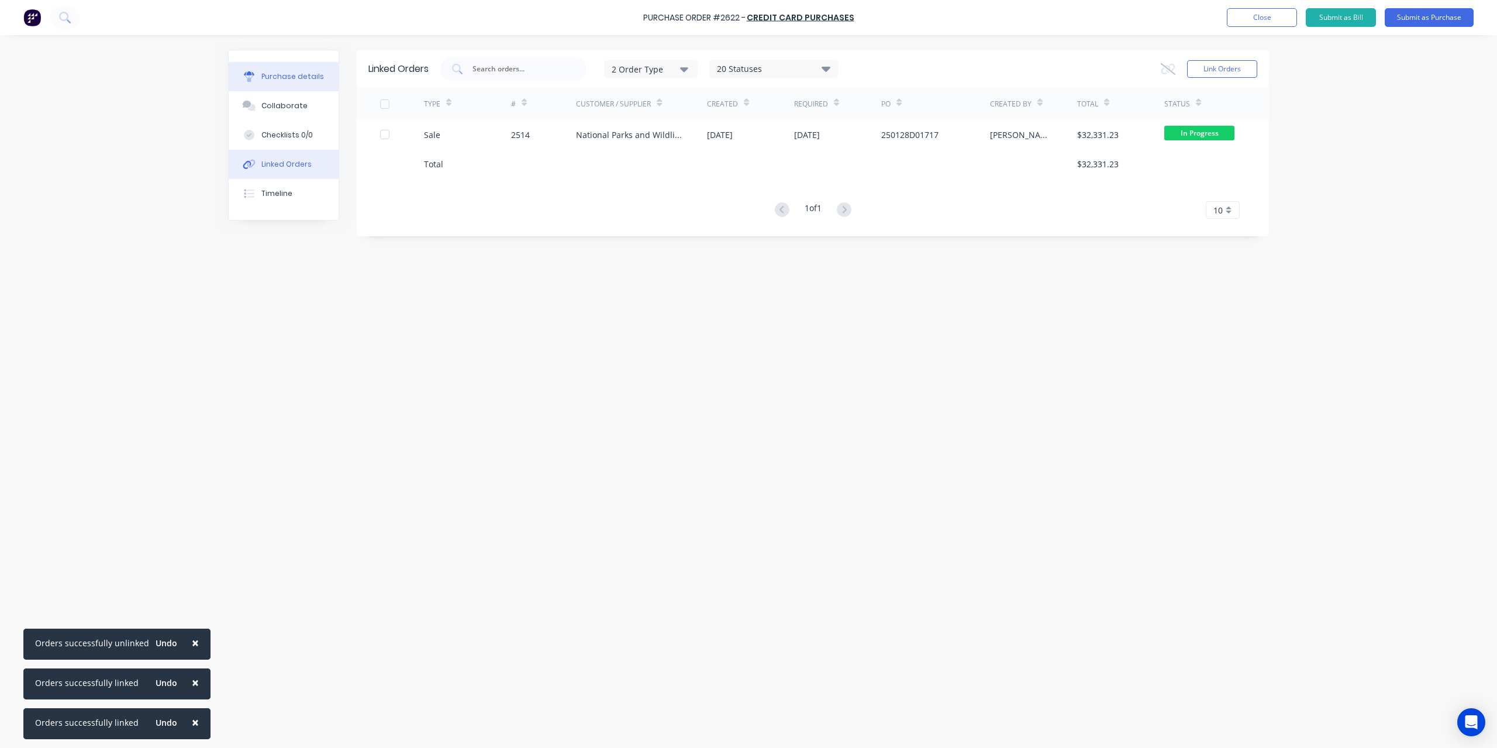
click at [306, 86] on button "Purchase details" at bounding box center [284, 76] width 110 height 29
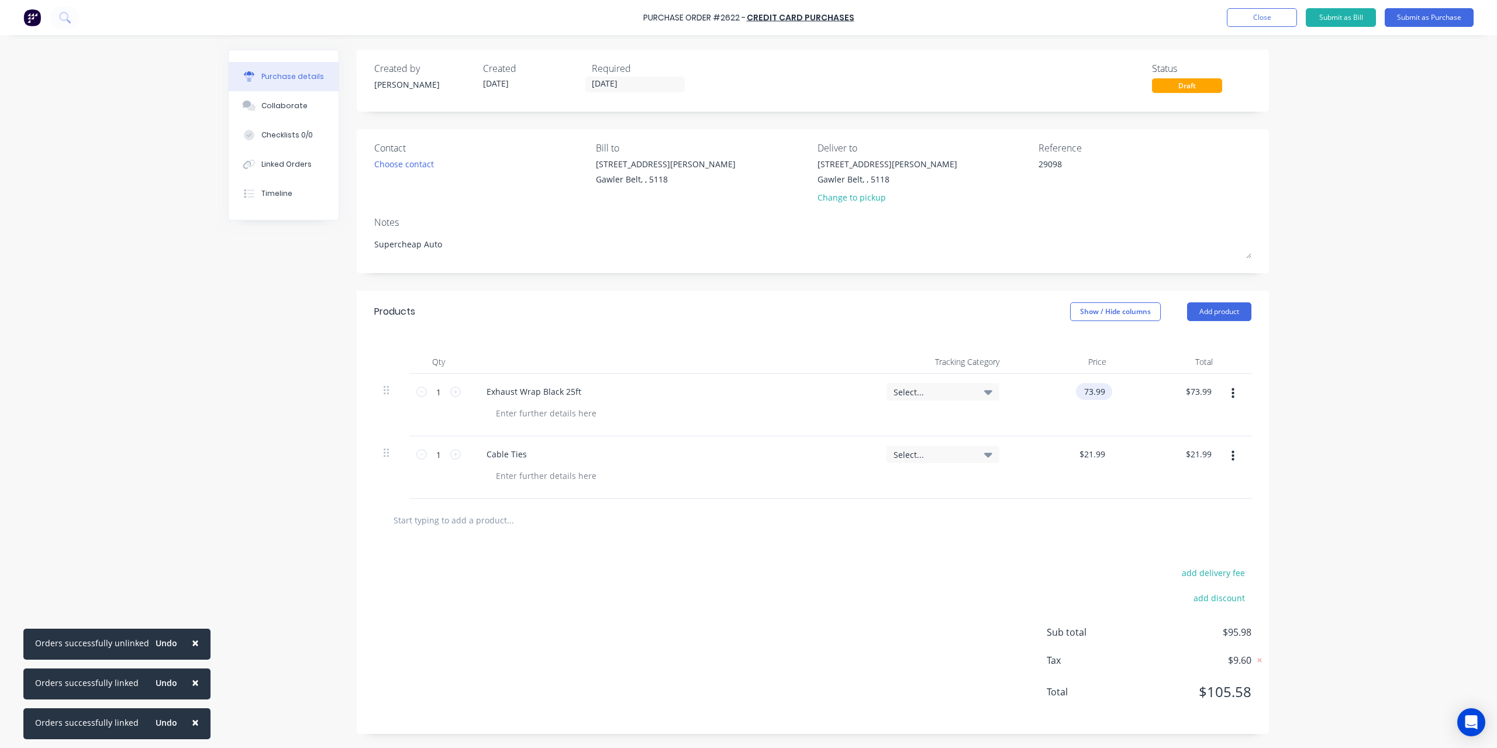
click at [1094, 395] on input "73.99" at bounding box center [1092, 391] width 32 height 17
drag, startPoint x: 1107, startPoint y: 391, endPoint x: 1039, endPoint y: 391, distance: 67.8
click at [1039, 391] on div "73.99 73.99" at bounding box center [1062, 405] width 107 height 63
paste input "67.26363"
type input "$67.2636"
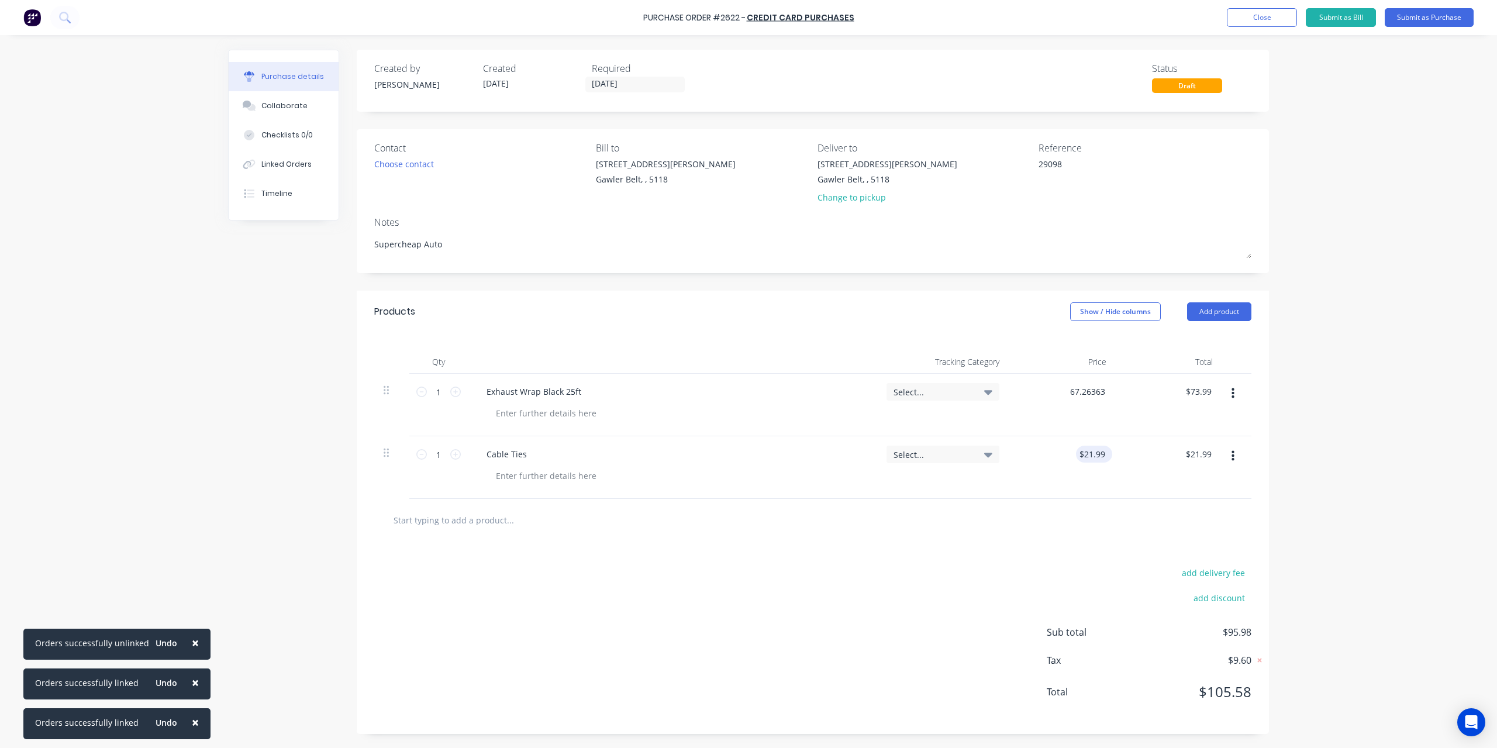
type input "$67.26"
click at [1087, 452] on input "21.99" at bounding box center [1092, 454] width 32 height 17
drag, startPoint x: 1110, startPoint y: 452, endPoint x: 1097, endPoint y: 452, distance: 12.9
click at [1108, 452] on div "$21.99 $21.99" at bounding box center [1094, 454] width 36 height 17
click at [1087, 454] on input "21.99" at bounding box center [1094, 454] width 27 height 17
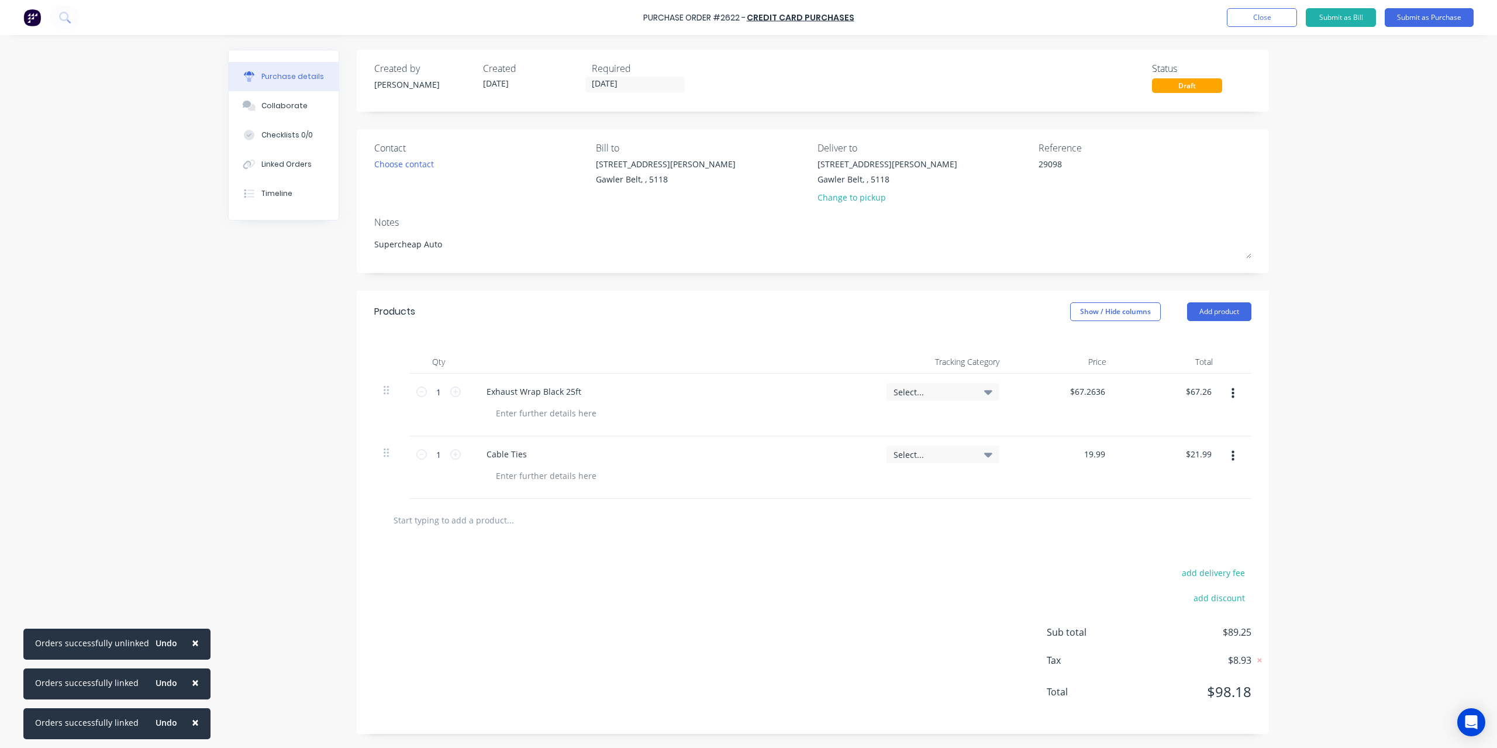
type input "$19.99"
click at [1319, 391] on div "× Orders successfully unlinked Undo × Orders successfully linked Undo × Orders …" at bounding box center [748, 374] width 1497 height 748
click at [1411, 22] on button "Submit as Purchase" at bounding box center [1429, 17] width 89 height 19
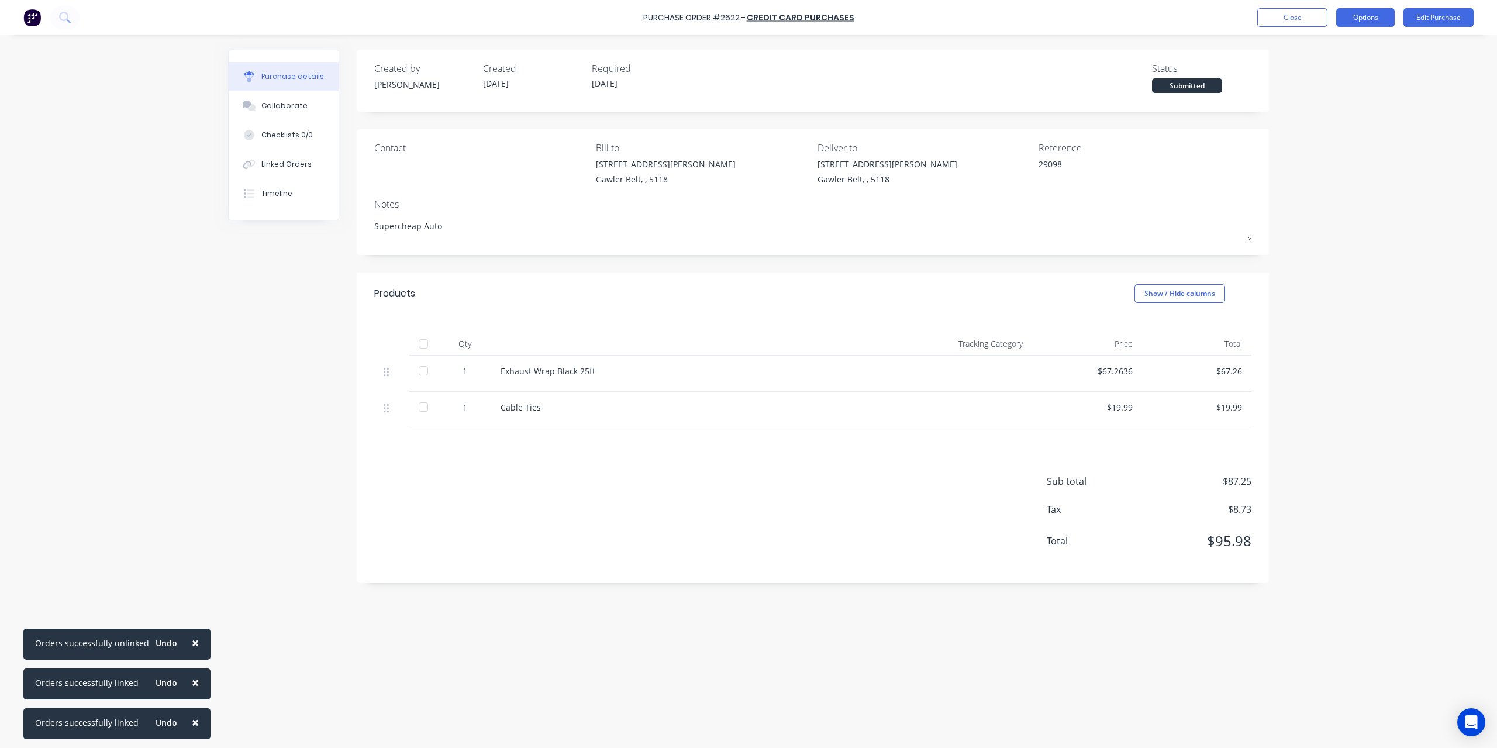
click at [1367, 17] on button "Options" at bounding box center [1365, 17] width 58 height 19
click at [1339, 72] on div "Convert to Bill" at bounding box center [1339, 71] width 90 height 17
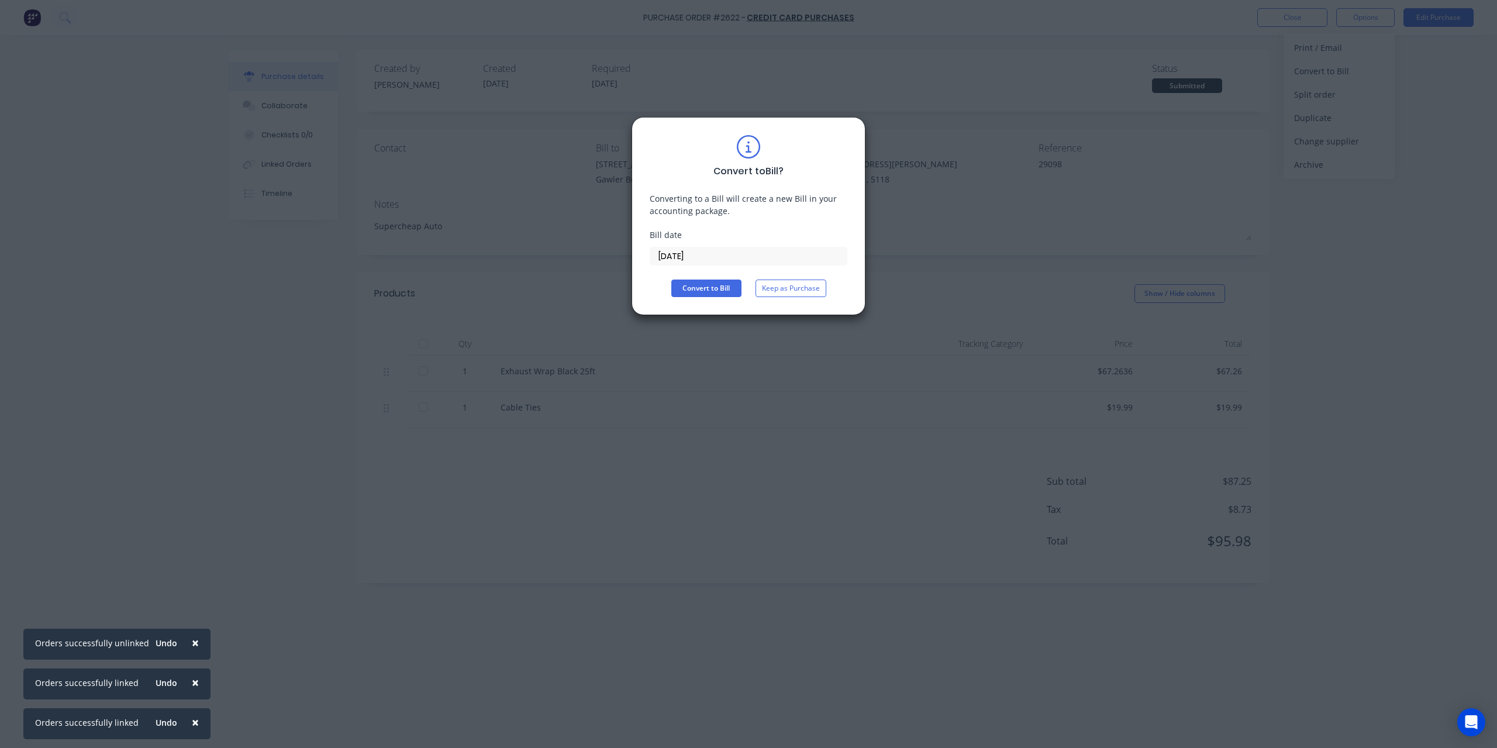
click at [725, 249] on input "[DATE]" at bounding box center [748, 256] width 197 height 18
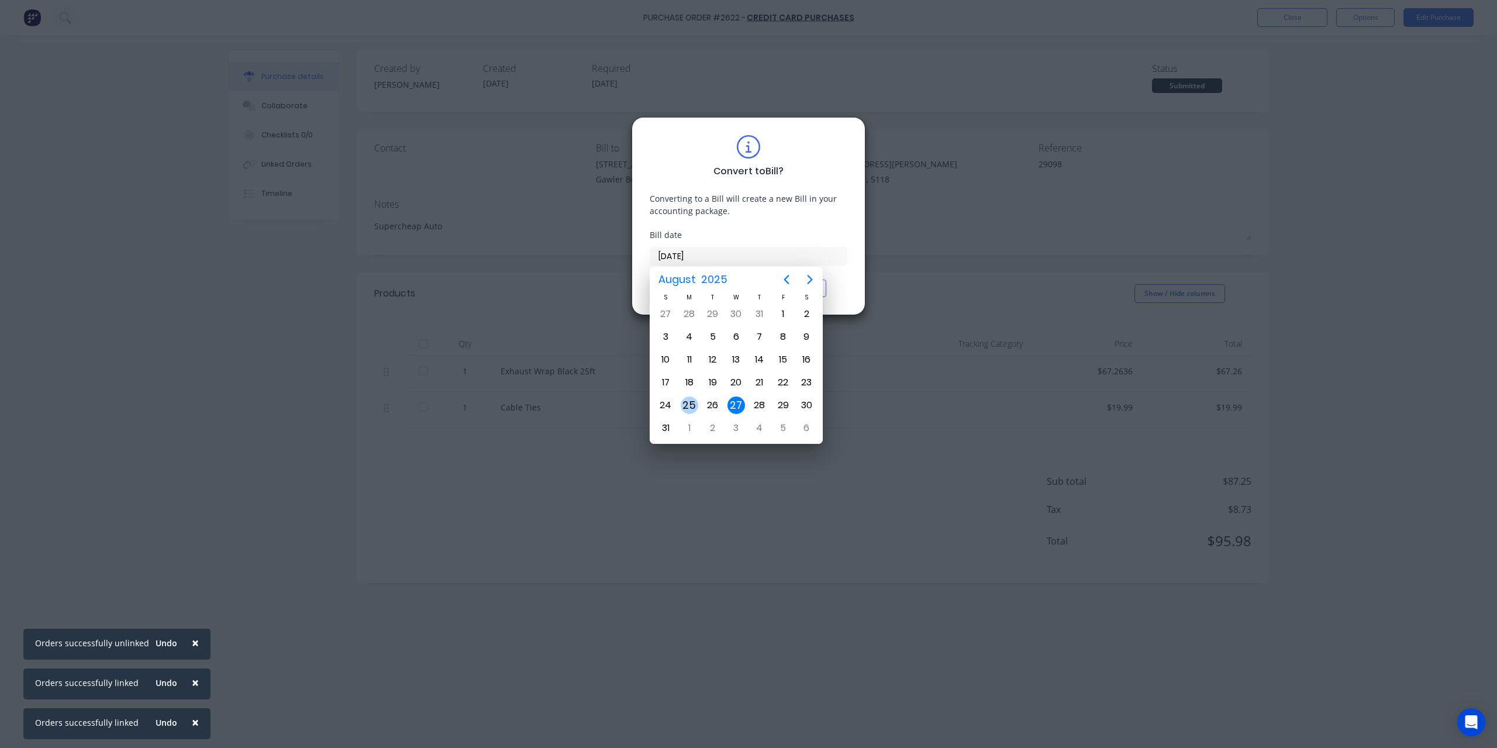
click at [697, 394] on div "25" at bounding box center [688, 405] width 23 height 22
type input "[DATE]"
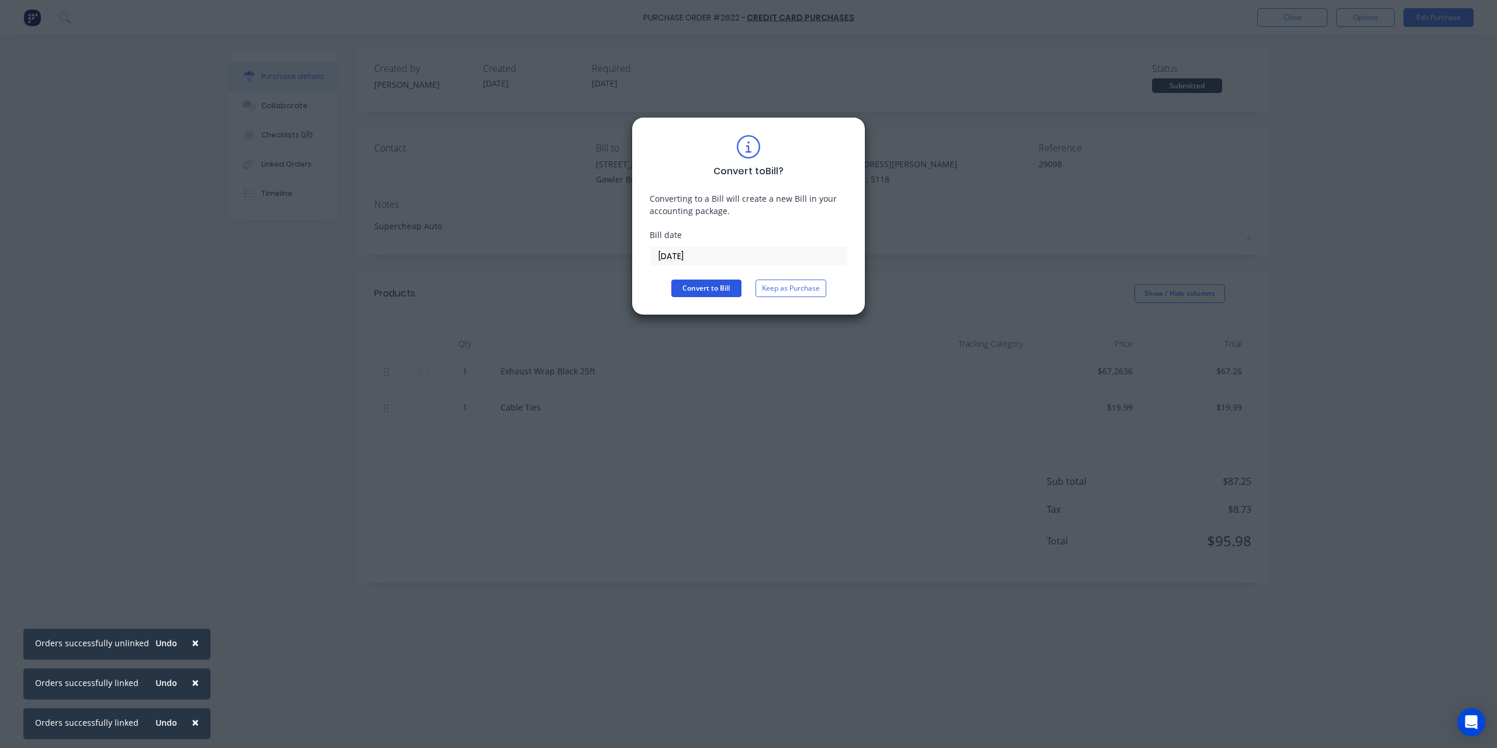
click at [705, 281] on button "Convert to Bill" at bounding box center [706, 289] width 70 height 18
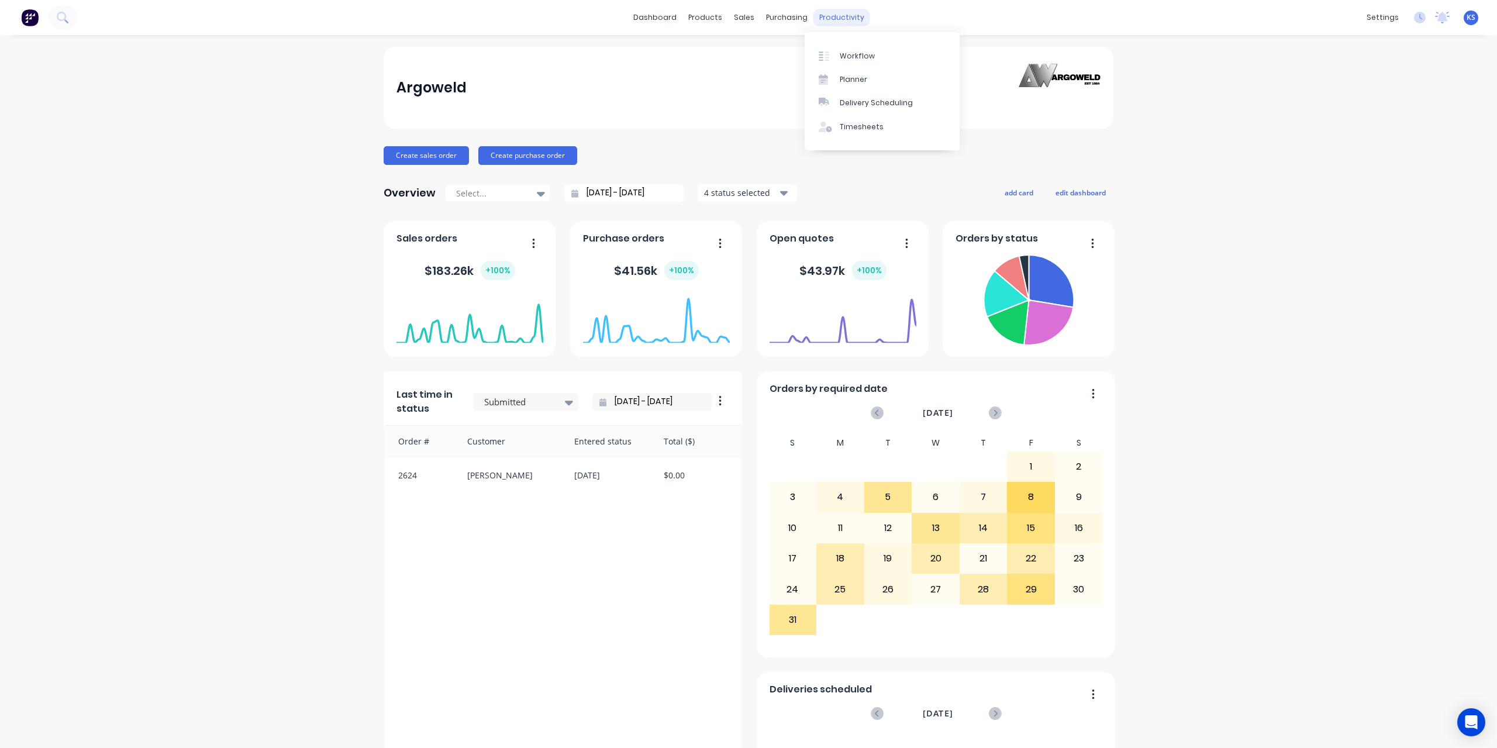
click at [857, 18] on div "productivity" at bounding box center [842, 18] width 57 height 18
click at [874, 134] on link "Timesheets" at bounding box center [882, 126] width 155 height 23
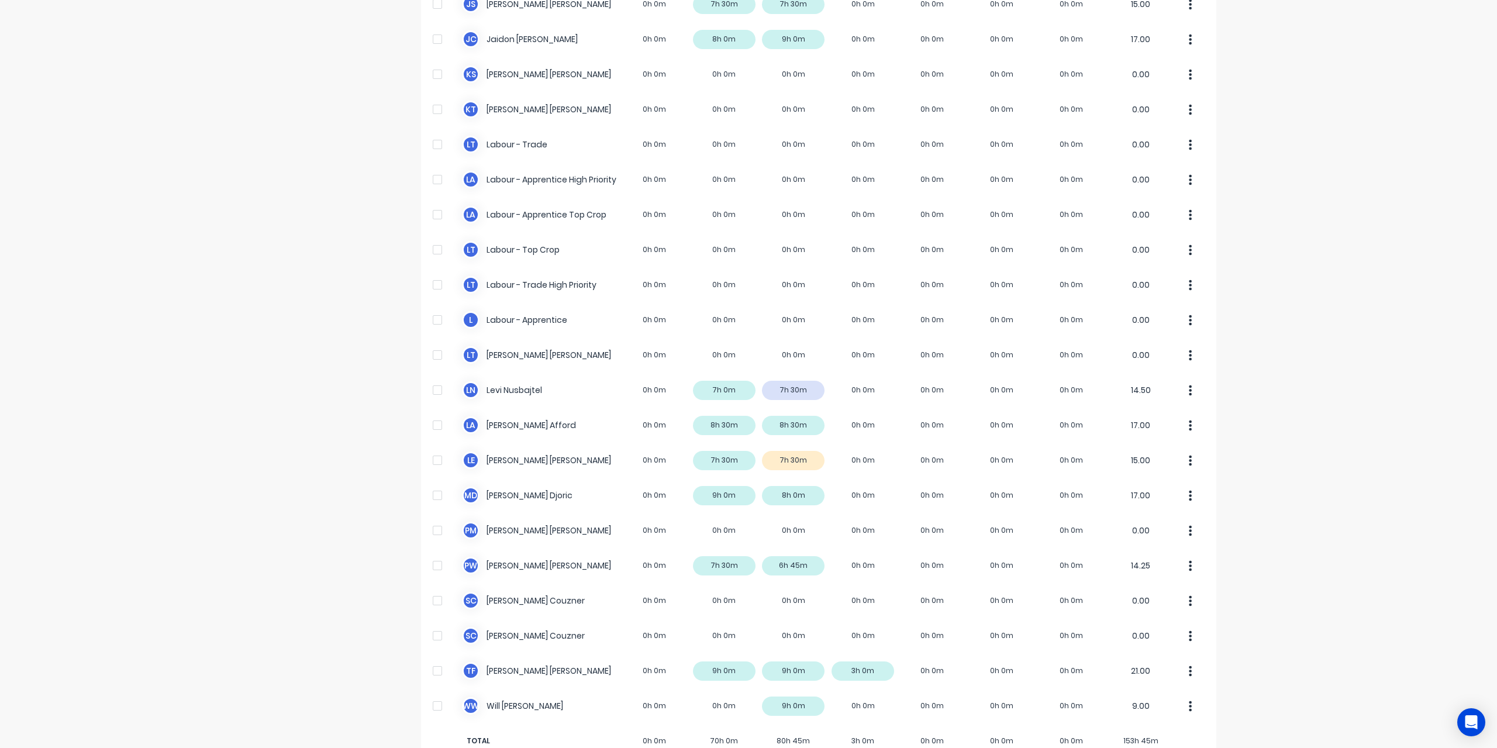
scroll to position [234, 0]
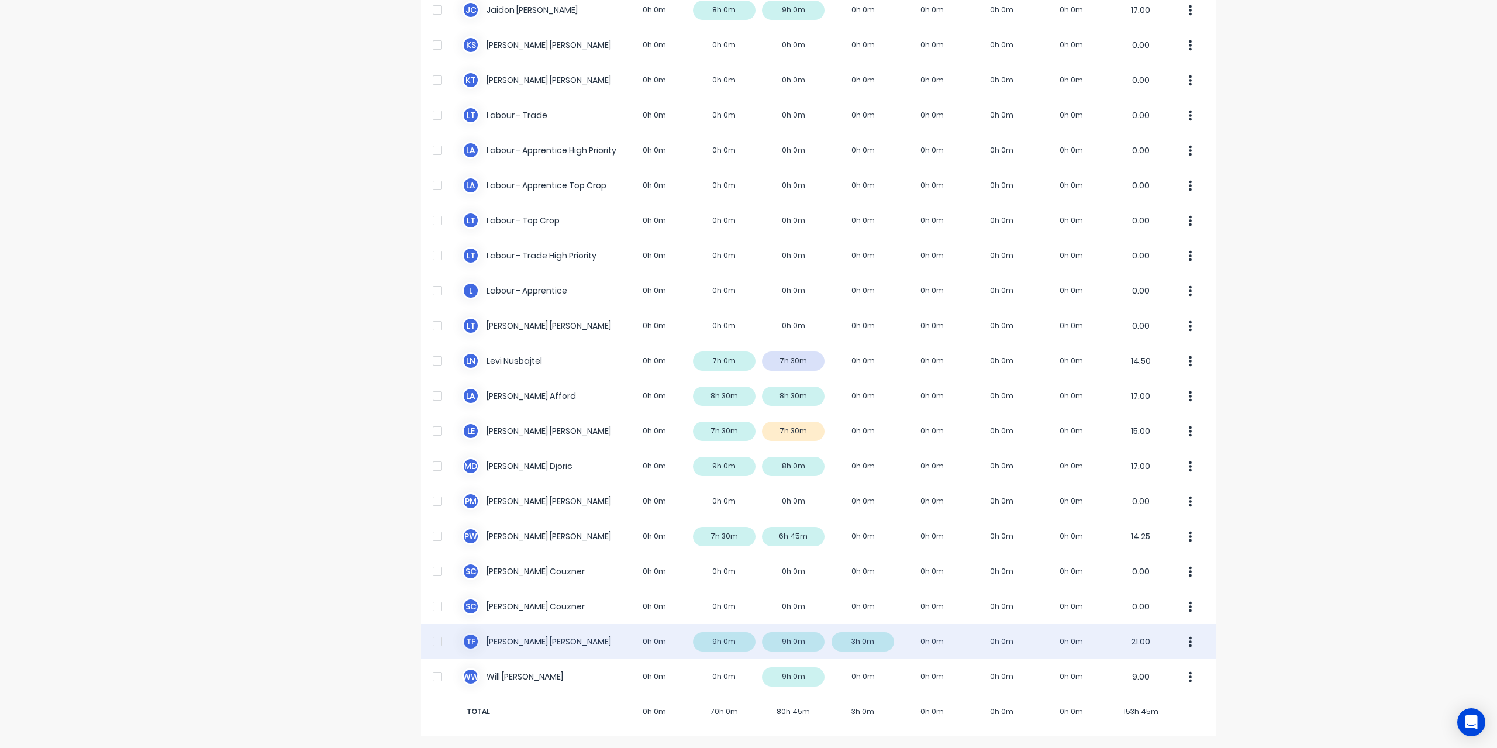
click at [509, 645] on div "T F [PERSON_NAME] 0h 0m 9h 0m 9h 0m 3h 0m 0h 0m 0h 0m 0h 0m 21.00" at bounding box center [818, 641] width 795 height 35
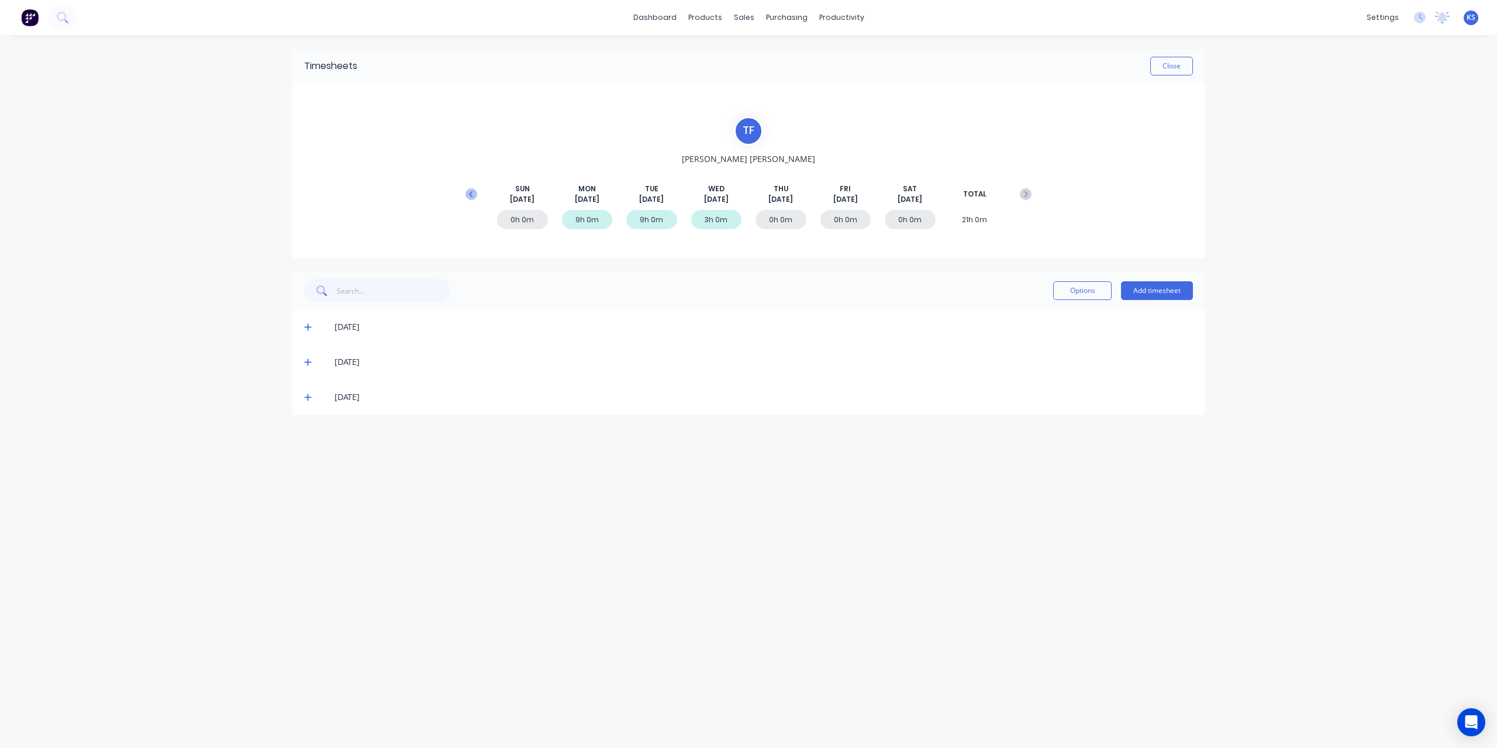
click at [471, 197] on icon at bounding box center [472, 194] width 12 height 12
click at [313, 499] on span at bounding box center [310, 503] width 12 height 12
click at [64, 18] on icon at bounding box center [62, 17] width 11 height 11
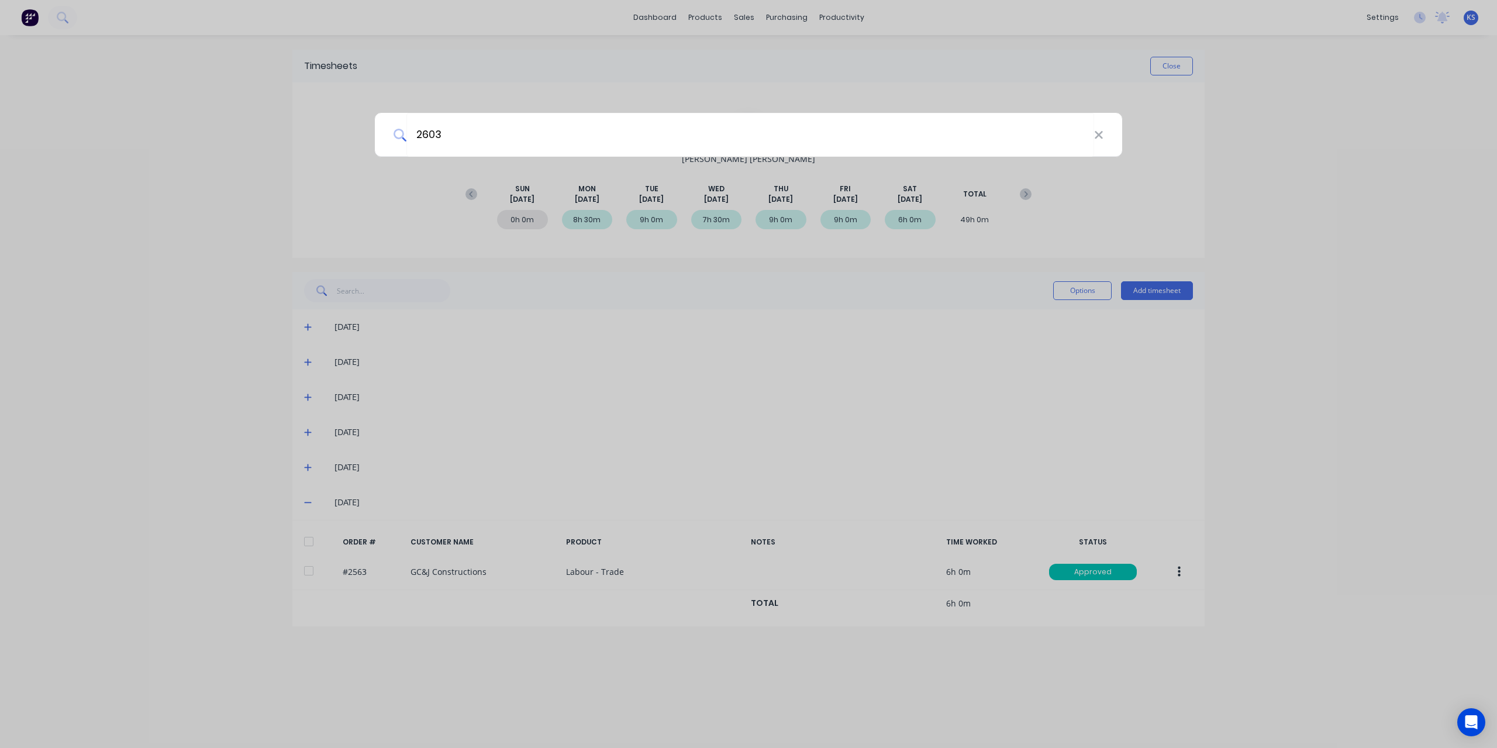
type input "2603"
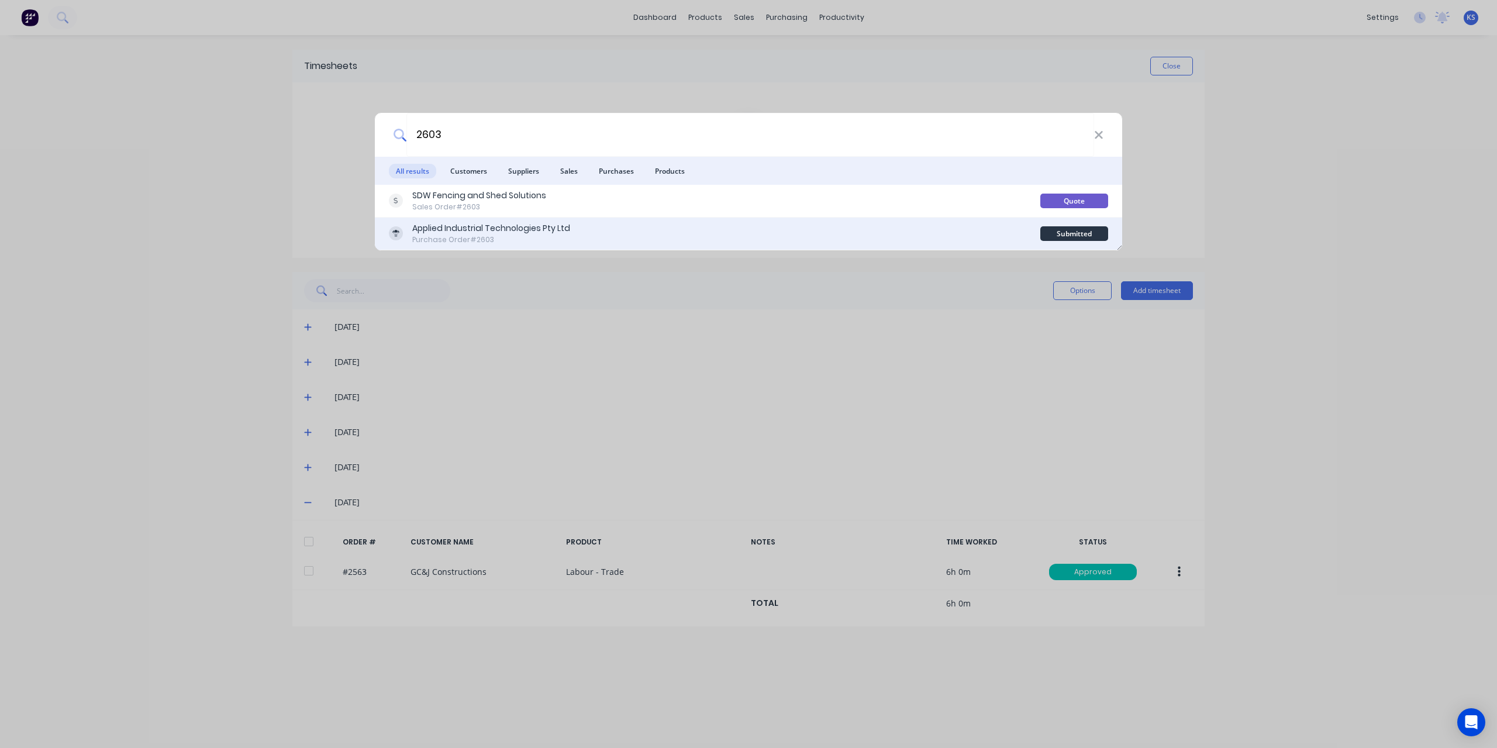
click at [551, 233] on div "Applied Industrial Technologies Pty Ltd" at bounding box center [491, 228] width 158 height 12
